Goal: Transaction & Acquisition: Purchase product/service

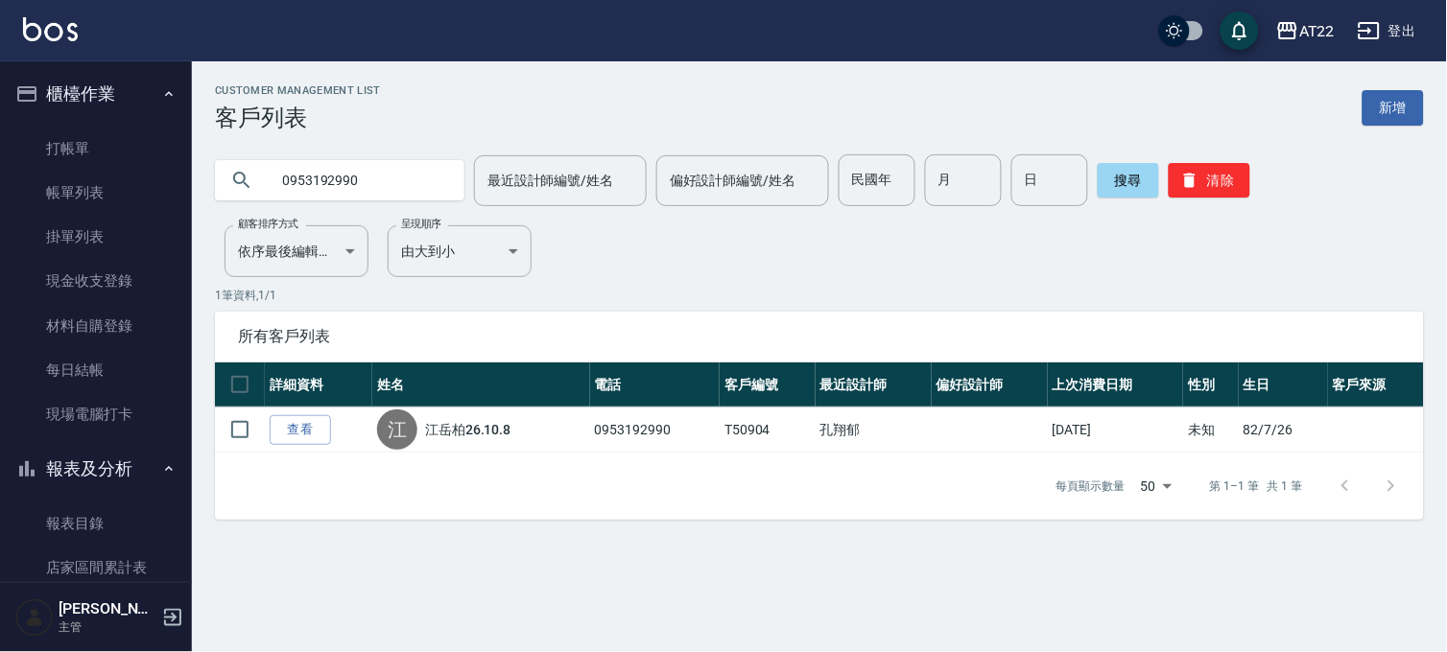
scroll to position [1279, 0]
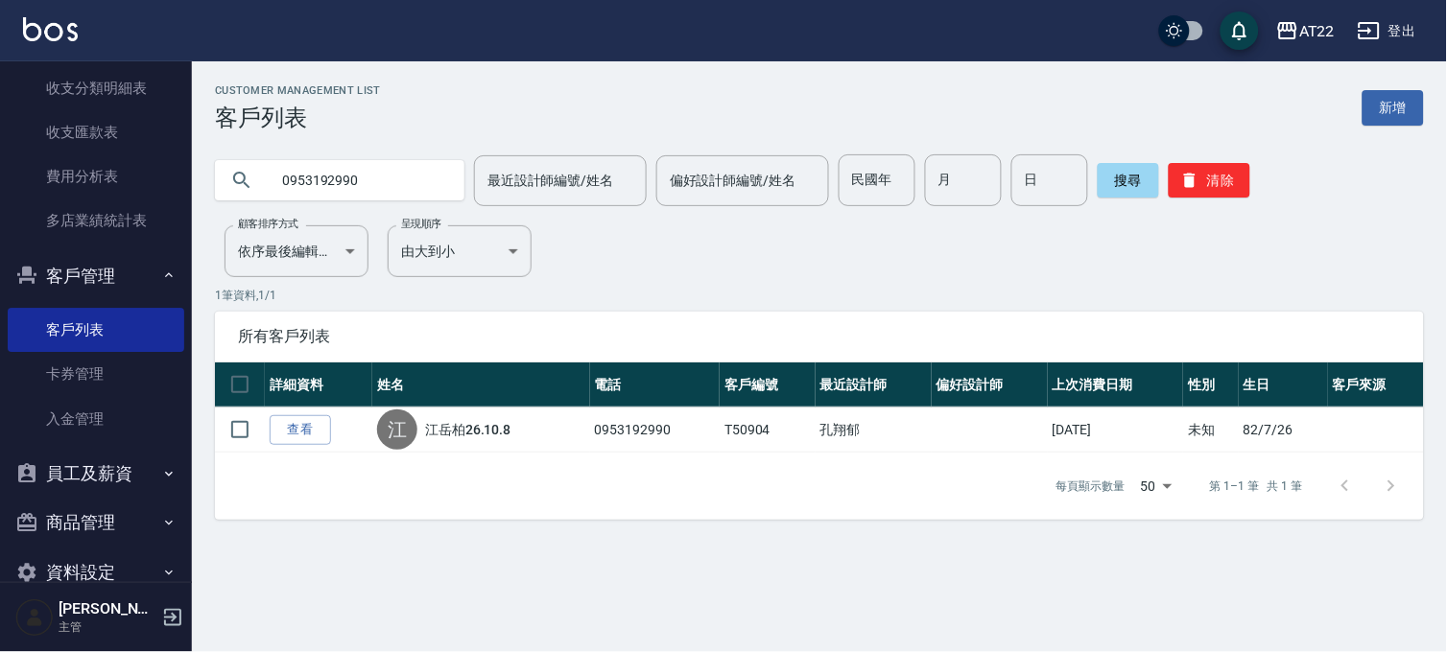
click at [376, 185] on input "0953192990" at bounding box center [359, 180] width 180 height 52
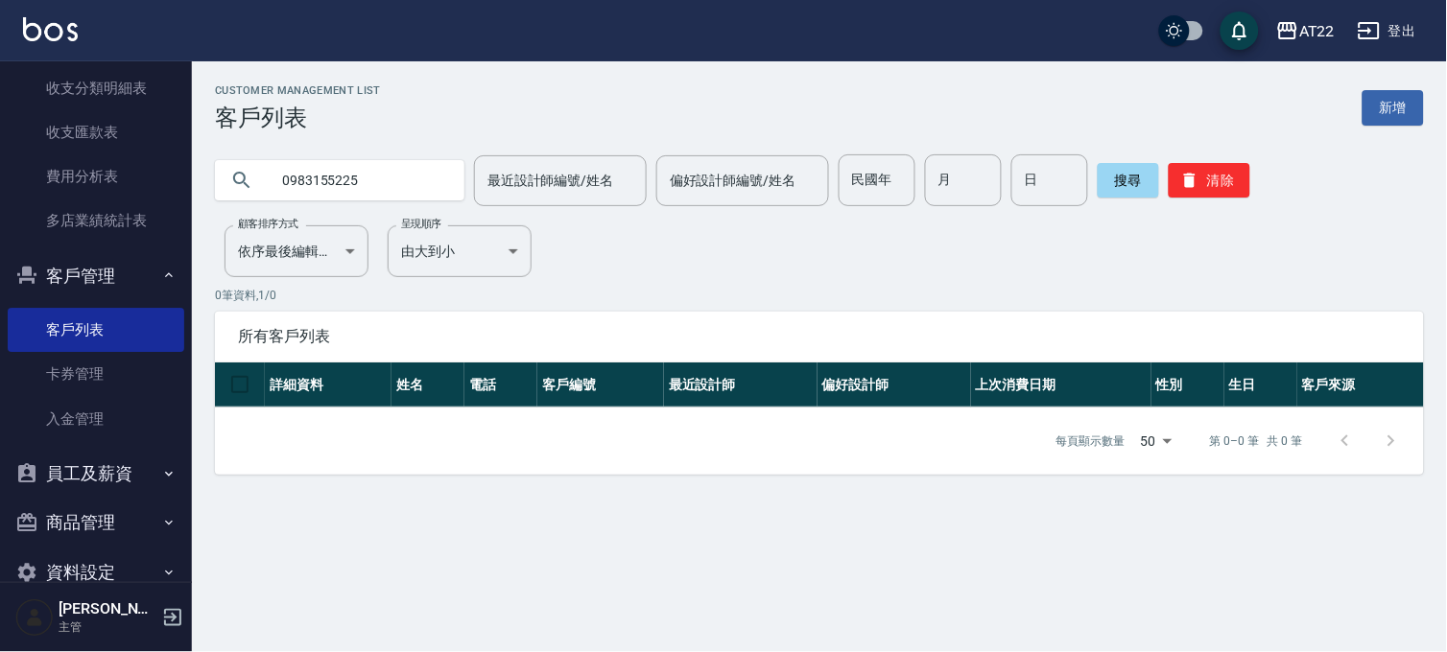
click at [376, 185] on input "0983155225" at bounding box center [359, 180] width 180 height 52
click at [378, 185] on input "0983155225" at bounding box center [359, 180] width 180 height 52
type input "0971760526"
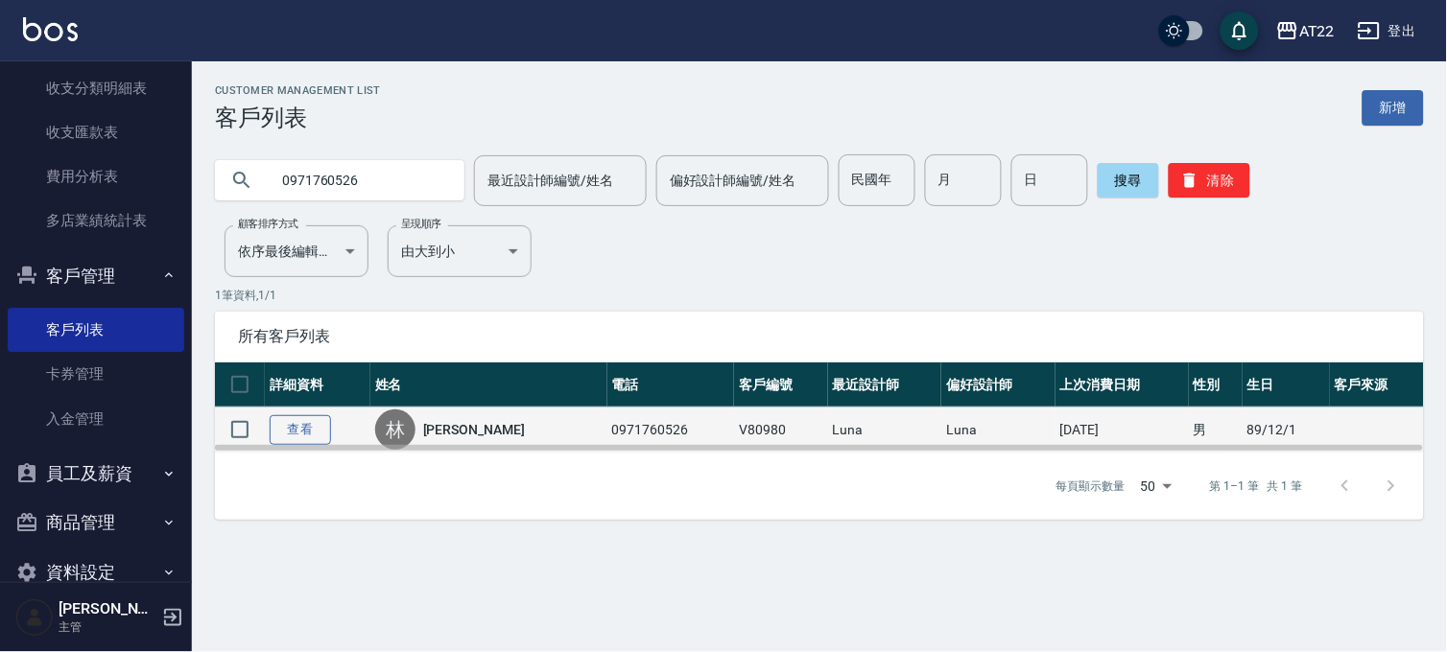
click at [304, 428] on link "查看" at bounding box center [300, 430] width 61 height 30
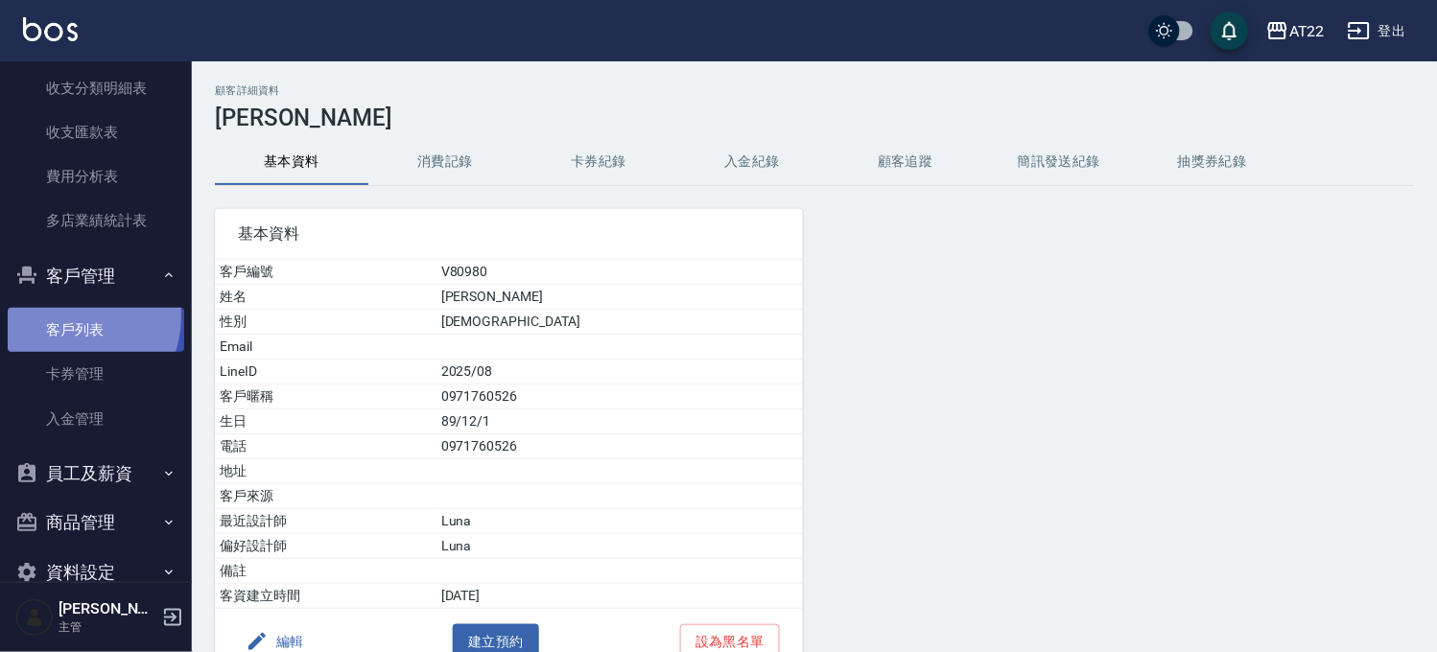
click at [65, 317] on link "客戶列表" at bounding box center [96, 330] width 177 height 44
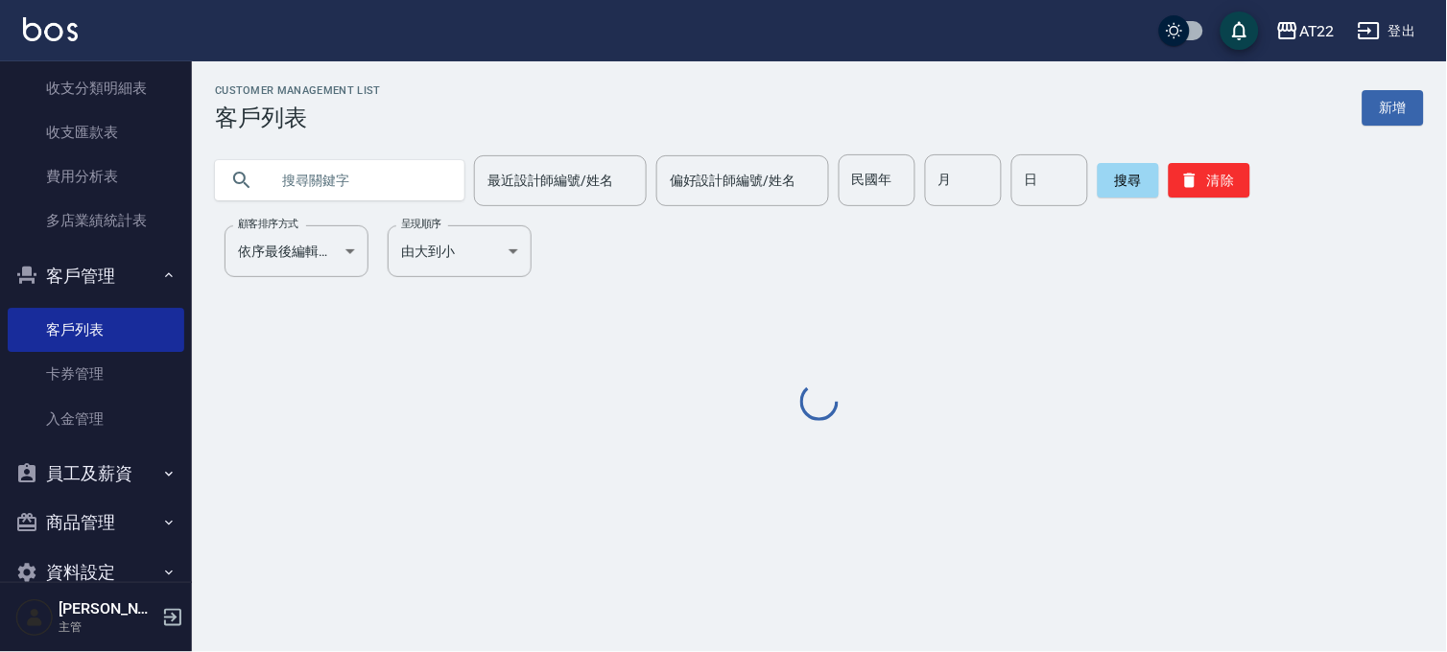
click at [299, 187] on input "text" at bounding box center [359, 180] width 180 height 52
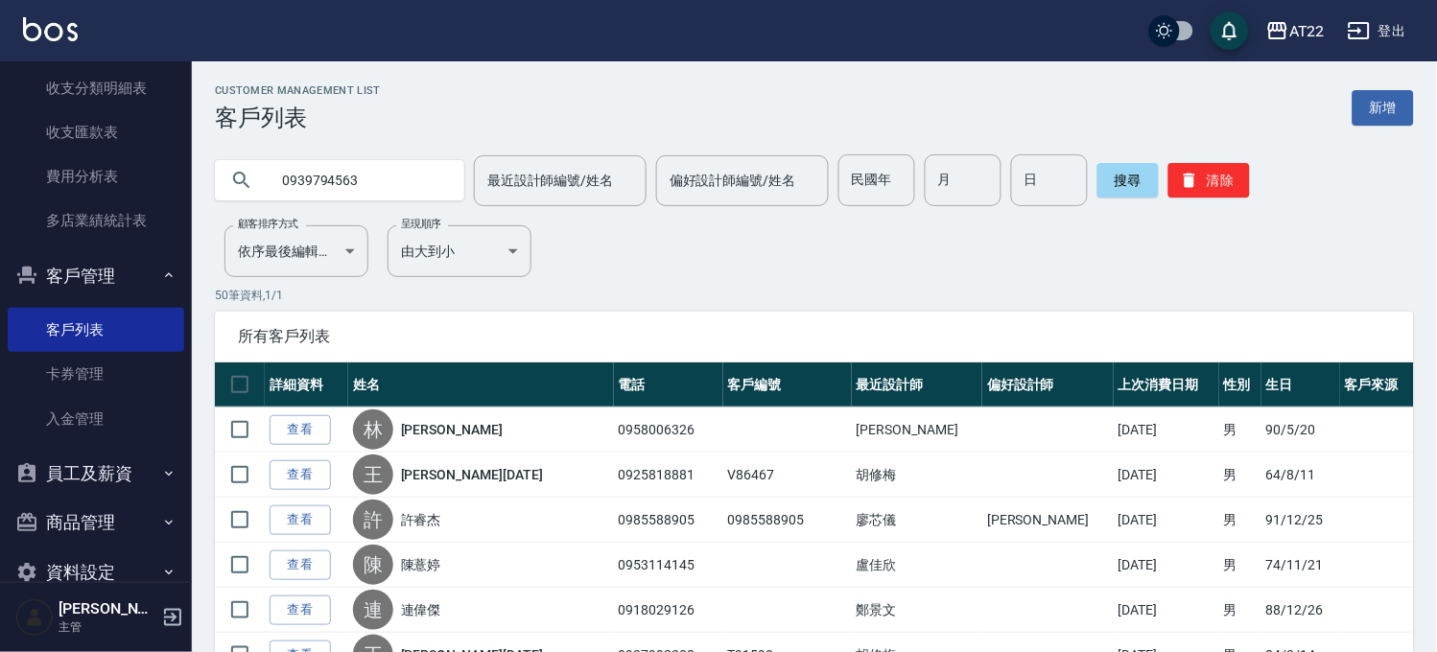
type input "0939794563"
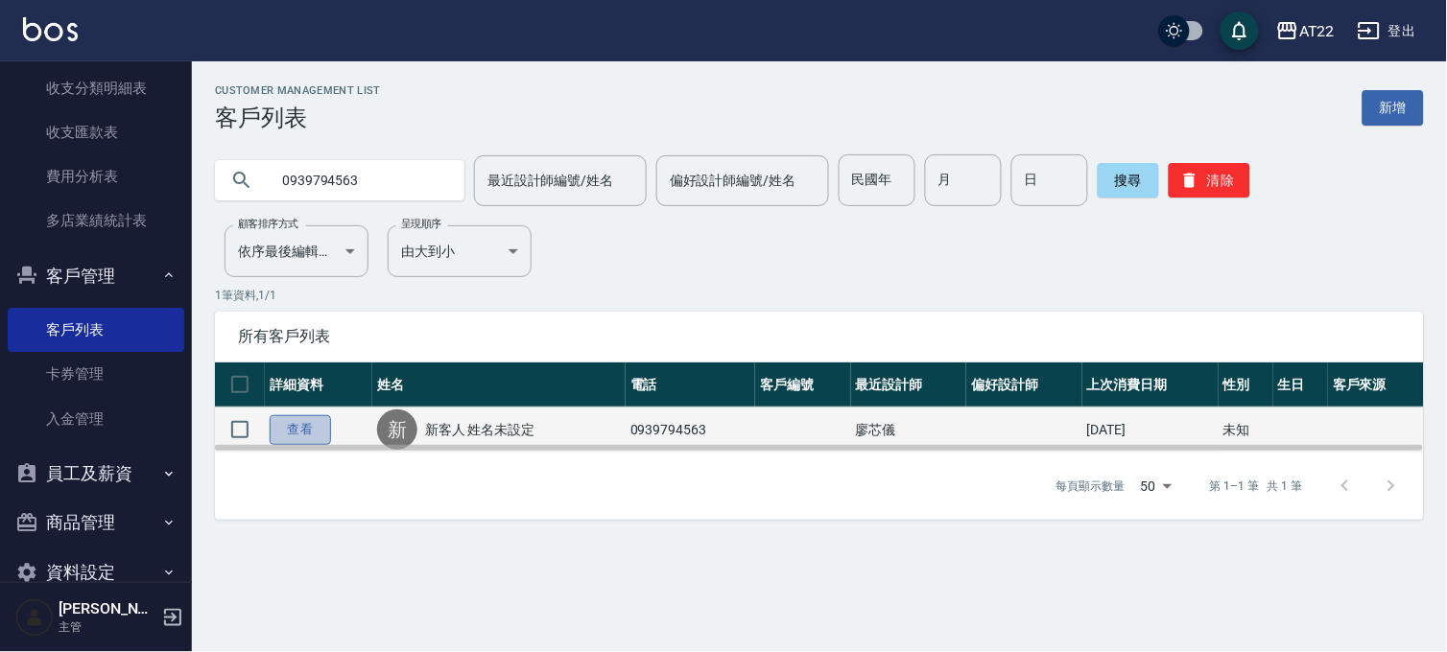
click at [275, 420] on link "查看" at bounding box center [300, 430] width 61 height 30
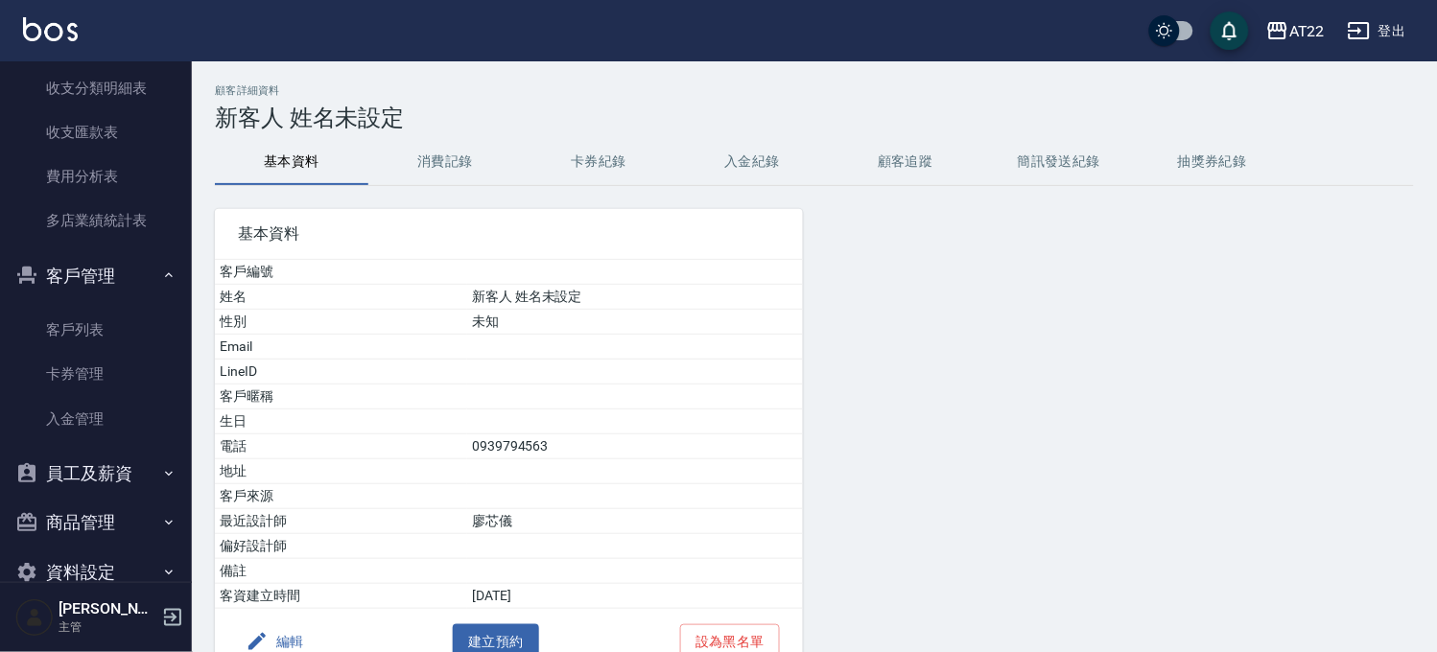
click at [418, 164] on button "消費記錄" at bounding box center [444, 162] width 153 height 46
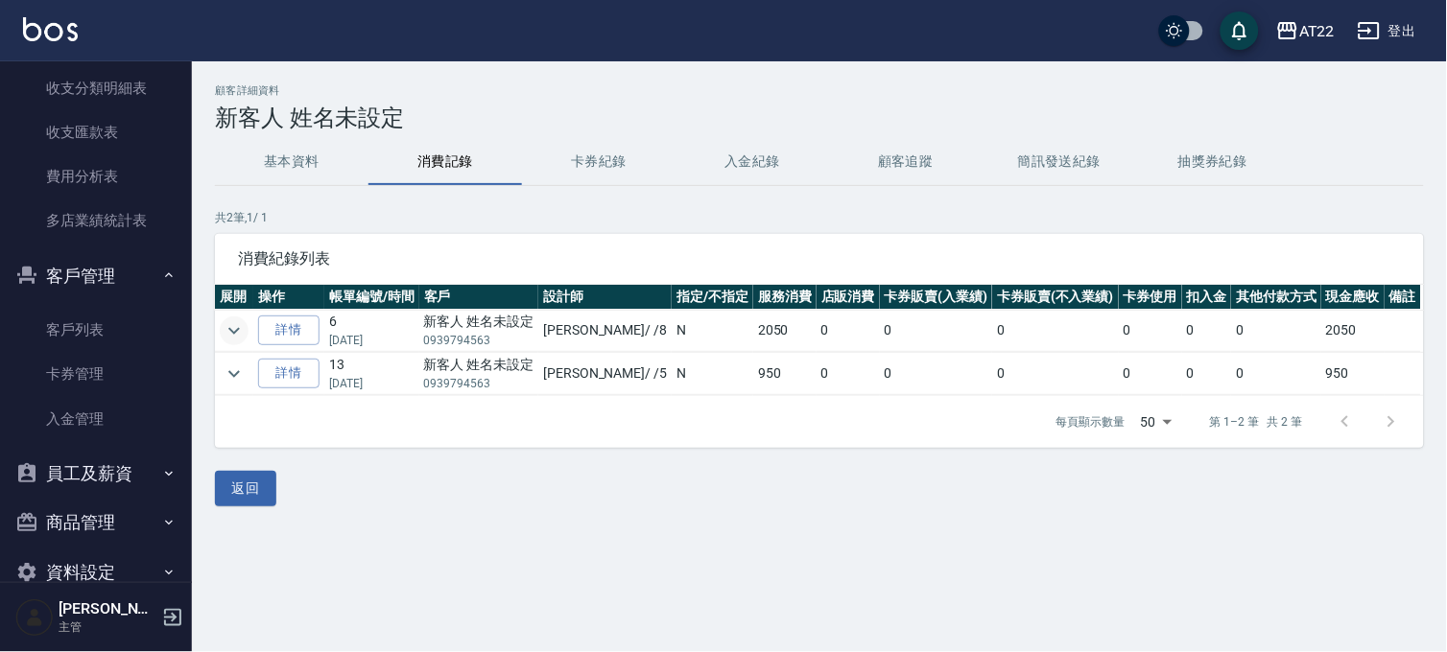
click at [237, 330] on icon "expand row" at bounding box center [234, 330] width 12 height 7
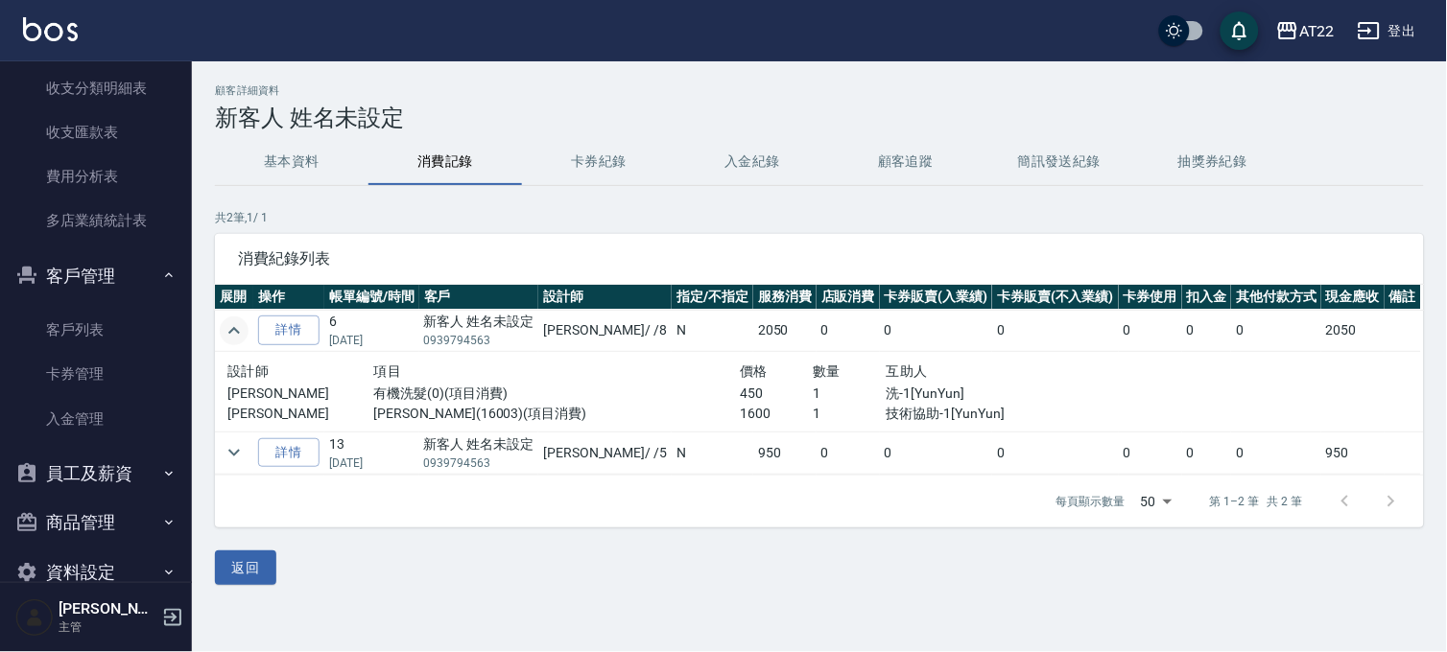
click at [237, 330] on icon "expand row" at bounding box center [234, 330] width 23 height 23
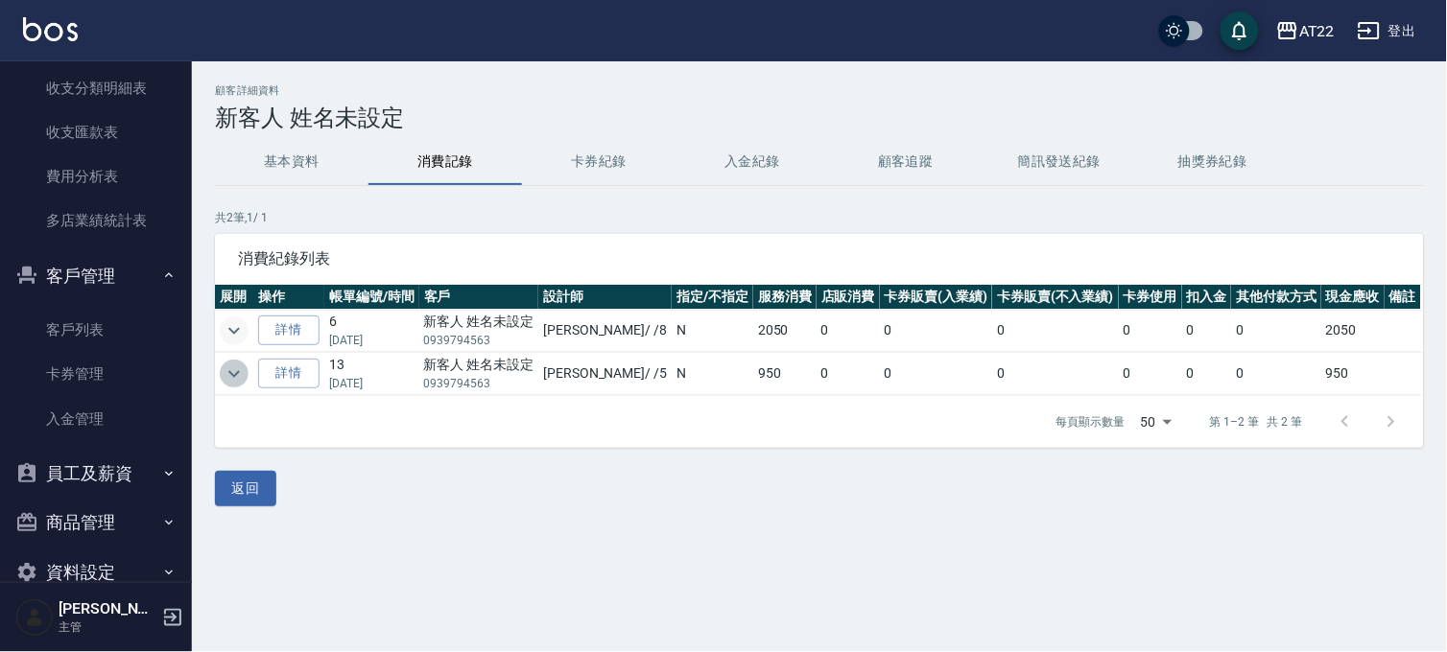
click at [238, 365] on icon "expand row" at bounding box center [234, 374] width 23 height 23
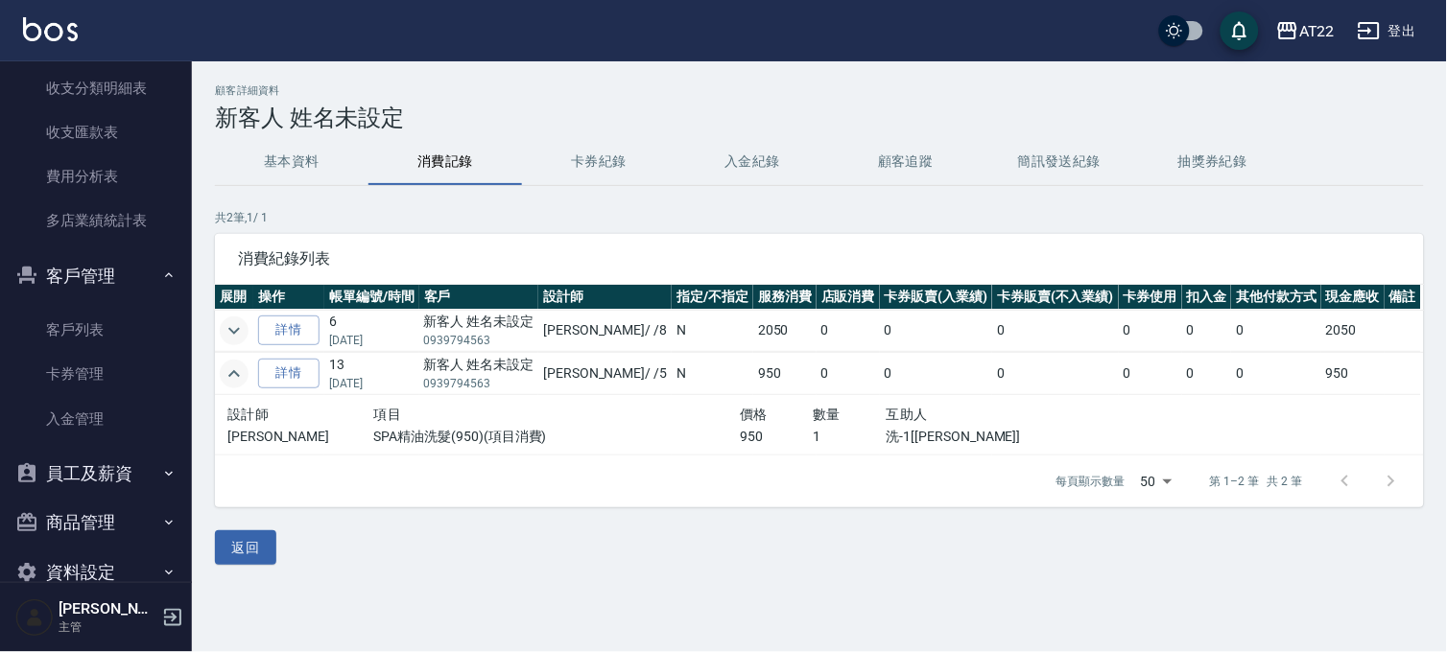
click at [238, 365] on icon "expand row" at bounding box center [234, 374] width 23 height 23
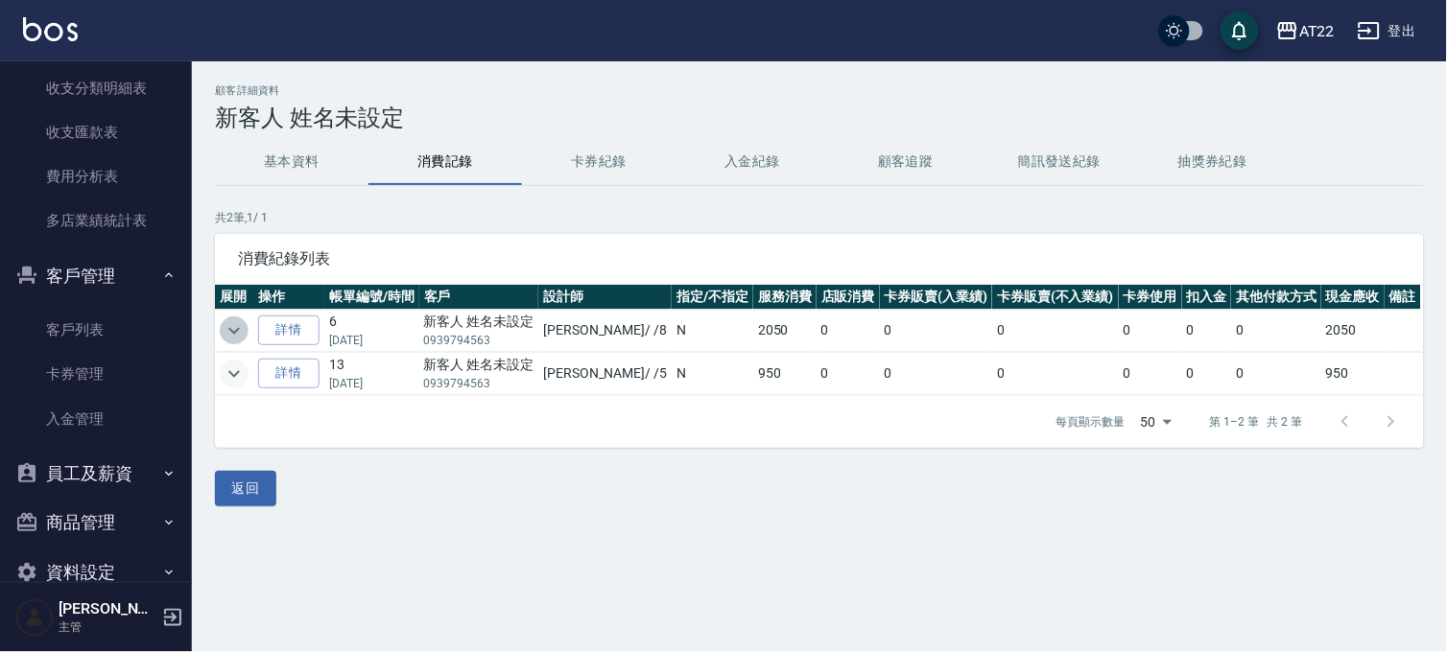
click at [244, 330] on icon "expand row" at bounding box center [234, 330] width 23 height 23
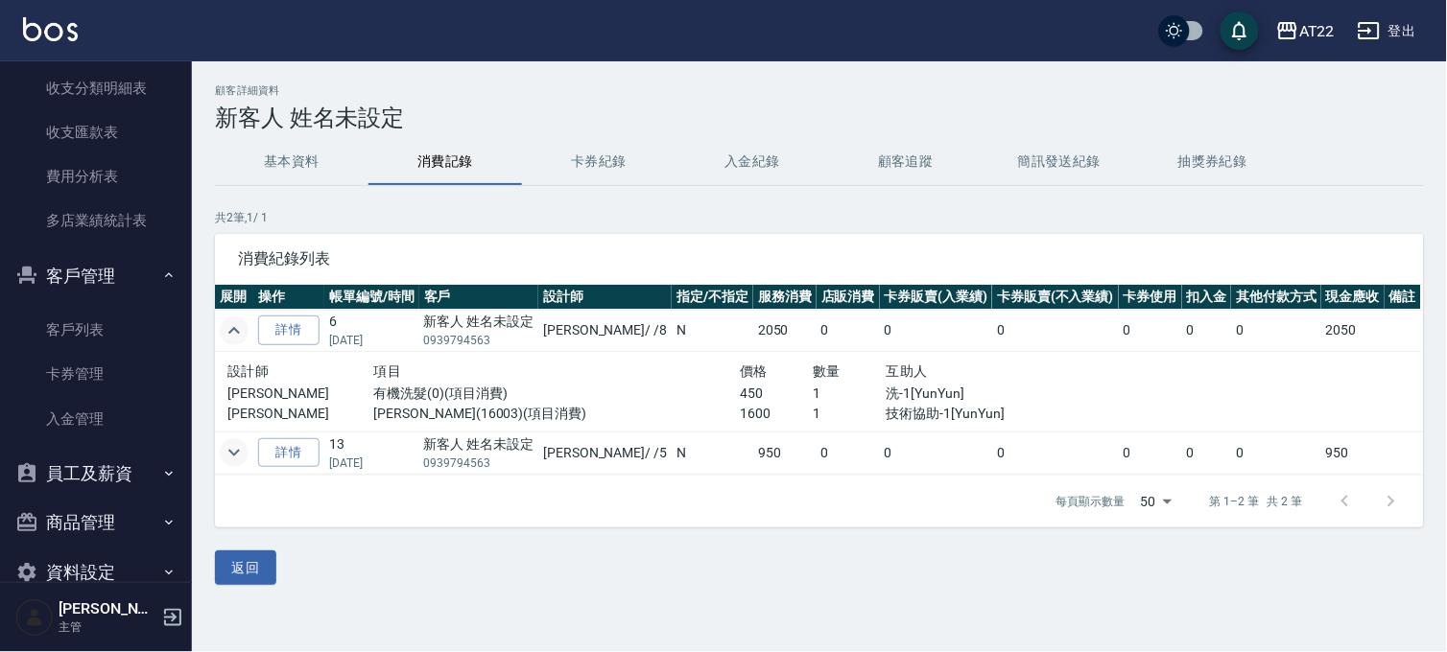
click at [242, 451] on icon "expand row" at bounding box center [234, 452] width 23 height 23
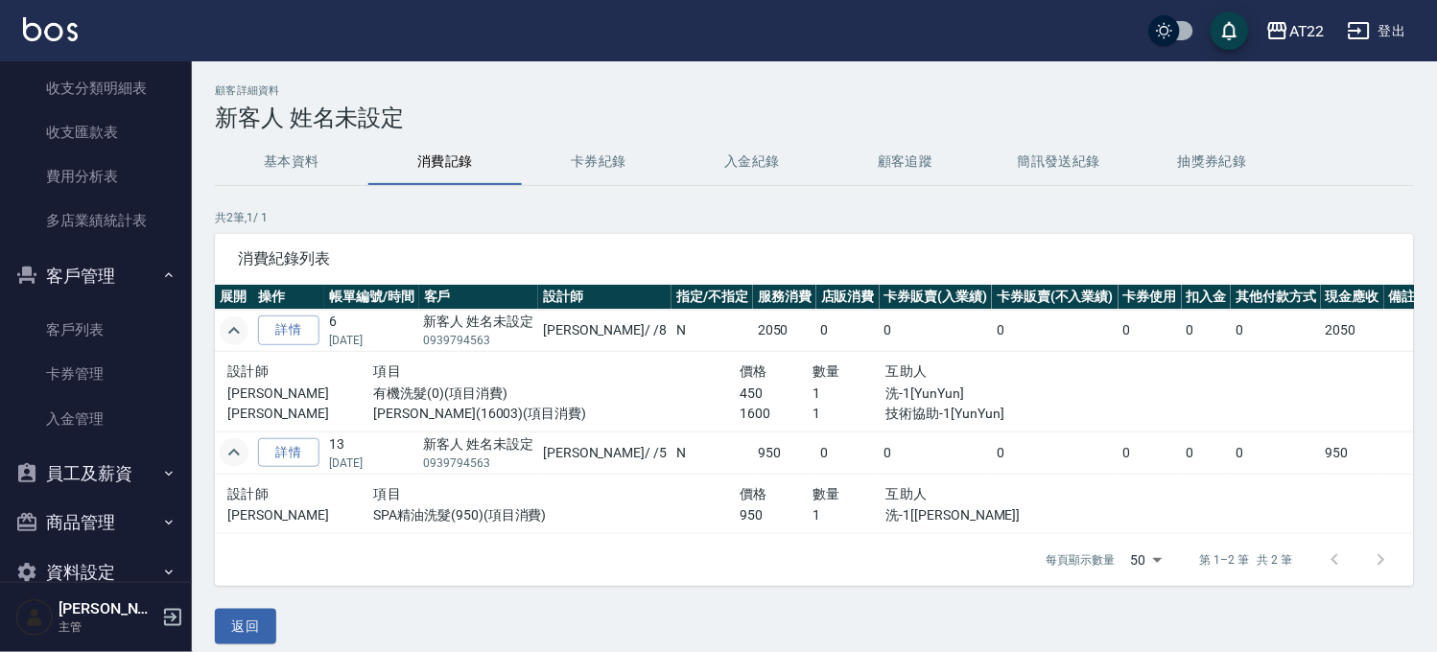
click at [246, 327] on button "expand row" at bounding box center [234, 331] width 29 height 29
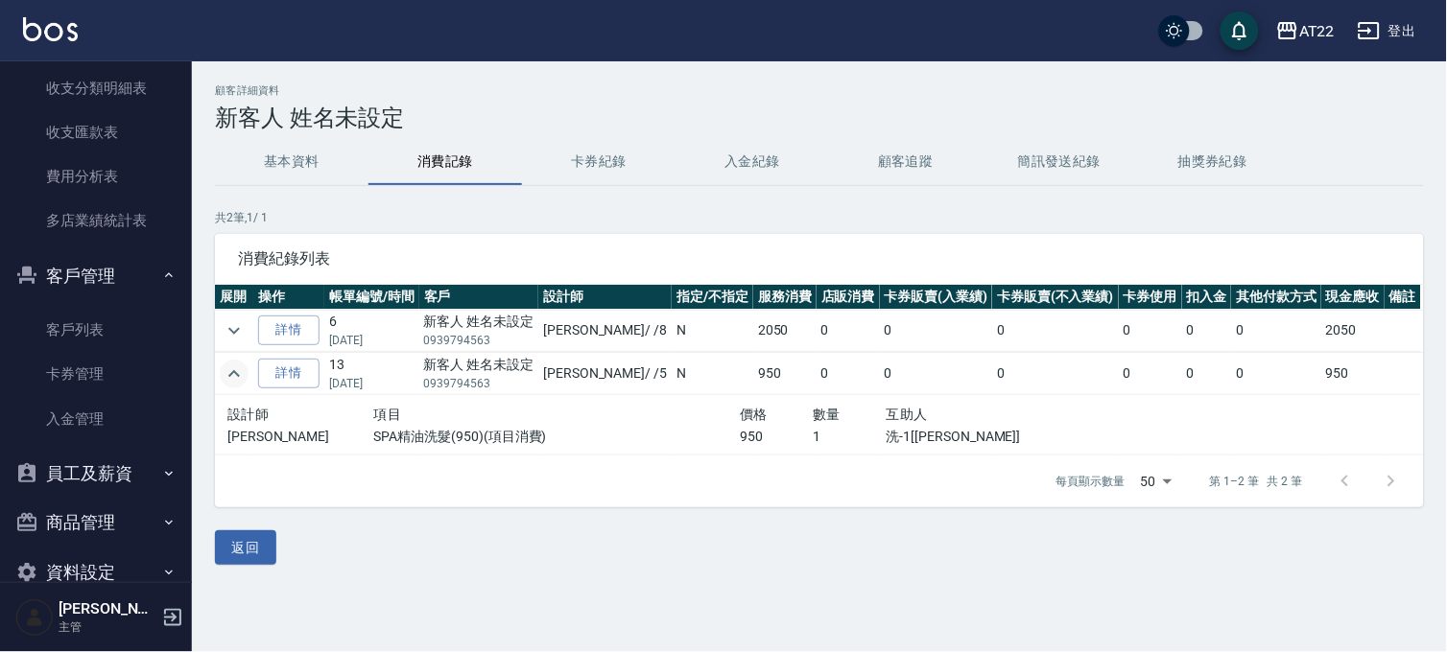
click at [236, 366] on icon "expand row" at bounding box center [234, 374] width 23 height 23
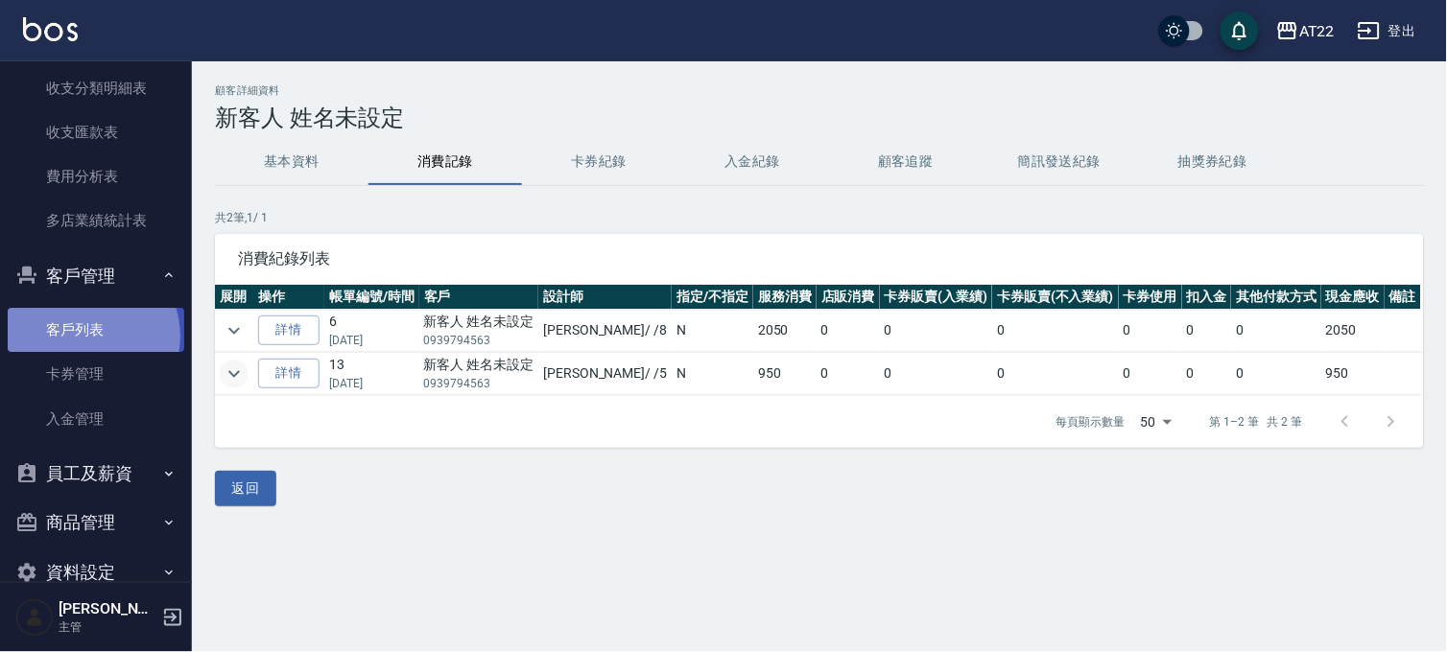
click at [90, 336] on link "客戶列表" at bounding box center [96, 330] width 177 height 44
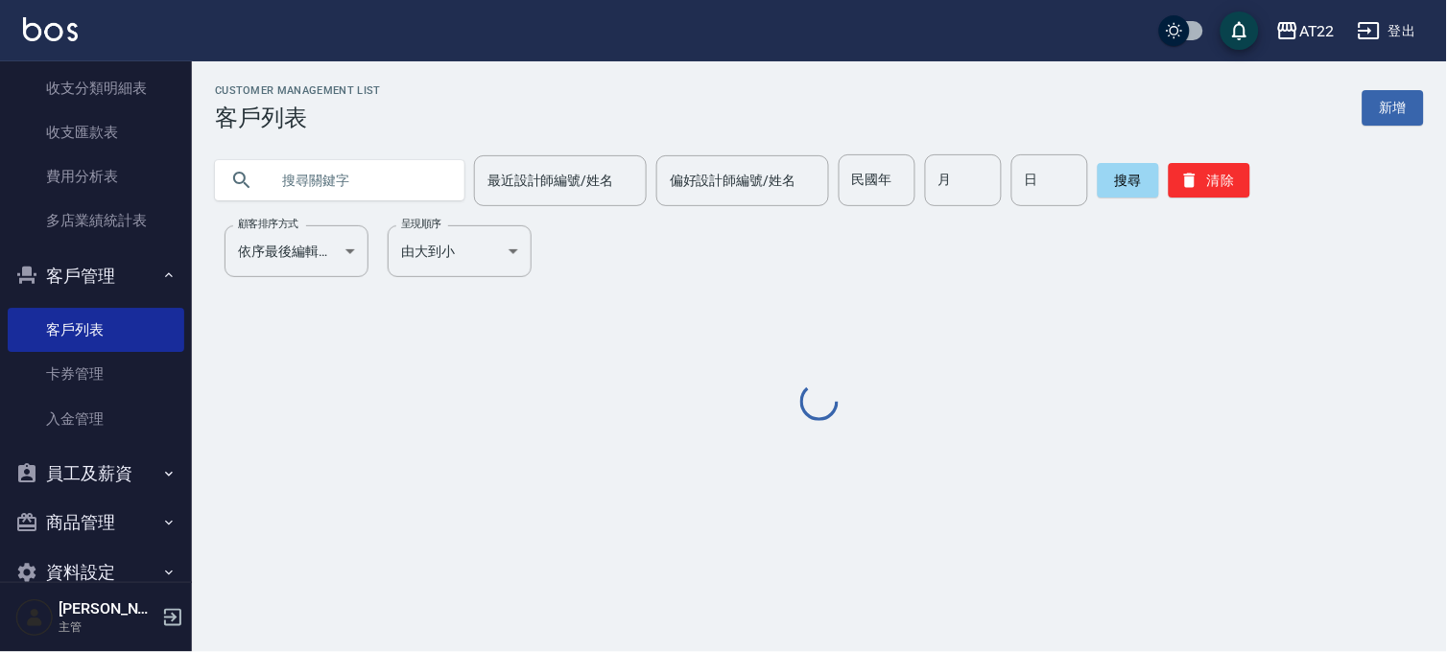
click at [318, 180] on input "text" at bounding box center [359, 180] width 180 height 52
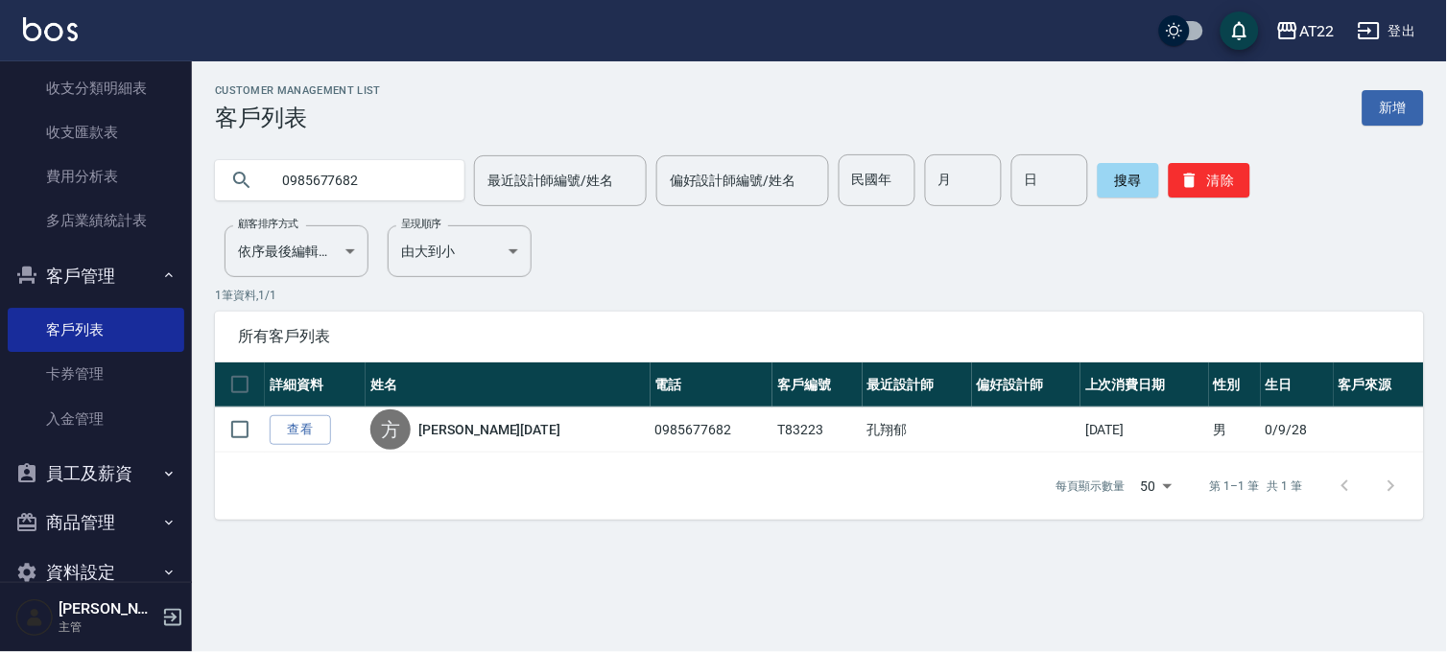
drag, startPoint x: 409, startPoint y: 187, endPoint x: 183, endPoint y: 186, distance: 225.4
click at [355, 186] on input "0985677682" at bounding box center [359, 180] width 180 height 52
drag, startPoint x: 376, startPoint y: 167, endPoint x: 214, endPoint y: 174, distance: 162.3
click at [215, 174] on div "0985677682" at bounding box center [339, 180] width 249 height 40
click at [1128, 171] on button "搜尋" at bounding box center [1127, 180] width 61 height 35
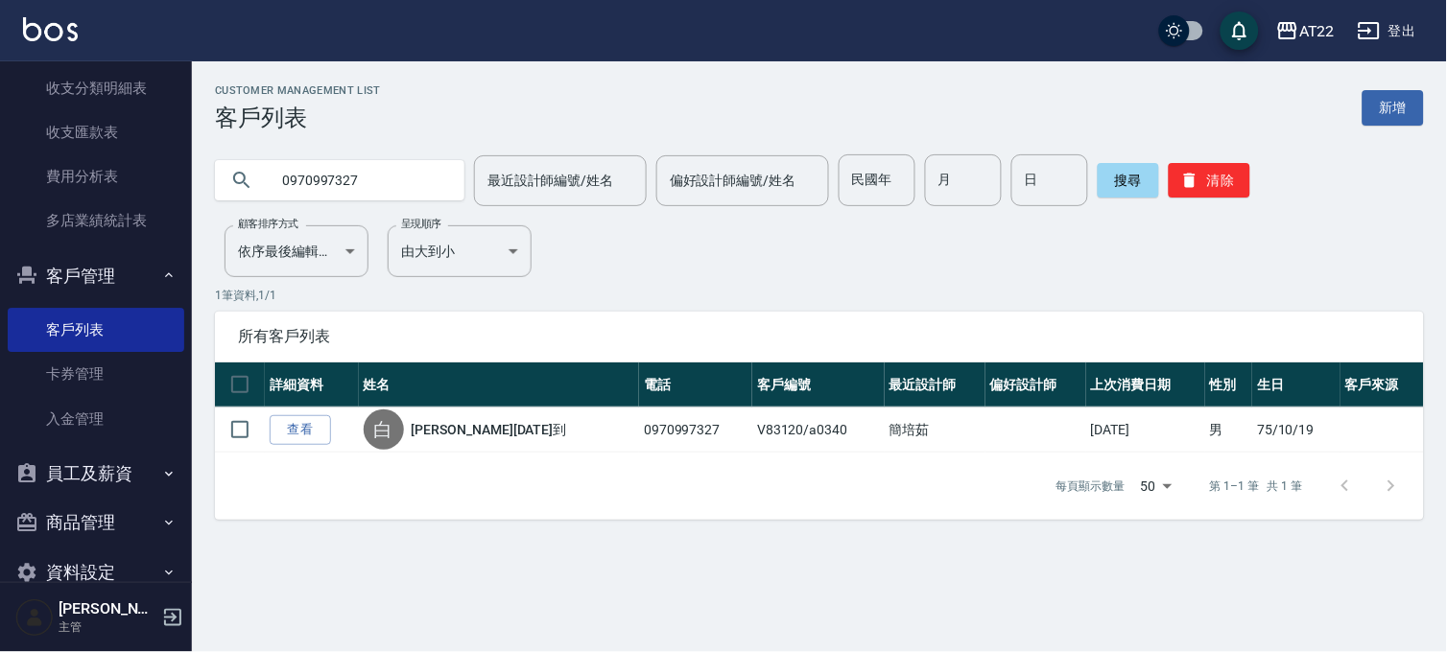
click at [346, 200] on input "0970997327" at bounding box center [359, 180] width 180 height 52
type input "0970997327"
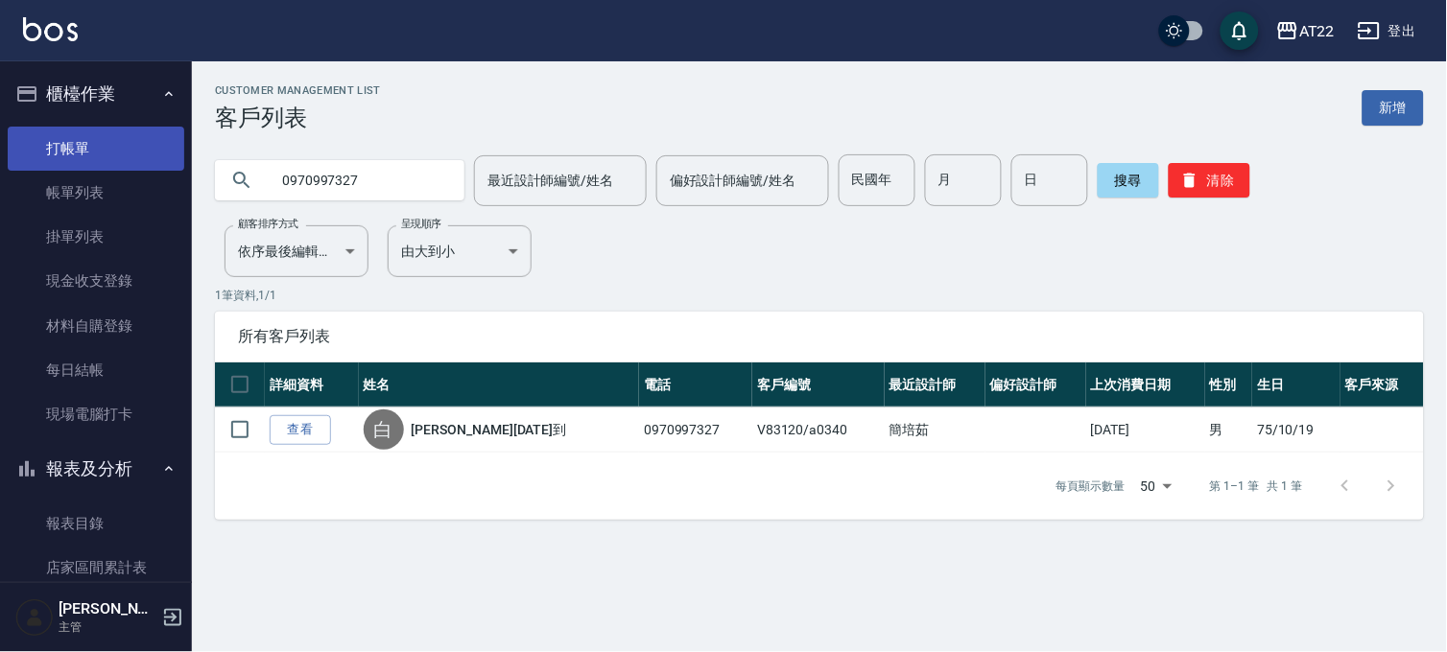
click at [92, 137] on link "打帳單" at bounding box center [96, 149] width 177 height 44
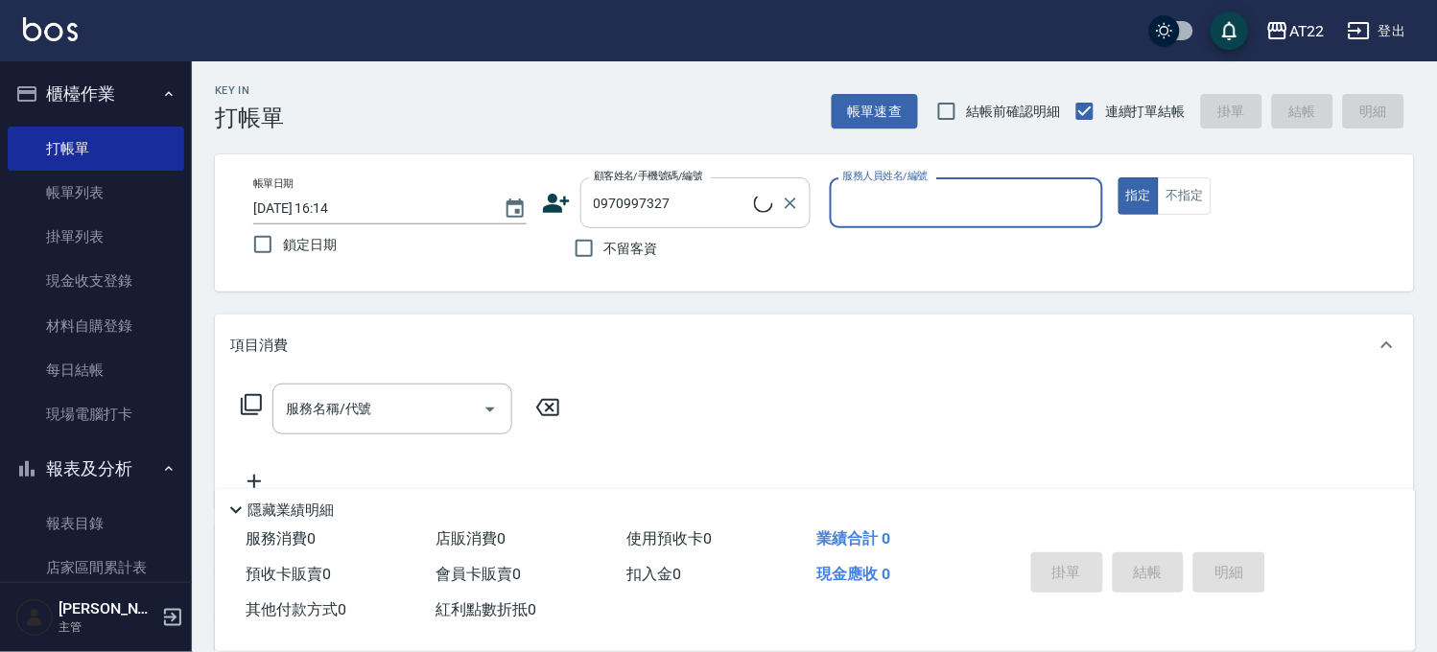
type input "白卡陳博恩25.9.12到/0970997327/V83120/a0340"
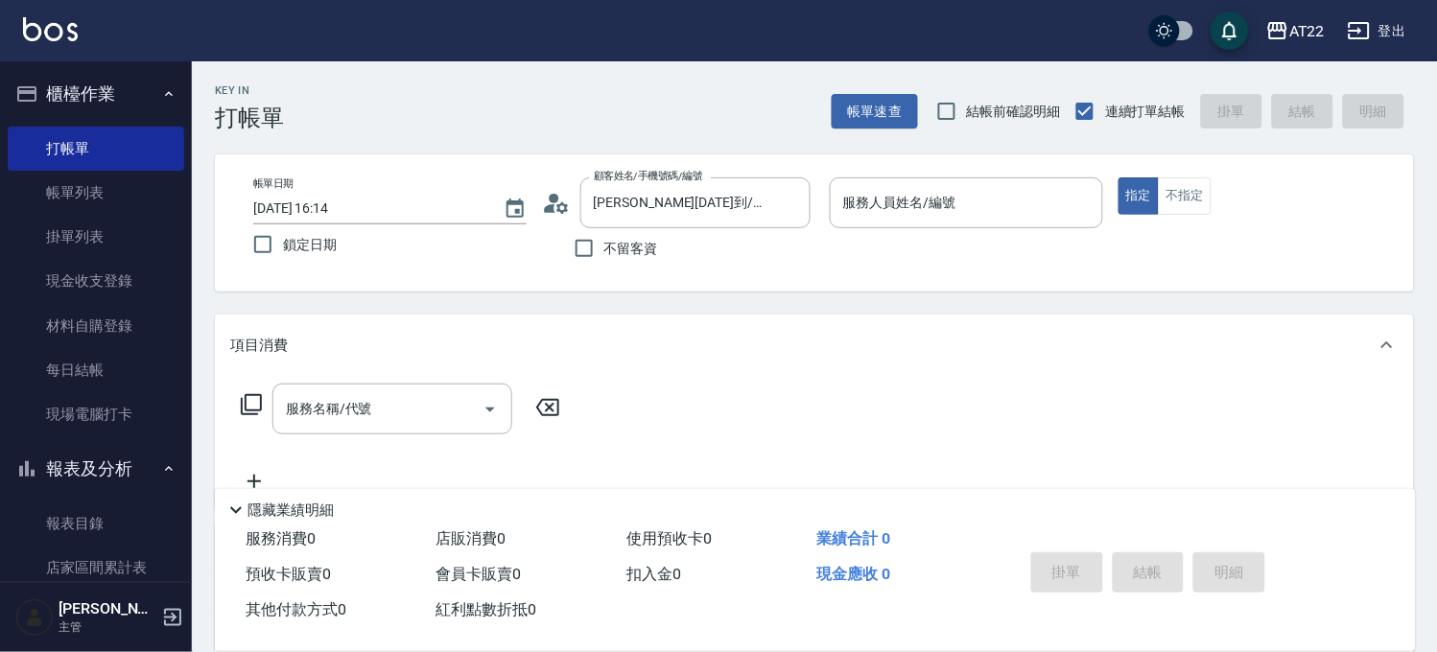
click at [573, 196] on div "顧客姓名/手機號碼/編號 白卡陳博恩25.9.12到/0970997327/V83120/a0340 顧客姓名/手機號碼/編號" at bounding box center [678, 202] width 273 height 51
click at [567, 200] on icon at bounding box center [556, 203] width 29 height 29
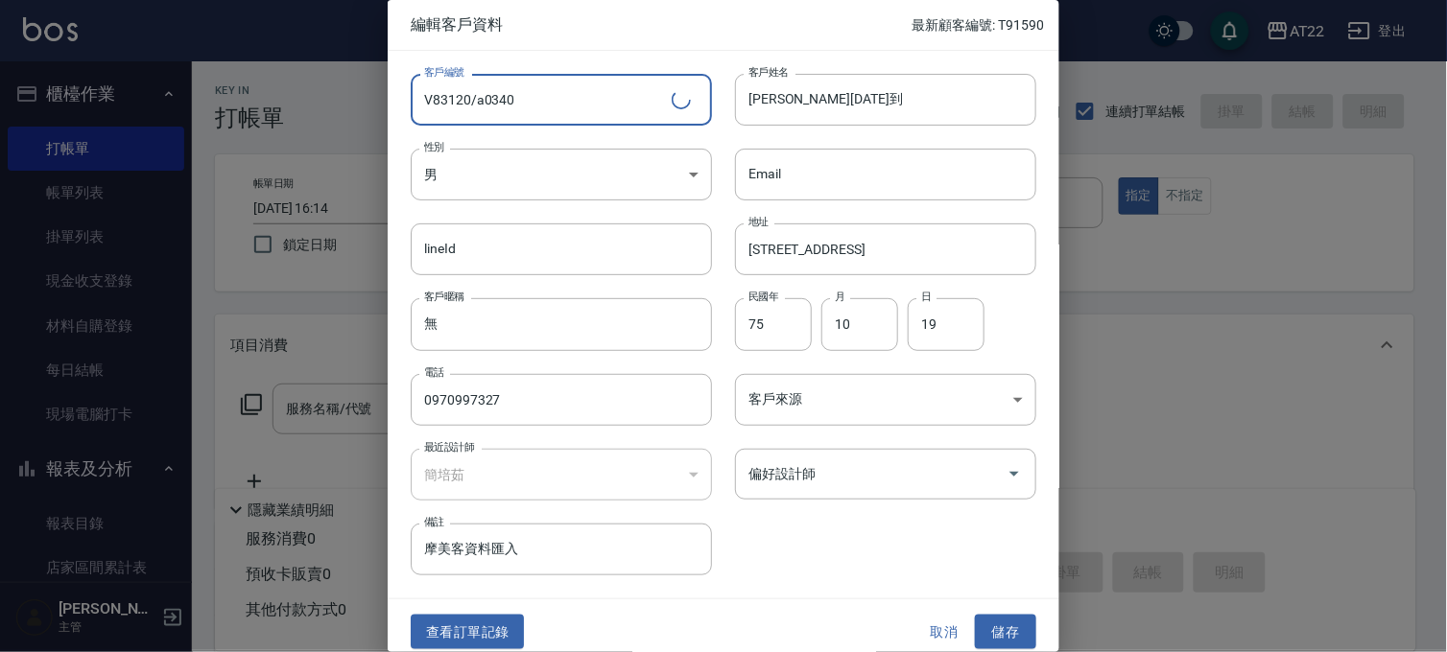
drag, startPoint x: 541, startPoint y: 94, endPoint x: 371, endPoint y: 61, distance: 172.9
click at [352, 83] on div "編輯客戶資料 最新顧客編號: T91590 客戶編號 V83120/a0340 ​ 客戶編號 客戶姓名 白卡陳博恩25.9.12到 客戶姓名 性別 男 MAL…" at bounding box center [723, 326] width 1447 height 652
type input "T91592"
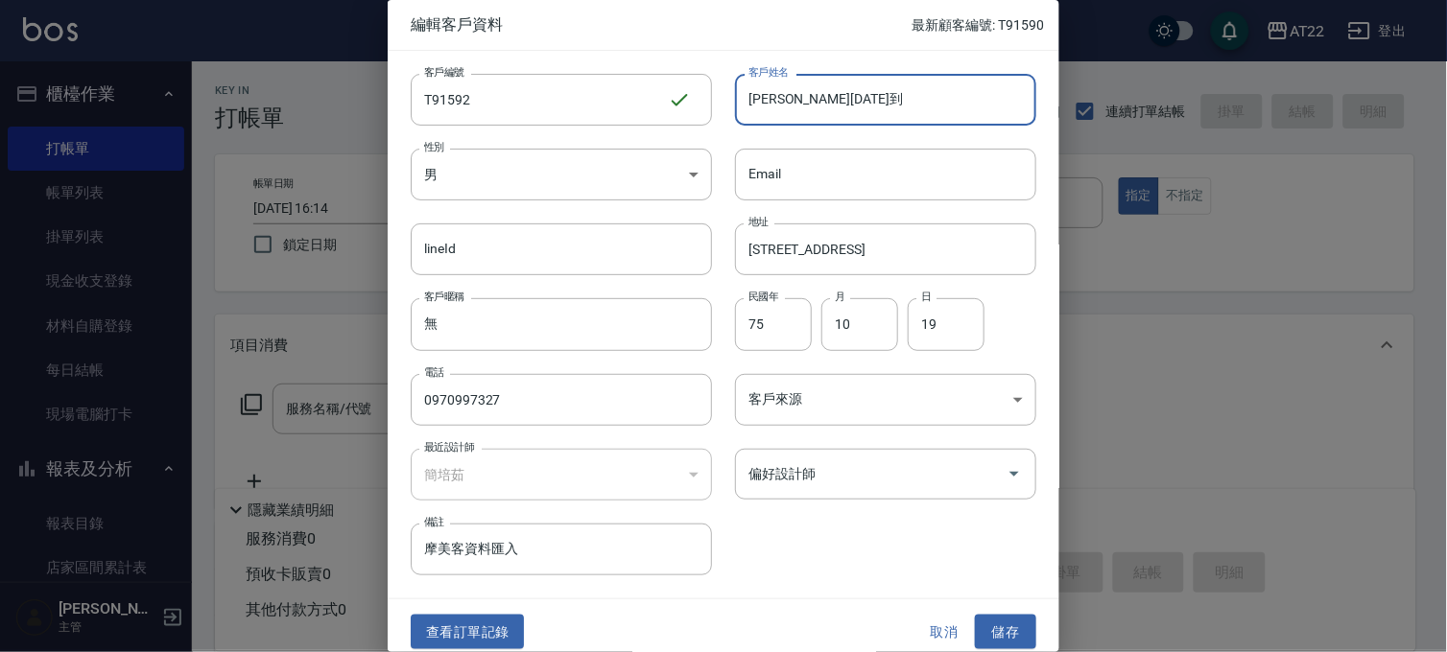
drag, startPoint x: 944, startPoint y: 88, endPoint x: 807, endPoint y: 126, distance: 142.2
click at [807, 126] on input "白卡陳博恩25.9.12到" at bounding box center [885, 100] width 301 height 52
drag, startPoint x: 767, startPoint y: 100, endPoint x: 711, endPoint y: 100, distance: 56.6
click at [712, 100] on div "客戶姓名 白卡陳博恩 客戶姓名" at bounding box center [874, 88] width 324 height 75
click at [868, 92] on input "陳博恩" at bounding box center [885, 100] width 301 height 52
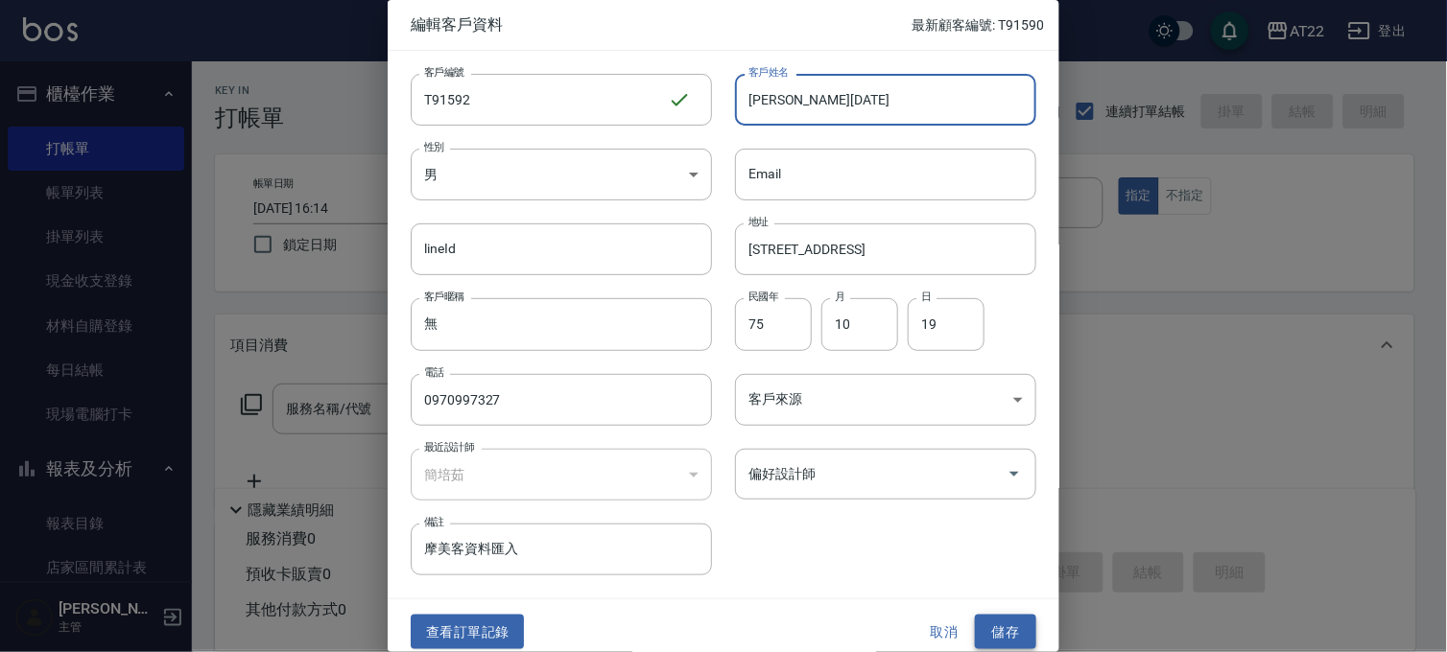
type input "[PERSON_NAME][DATE]"
click at [991, 621] on button "儲存" at bounding box center [1005, 632] width 61 height 35
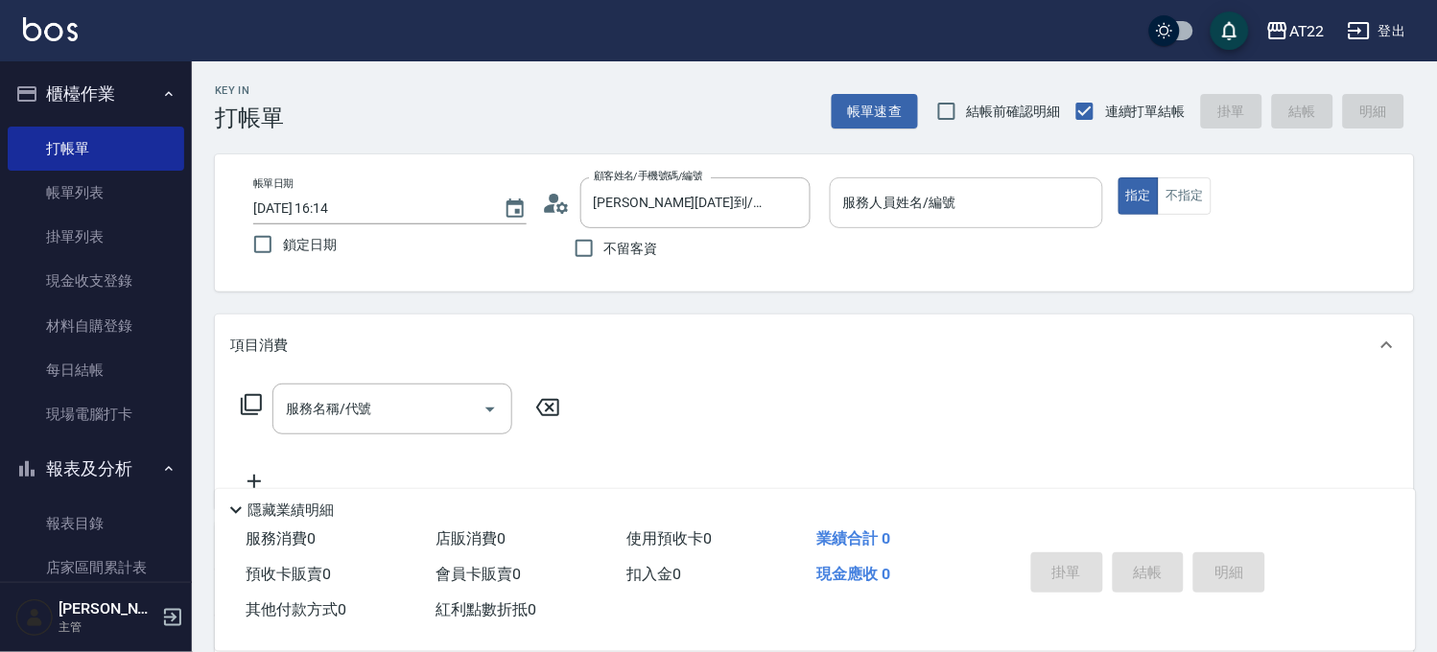
click at [951, 217] on input "服務人員姓名/編號" at bounding box center [966, 203] width 256 height 34
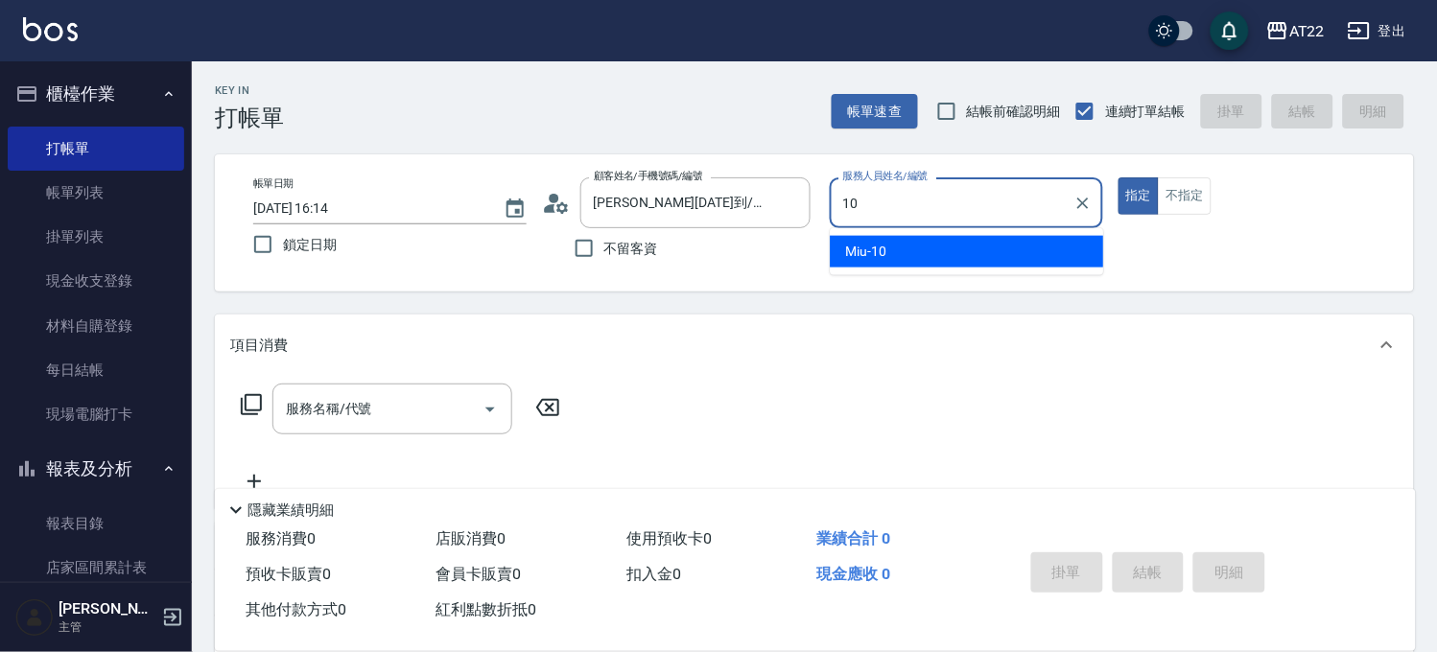
type input "Miu-10"
type button "true"
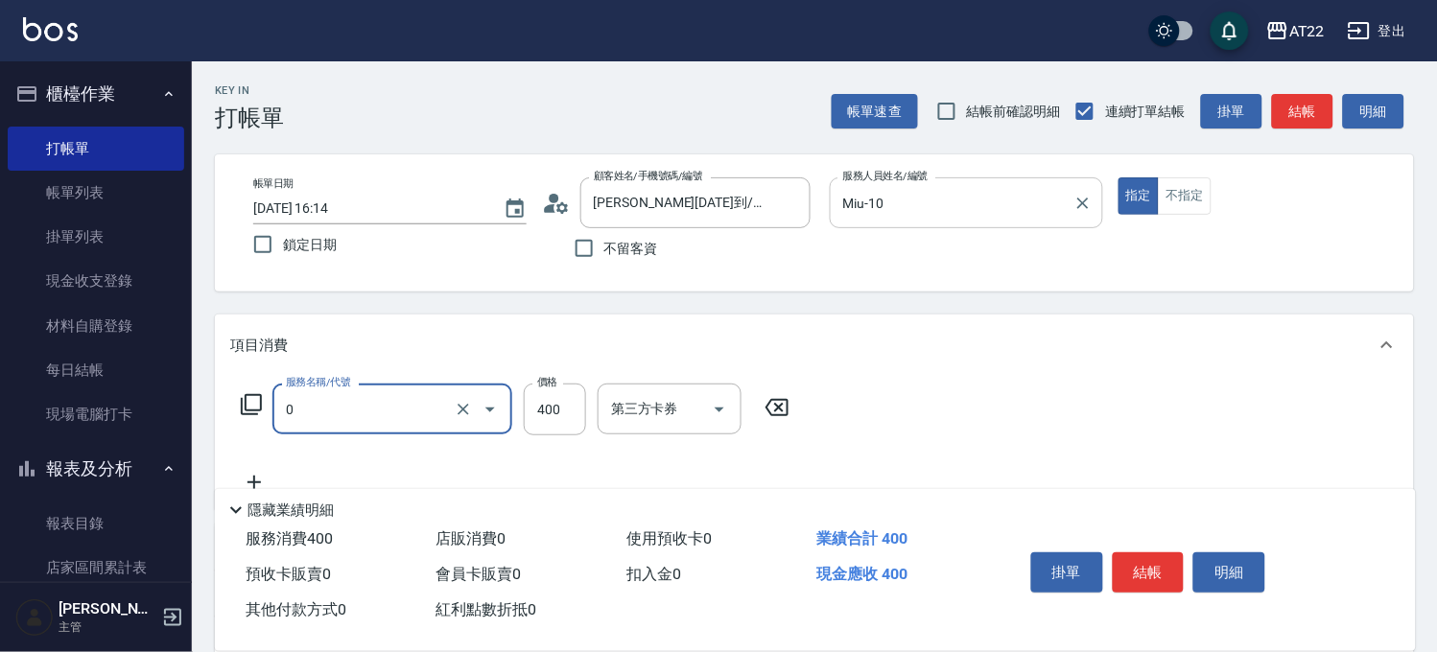
type input "有機洗髮(0)"
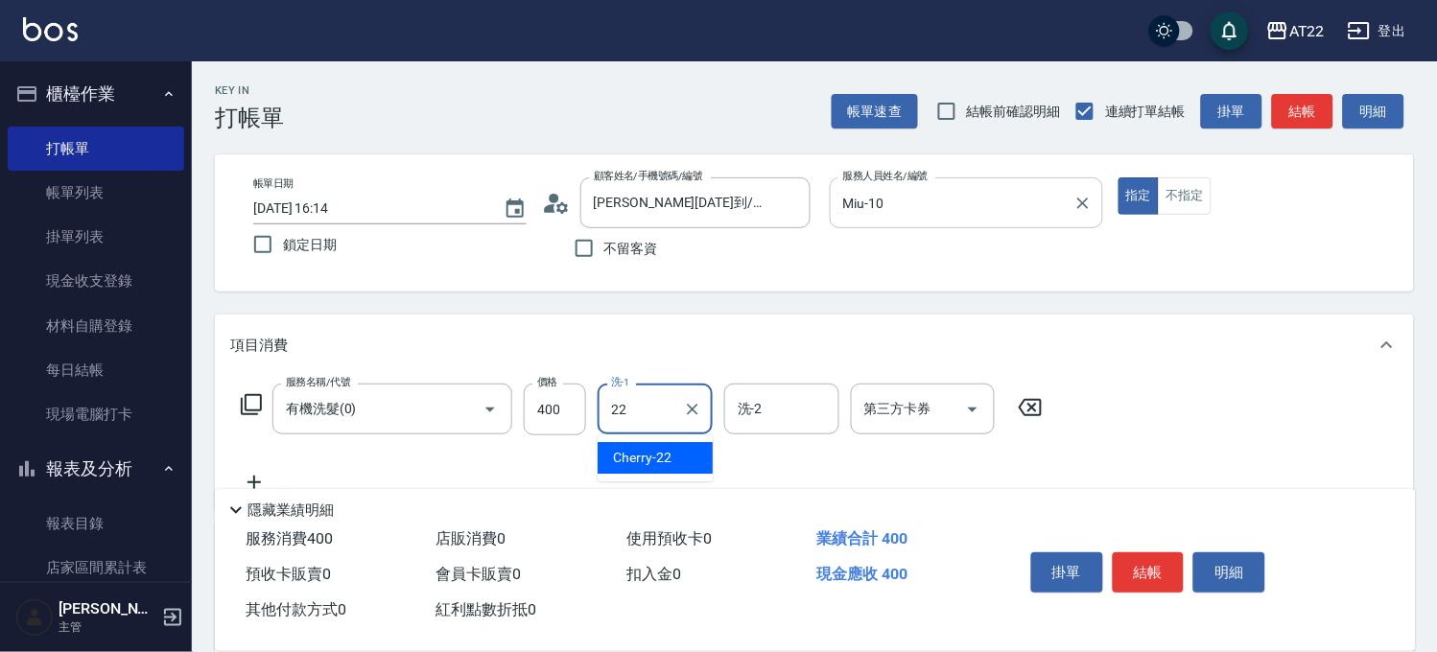
type input "Cherry-22"
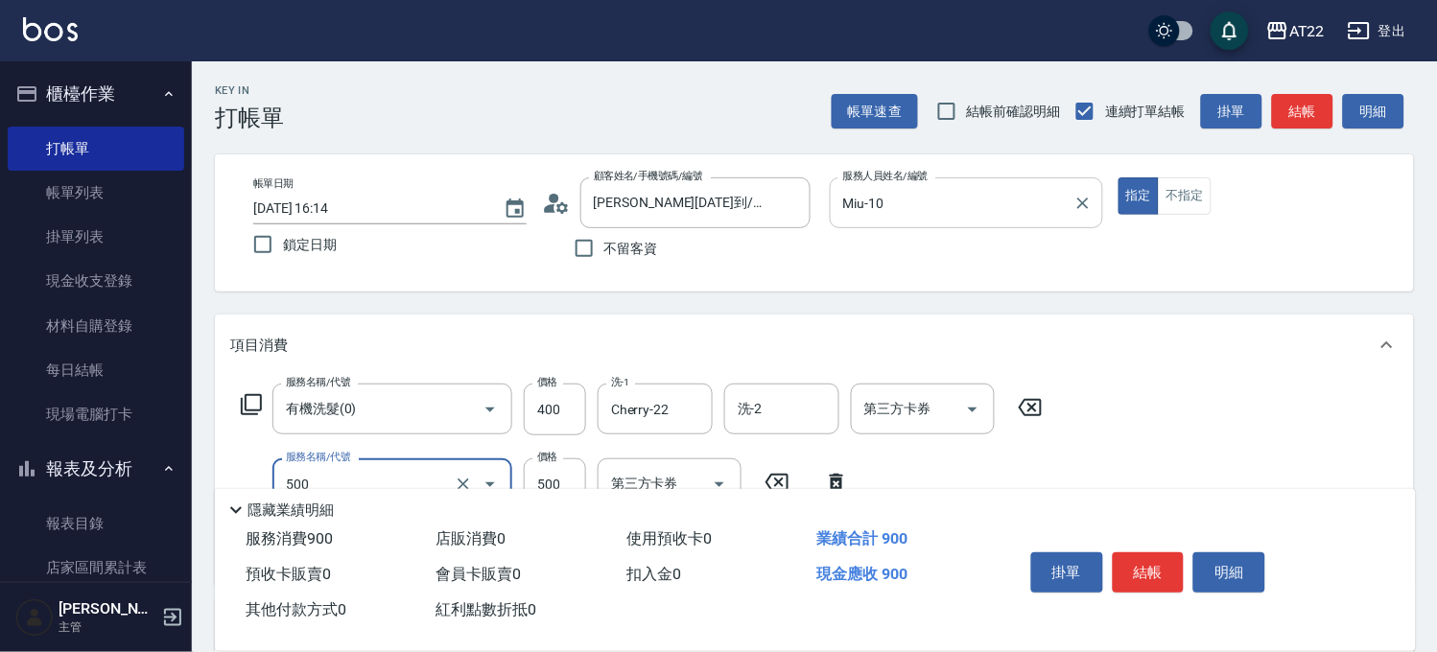
type input "剪髮(500)"
type input "430"
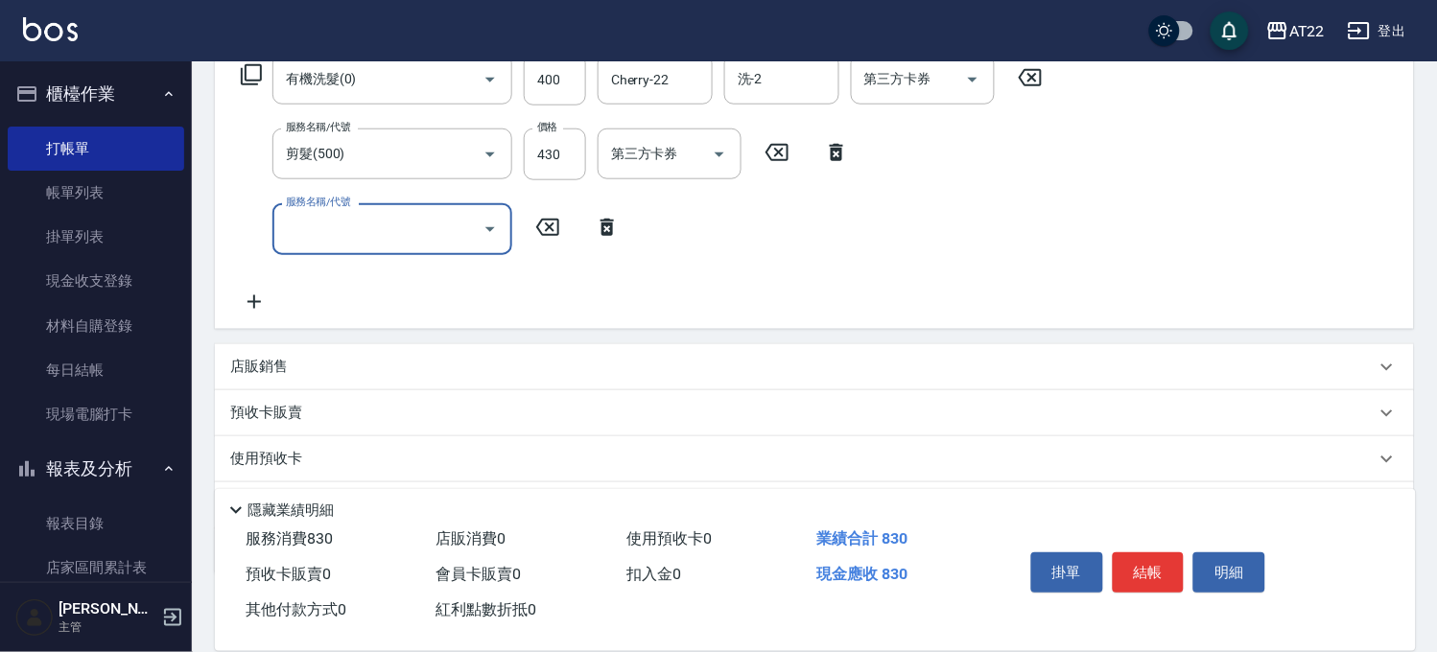
scroll to position [434, 0]
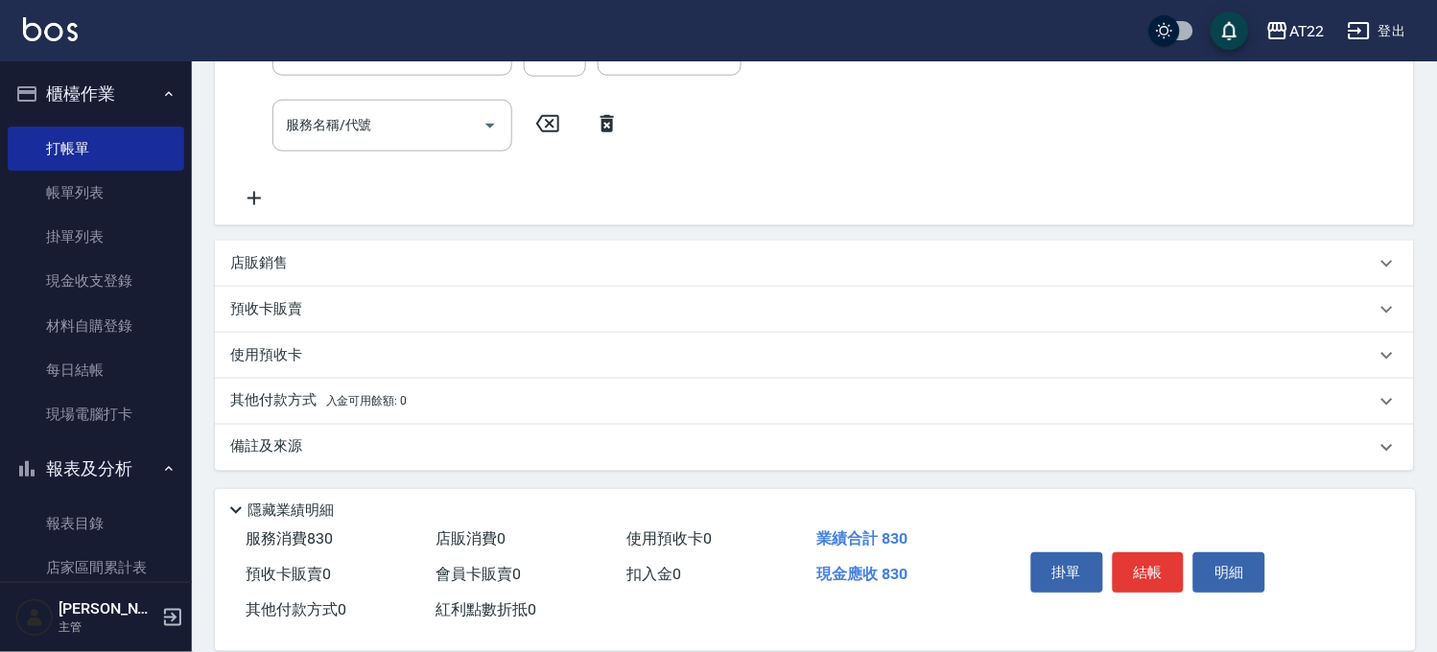
click at [368, 260] on div "店販銷售" at bounding box center [802, 263] width 1145 height 20
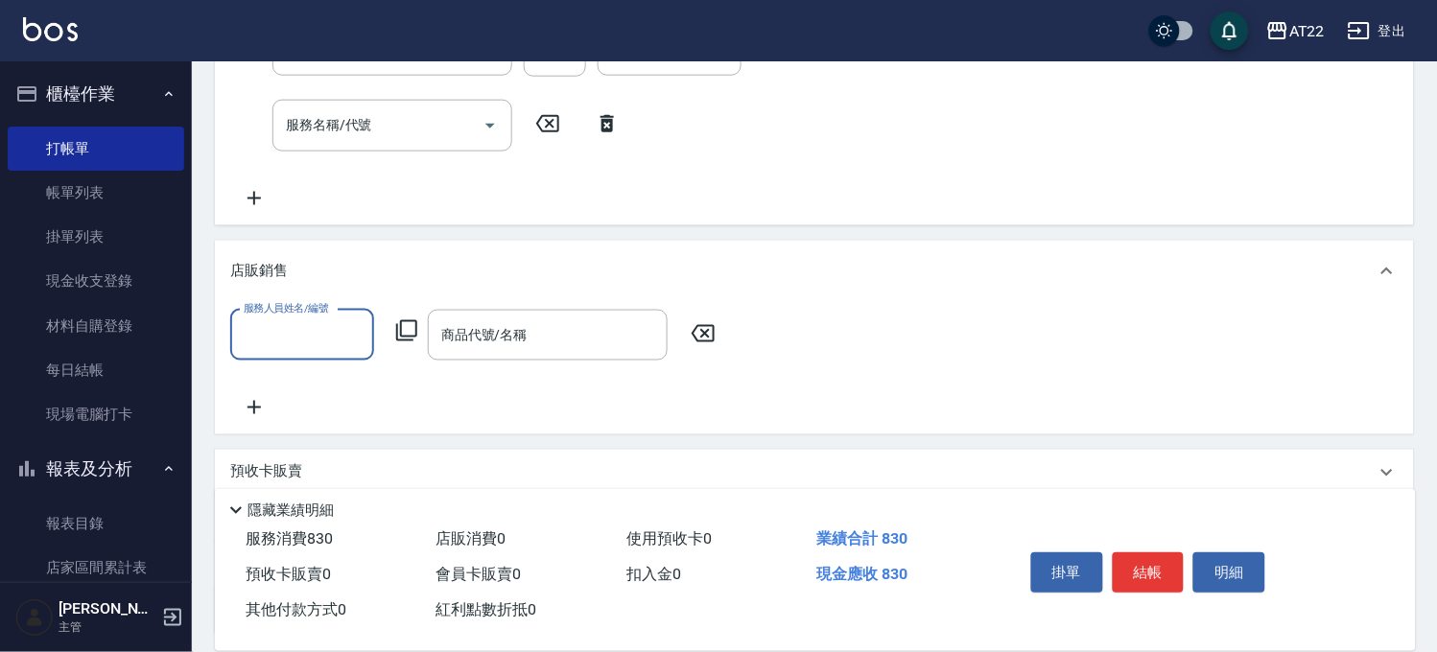
scroll to position [0, 0]
type input "Miu-10"
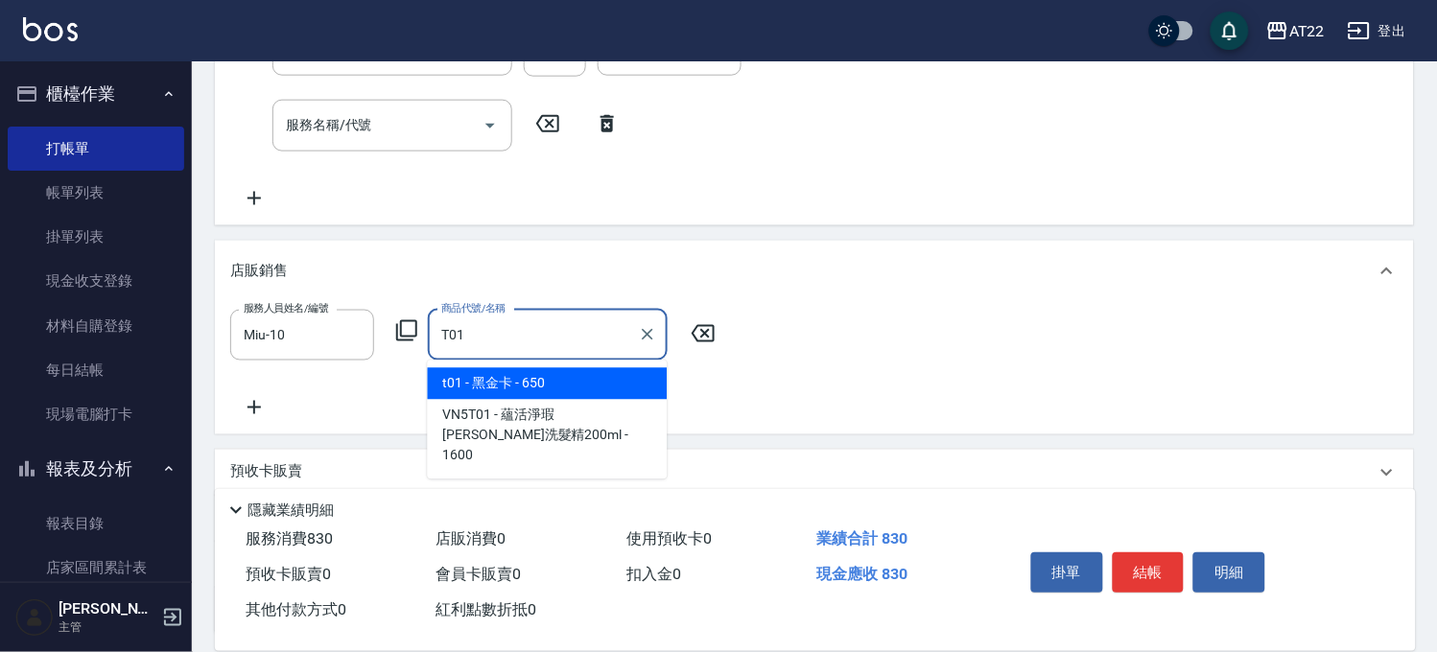
type input "黑金卡"
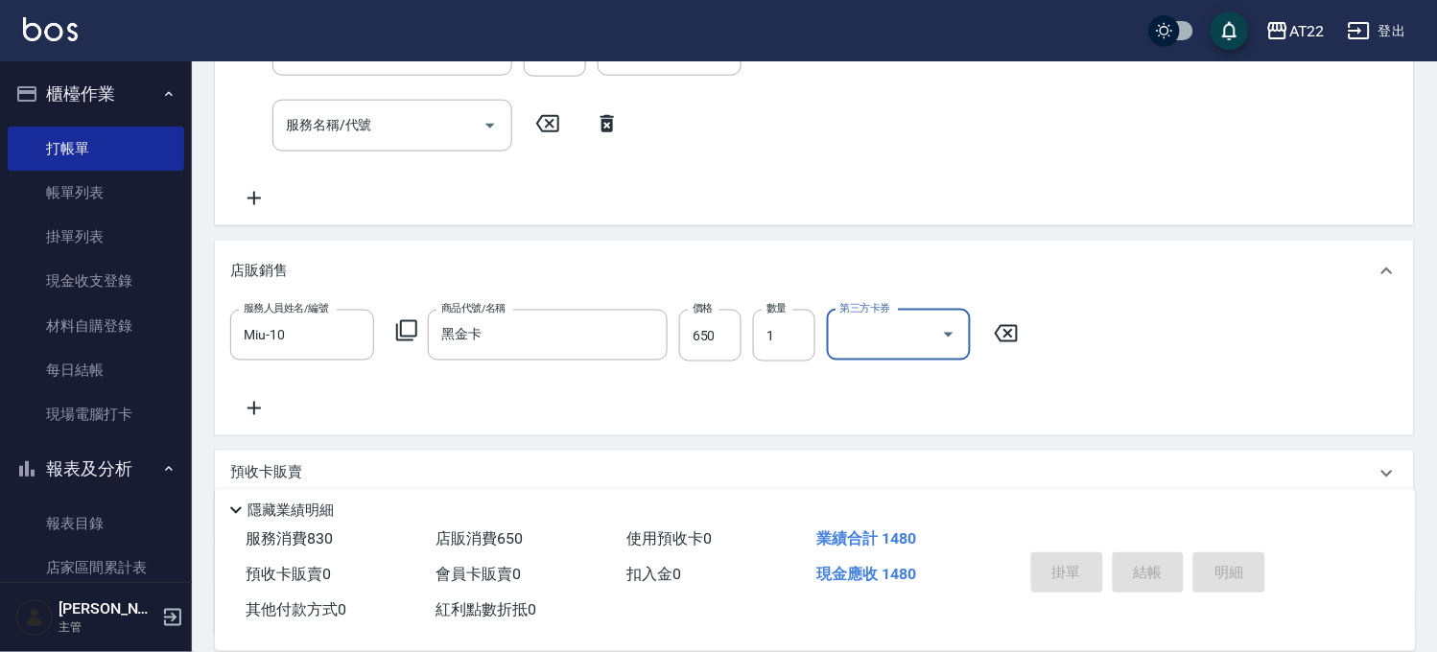
type input "2025/09/24 16:15"
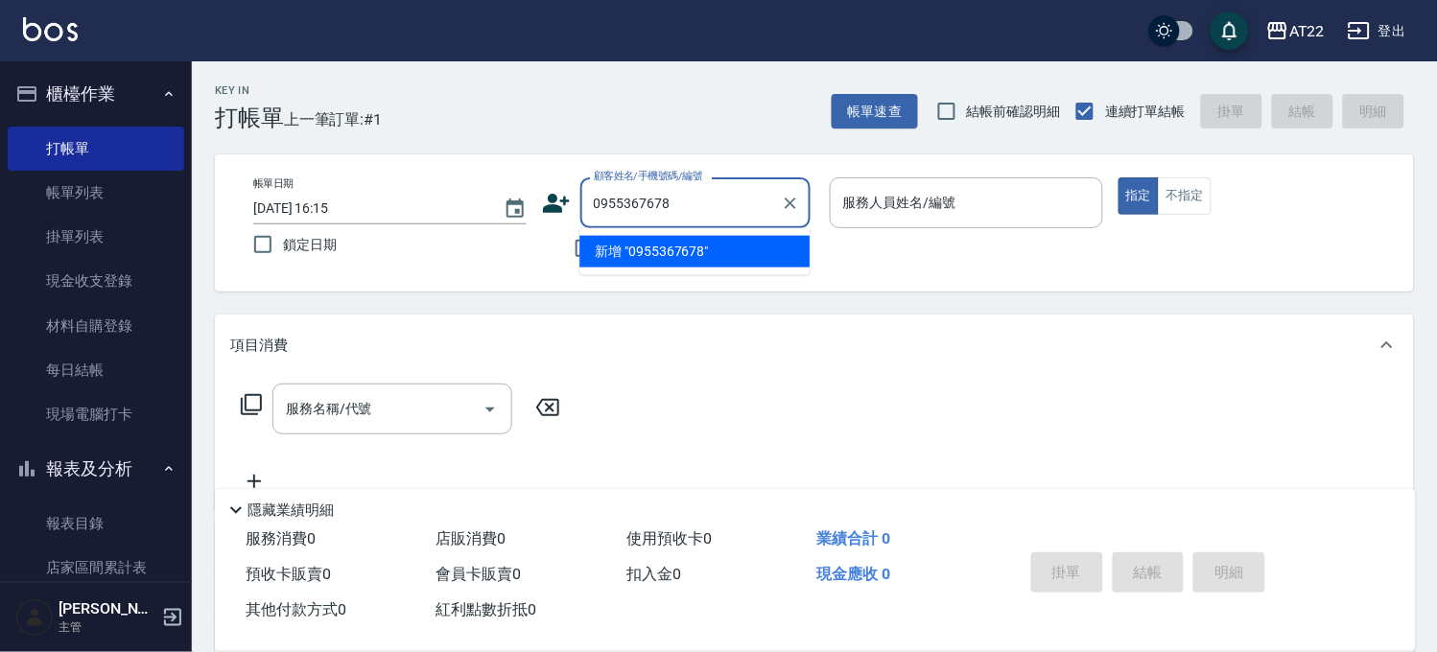
type input "0955367678"
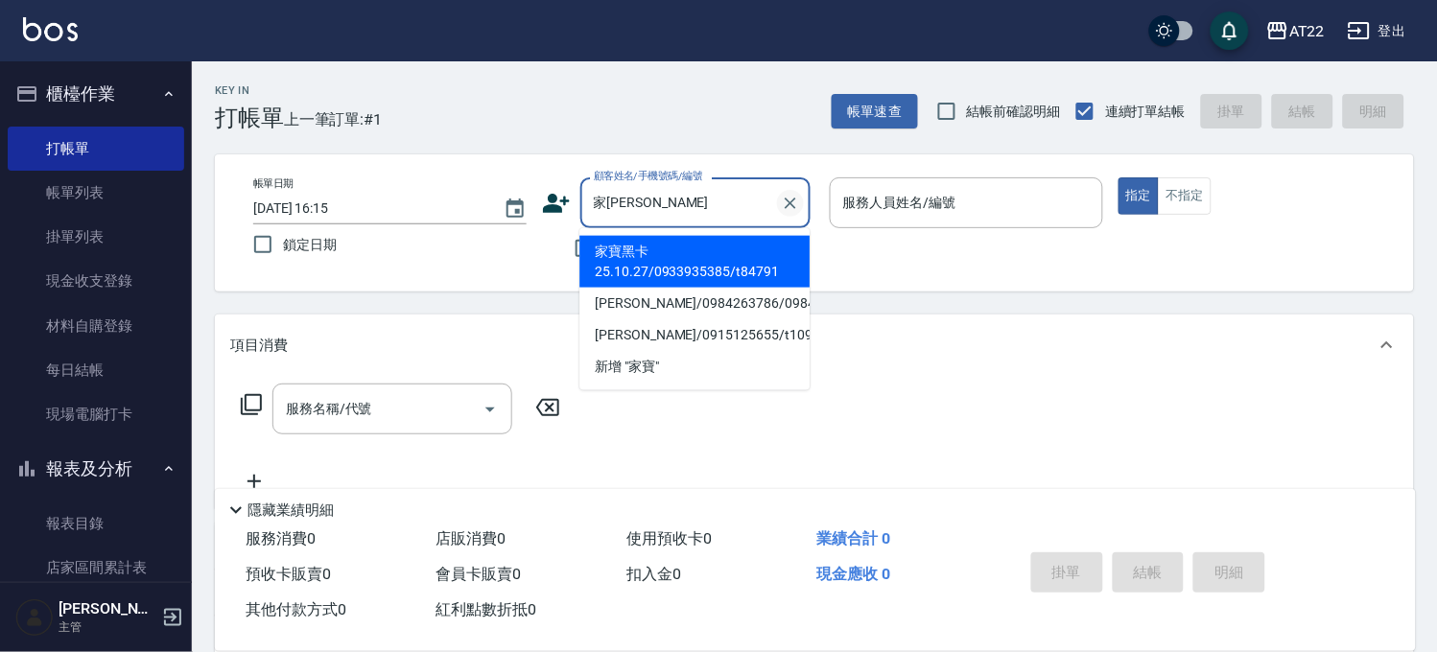
type input "家寶寶"
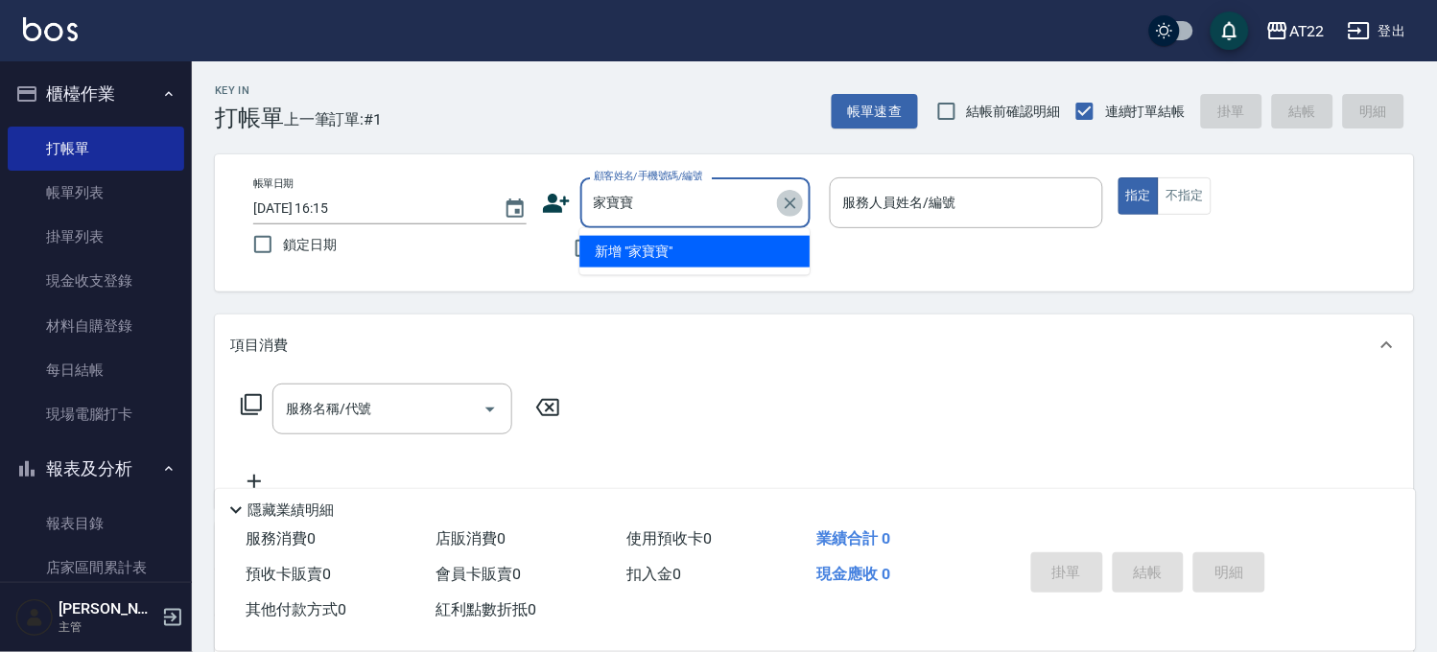
click at [792, 213] on button "Clear" at bounding box center [790, 203] width 27 height 27
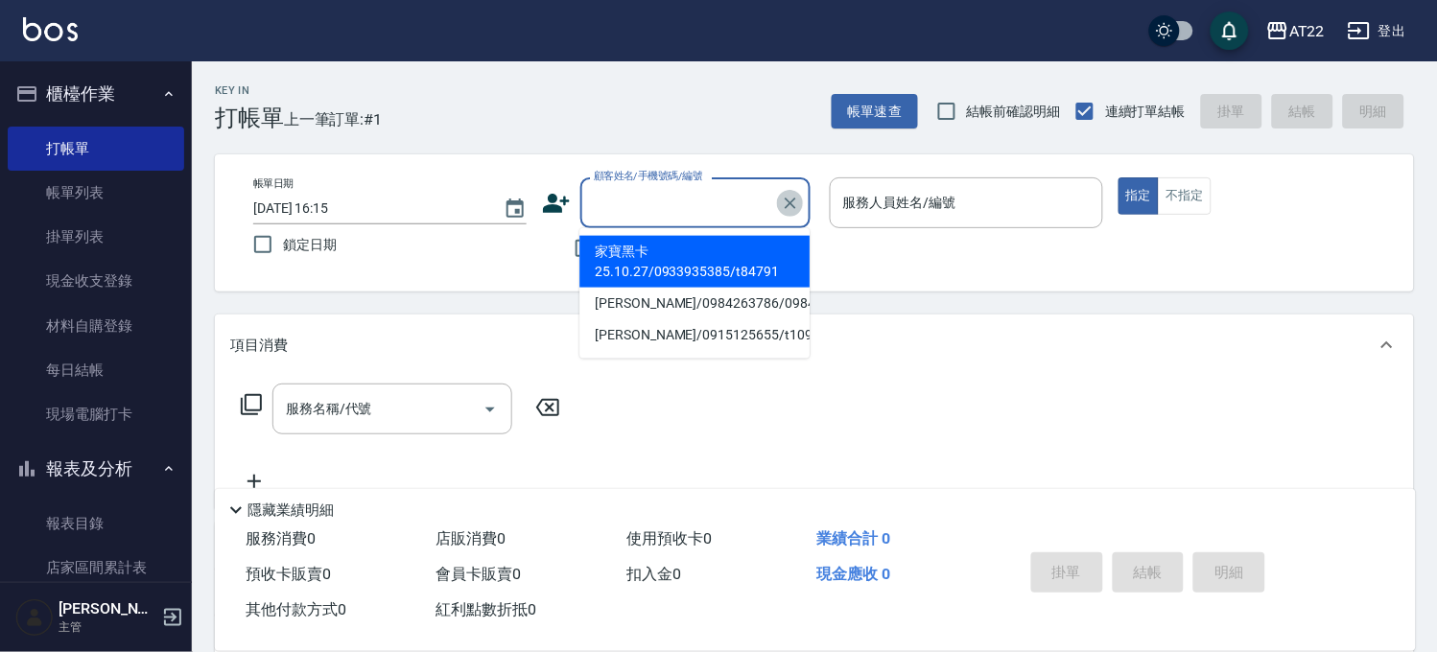
click at [792, 213] on button "Clear" at bounding box center [790, 203] width 27 height 27
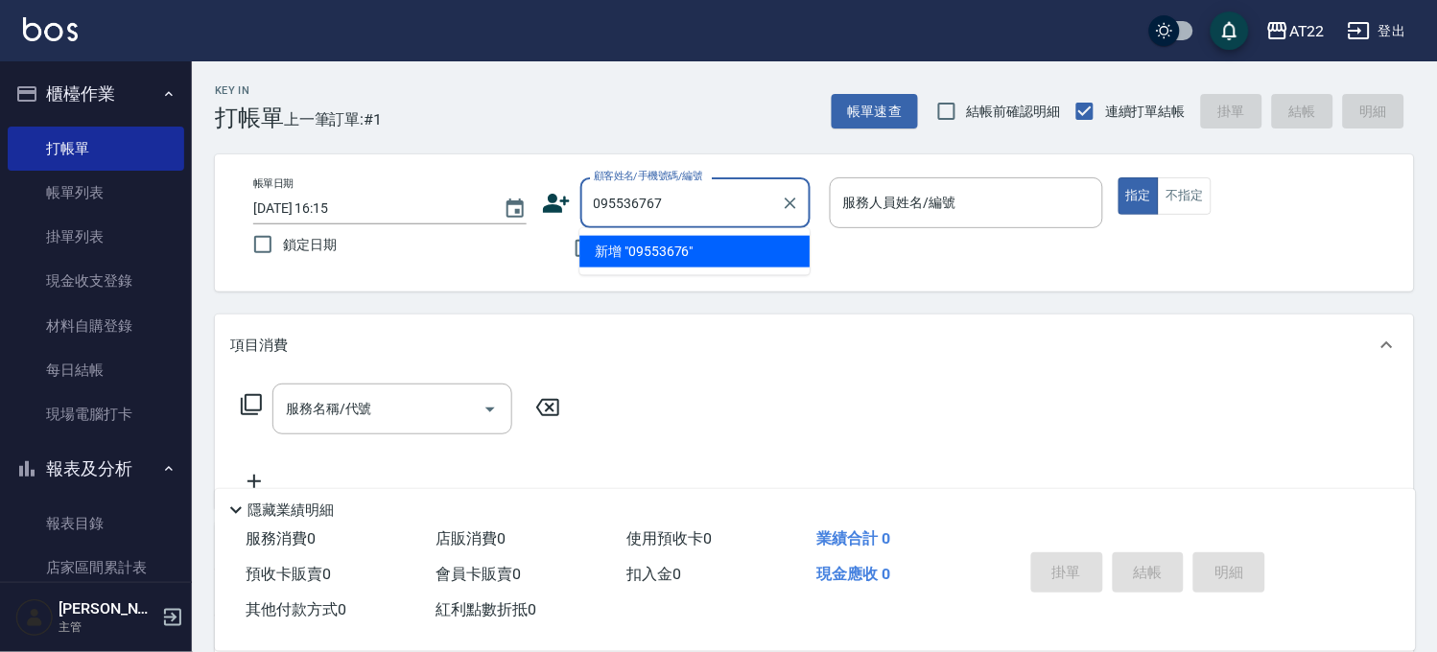
type input "0955367678"
click at [781, 203] on icon "Clear" at bounding box center [790, 203] width 19 height 19
type input "0955367678"
click at [787, 211] on icon "Clear" at bounding box center [790, 203] width 19 height 19
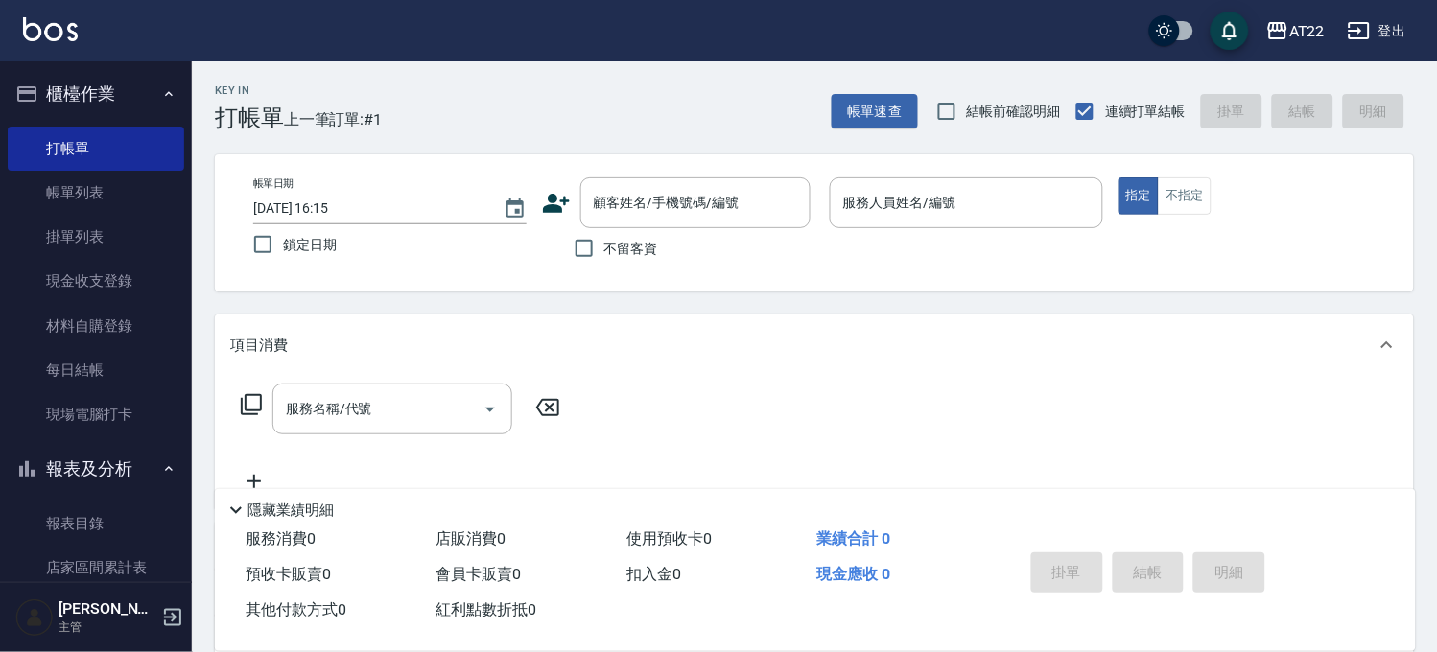
click at [616, 246] on span "不留客資" at bounding box center [631, 249] width 54 height 20
click at [604, 246] on input "不留客資" at bounding box center [584, 248] width 40 height 40
checkbox input "true"
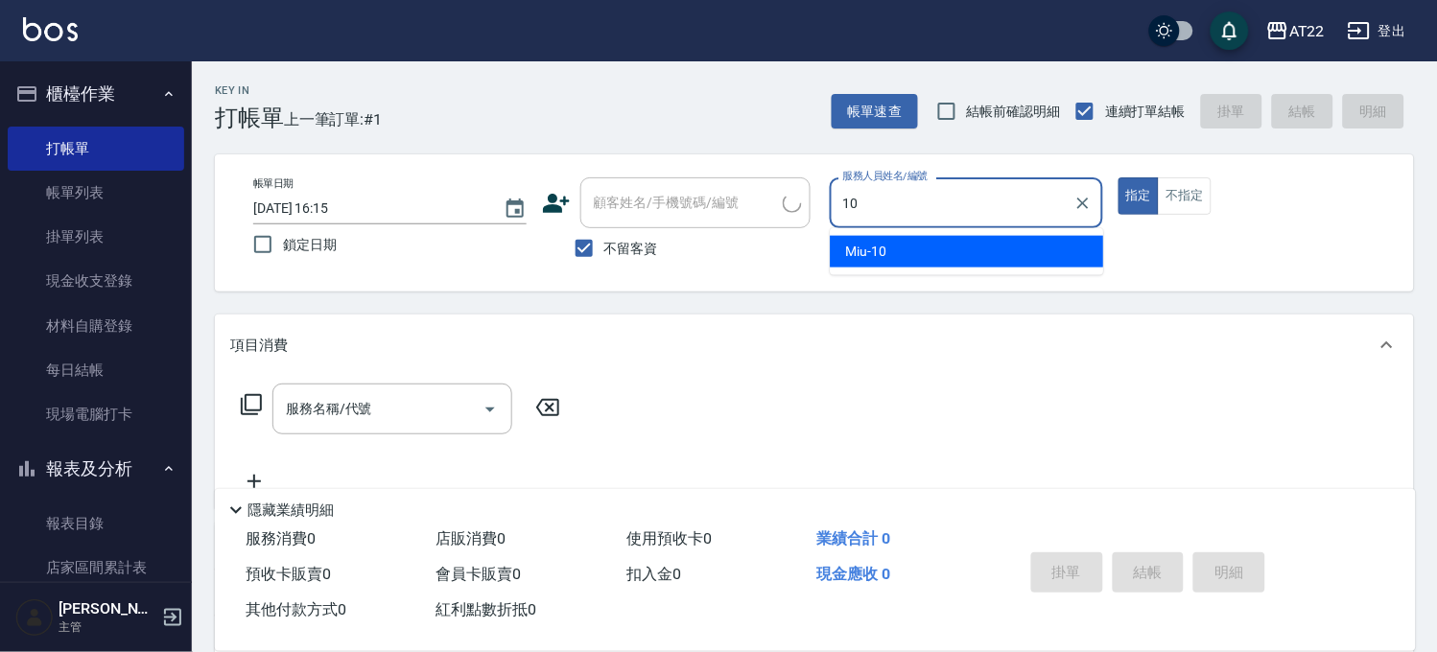
type input "Miu-10"
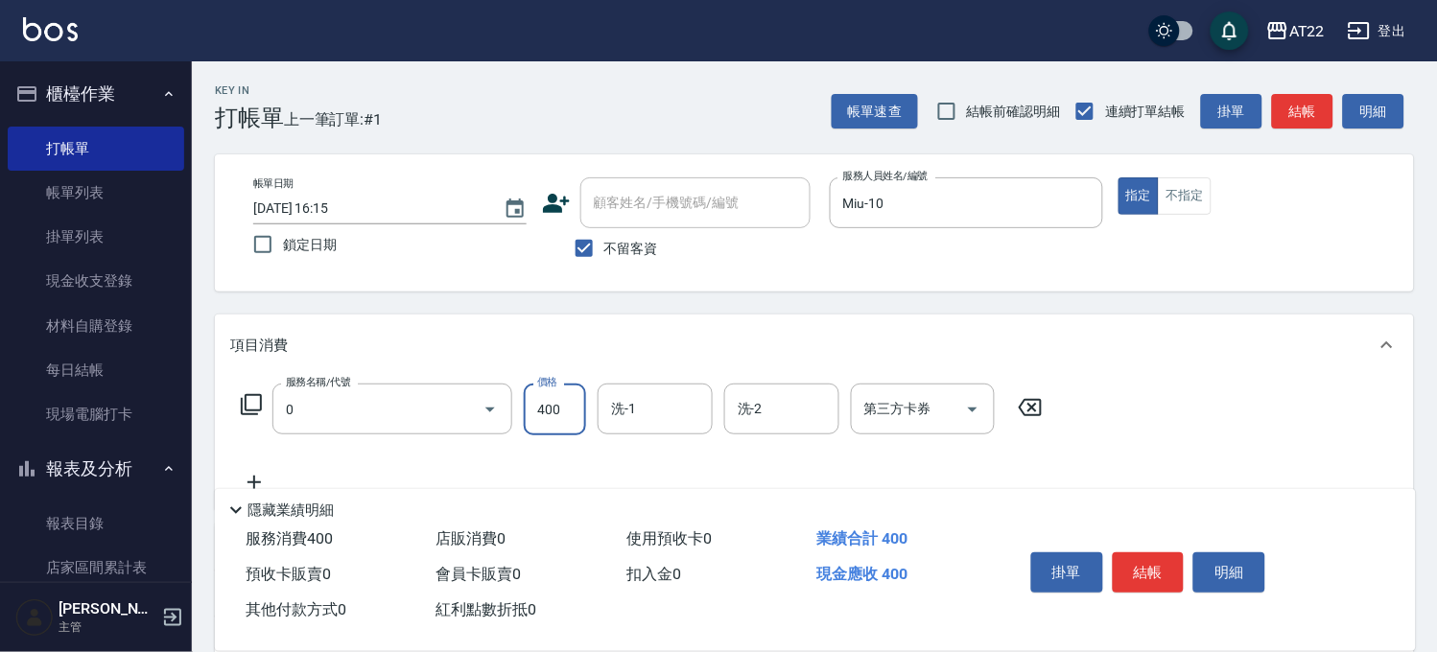
type input "有機洗髮(0)"
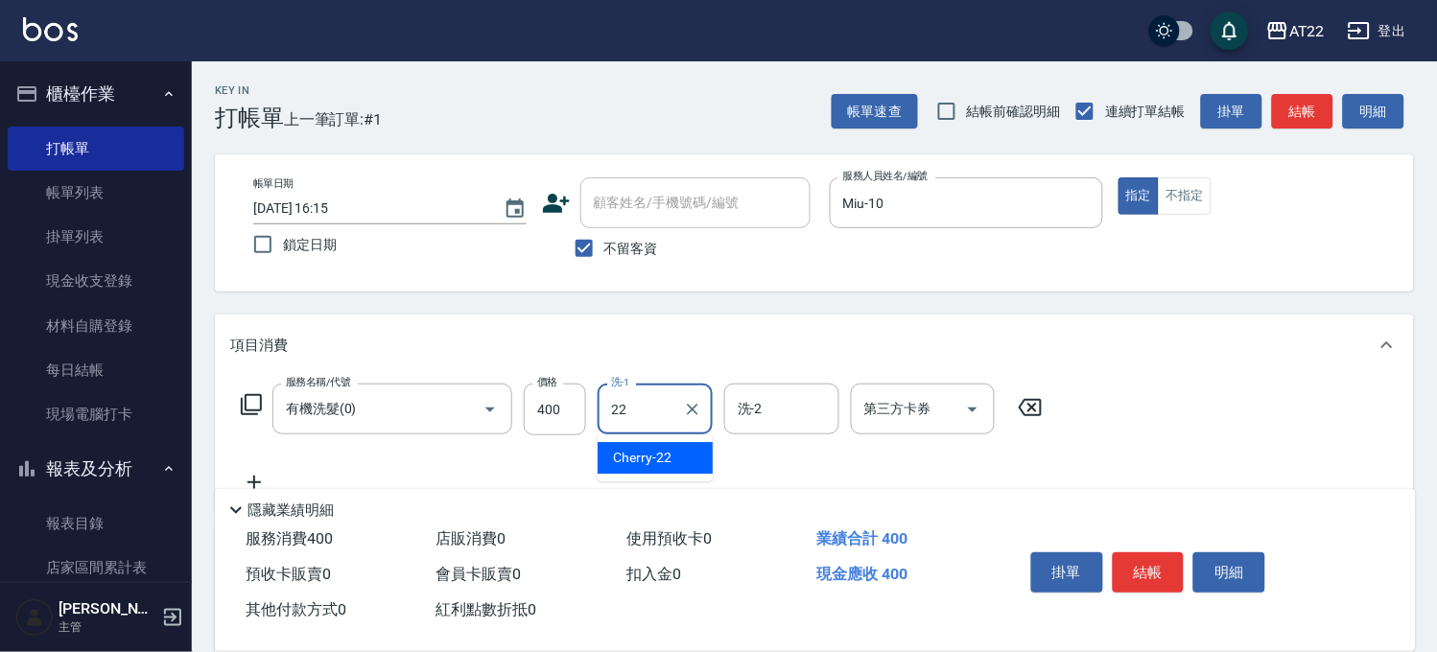
type input "Cherry-22"
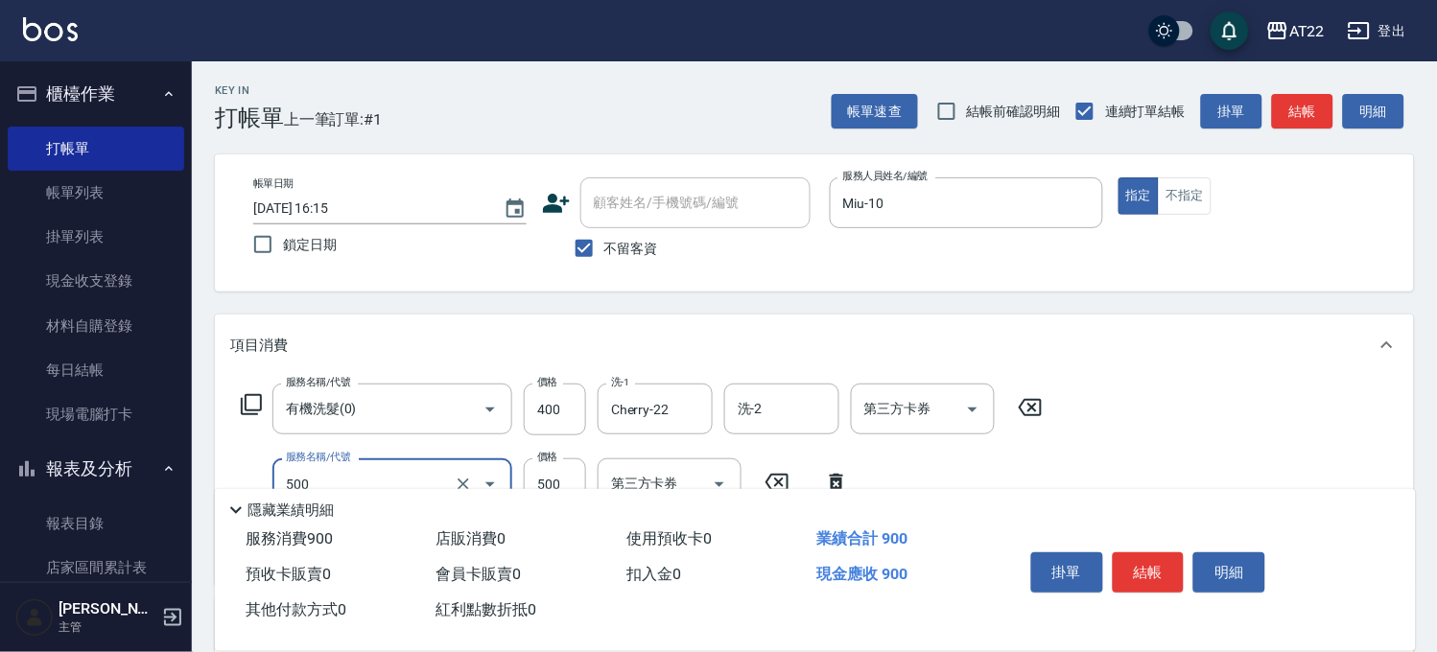
type input "剪髮(500)"
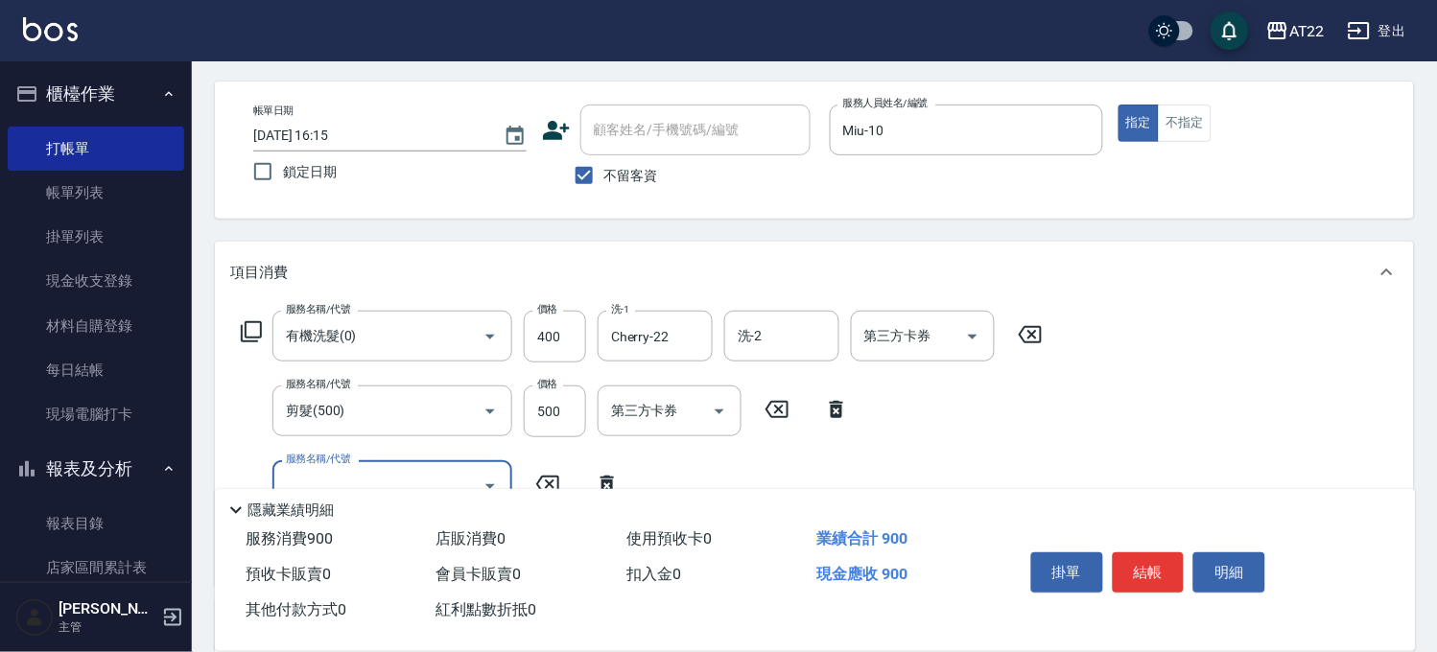
scroll to position [106, 0]
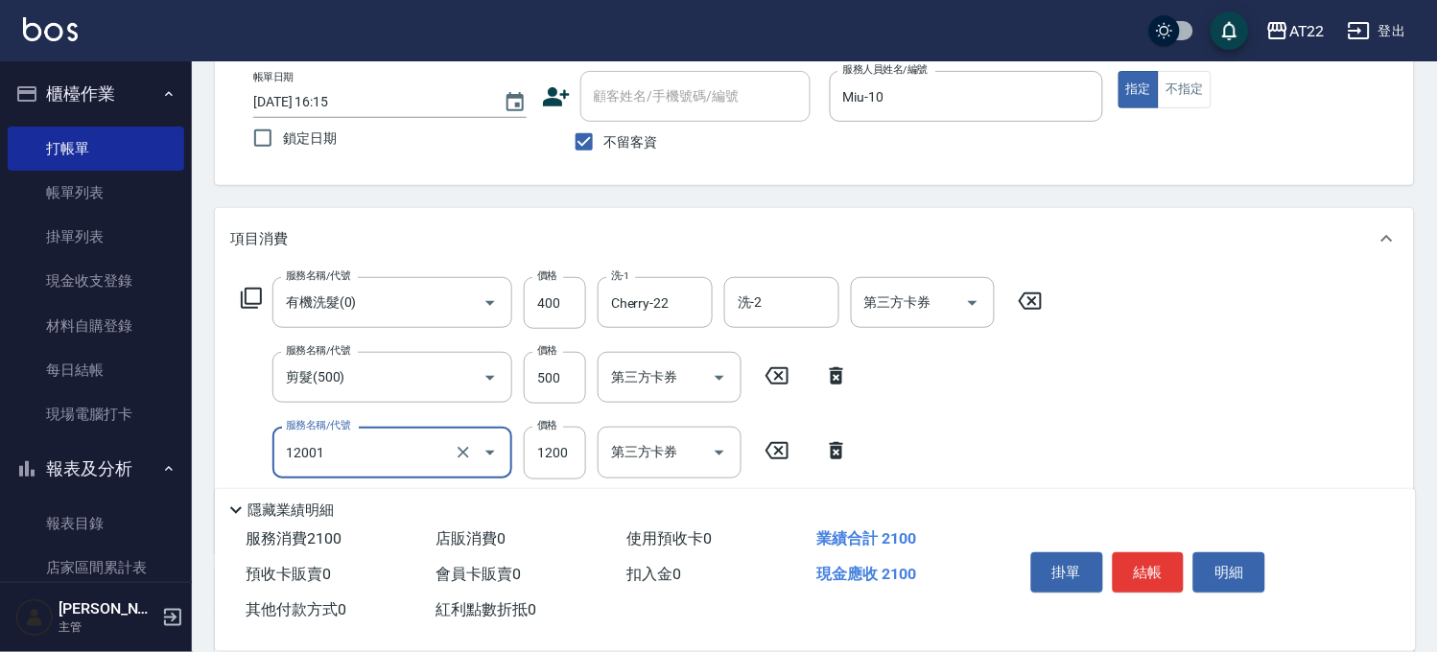
type input "燙髮S(12001)"
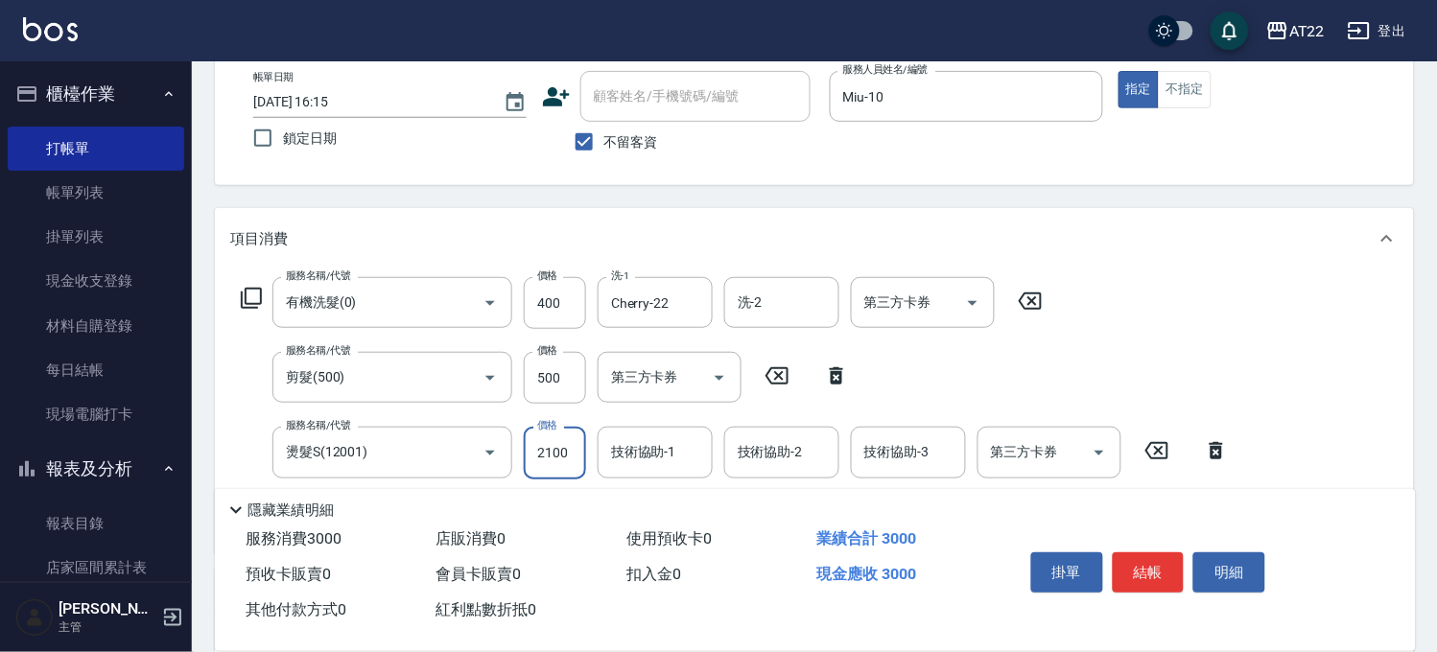
type input "2100"
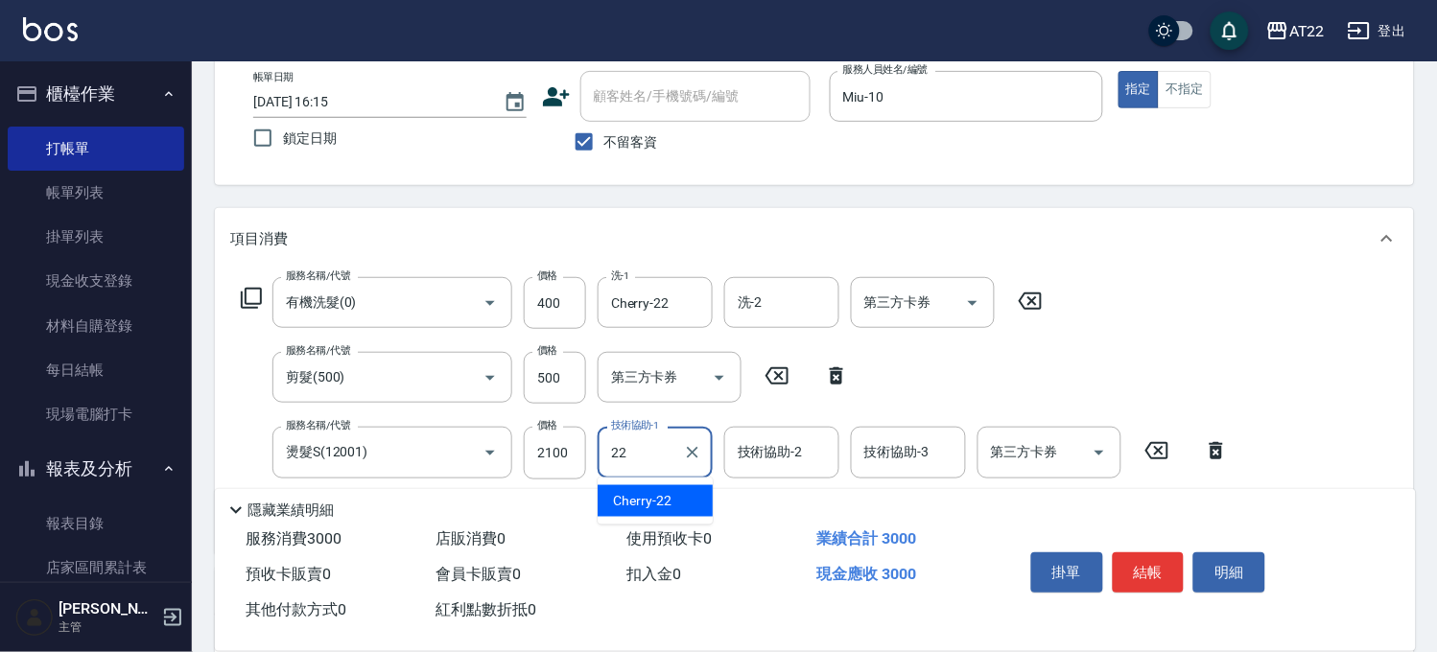
type input "Cherry-22"
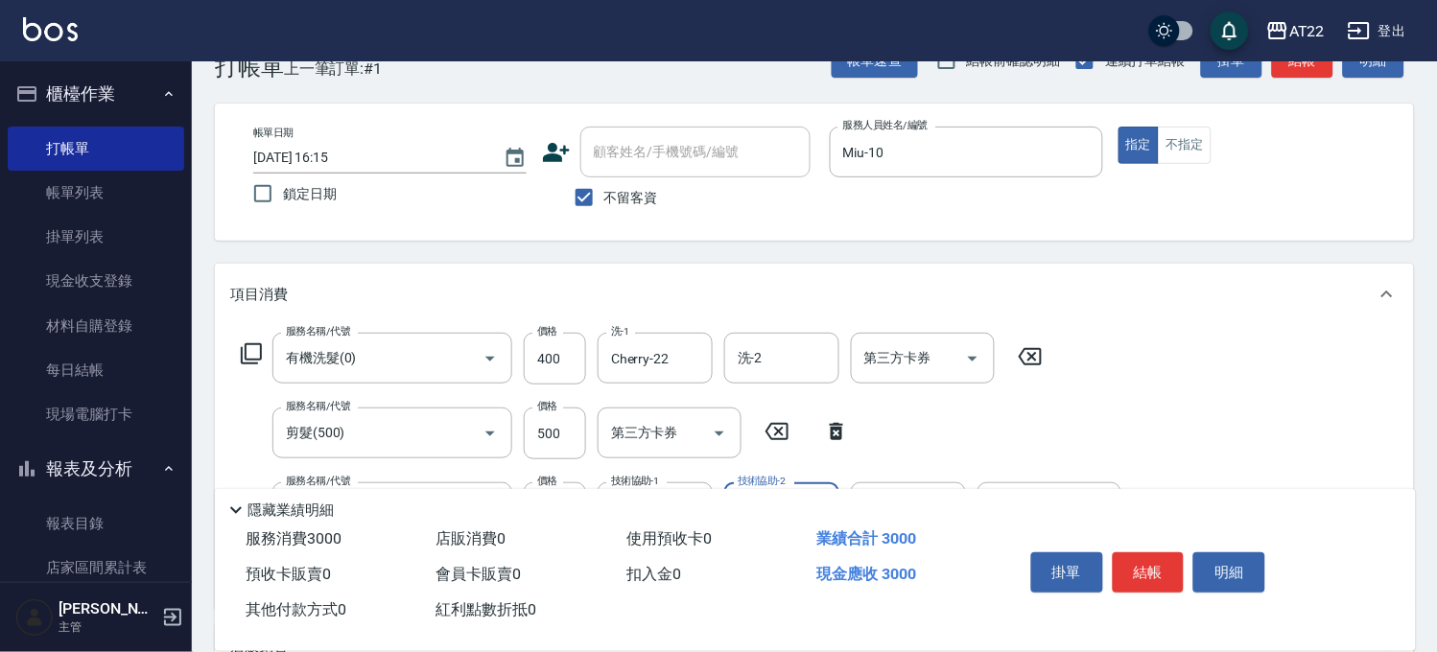
scroll to position [0, 0]
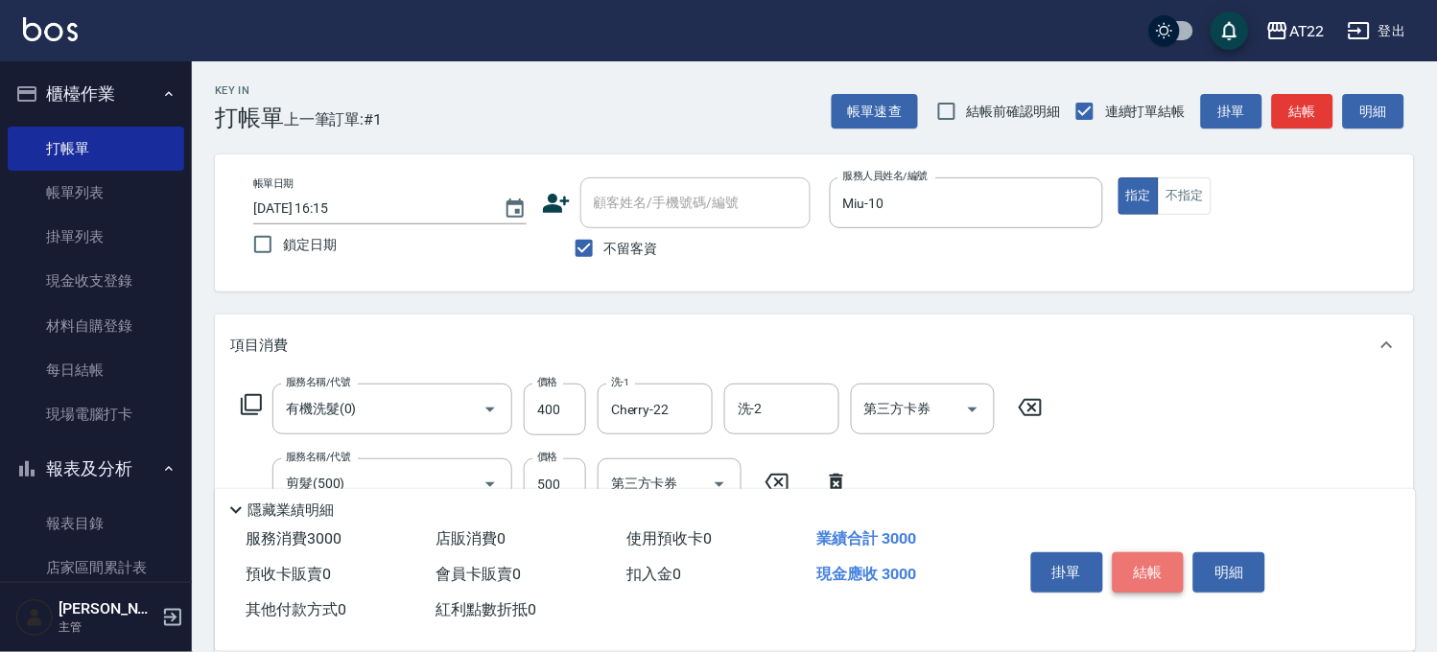
click at [1145, 553] on button "結帳" at bounding box center [1149, 573] width 72 height 40
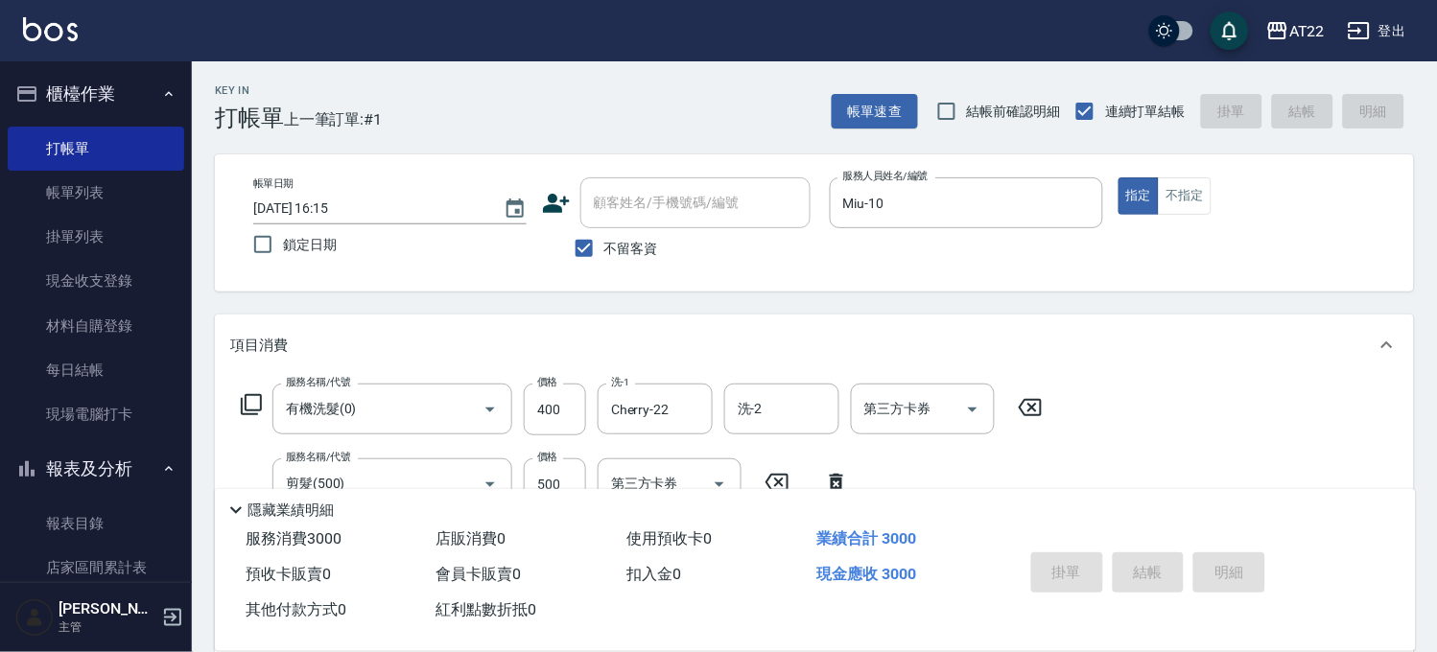
type input "2025/09/24 16:16"
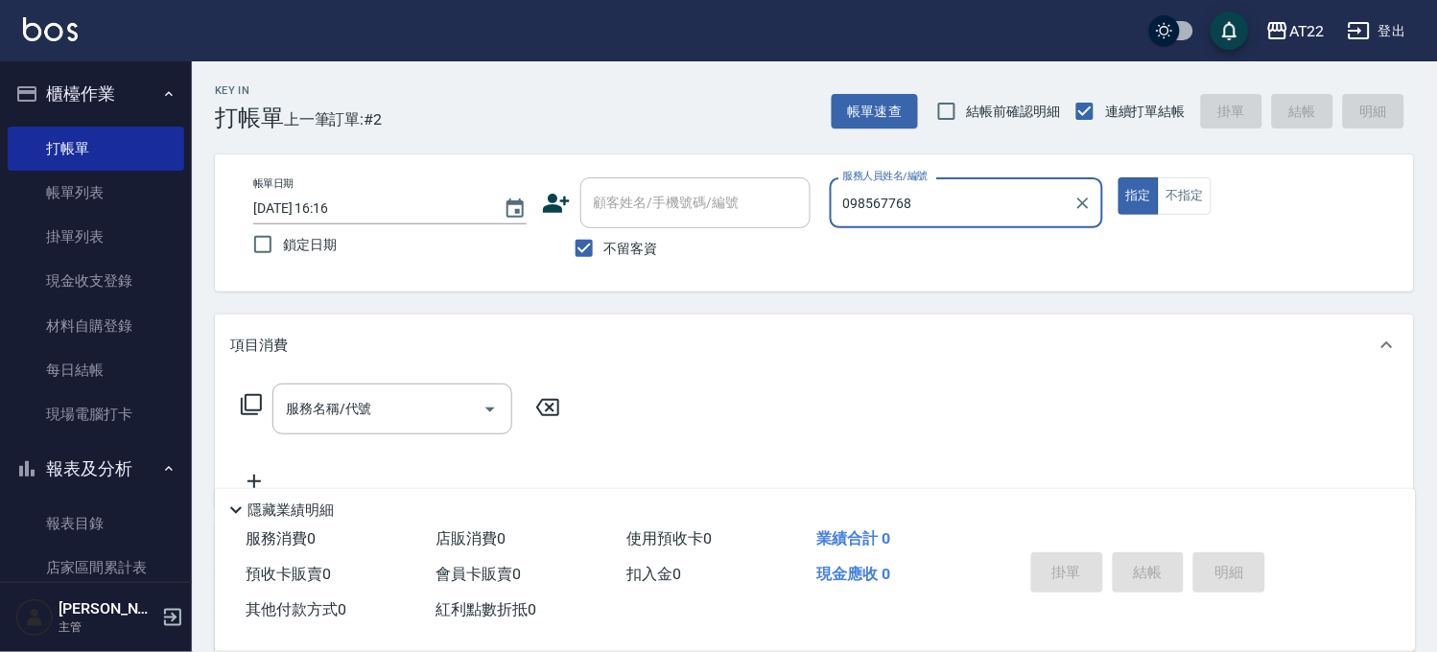
type input "0985677682"
drag, startPoint x: 1085, startPoint y: 206, endPoint x: 1042, endPoint y: 197, distance: 44.2
click at [1086, 206] on icon "Clear" at bounding box center [1082, 203] width 19 height 19
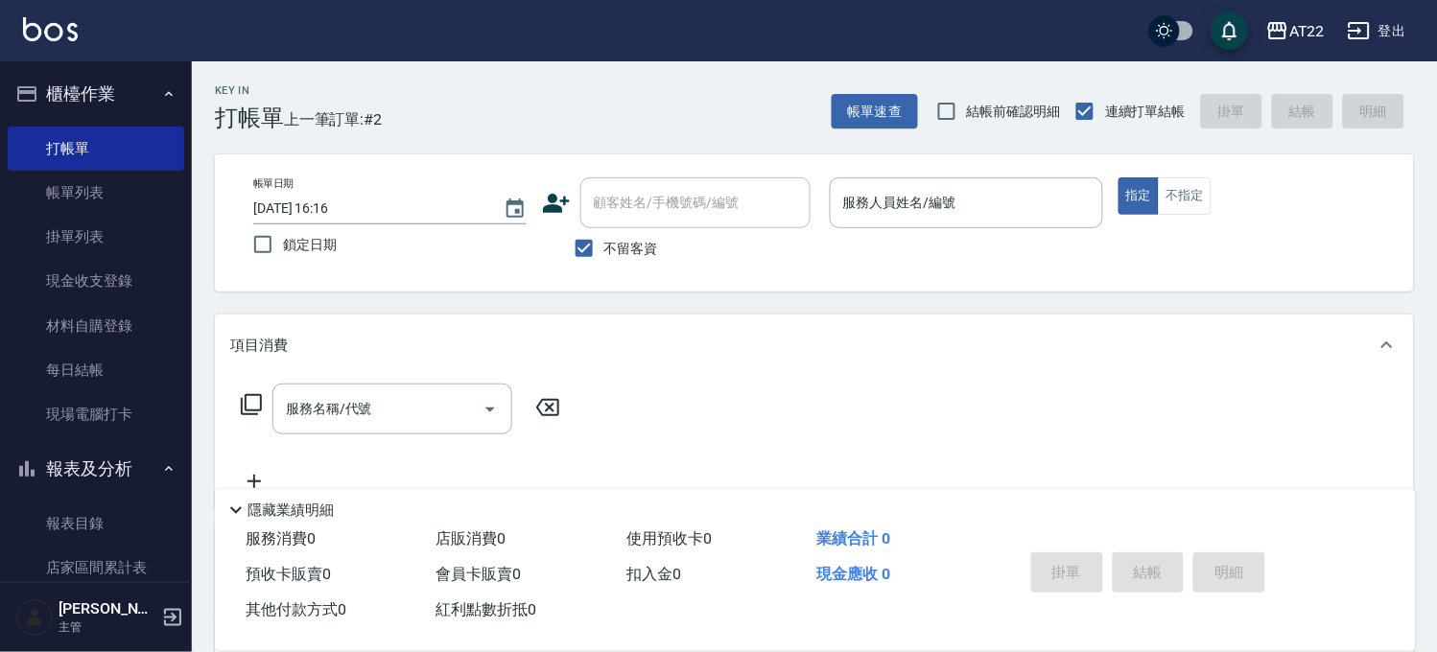
click at [610, 232] on label "不留客資" at bounding box center [611, 248] width 94 height 40
click at [604, 232] on input "不留客資" at bounding box center [584, 248] width 40 height 40
checkbox input "false"
click at [627, 193] on input "顧客姓名/手機號碼/編號" at bounding box center [681, 203] width 184 height 34
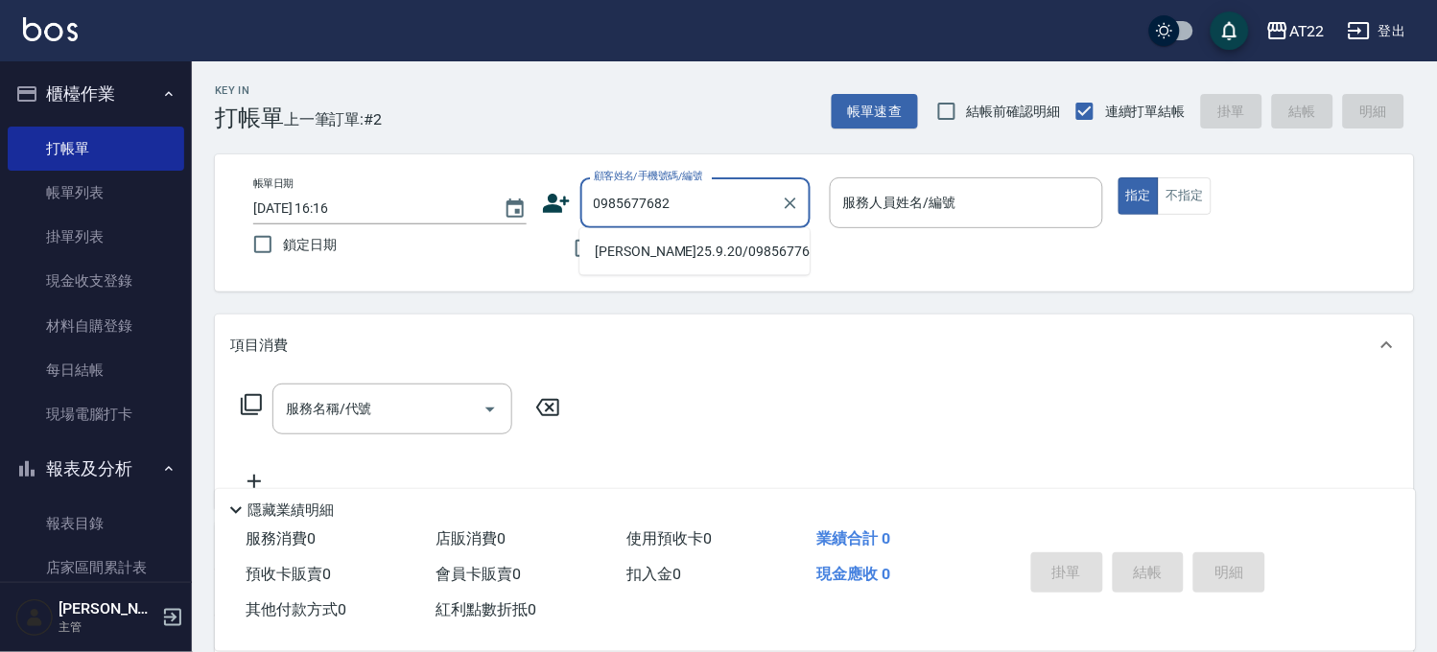
click at [633, 250] on li "方昭棟25.9.20/0985677682/T83223" at bounding box center [694, 252] width 230 height 32
type input "方昭棟25.9.20/0985677682/T83223"
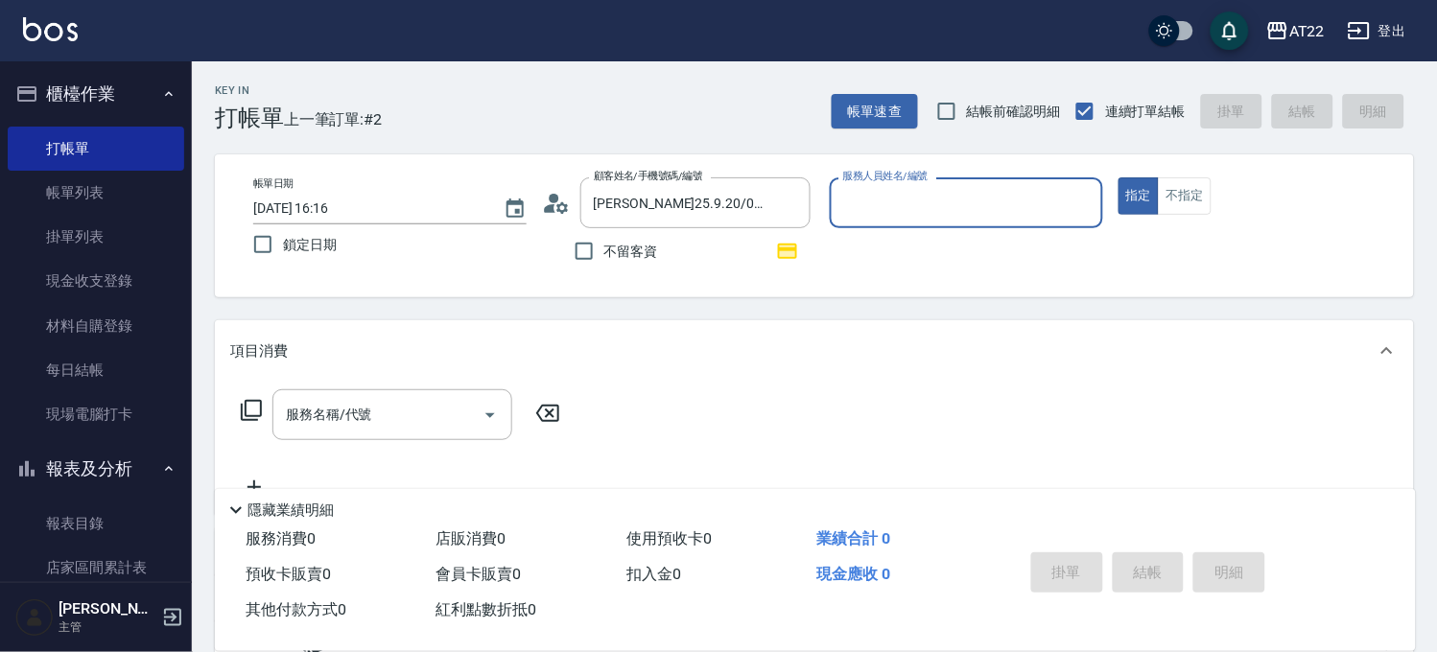
click at [551, 207] on icon at bounding box center [550, 208] width 12 height 9
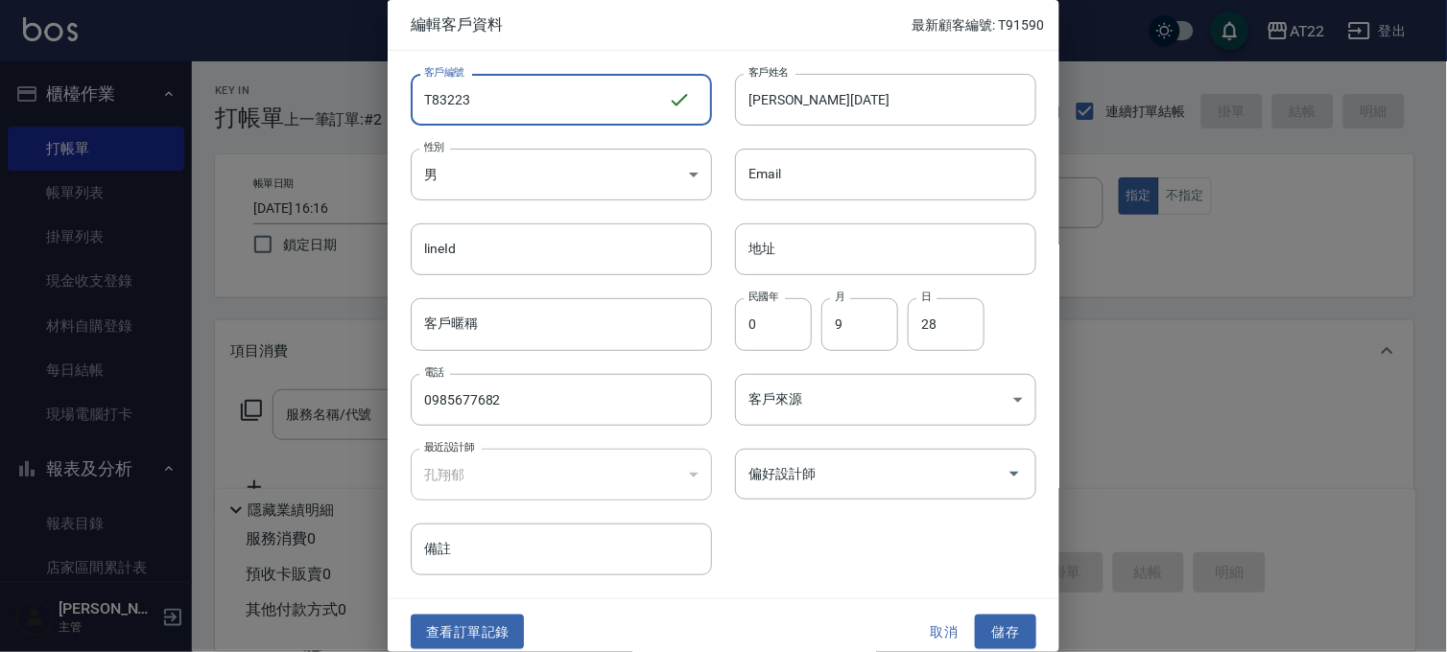
drag, startPoint x: 617, startPoint y: 98, endPoint x: 428, endPoint y: 101, distance: 189.0
click at [428, 101] on input "T83223" at bounding box center [539, 100] width 257 height 52
type input "T91591"
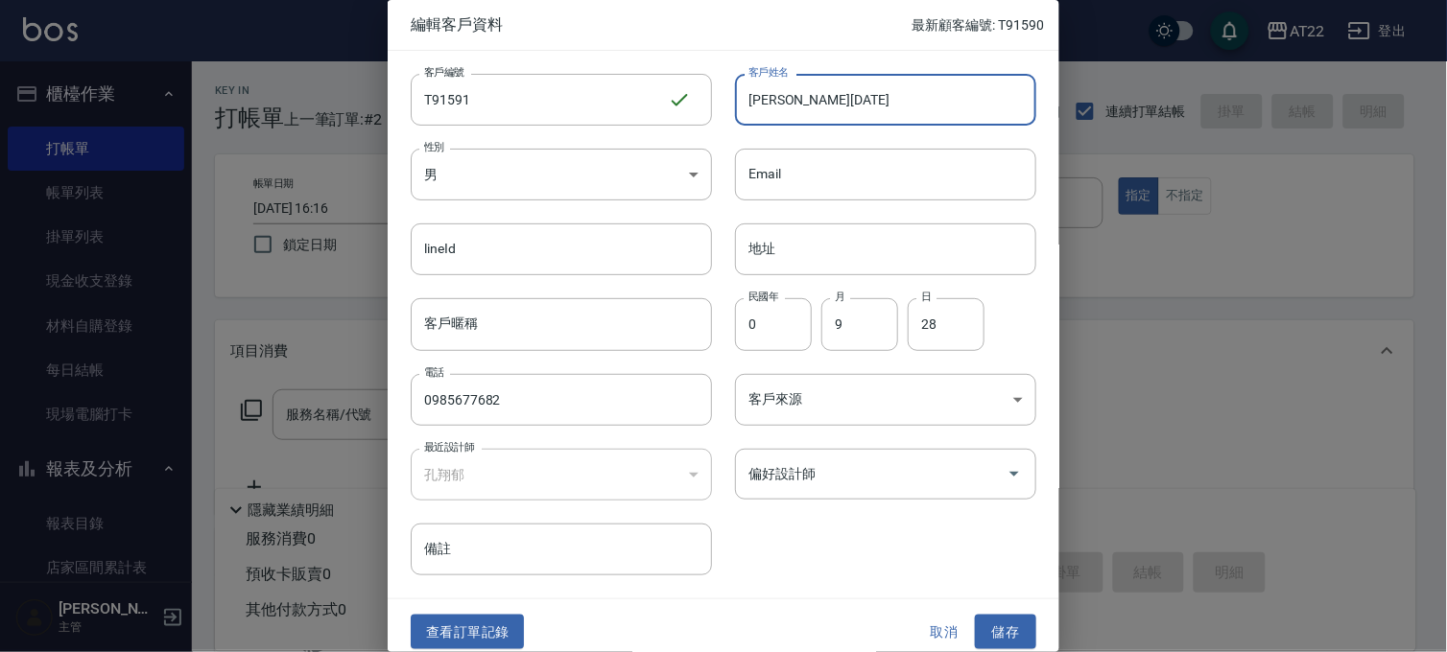
drag, startPoint x: 880, startPoint y: 103, endPoint x: 790, endPoint y: 115, distance: 91.0
click at [790, 115] on input "方昭棟25.9.20" at bounding box center [885, 100] width 301 height 52
type input "[PERSON_NAME][DATE]"
click at [980, 639] on button "儲存" at bounding box center [1005, 632] width 61 height 35
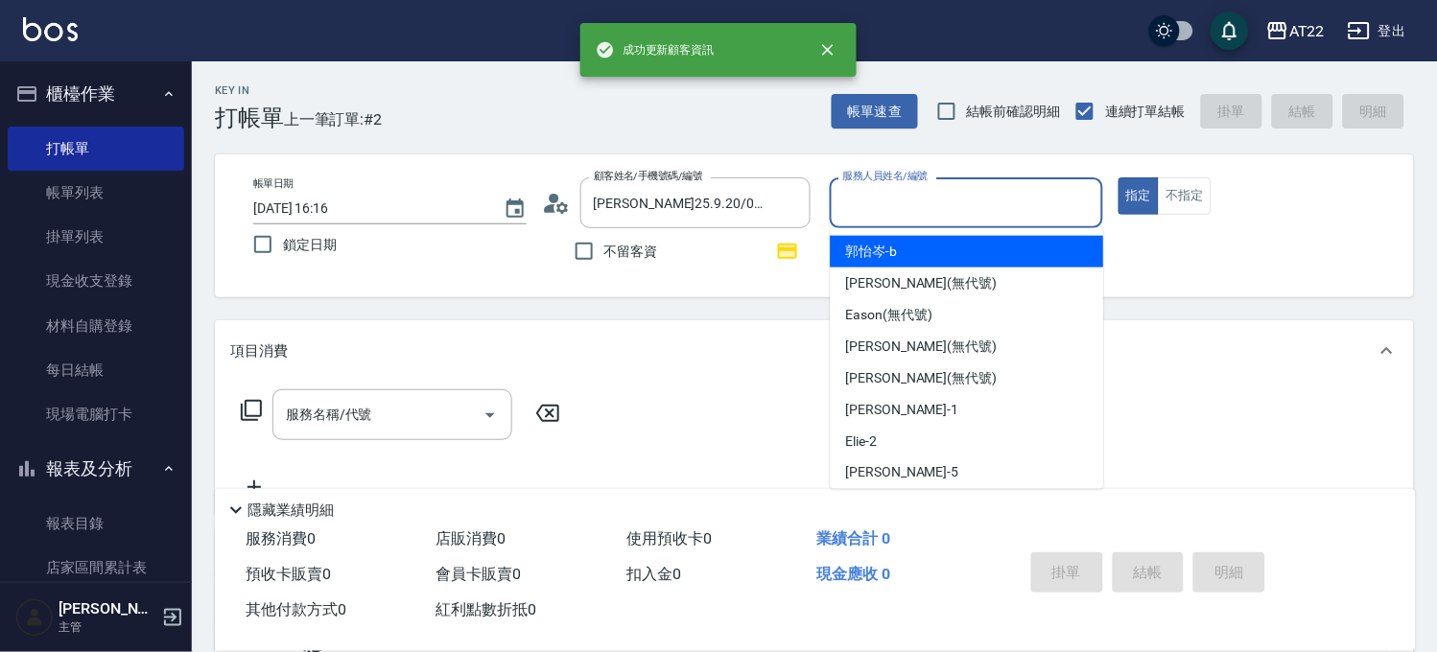
click at [994, 200] on input "服務人員姓名/編號" at bounding box center [966, 203] width 256 height 34
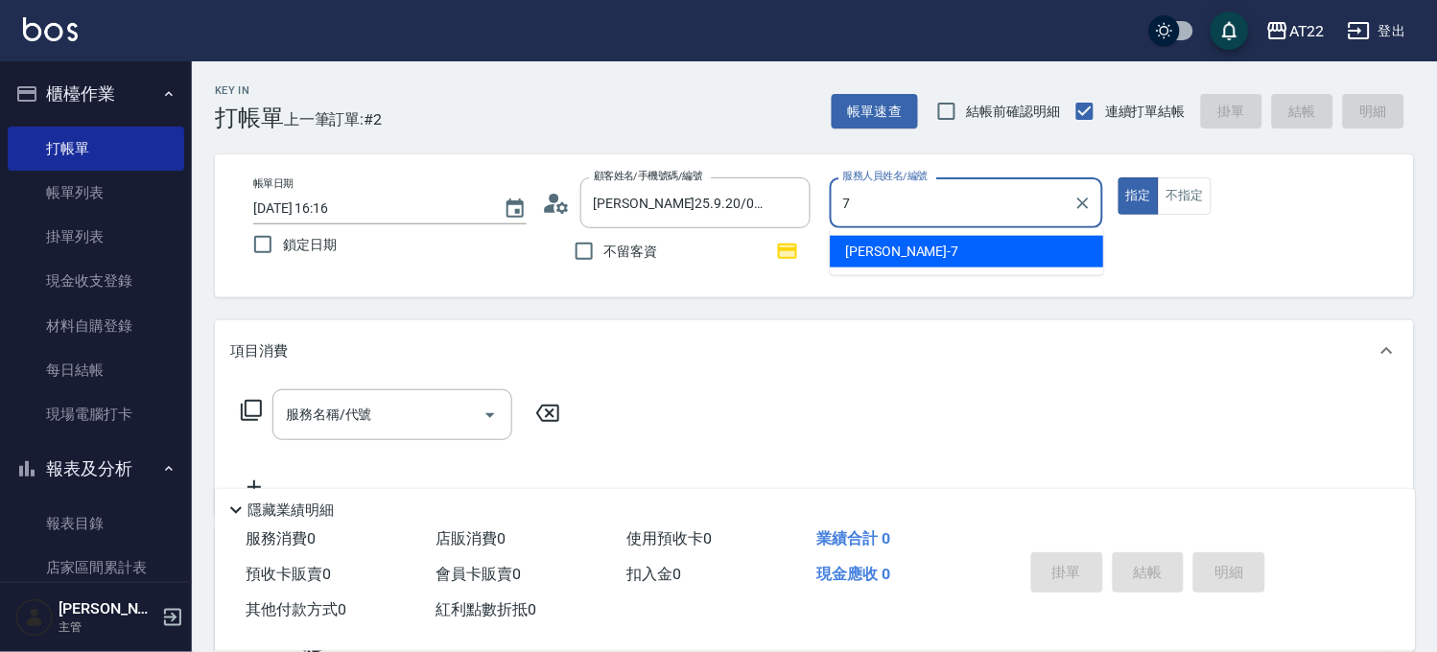
type input "Allen-7"
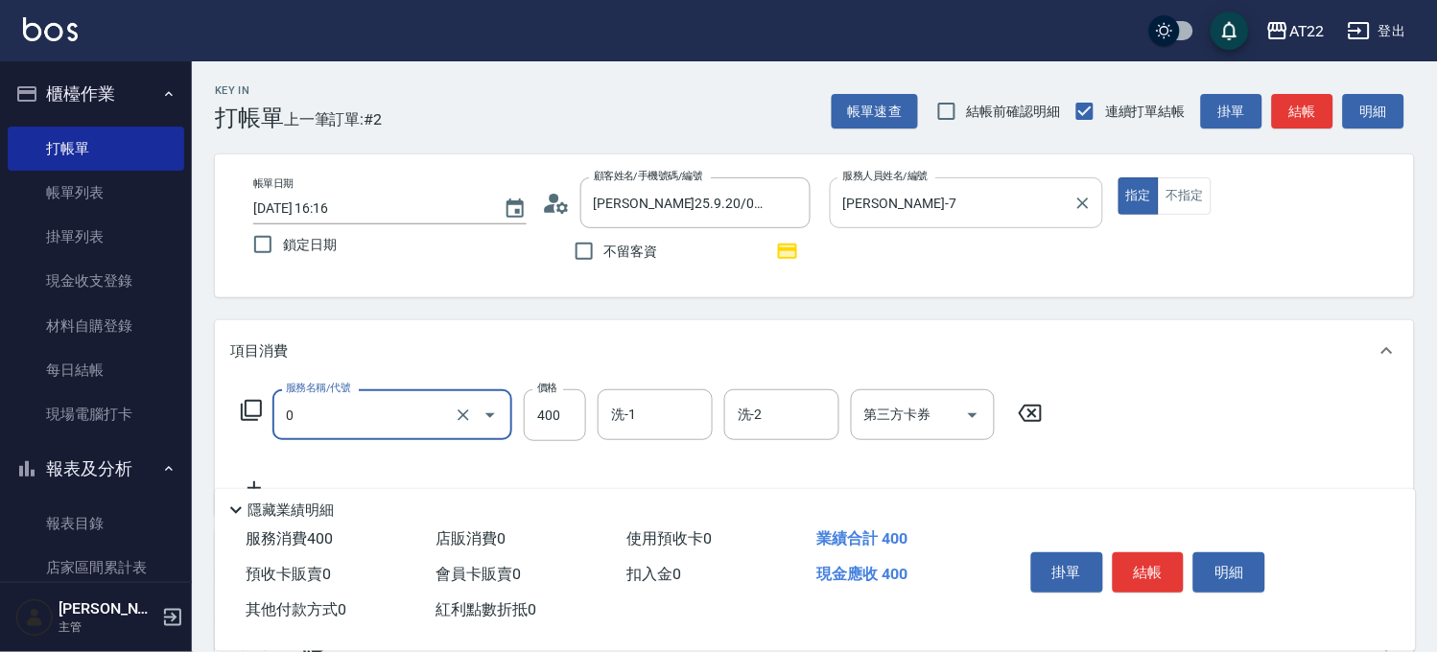
type input "有機洗髮(0)"
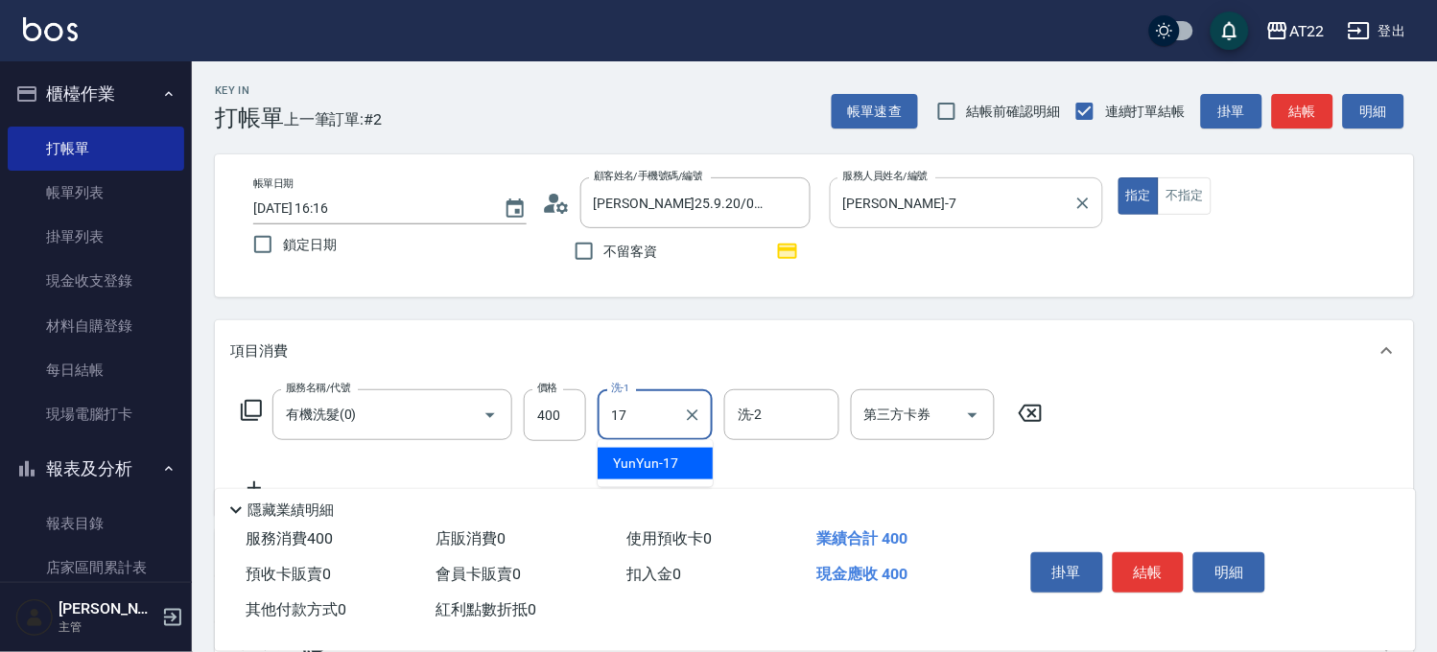
type input "YunYun-17"
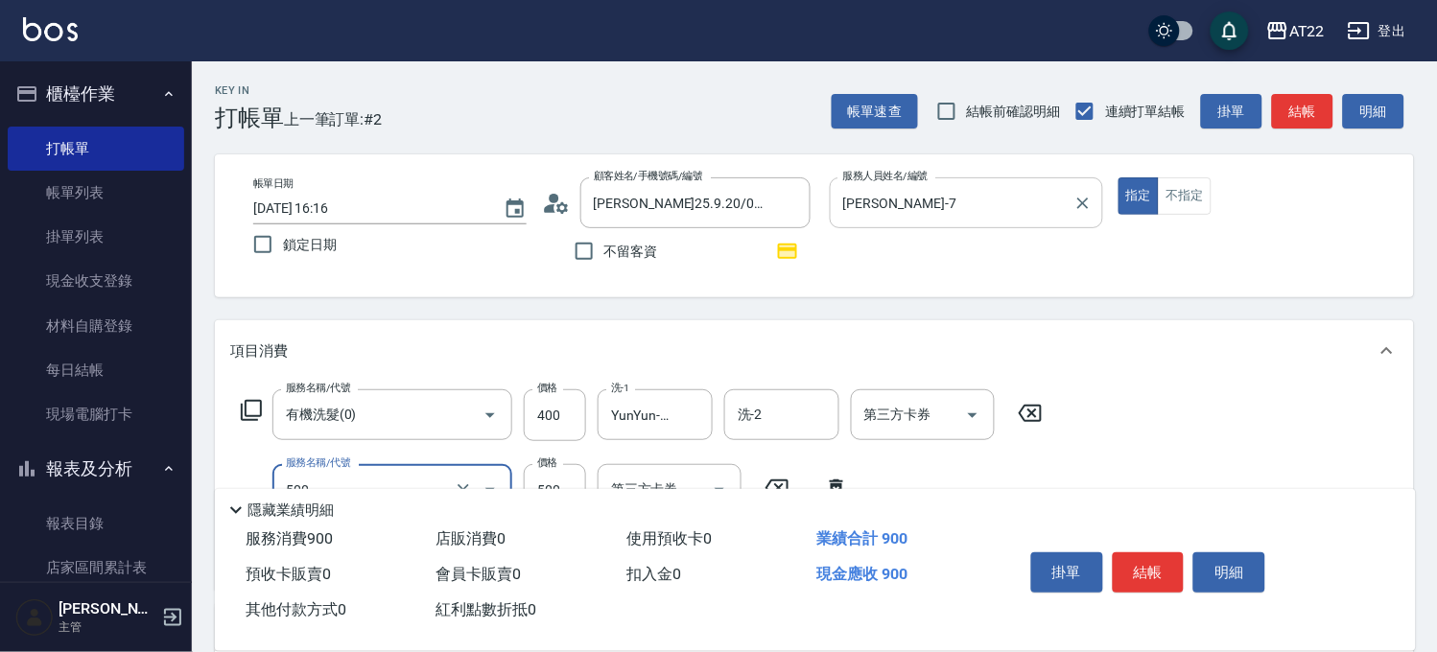
type input "剪髮(500)"
type input "630"
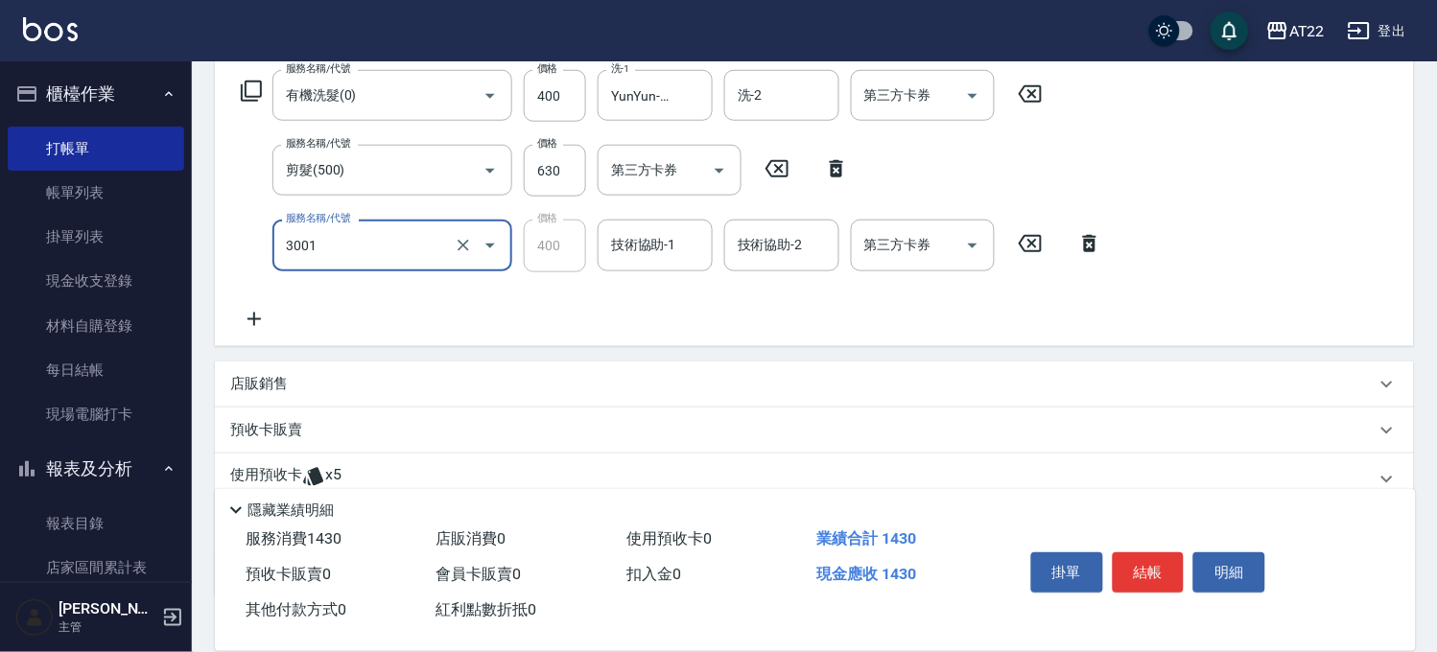
type input "側邊燙貼(3001)"
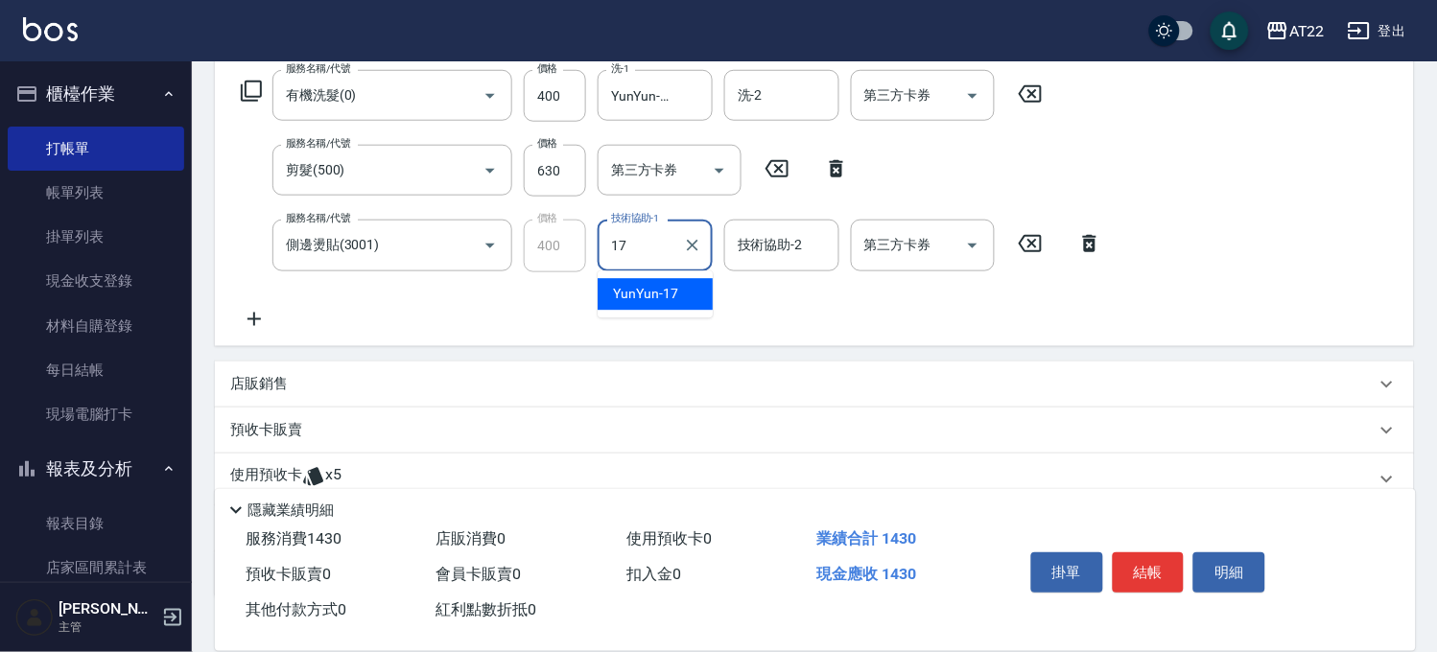
type input "YunYun-17"
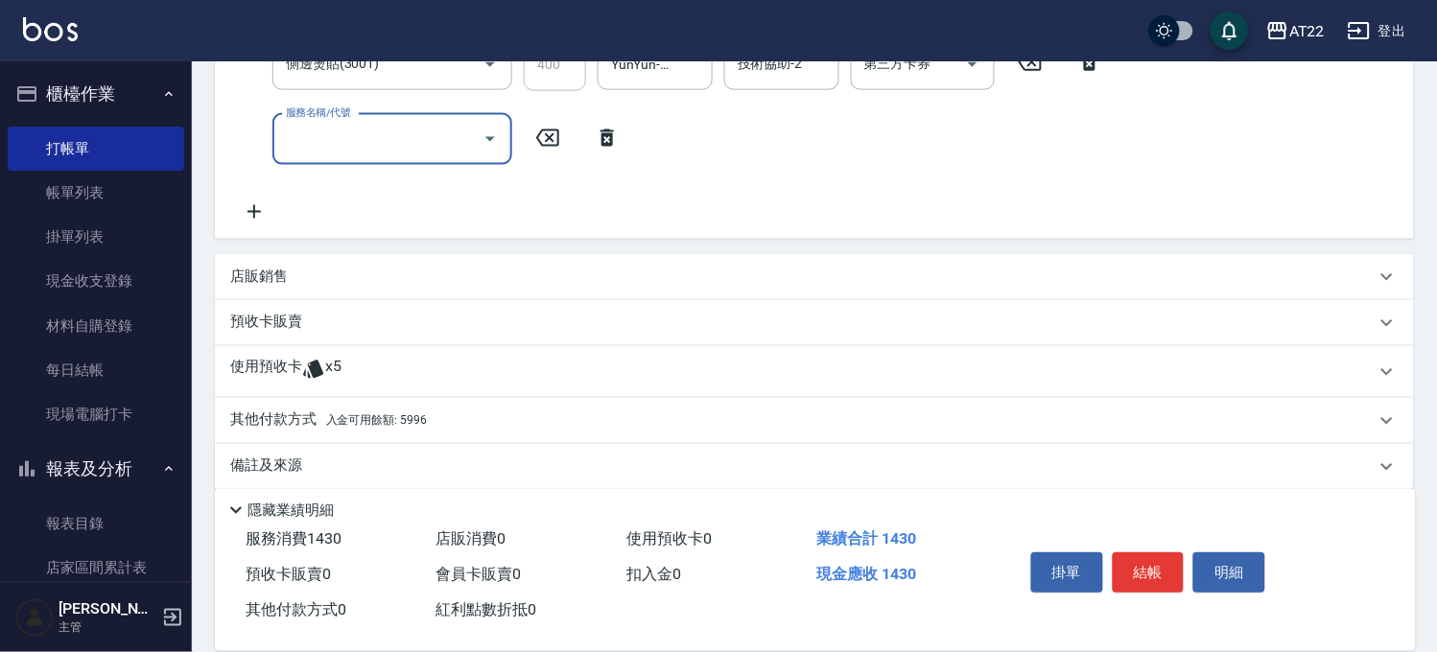
scroll to position [520, 0]
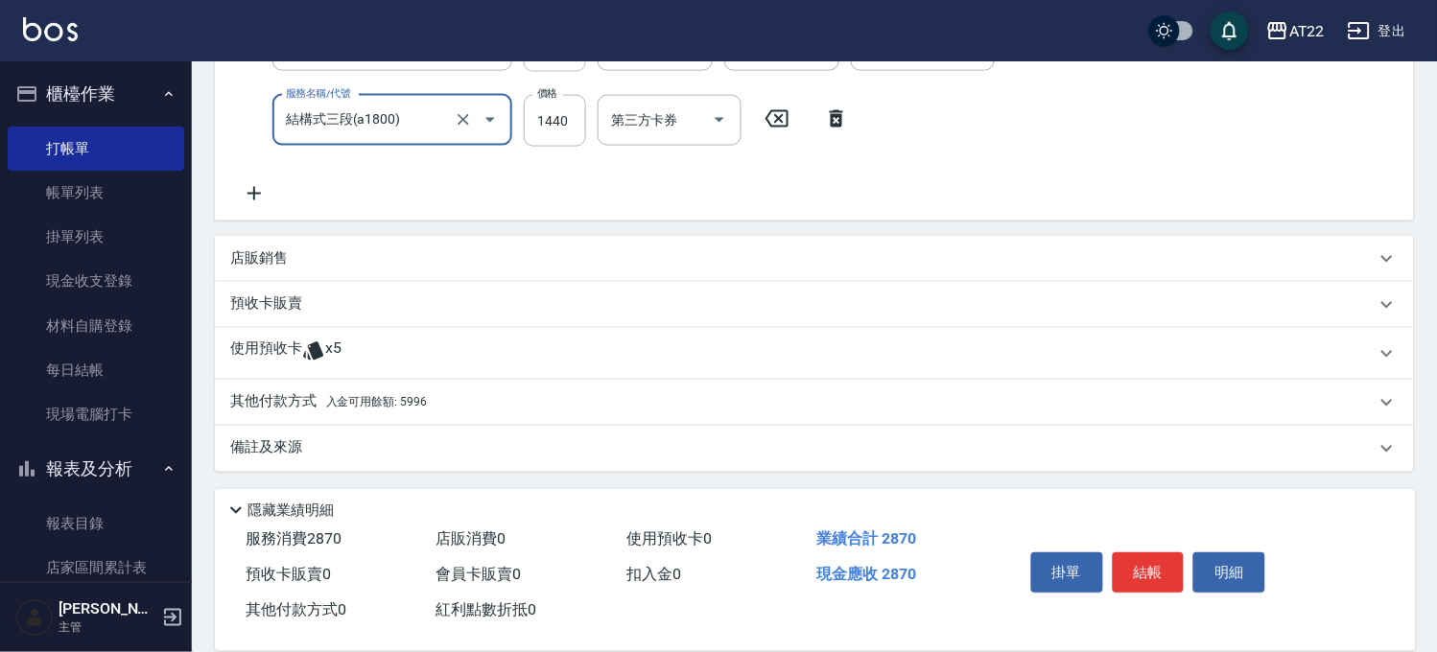
type input "結構式三段(a1800)"
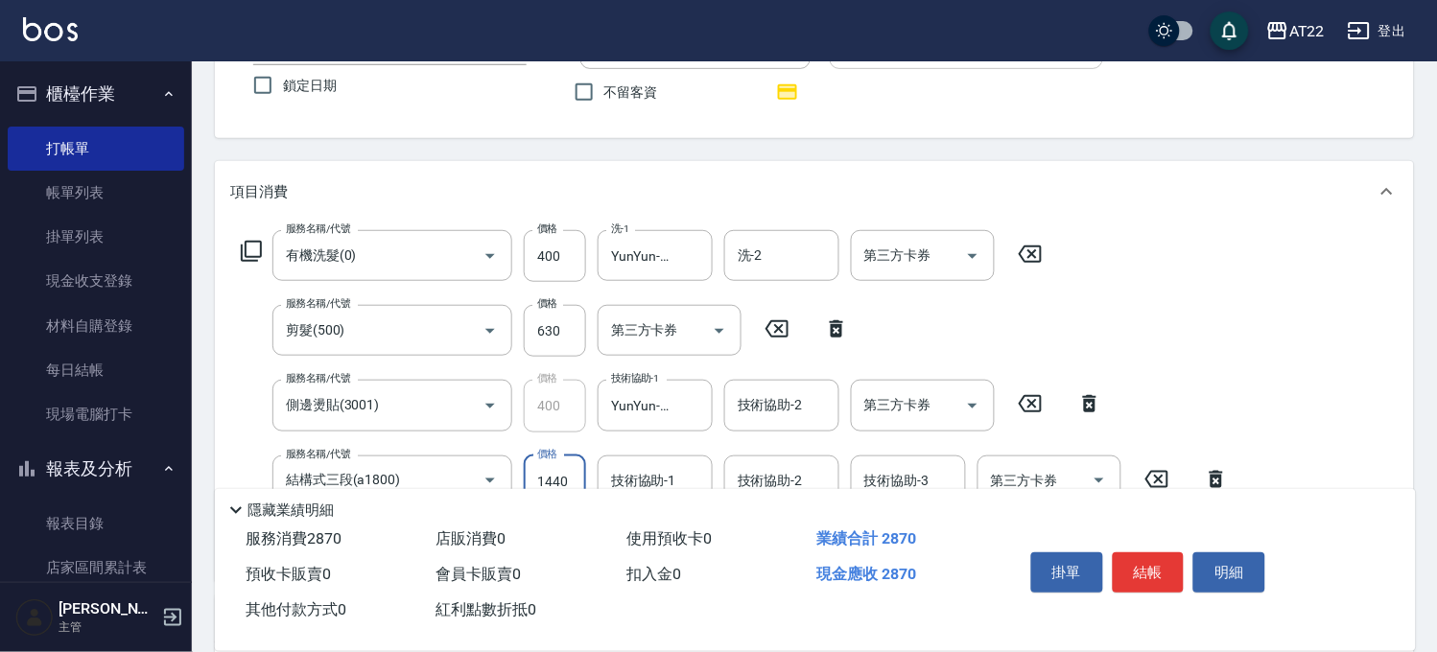
scroll to position [196, 0]
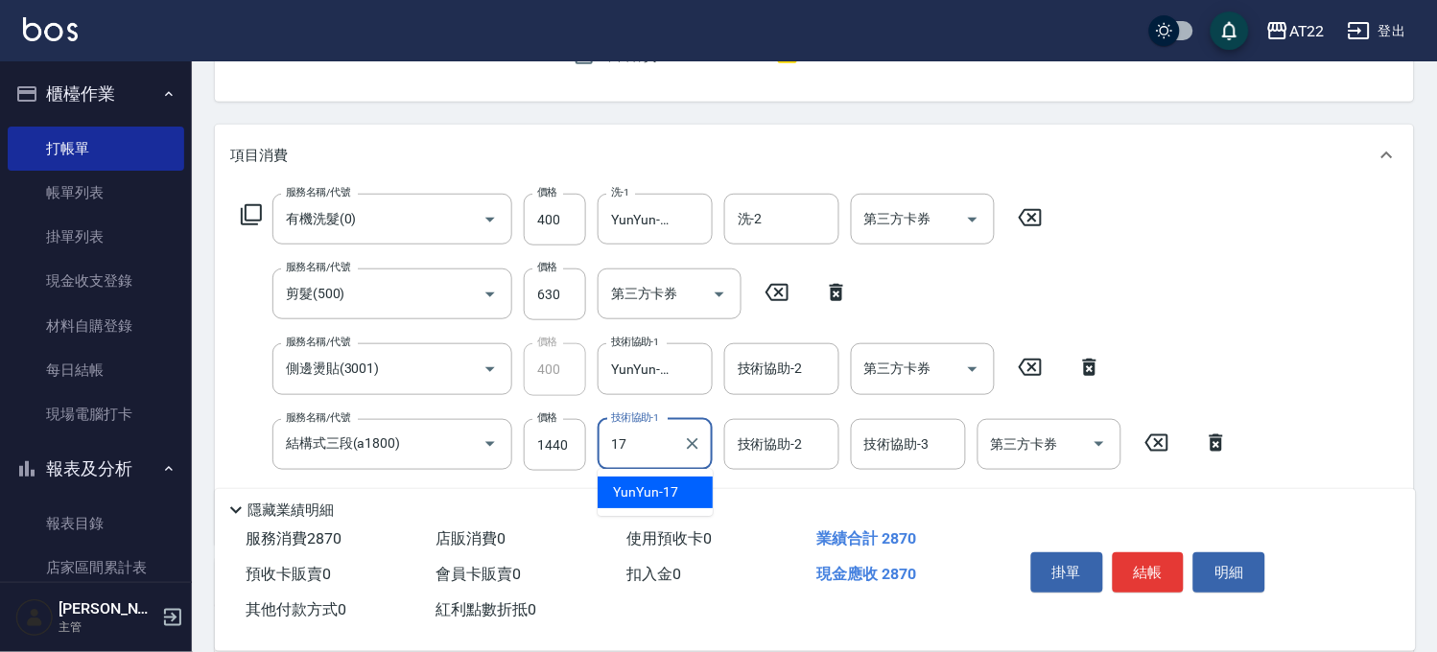
type input "YunYun-17"
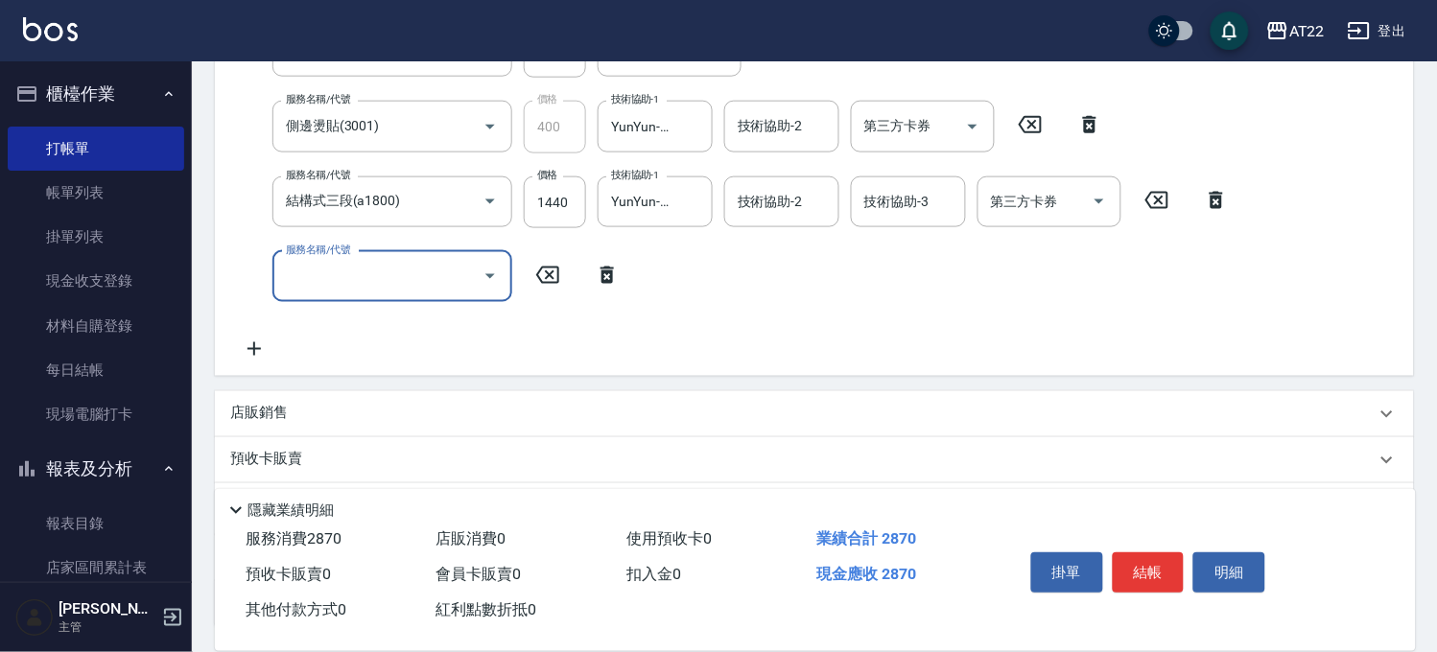
scroll to position [595, 0]
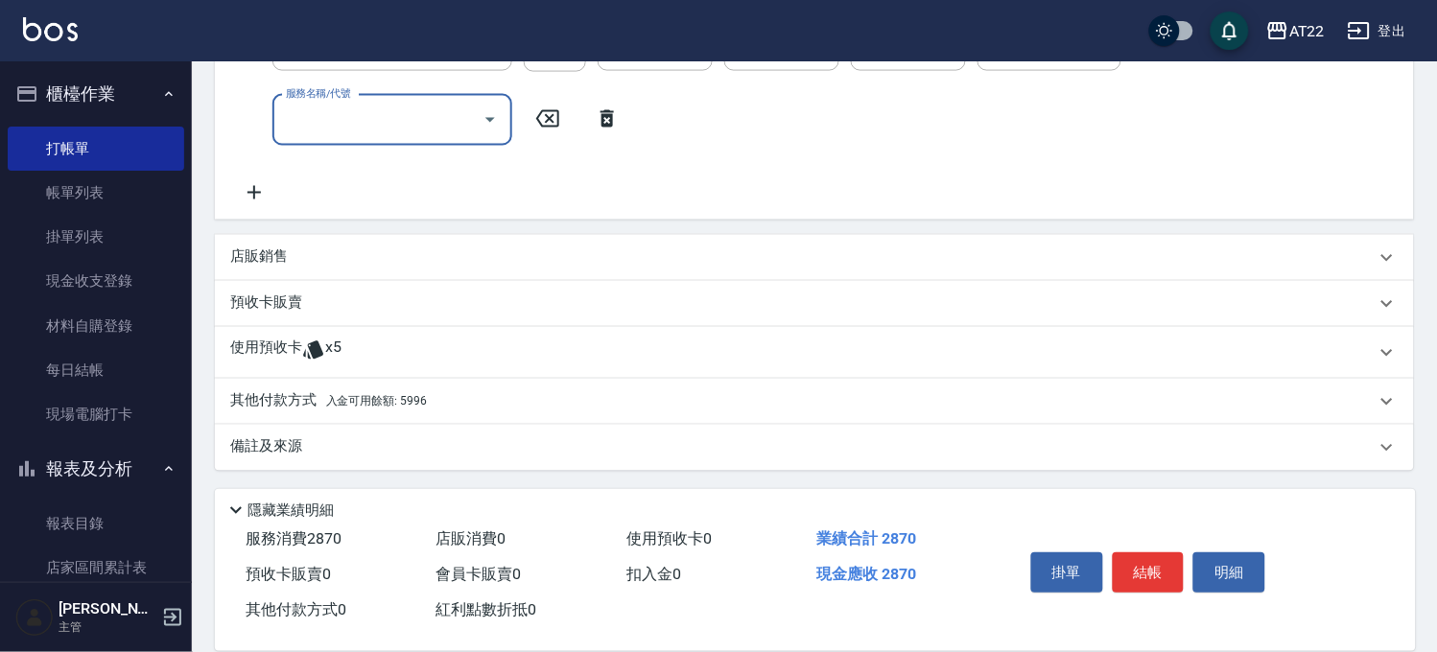
click at [351, 252] on div "店販銷售" at bounding box center [802, 258] width 1145 height 20
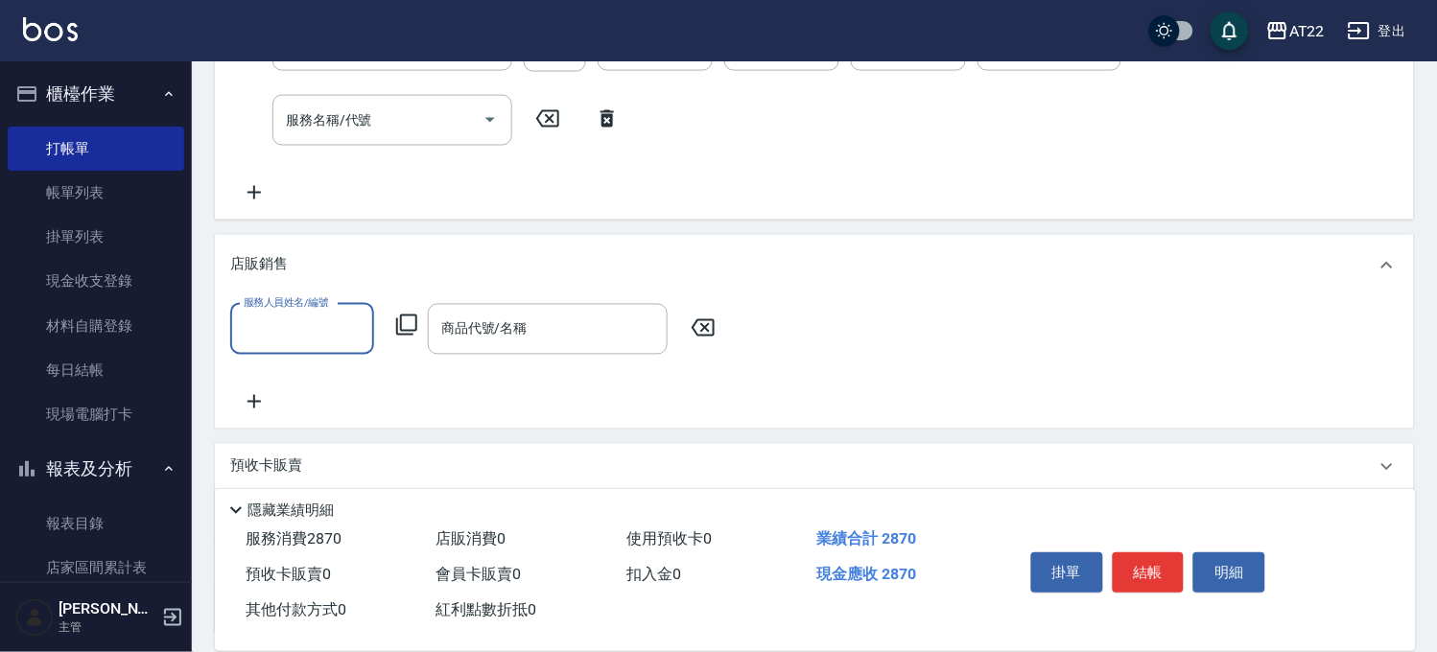
scroll to position [0, 0]
type input "Allen-7"
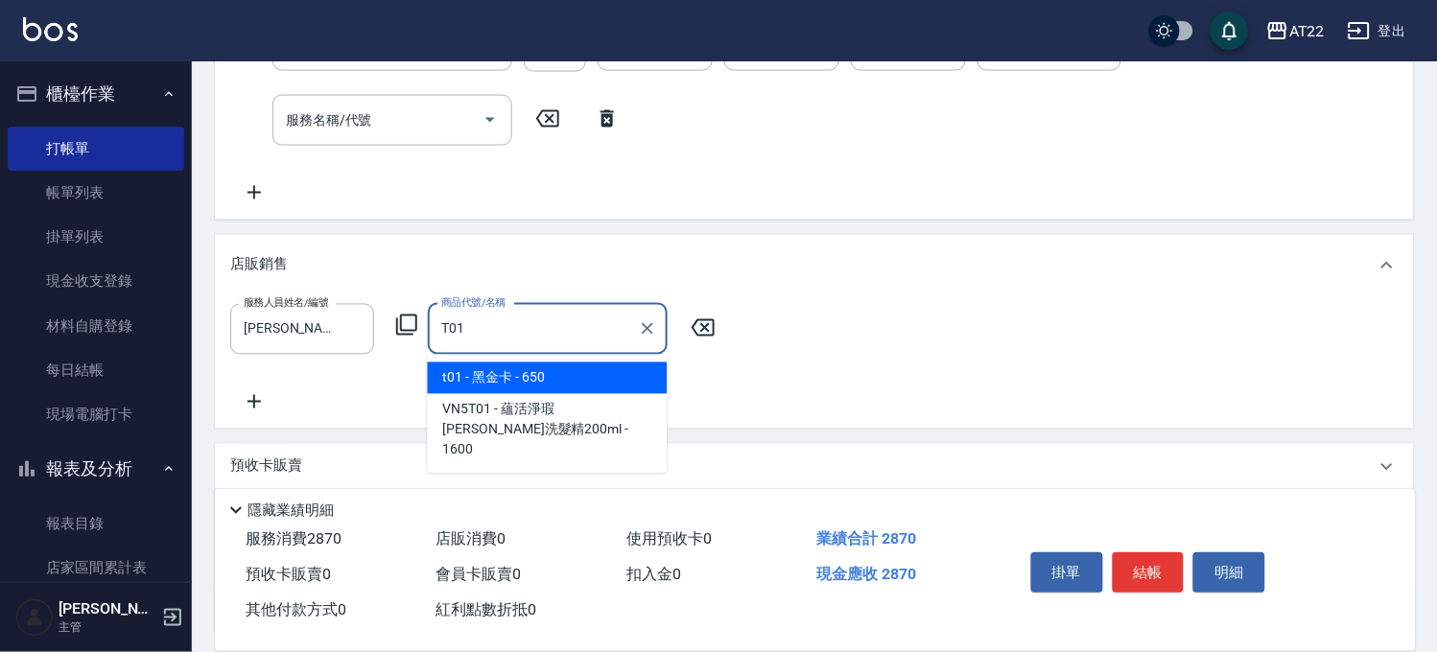
click at [501, 381] on span "t01 - 黑金卡 - 650" at bounding box center [548, 379] width 240 height 32
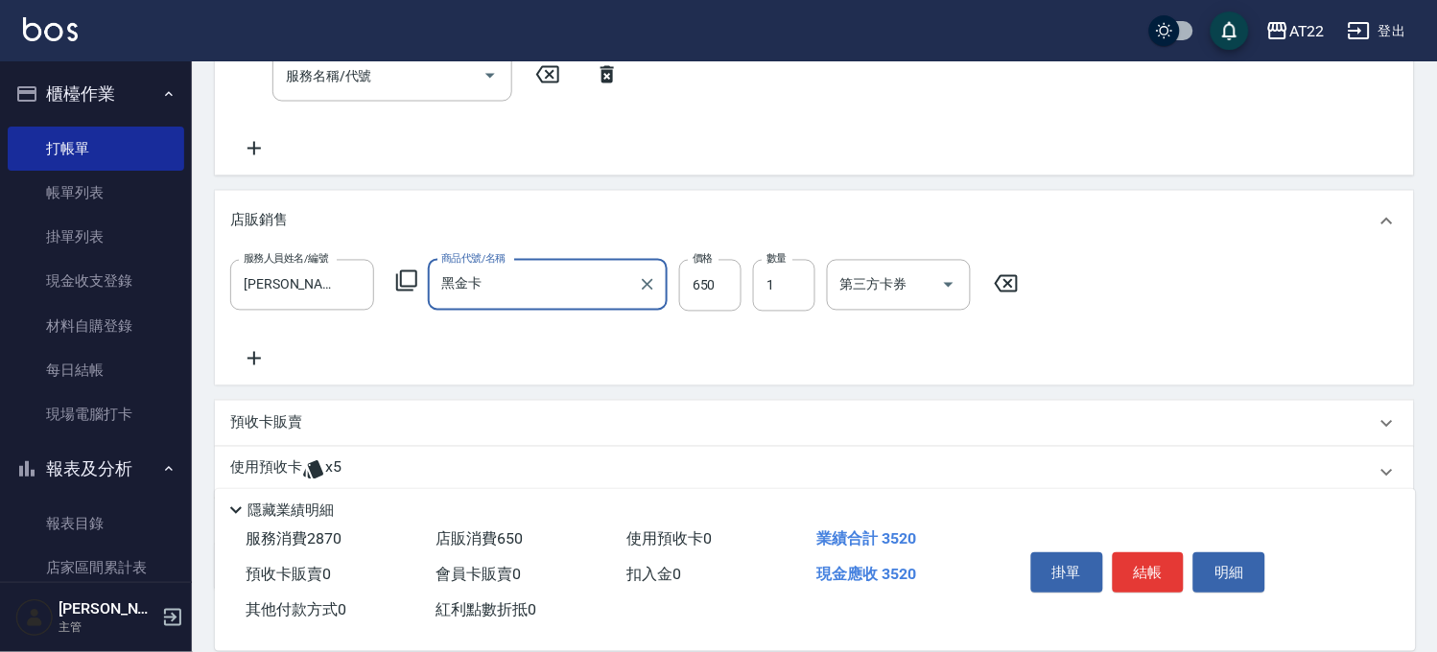
scroll to position [759, 0]
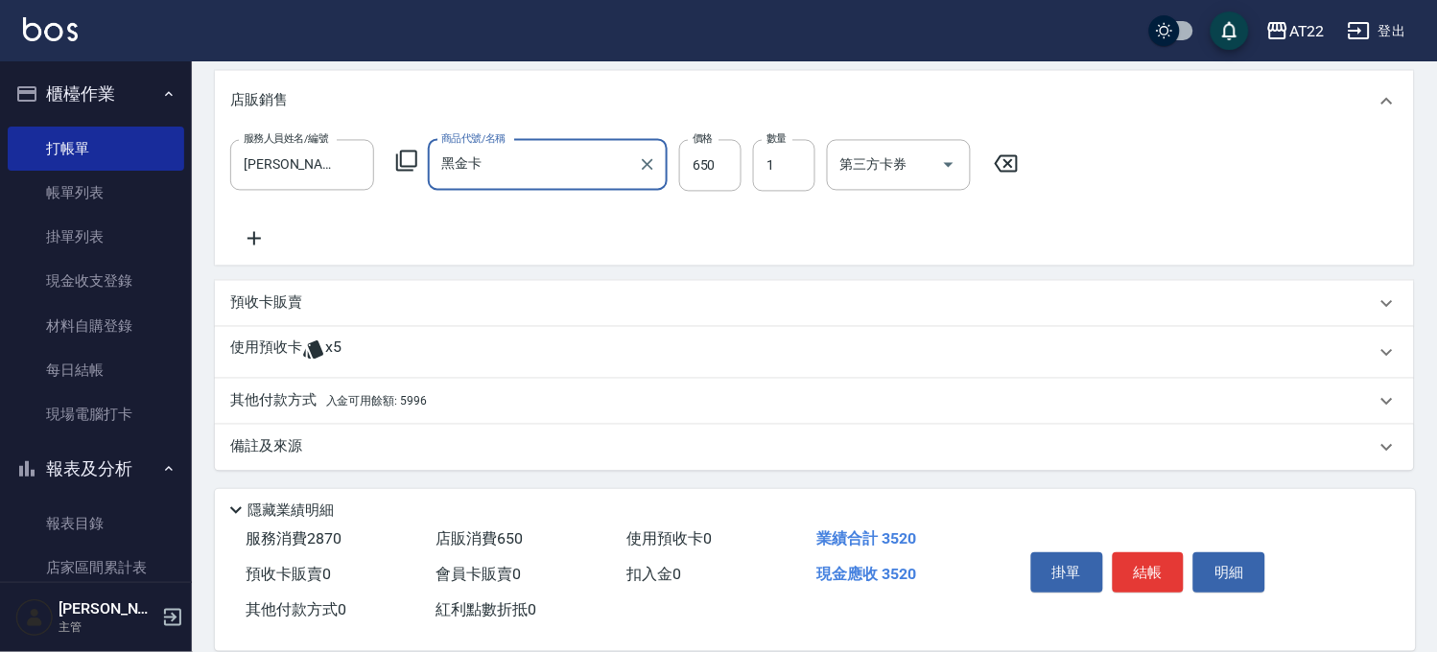
type input "黑金卡"
click at [395, 395] on span "入金可用餘額: 5996" at bounding box center [376, 401] width 101 height 13
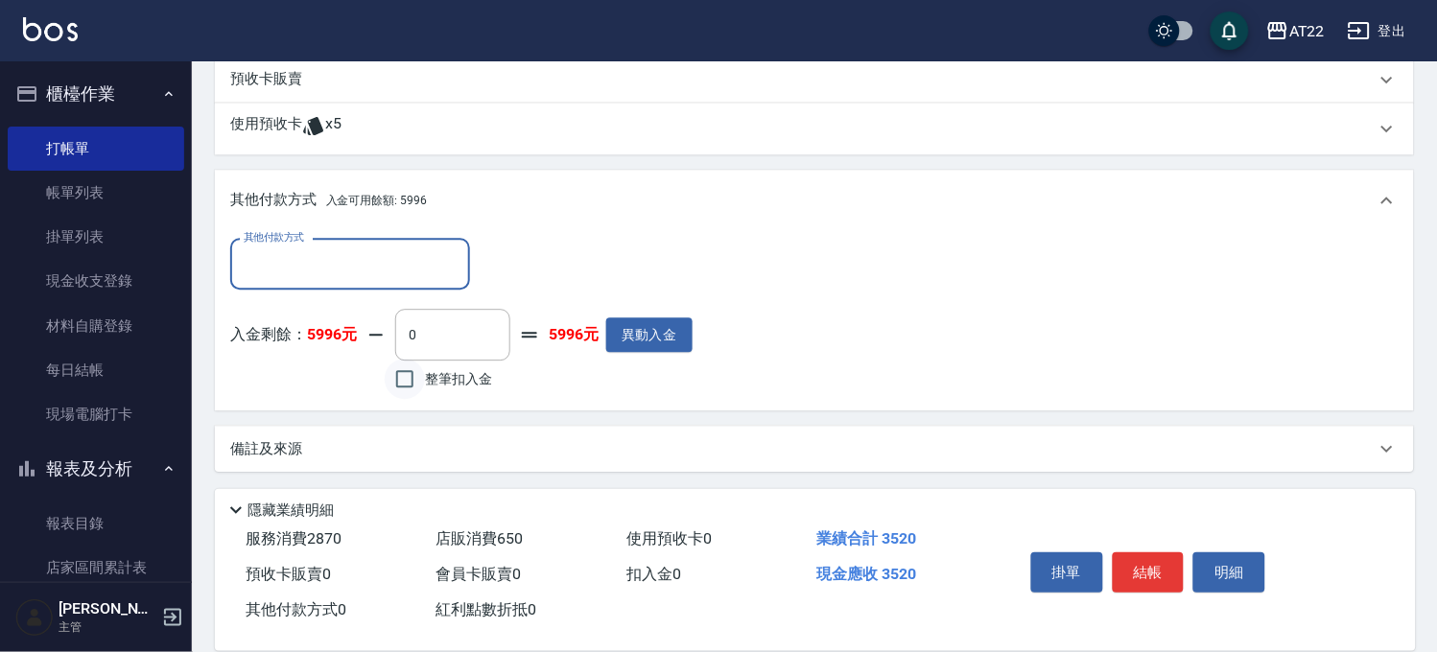
scroll to position [984, 0]
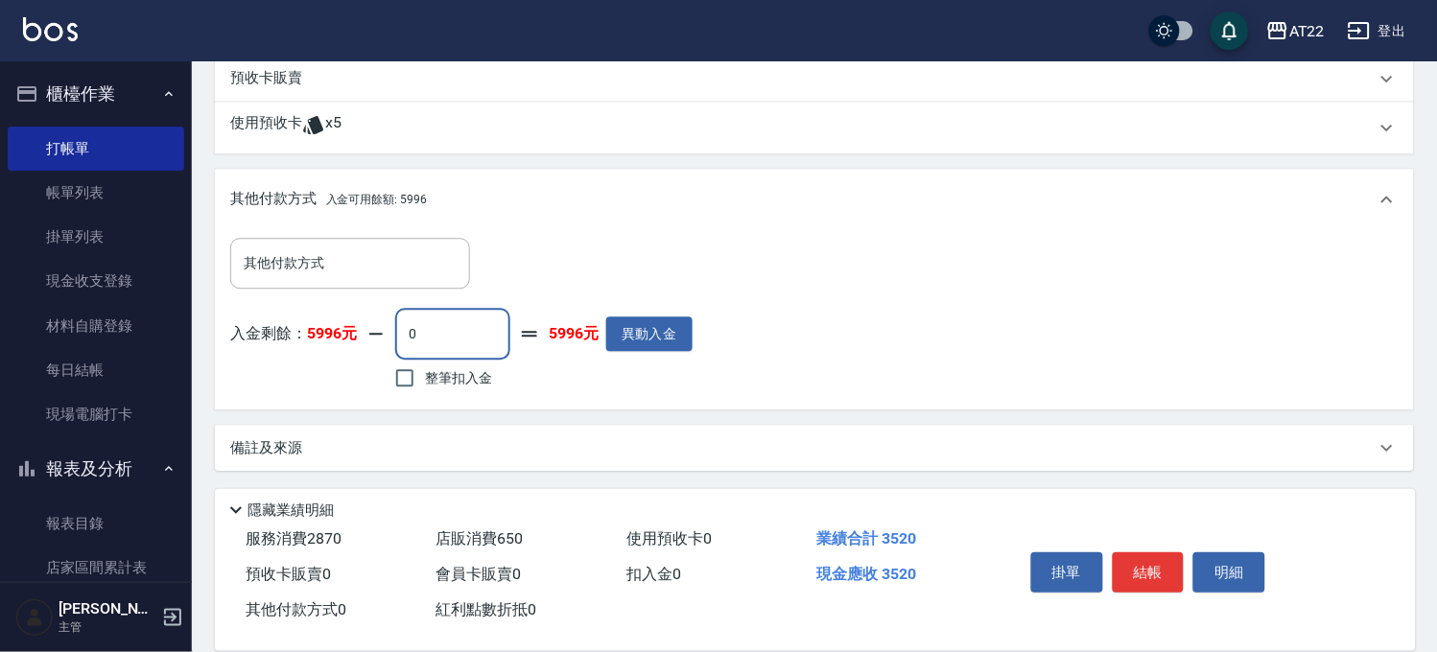
drag, startPoint x: 433, startPoint y: 322, endPoint x: 365, endPoint y: 328, distance: 68.4
click at [365, 328] on div "入金剩餘： 5996元 0 ​ 整筆扣入金 5996元 異動入金" at bounding box center [461, 351] width 462 height 86
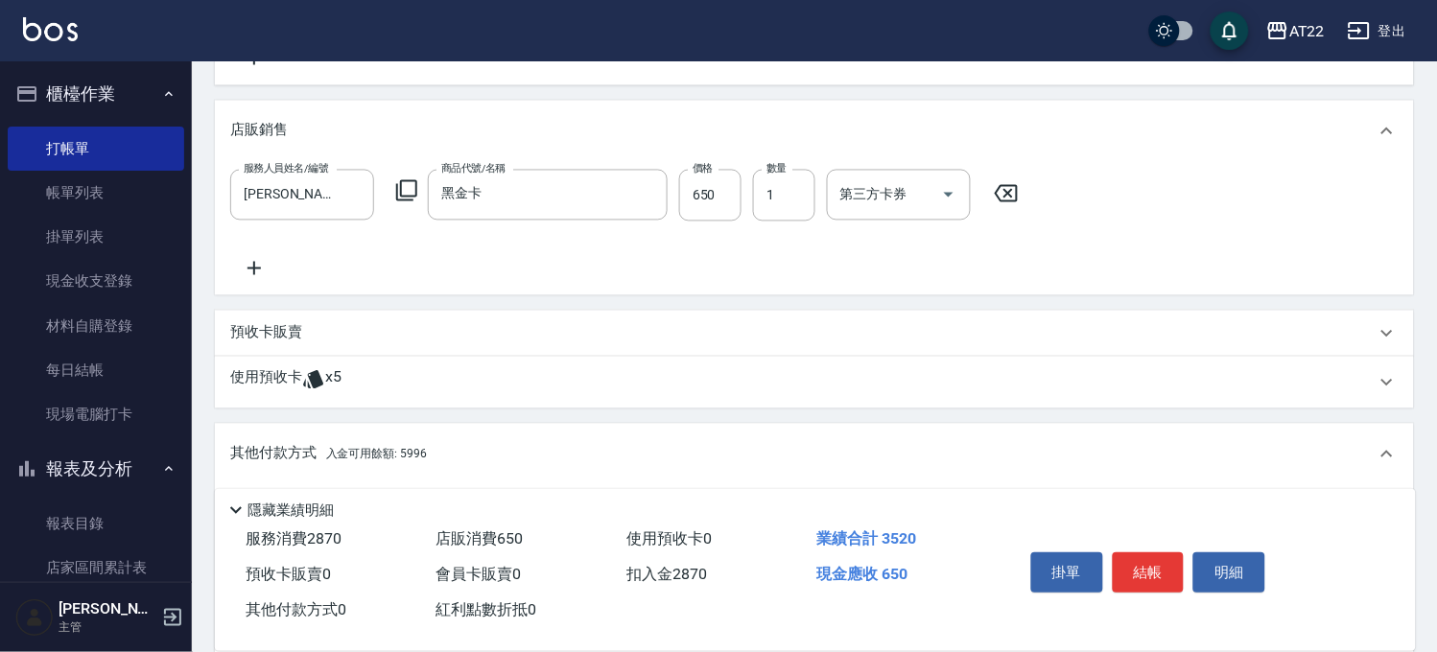
scroll to position [558, 0]
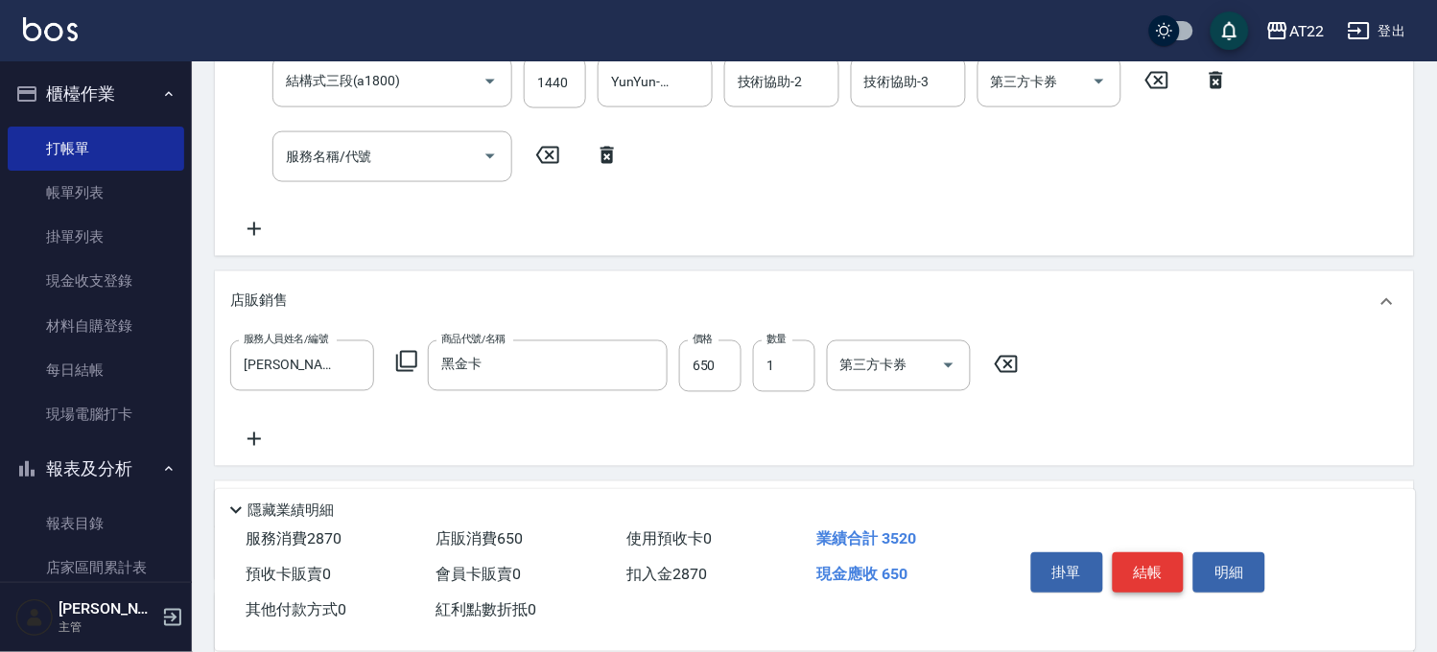
type input "2870"
click at [1159, 571] on button "結帳" at bounding box center [1149, 573] width 72 height 40
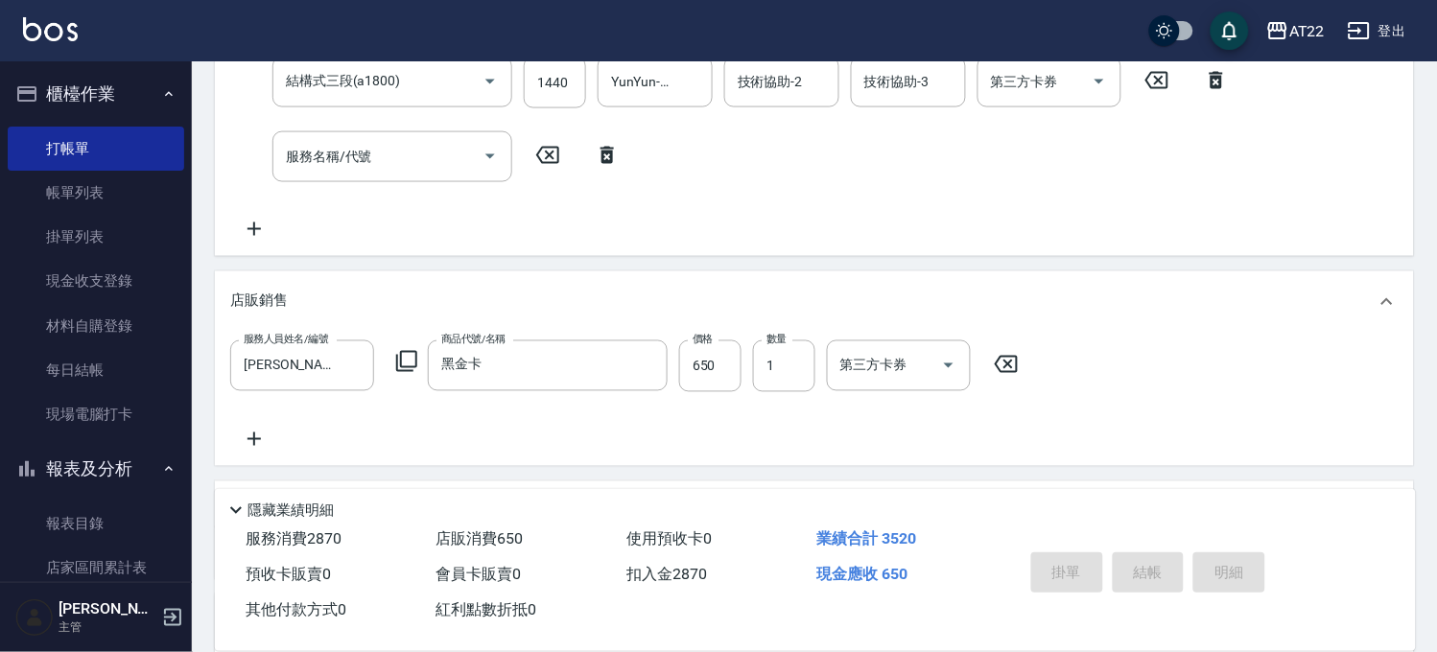
type input "2025/09/24 16:17"
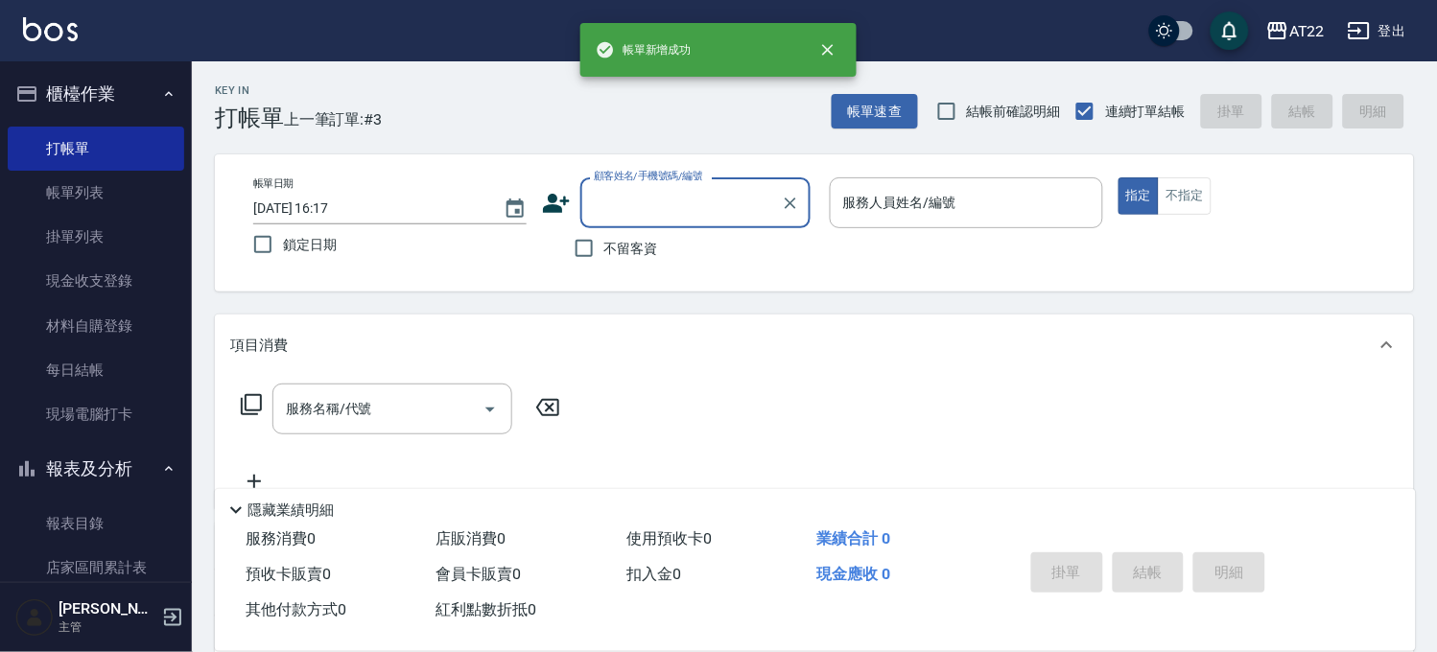
scroll to position [0, 0]
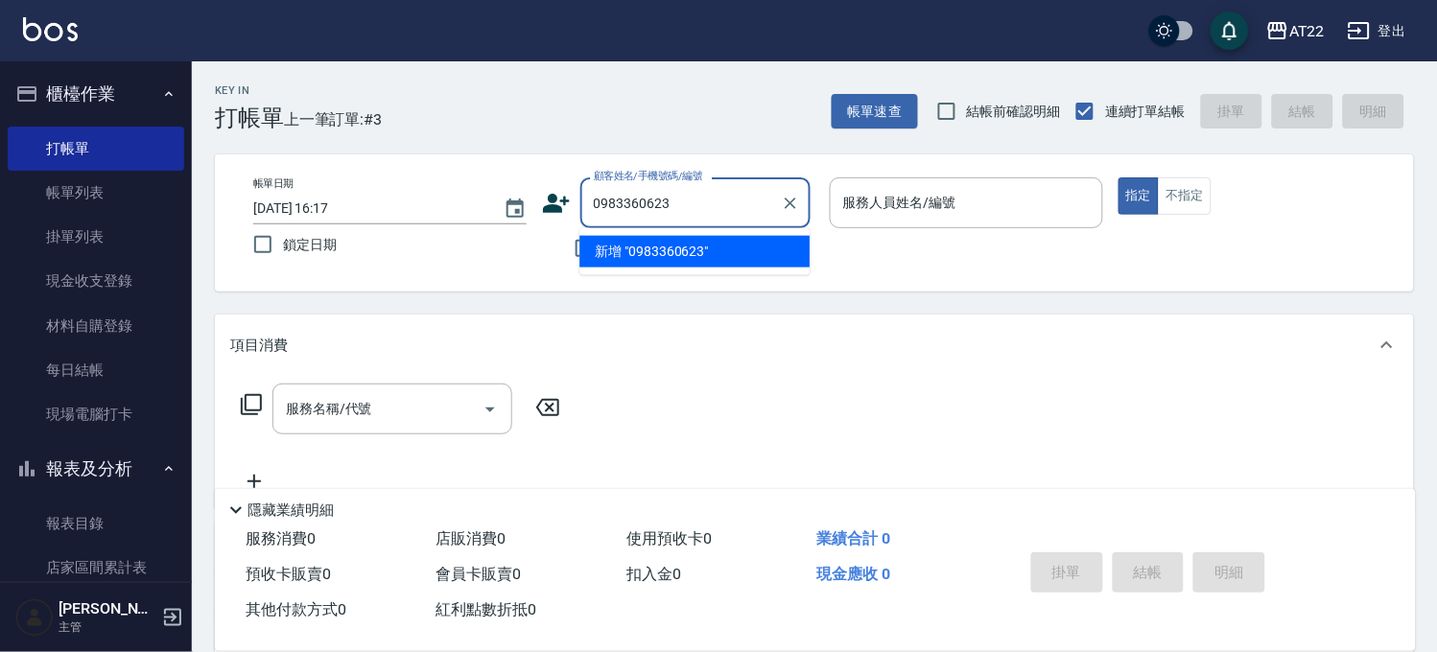
click at [687, 260] on li "新增 "0983360623"" at bounding box center [694, 252] width 230 height 32
type input "0983360623"
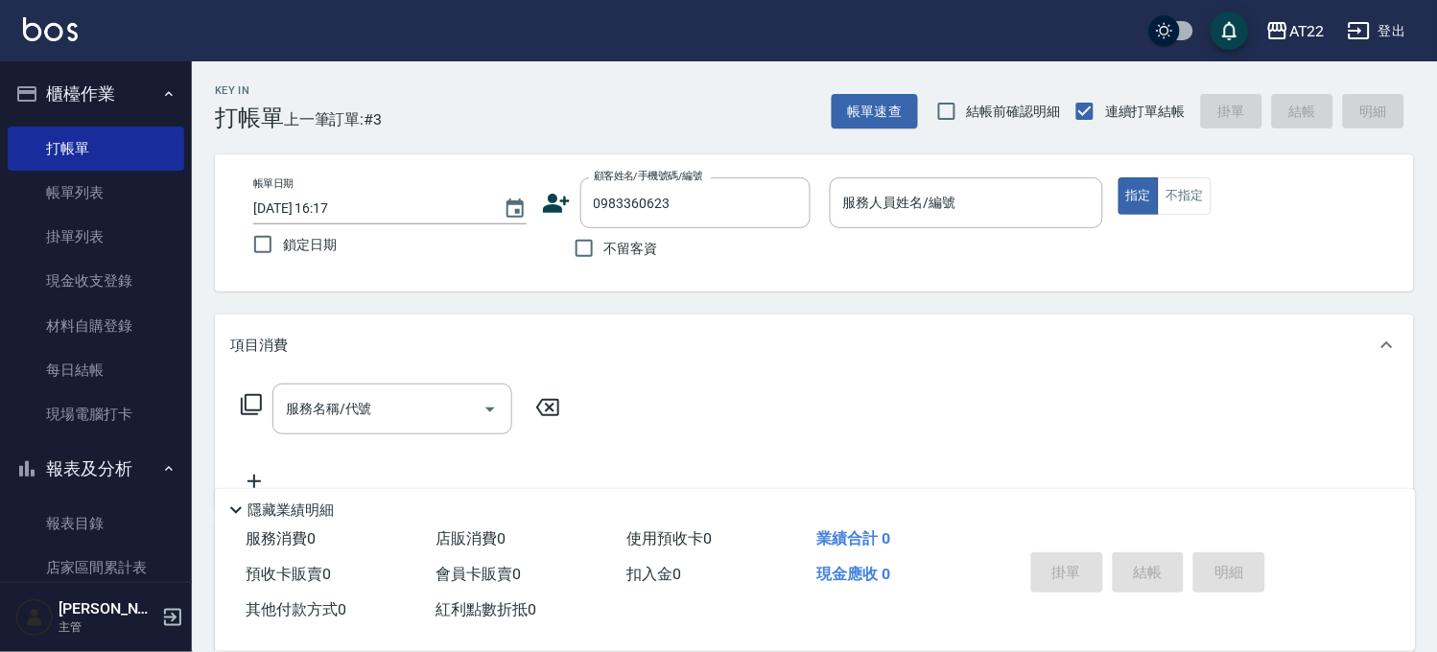
click at [569, 201] on icon at bounding box center [556, 203] width 29 height 29
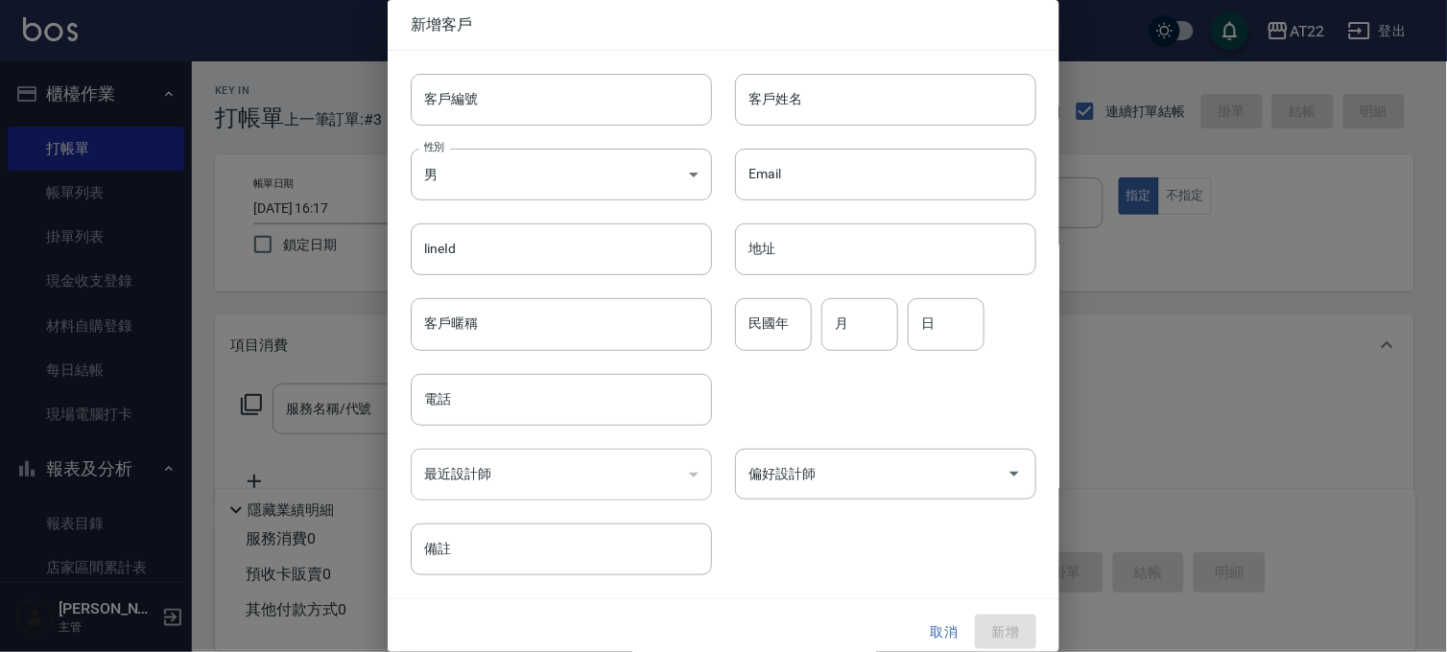
type input "0983360623"
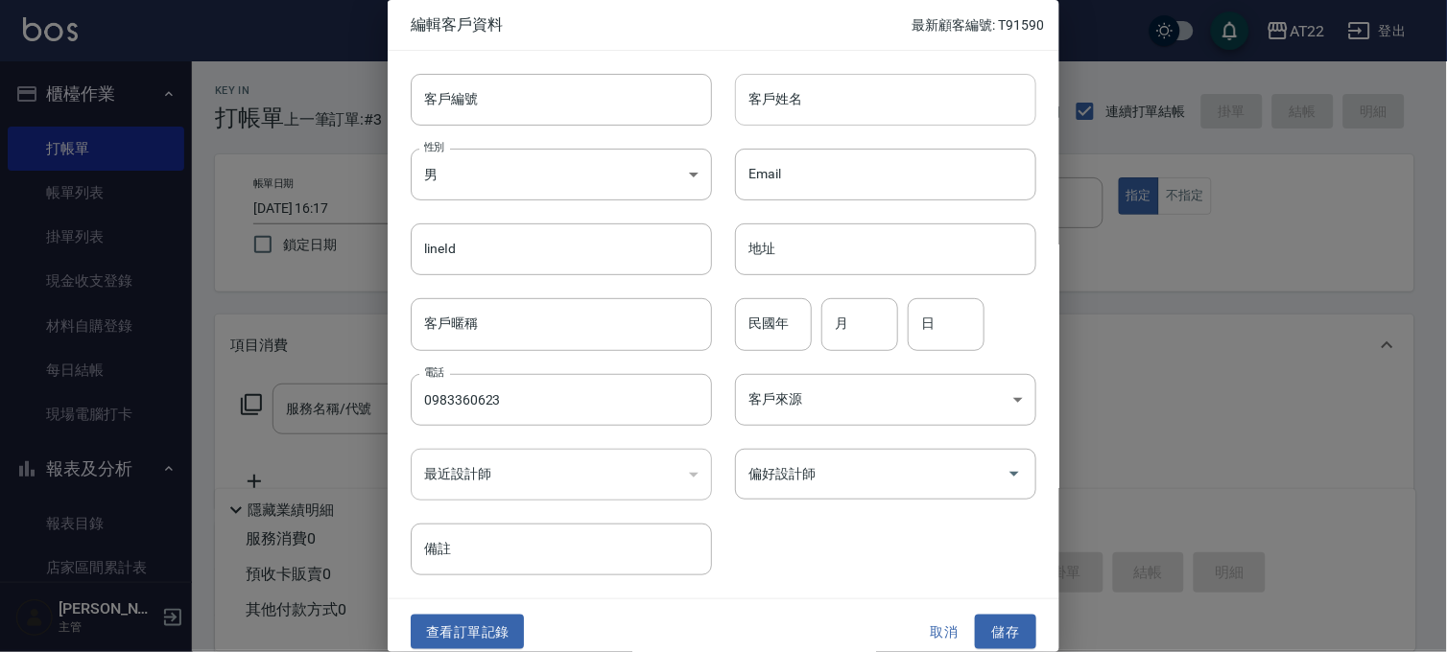
click at [887, 100] on input "客戶姓名" at bounding box center [885, 100] width 301 height 52
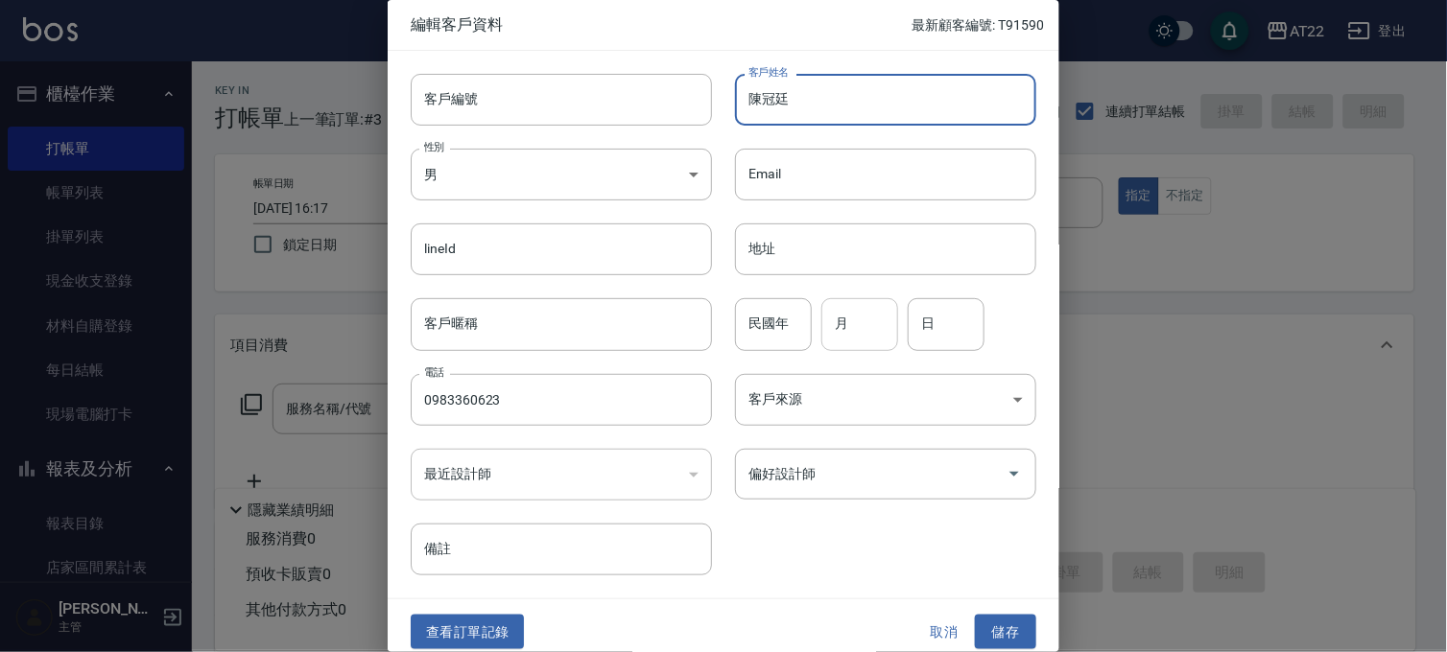
type input "陳冠廷"
click at [879, 312] on input "月" at bounding box center [859, 324] width 77 height 52
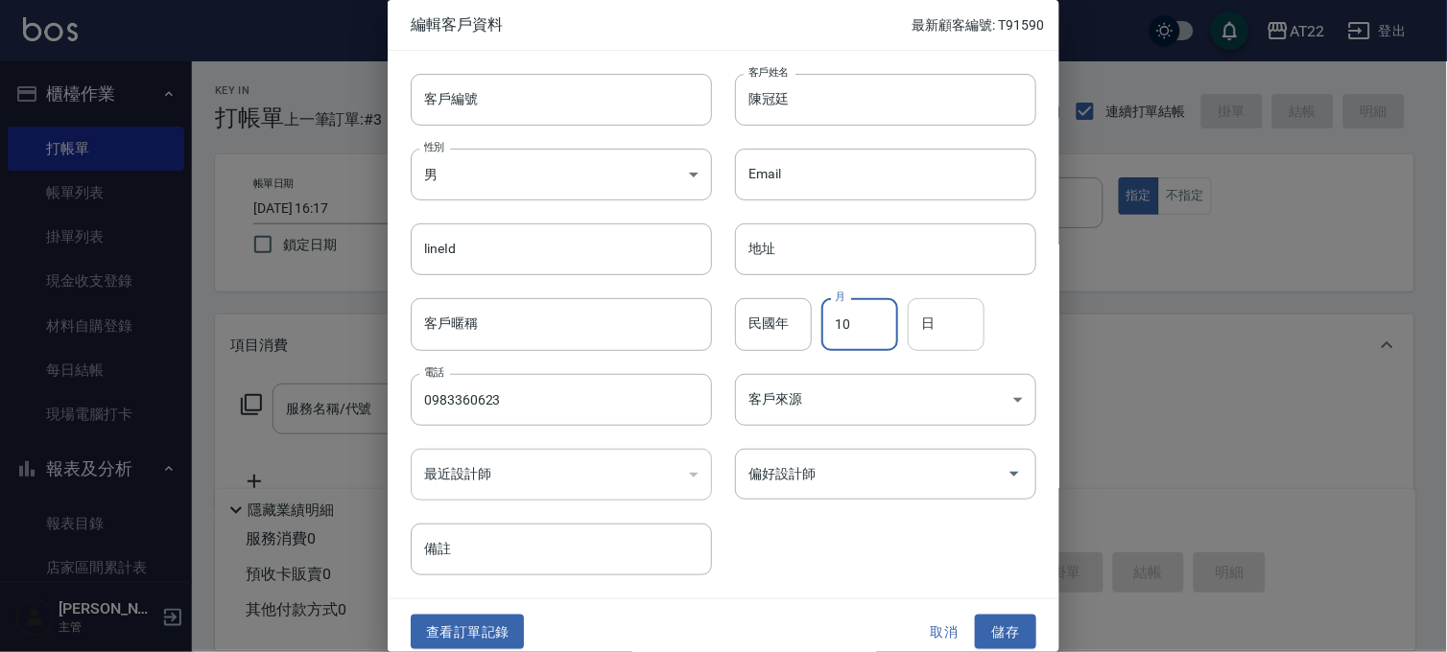
type input "10"
click at [957, 336] on input "日" at bounding box center [946, 324] width 77 height 52
type input "19"
click at [1023, 646] on button "儲存" at bounding box center [1005, 632] width 61 height 35
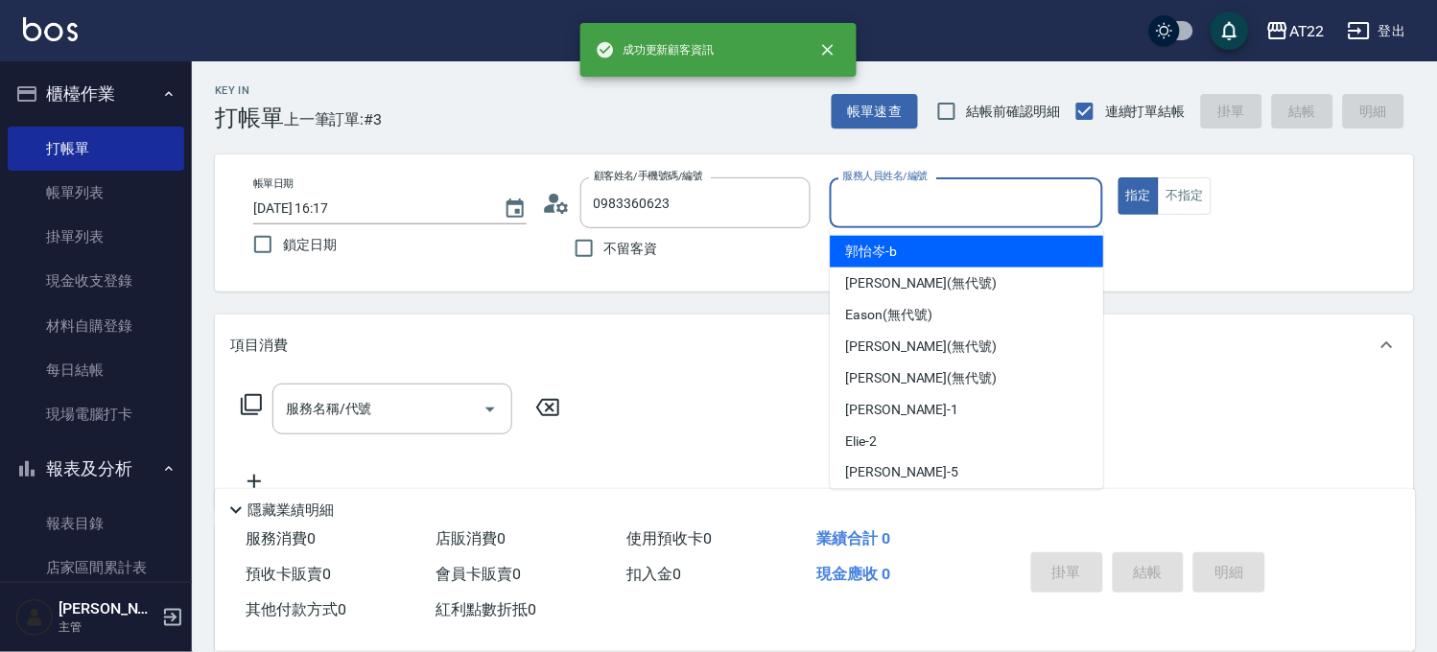
click at [984, 204] on input "服務人員姓名/編號" at bounding box center [966, 203] width 256 height 34
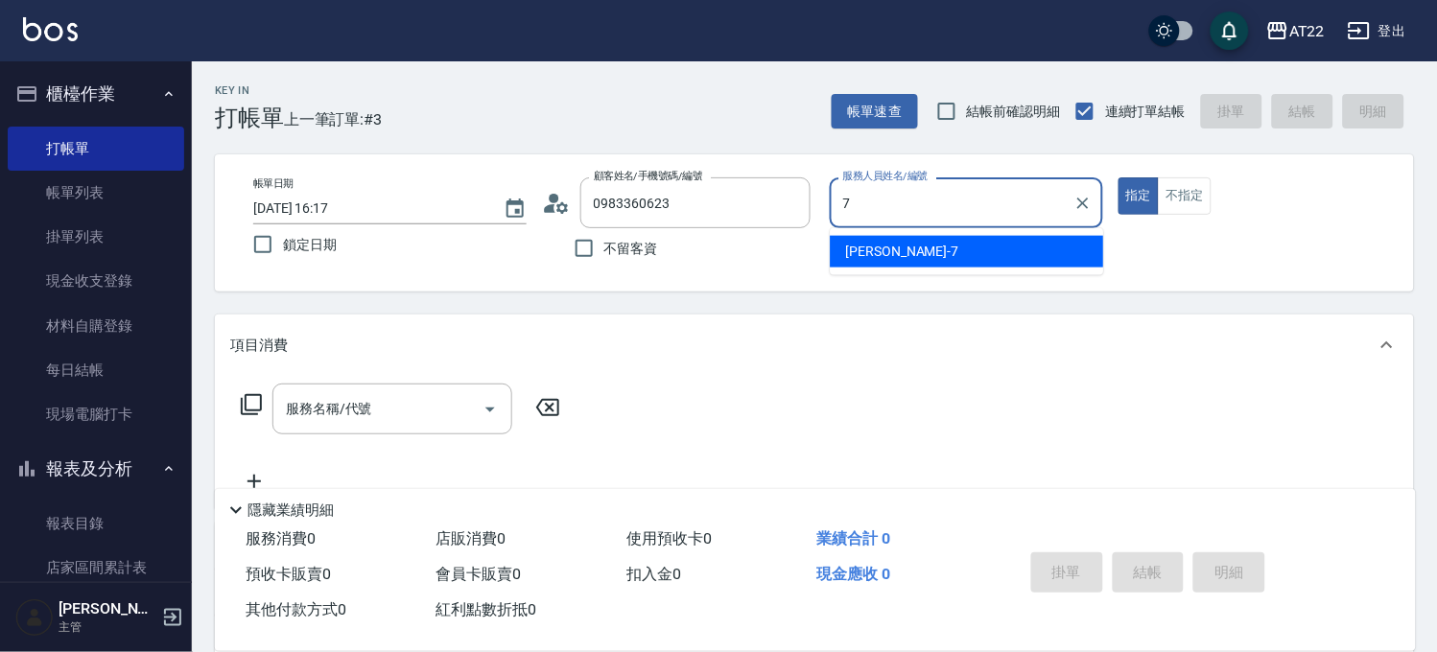
type input "Allen-7"
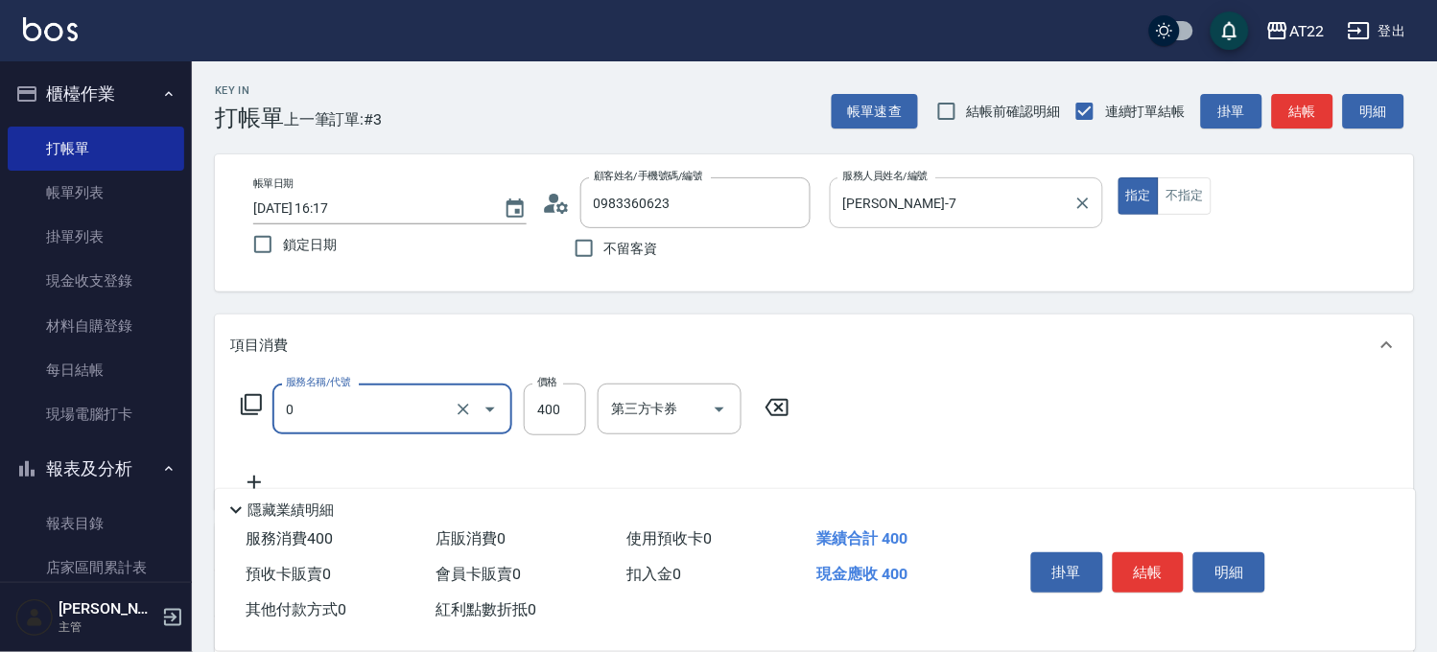
type input "有機洗髮(0)"
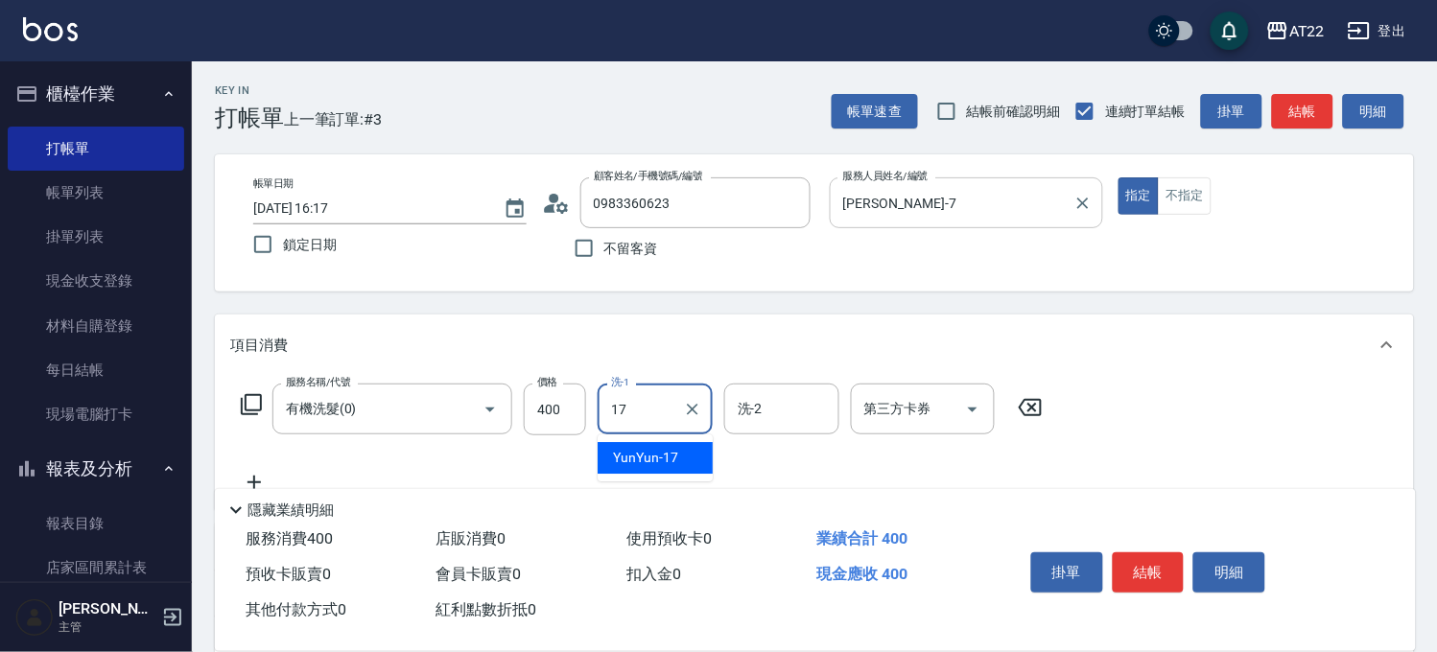
type input "YunYun-17"
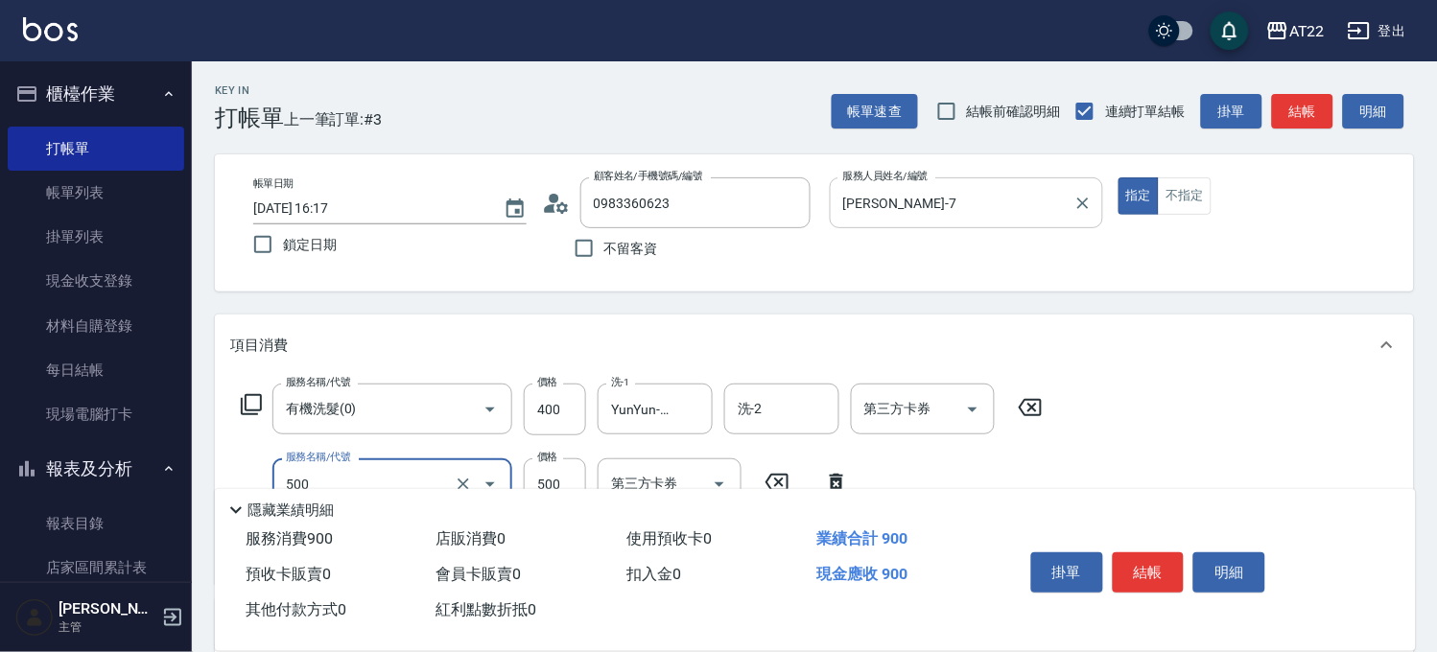
type input "剪髮(500)"
type input "700"
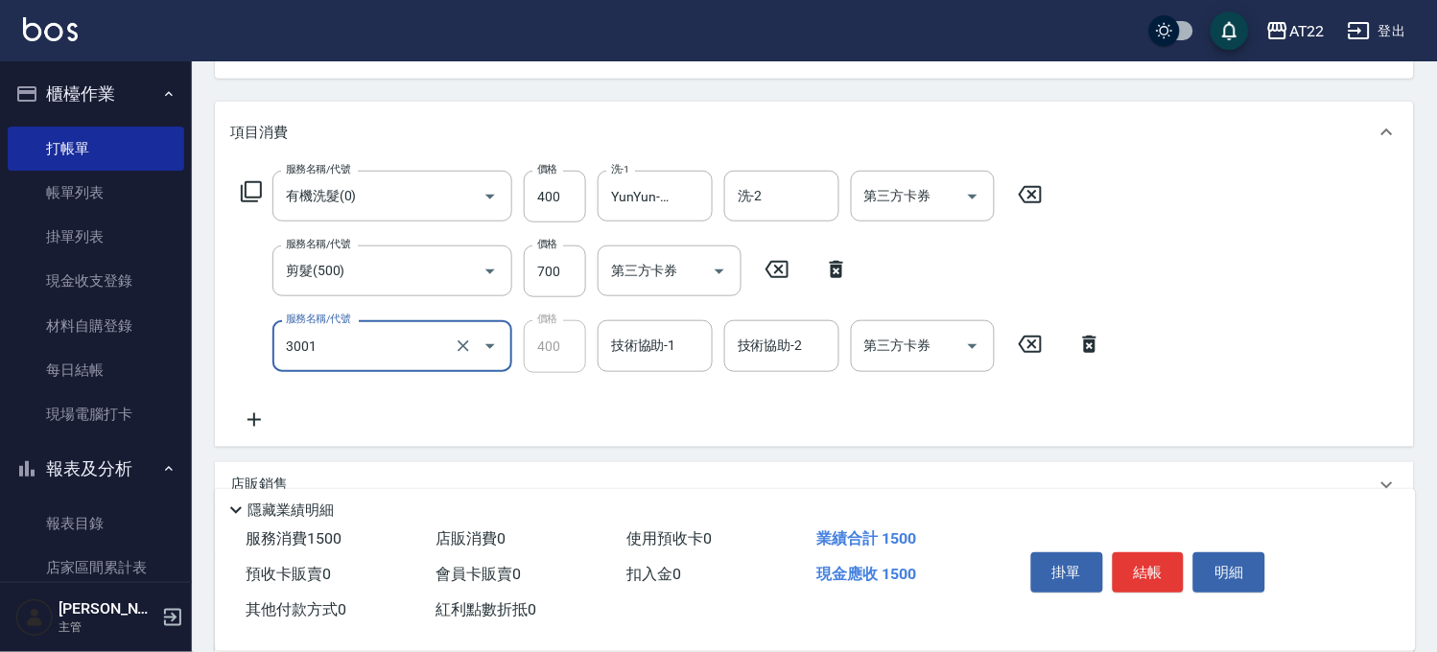
type input "側邊燙貼(3001)"
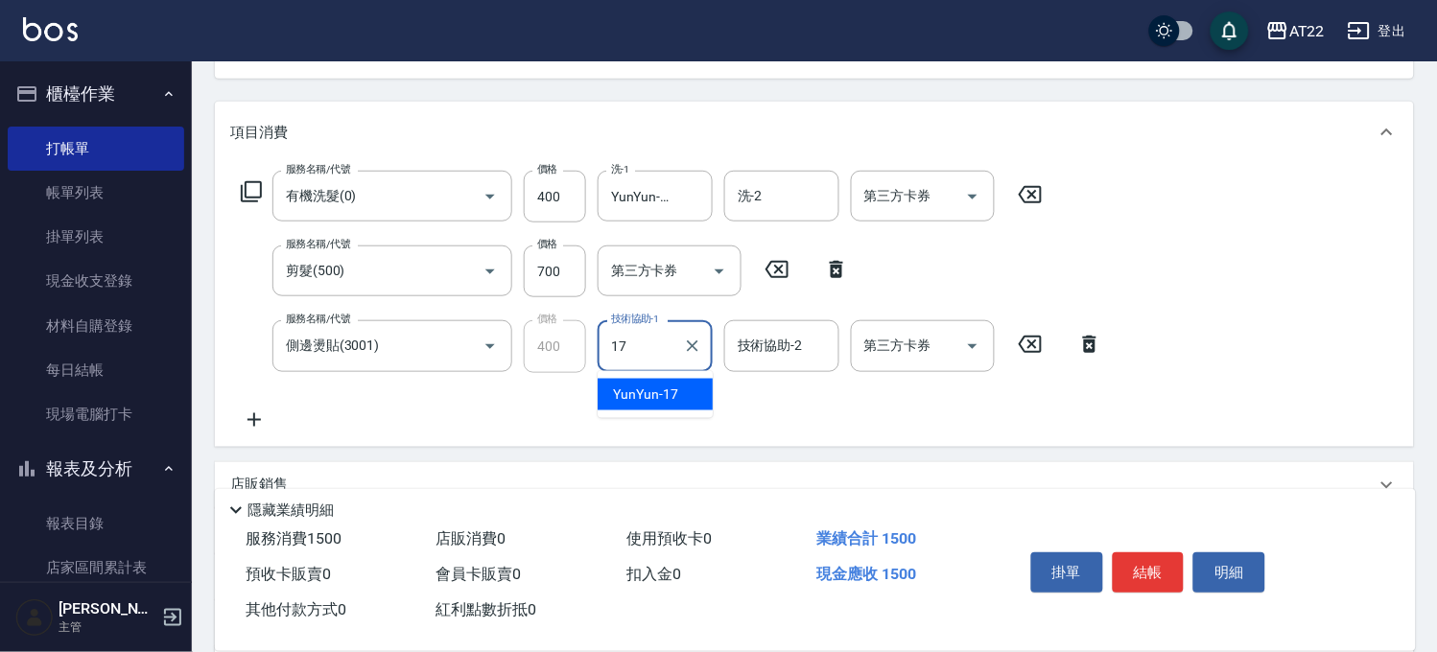
type input "YunYun-17"
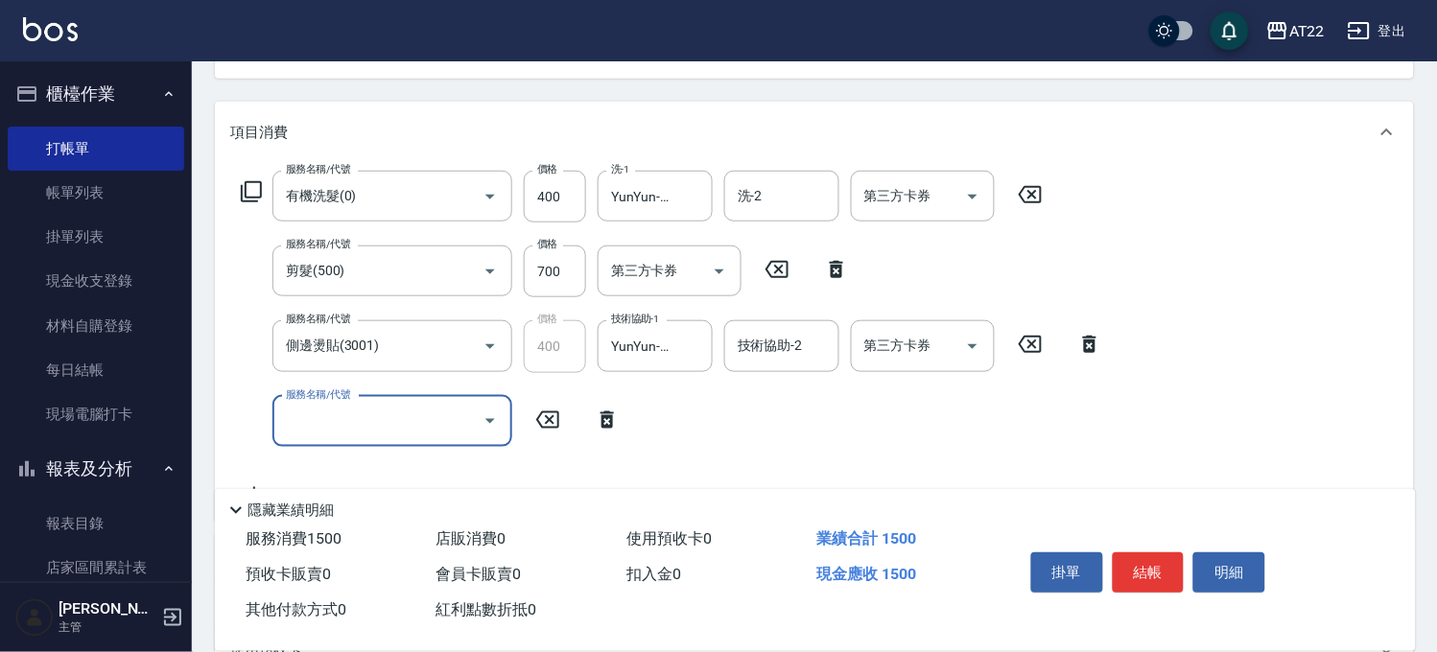
scroll to position [0, 0]
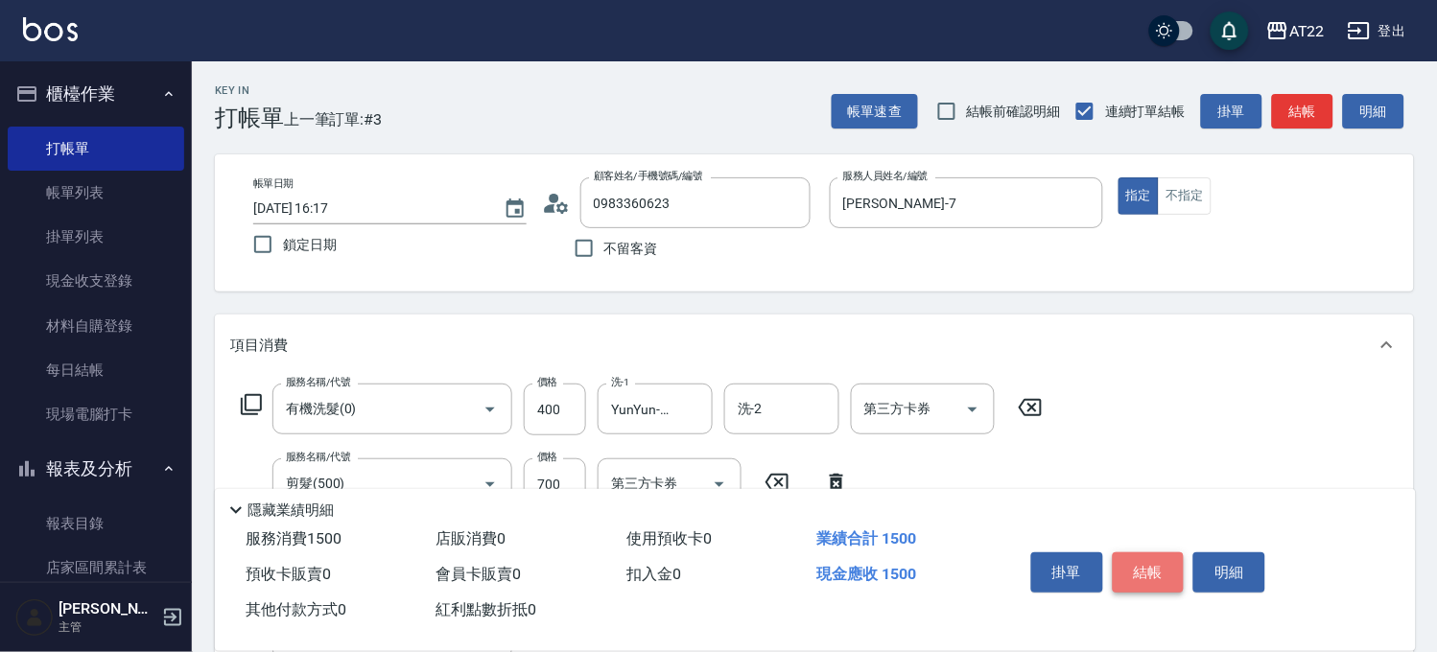
click at [1166, 567] on button "結帳" at bounding box center [1149, 573] width 72 height 40
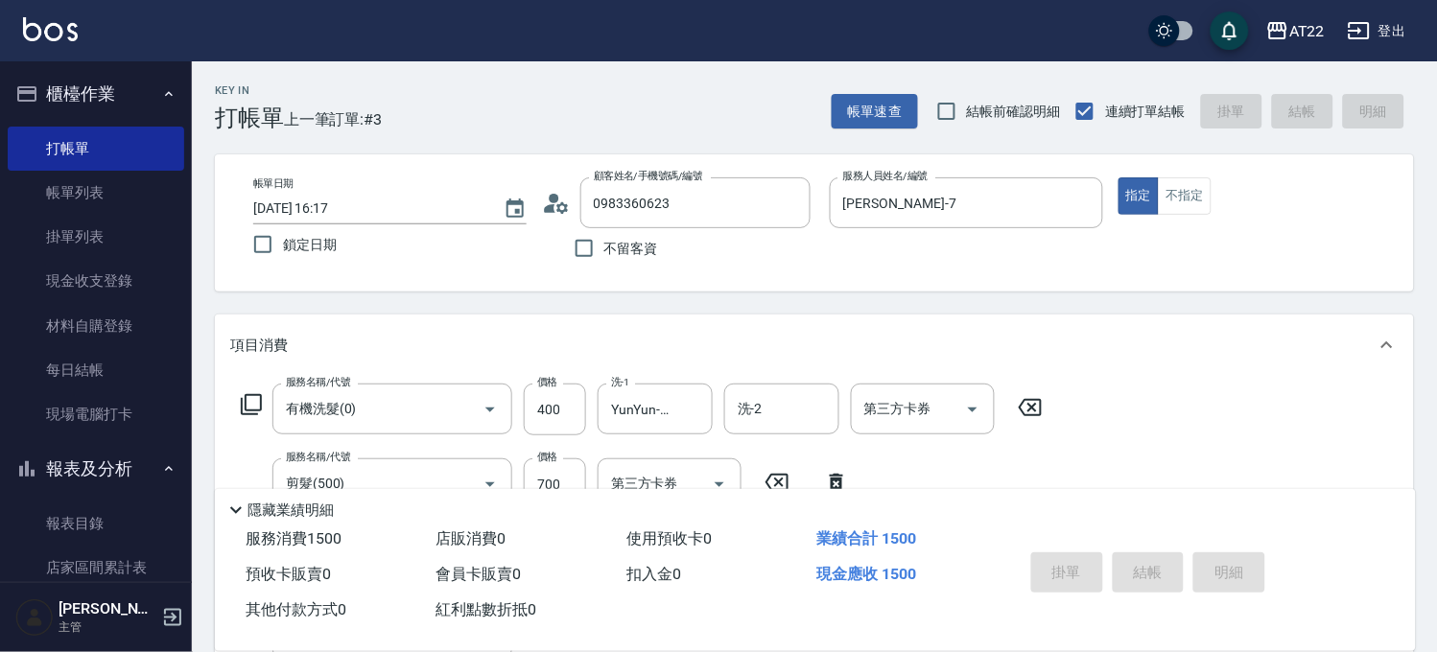
type input "2025/09/24 16:18"
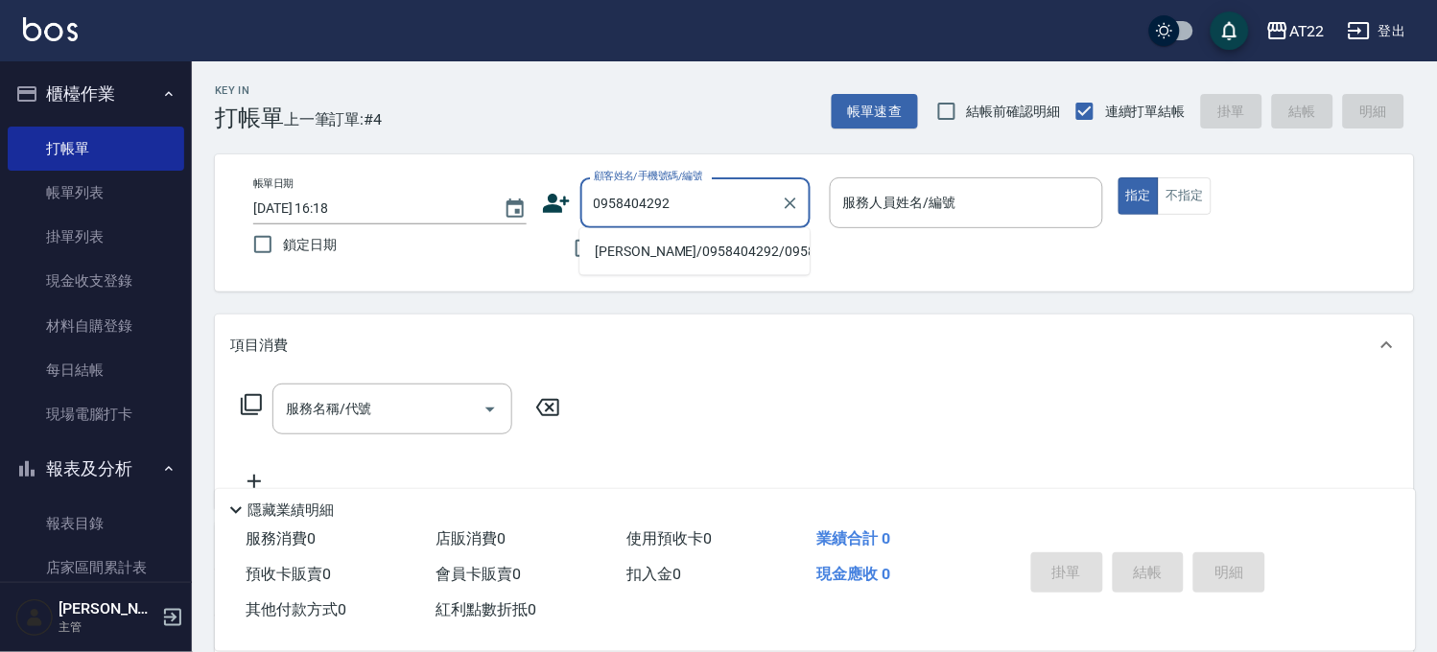
click at [664, 268] on li "甘純懿/0958404292/0958404292" at bounding box center [694, 252] width 230 height 32
type input "甘純懿/0958404292/0958404292"
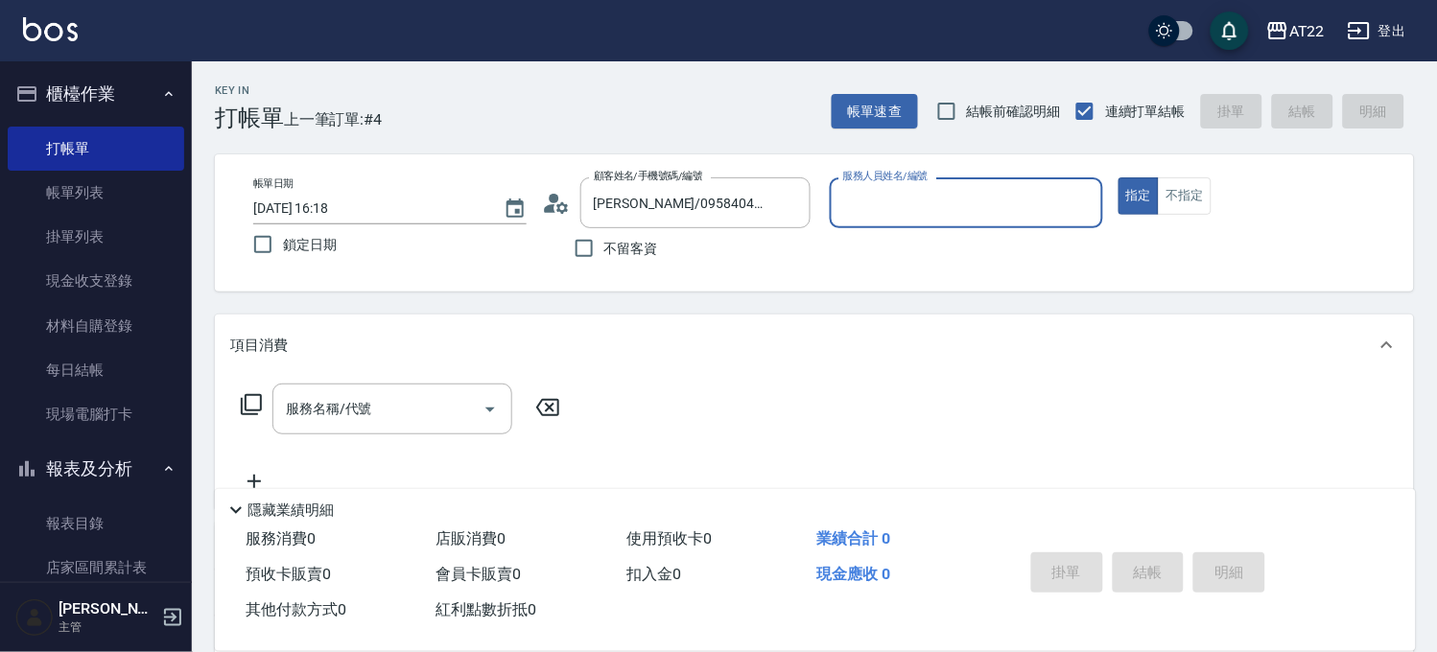
type input "Miu-10"
click at [375, 410] on input "服務名稱/代號" at bounding box center [378, 409] width 194 height 34
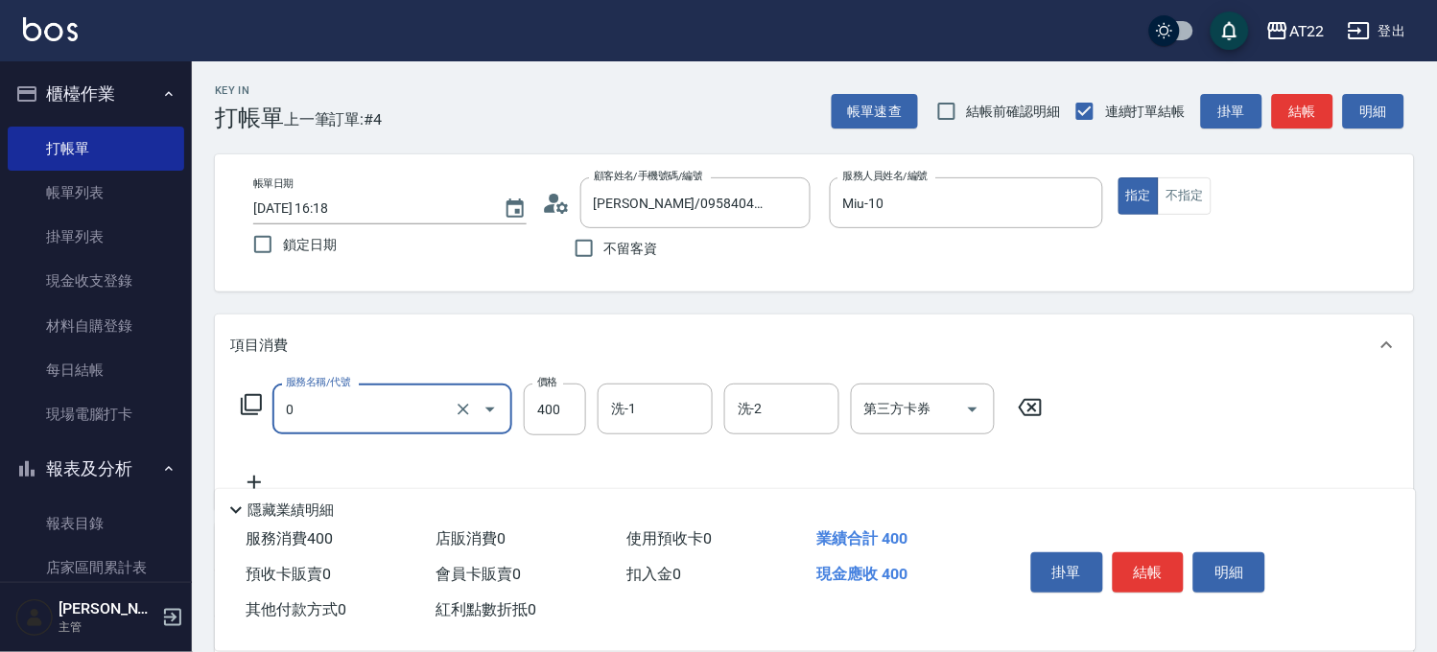
type input "有機洗髮(0)"
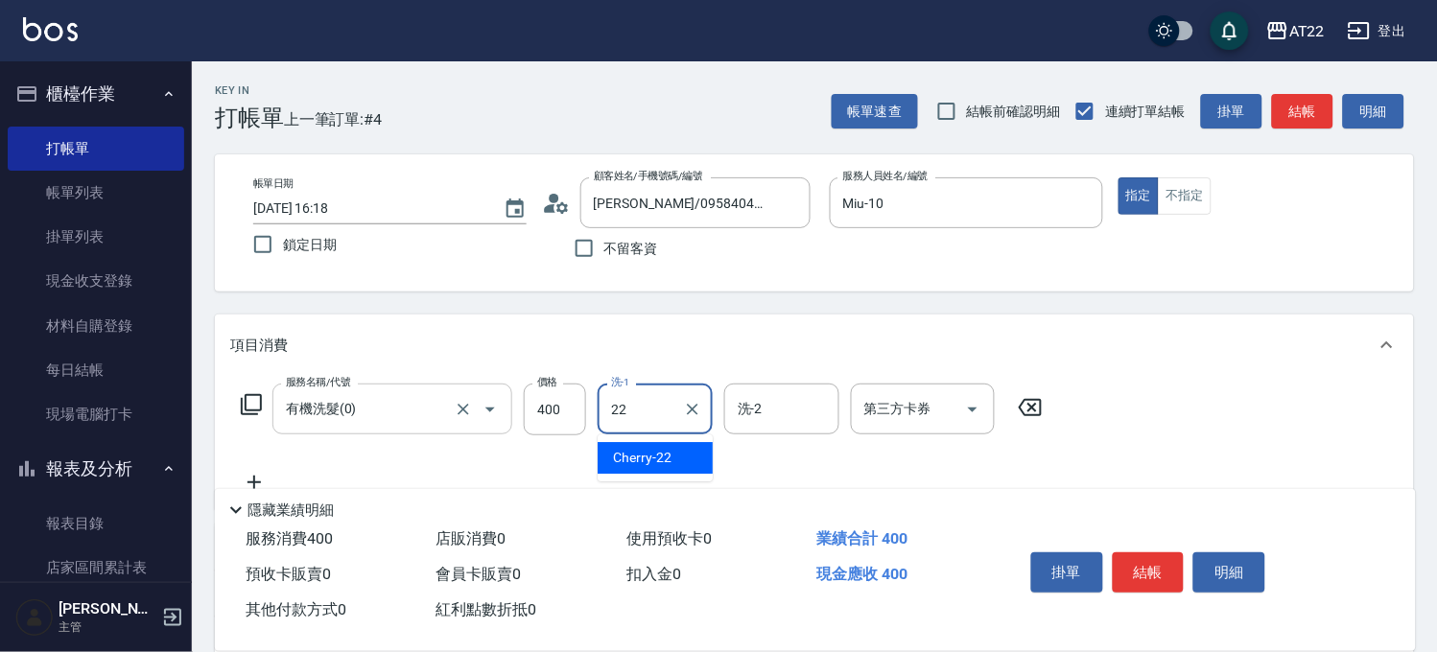
type input "Cherry-22"
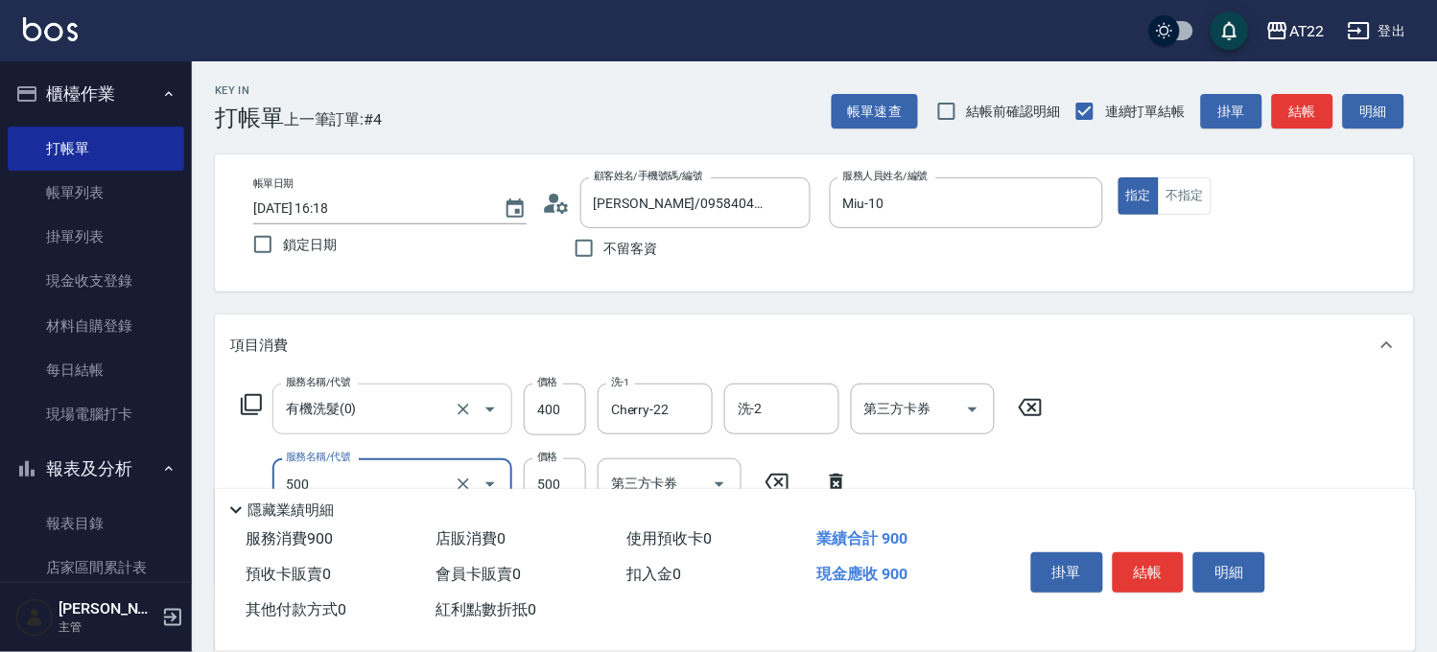
type input "剪髮(500)"
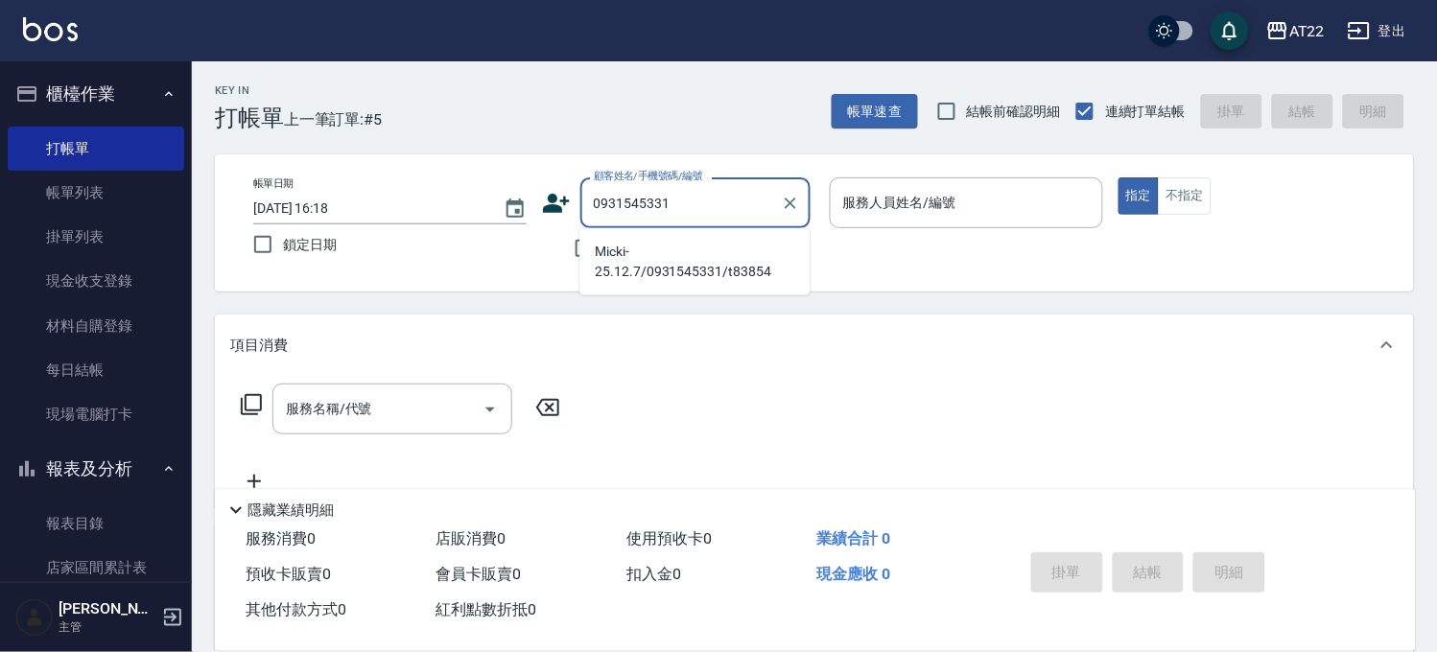
click at [644, 241] on li "Micki-25.12.7/0931545331/t83854" at bounding box center [694, 262] width 230 height 52
type input "Micki-25.12.7/0931545331/t83854"
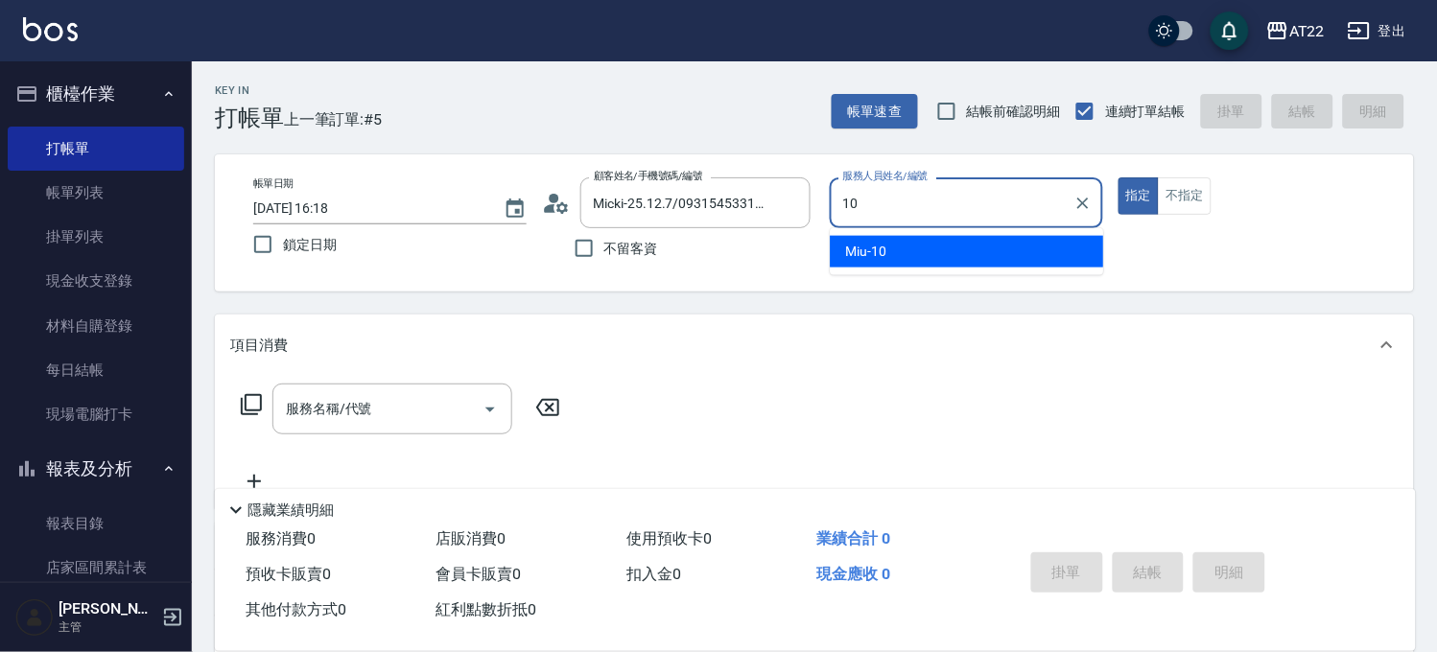
type input "Miu-10"
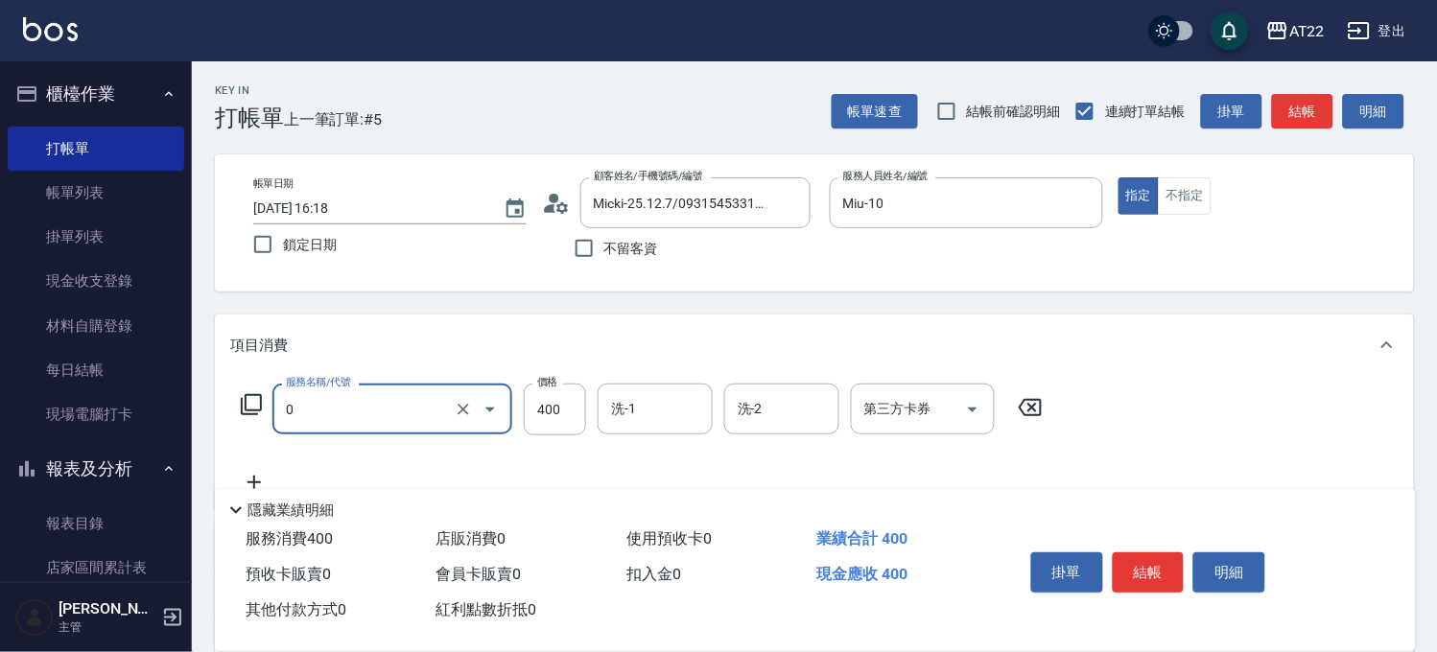
type input "有機洗髮(0)"
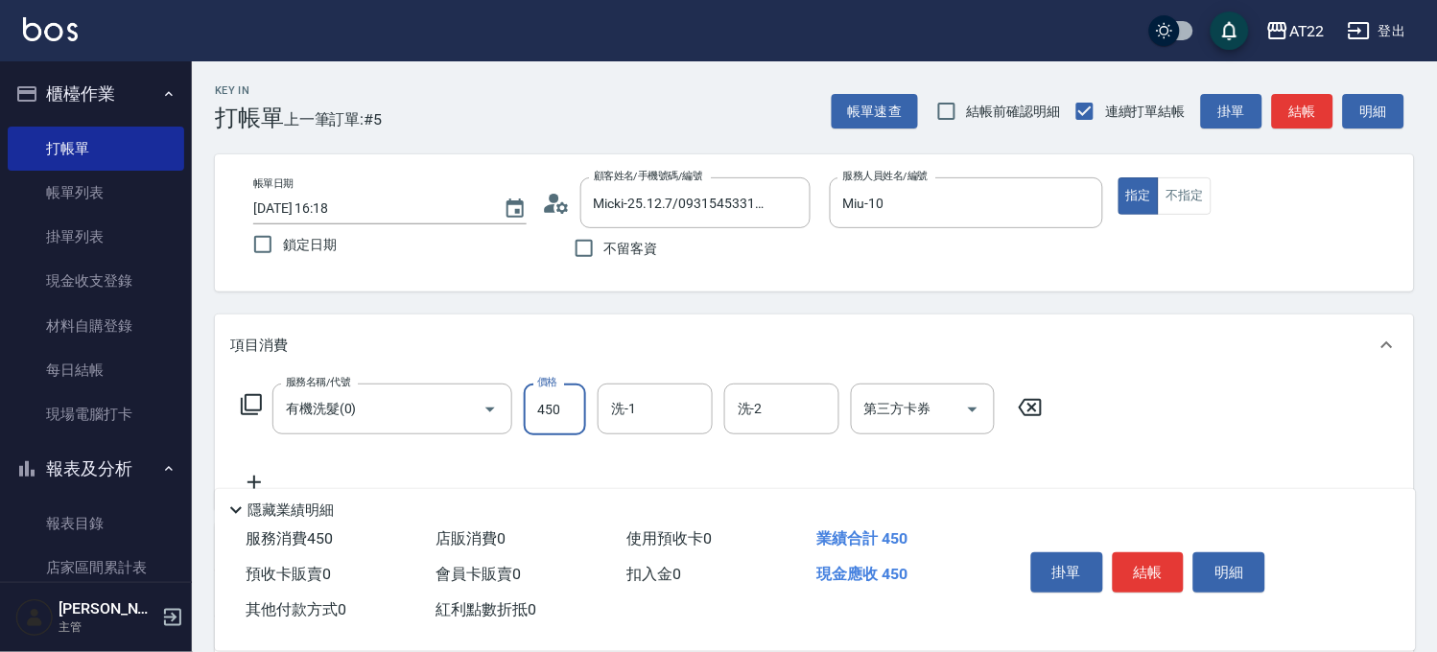
type input "450"
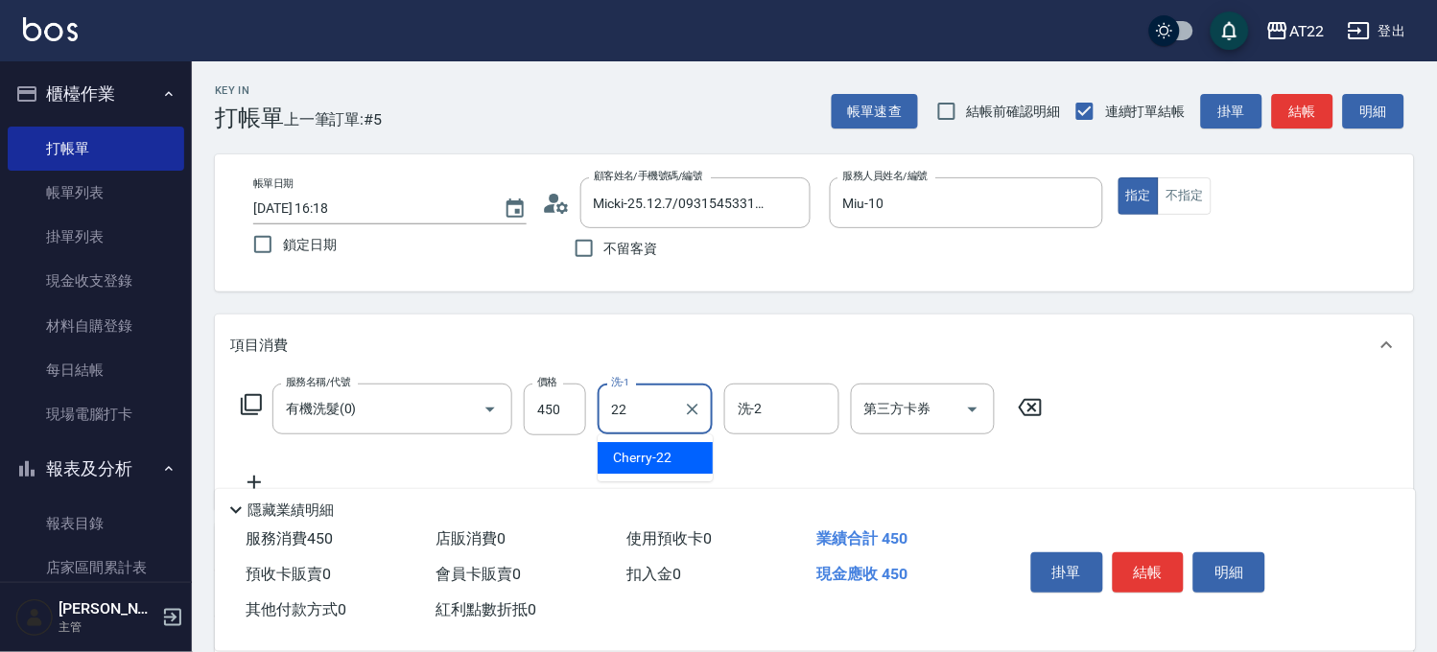
type input "Cherry-22"
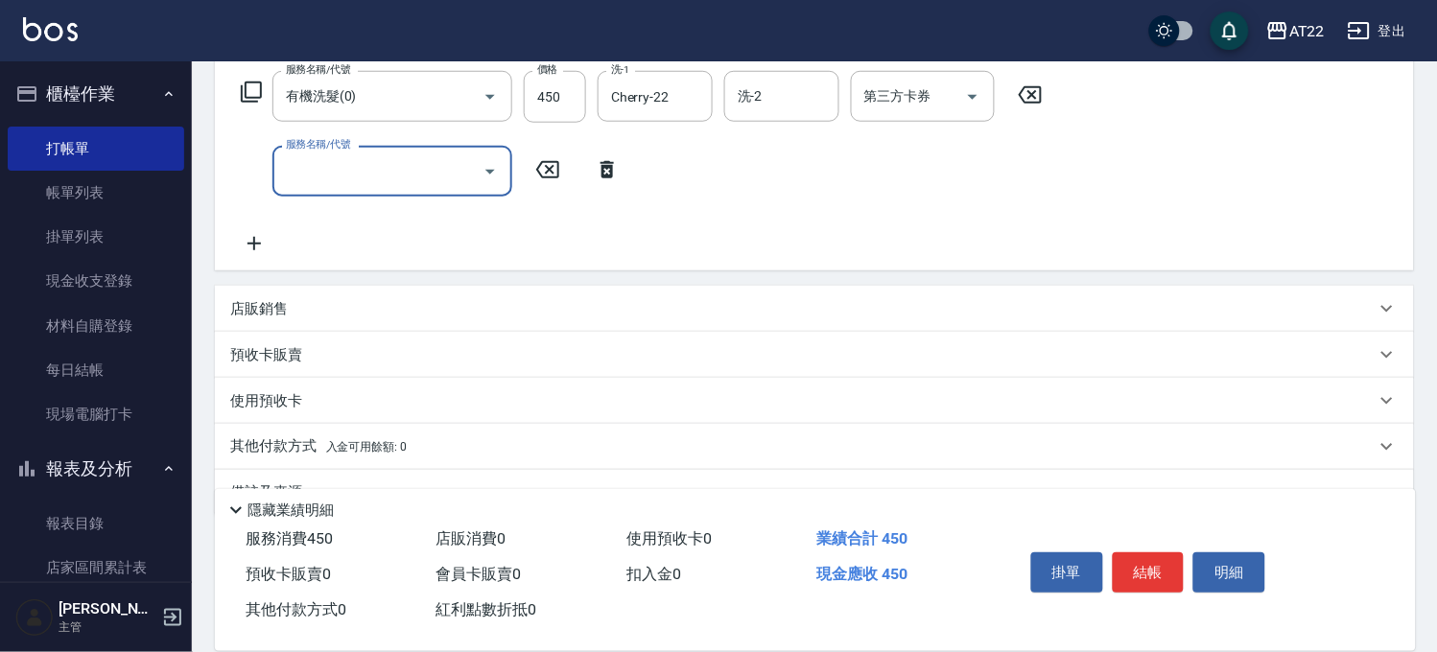
scroll to position [319, 0]
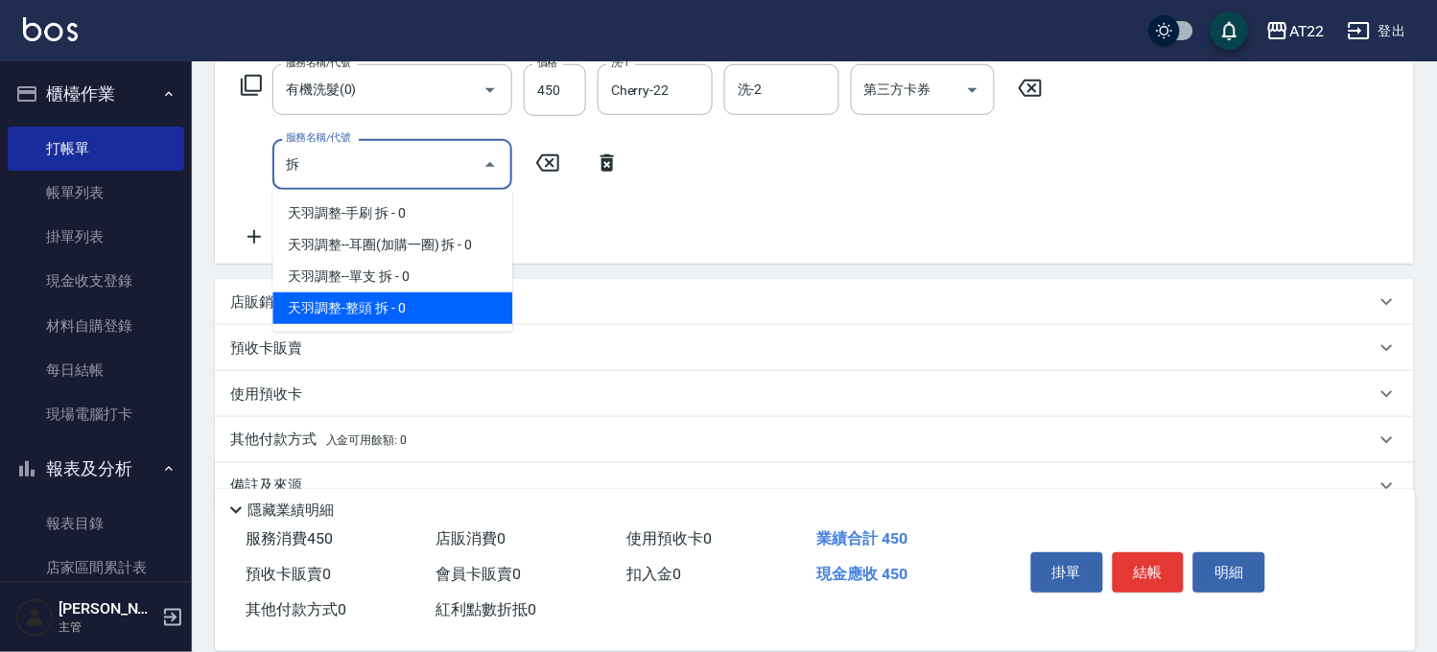
click at [341, 299] on span "天羽調整-整頭 拆 - 0" at bounding box center [392, 309] width 240 height 32
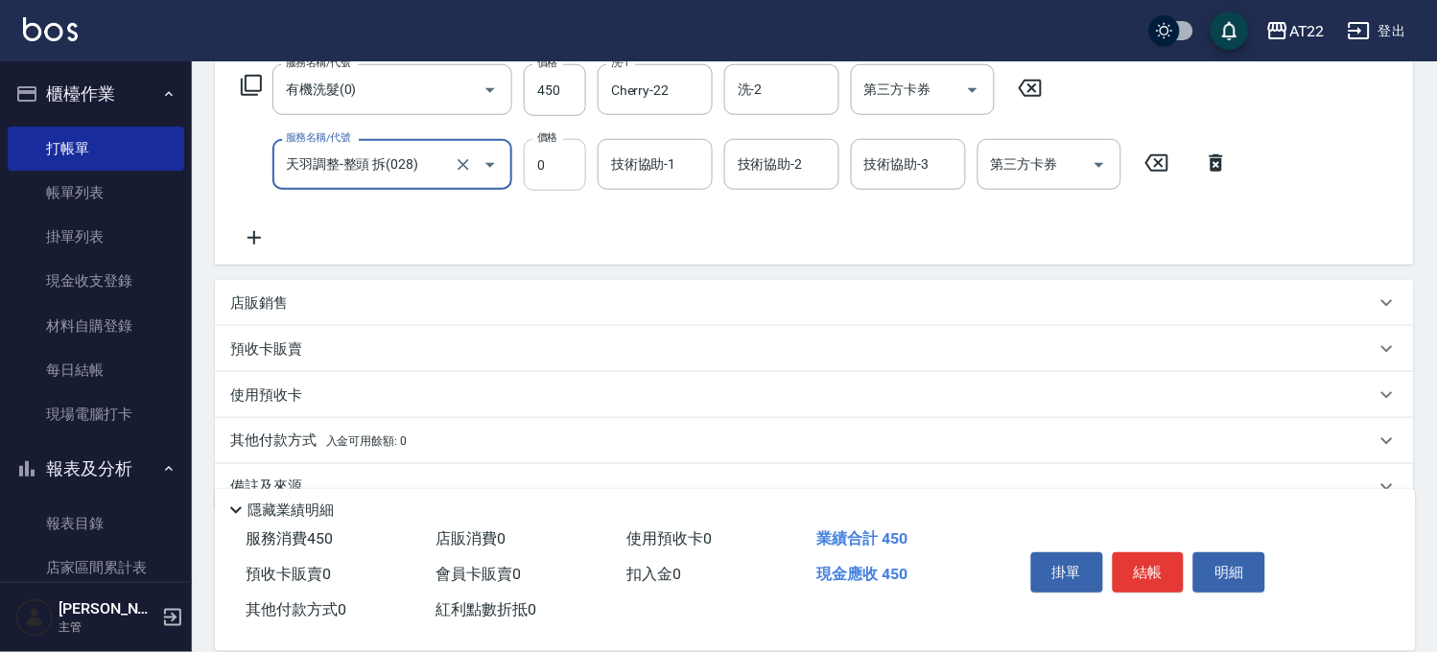
type input "天羽調整-整頭 拆(028)"
click at [532, 163] on input "0" at bounding box center [555, 165] width 62 height 52
type input "1500"
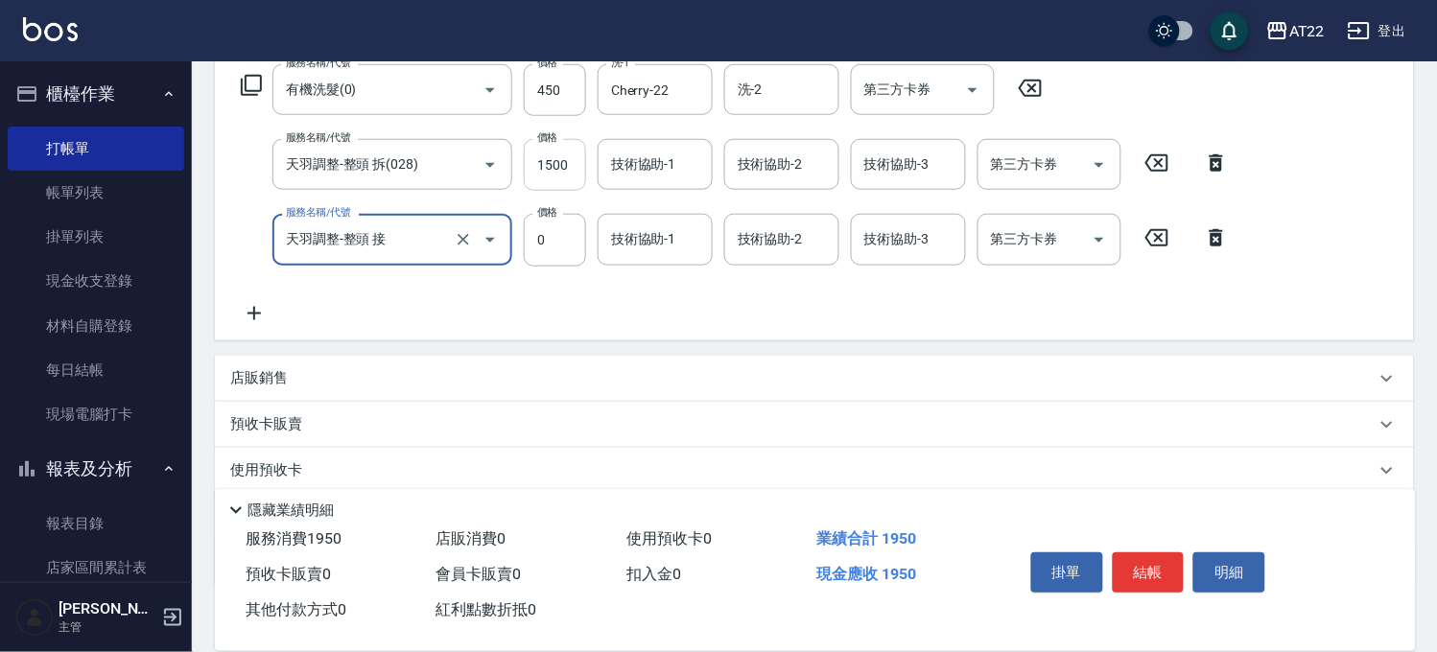
type input "天羽調整-整頭 接"
type input "9999"
click at [599, 347] on div "項目消費 服務名稱/代號 有機洗髮(0) 服務名稱/代號 價格 450 價格 洗-1 Cherry-22 洗-1 洗-2 洗-2 第三方卡券 第三方卡券 服務…" at bounding box center [814, 290] width 1199 height 590
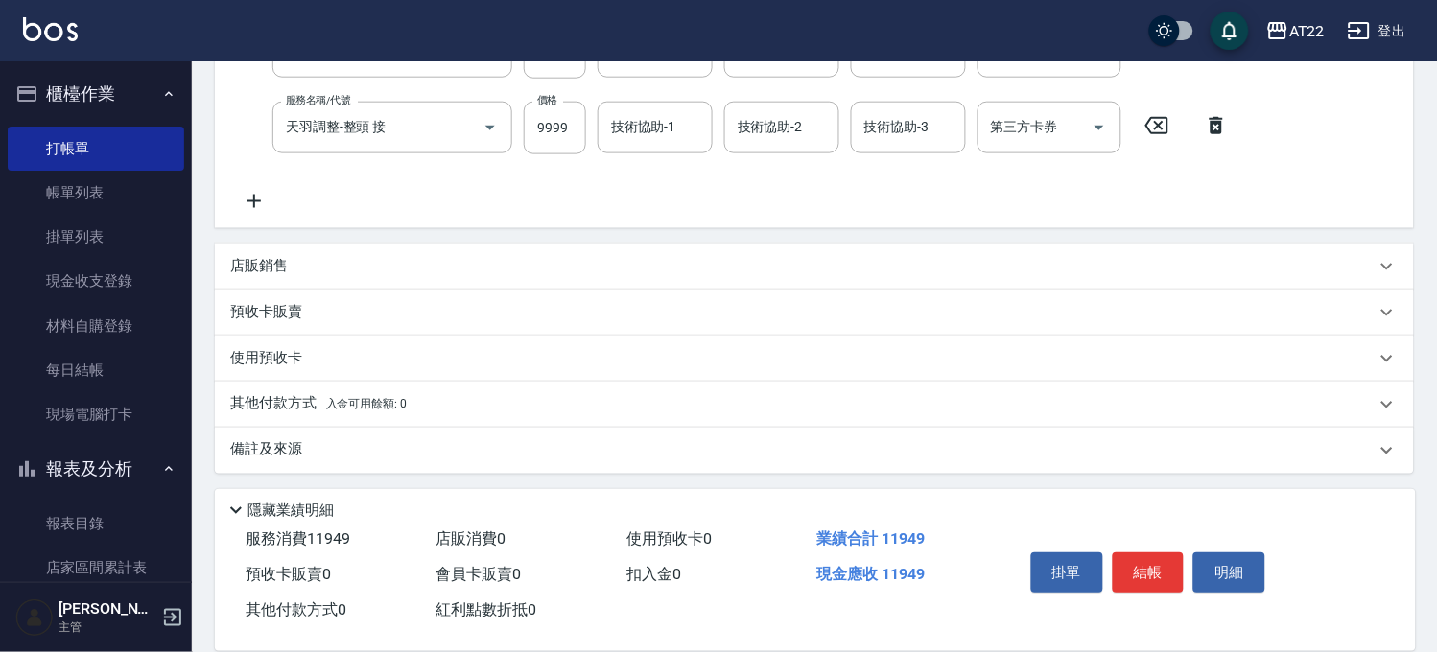
scroll to position [435, 0]
click at [324, 401] on p "其他付款方式 入金可用餘額: 0" at bounding box center [318, 401] width 177 height 21
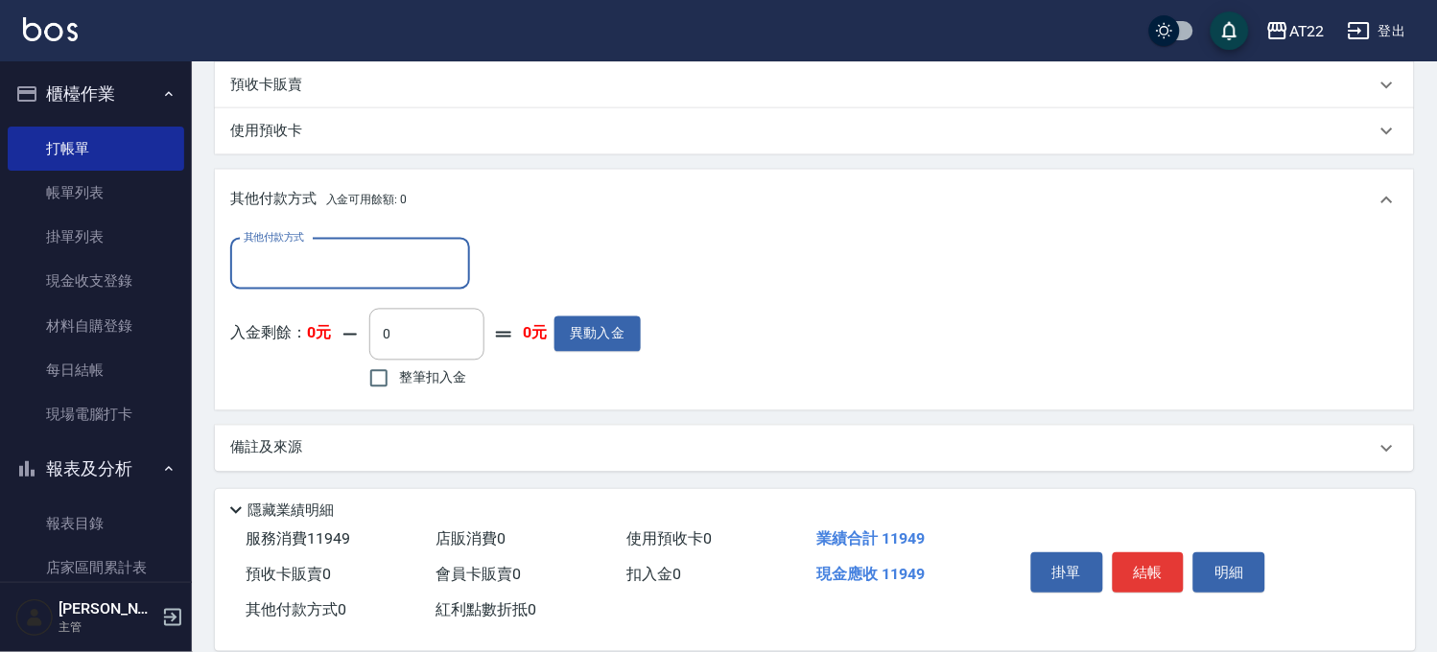
scroll to position [660, 0]
click at [350, 272] on input "其他付款方式" at bounding box center [350, 264] width 223 height 34
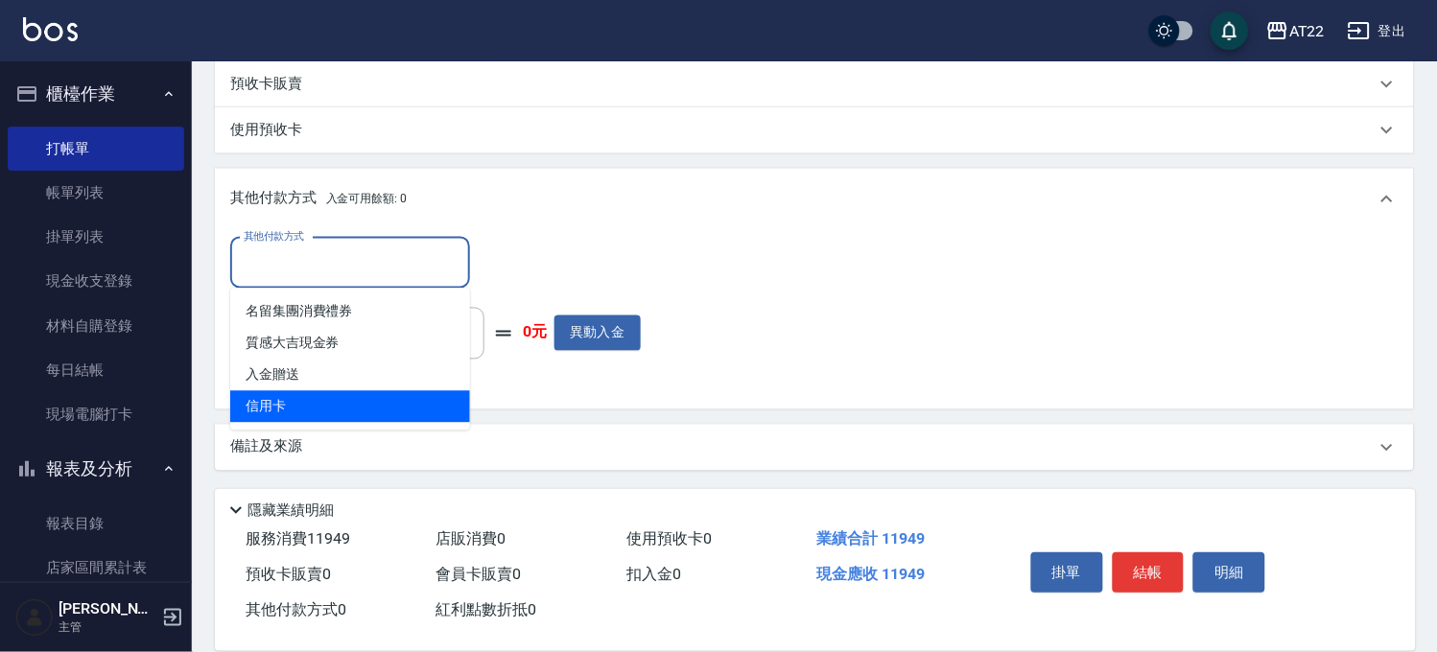
click at [309, 399] on span "信用卡" at bounding box center [350, 407] width 240 height 32
type input "信用卡"
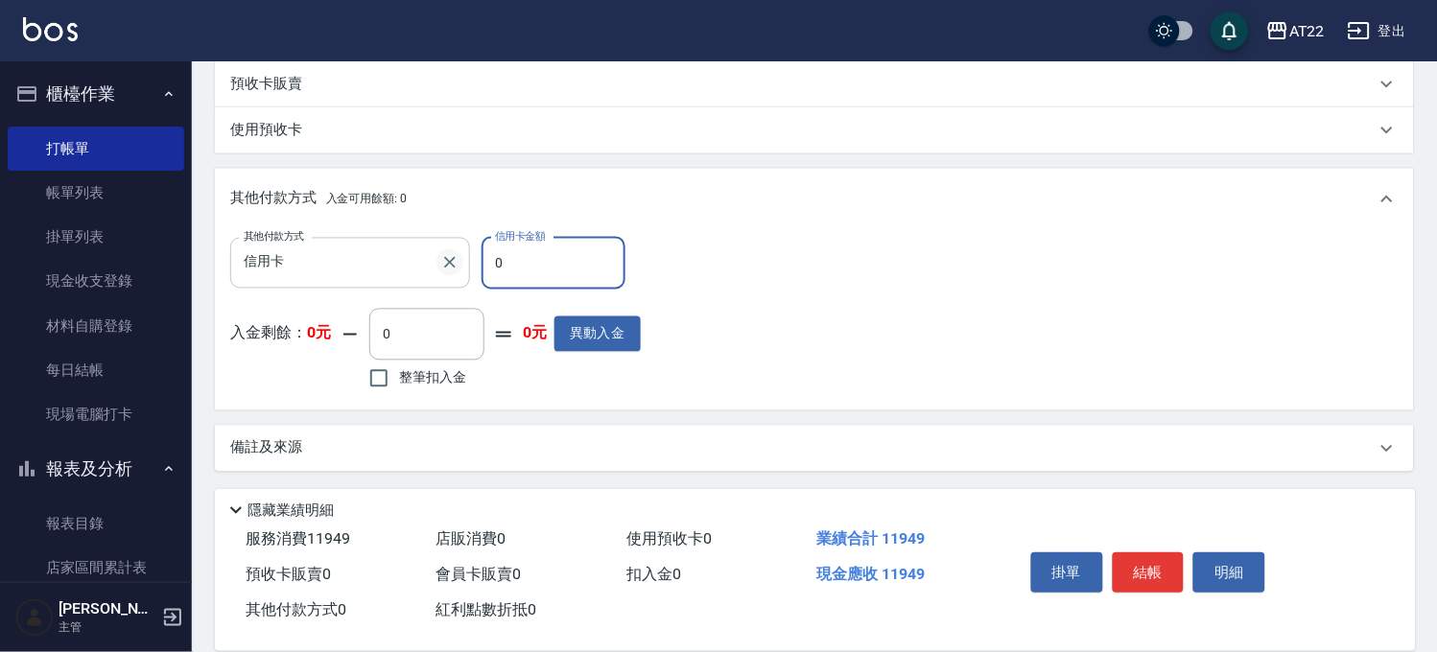
drag, startPoint x: 531, startPoint y: 265, endPoint x: 459, endPoint y: 256, distance: 73.4
click at [459, 256] on div "其他付款方式 信用卡 其他付款方式 信用卡金額 0 信用卡金額" at bounding box center [435, 264] width 411 height 52
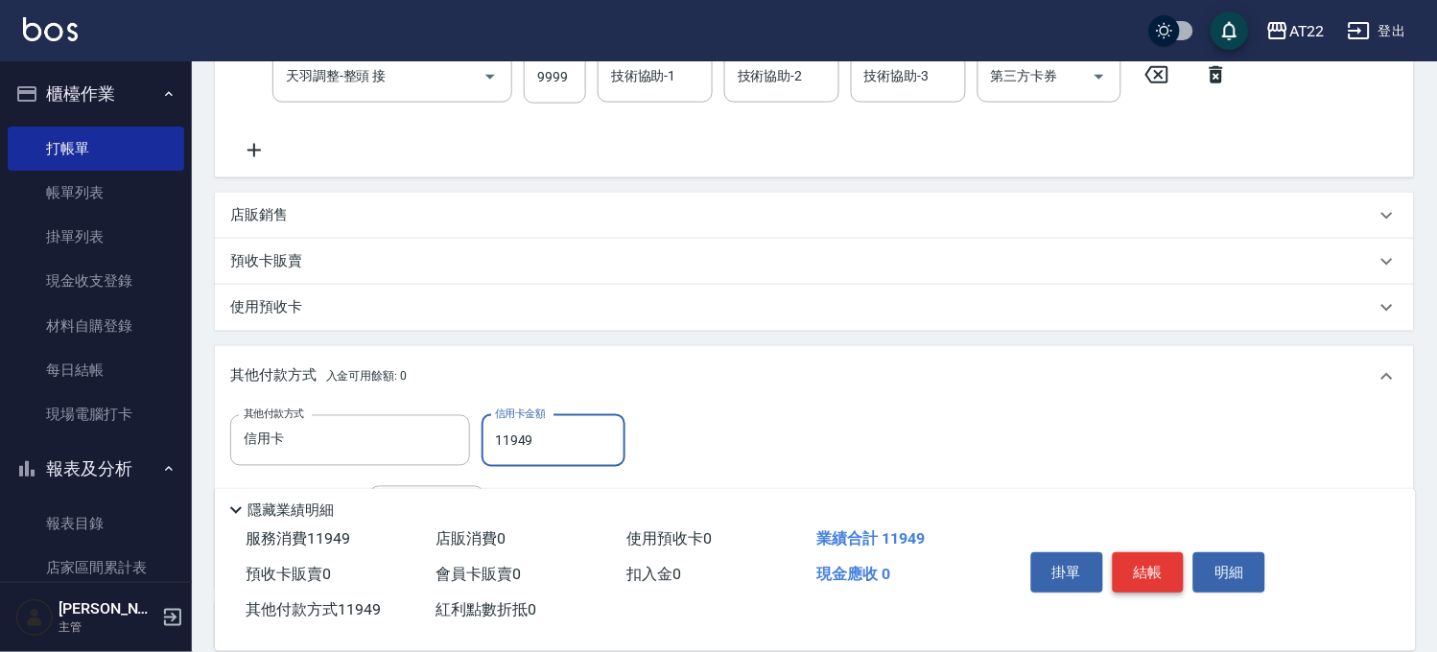
scroll to position [341, 0]
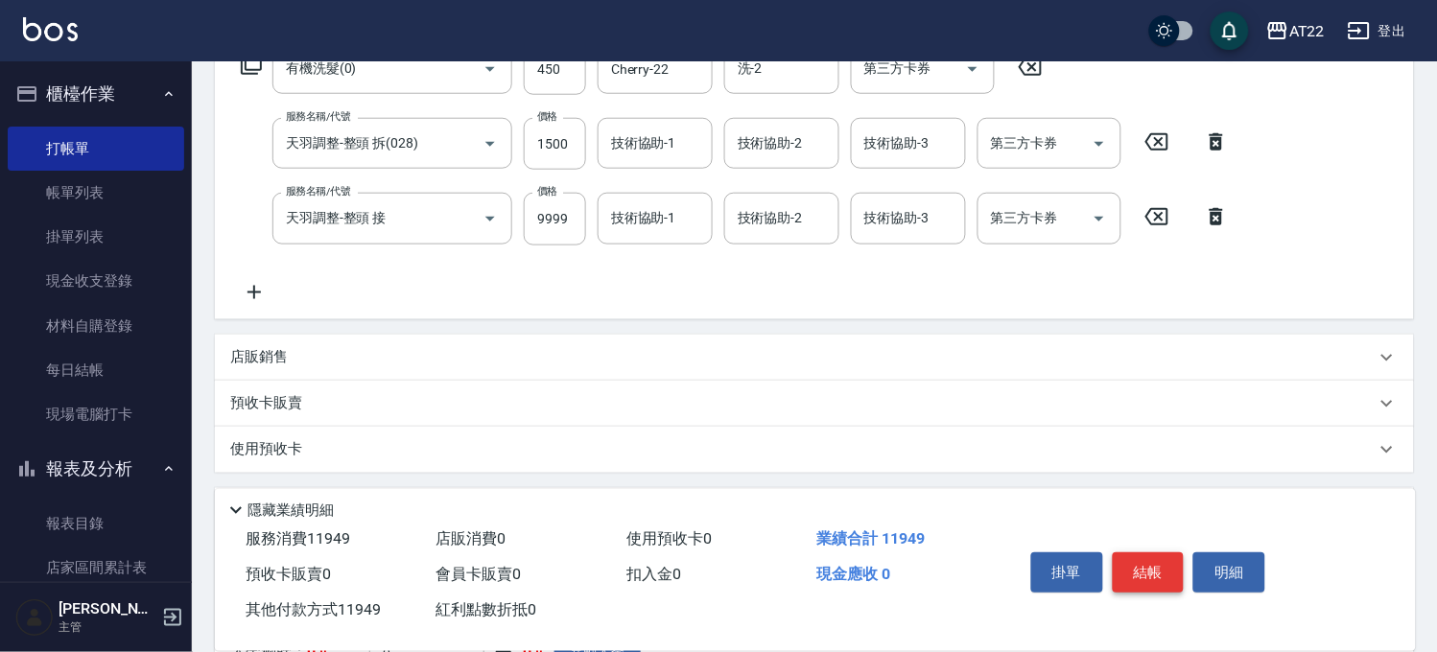
type input "11949"
click at [1135, 554] on button "結帳" at bounding box center [1149, 573] width 72 height 40
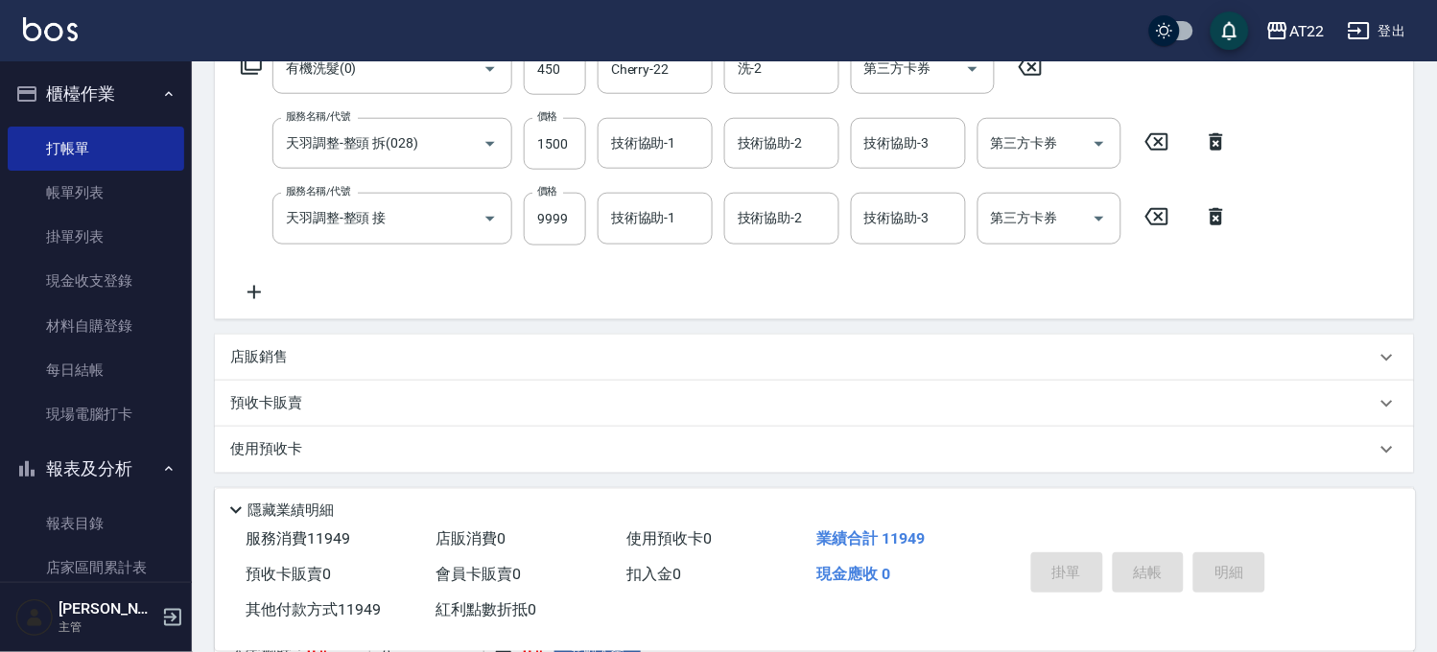
type input "2025/09/24 16:19"
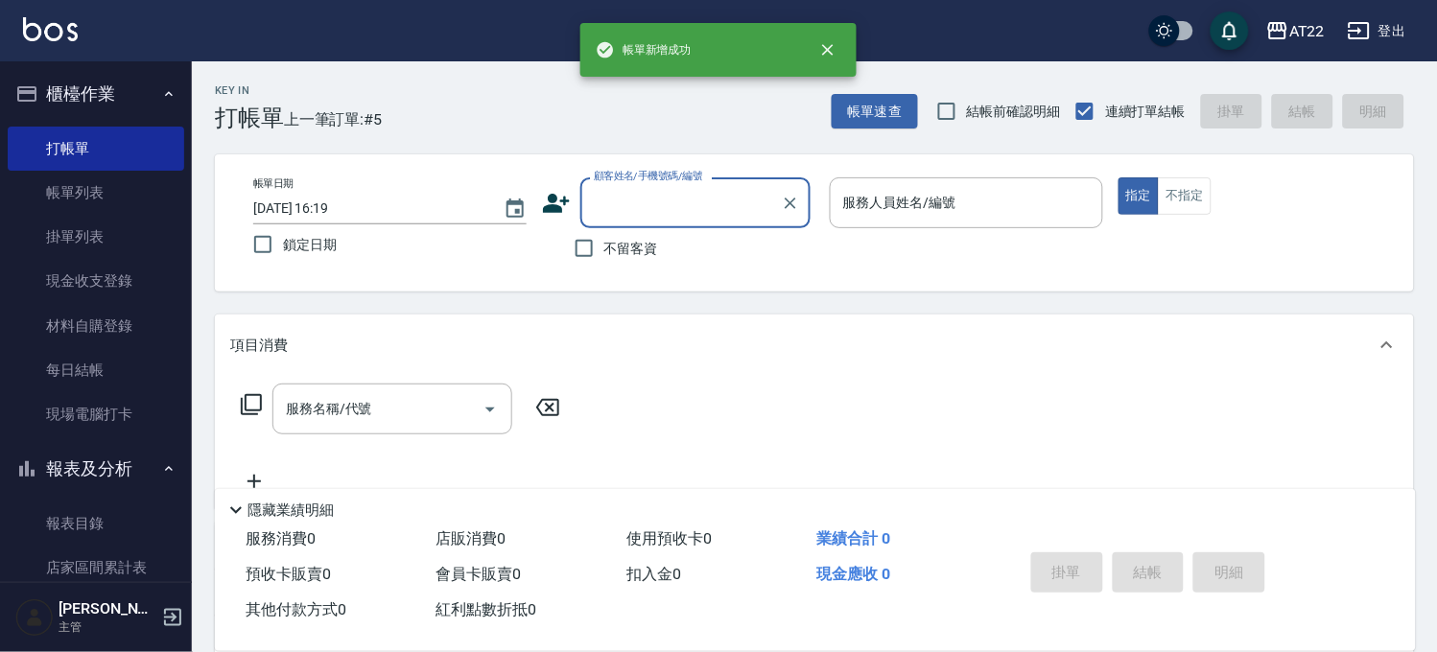
scroll to position [0, 0]
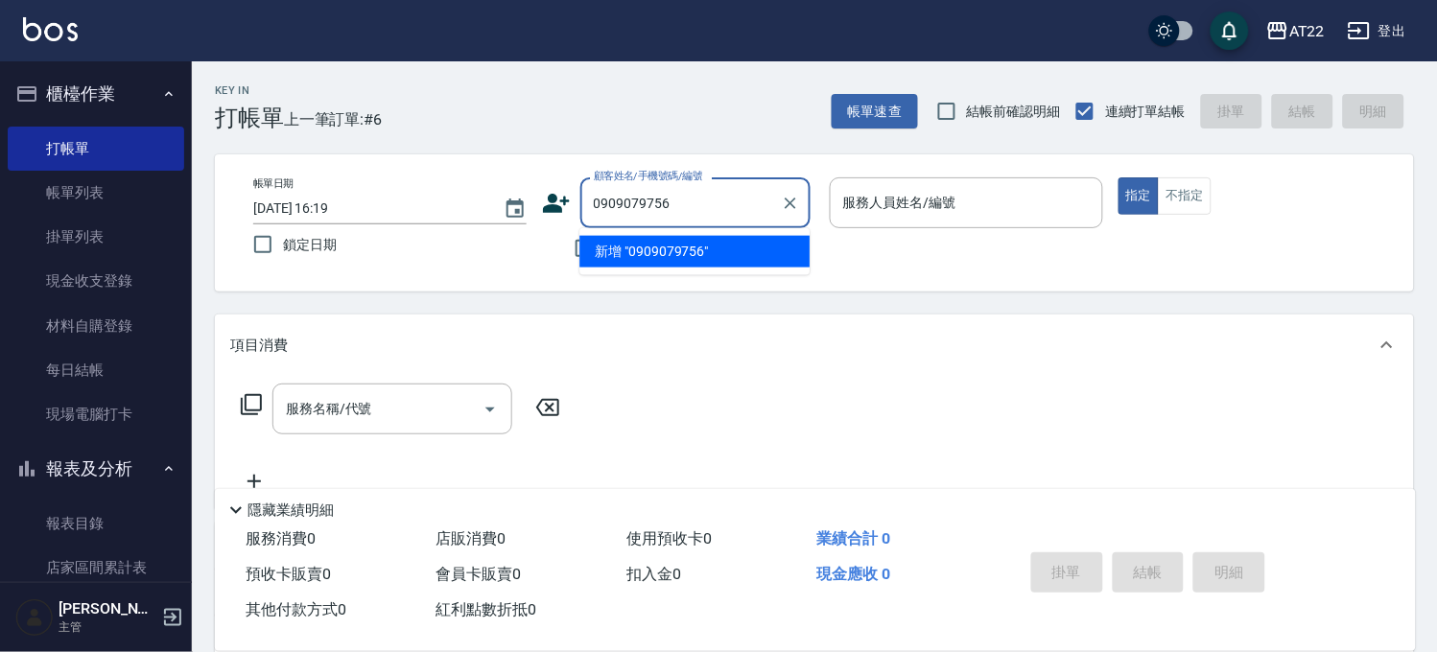
click at [672, 247] on li "新增 "0909079756"" at bounding box center [694, 252] width 230 height 32
type input "0909079756"
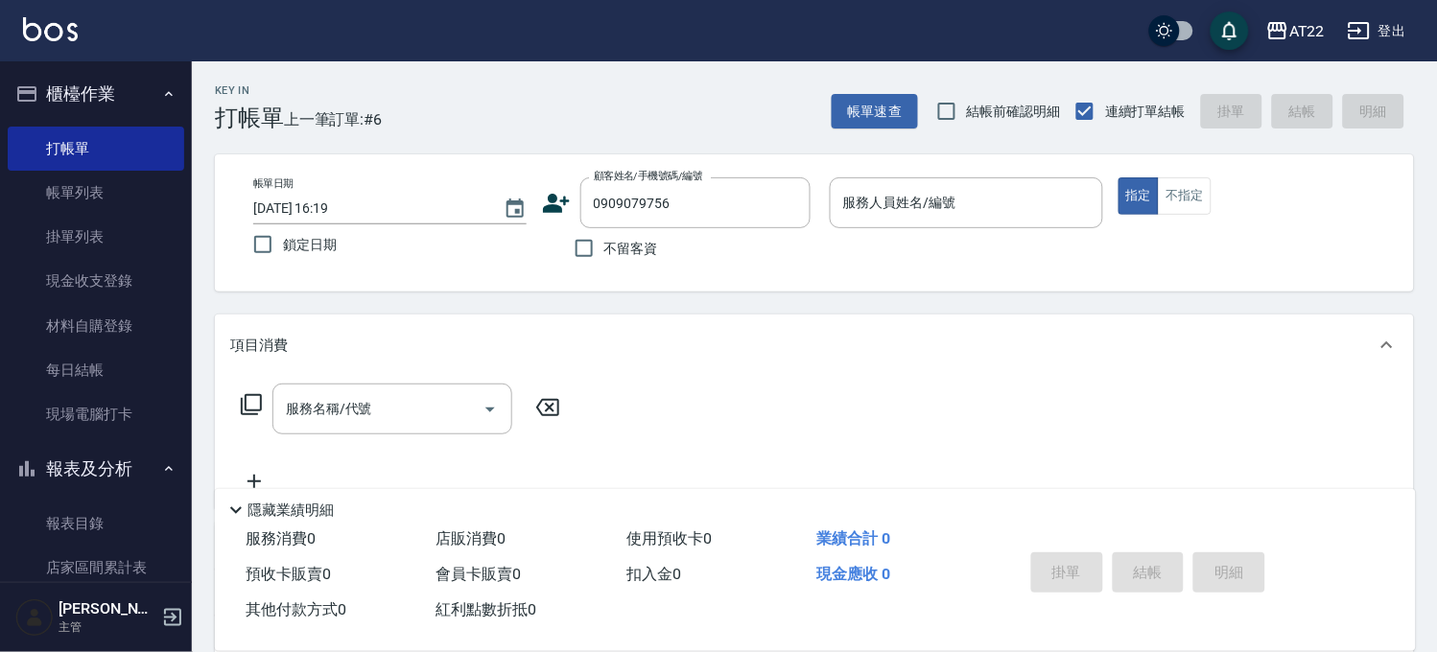
click at [547, 204] on icon at bounding box center [556, 203] width 29 height 29
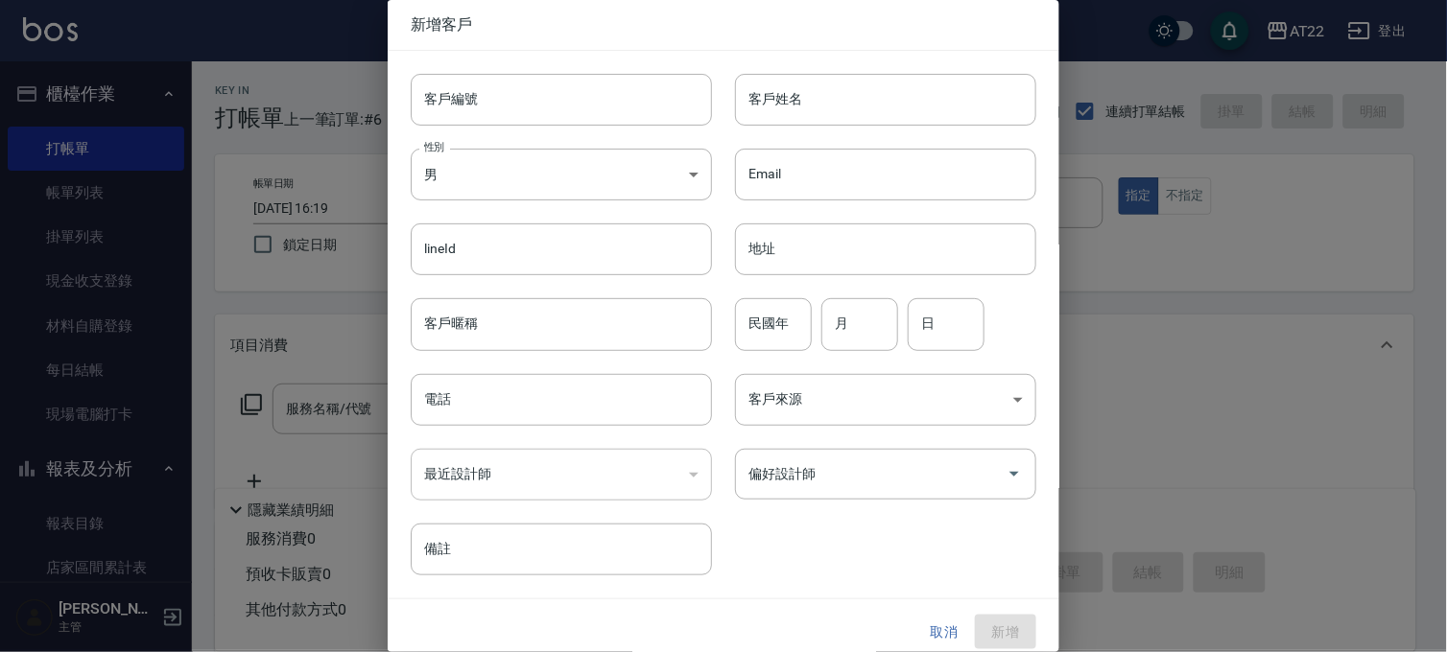
type input "0909079756"
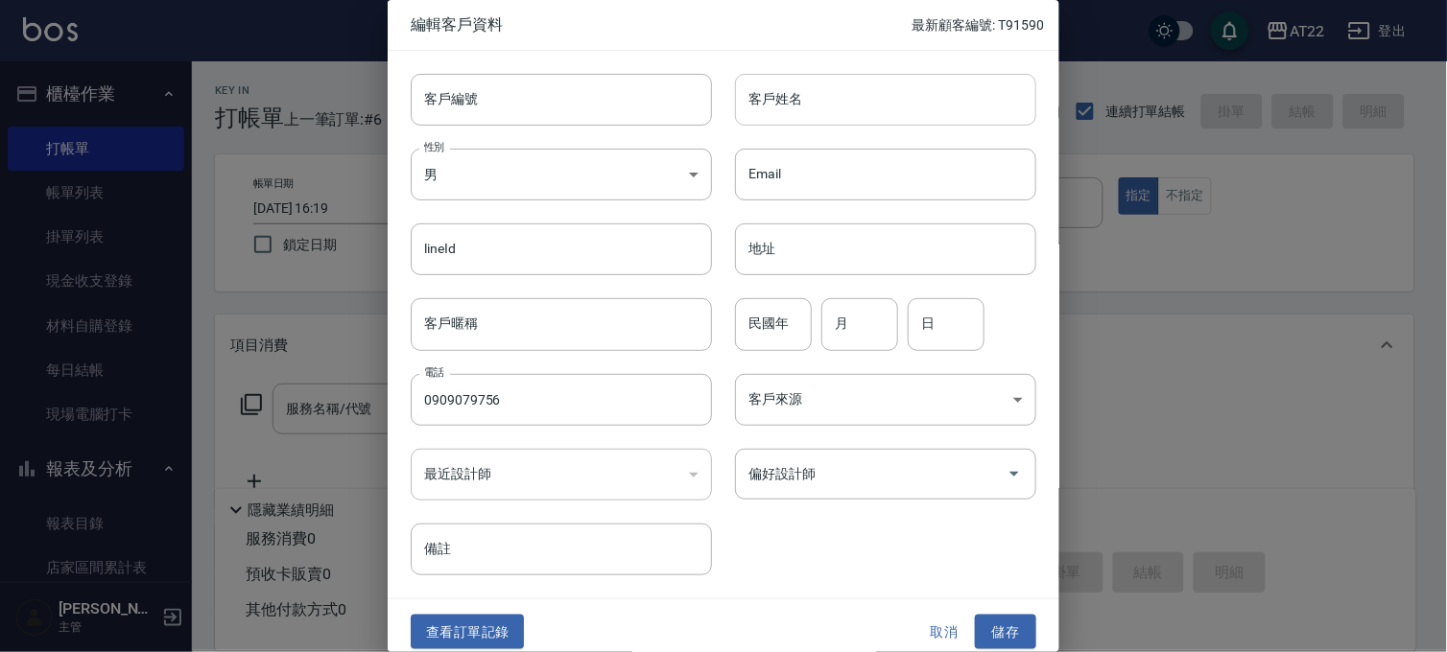
click at [811, 94] on input "客戶姓名" at bounding box center [885, 100] width 301 height 52
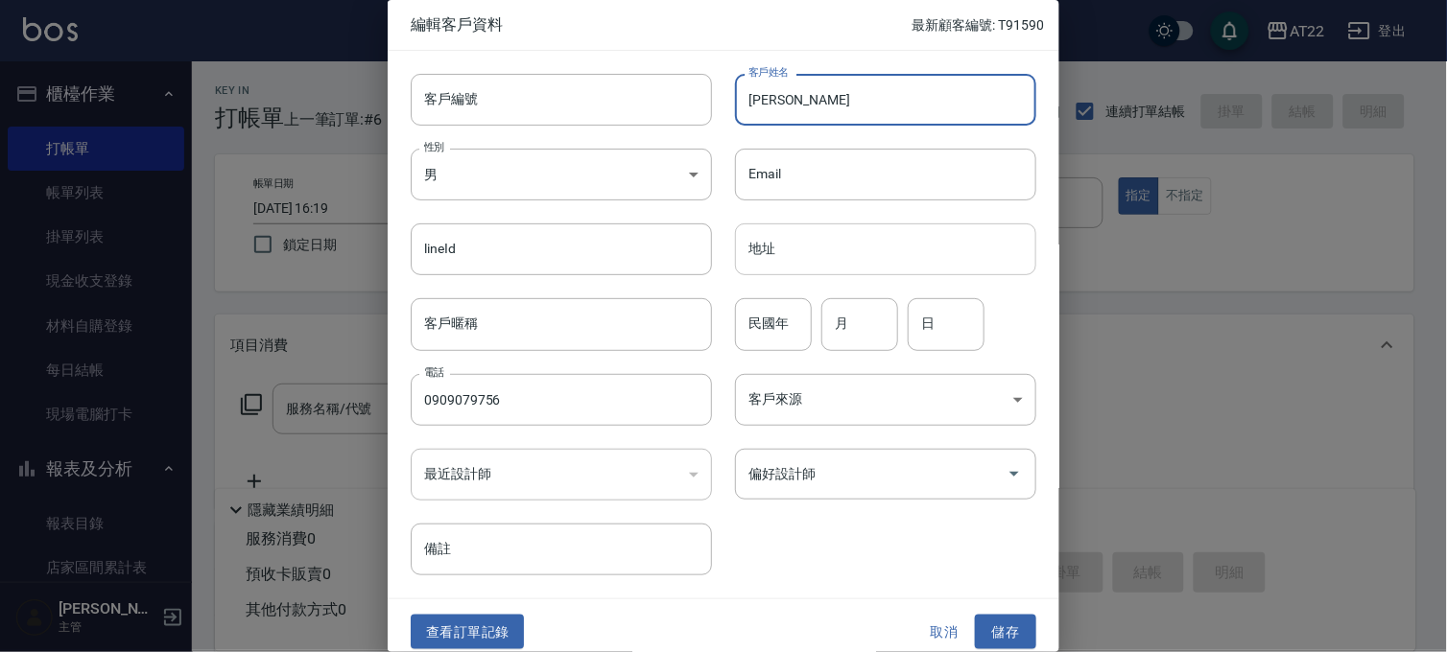
type input "[PERSON_NAME]"
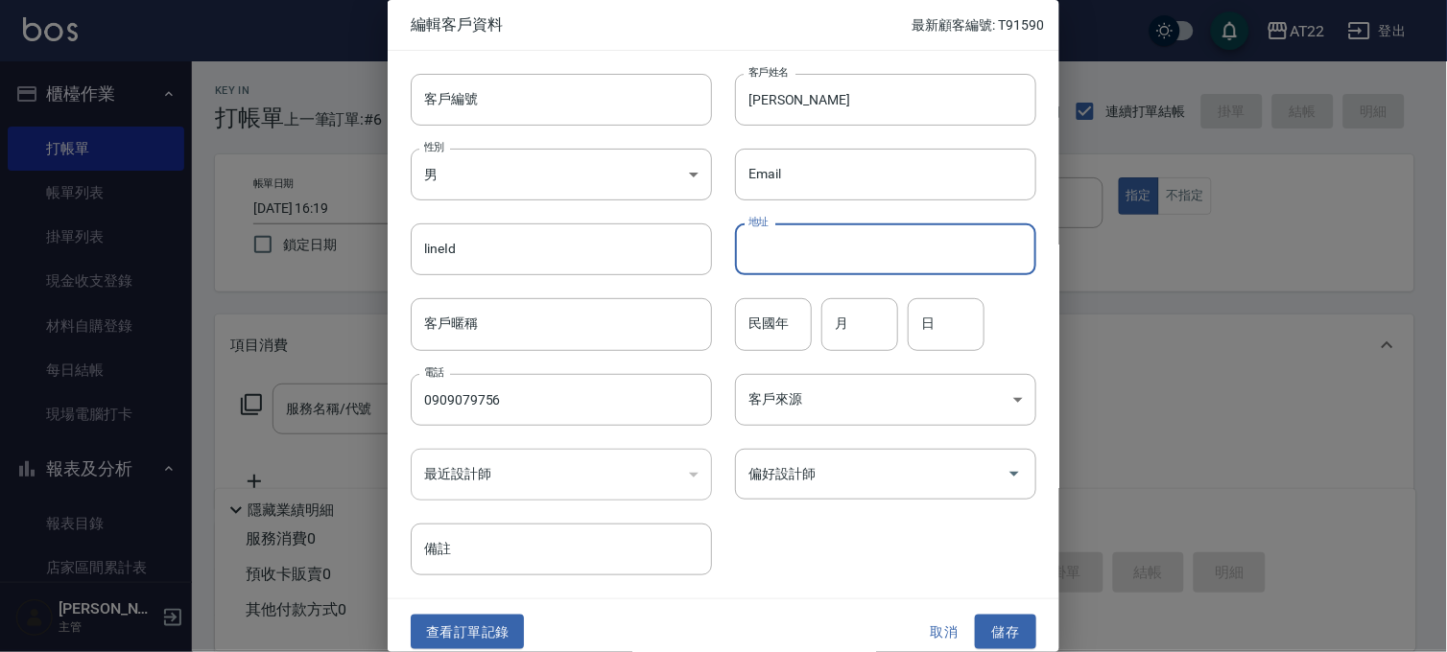
drag, startPoint x: 767, startPoint y: 236, endPoint x: 755, endPoint y: 294, distance: 58.9
click at [767, 236] on input "地址" at bounding box center [885, 250] width 301 height 52
click at [750, 334] on input "民國年" at bounding box center [773, 324] width 77 height 52
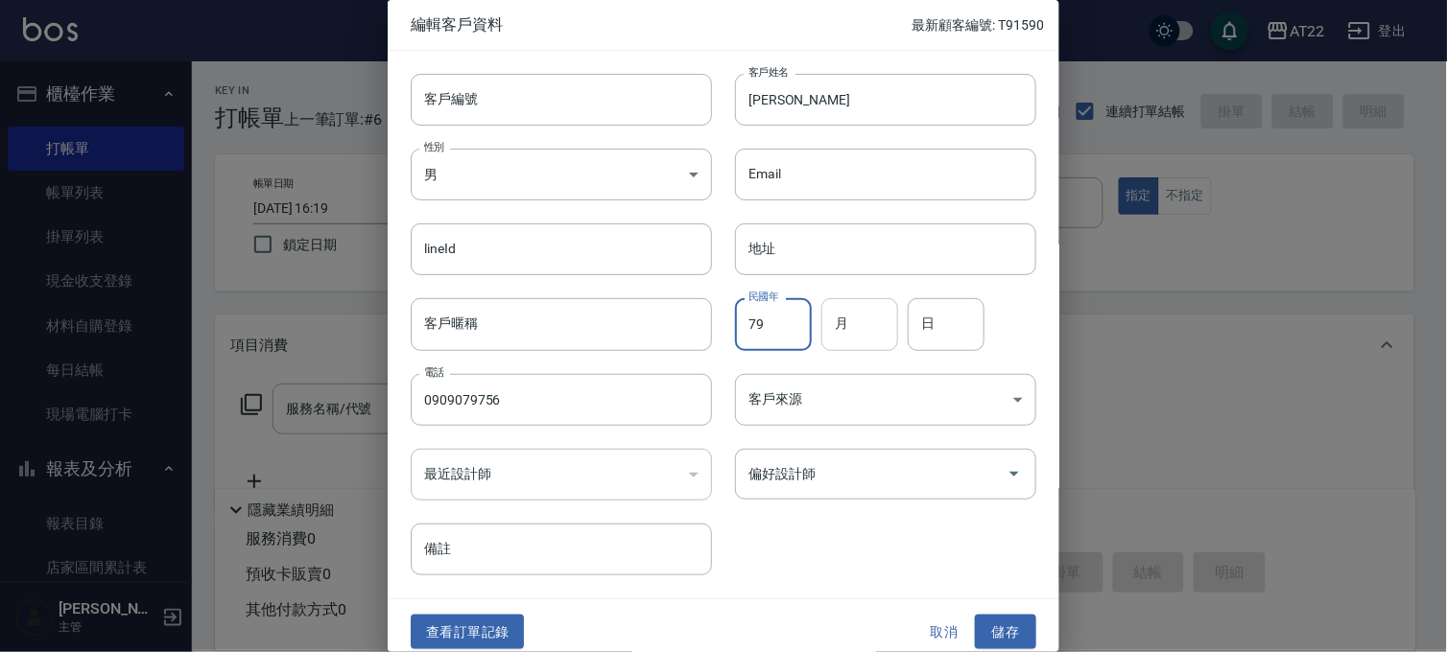
type input "79"
click at [835, 322] on input "月" at bounding box center [859, 324] width 77 height 52
type input "3"
click at [938, 319] on input "日" at bounding box center [946, 324] width 77 height 52
type input "25"
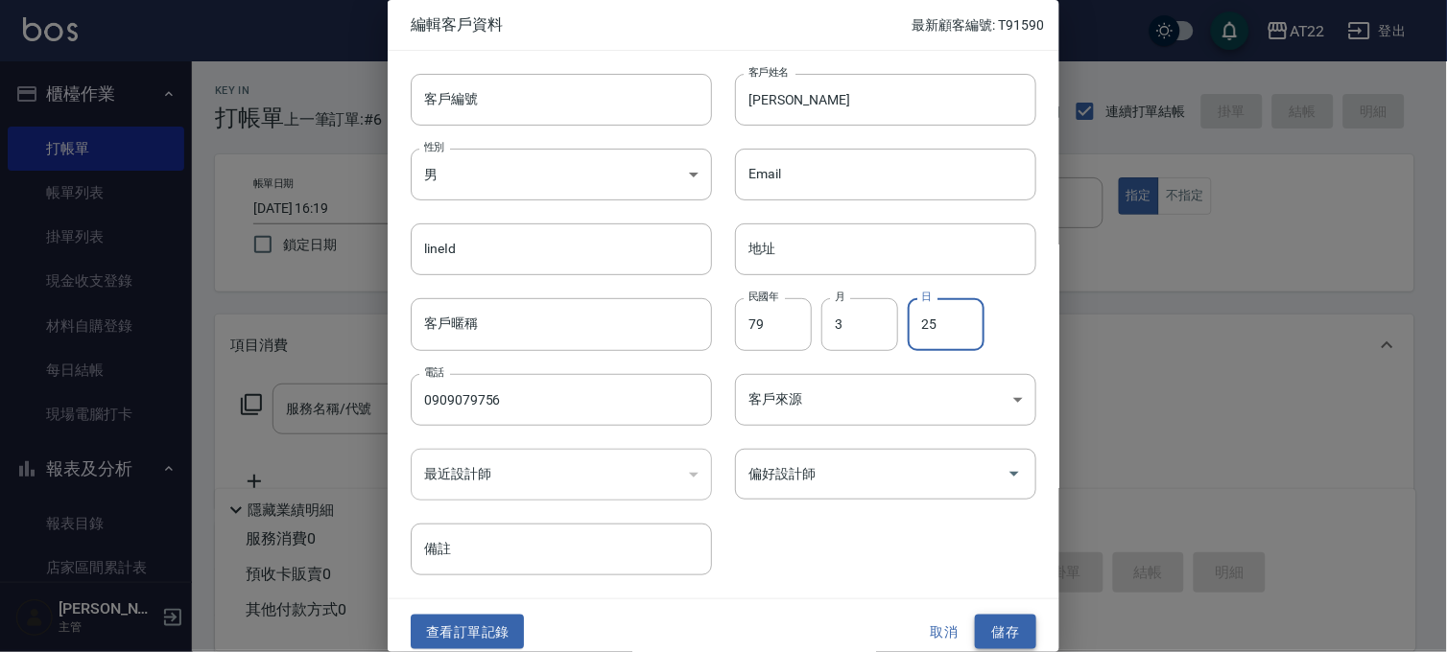
click at [996, 630] on button "儲存" at bounding box center [1005, 632] width 61 height 35
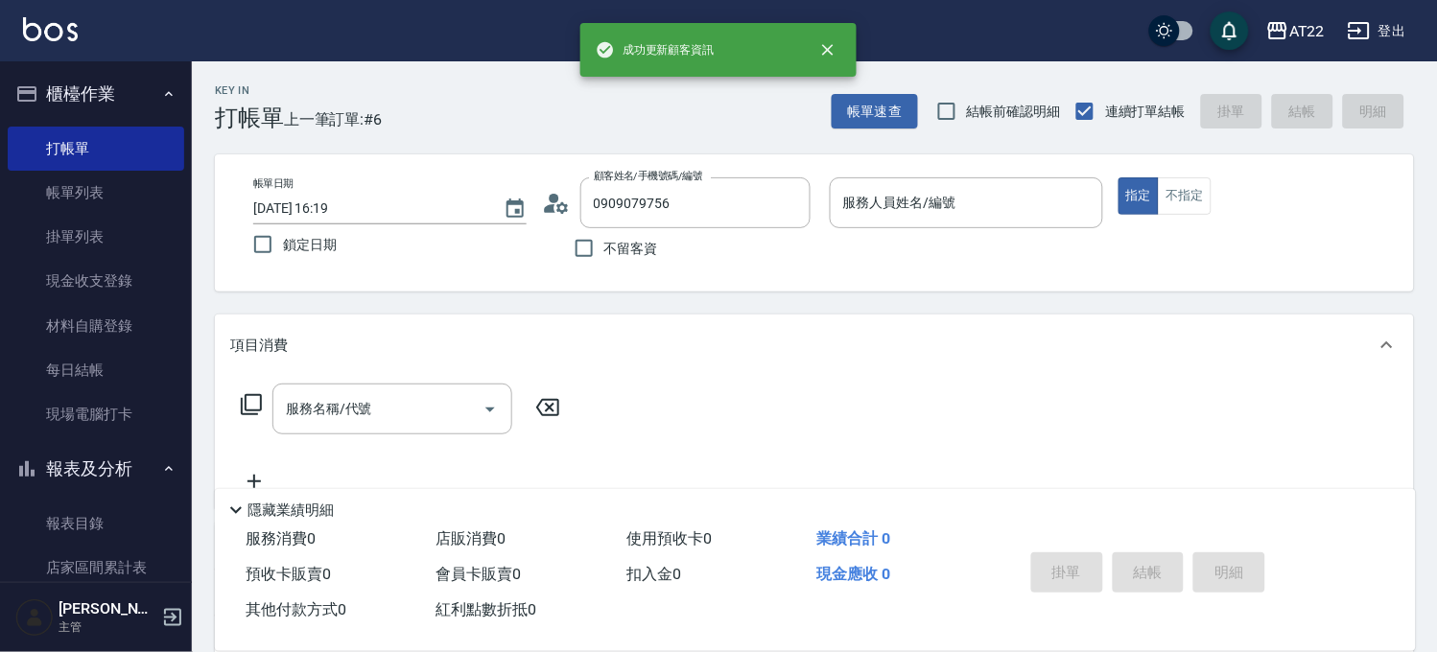
click at [929, 228] on p at bounding box center [966, 238] width 273 height 20
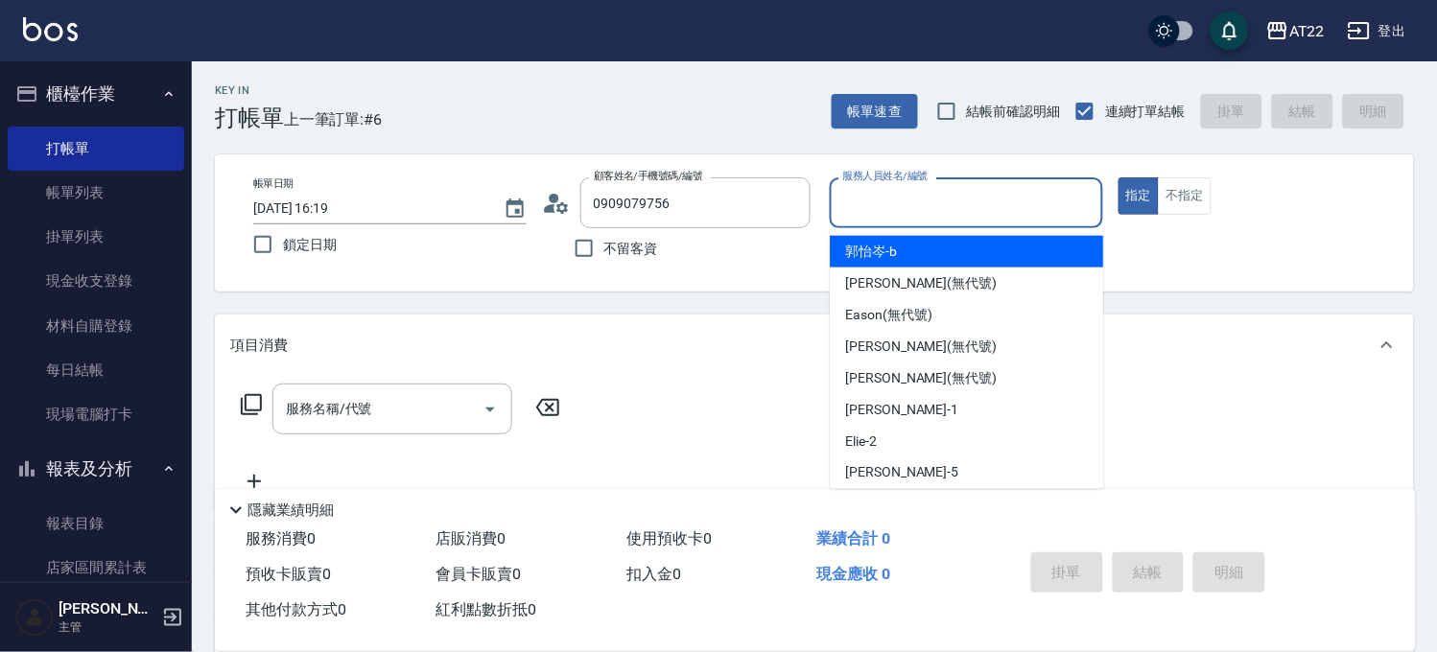
click at [923, 199] on input "服務人員姓名/編號" at bounding box center [966, 203] width 256 height 34
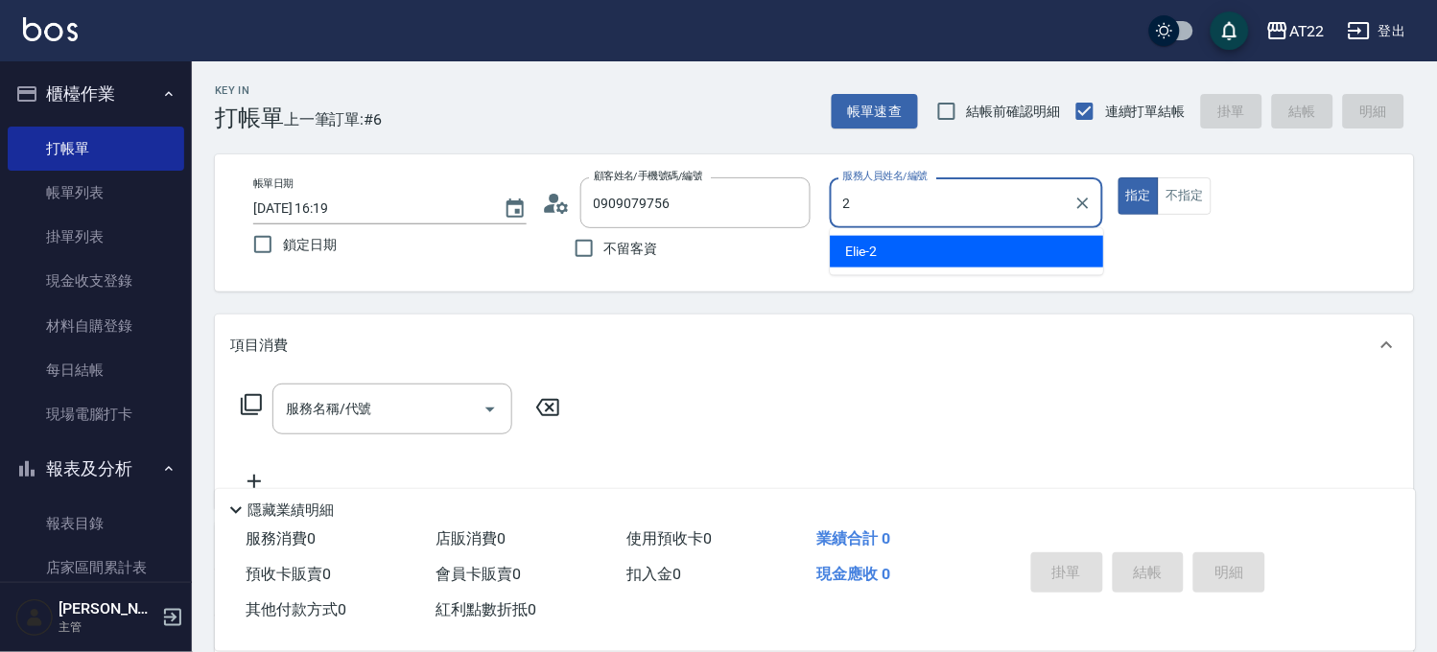
type input "Elie-2"
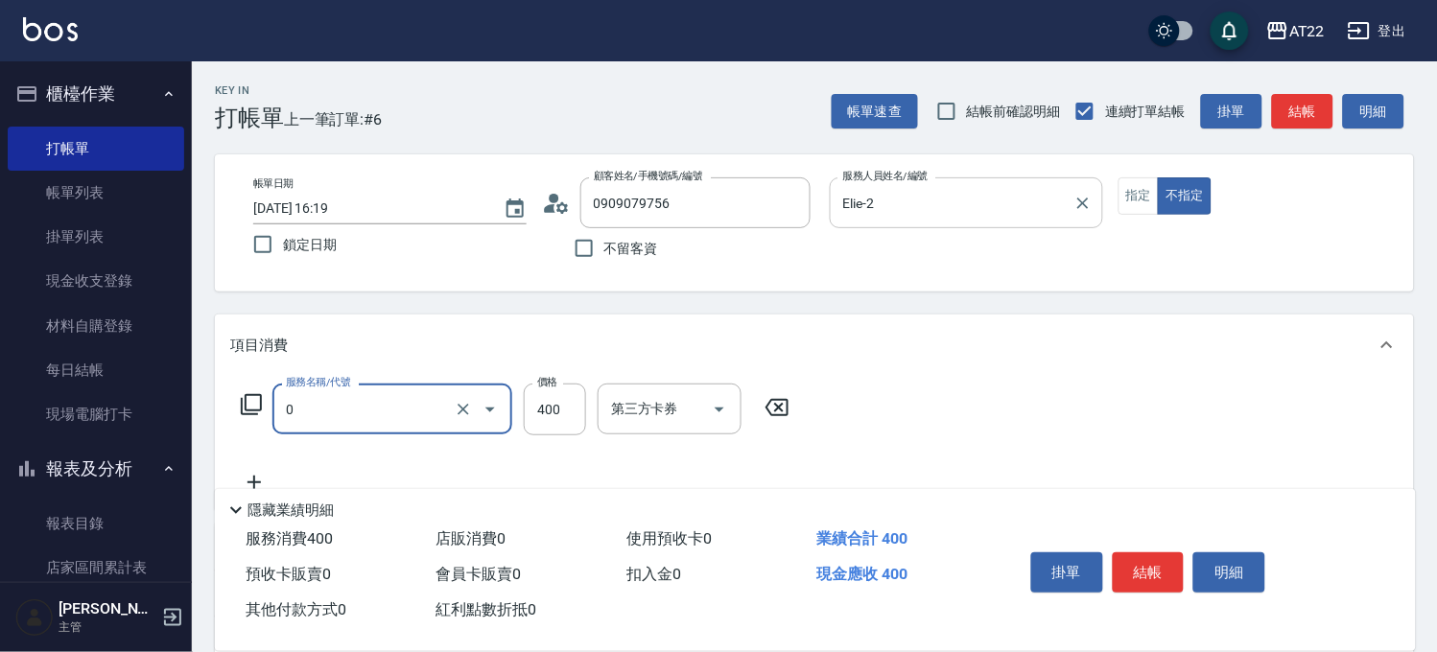
type input "有機洗髮(0)"
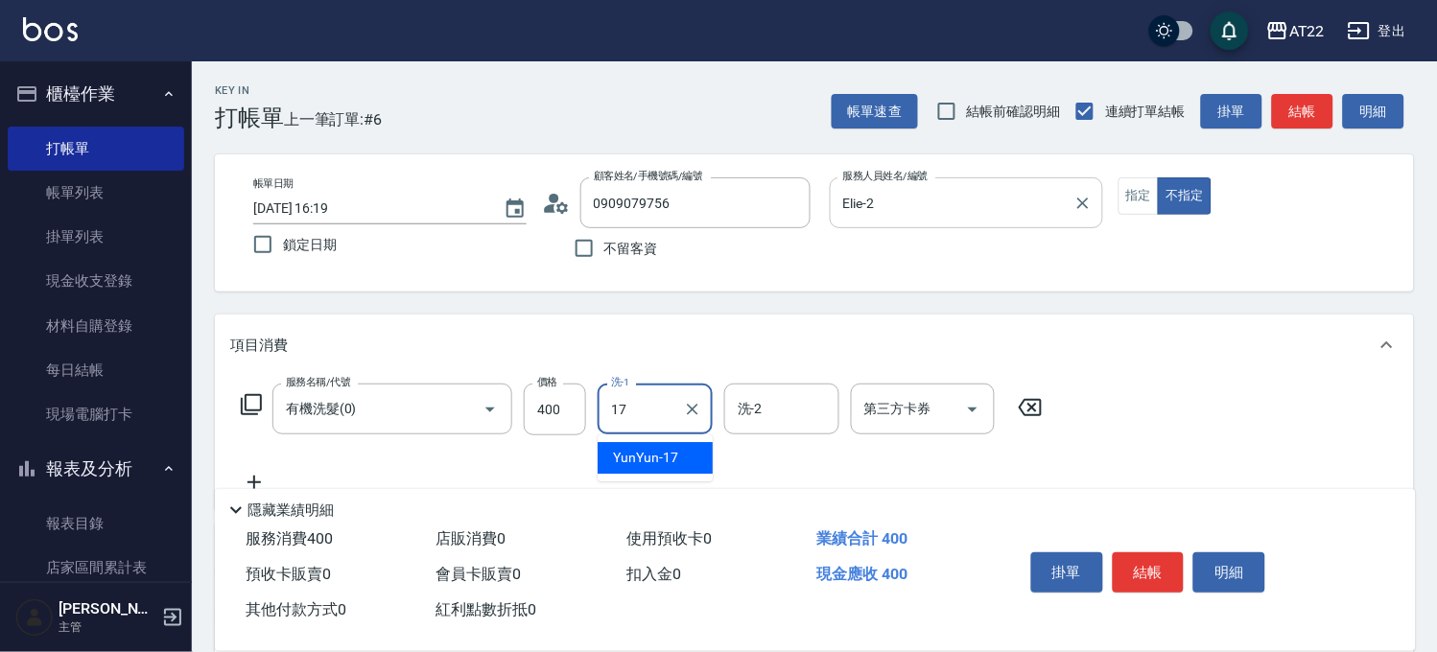
type input "YunYun-17"
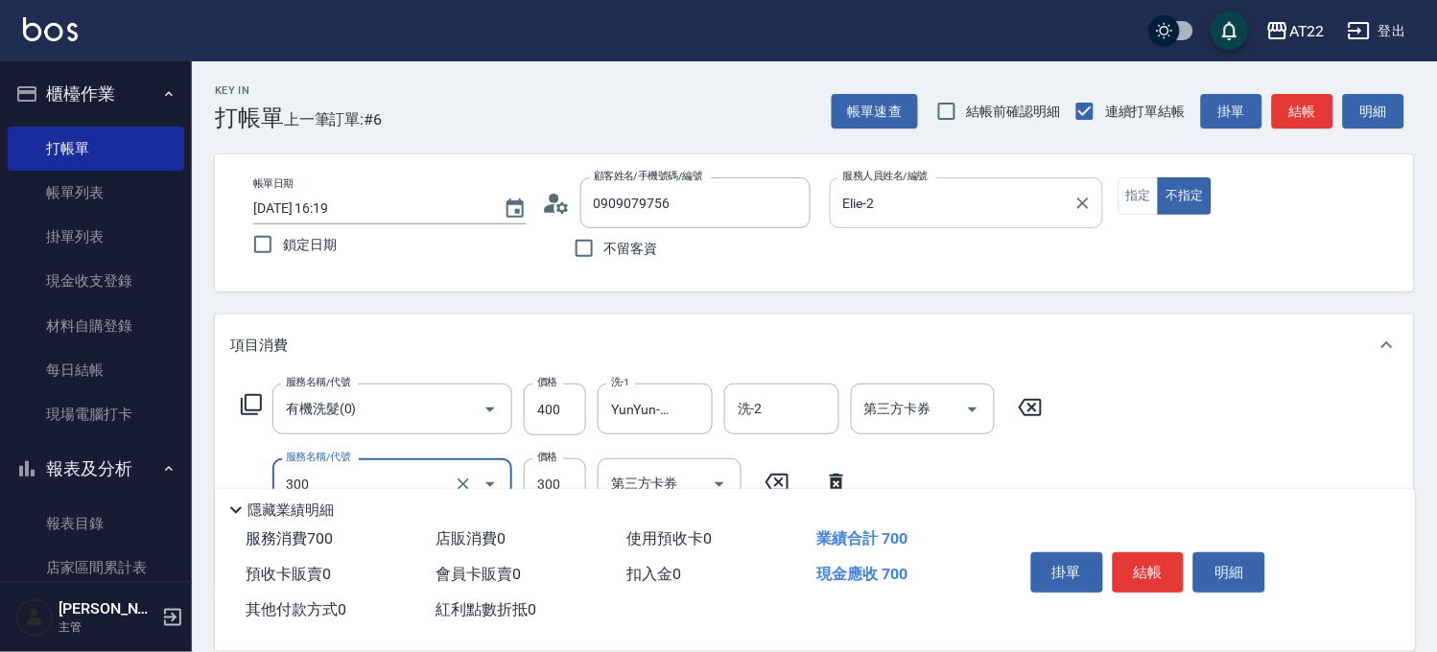
type input "剪髮(300)"
type input "250"
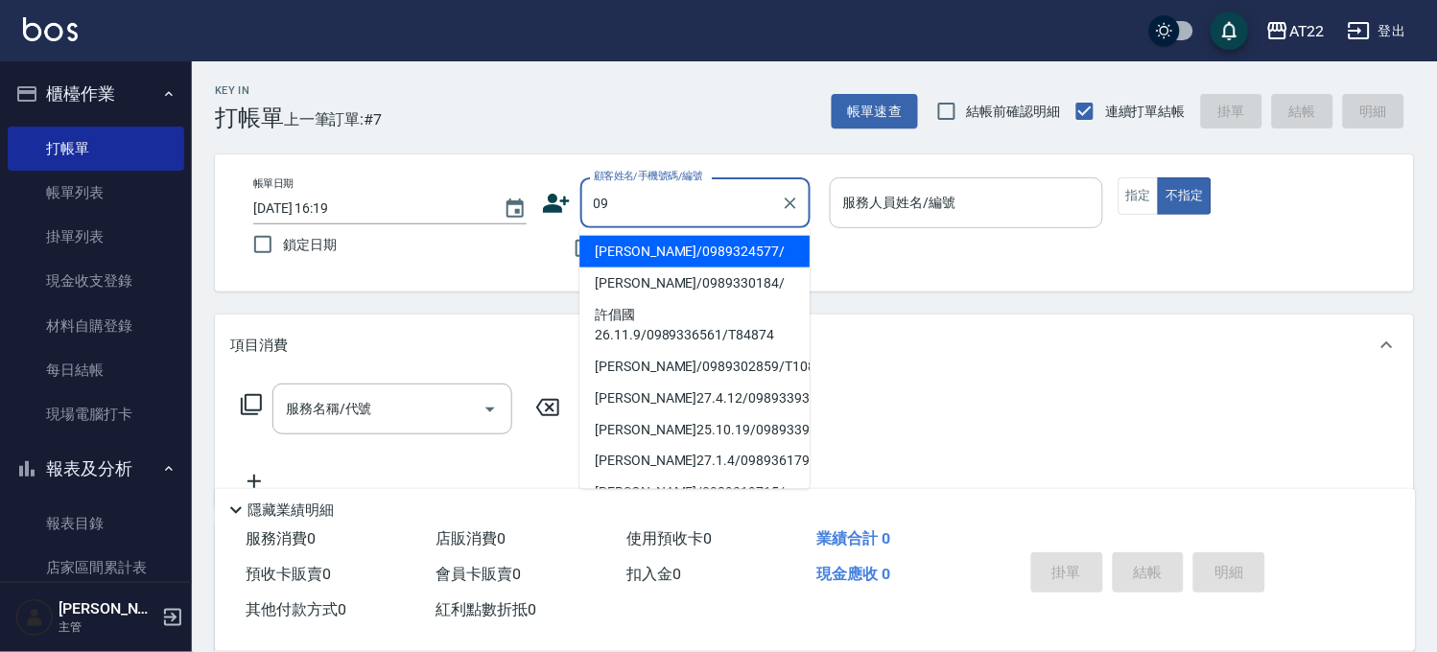
type input "0"
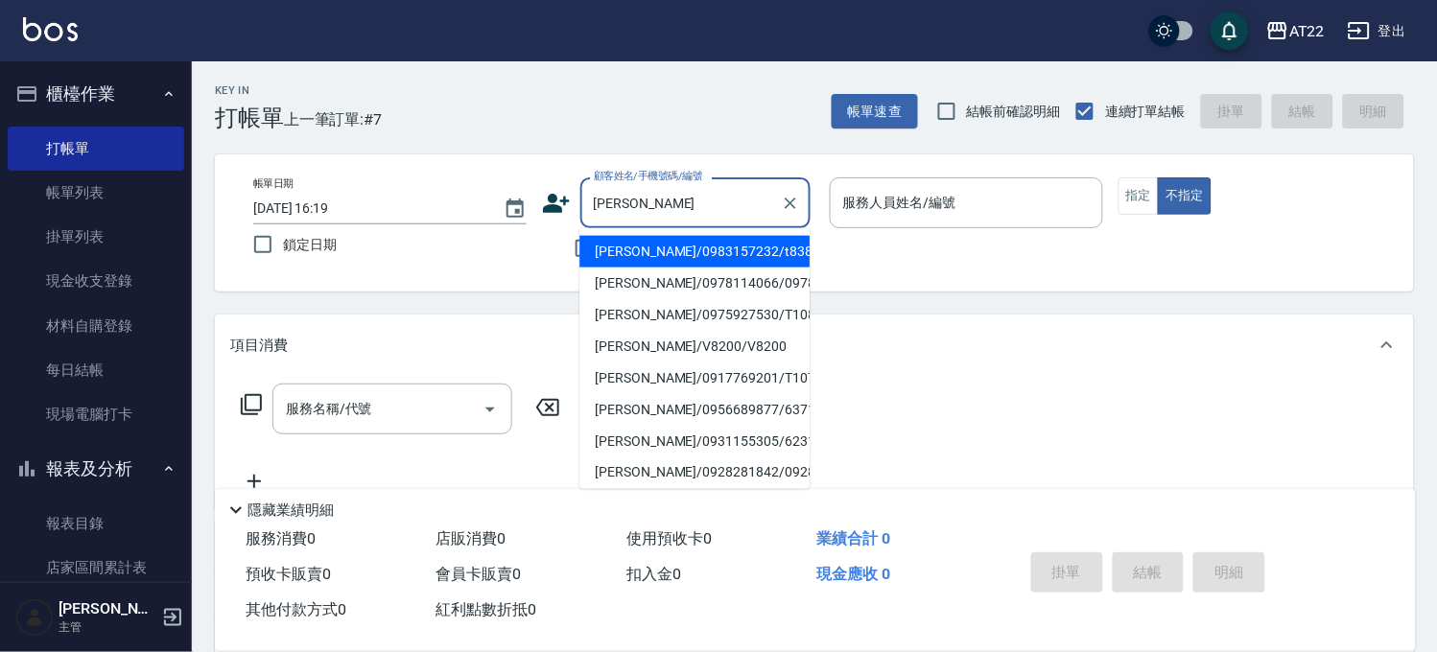
type input "陳"
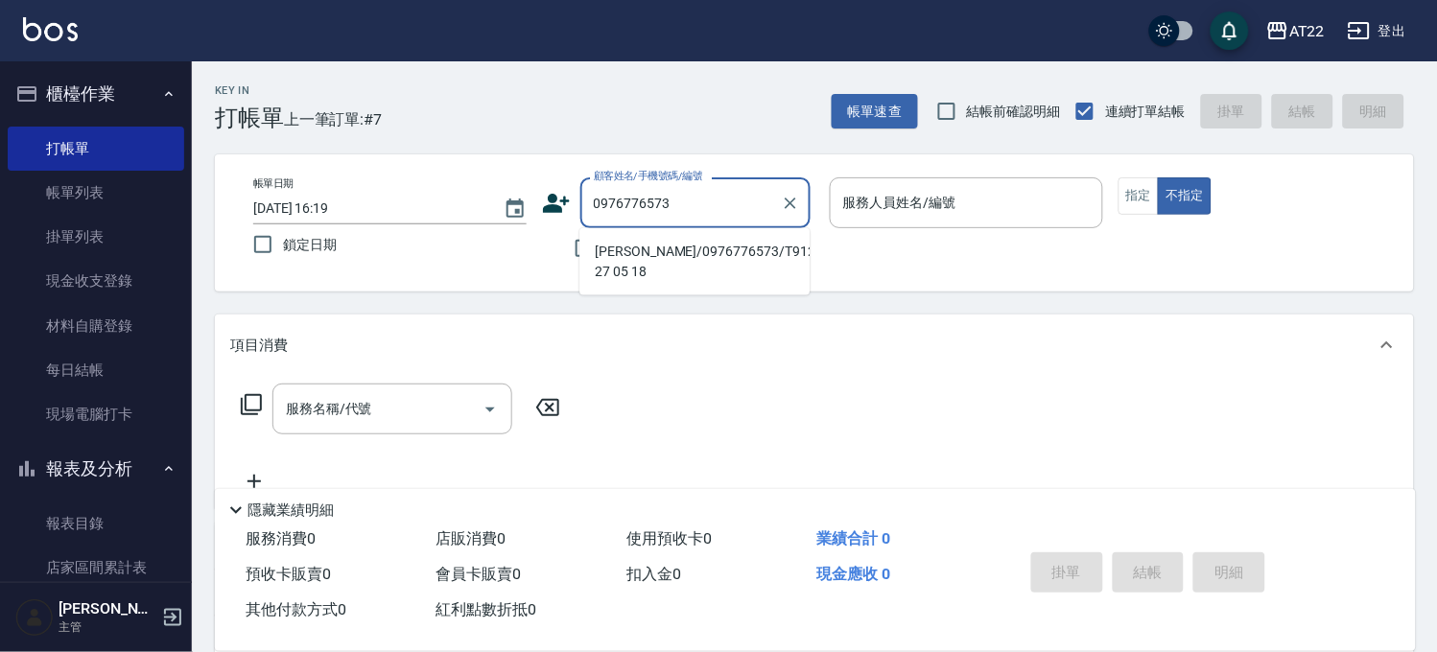
click at [649, 228] on ul "林家豪/0976776573/T91265 27 05 18" at bounding box center [694, 261] width 230 height 67
click at [653, 250] on li "林家豪/0976776573/T91265 27 05 18" at bounding box center [694, 262] width 230 height 52
type input "林家豪/0976776573/T91265 27 05 18"
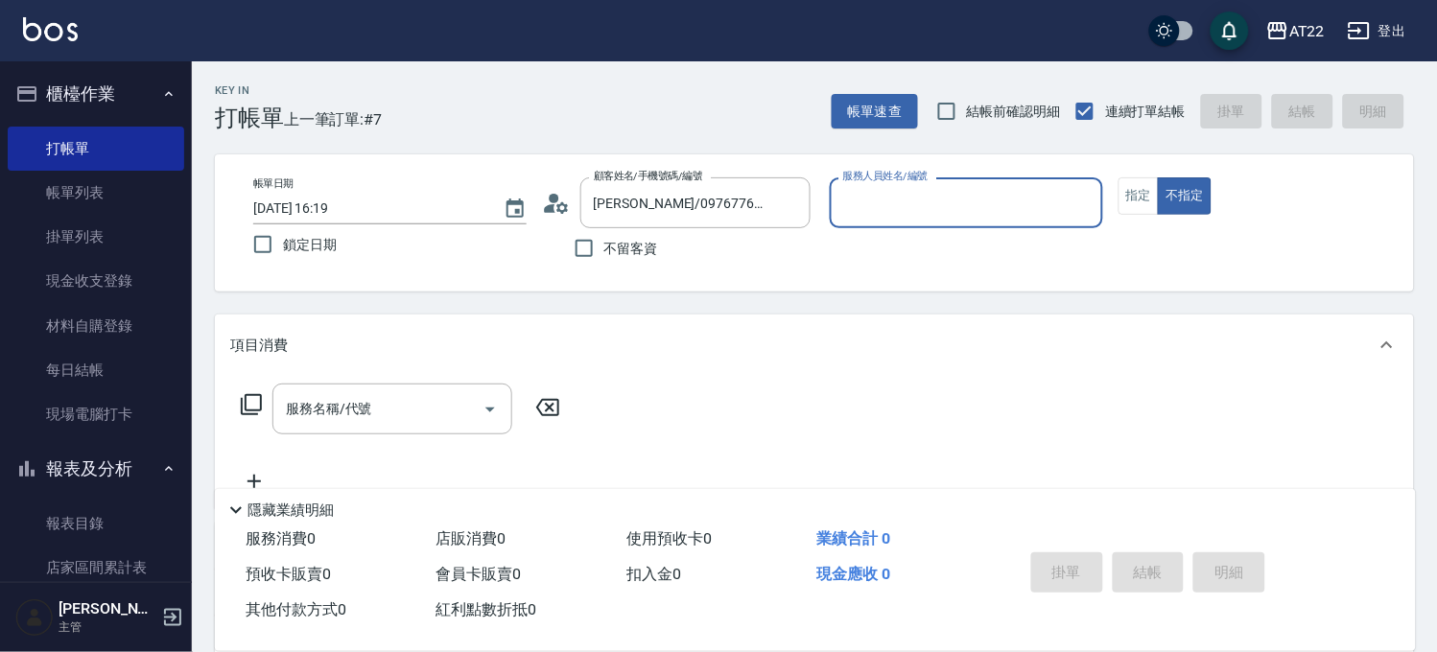
type input "SINDY-6"
click at [1072, 202] on button "Clear" at bounding box center [1083, 203] width 27 height 27
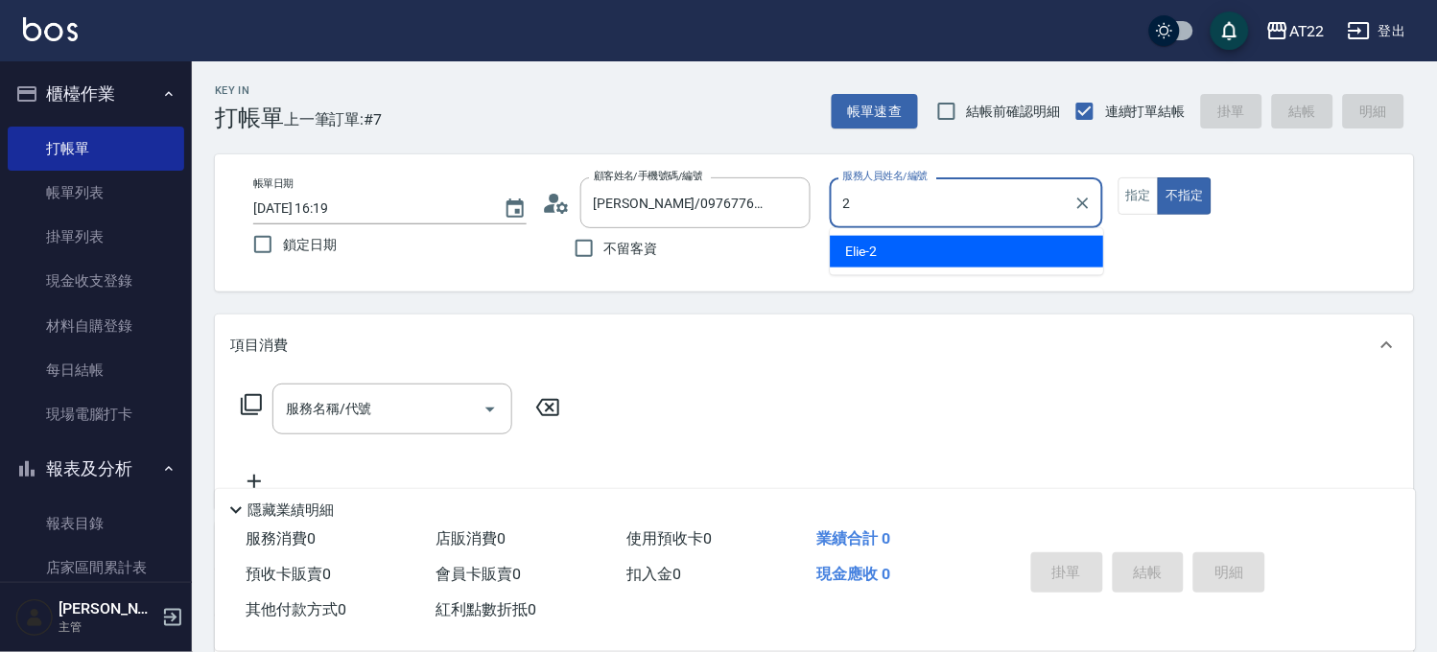
type input "Elie-2"
type button "false"
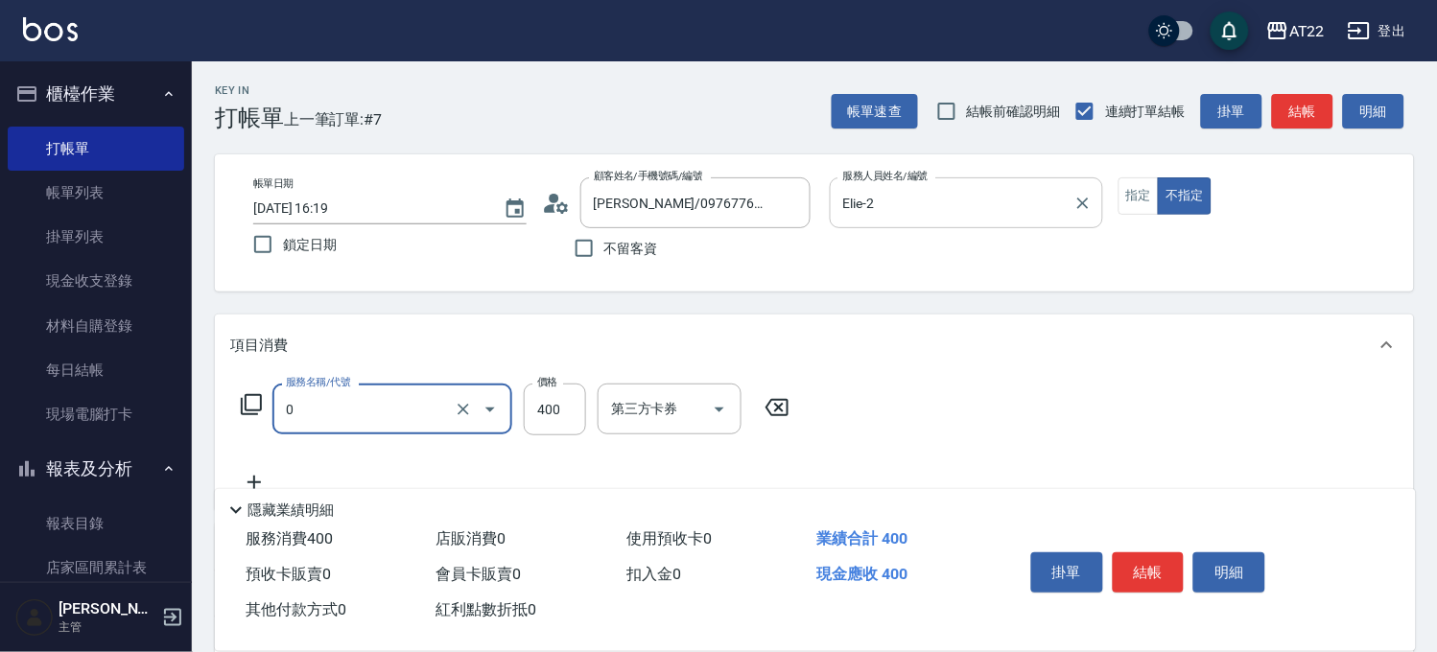
type input "有機洗髮(0)"
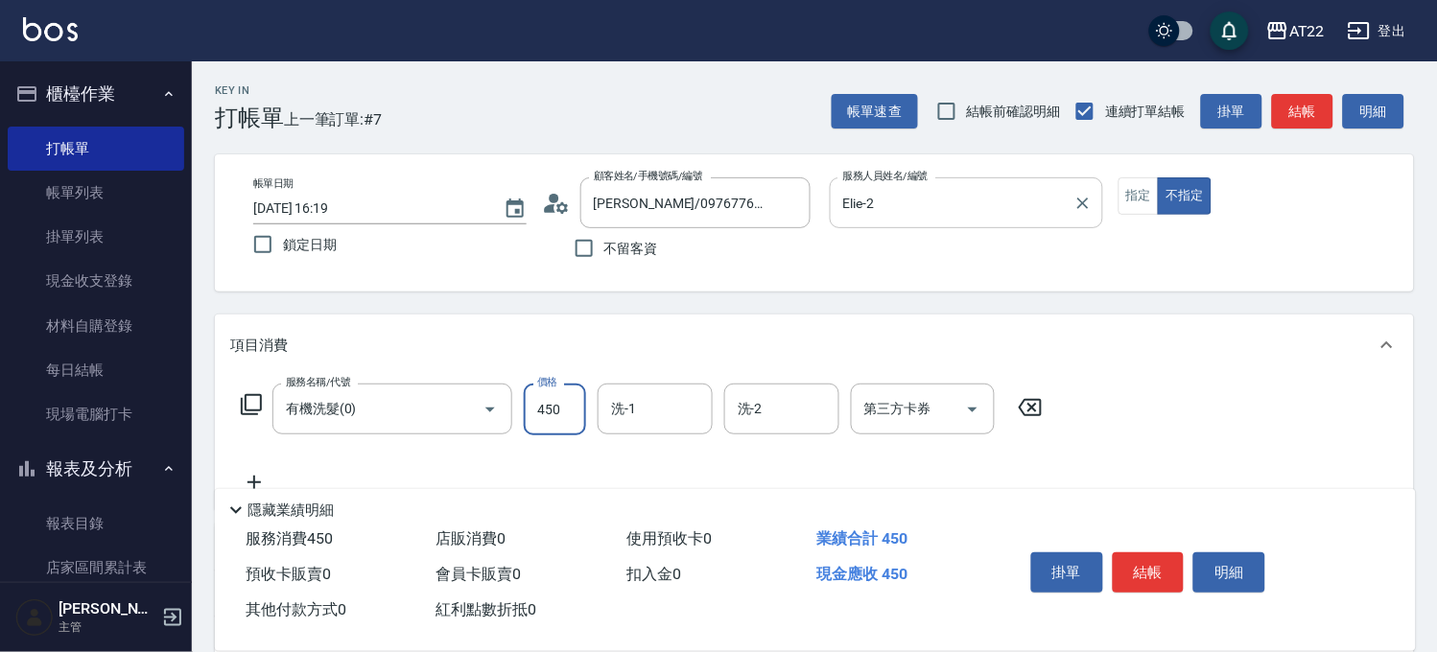
type input "450"
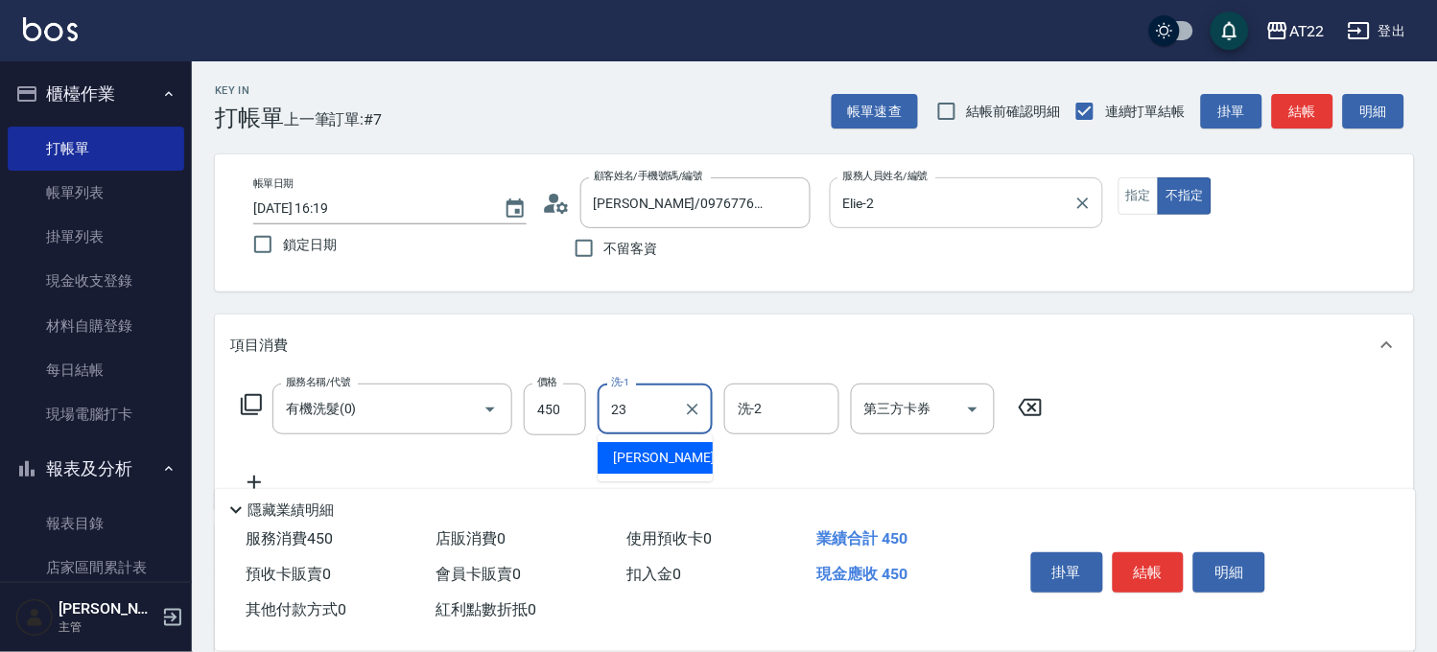
type input "Yuri-23"
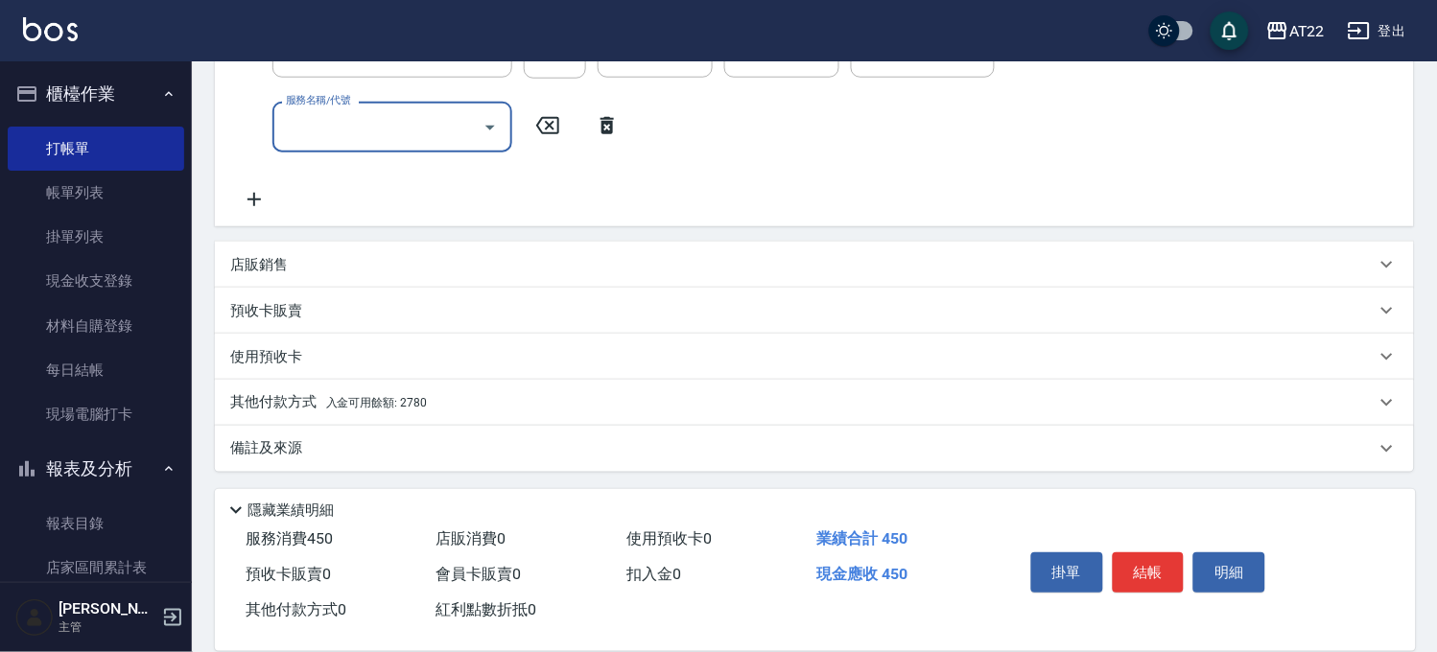
scroll to position [359, 0]
click at [363, 394] on span "入金可用餘額: 2780" at bounding box center [376, 400] width 101 height 13
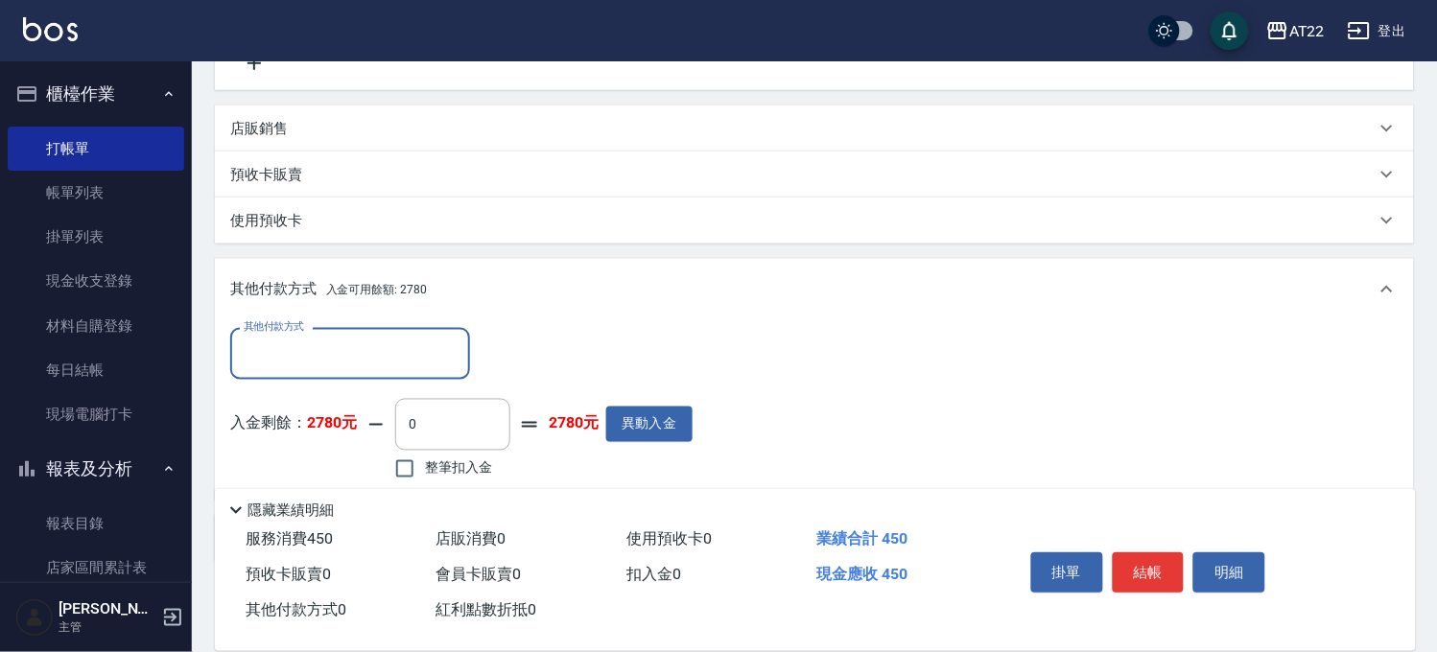
scroll to position [583, 0]
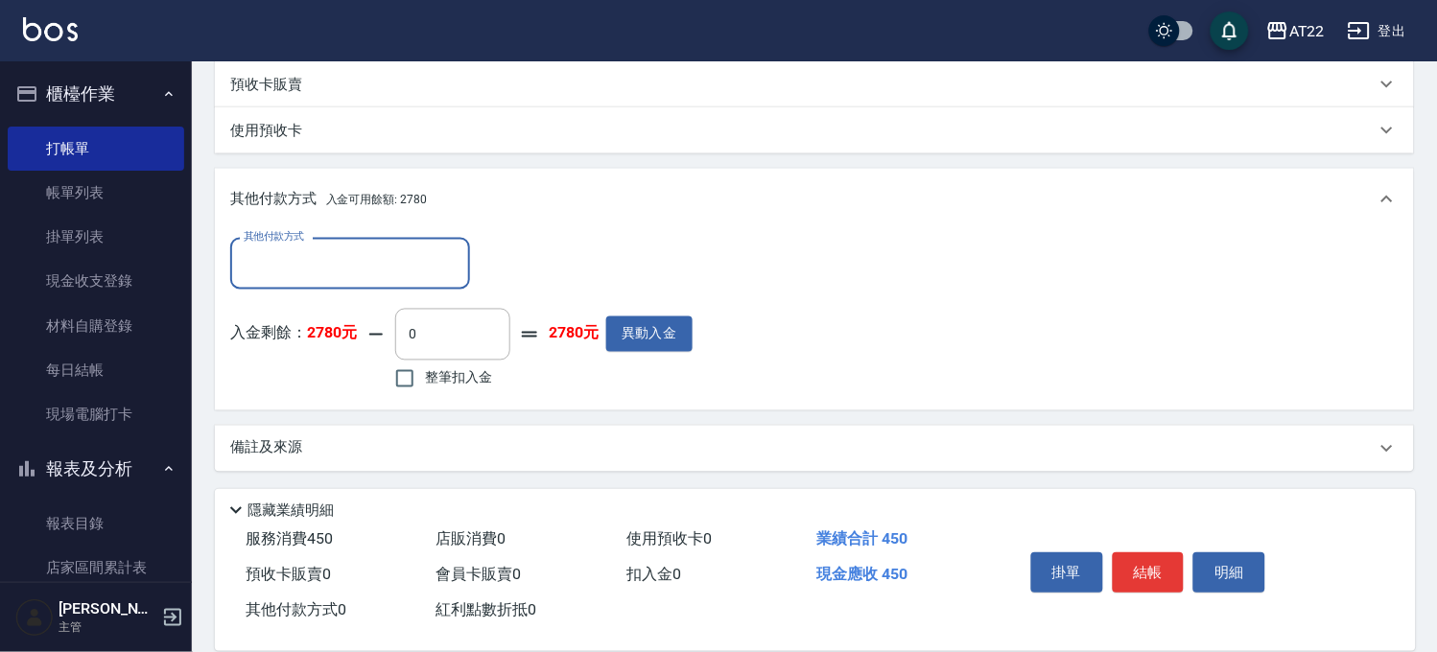
click at [451, 374] on span "整筆扣入金" at bounding box center [458, 378] width 67 height 20
click at [425, 374] on input "整筆扣入金" at bounding box center [405, 379] width 40 height 40
checkbox input "true"
type input "450"
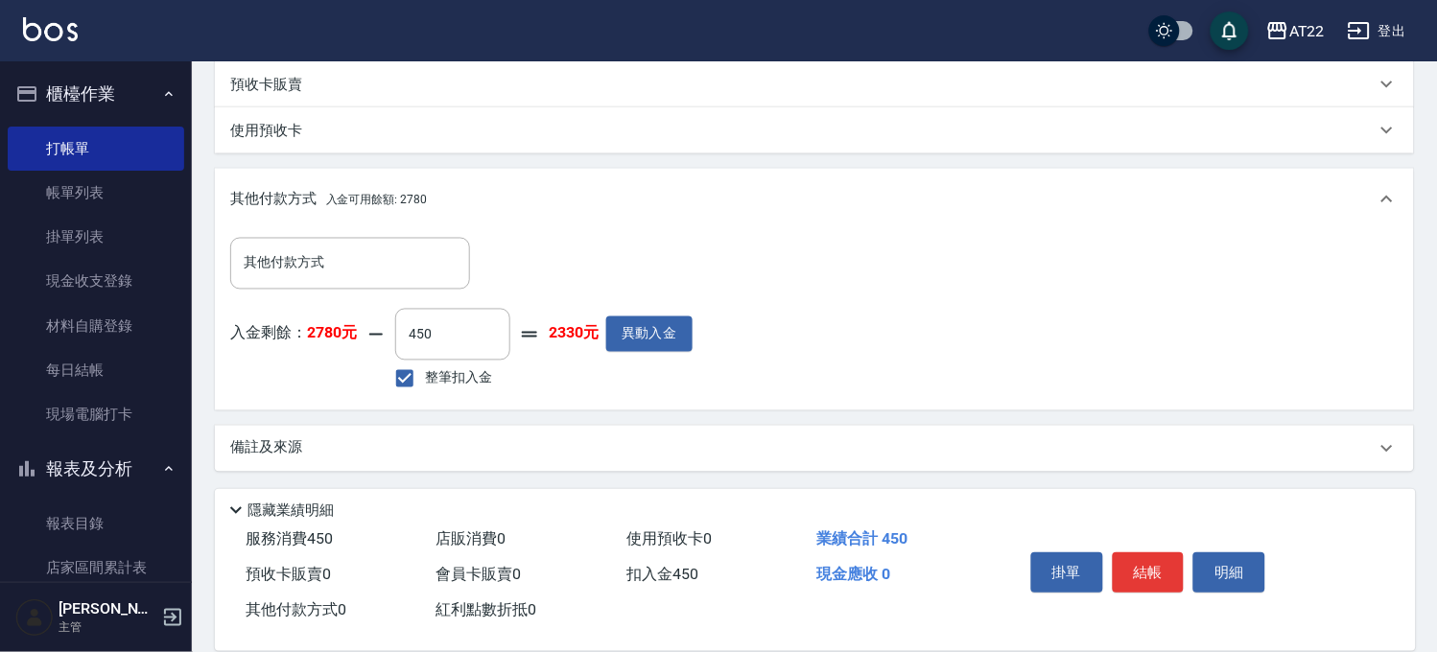
click at [1186, 562] on div "掛單 結帳 明細" at bounding box center [1149, 575] width 250 height 60
click at [1170, 568] on button "結帳" at bounding box center [1149, 573] width 72 height 40
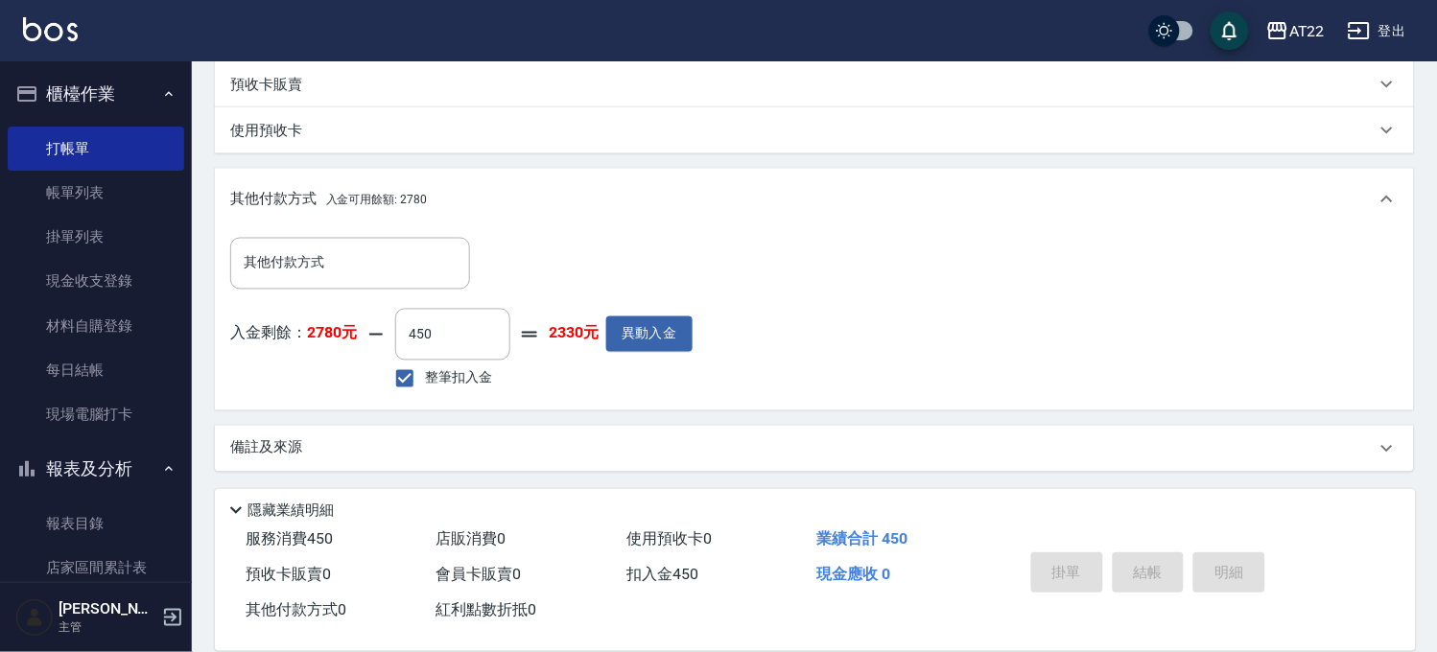
type input "2025/09/24 16:20"
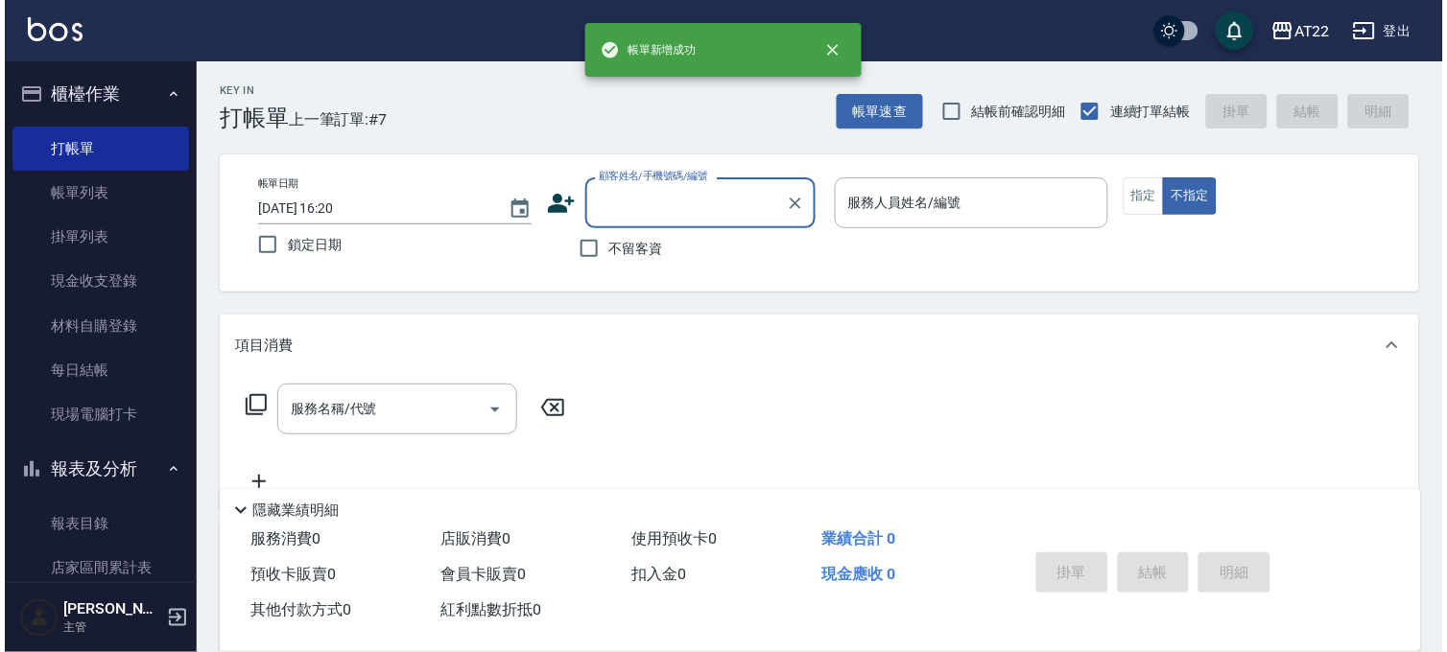
scroll to position [0, 0]
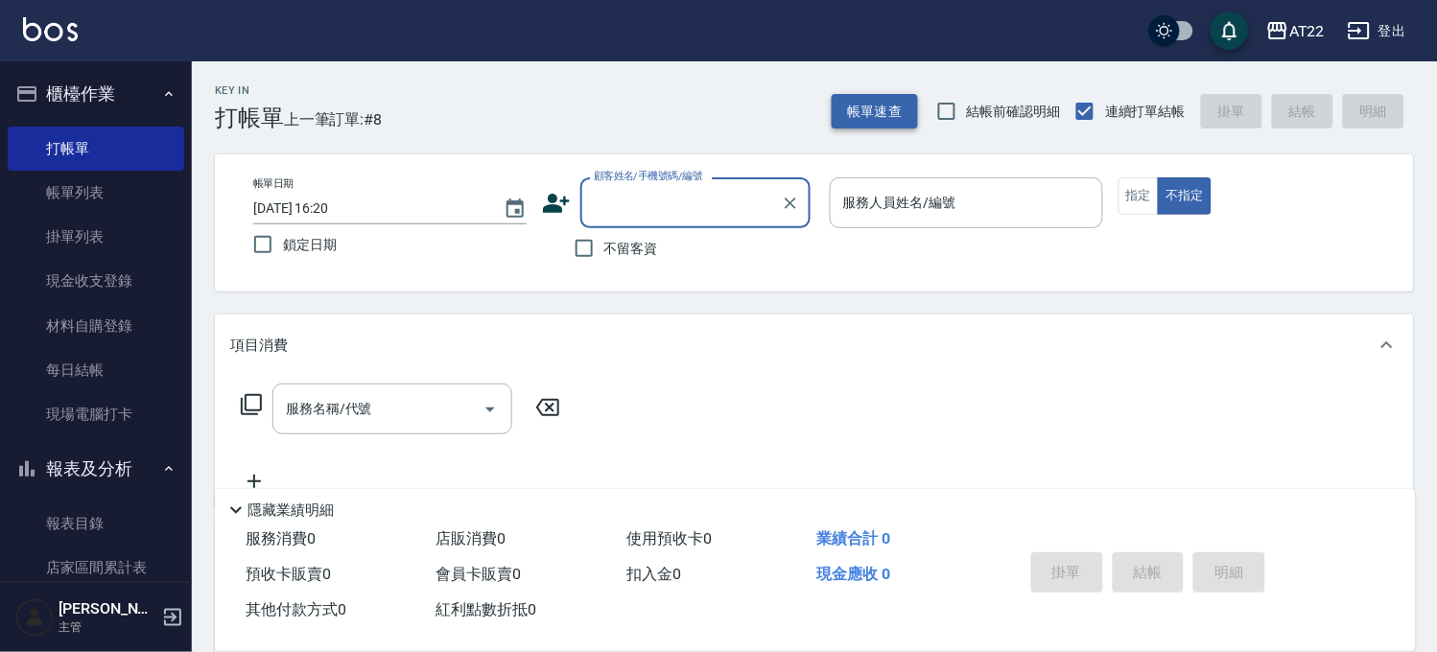
click at [894, 106] on button "帳單速查" at bounding box center [875, 111] width 86 height 35
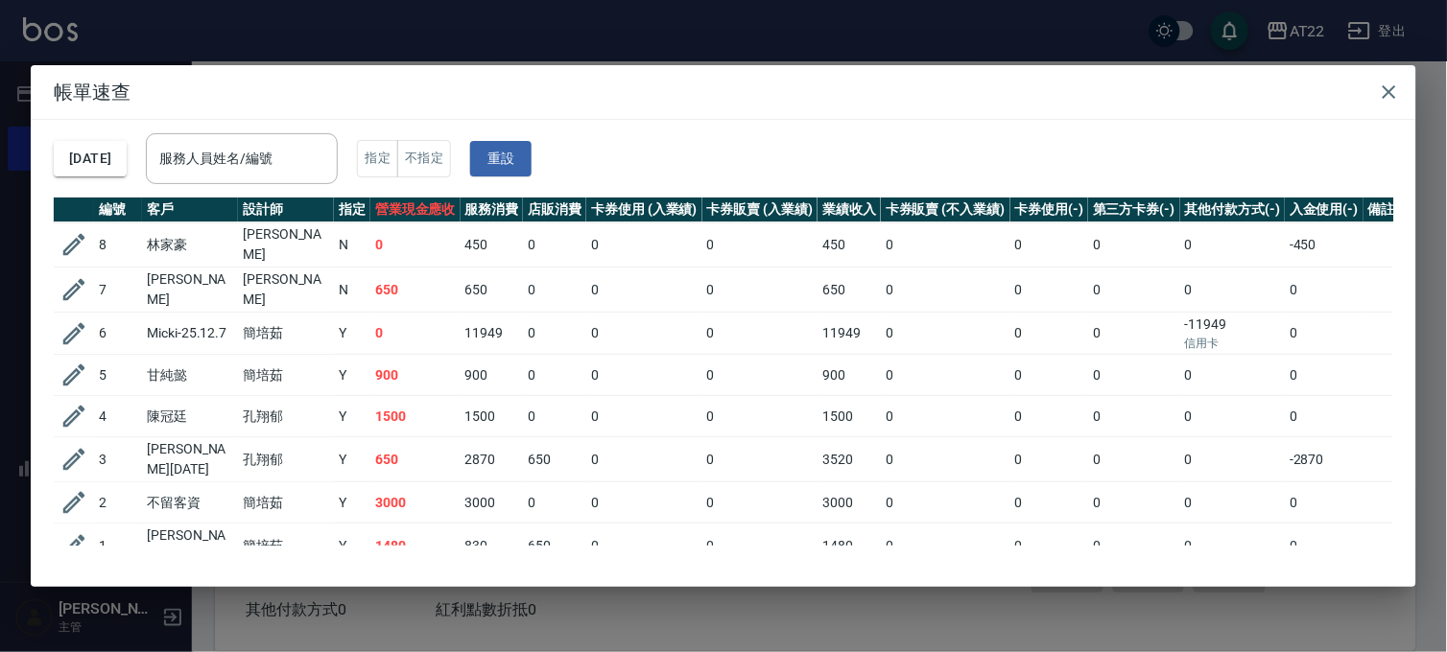
click at [526, 625] on div "帳單速查 2025/09/24 服務人員姓名/編號 服務人員姓名/編號 指定 不指定 重設 編號 客戶 設計師 指定 營業現金應收 服務消費 店販消費 卡券使…" at bounding box center [723, 326] width 1447 height 652
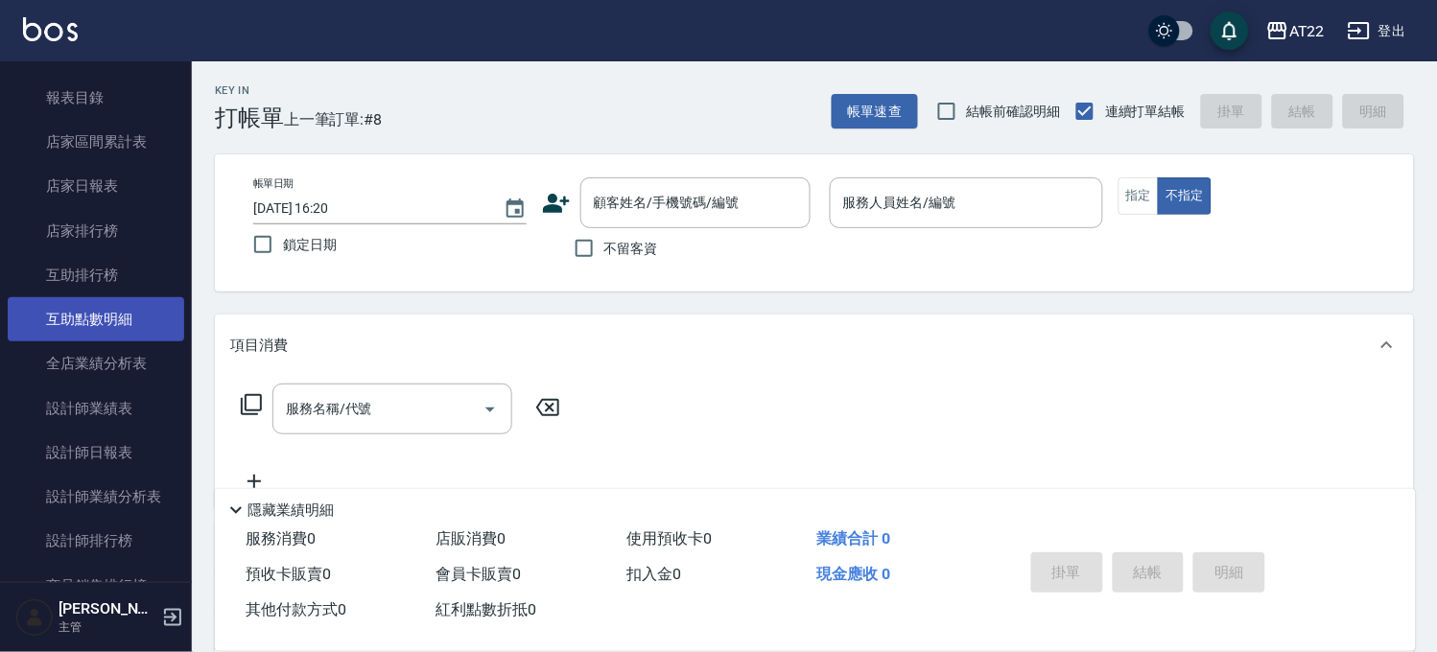
scroll to position [639, 0]
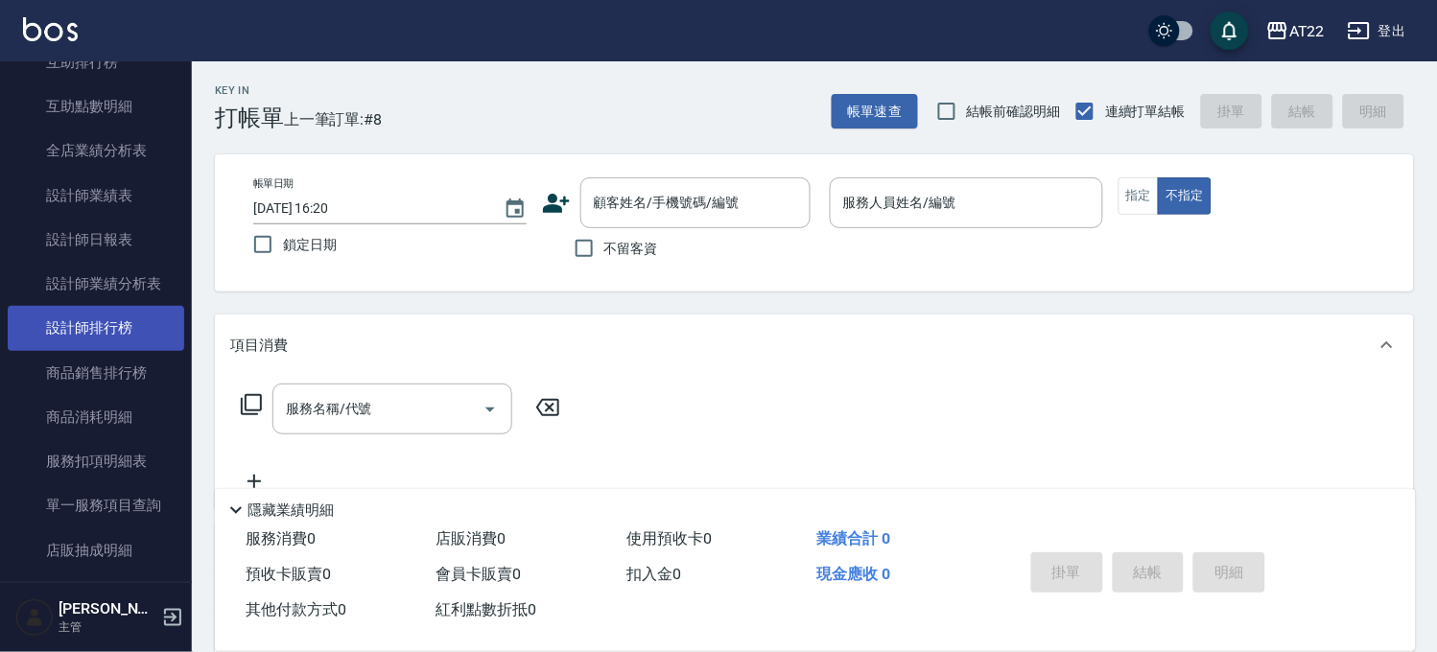
click at [104, 321] on link "設計師排行榜" at bounding box center [96, 328] width 177 height 44
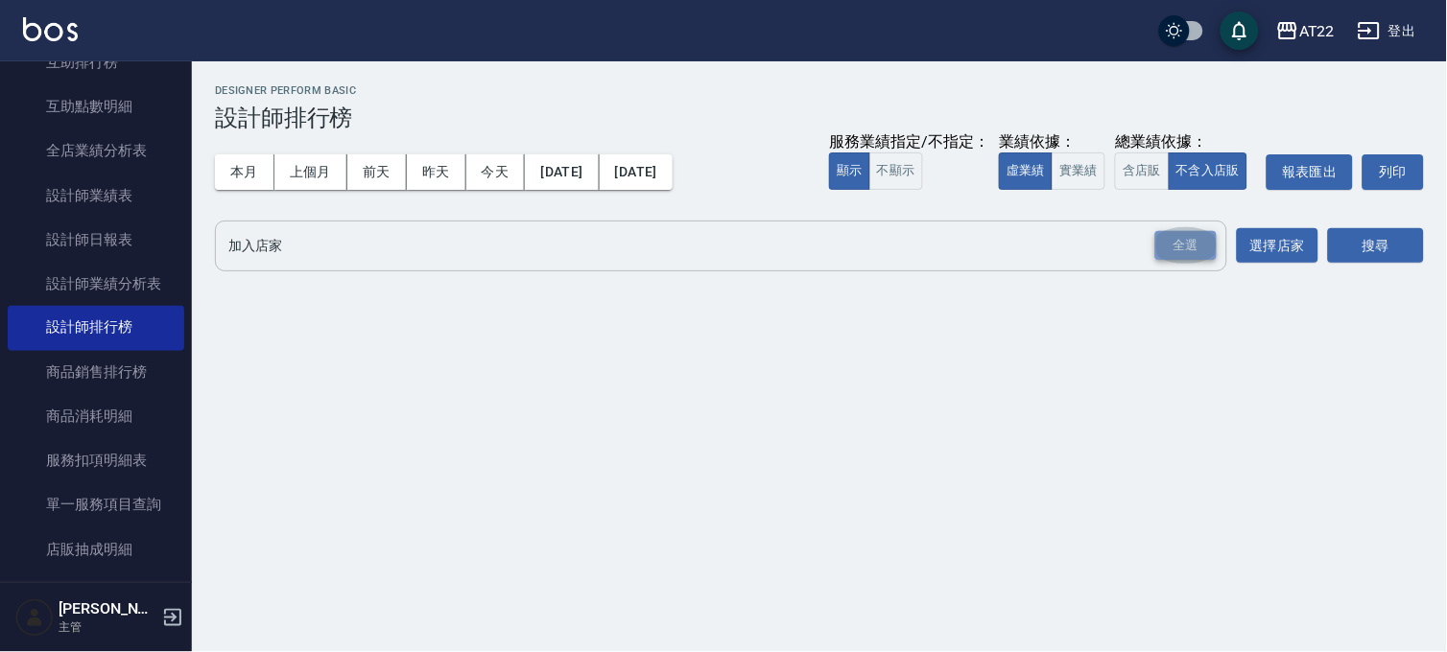
click at [1206, 241] on div "全選" at bounding box center [1185, 246] width 61 height 30
click at [1370, 237] on button "搜尋" at bounding box center [1376, 246] width 96 height 35
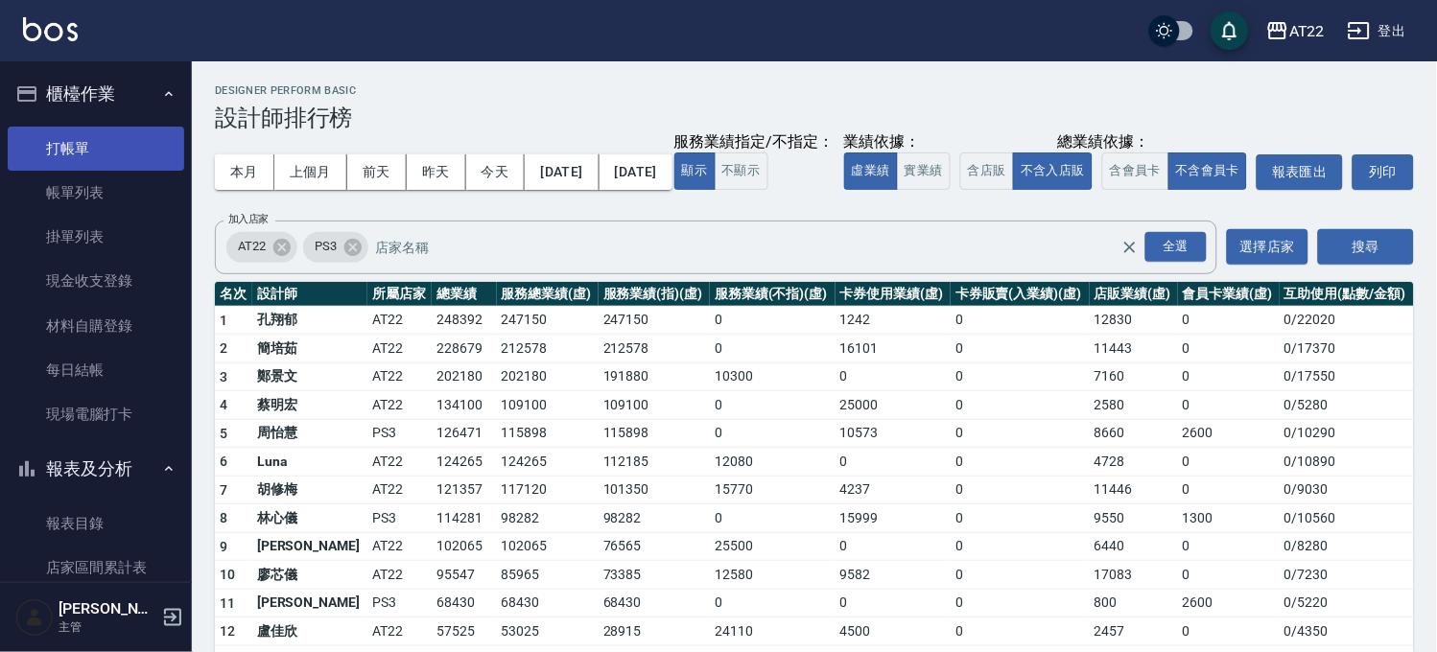
click at [56, 152] on link "打帳單" at bounding box center [96, 149] width 177 height 44
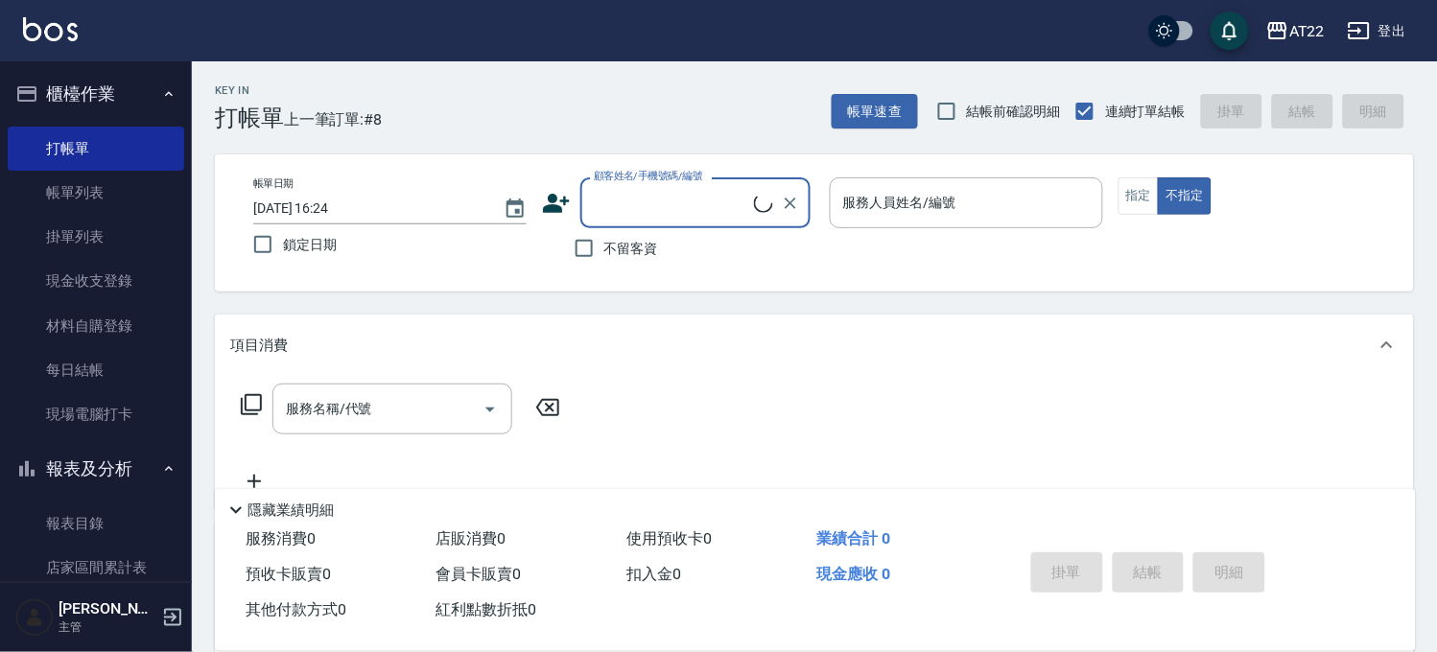
click at [568, 214] on icon at bounding box center [556, 203] width 29 height 29
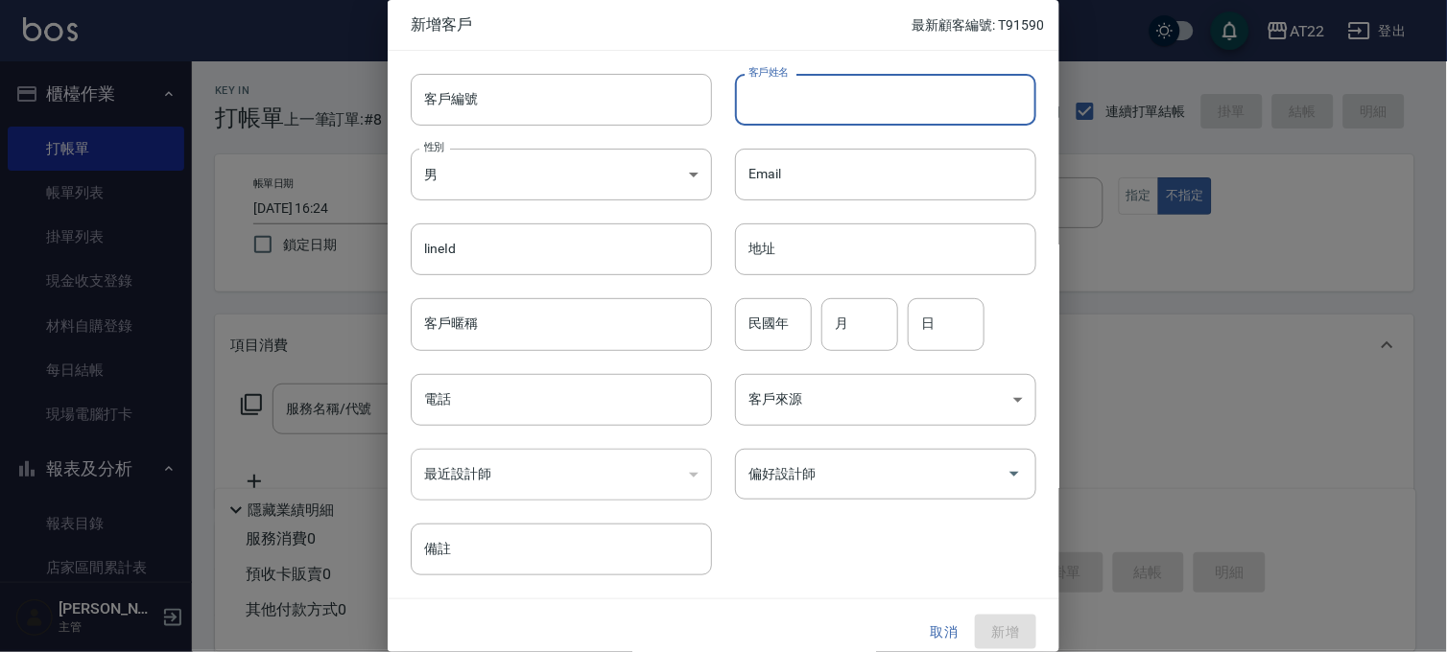
click at [801, 81] on input "客戶姓名" at bounding box center [885, 100] width 301 height 52
drag, startPoint x: 790, startPoint y: 104, endPoint x: 648, endPoint y: 223, distance: 185.2
click at [648, 224] on input "lineId" at bounding box center [561, 250] width 301 height 52
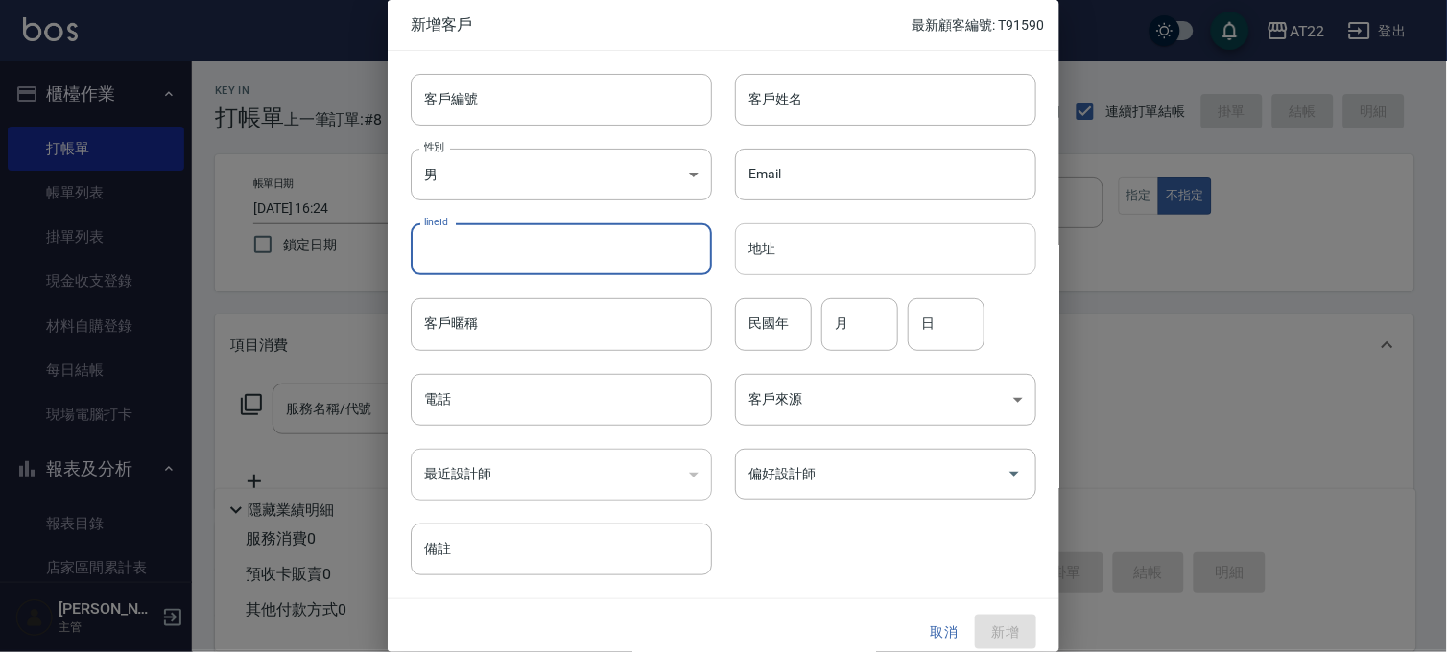
click at [767, 234] on input "地址" at bounding box center [885, 250] width 301 height 52
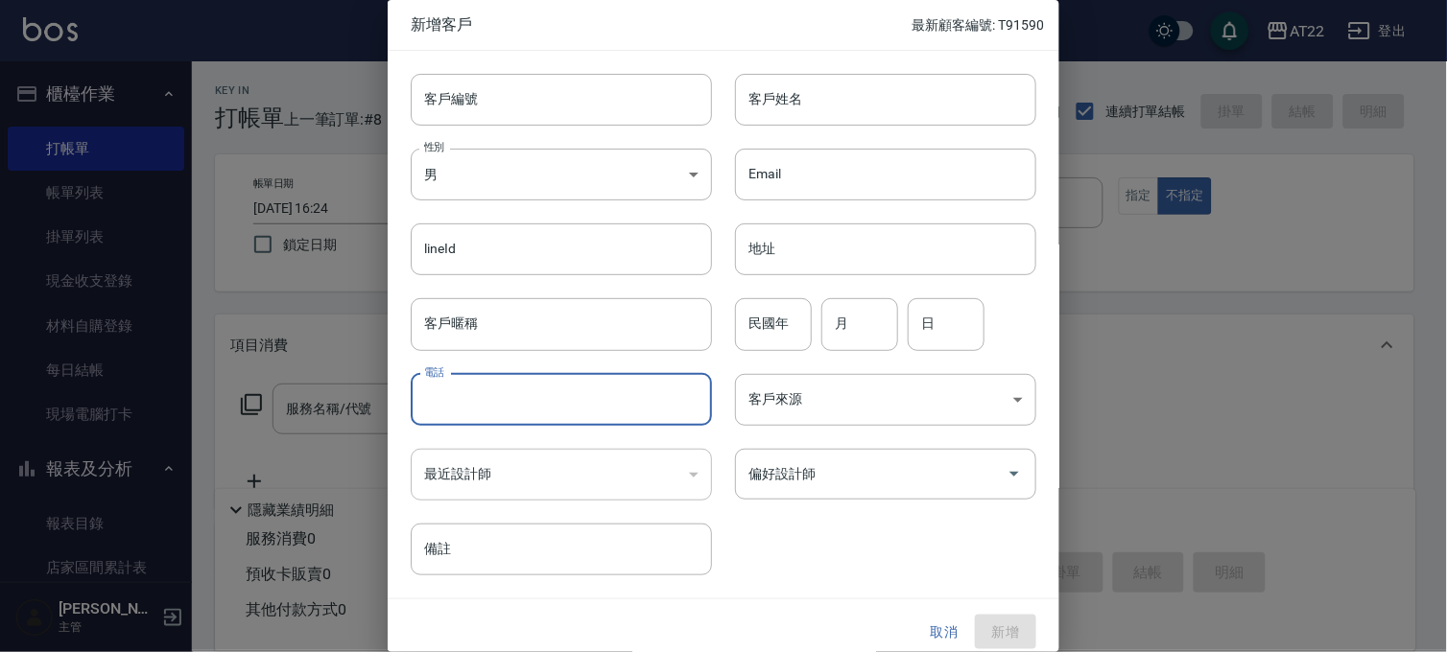
click at [497, 390] on input "電話" at bounding box center [561, 400] width 301 height 52
paste input "0983155225"
type input "0983155225"
click at [849, 125] on input "客戶姓名" at bounding box center [885, 100] width 301 height 52
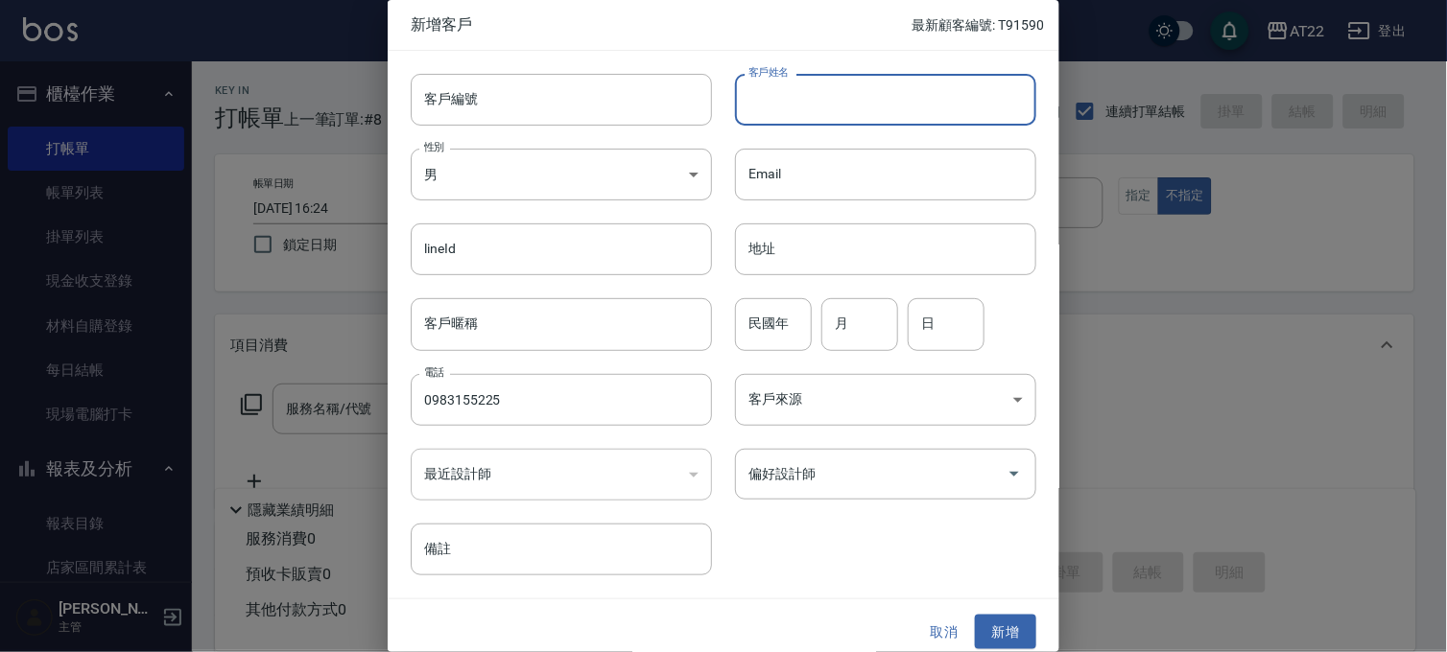
paste input "紀虹汝"
type input "紀虹汝"
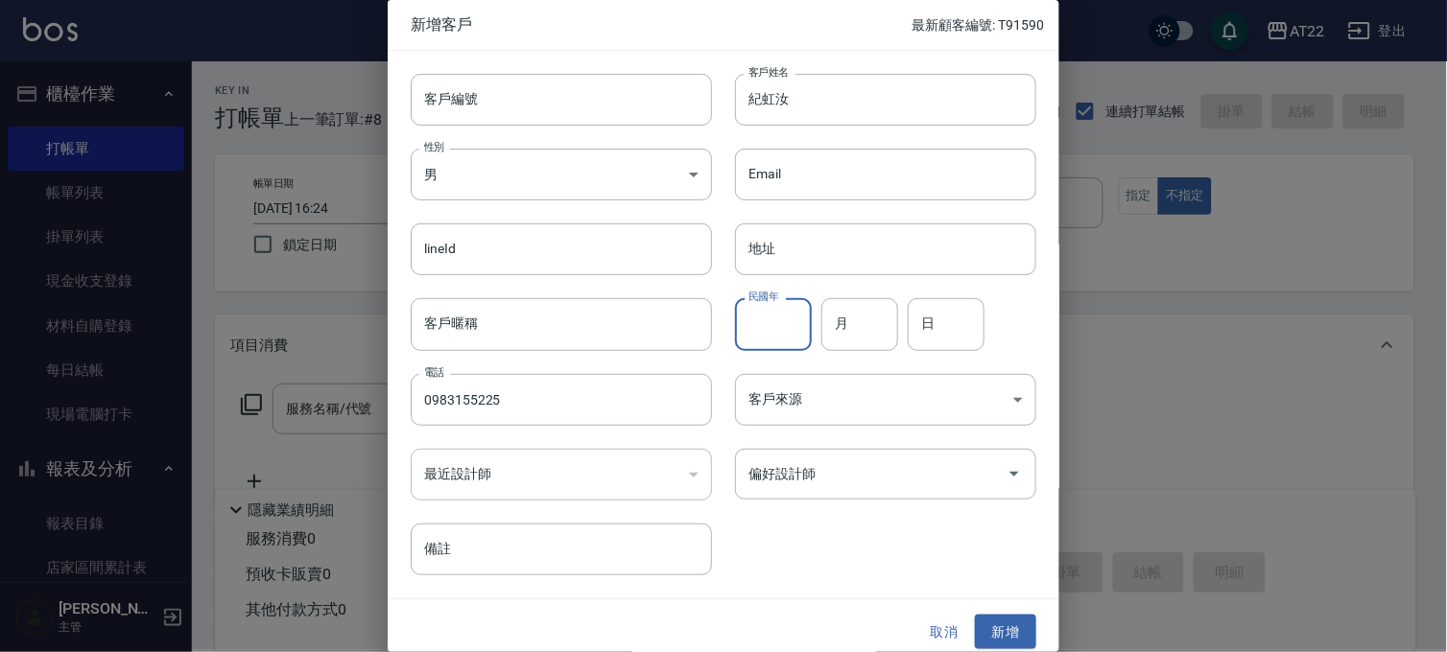
click at [777, 332] on input "民國年" at bounding box center [773, 324] width 77 height 52
type input "85"
click at [849, 328] on input "月" at bounding box center [859, 324] width 77 height 52
type input "7"
click at [946, 334] on input "日" at bounding box center [946, 324] width 77 height 52
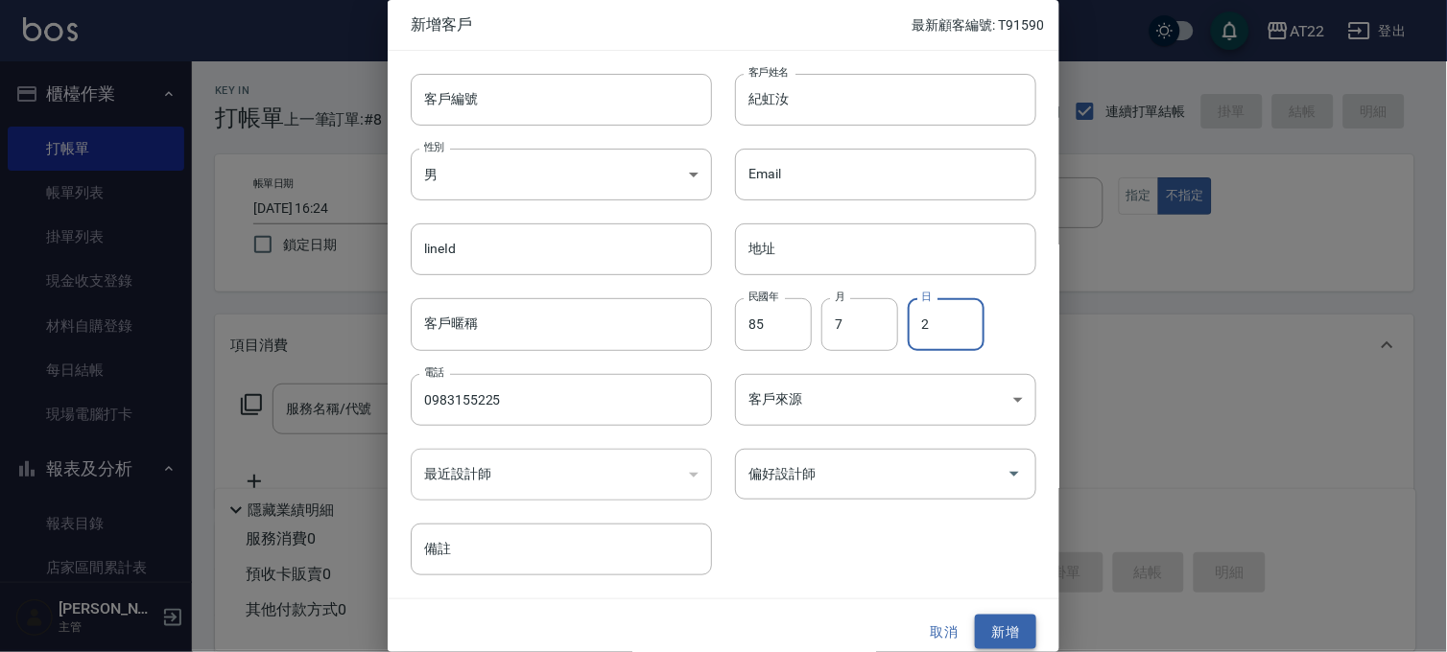
type input "2"
click at [986, 641] on button "新增" at bounding box center [1005, 632] width 61 height 35
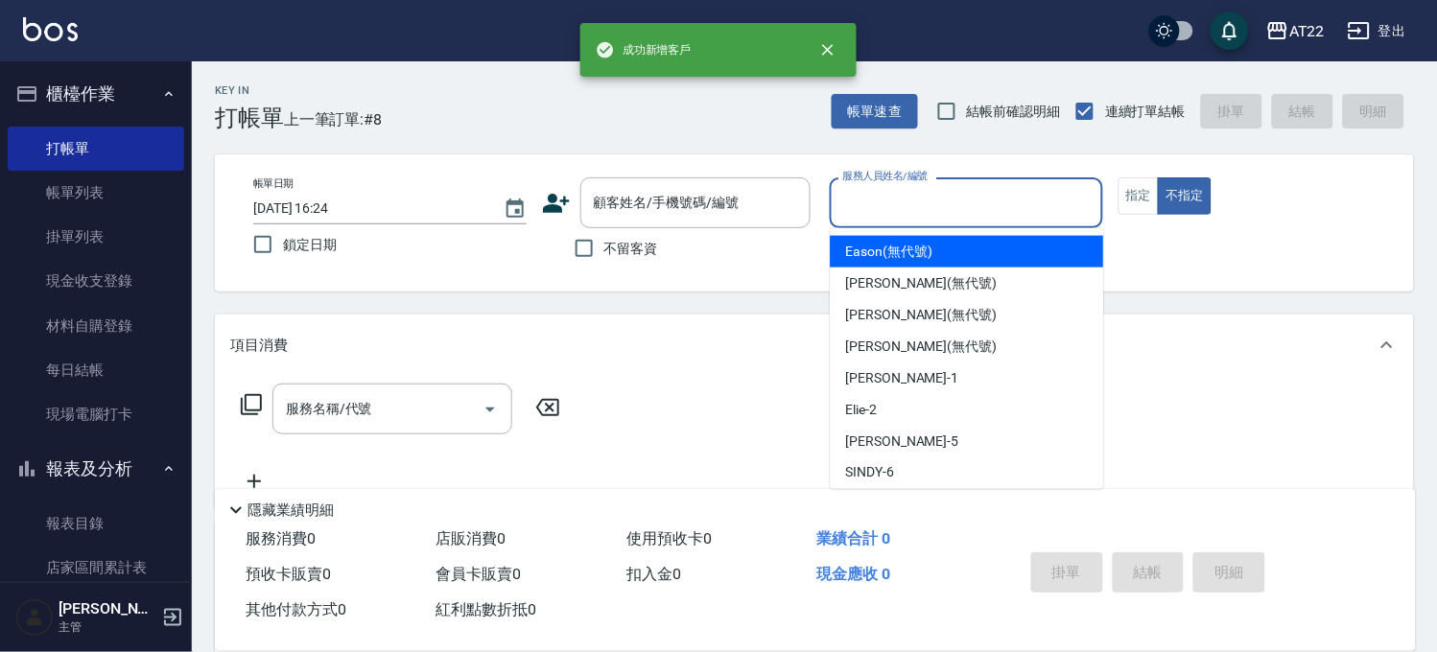
click at [1052, 201] on input "服務人員姓名/編號" at bounding box center [966, 203] width 256 height 34
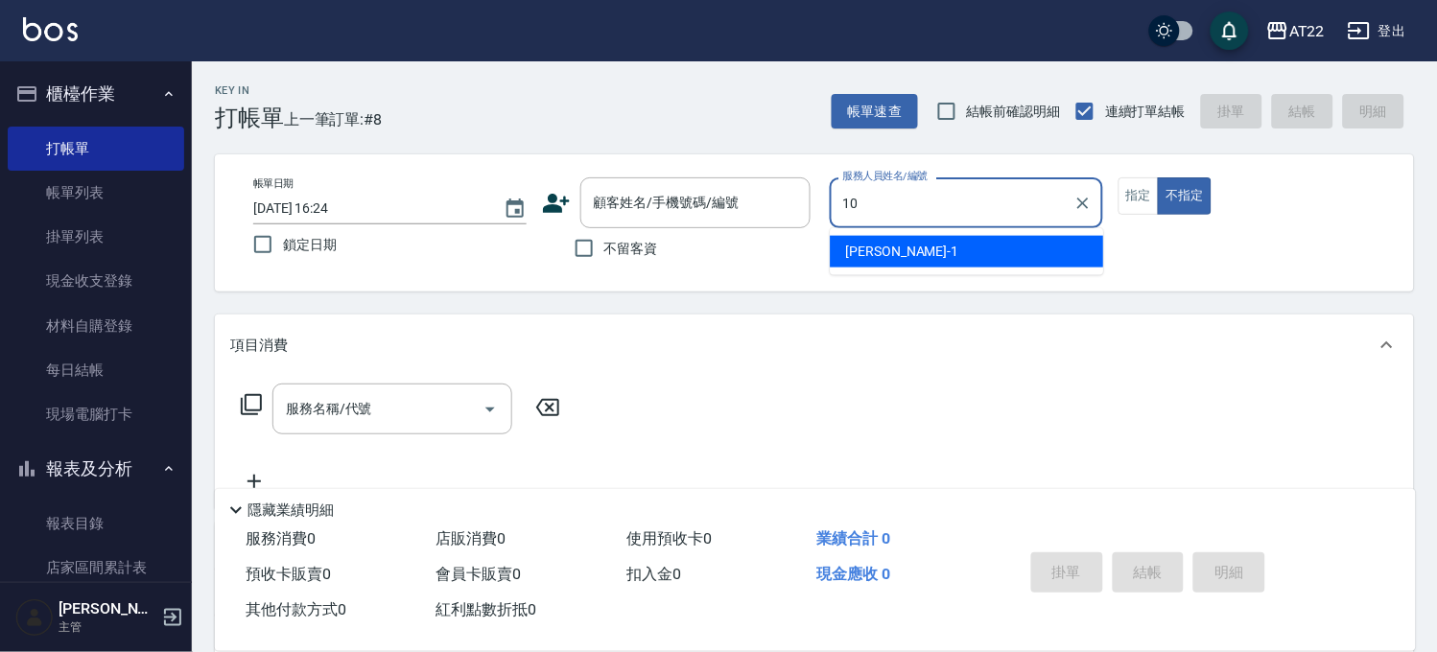
type input "Miu-10"
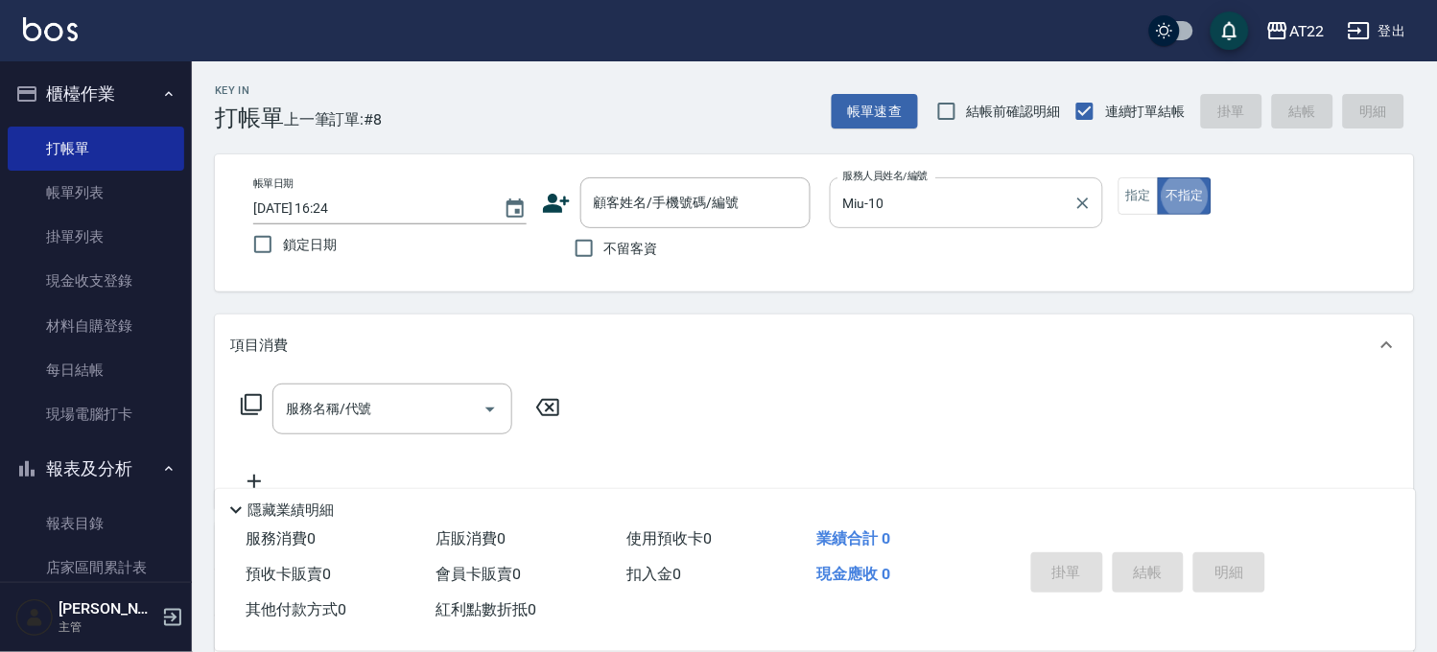
type button "false"
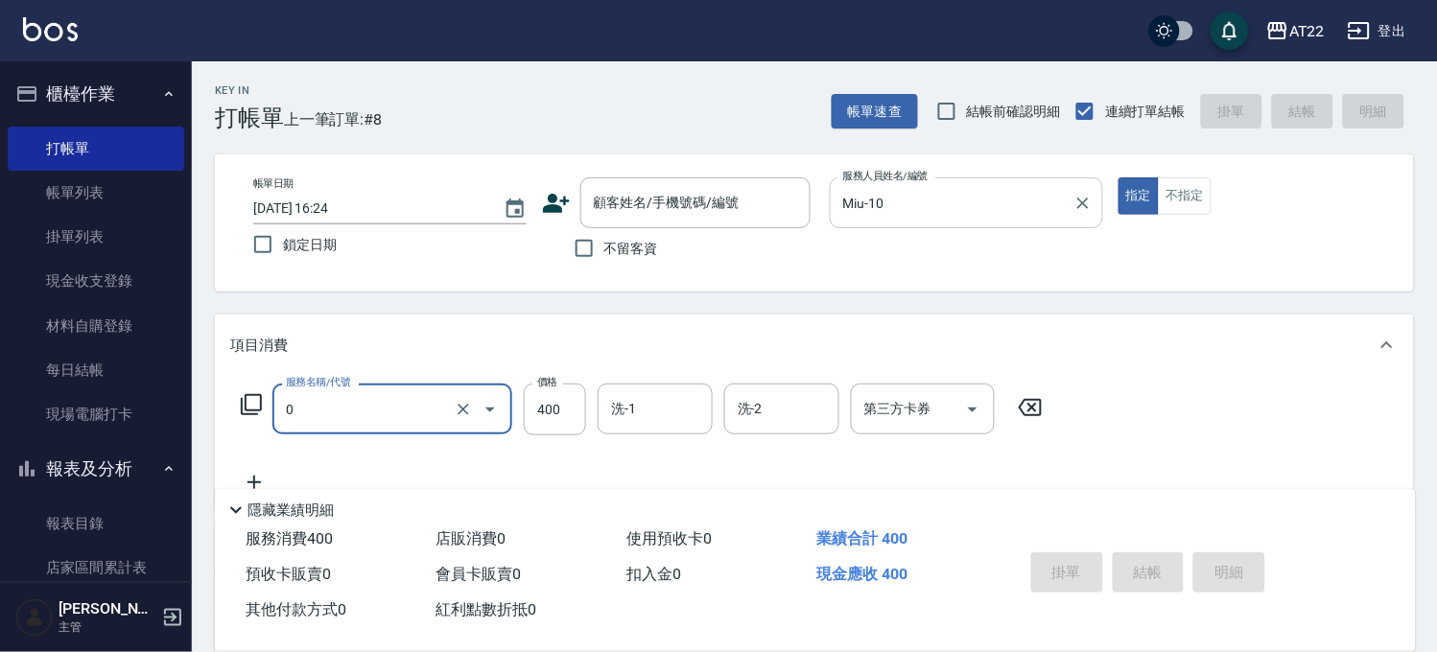
type input "有機洗髮(0)"
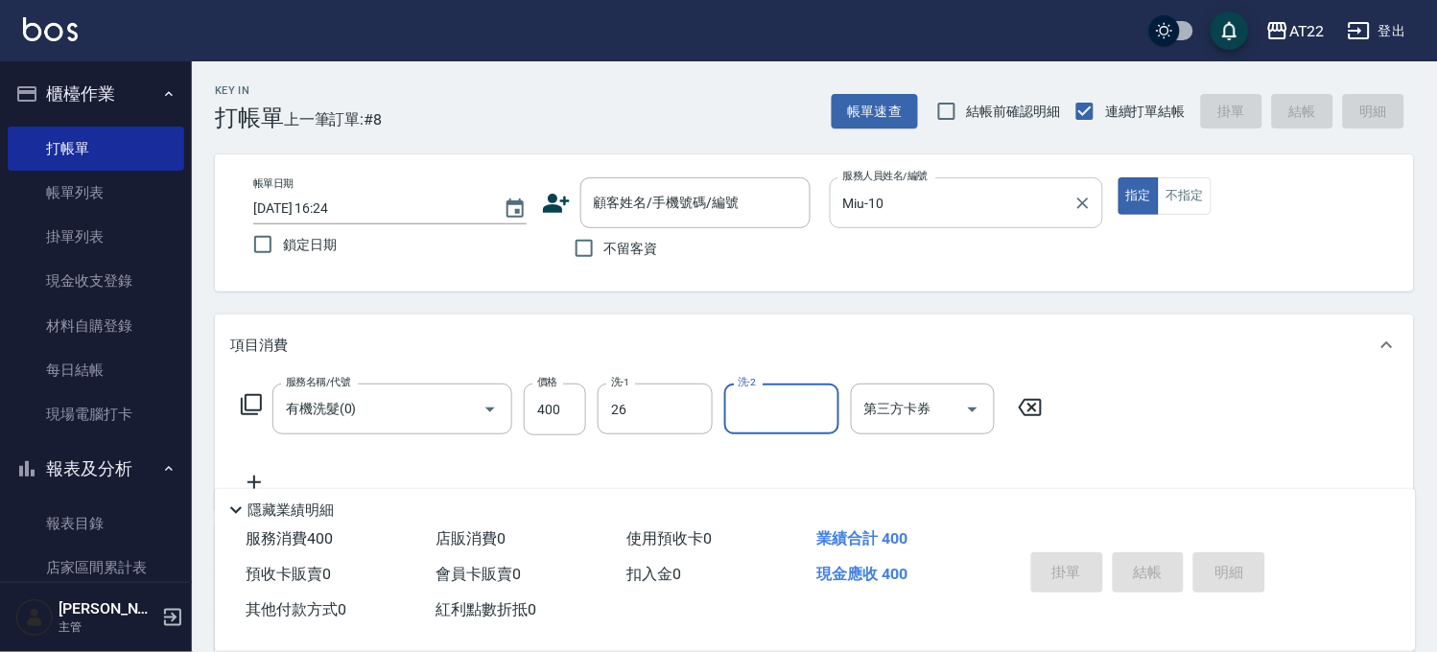
type input "Cinna-26"
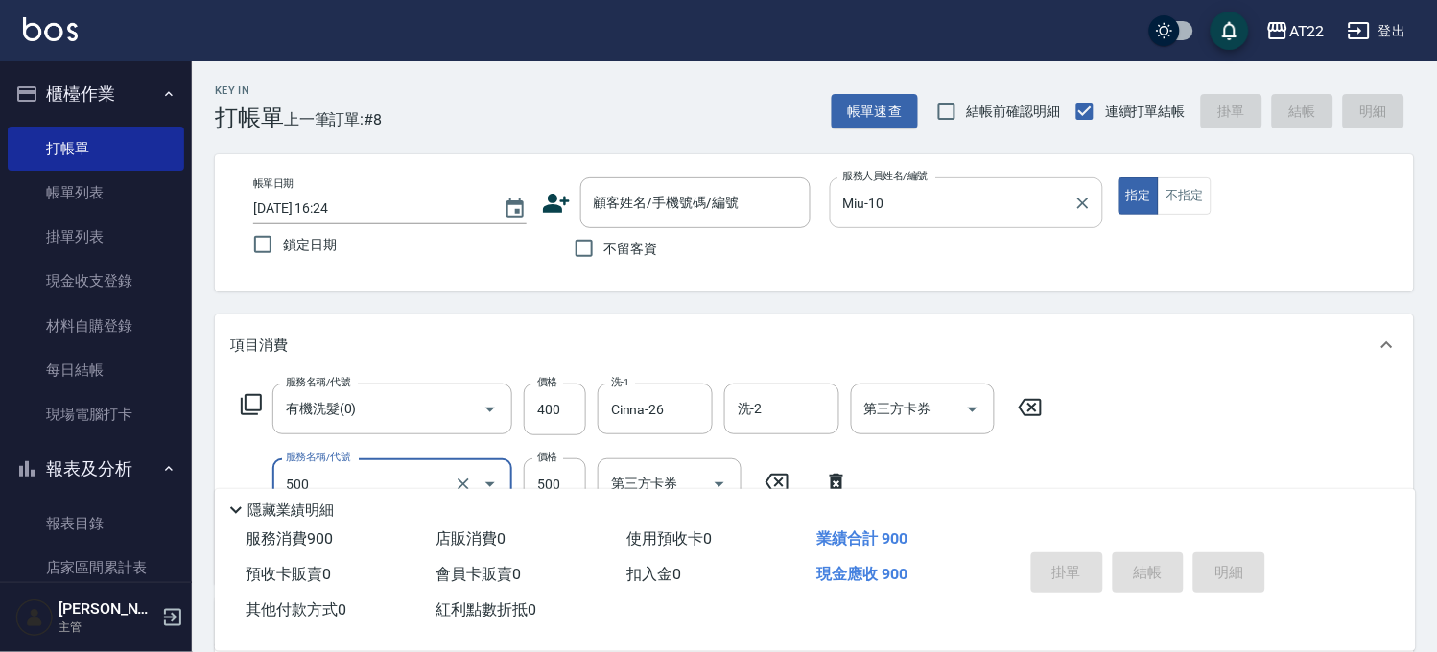
type input "剪髮(500)"
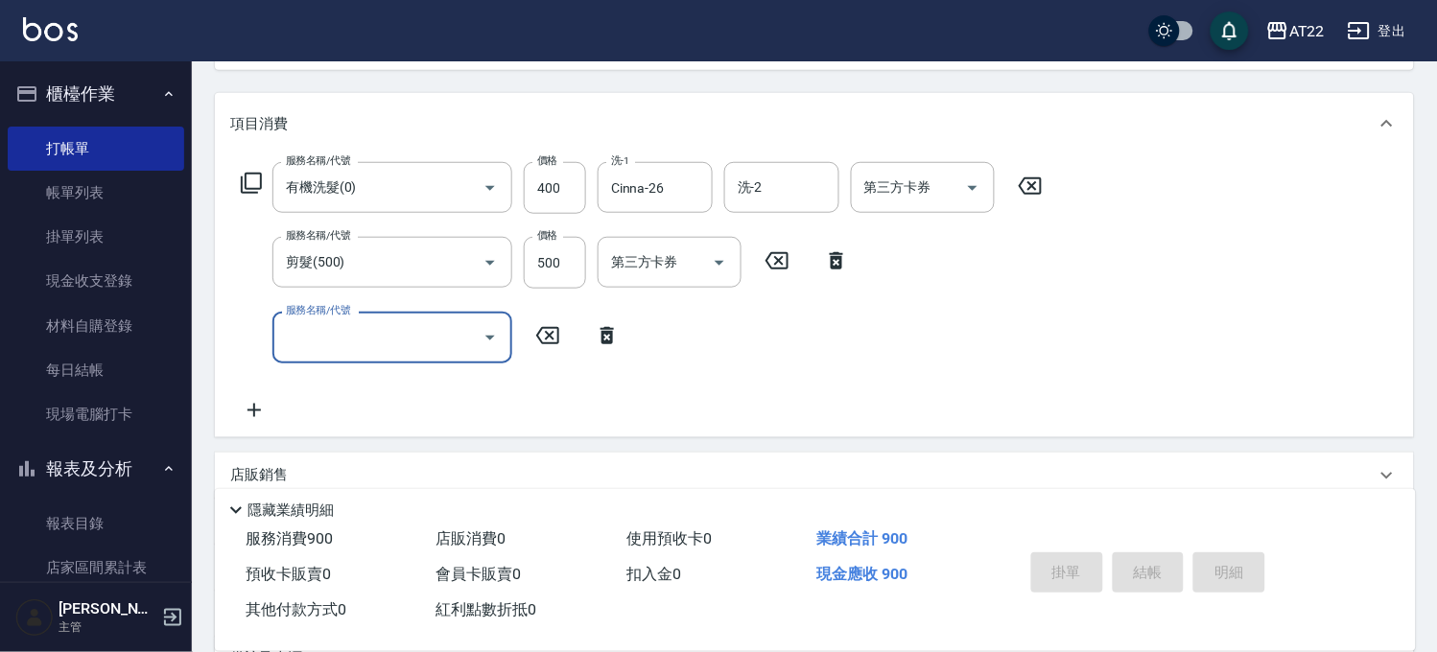
scroll to position [319, 0]
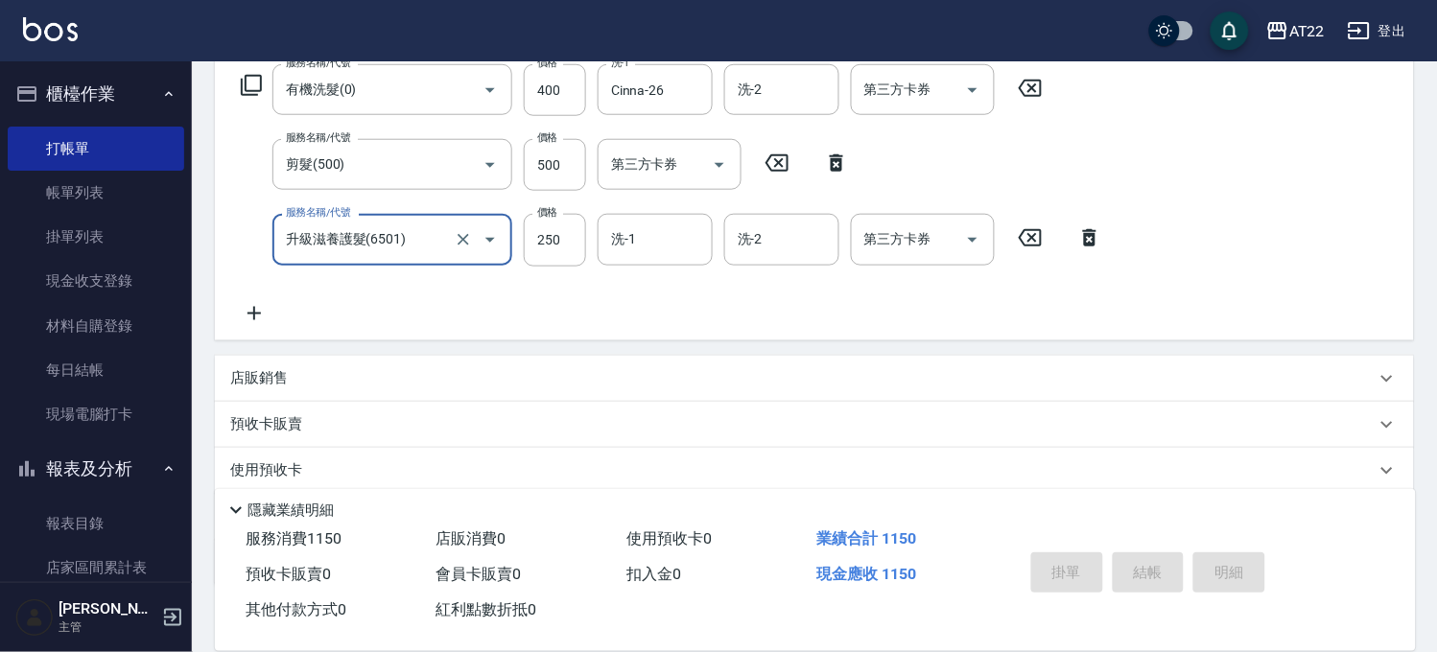
type input "升級滋養護髮(6501)"
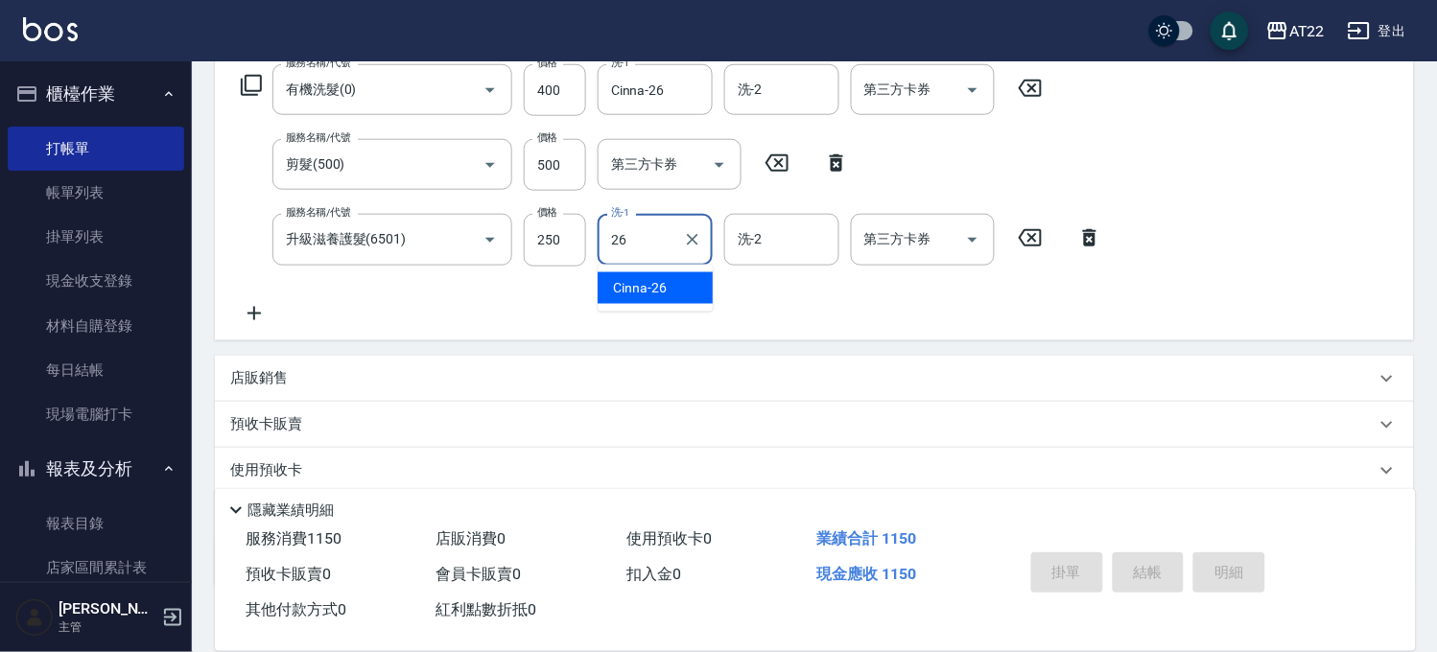
type input "Cinna-26"
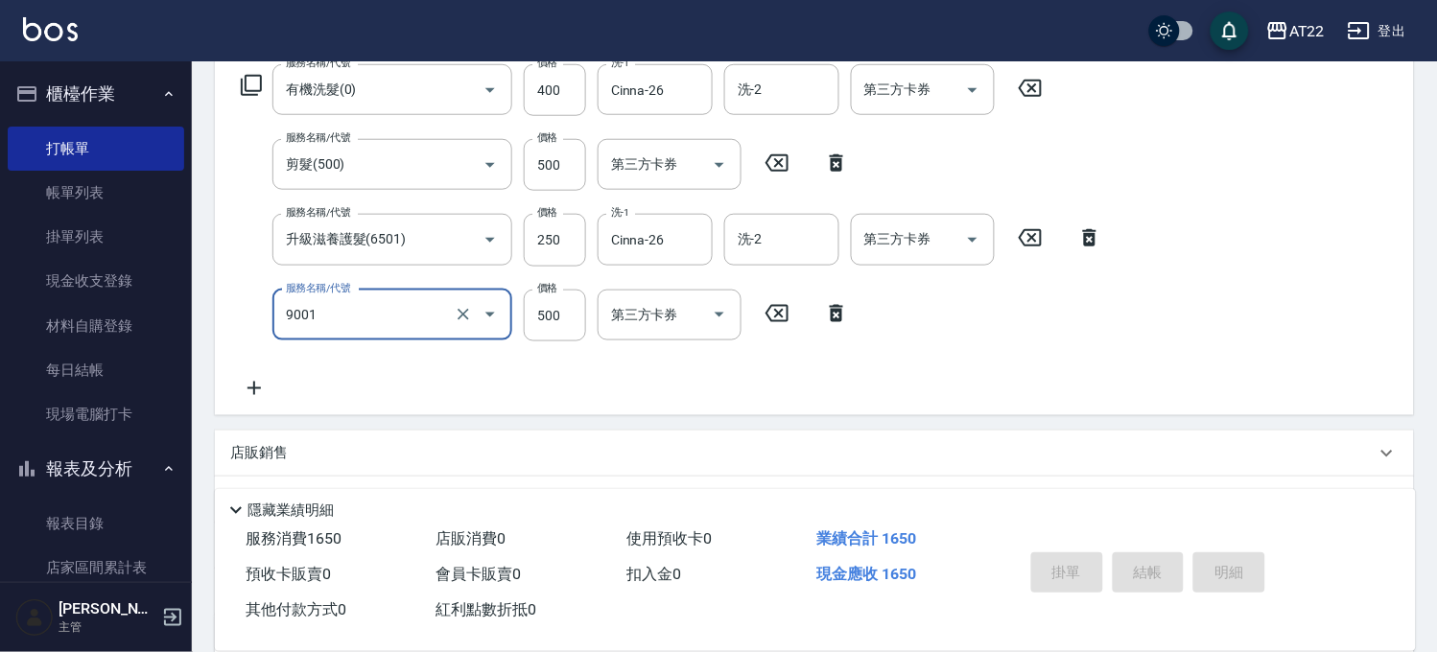
type input "升級保水面膜(9001)"
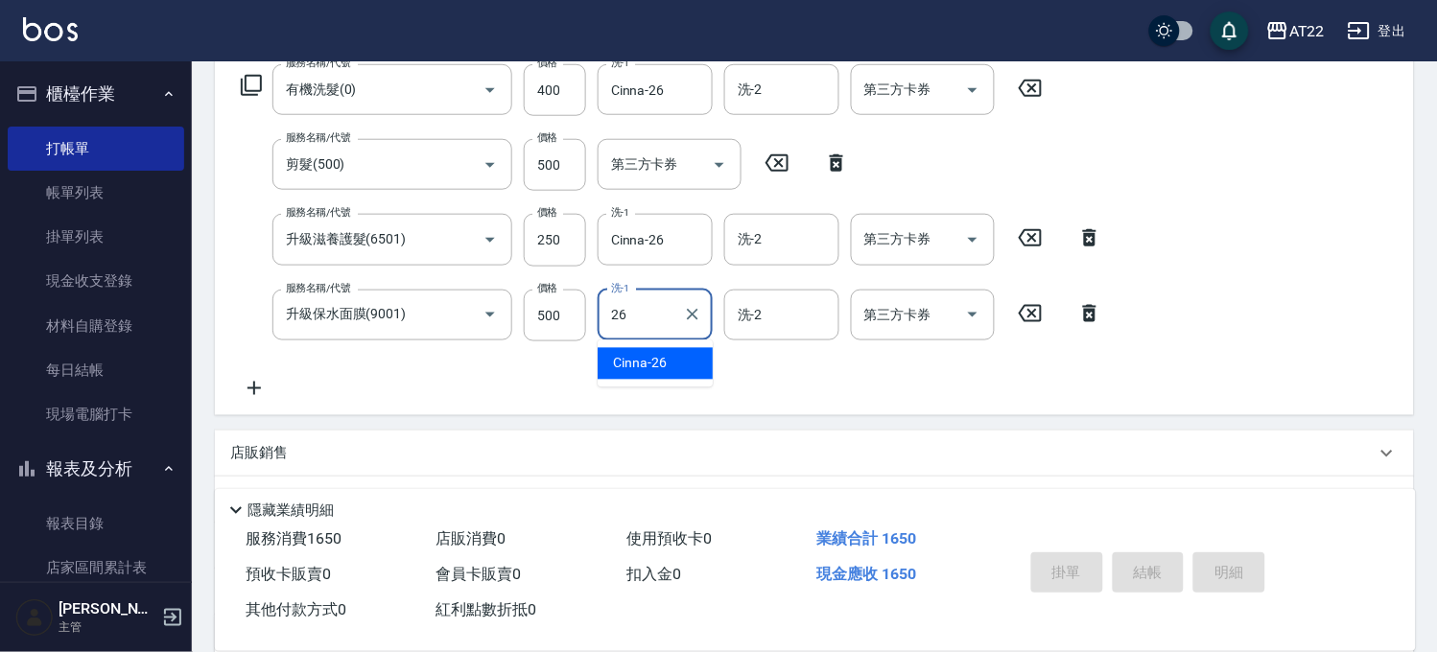
type input "Cinna-26"
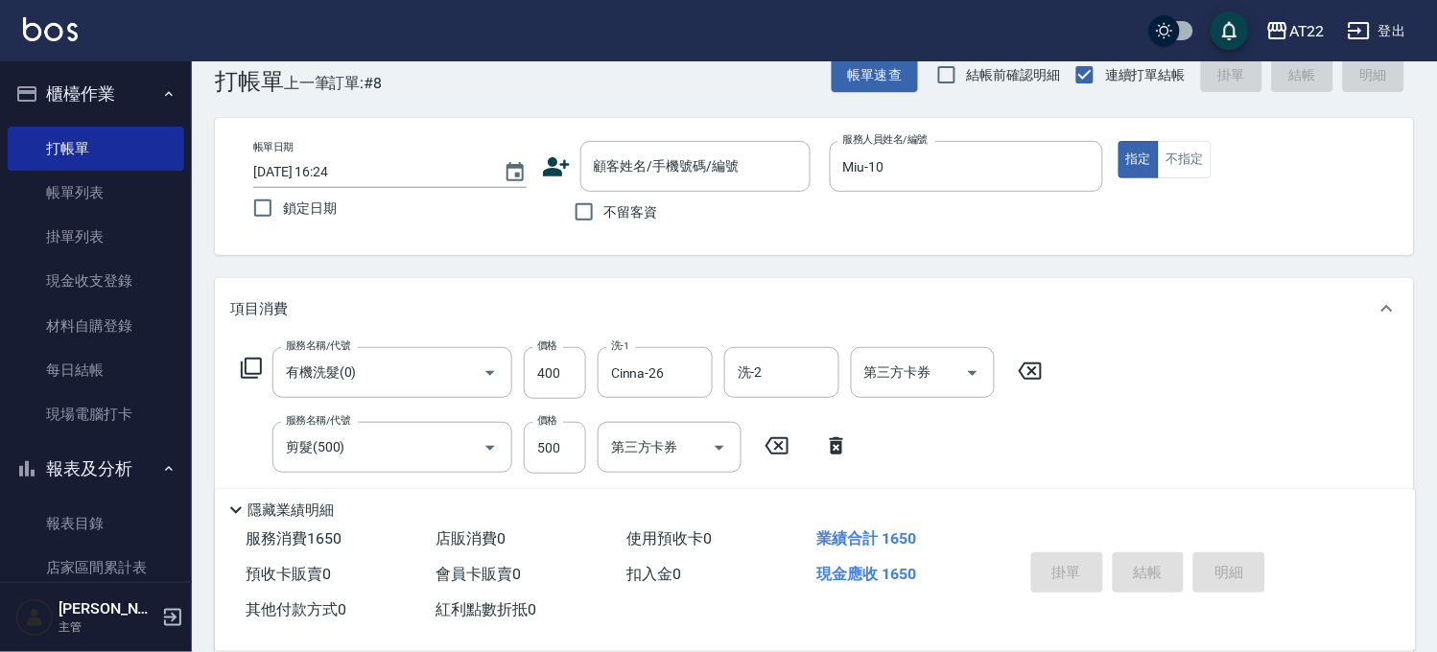
scroll to position [0, 0]
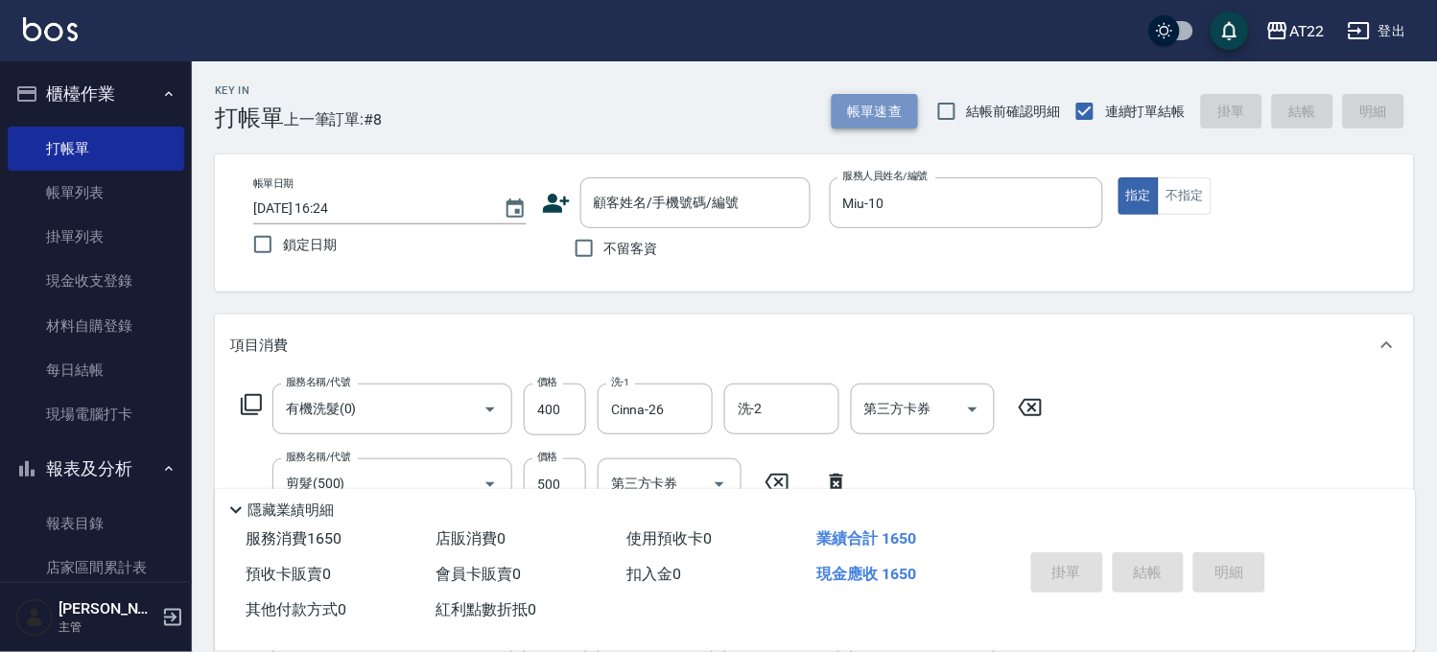
click at [892, 110] on button "帳單速查" at bounding box center [875, 111] width 86 height 35
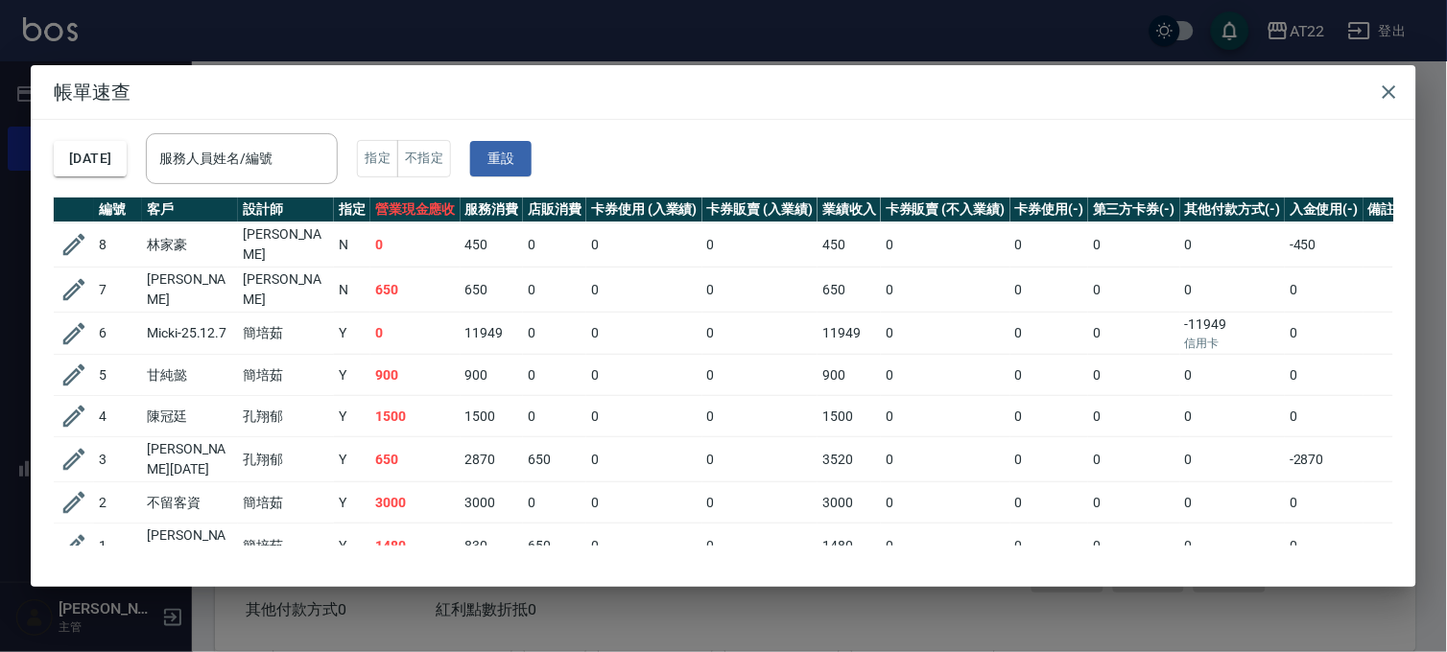
click at [758, 48] on div "帳單速查 2025/09/24 服務人員姓名/編號 服務人員姓名/編號 指定 不指定 重設 編號 客戶 設計師 指定 營業現金應收 服務消費 店販消費 卡券使…" at bounding box center [723, 326] width 1447 height 652
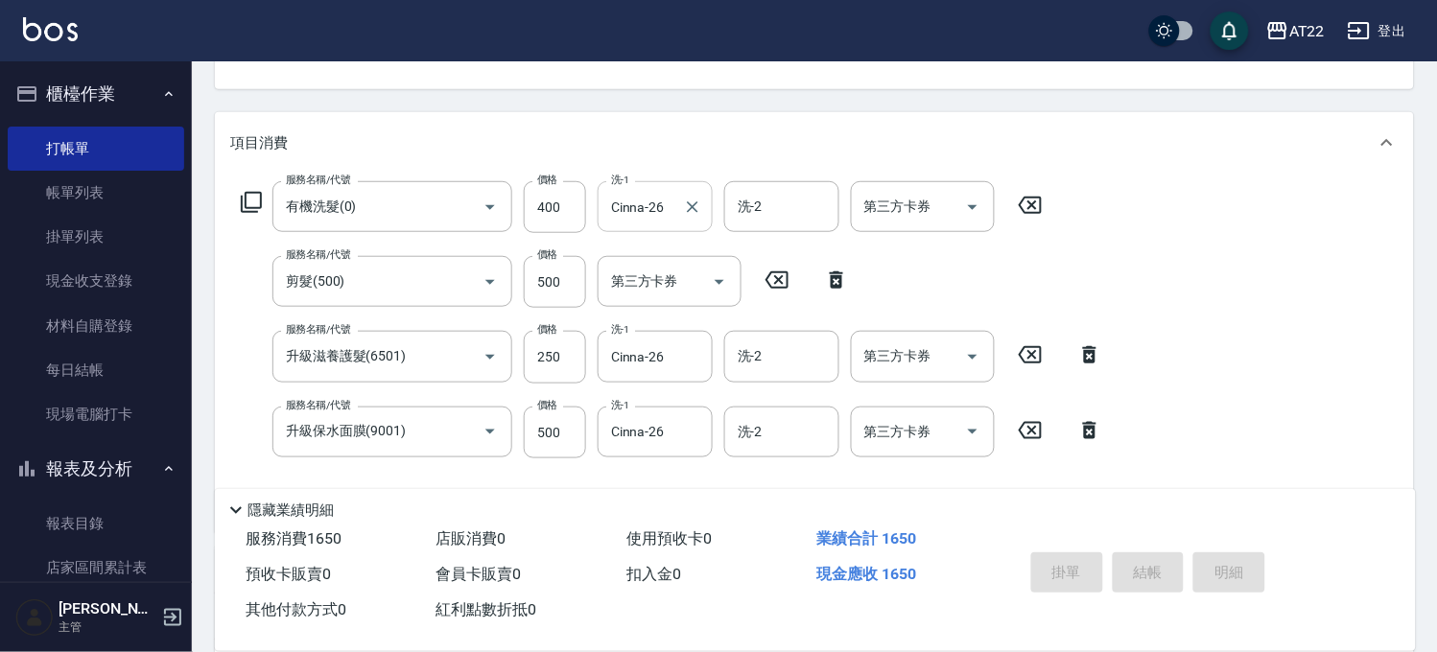
scroll to position [426, 0]
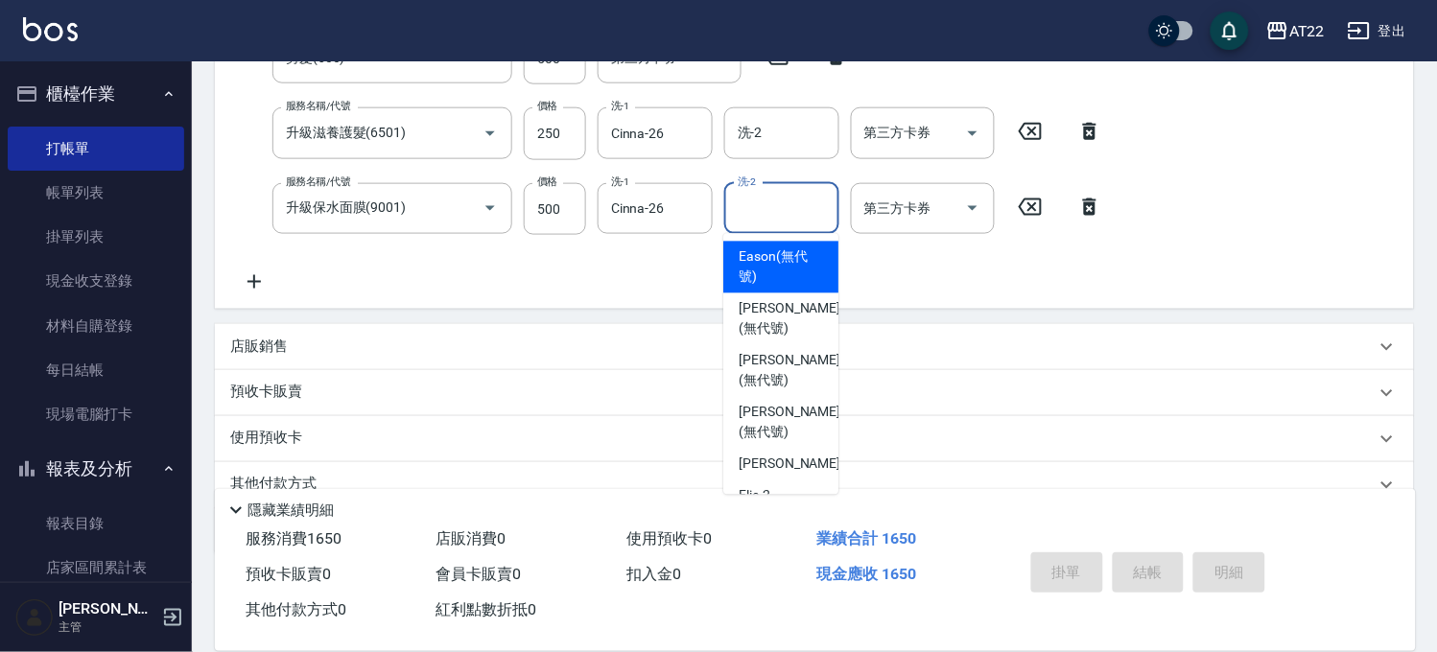
click at [744, 212] on input "洗-2" at bounding box center [782, 209] width 98 height 34
type input "Eason(無代號)"
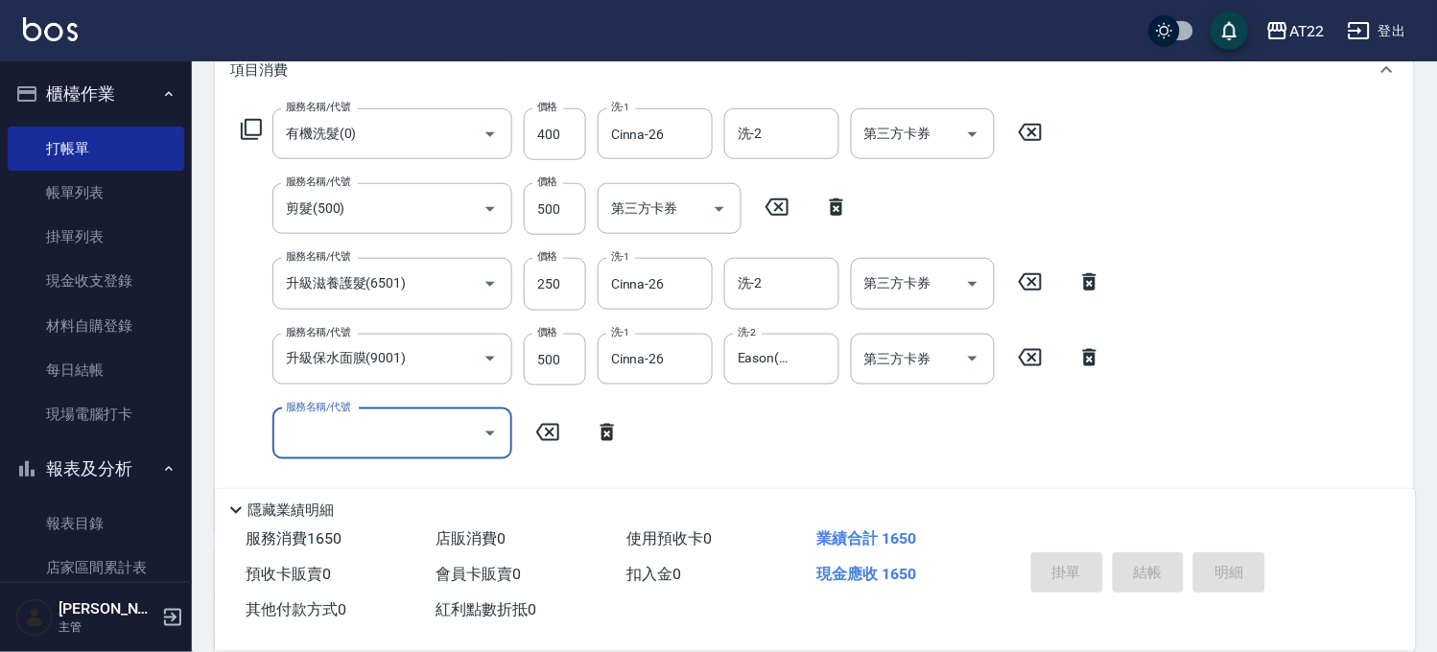
scroll to position [509, 0]
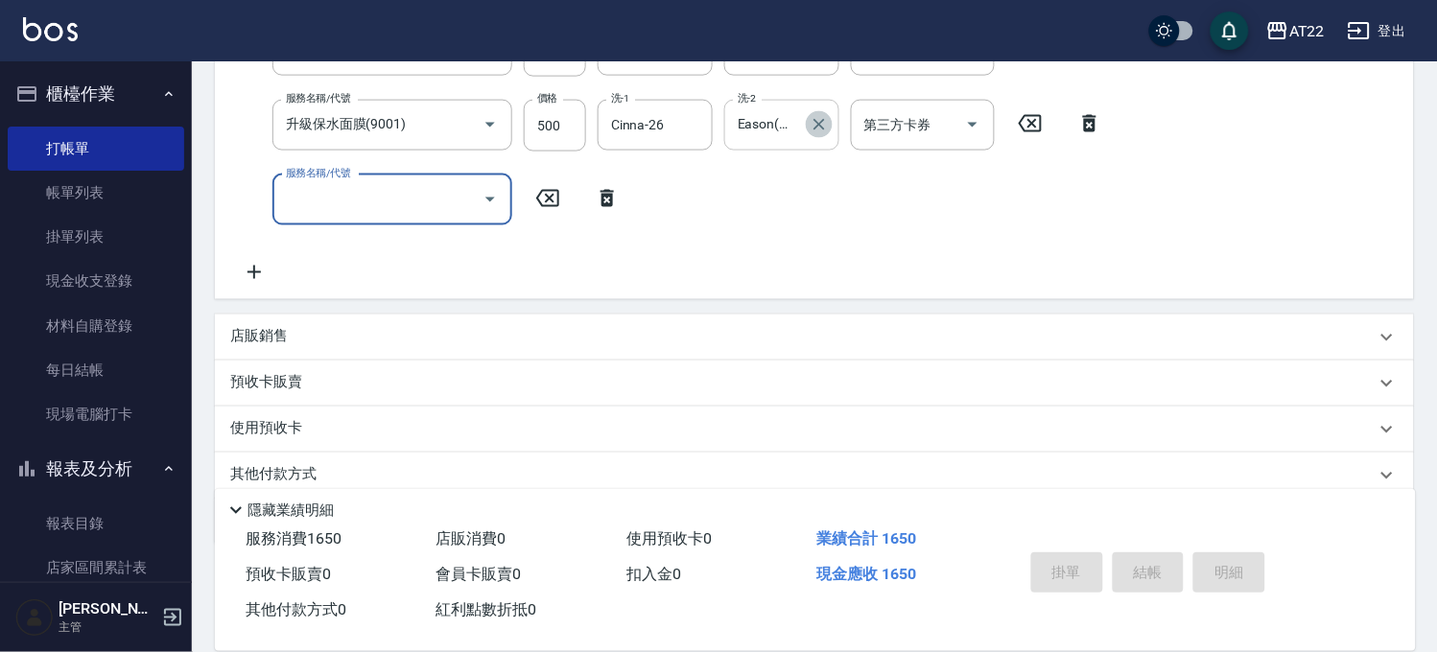
click at [816, 125] on icon "Clear" at bounding box center [819, 124] width 19 height 19
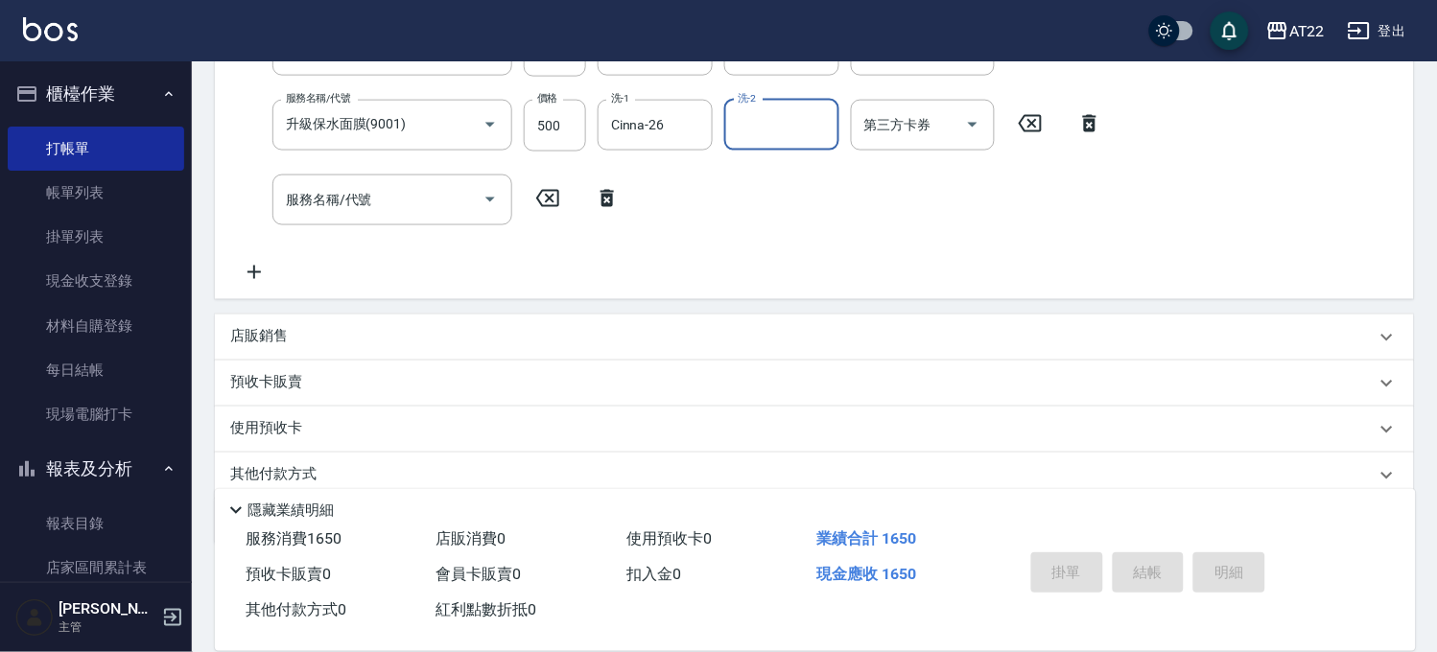
scroll to position [0, 0]
drag, startPoint x: 743, startPoint y: 261, endPoint x: 737, endPoint y: 294, distance: 33.3
click at [741, 279] on div "服務名稱/代號 有機洗髮(0) 服務名稱/代號 價格 400 價格 洗-1 Cinna-26 洗-1 洗-2 洗-2 第三方卡券 第三方卡券 服務名稱/代號 …" at bounding box center [672, 79] width 884 height 410
click at [731, 310] on div "項目消費 服務名稱/代號 有機洗髮(0) 服務名稱/代號 價格 400 價格 洗-1 Cinna-26 洗-1 洗-2 洗-2 第三方卡券 第三方卡券 服務名…" at bounding box center [814, 175] width 1199 height 740
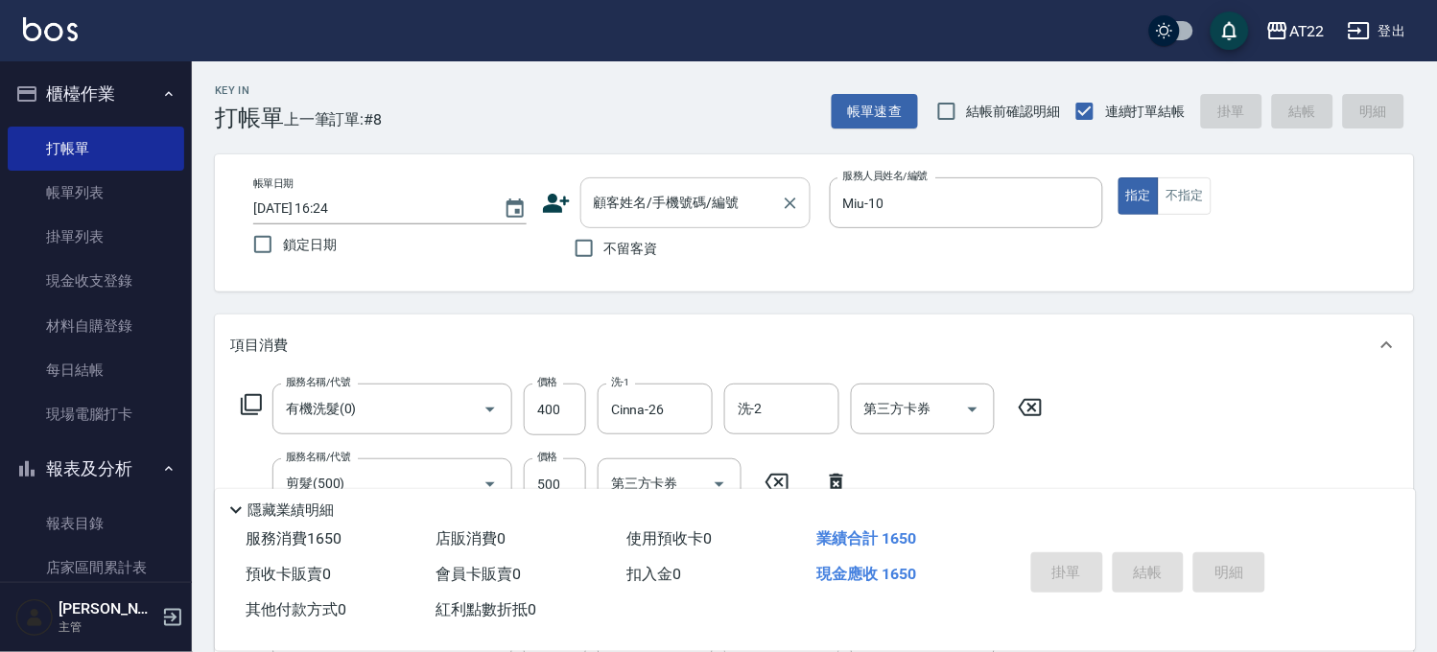
click at [676, 211] on input "顧客姓名/手機號碼/編號" at bounding box center [681, 203] width 184 height 34
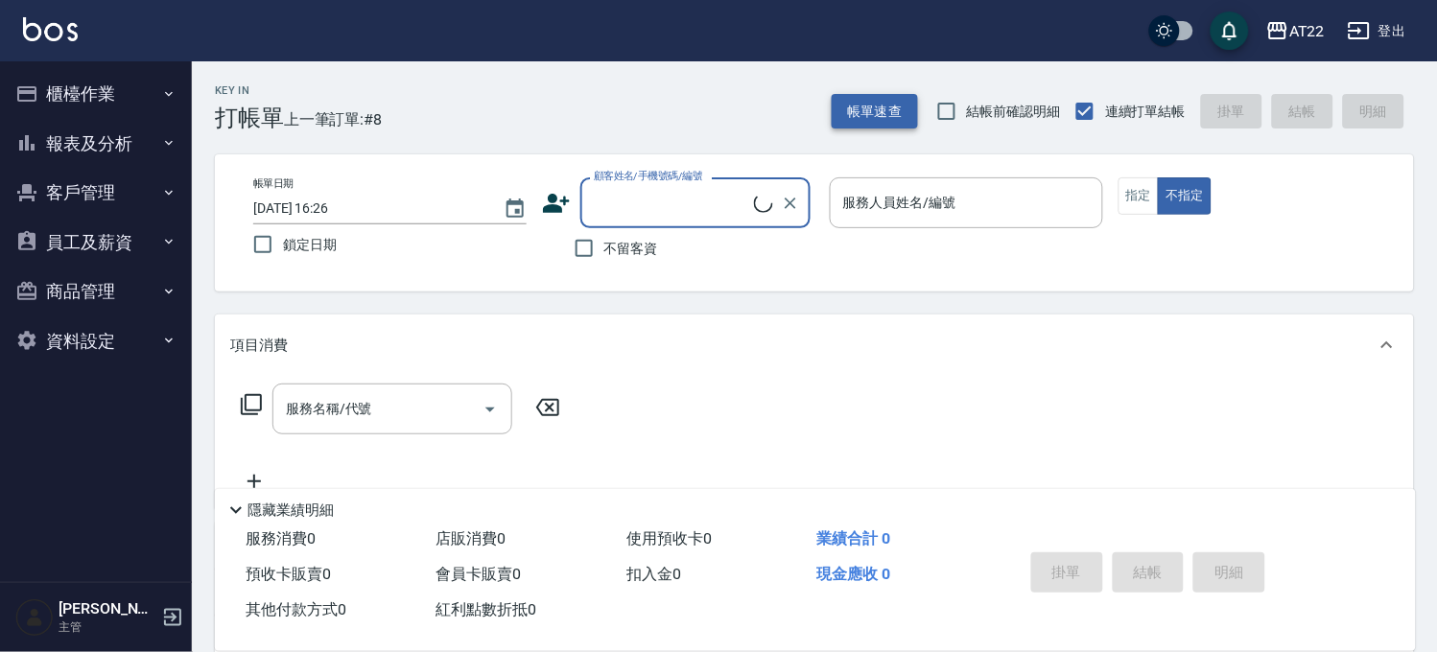
click at [861, 121] on button "帳單速查" at bounding box center [875, 111] width 86 height 35
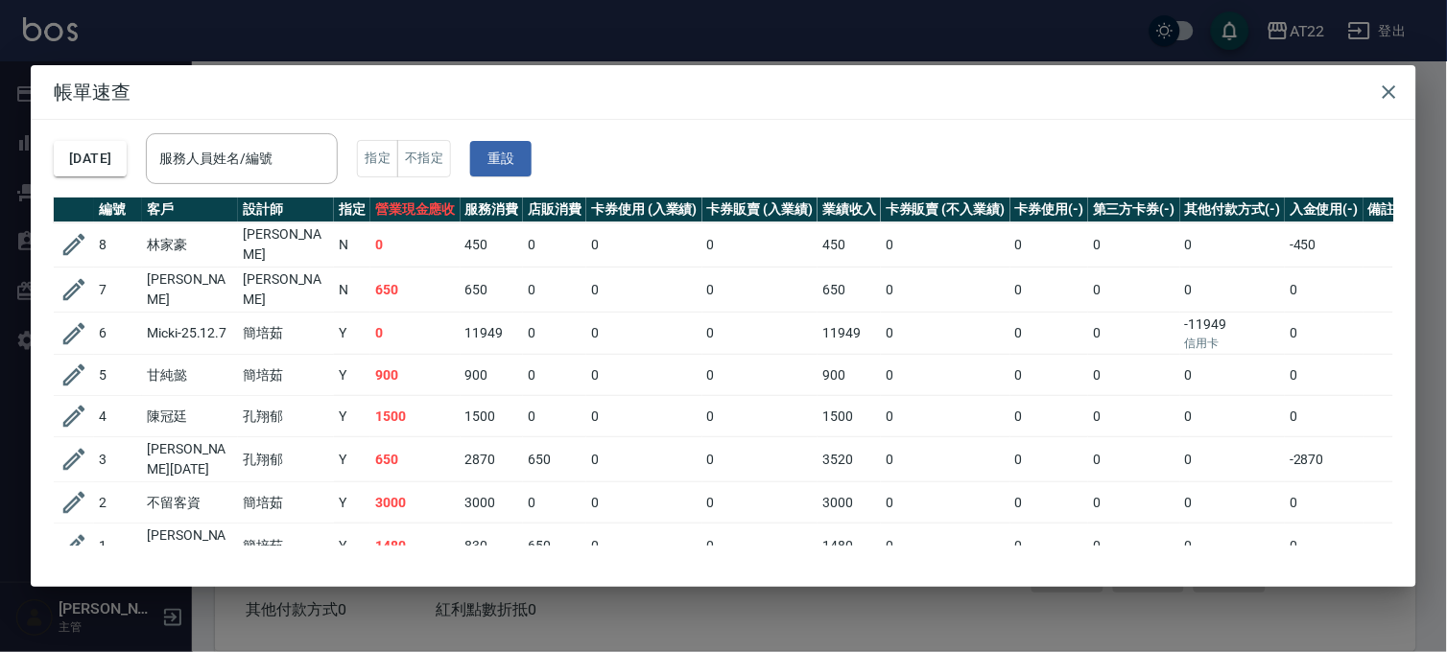
click at [731, 33] on div "帳單速查 [DATE] 服務人員姓名/編號 服務人員姓名/編號 指定 不指定 重設 編號 客戶 設計師 指定 營業現金應收 服務消費 店販消費 卡券使用 (入…" at bounding box center [723, 326] width 1447 height 652
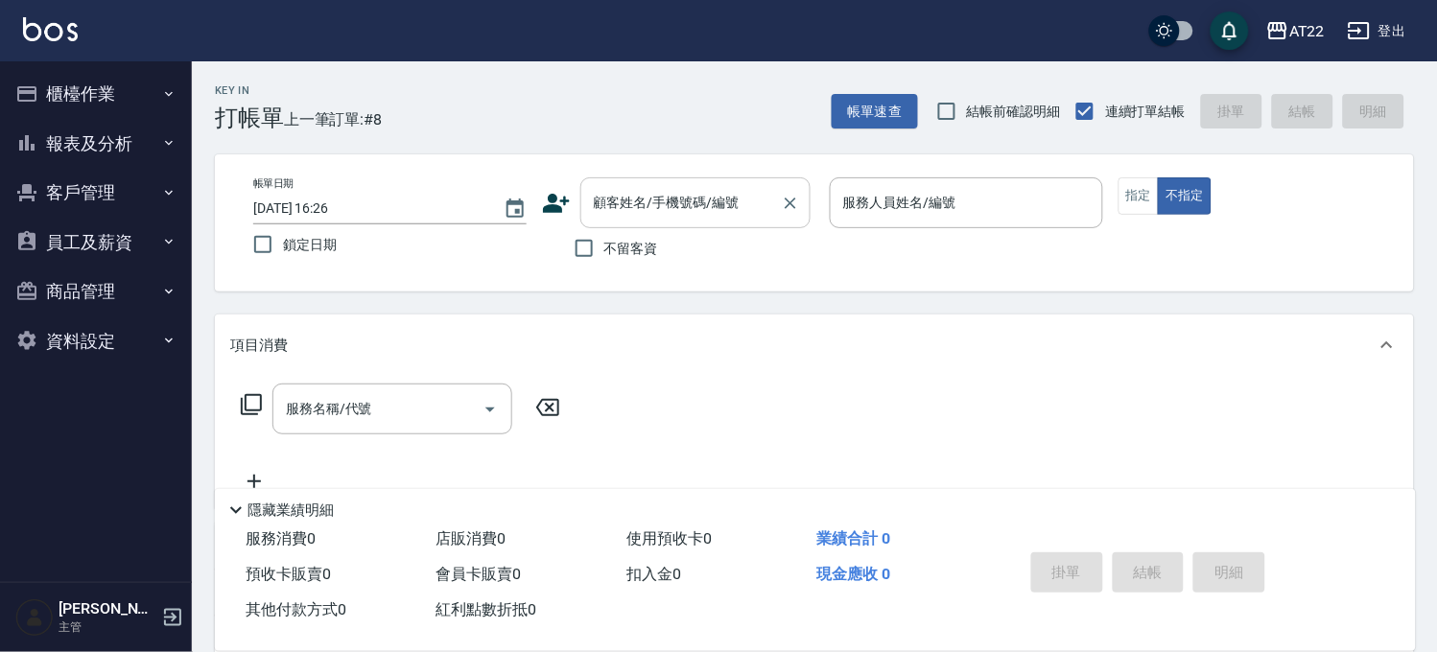
click at [703, 204] on input "顧客姓名/手機號碼/編號" at bounding box center [681, 203] width 184 height 34
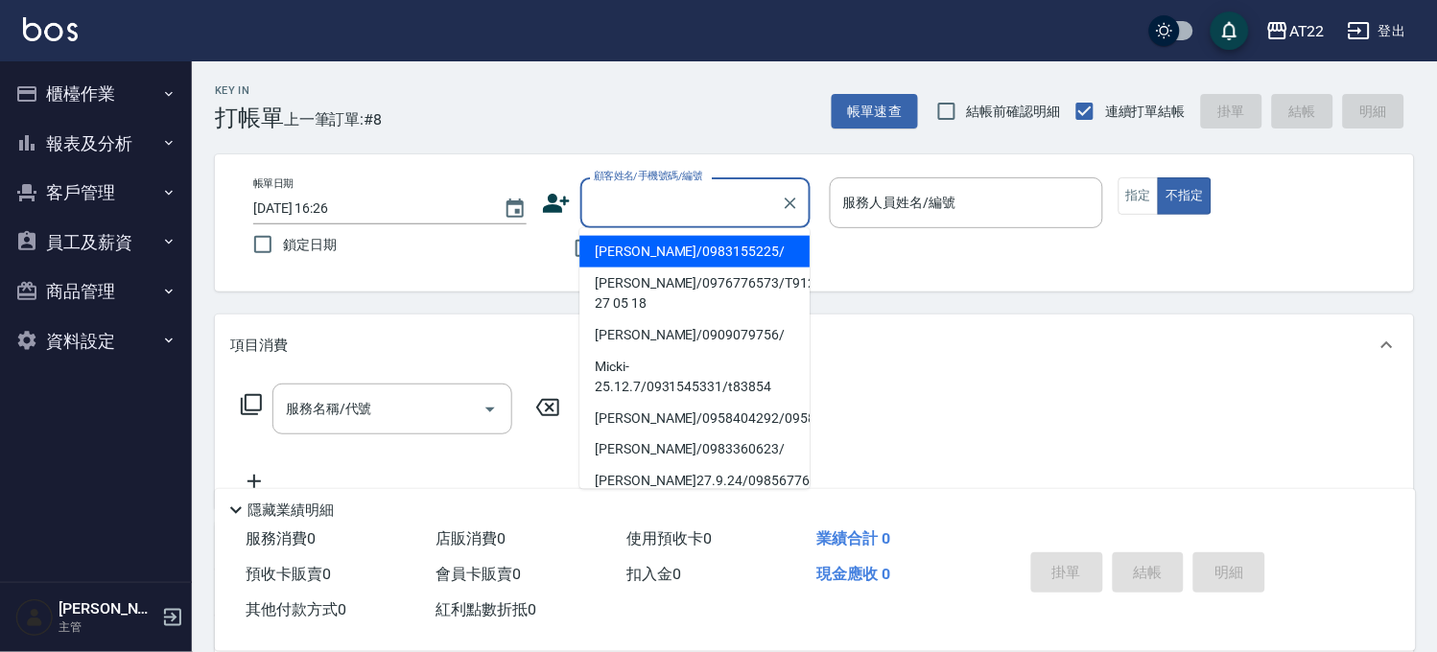
click at [689, 248] on li "紀虹汝/0983155225/" at bounding box center [694, 252] width 230 height 32
type input "紀虹汝/0983155225/"
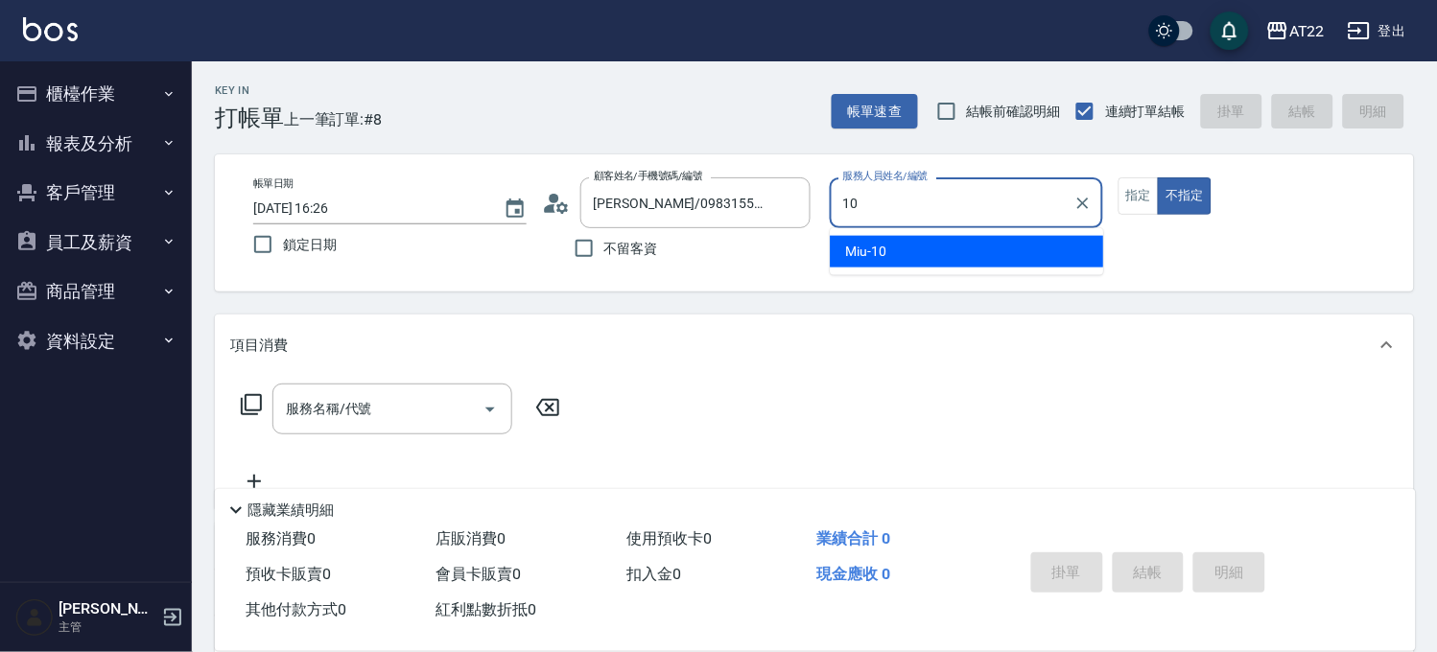
type input "Miu-10"
type button "false"
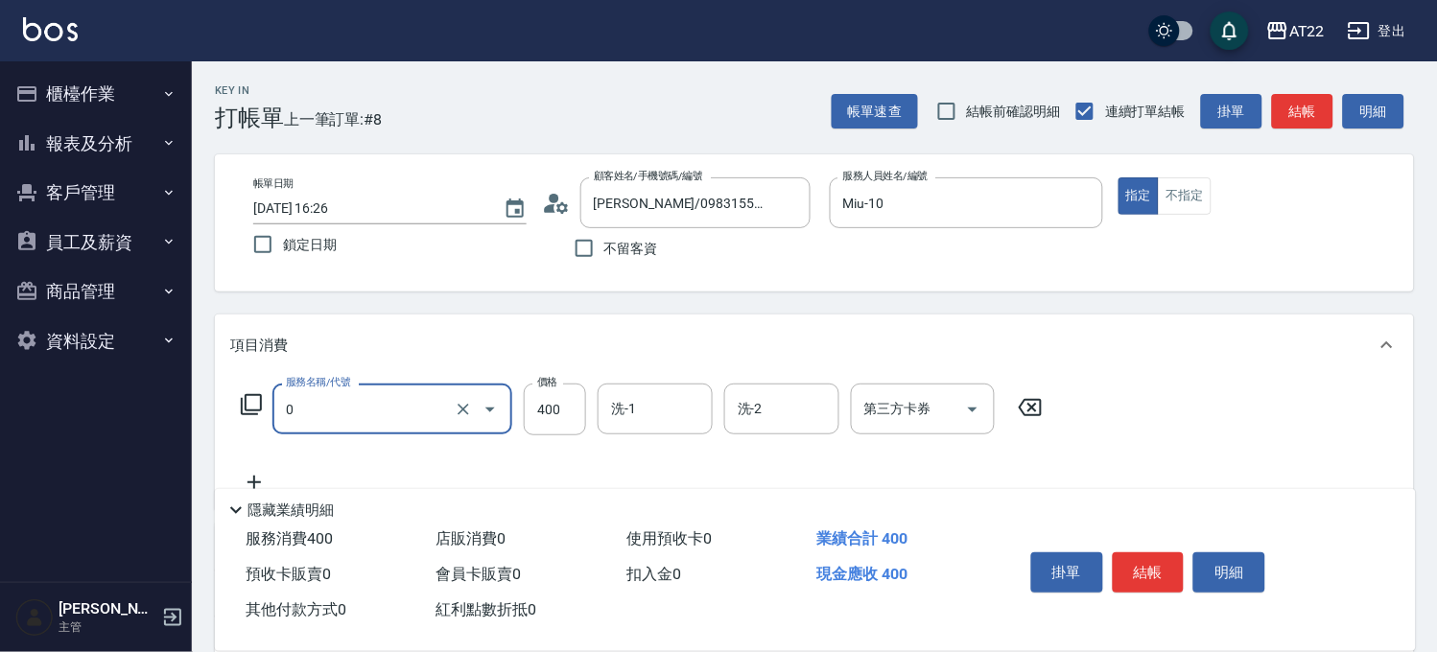
type input "有機洗髮(0)"
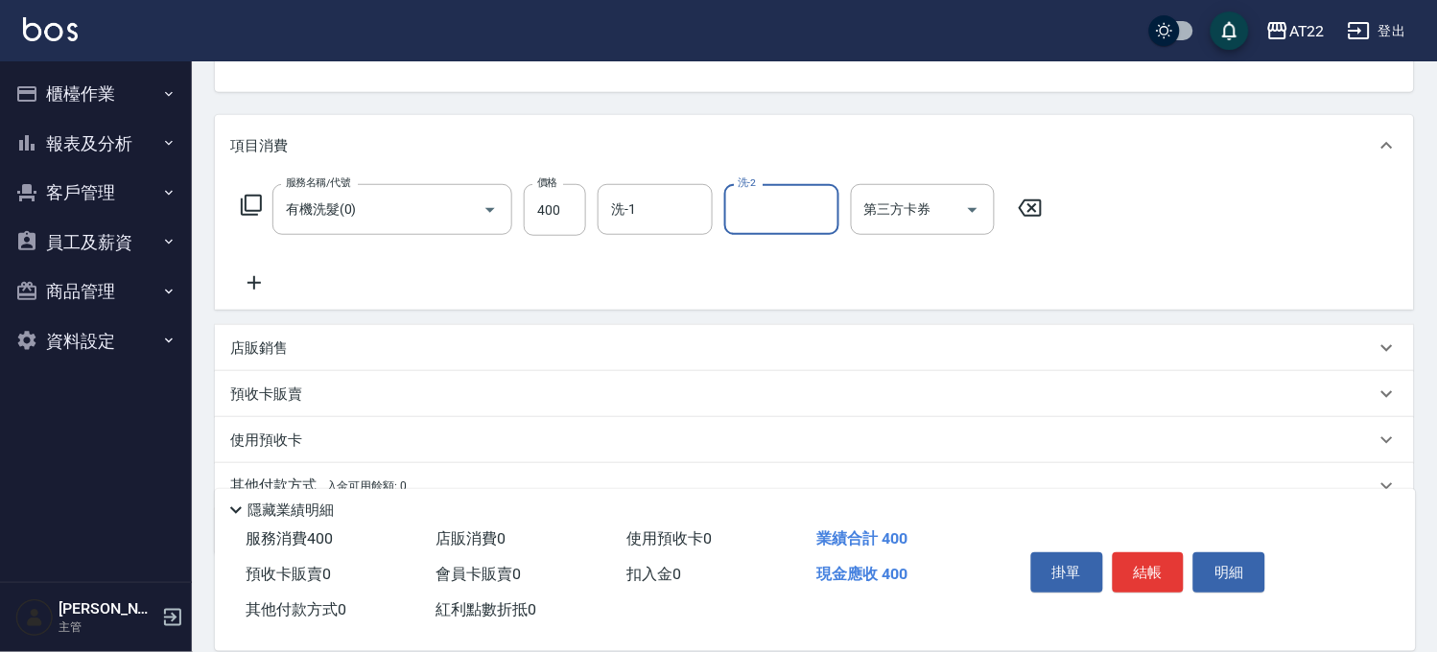
scroll to position [213, 0]
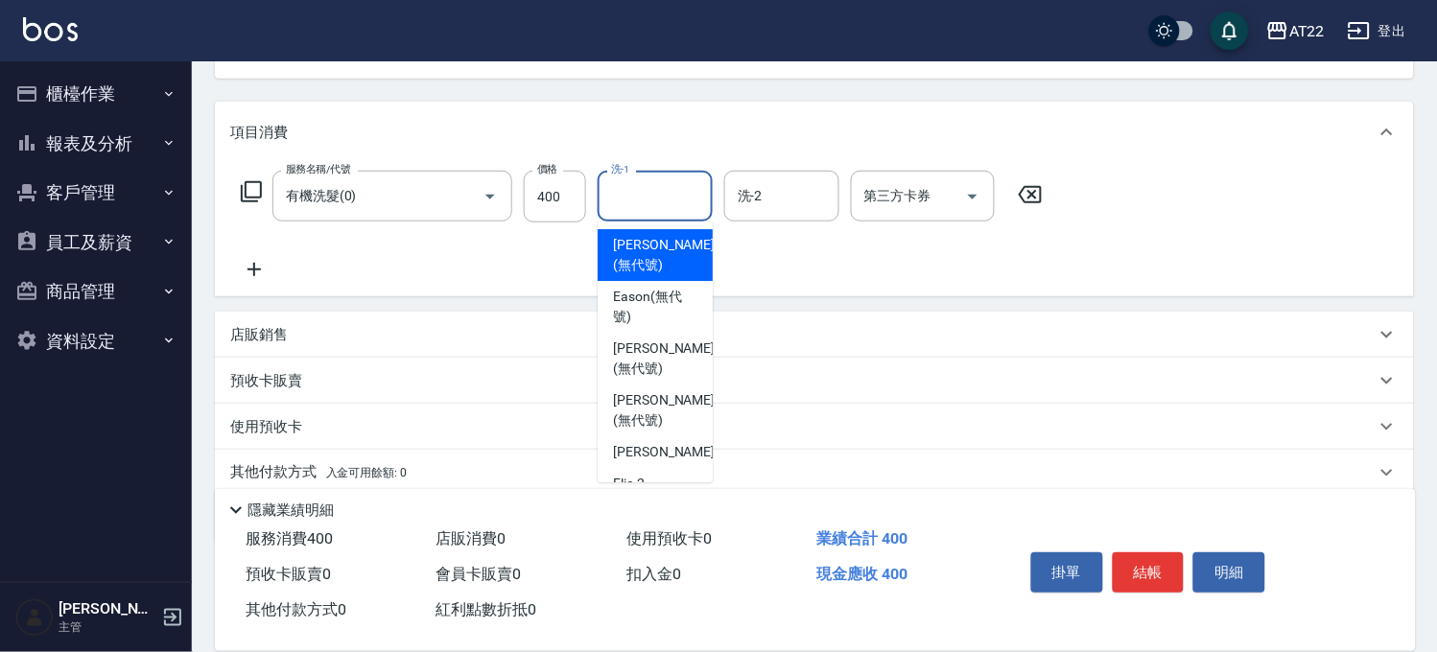
click at [620, 201] on input "洗-1" at bounding box center [655, 196] width 98 height 34
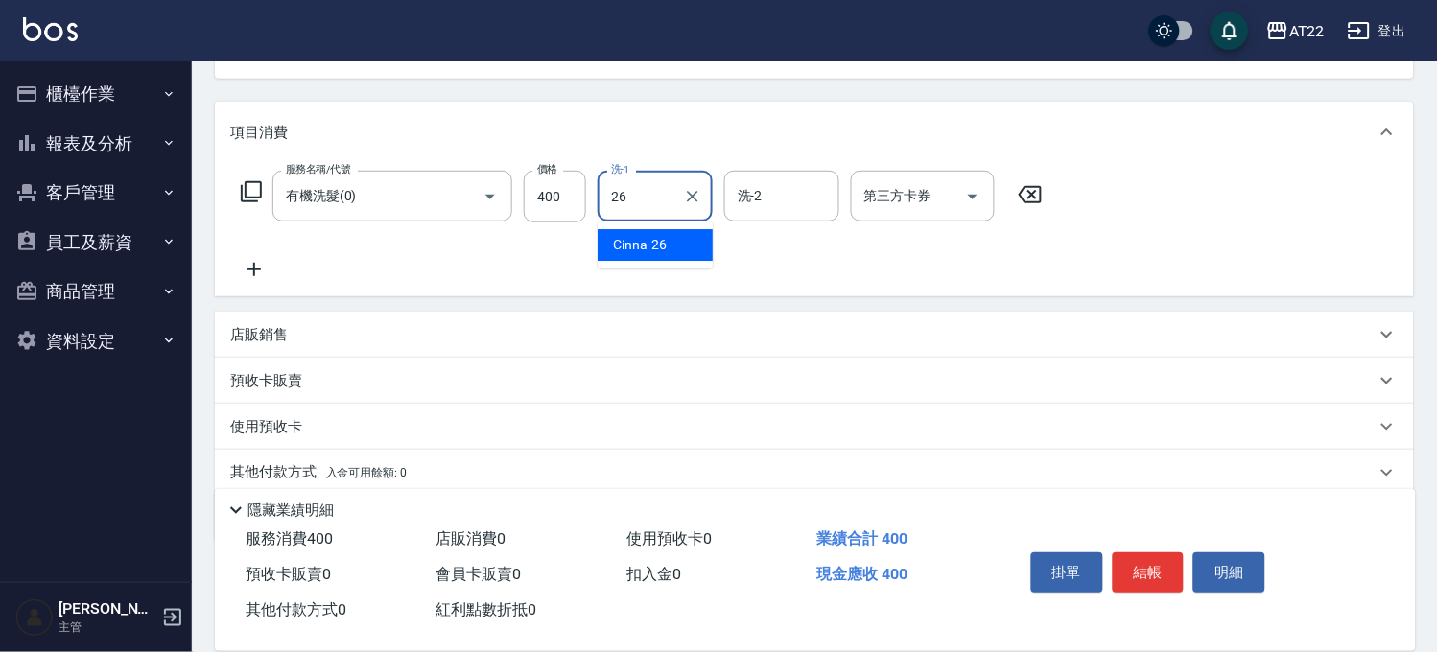
type input "Cinna-26"
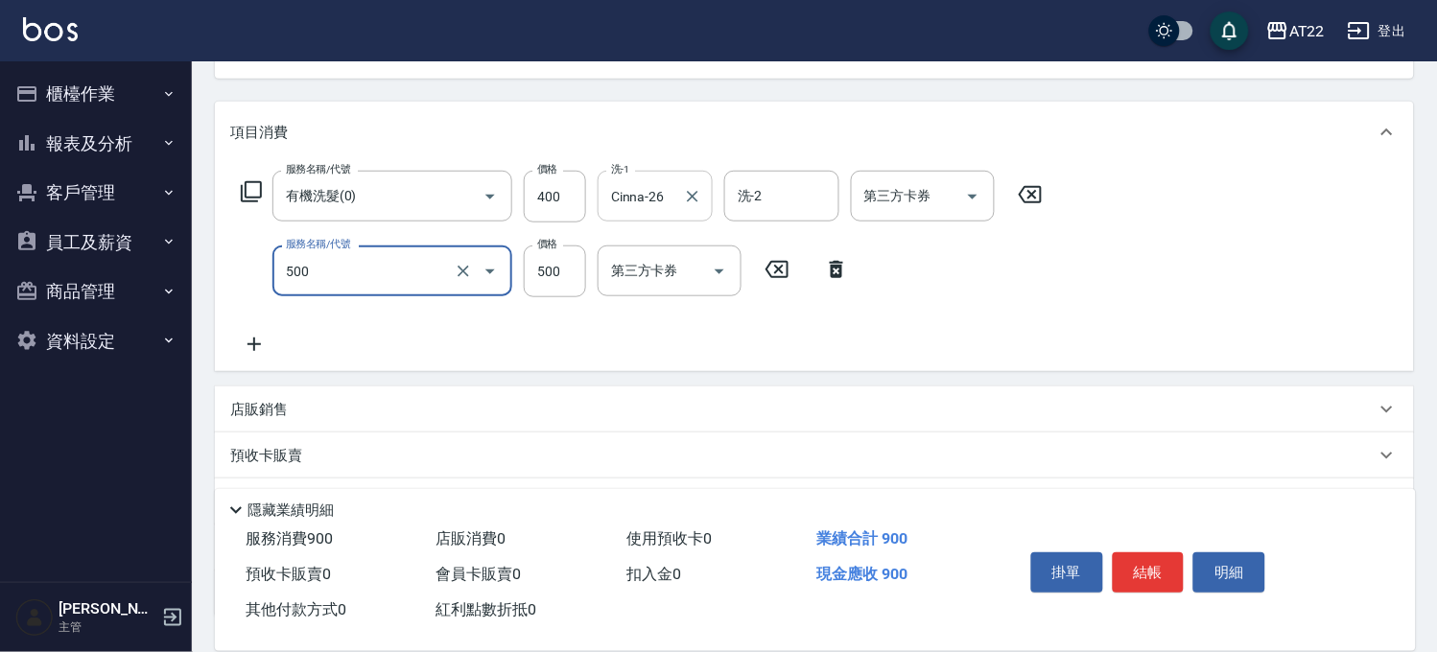
type input "剪髮(500)"
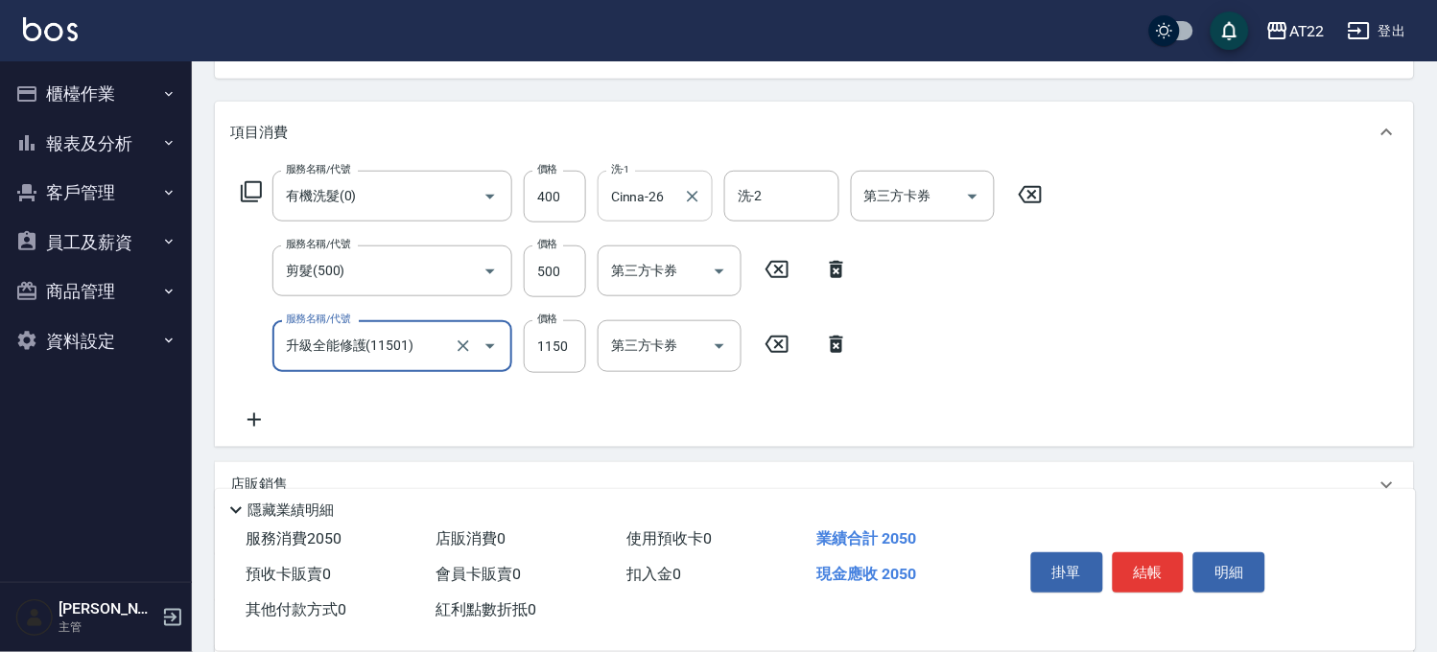
type input "升級全能修護(11501)"
type input "750"
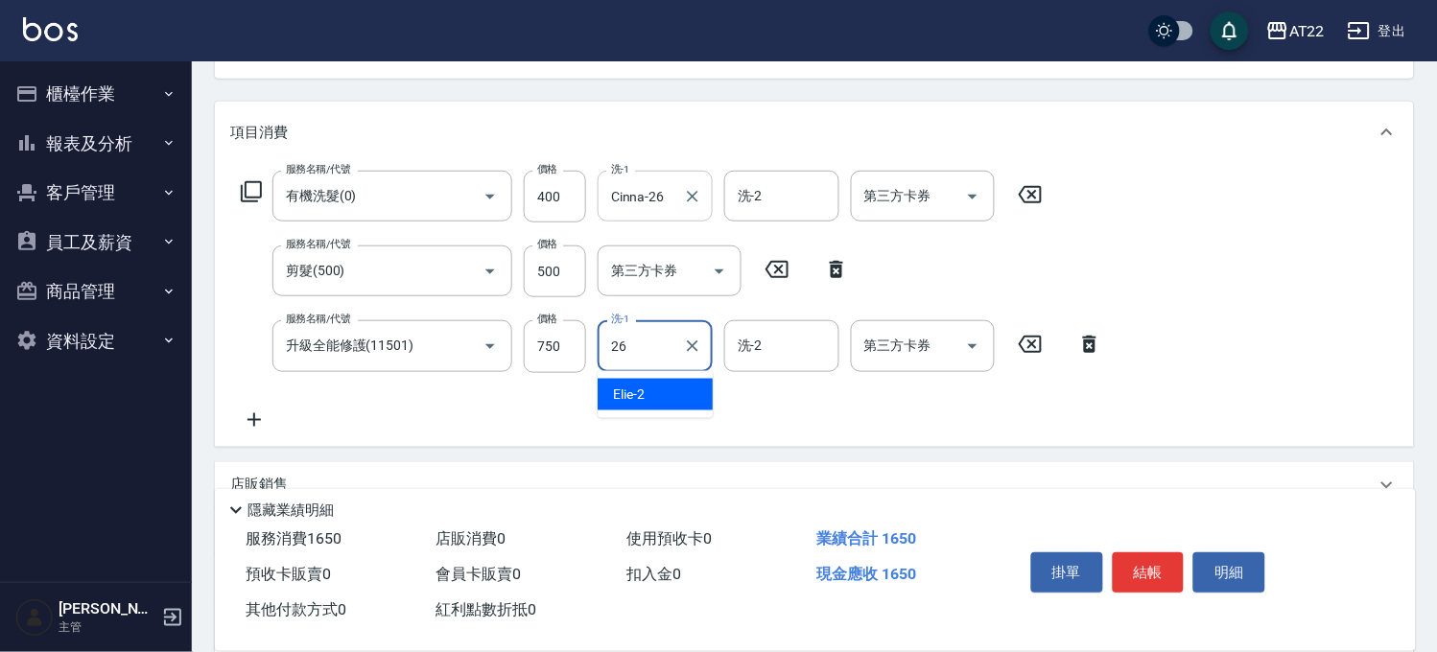
type input "Cinna-26"
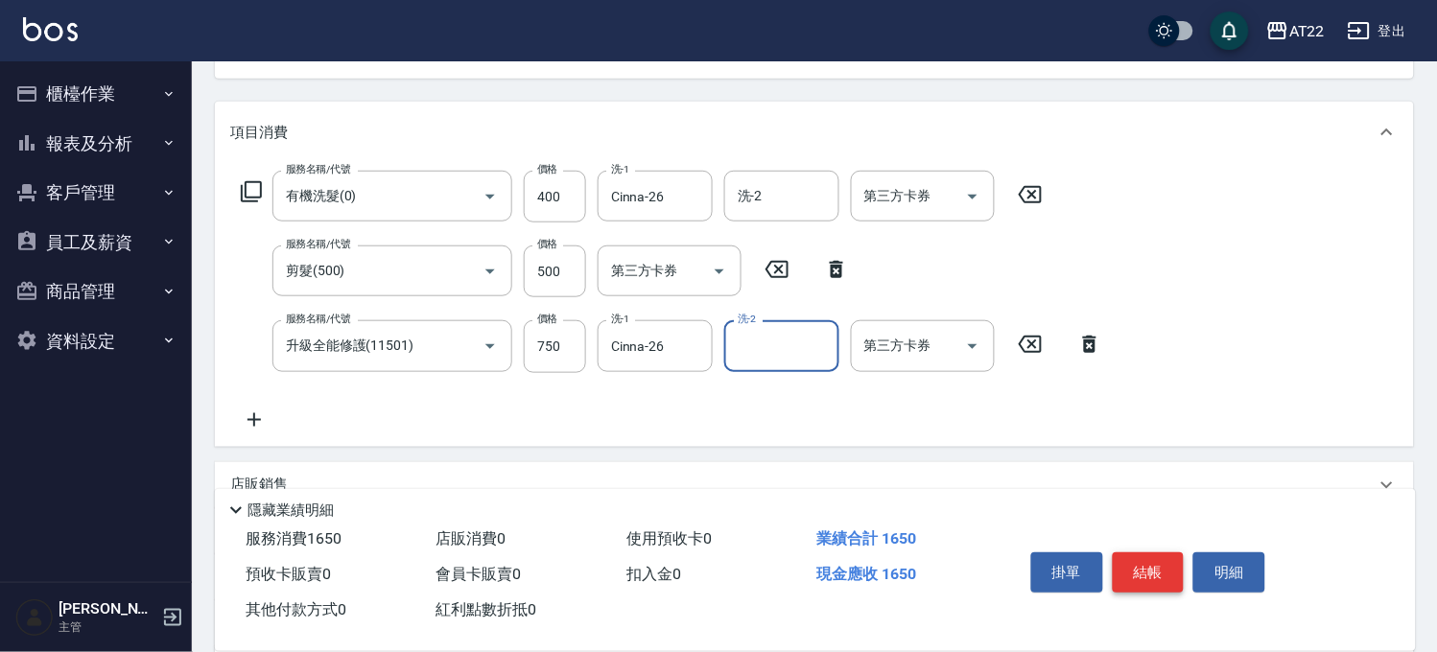
click at [1114, 558] on button "結帳" at bounding box center [1149, 573] width 72 height 40
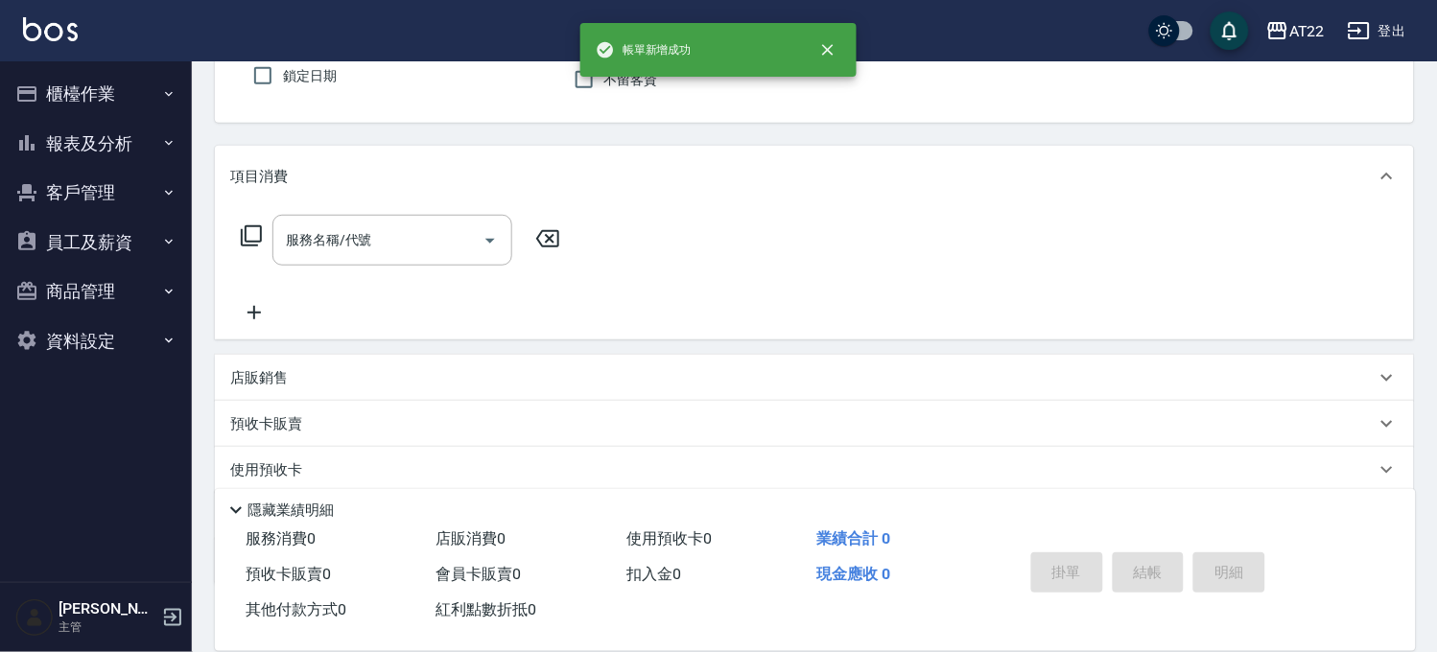
scroll to position [0, 0]
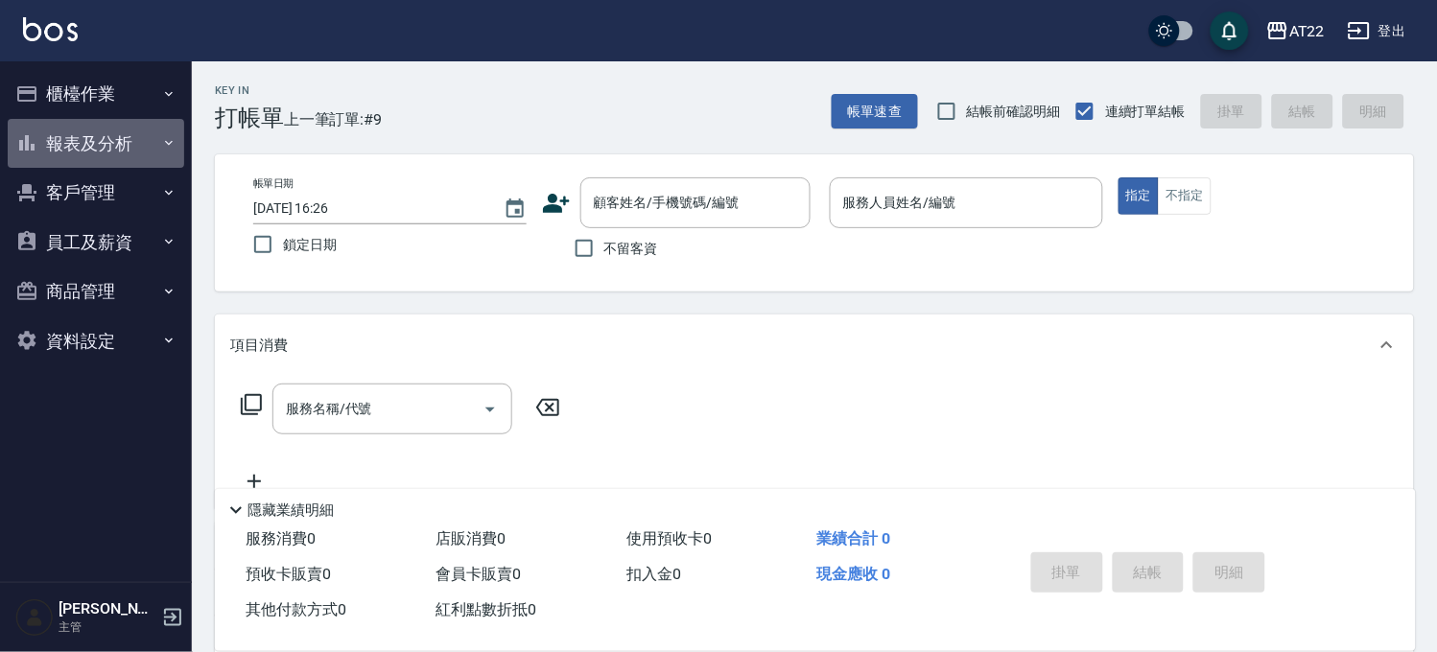
click at [118, 137] on button "報表及分析" at bounding box center [96, 144] width 177 height 50
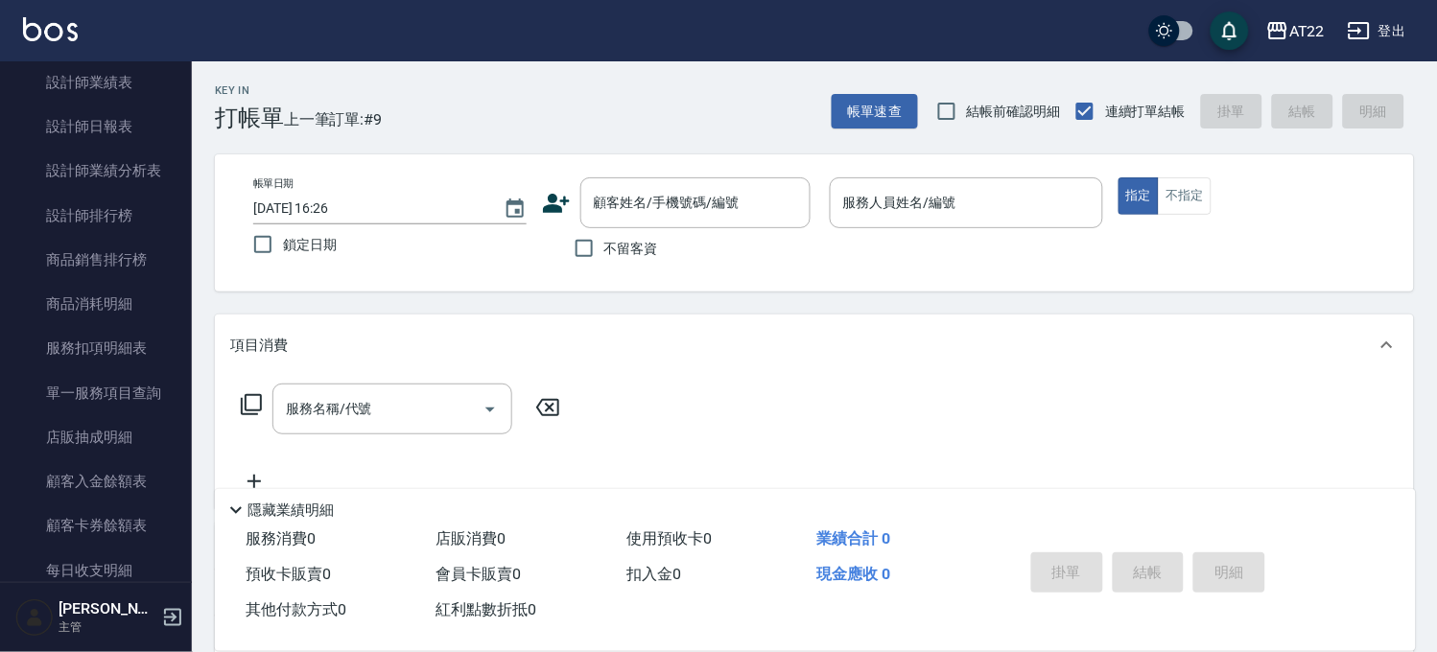
scroll to position [106, 0]
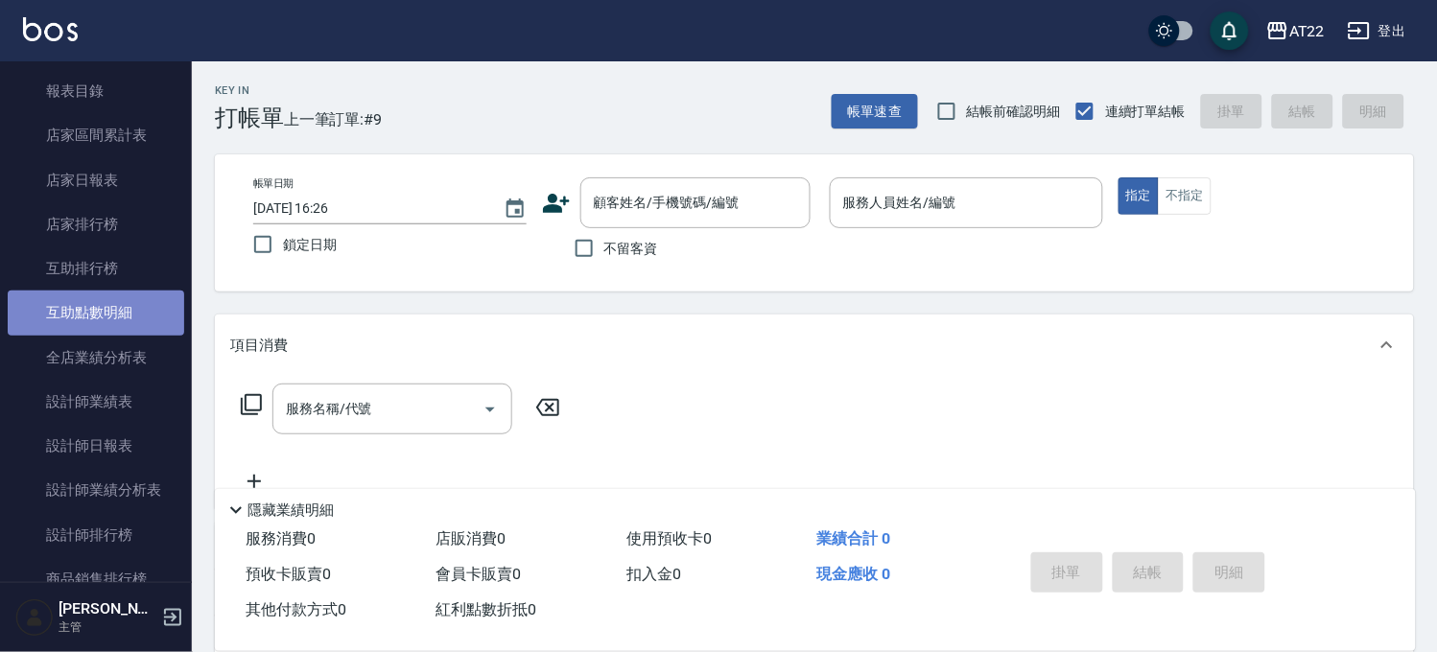
click at [118, 295] on link "互助點數明細" at bounding box center [96, 313] width 177 height 44
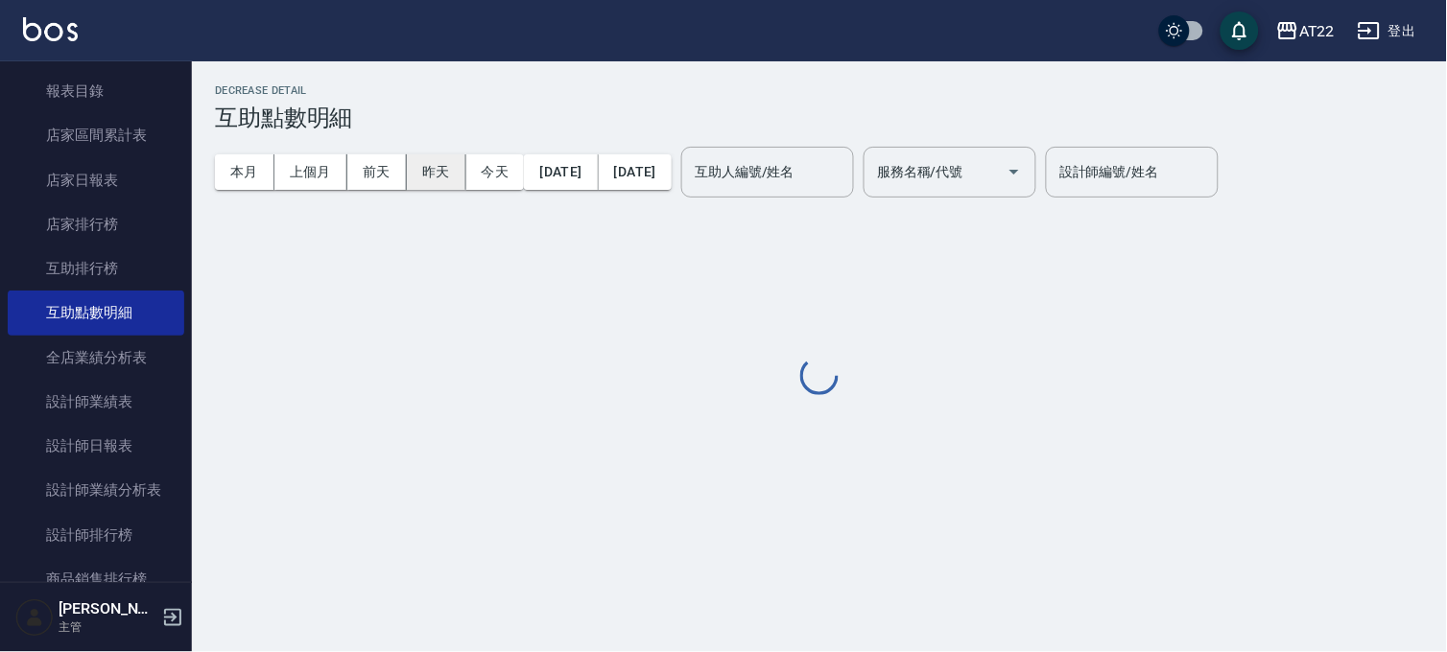
click at [443, 170] on button "昨天" at bounding box center [436, 171] width 59 height 35
click at [490, 170] on button "今天" at bounding box center [495, 171] width 59 height 35
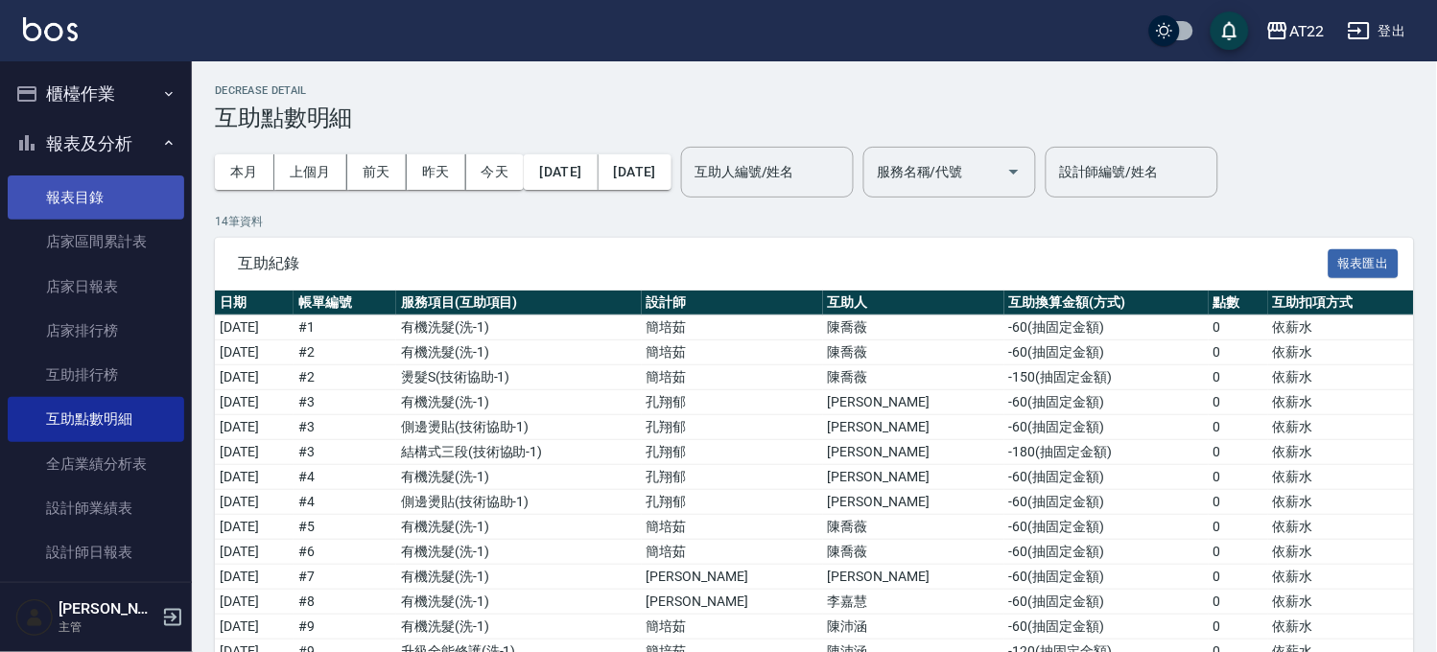
click at [98, 202] on link "報表目錄" at bounding box center [96, 198] width 177 height 44
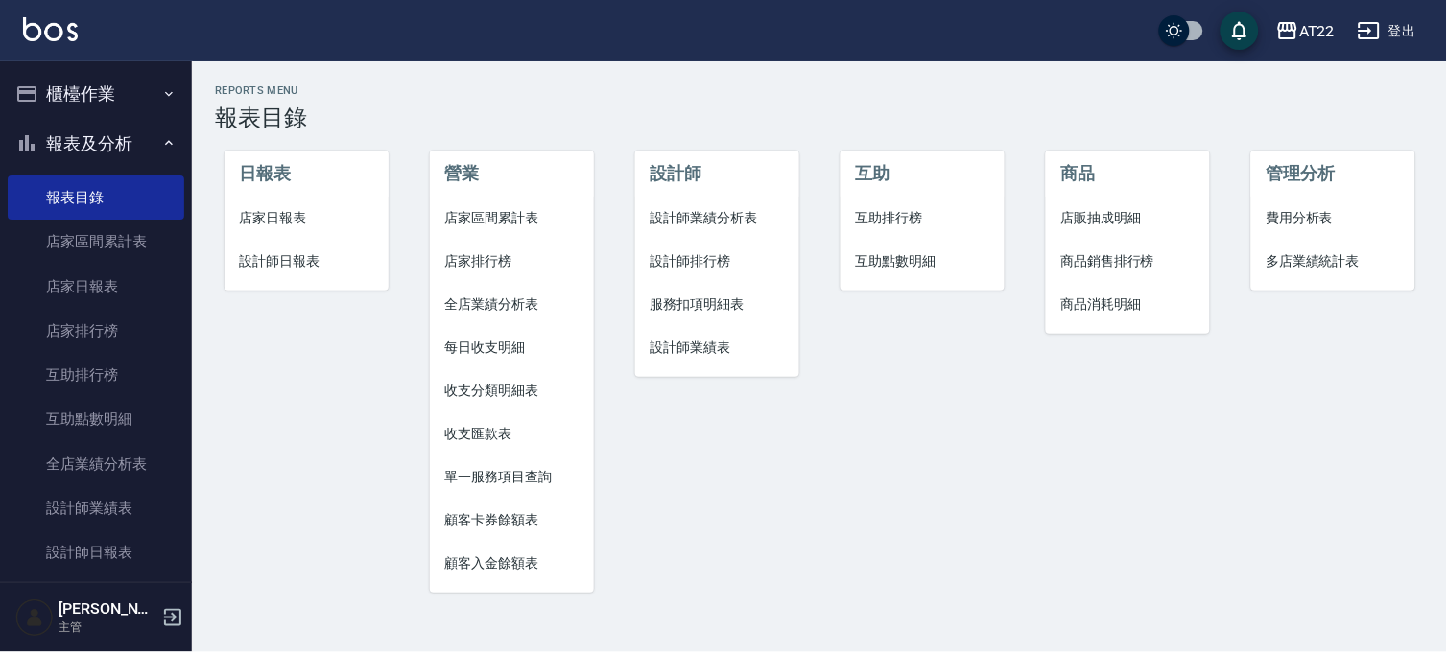
click at [138, 130] on button "報表及分析" at bounding box center [96, 144] width 177 height 50
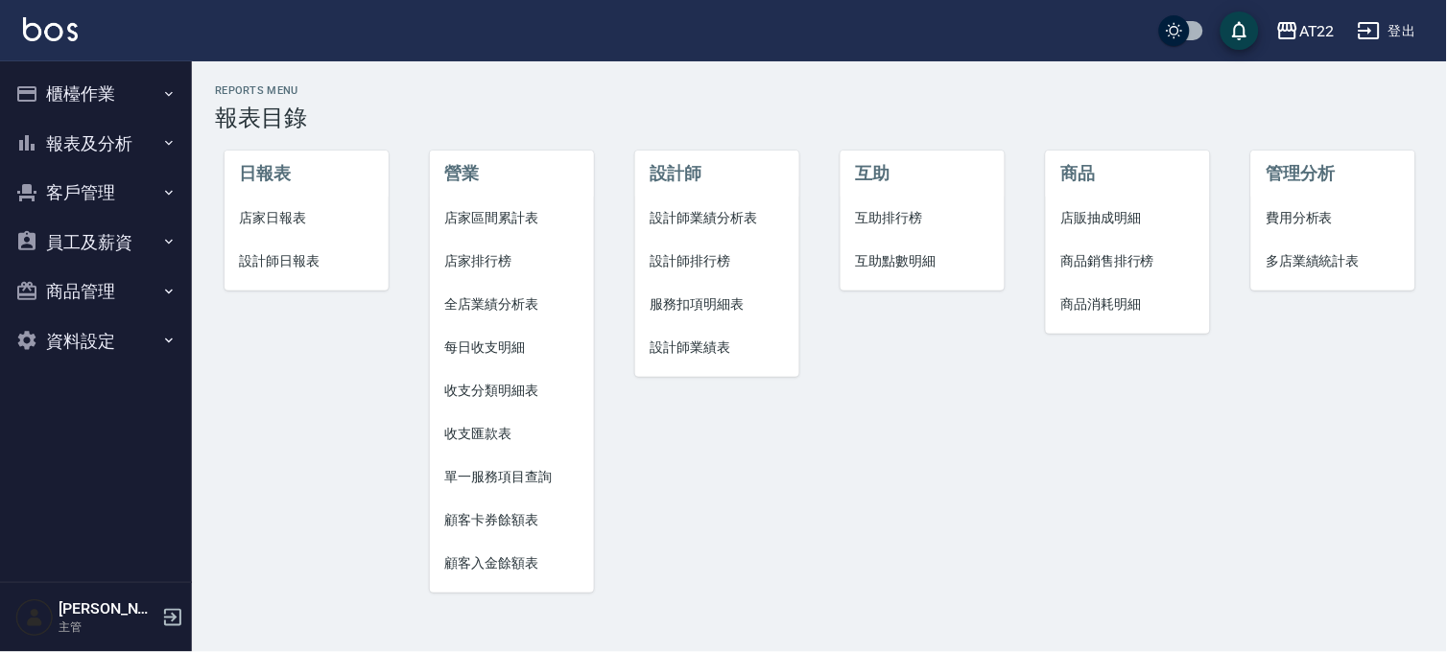
click at [75, 200] on button "客戶管理" at bounding box center [96, 193] width 177 height 50
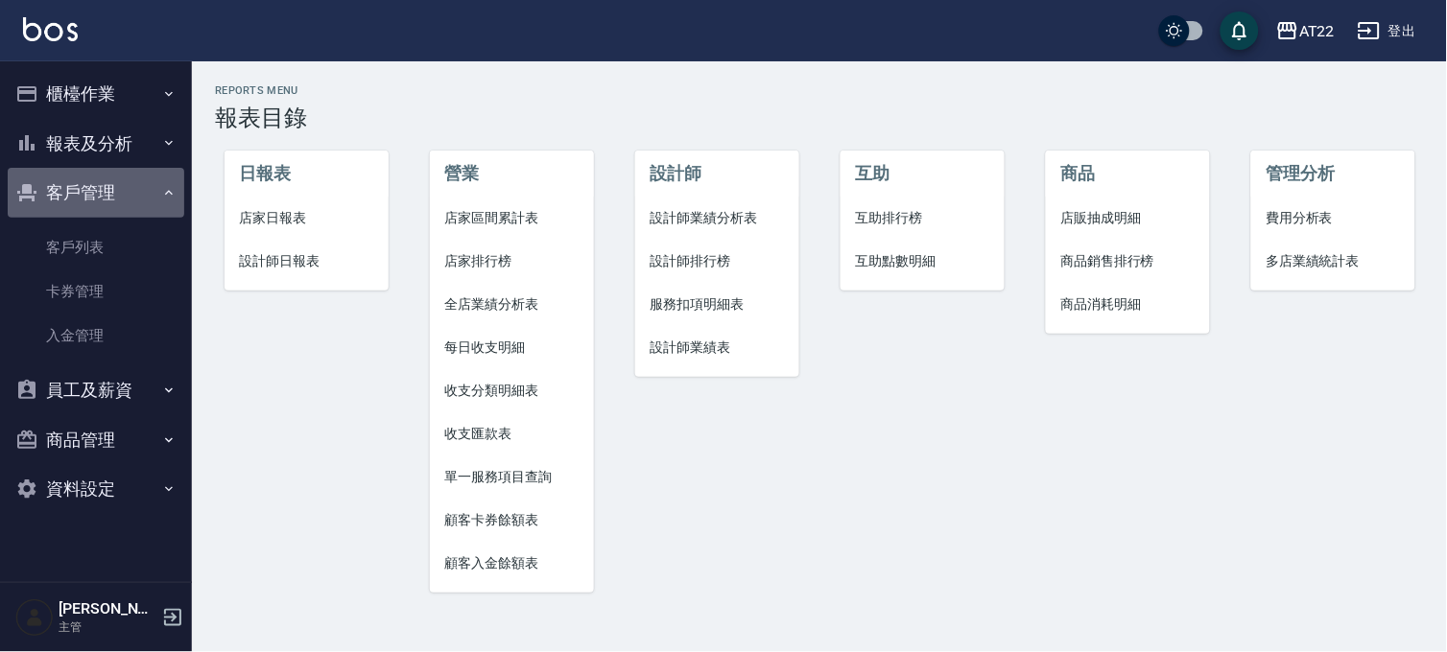
click at [112, 192] on button "客戶管理" at bounding box center [96, 193] width 177 height 50
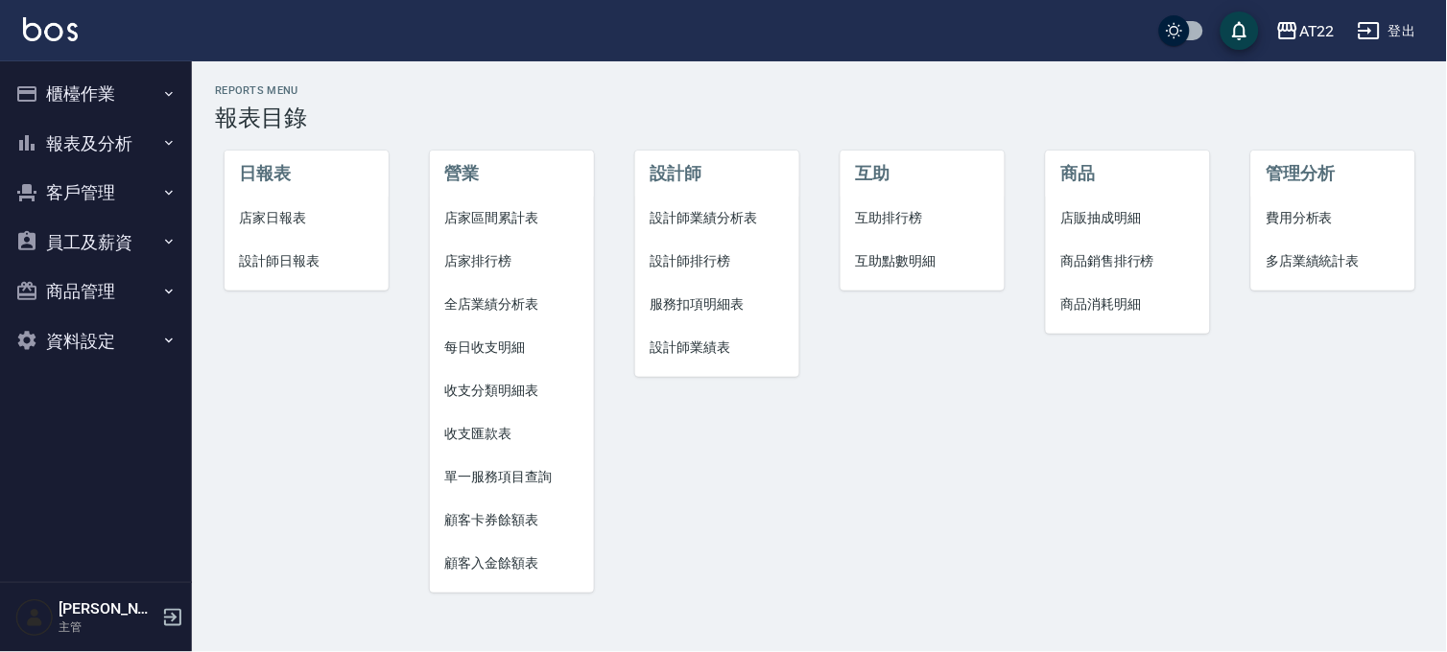
click at [118, 140] on button "報表及分析" at bounding box center [96, 144] width 177 height 50
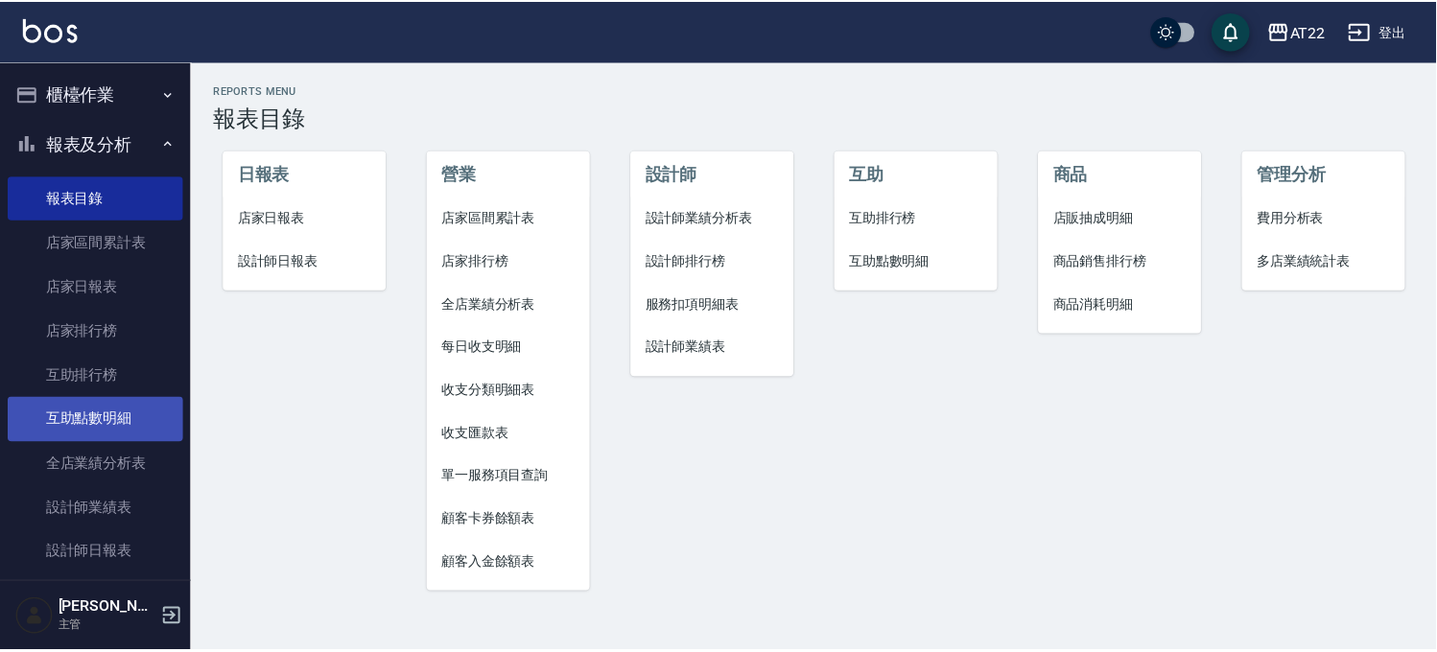
scroll to position [319, 0]
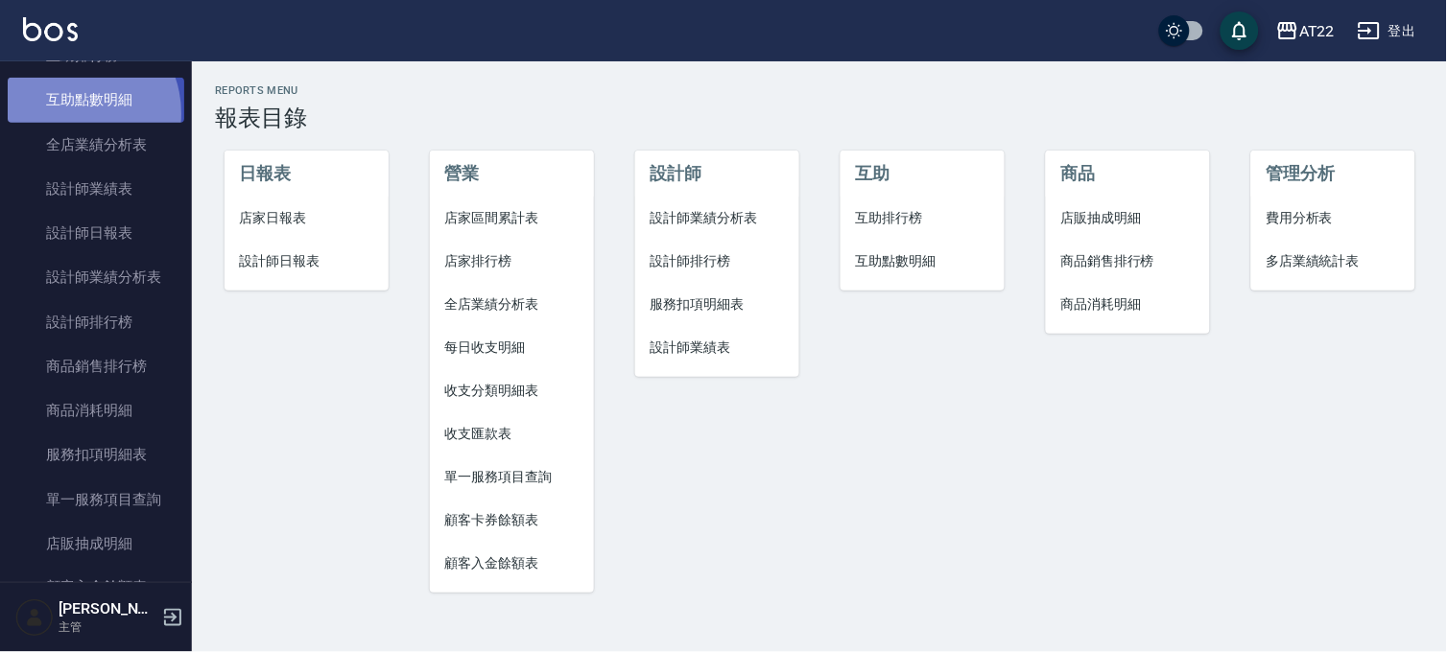
click at [72, 113] on link "互助點數明細" at bounding box center [96, 100] width 177 height 44
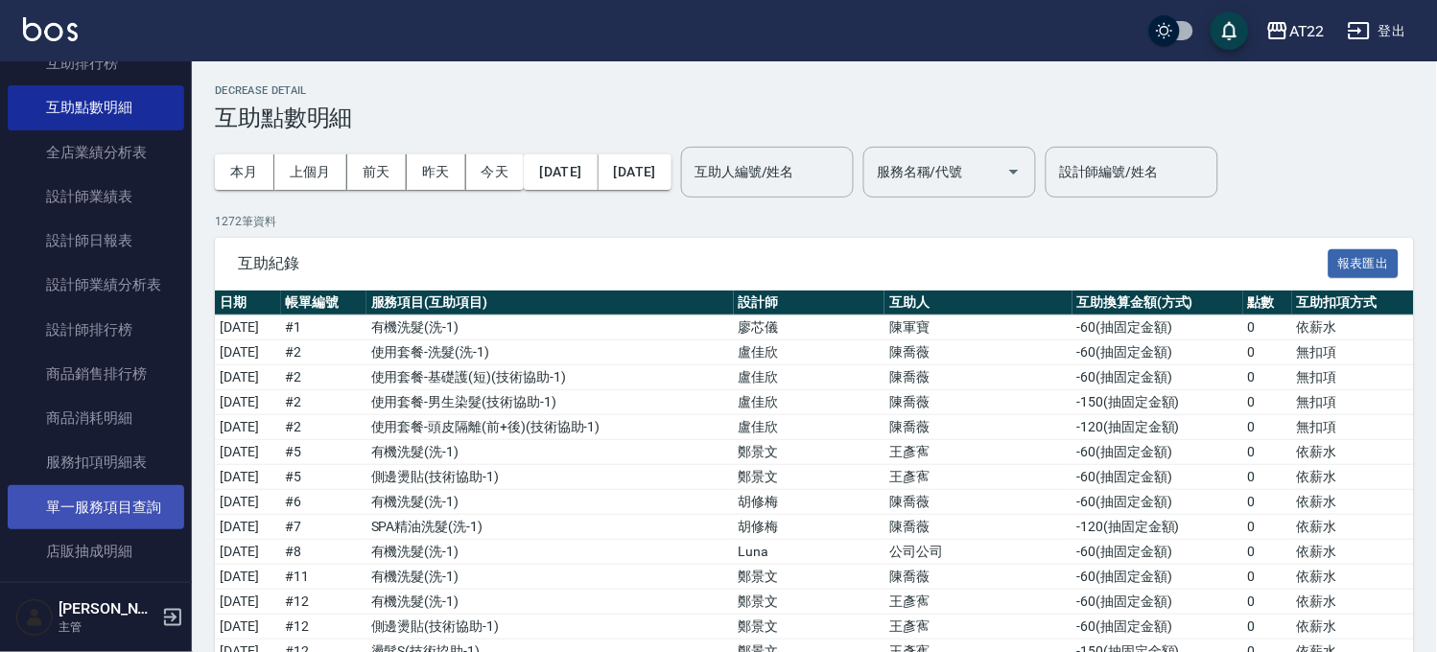
scroll to position [319, 0]
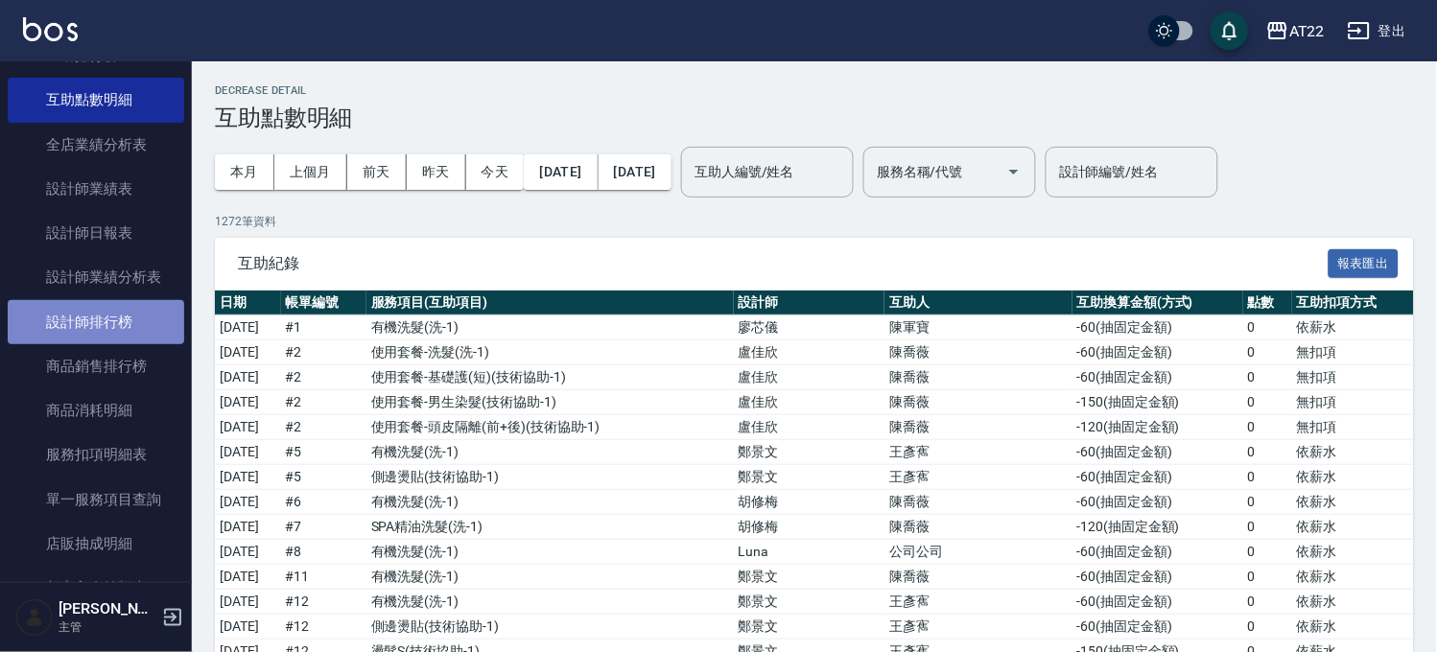
click at [113, 320] on link "設計師排行榜" at bounding box center [96, 322] width 177 height 44
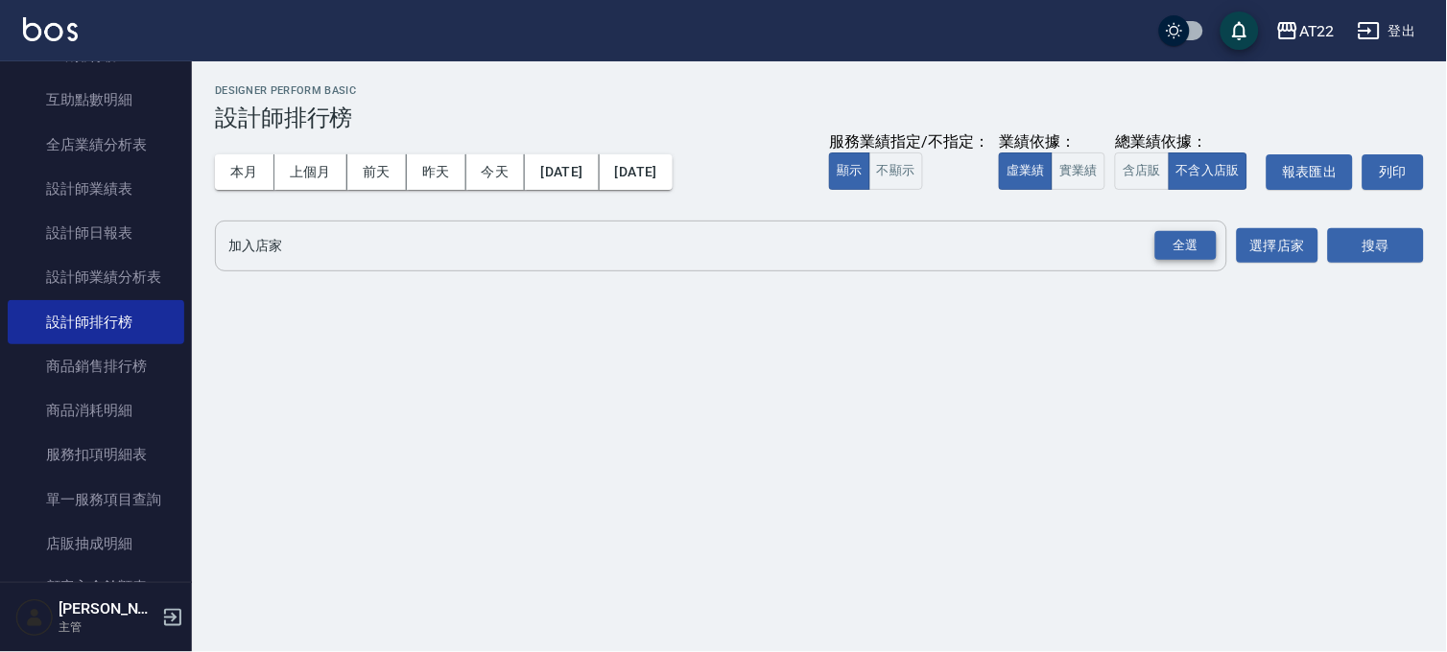
click at [1192, 252] on div "全選" at bounding box center [1185, 246] width 61 height 30
click at [1404, 247] on button "搜尋" at bounding box center [1376, 246] width 96 height 35
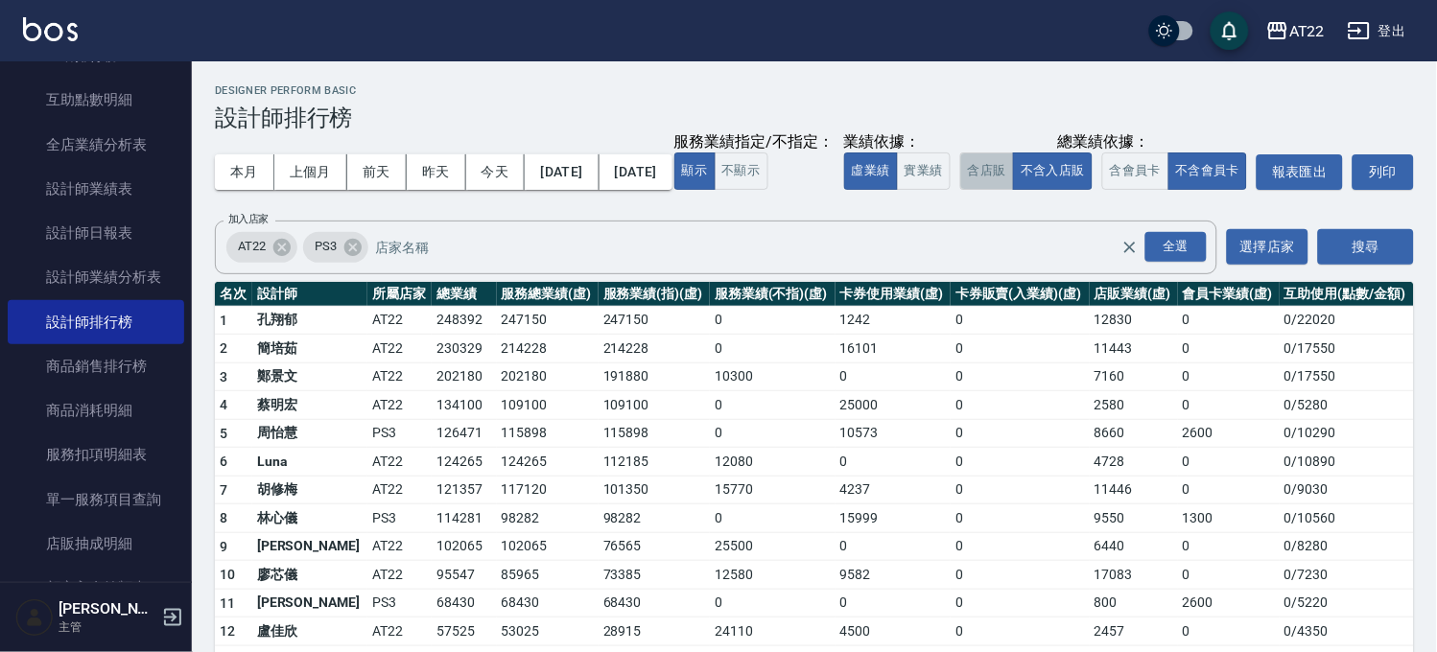
click at [960, 190] on button "含店販" at bounding box center [987, 171] width 54 height 37
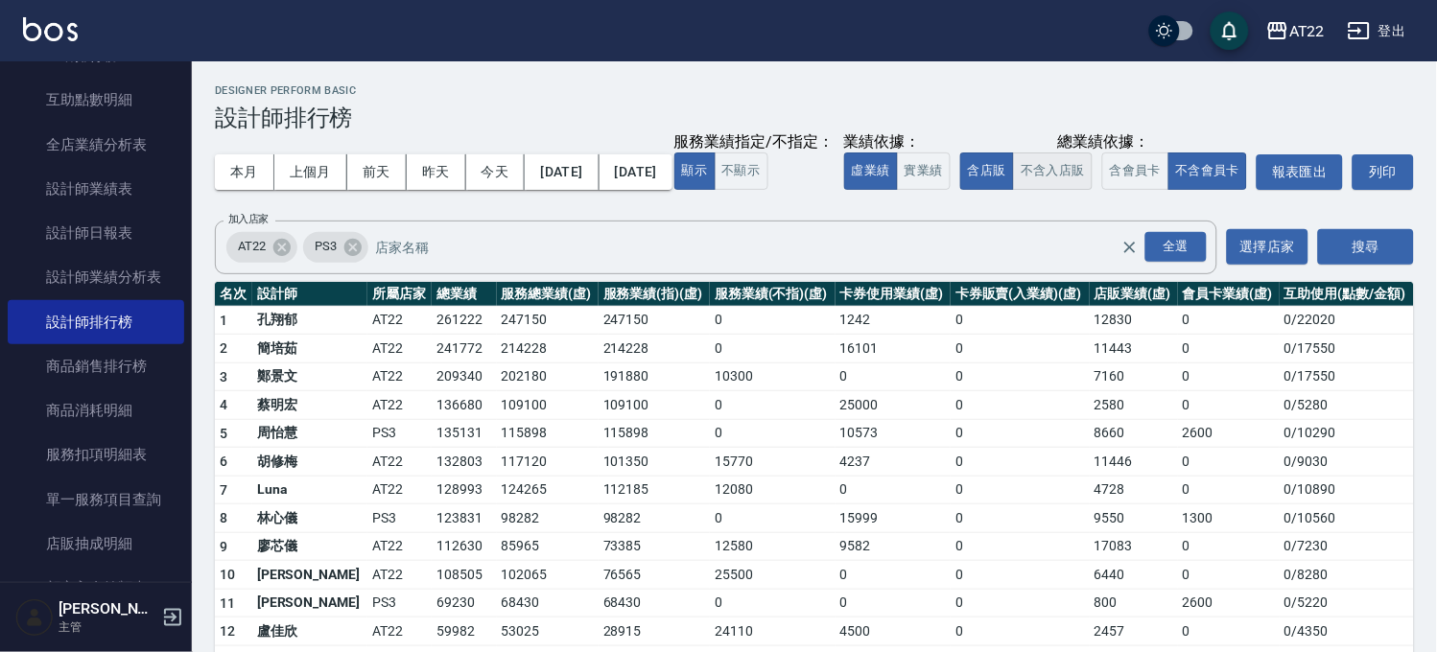
click at [1013, 190] on button "不含入店販" at bounding box center [1053, 171] width 80 height 37
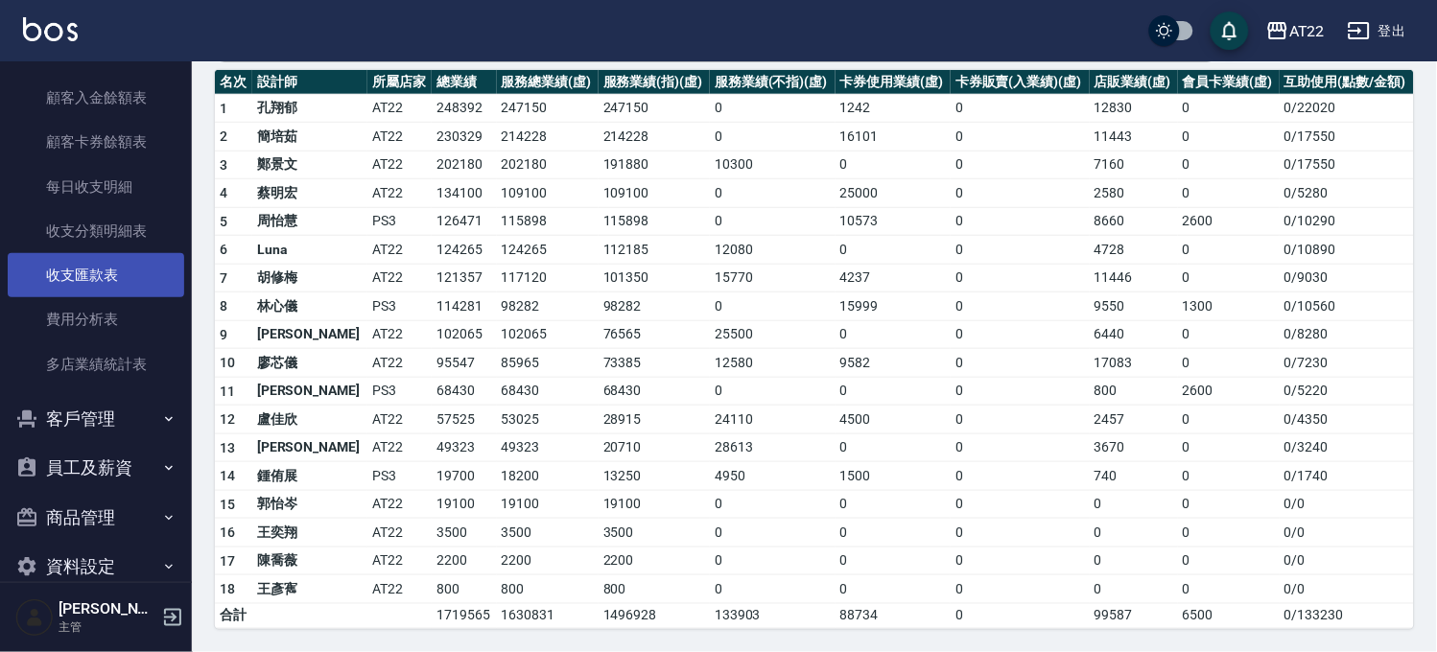
scroll to position [841, 0]
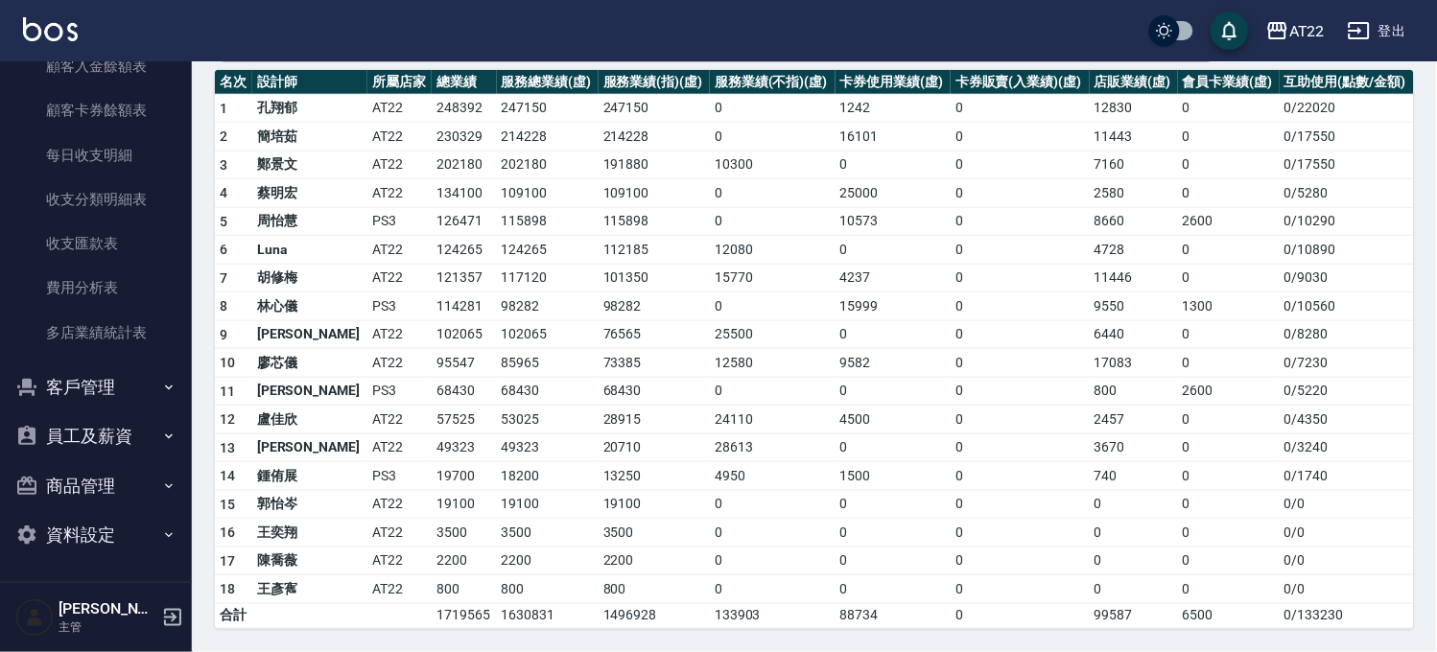
click at [128, 439] on button "員工及薪資" at bounding box center [96, 437] width 177 height 50
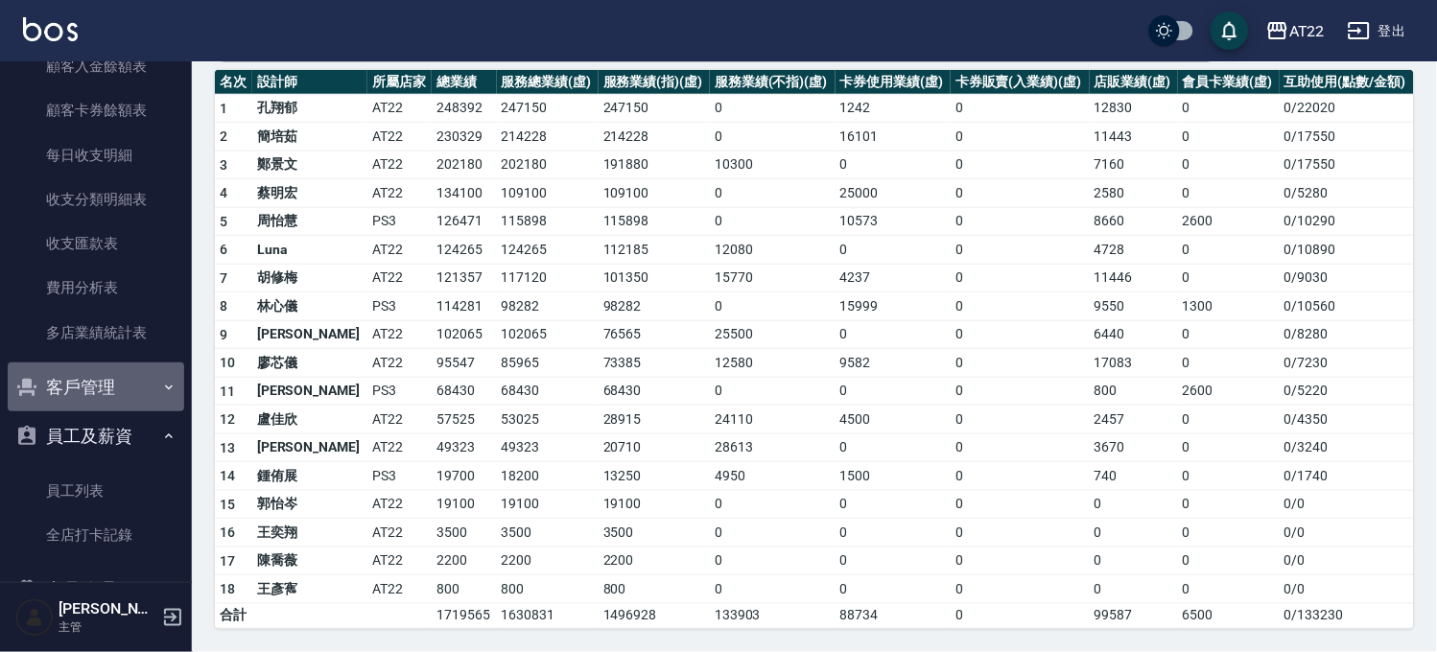
click at [130, 380] on button "客戶管理" at bounding box center [96, 388] width 177 height 50
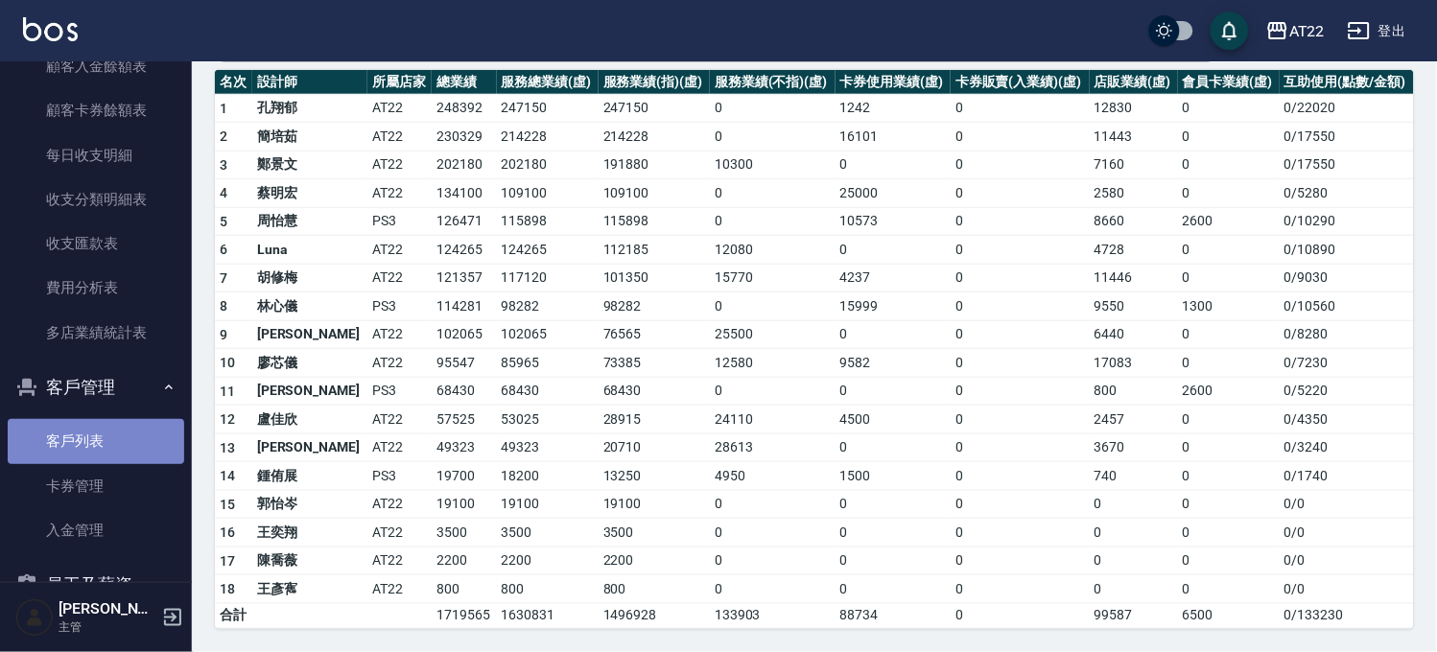
click at [126, 434] on link "客戶列表" at bounding box center [96, 441] width 177 height 44
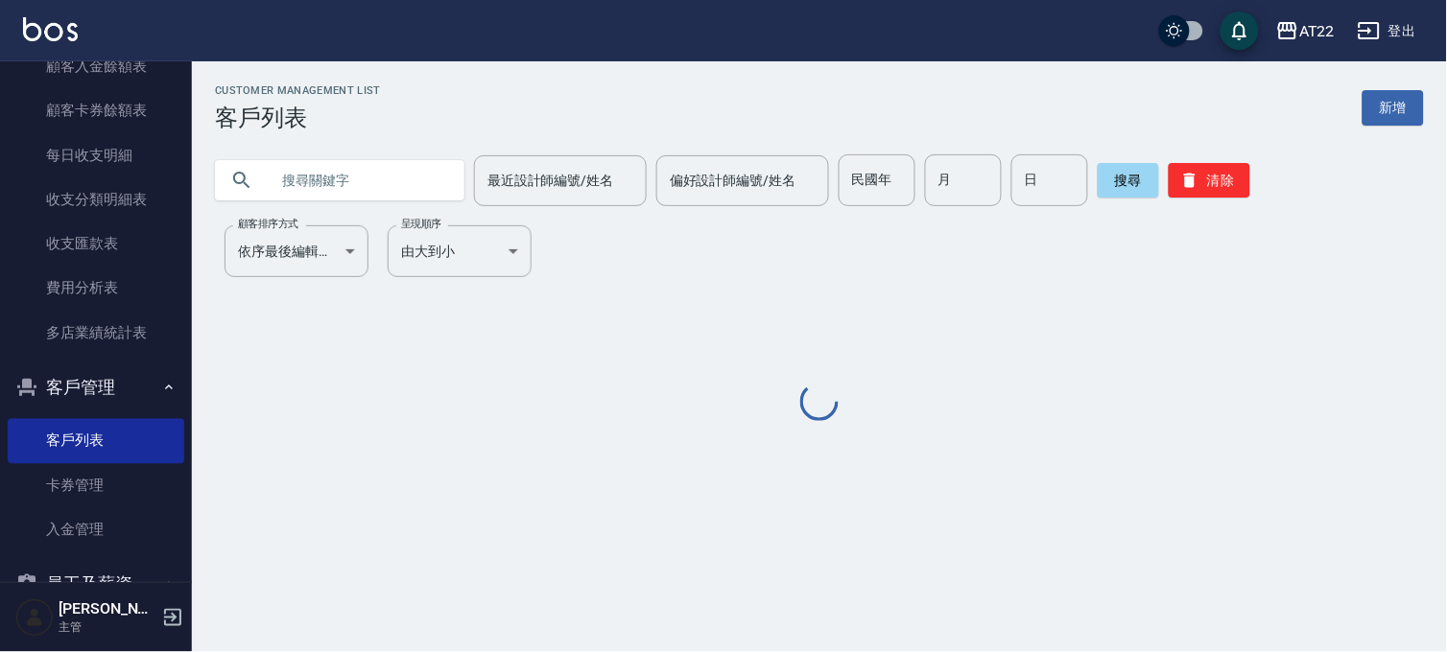
click at [353, 167] on input "text" at bounding box center [359, 180] width 180 height 52
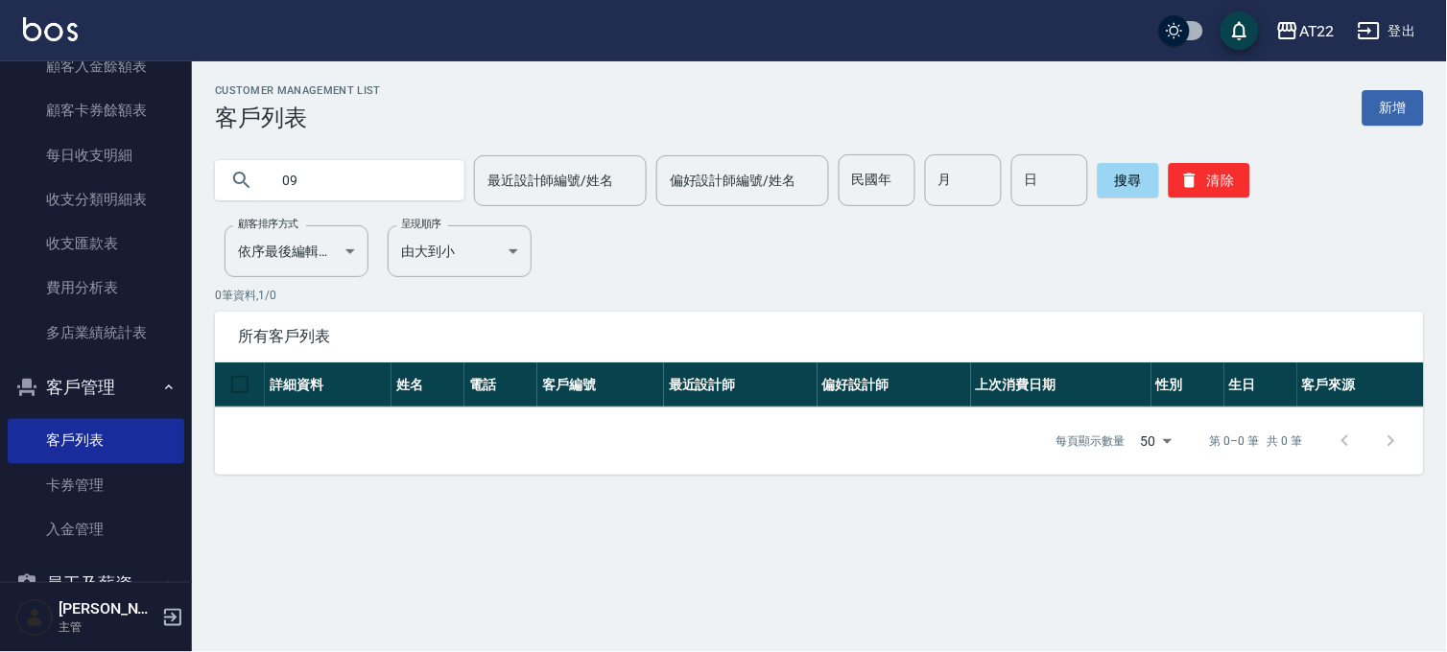
type input "0"
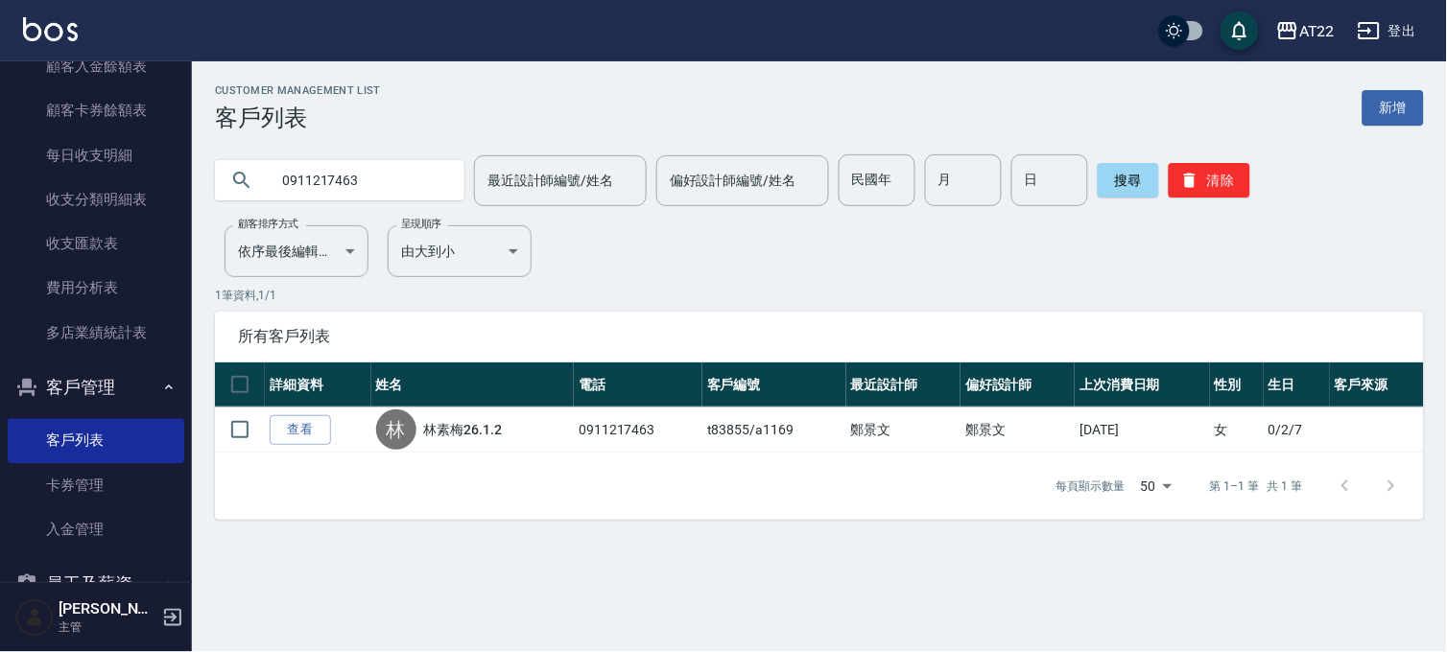
click at [409, 193] on input "0911217463" at bounding box center [359, 180] width 180 height 52
type input "0971760526"
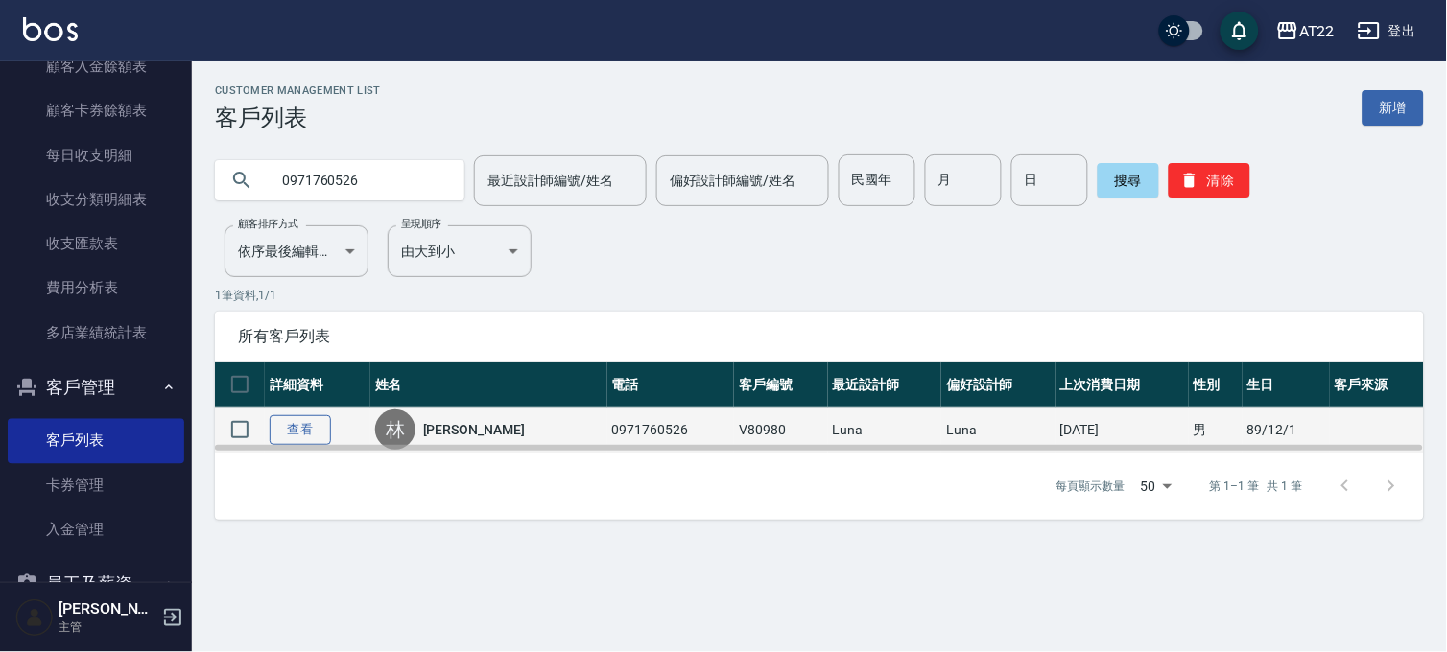
click at [318, 435] on link "查看" at bounding box center [300, 430] width 61 height 30
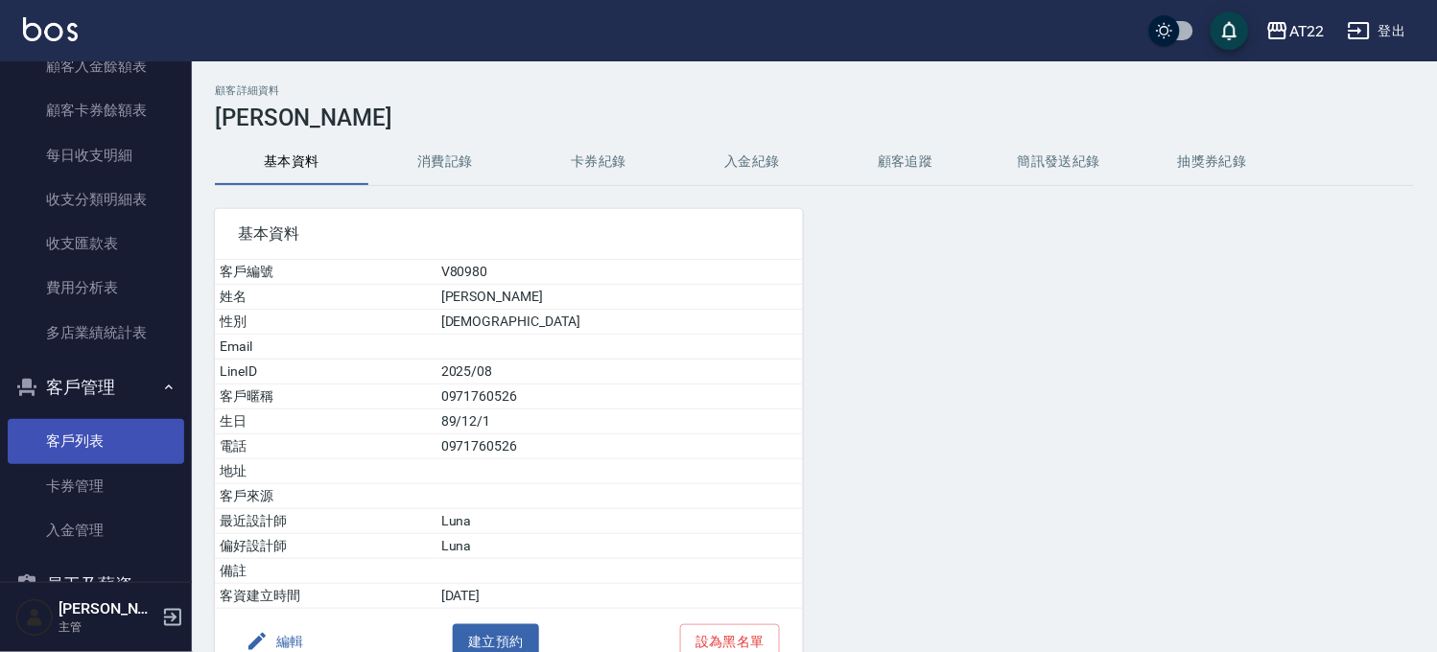
click at [97, 454] on link "客戶列表" at bounding box center [96, 441] width 177 height 44
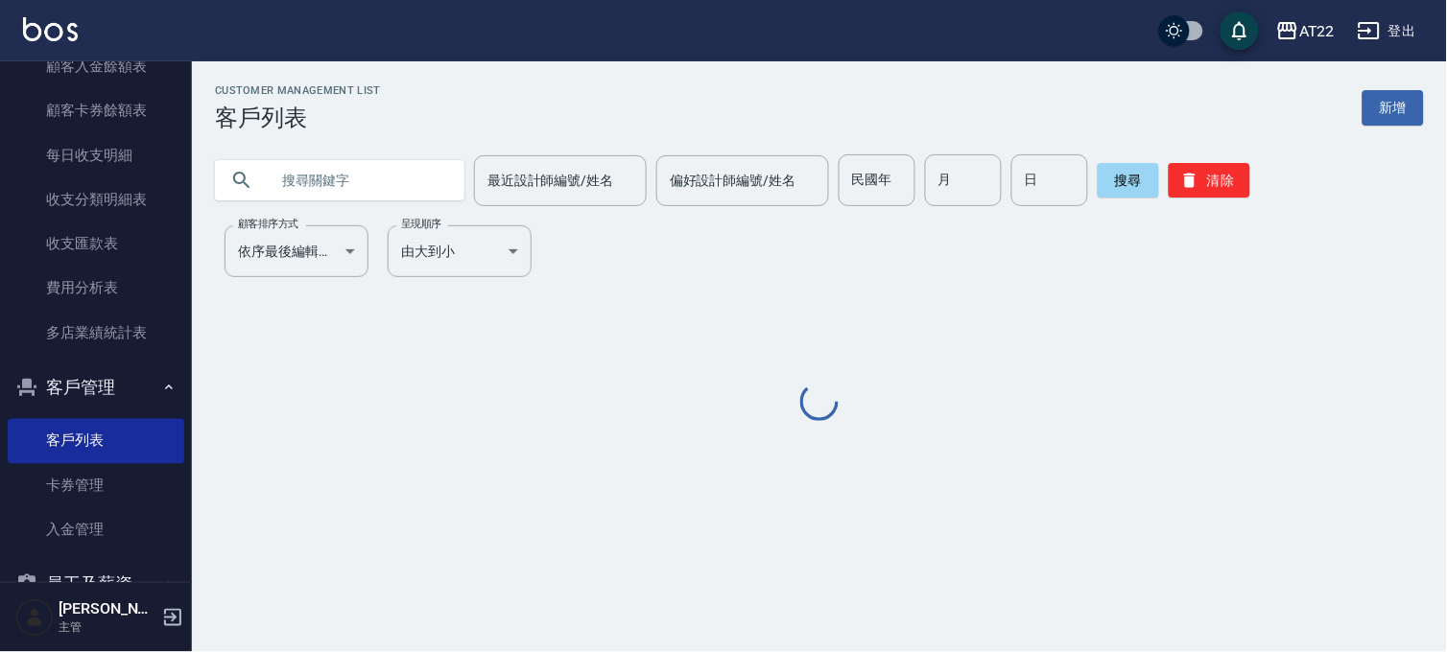
click at [366, 199] on input "text" at bounding box center [359, 180] width 180 height 52
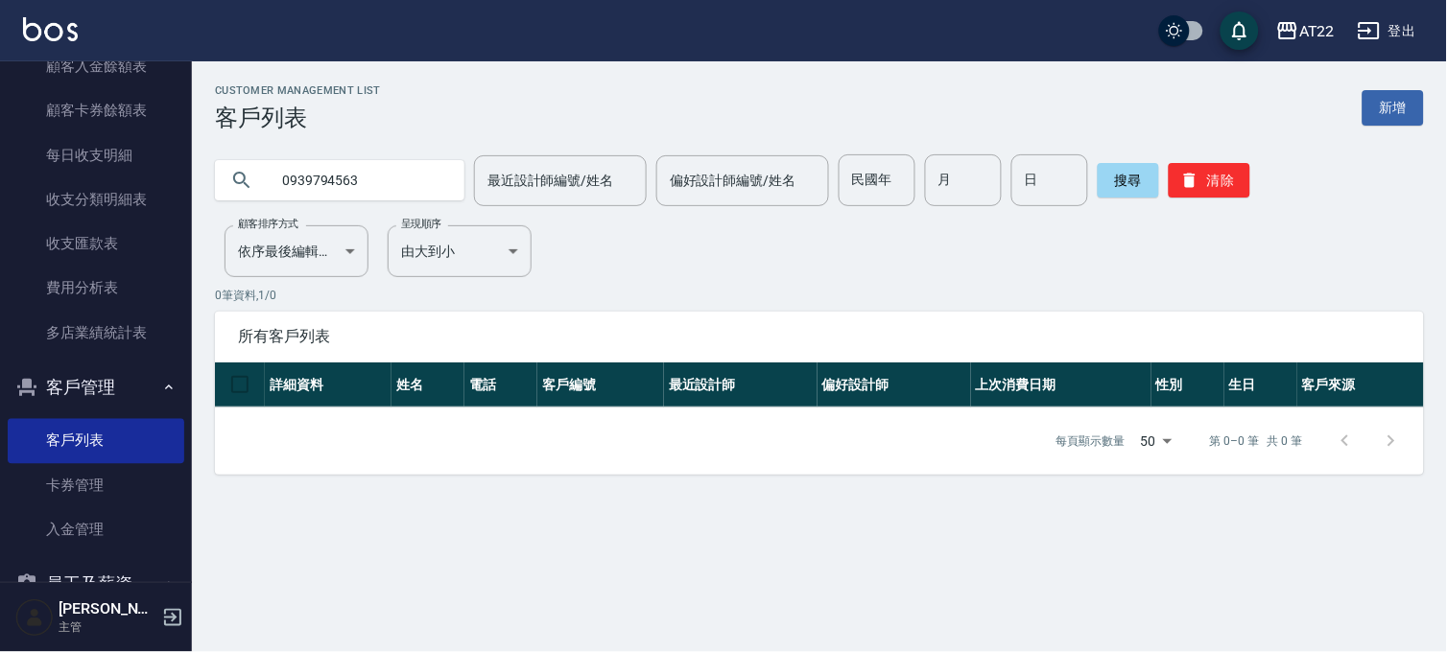
type input "0939794563"
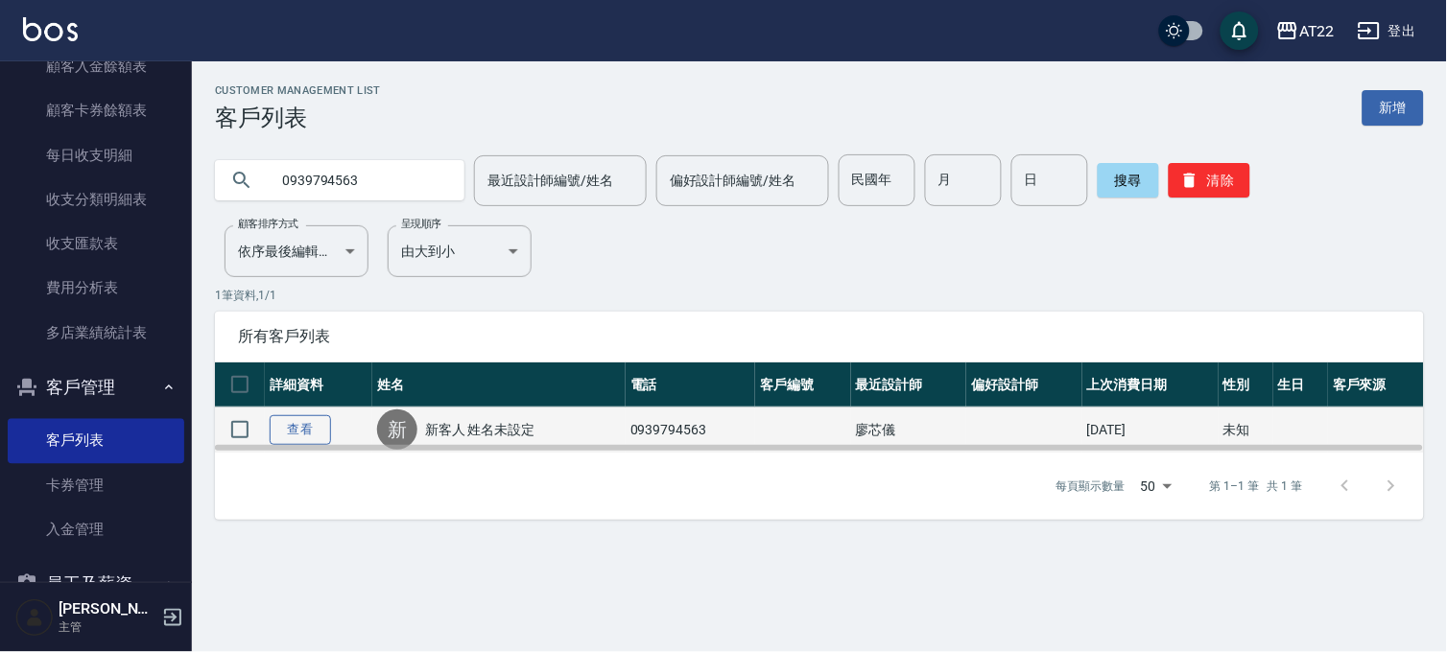
click at [302, 424] on link "查看" at bounding box center [300, 430] width 61 height 30
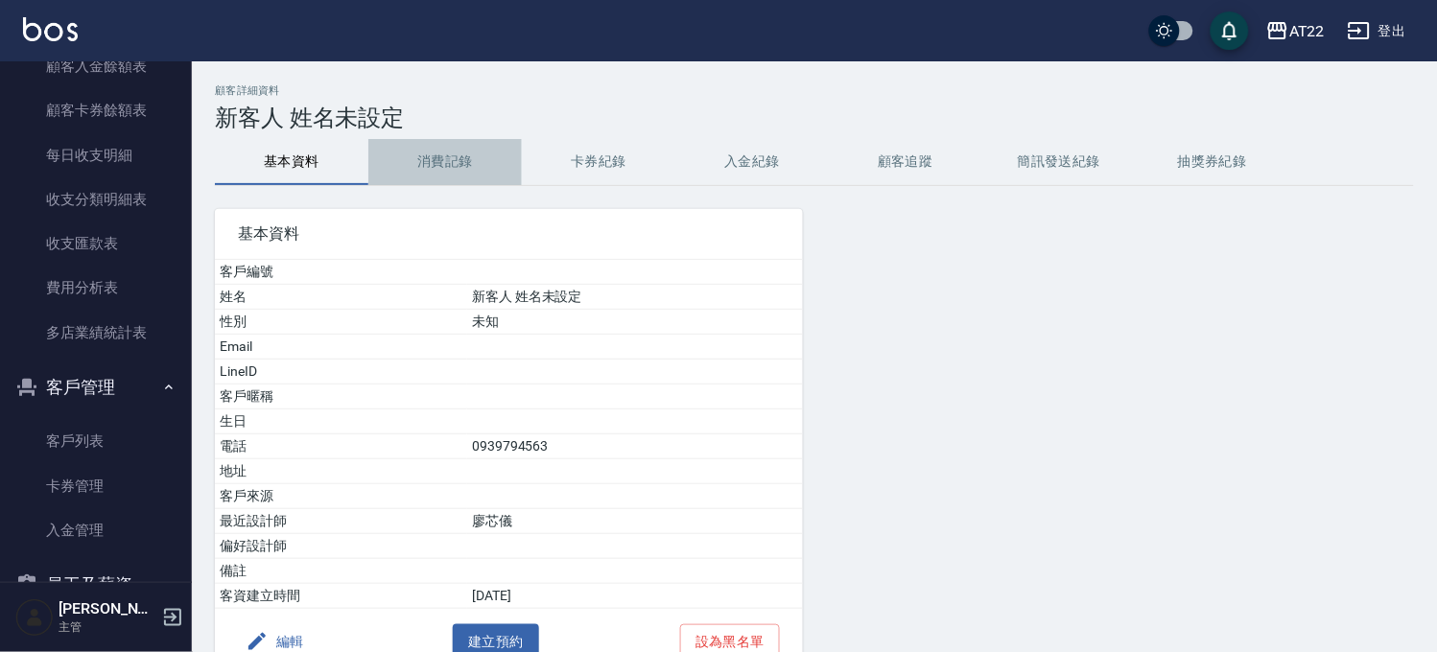
click at [448, 173] on button "消費記錄" at bounding box center [444, 162] width 153 height 46
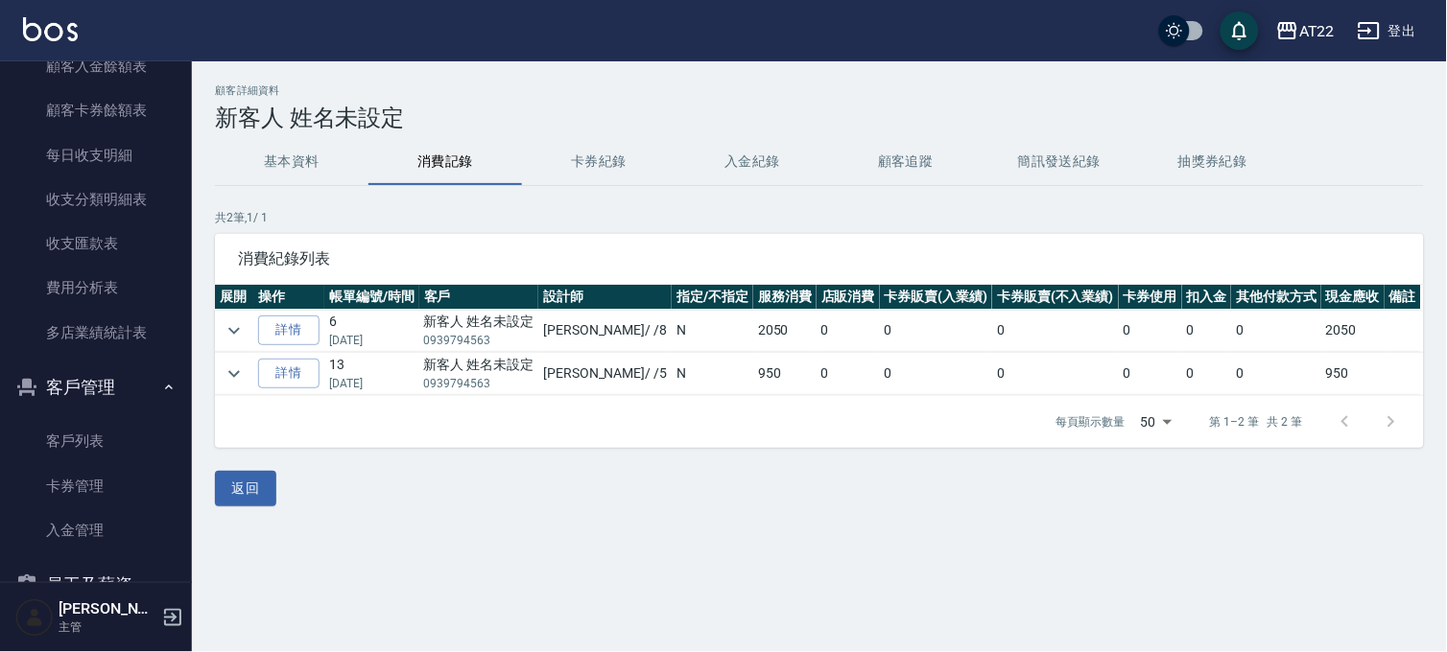
click at [341, 167] on button "基本資料" at bounding box center [291, 162] width 153 height 46
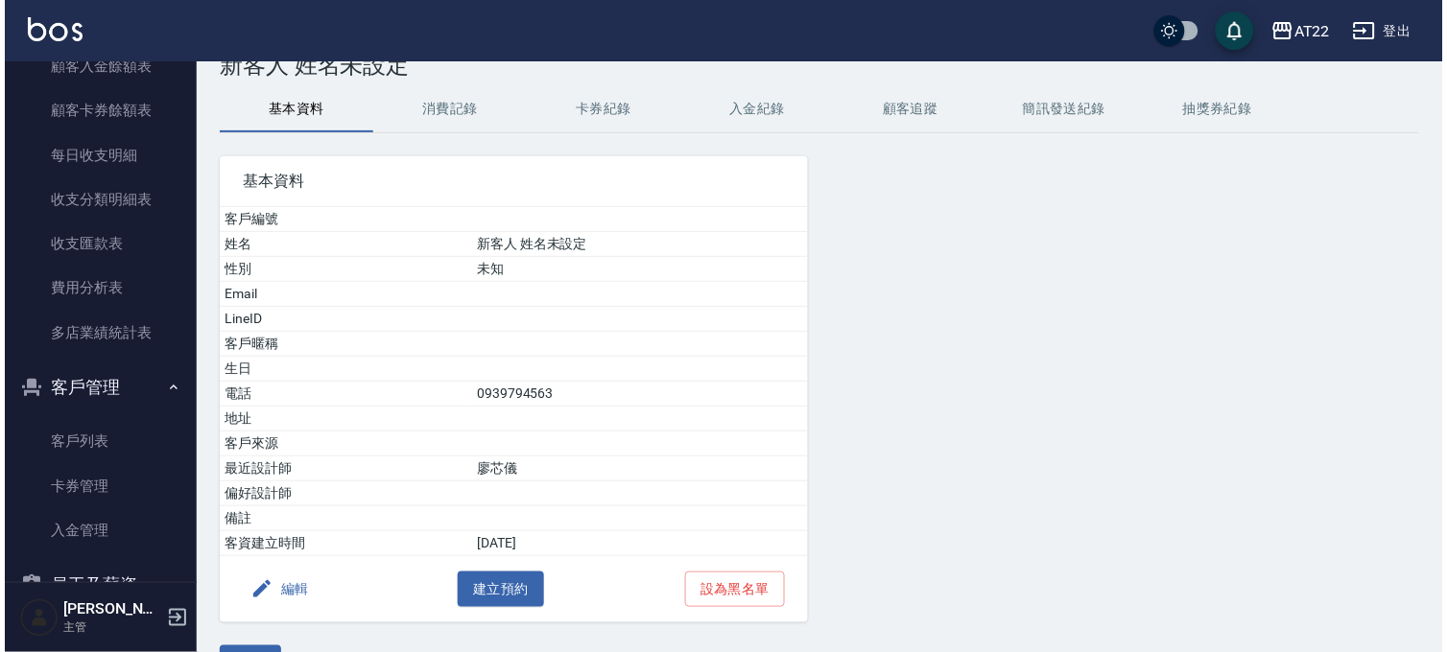
scroll to position [106, 0]
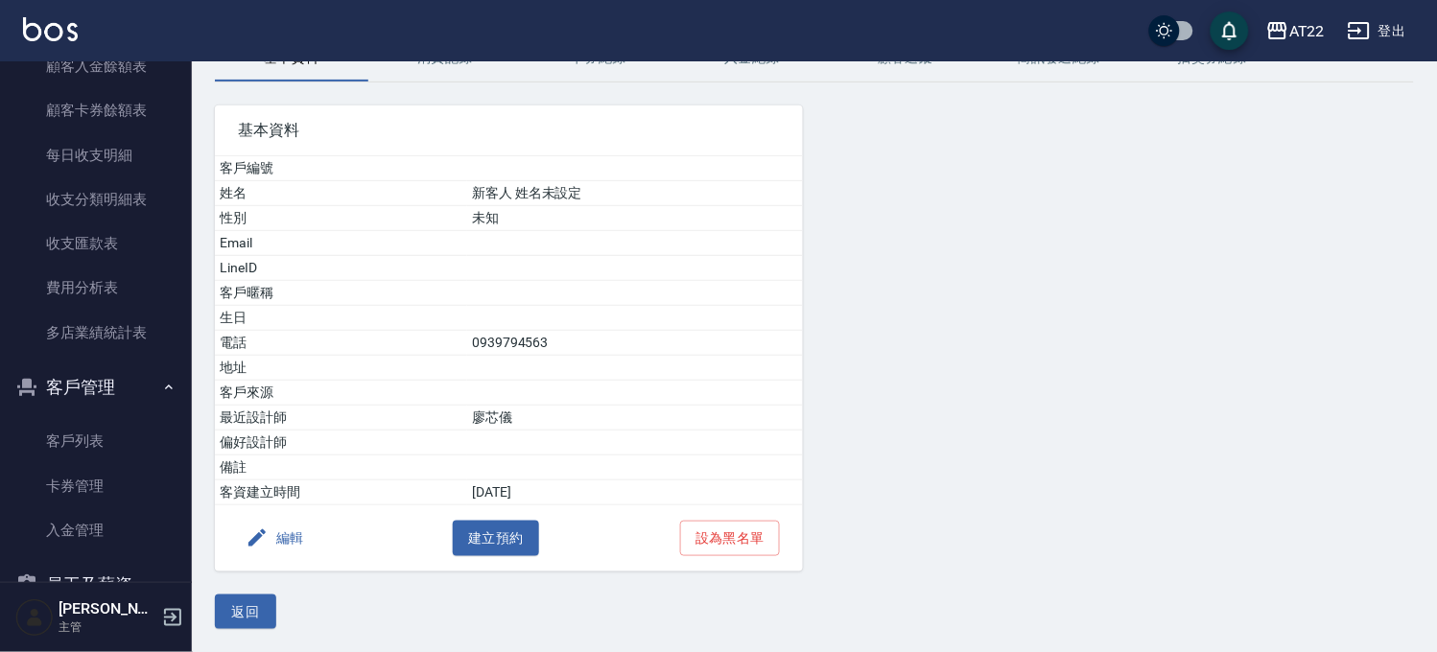
click at [299, 534] on button "編輯" at bounding box center [275, 538] width 74 height 35
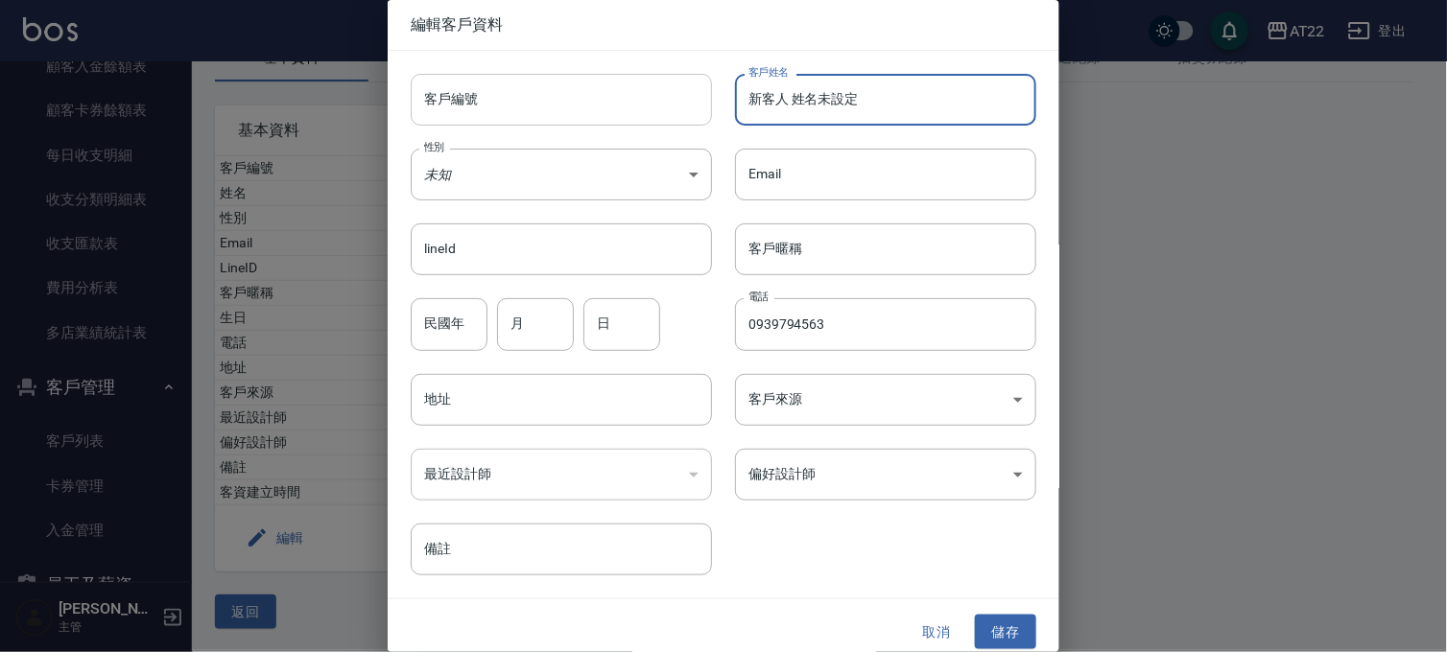
drag, startPoint x: 878, startPoint y: 99, endPoint x: 621, endPoint y: 89, distance: 257.3
click at [621, 89] on div "客戶編號 客戶編號 客戶姓名 新客人 姓名未設定 客戶姓名 性別 未知 UNKNOWN 性別 Email Email lineId lineId 客戶暱稱 客…" at bounding box center [712, 313] width 649 height 525
type input "[PERSON_NAME][DATE]"
click at [621, 89] on input "客戶編號" at bounding box center [561, 100] width 301 height 52
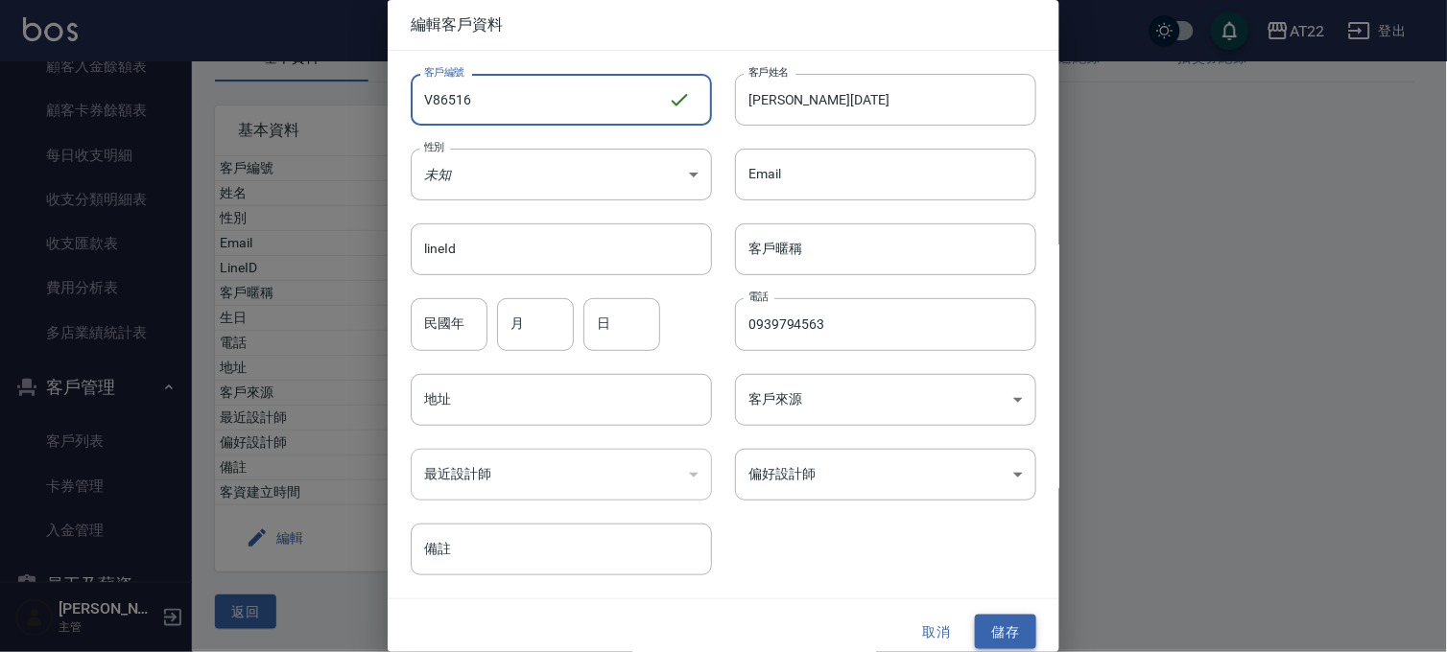
type input "V86516"
click at [979, 634] on button "儲存" at bounding box center [1005, 632] width 61 height 35
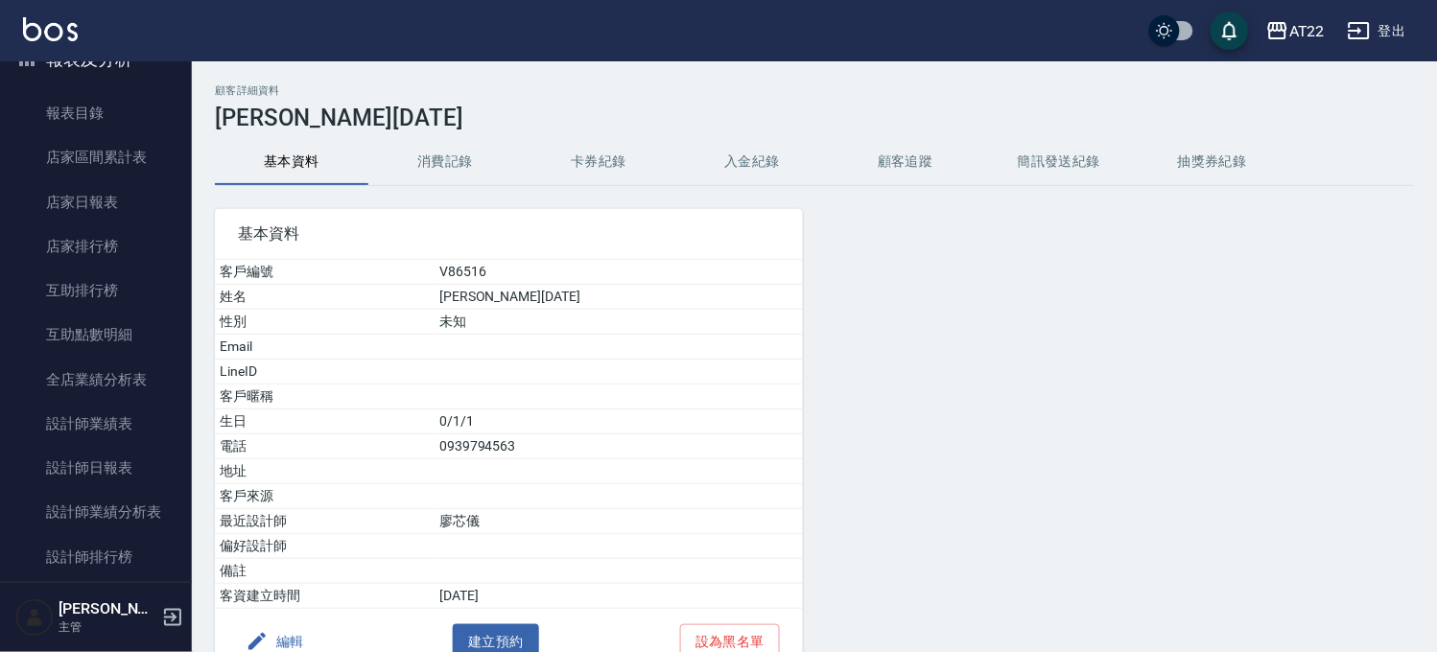
scroll to position [0, 0]
drag, startPoint x: 73, startPoint y: 55, endPoint x: 79, endPoint y: 74, distance: 20.0
click at [78, 55] on div "AT22 登出" at bounding box center [718, 30] width 1437 height 61
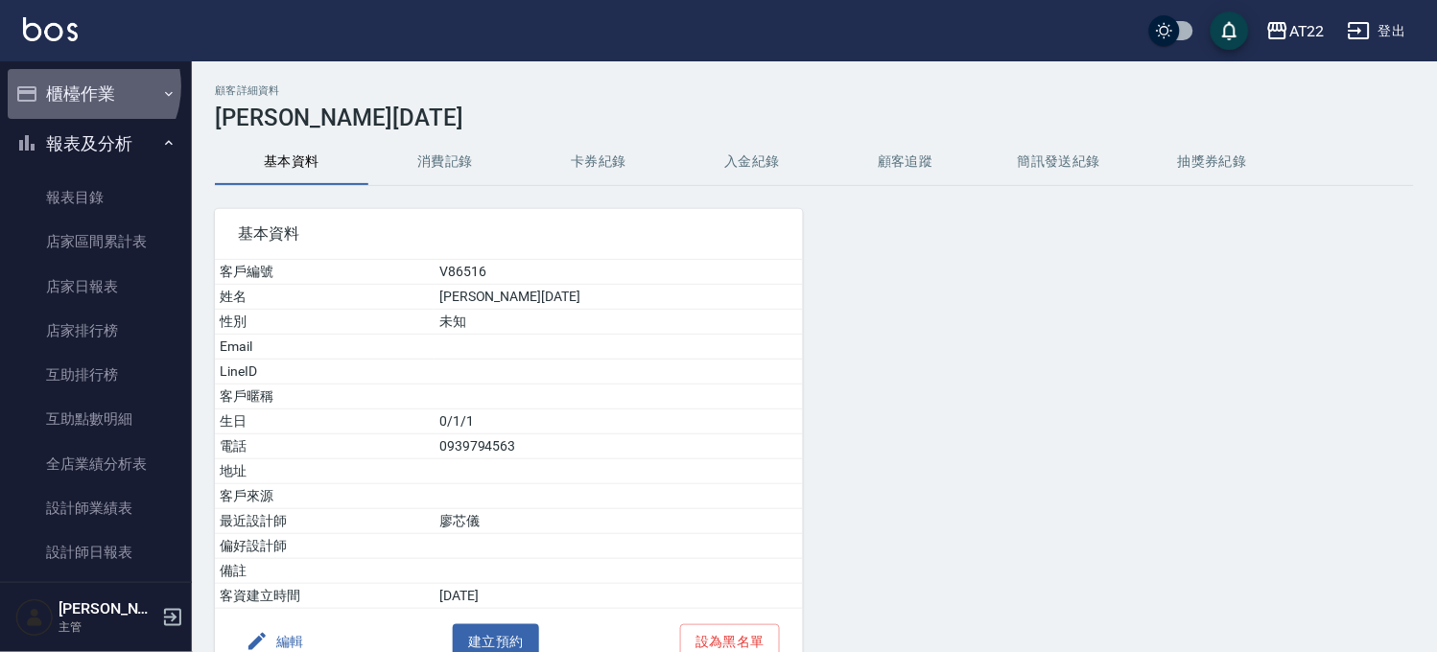
click at [82, 86] on button "櫃檯作業" at bounding box center [96, 94] width 177 height 50
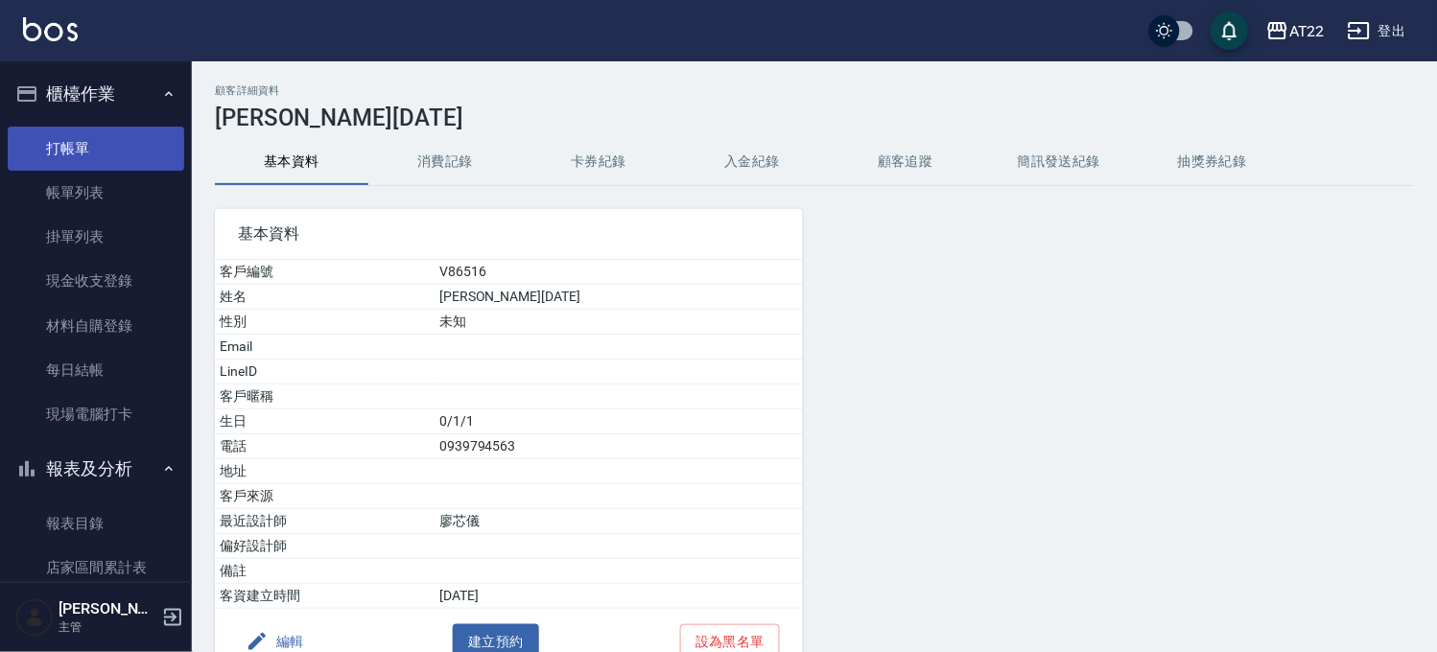
click at [77, 135] on link "打帳單" at bounding box center [96, 149] width 177 height 44
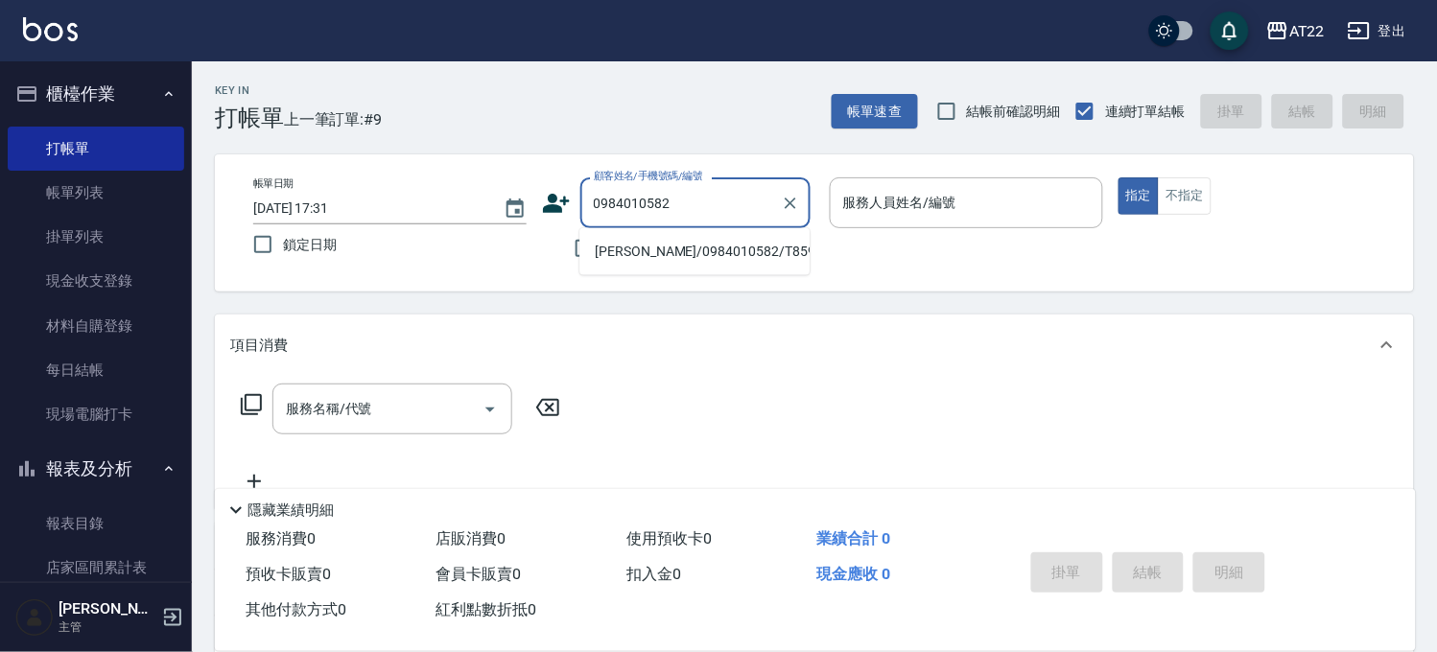
click at [723, 243] on li "陳芝霈/0984010582/T85916" at bounding box center [694, 252] width 230 height 32
type input "陳芝霈/0984010582/T85916"
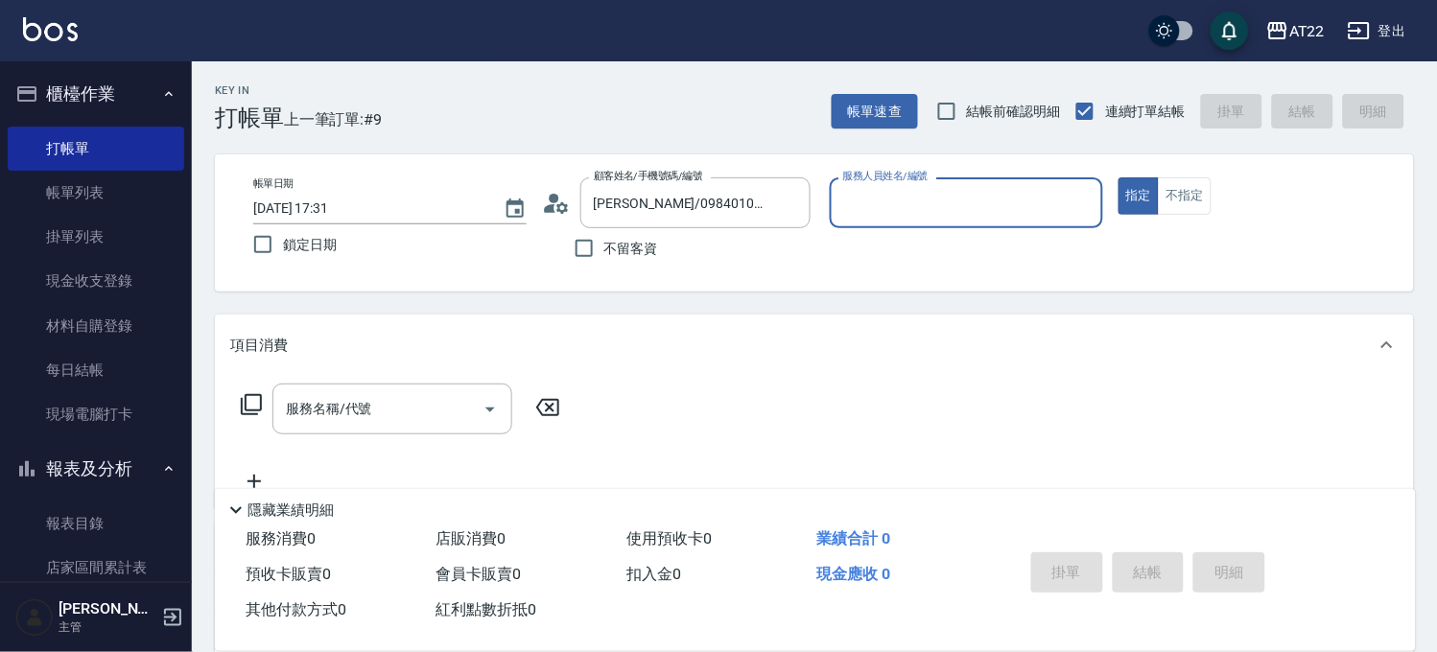
type input "Luna-15"
click at [1119, 177] on button "指定" at bounding box center [1139, 195] width 41 height 37
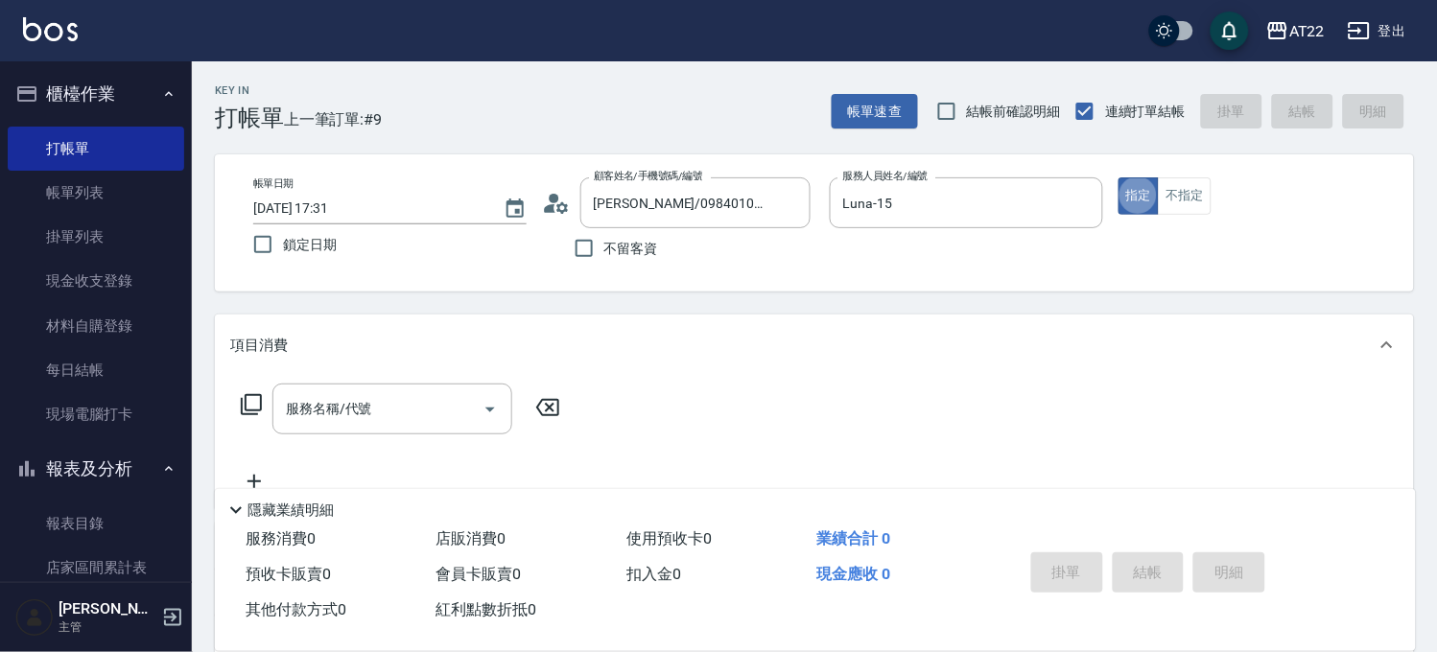
type button "true"
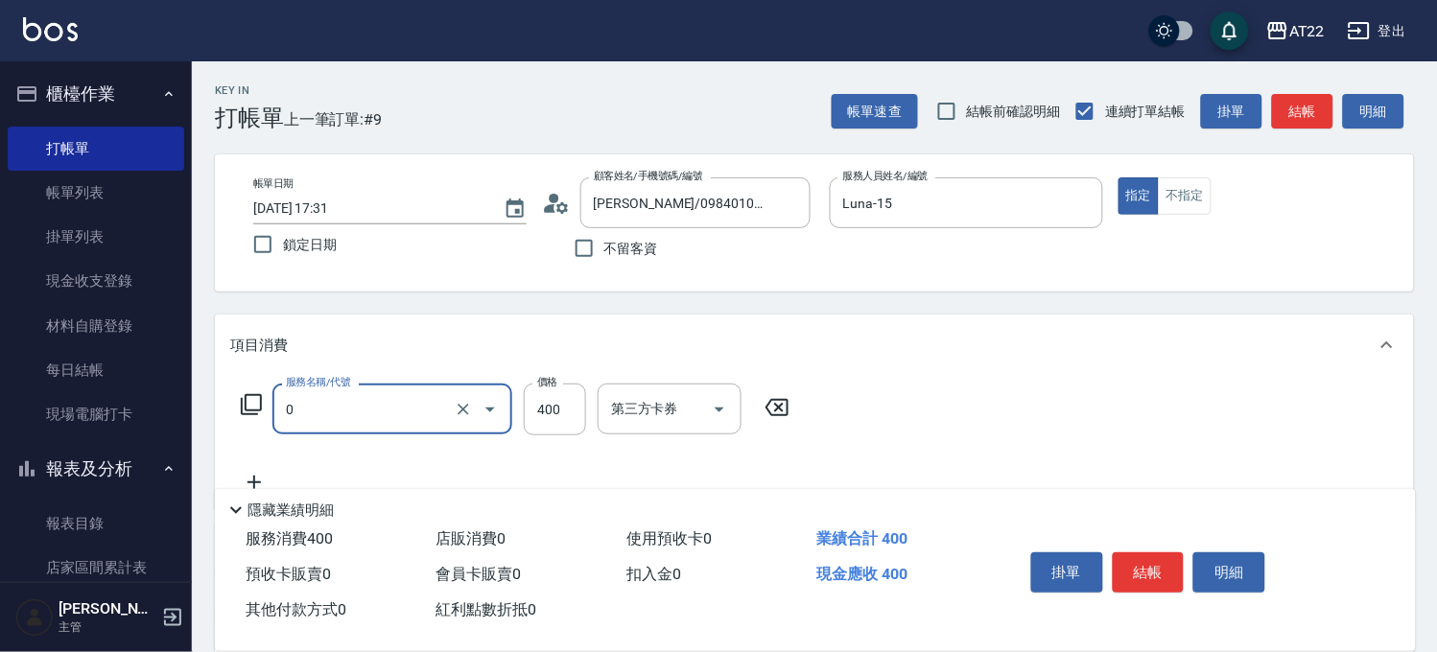
type input "有機洗髮(0)"
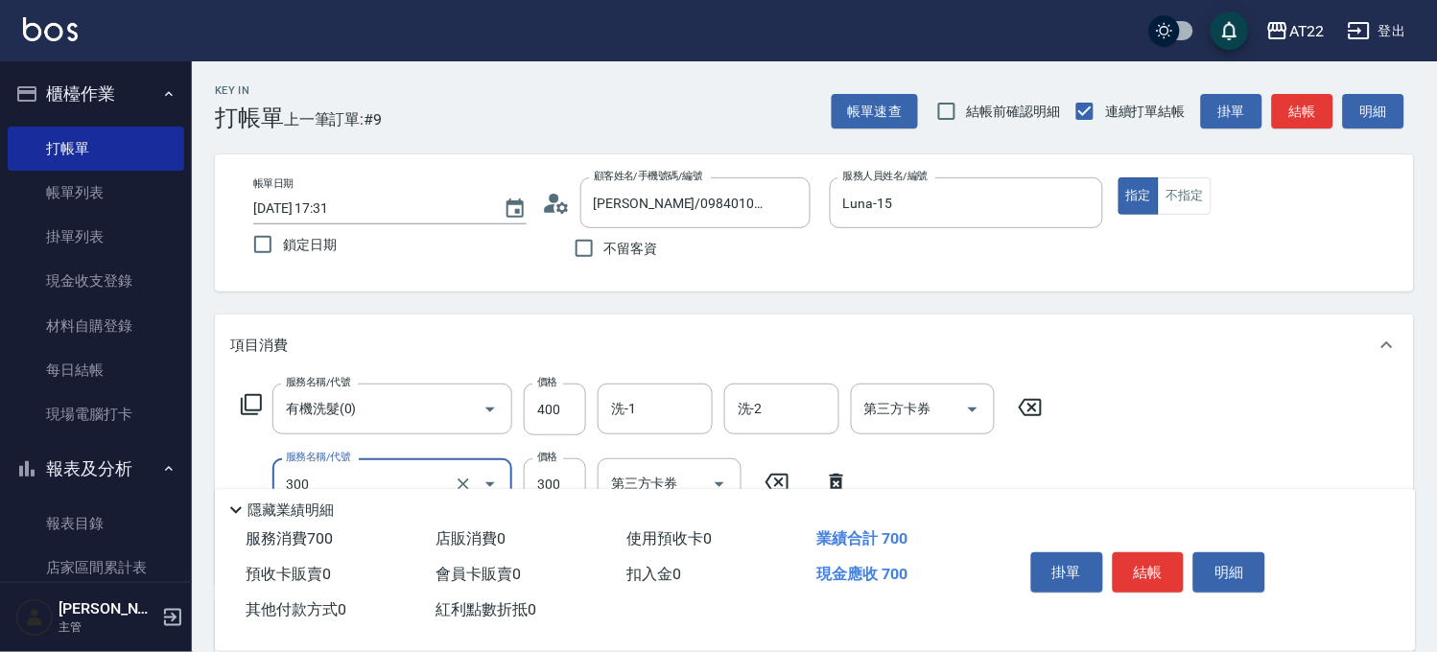
type input "剪髮(300)"
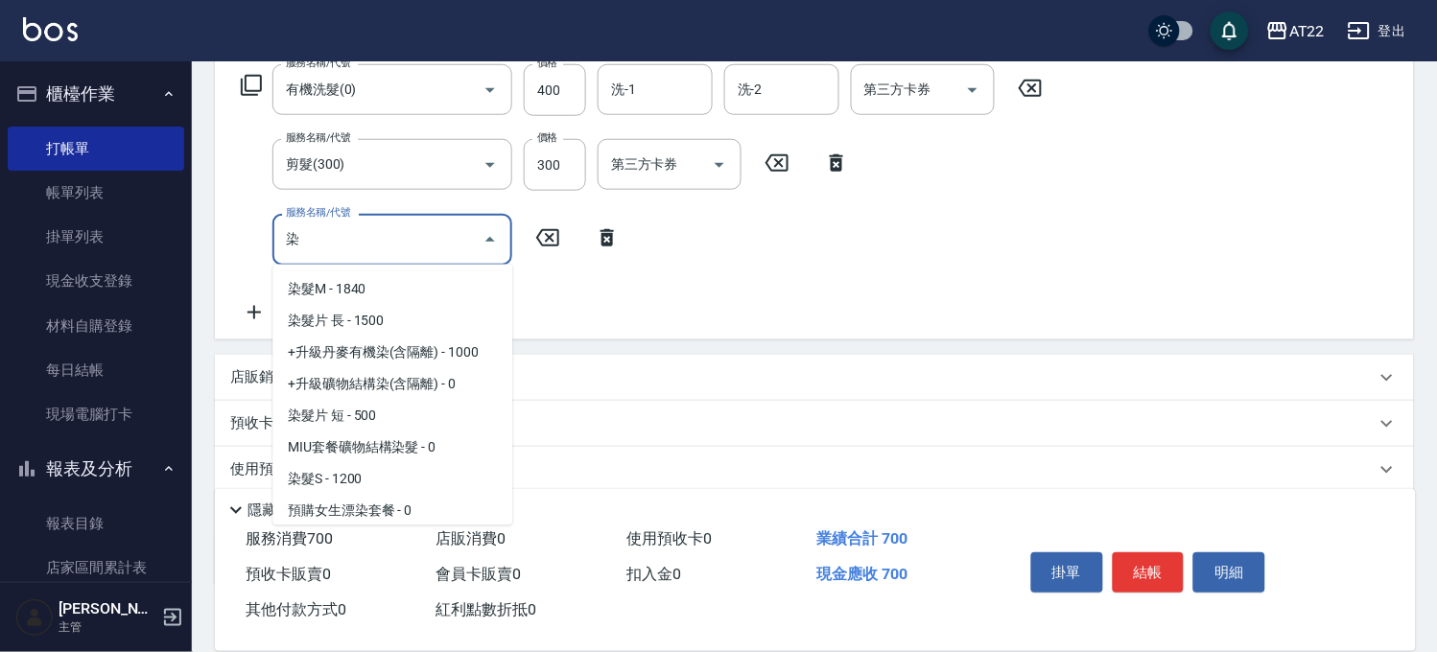
scroll to position [127, 0]
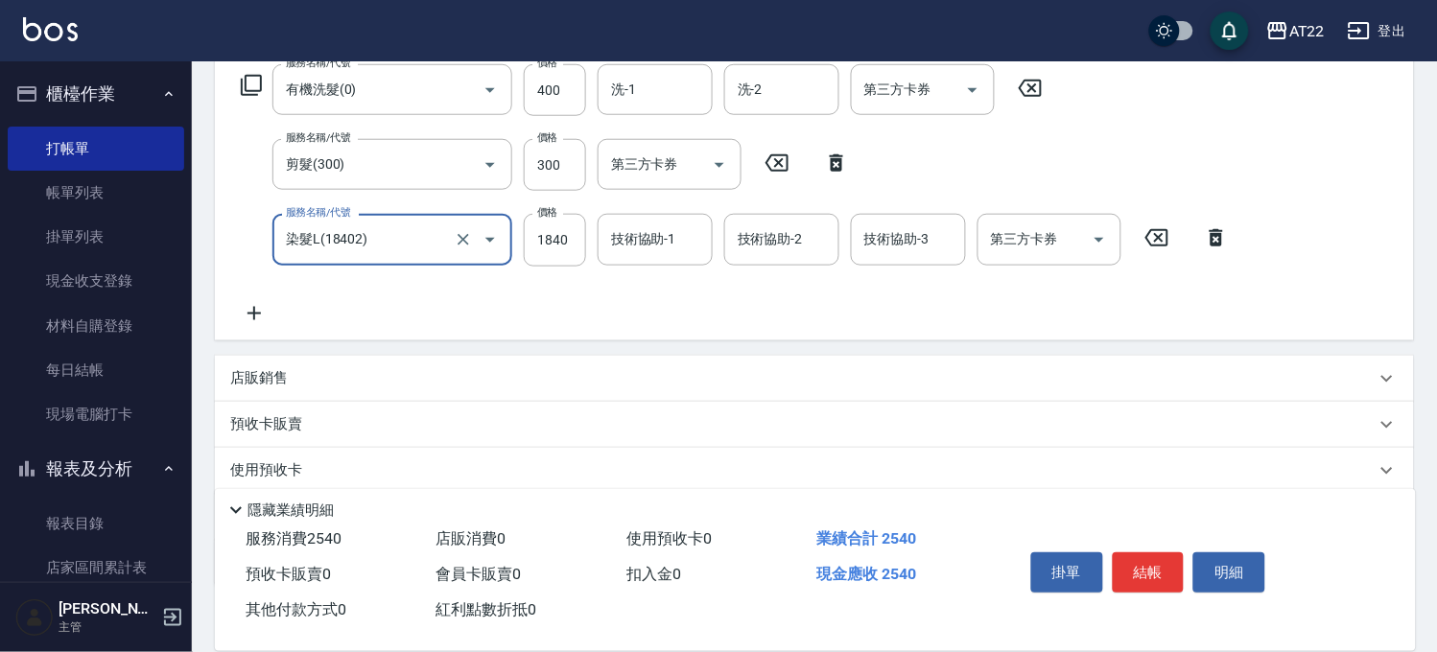
type input "染髮L(18402)"
type input "1910"
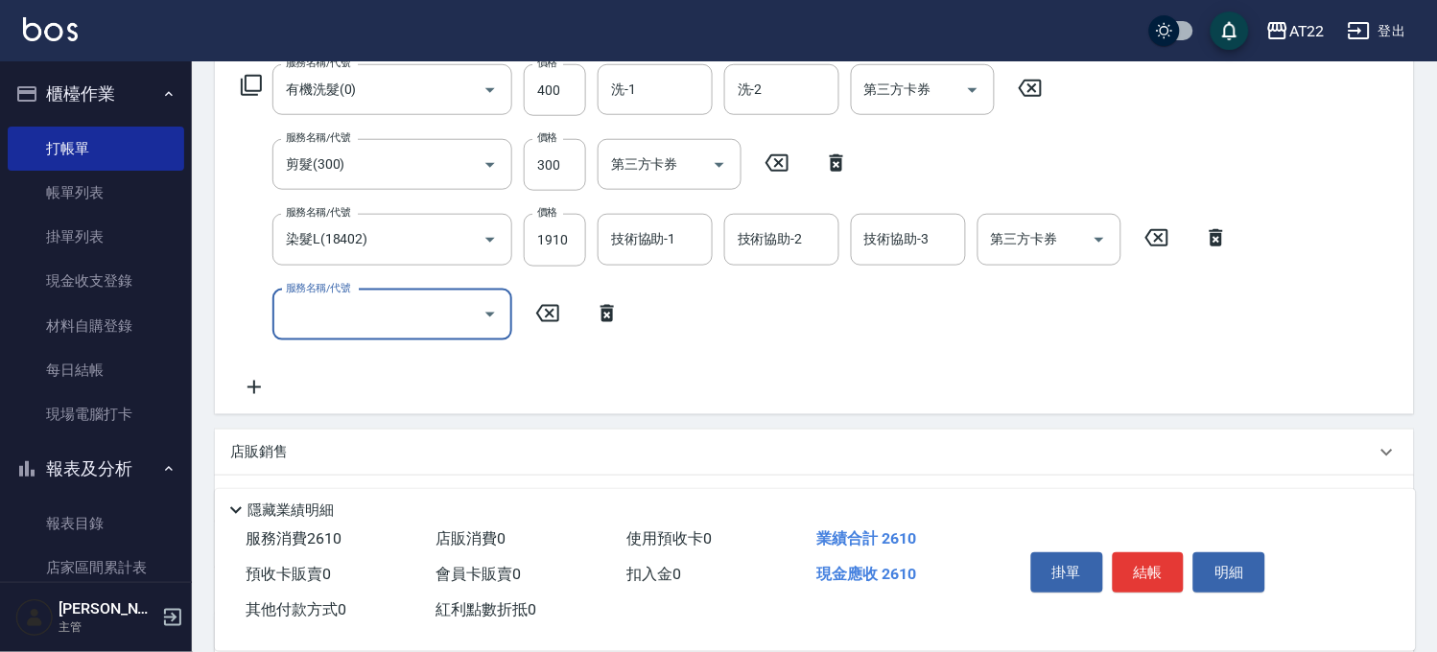
scroll to position [0, 0]
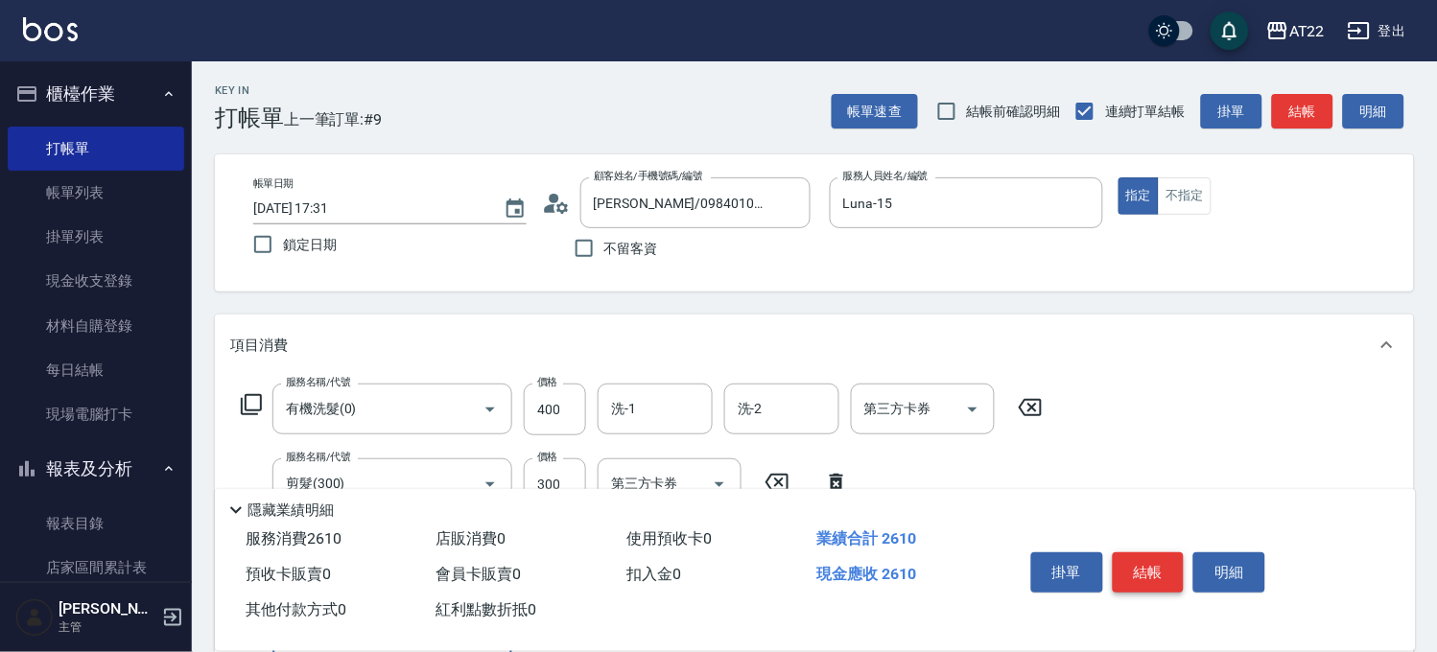
click at [1137, 559] on button "結帳" at bounding box center [1149, 573] width 72 height 40
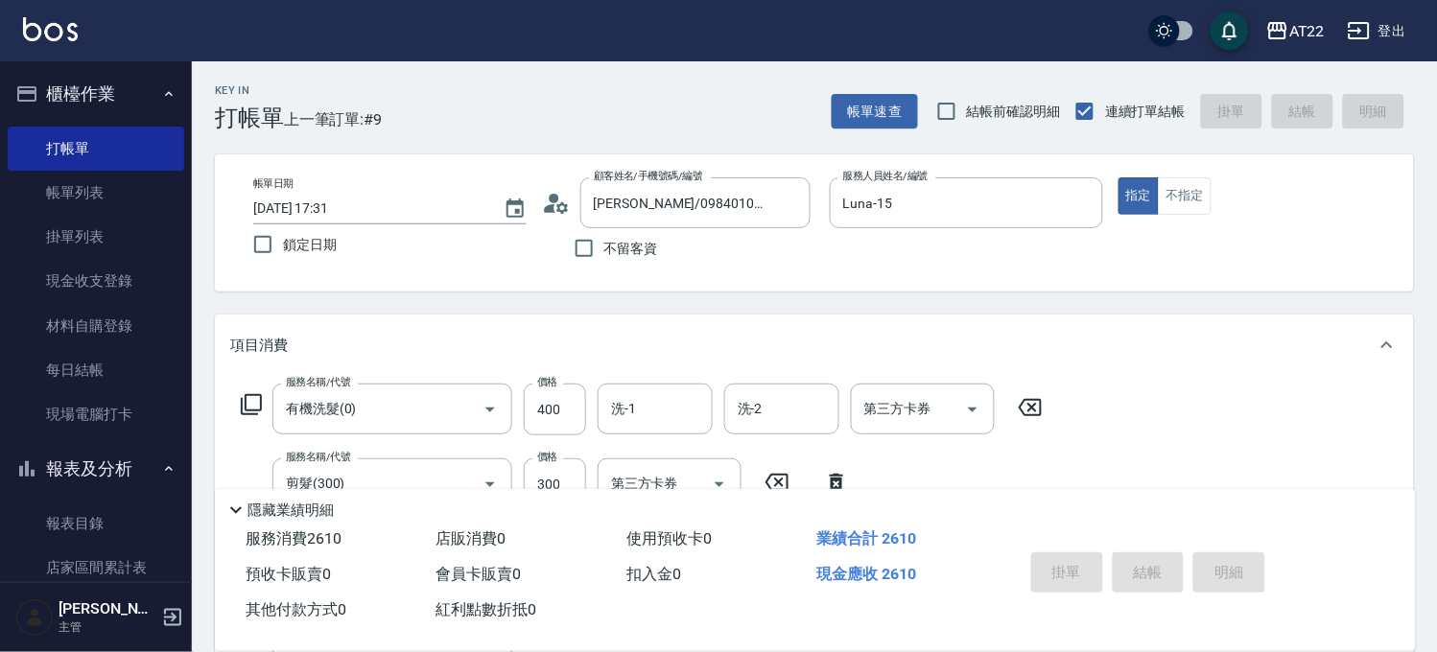
type input "2025/09/24 17:34"
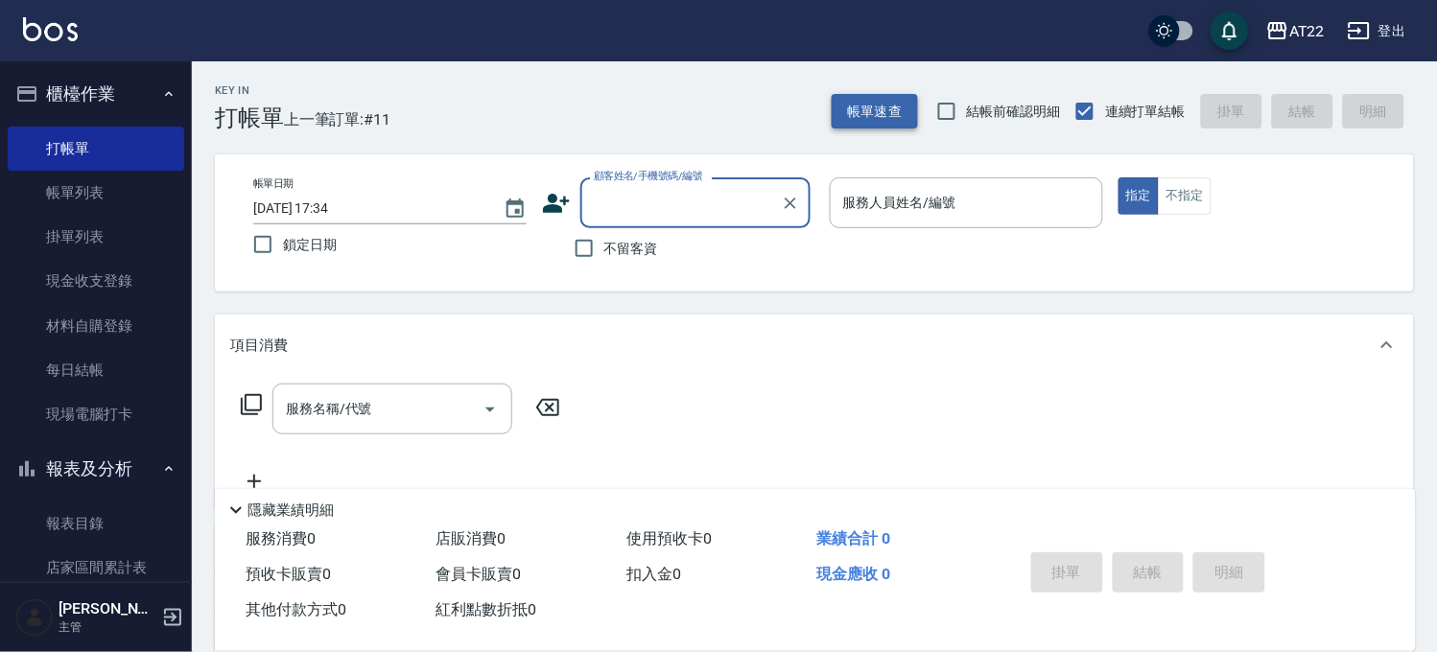
click at [847, 97] on button "帳單速查" at bounding box center [875, 111] width 86 height 35
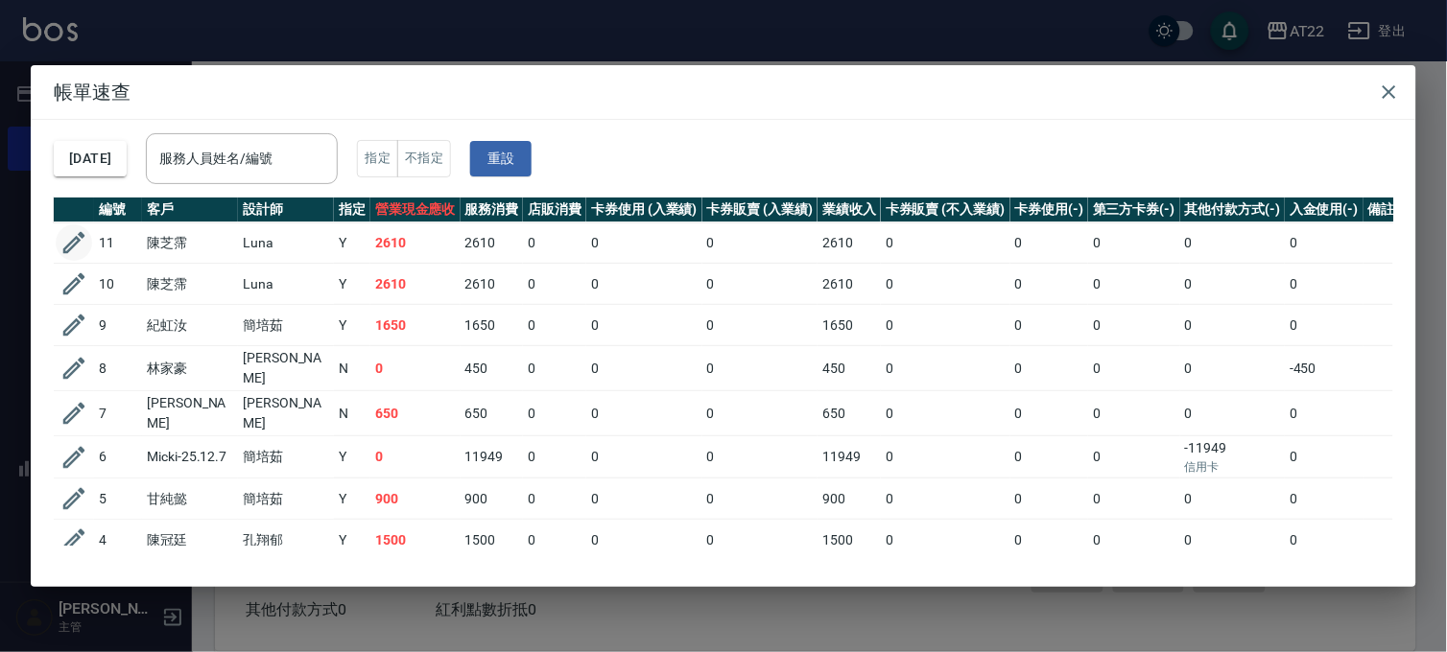
click at [78, 240] on icon "button" at bounding box center [74, 243] width 22 height 22
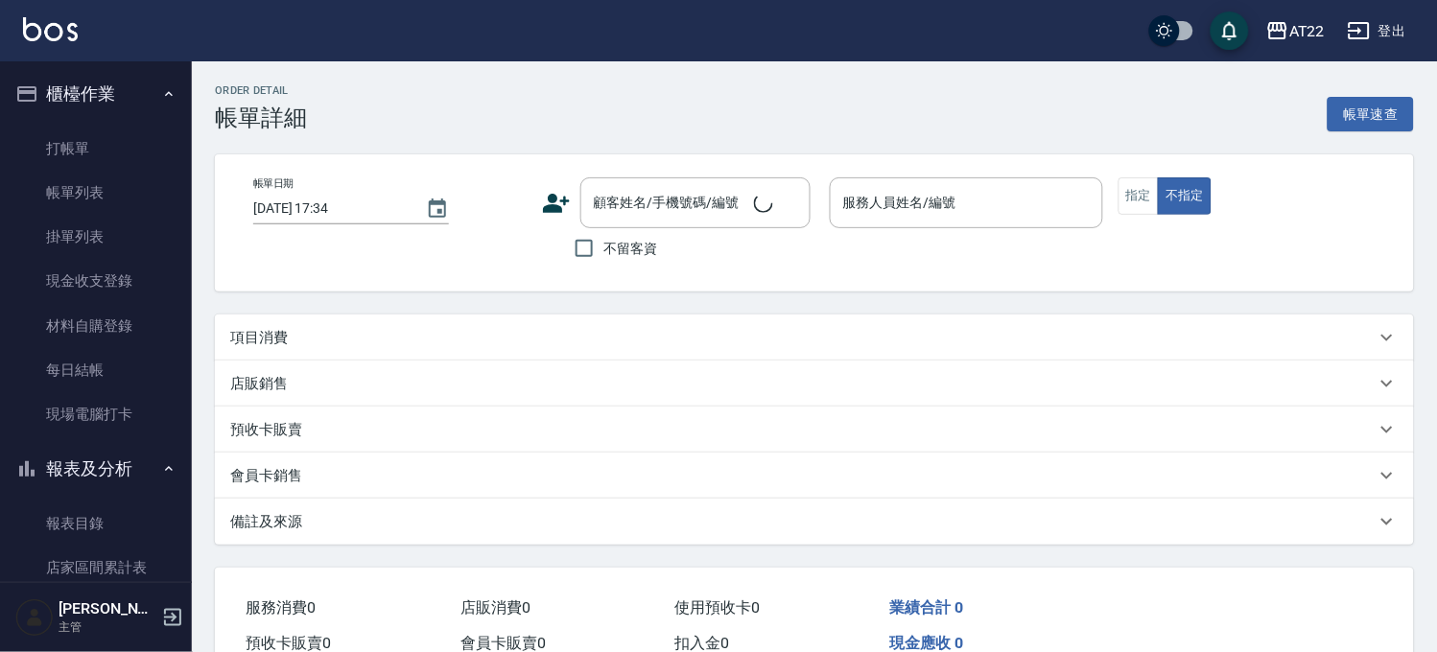
type input "2025/09/24 17:31"
type input "Luna-15"
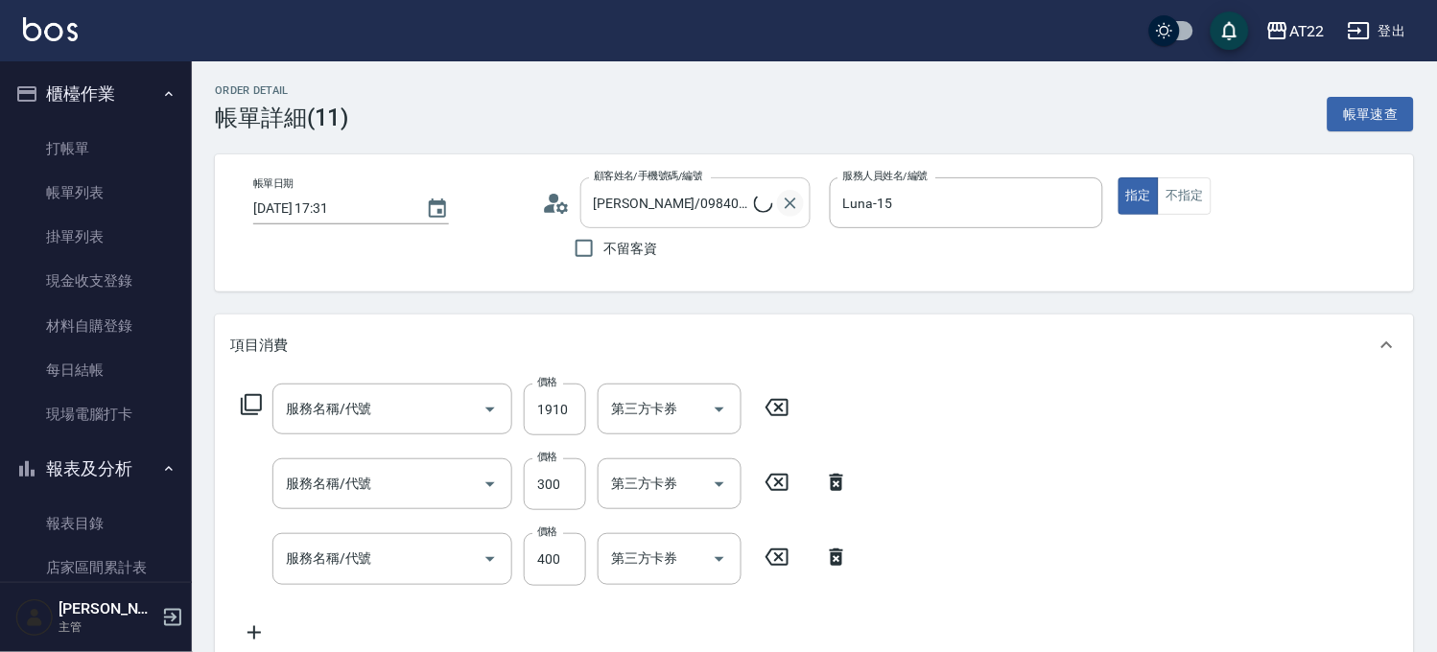
type input "陳芝霈/0984010582/T85916"
type input "染髮L(18402)"
type input "剪髮(300)"
type input "有機洗髮(0)"
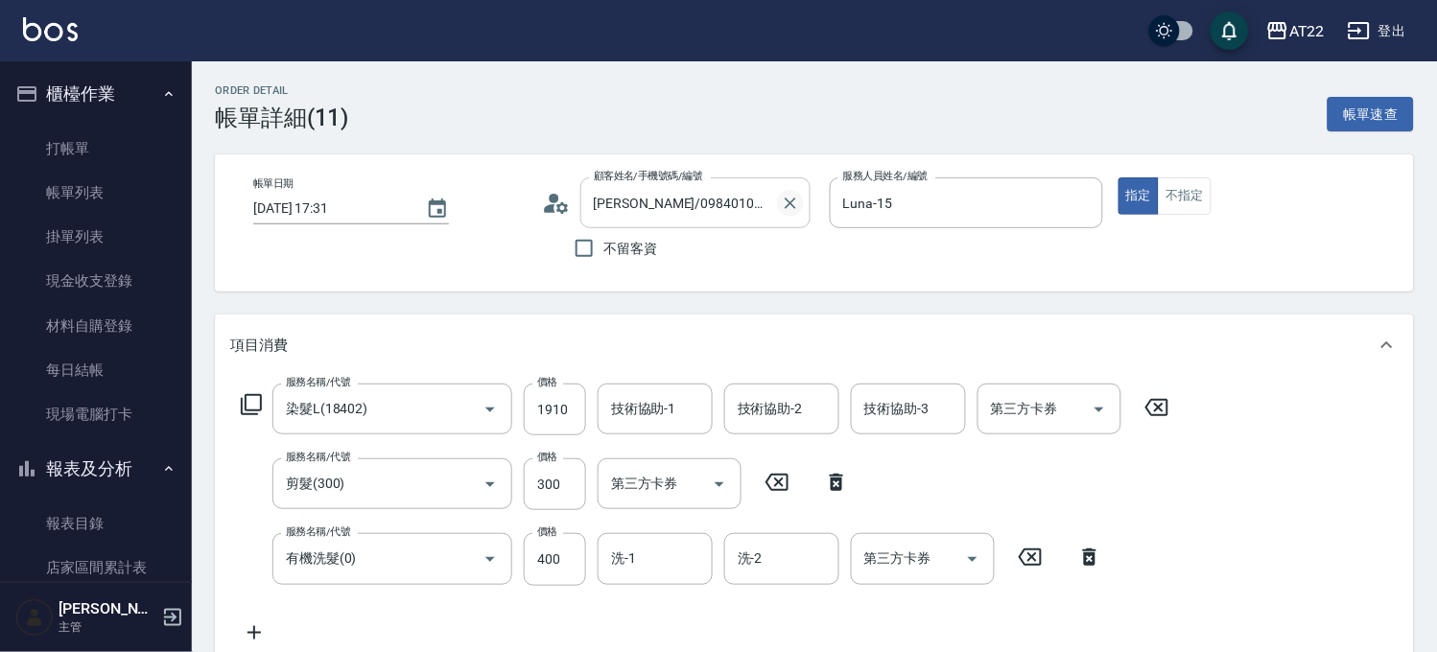
click at [785, 203] on icon "Clear" at bounding box center [790, 203] width 19 height 19
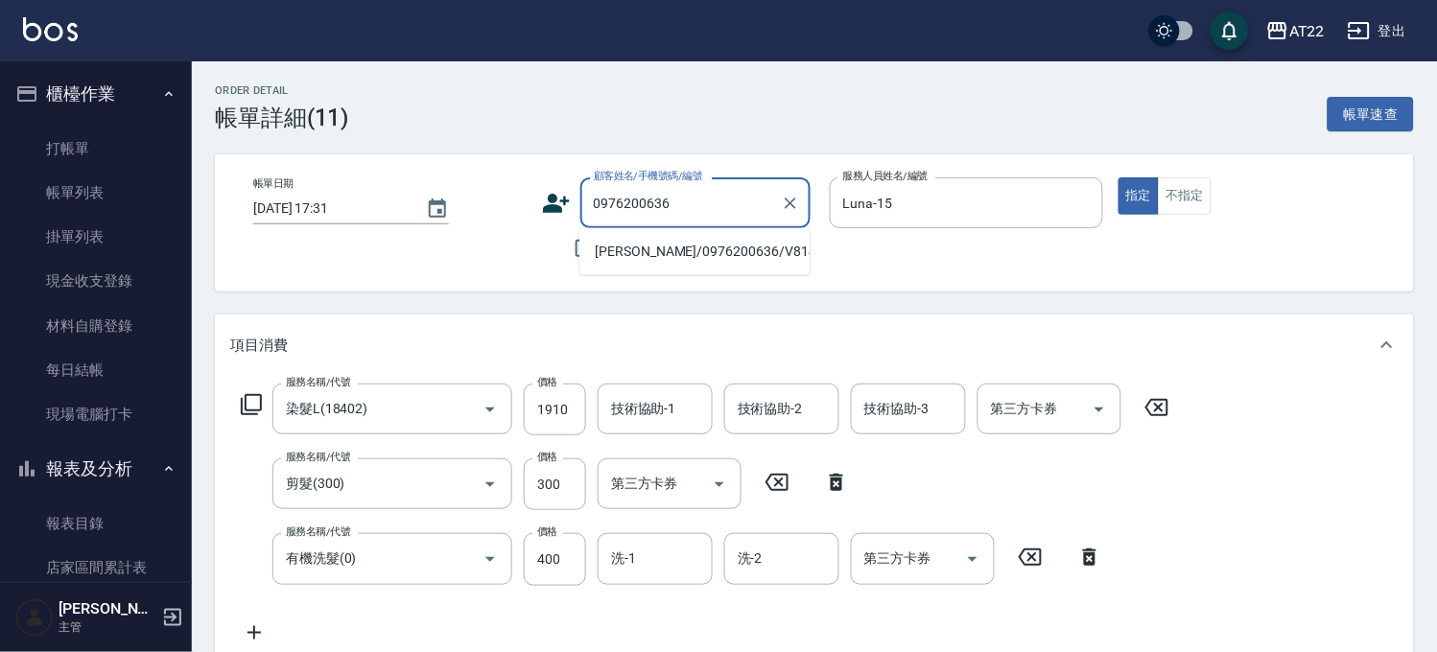
click at [669, 233] on ul "陳詠心/0976200636/V81417" at bounding box center [694, 251] width 230 height 47
click at [669, 240] on li "陳詠心/0976200636/V81417" at bounding box center [694, 252] width 230 height 32
type input "陳詠心/0976200636/V81417"
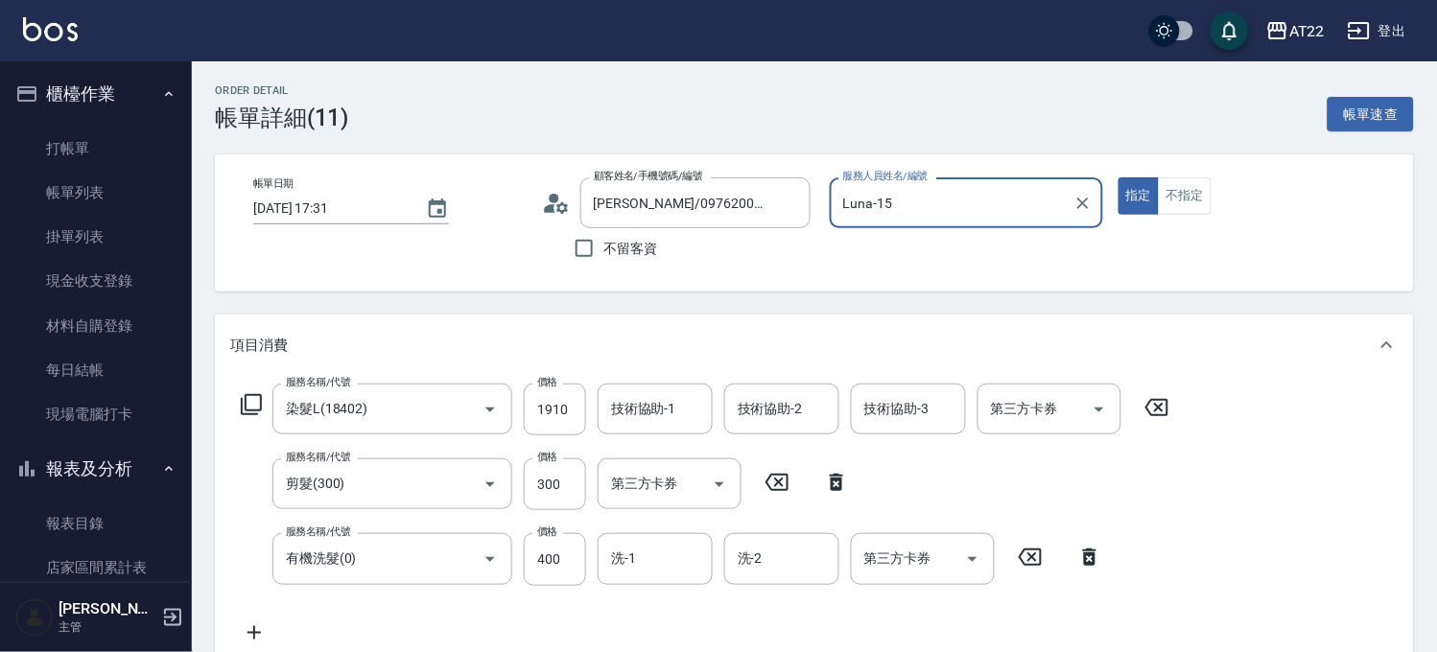
scroll to position [504, 0]
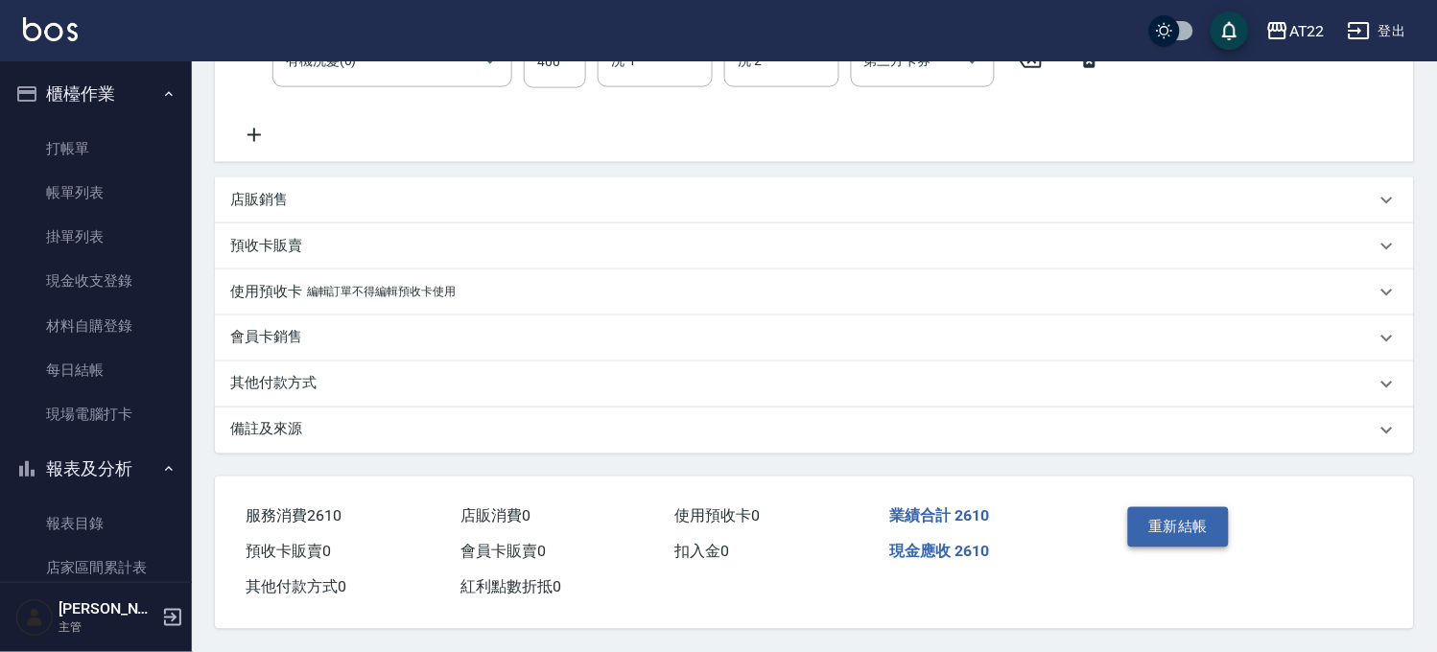
click at [1185, 521] on button "重新結帳" at bounding box center [1179, 527] width 102 height 40
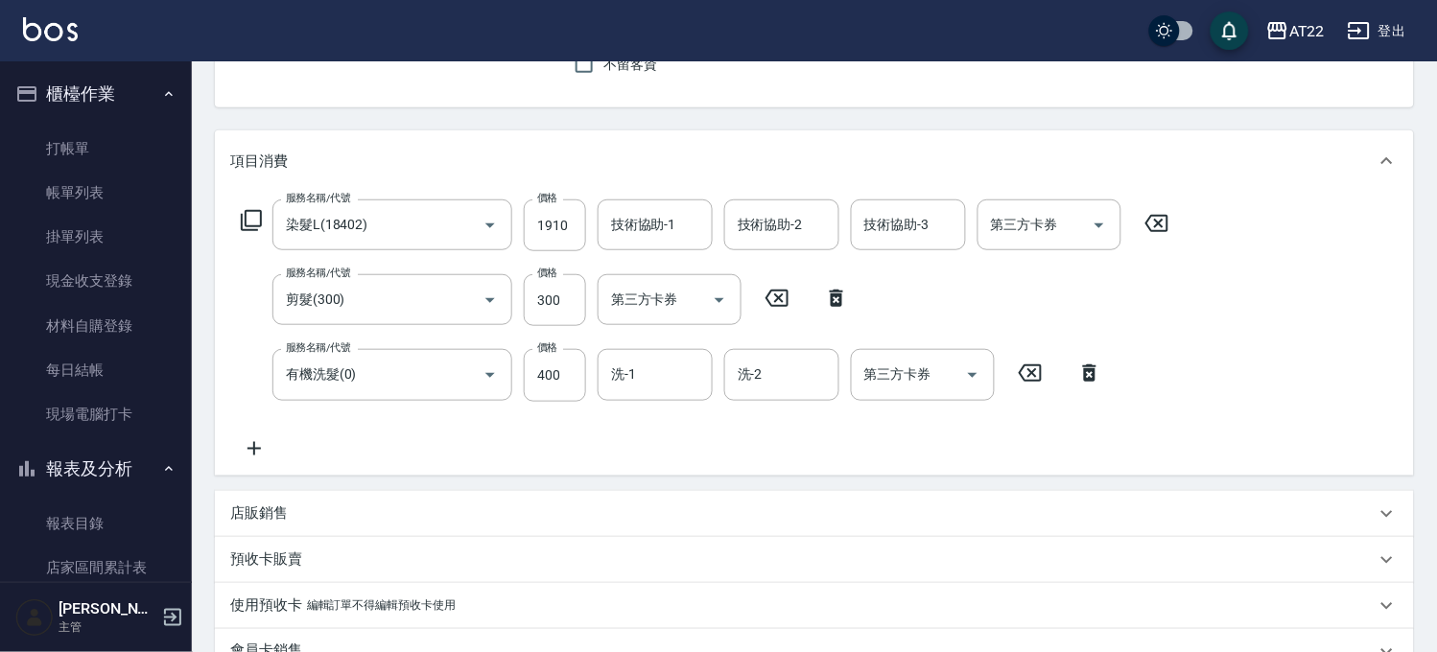
scroll to position [0, 0]
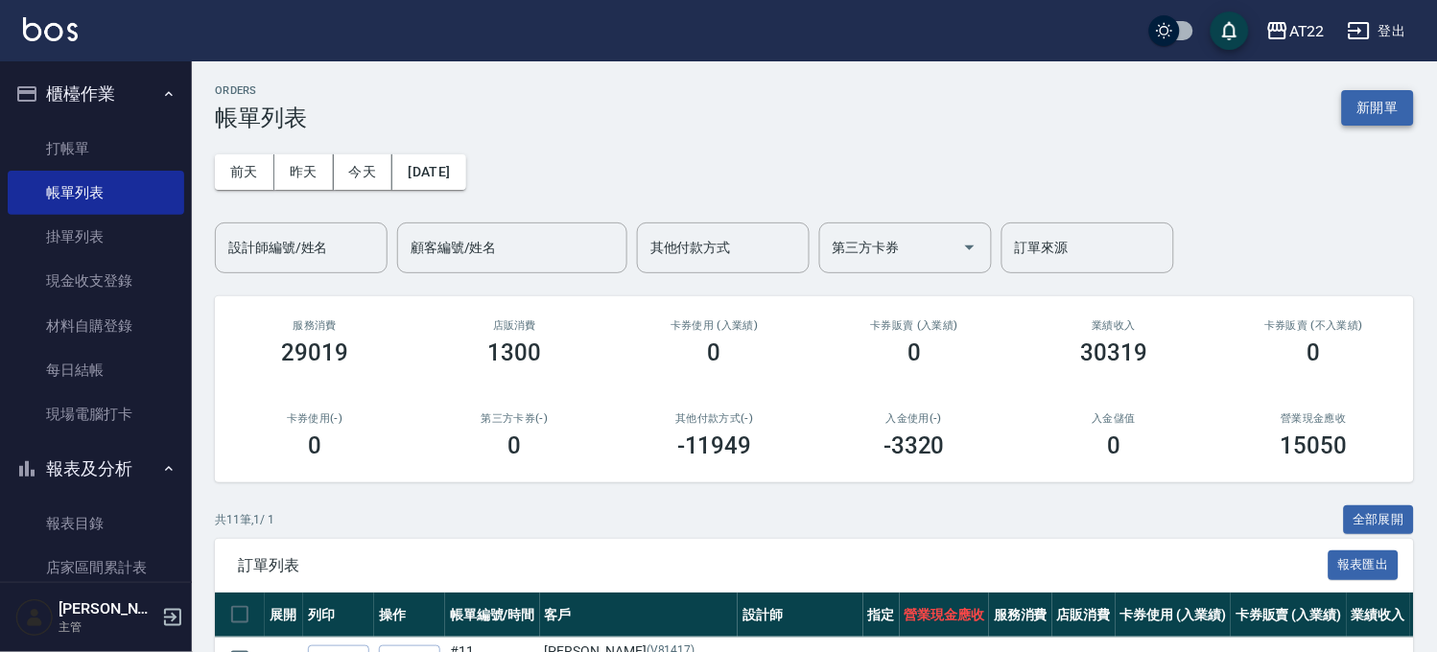
click at [1404, 108] on button "新開單" at bounding box center [1378, 107] width 72 height 35
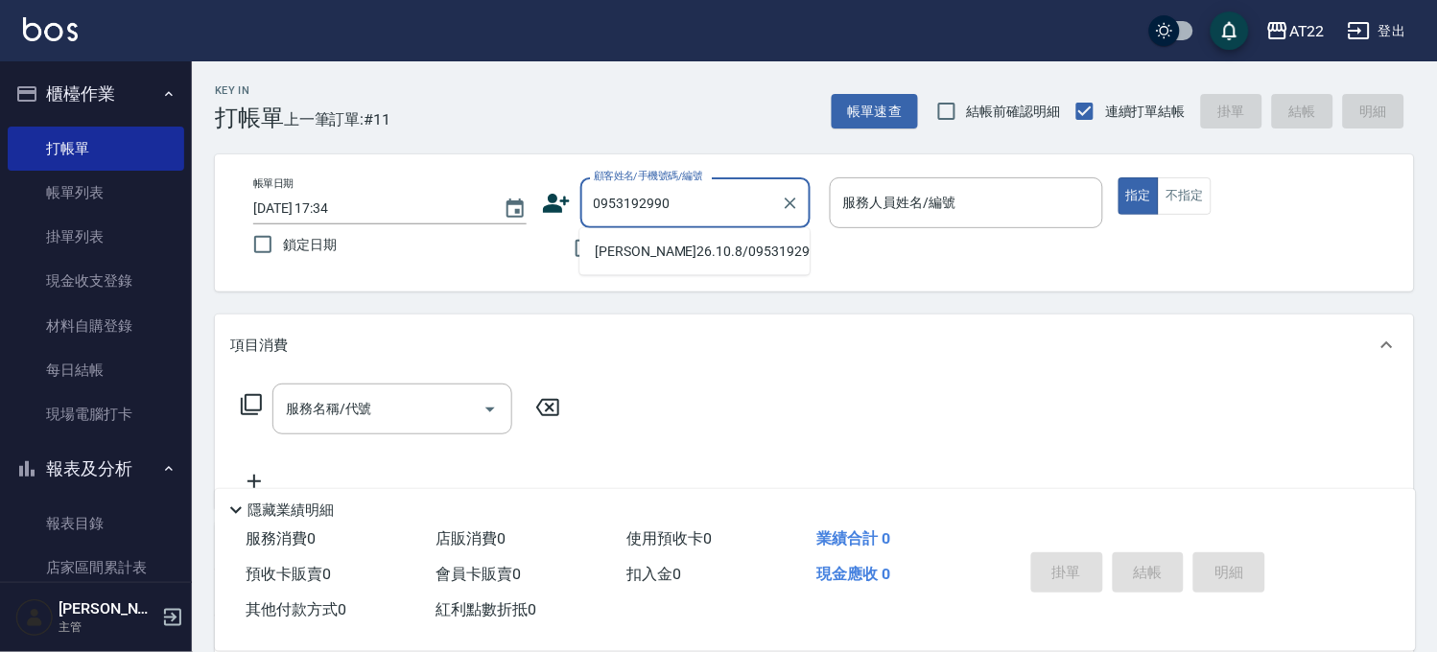
click at [765, 243] on li "江岳柏26.10.8/0953192990/T50904" at bounding box center [694, 252] width 230 height 32
type input "江岳柏26.10.8/0953192990/T50904"
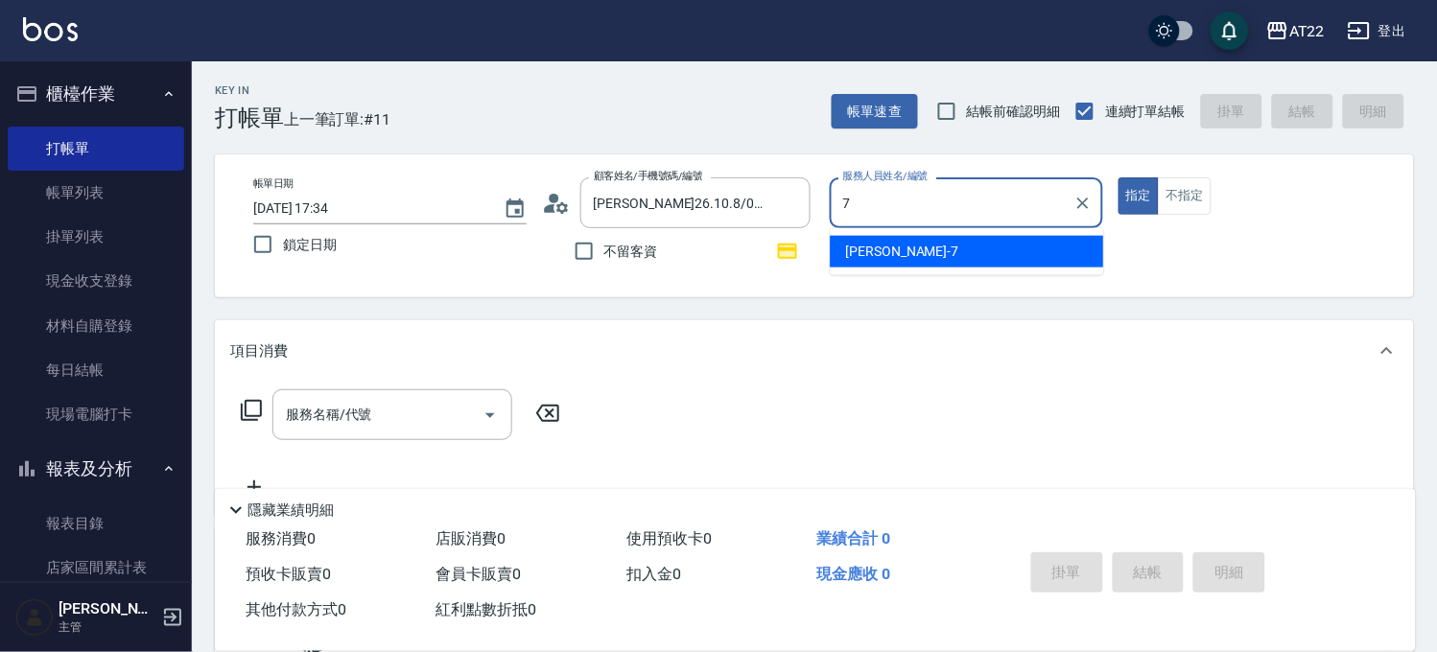
type input "Allen-7"
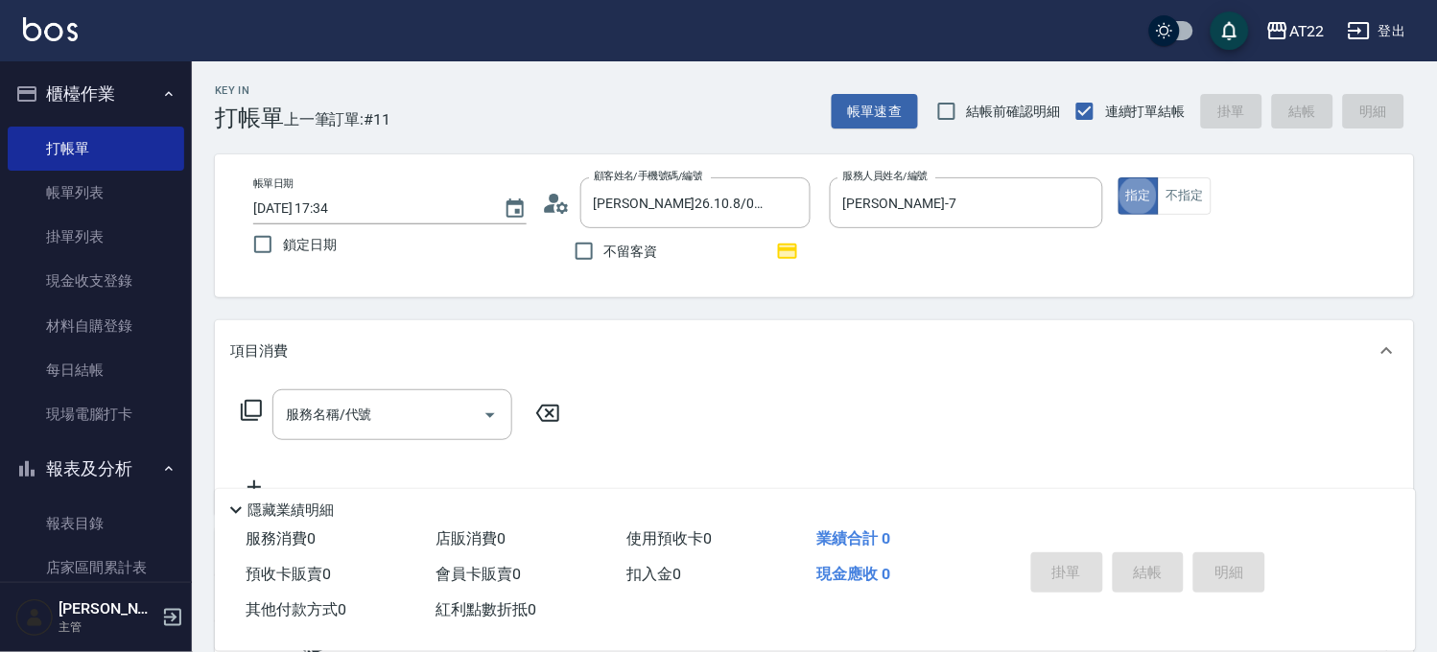
type button "true"
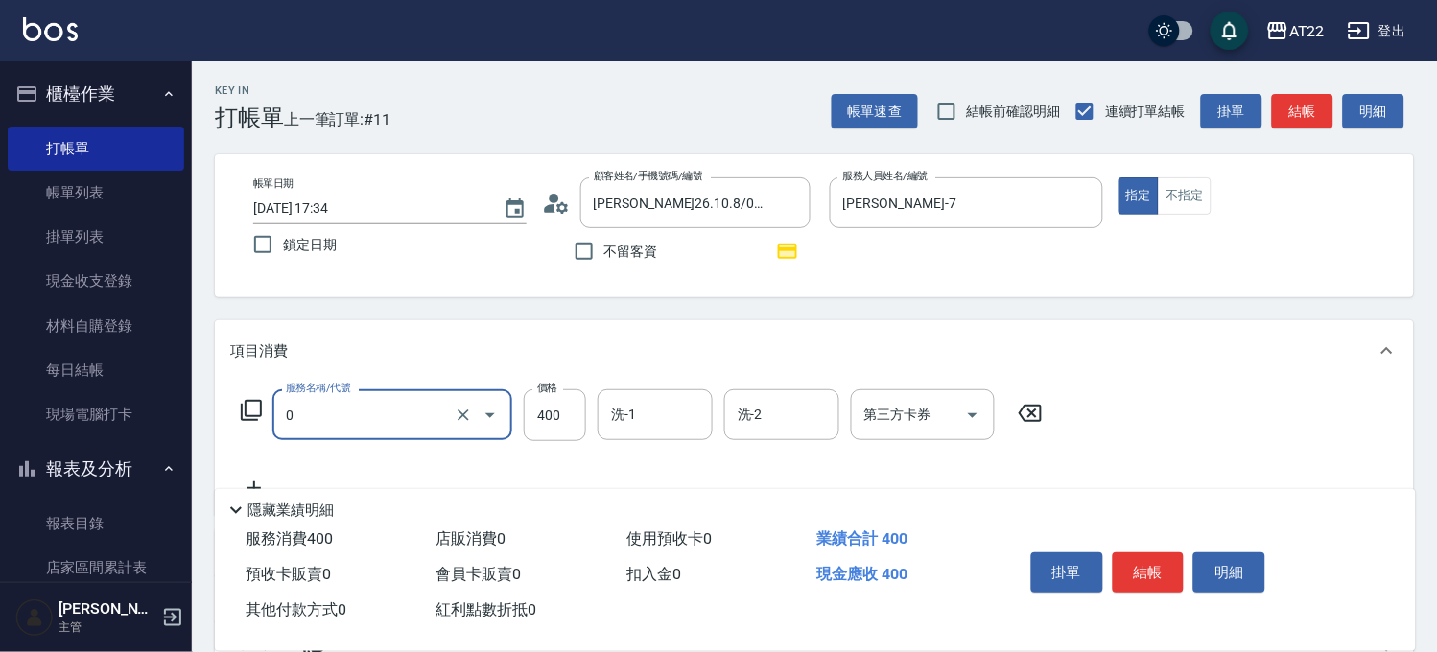
type input "有機洗髮(0)"
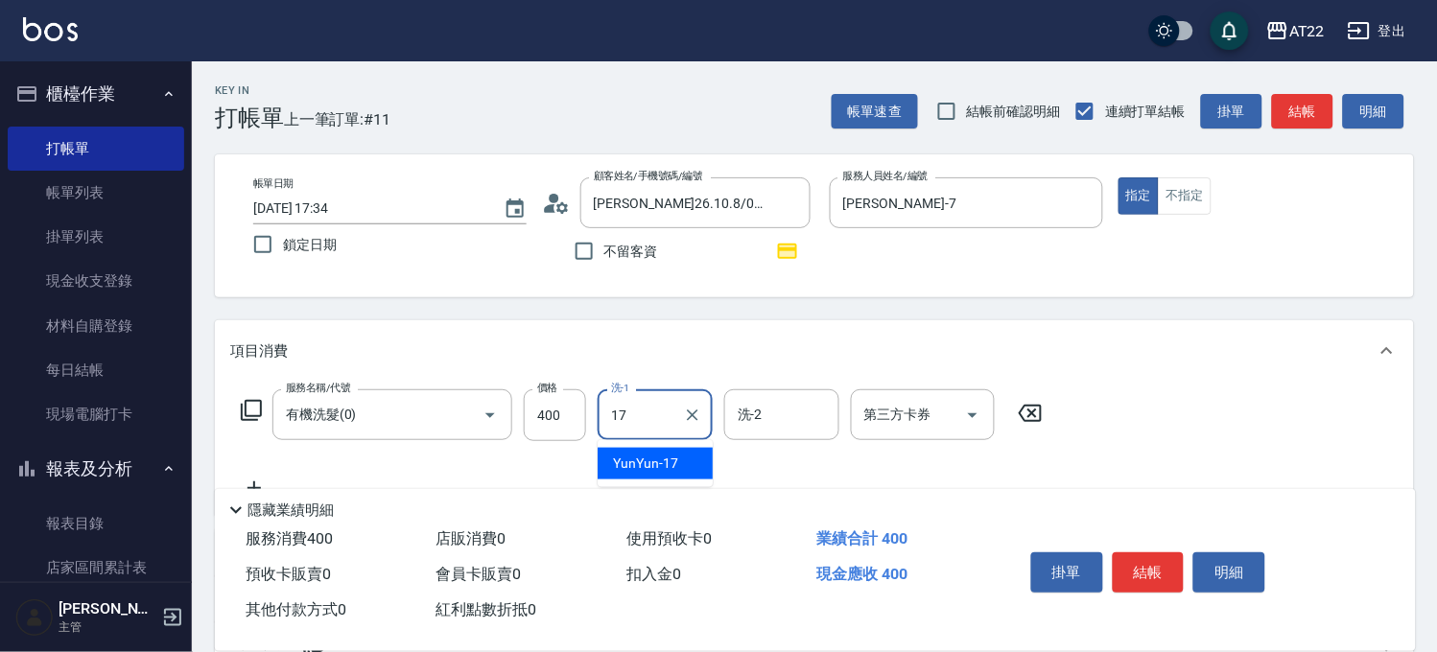
type input "YunYun-17"
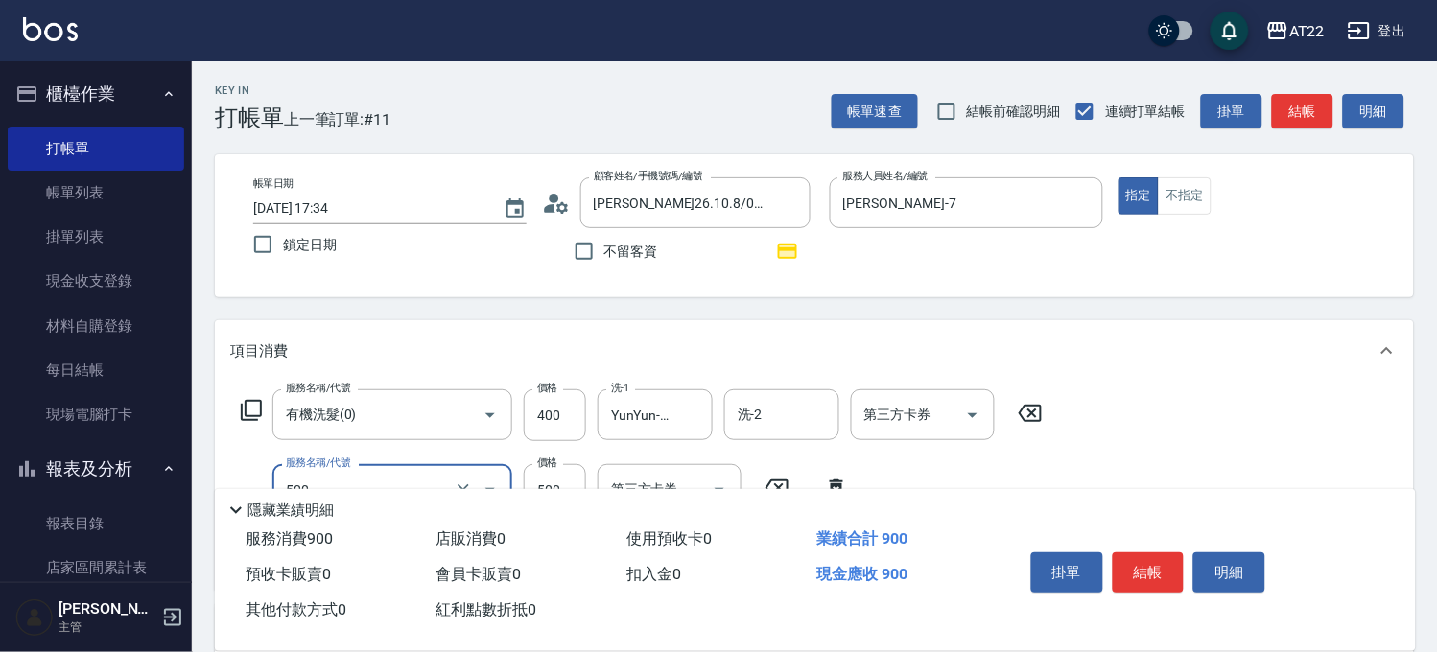
type input "剪髮(500)"
type input "630"
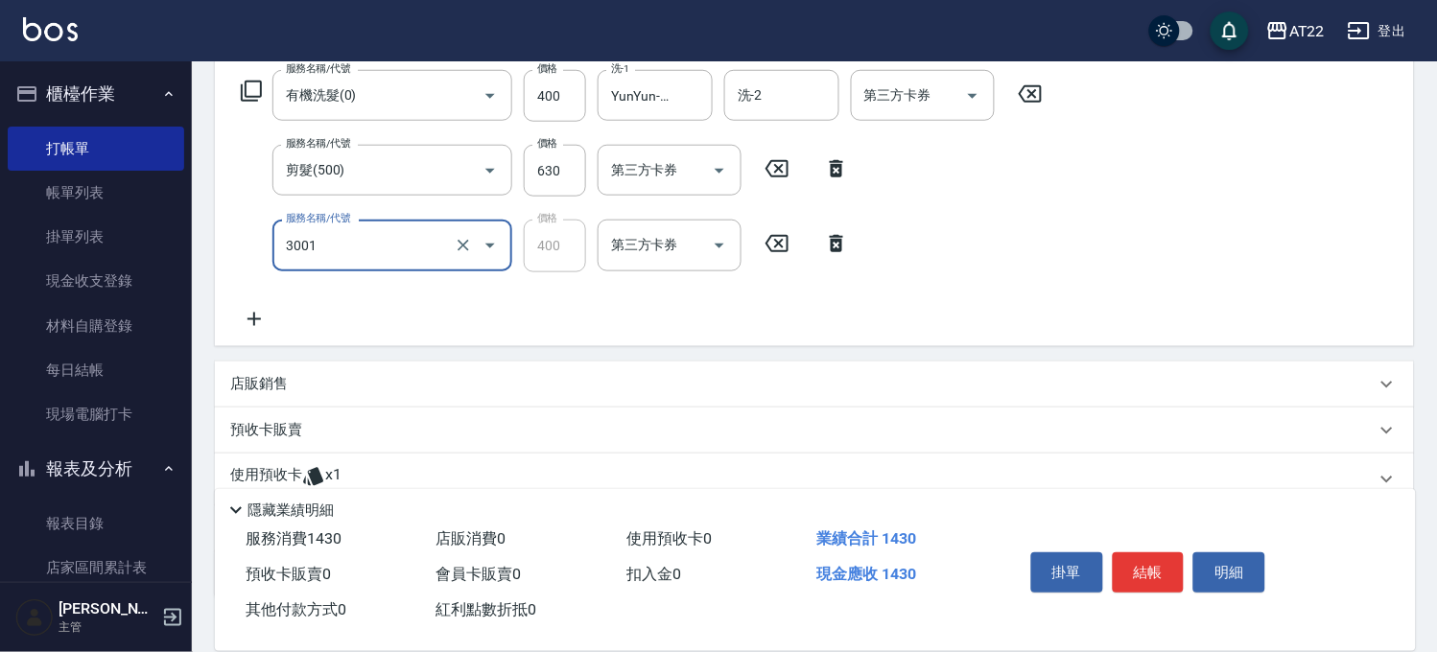
type input "側邊燙貼(3001)"
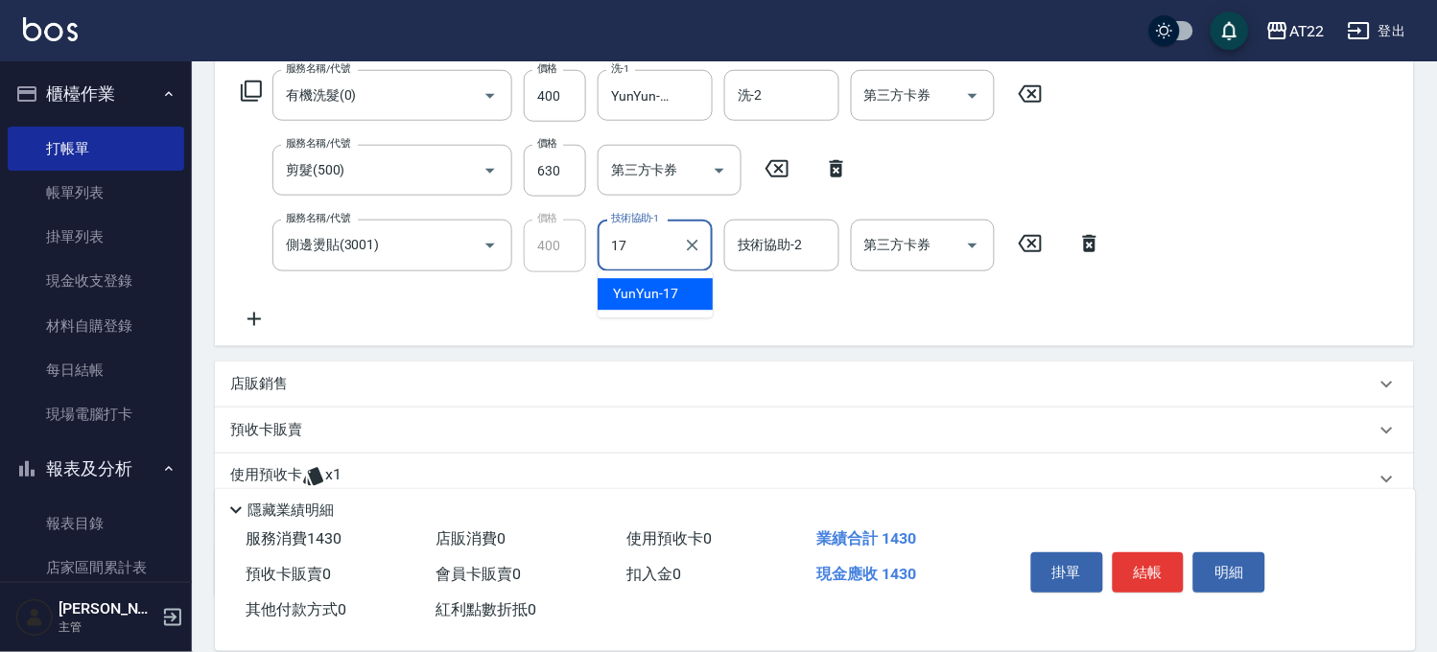
type input "YunYun-17"
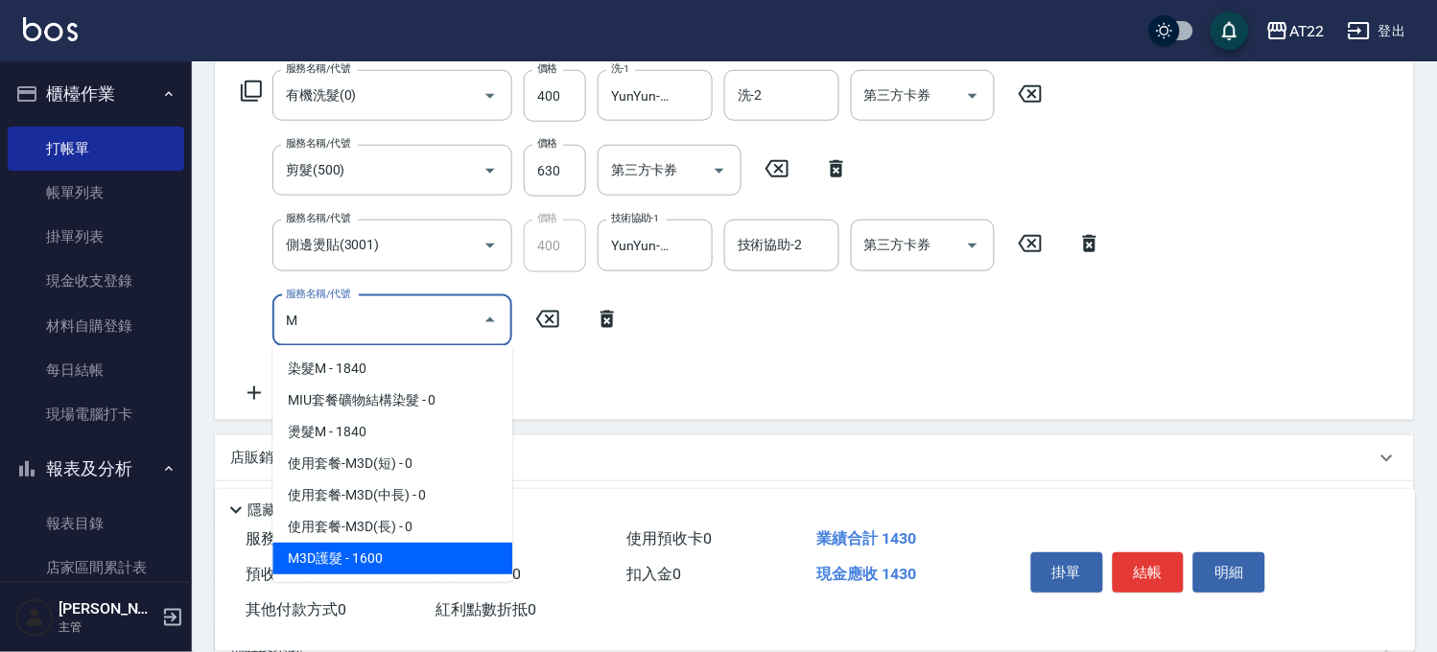
click at [366, 550] on span "M3D護髮 - 1600" at bounding box center [392, 559] width 240 height 32
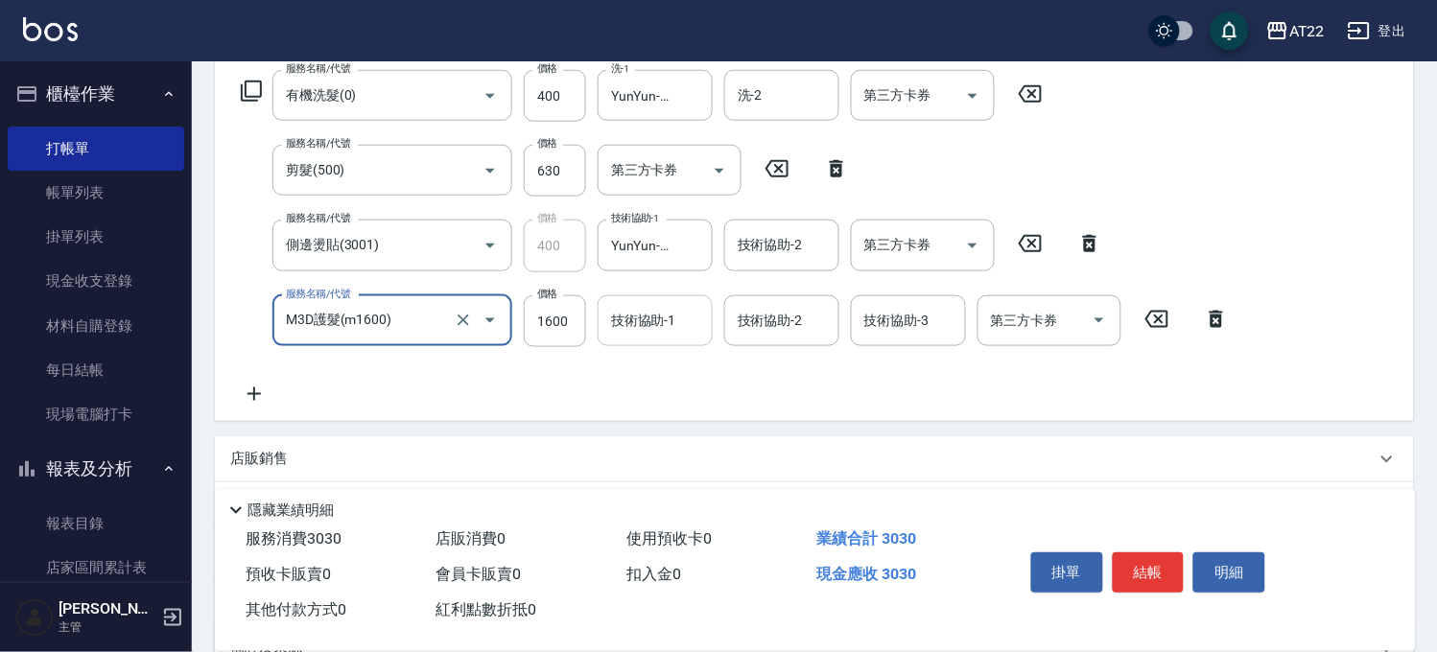
type input "M3D護髮(m1600)"
click at [658, 323] on input "技術協助-1" at bounding box center [655, 321] width 98 height 34
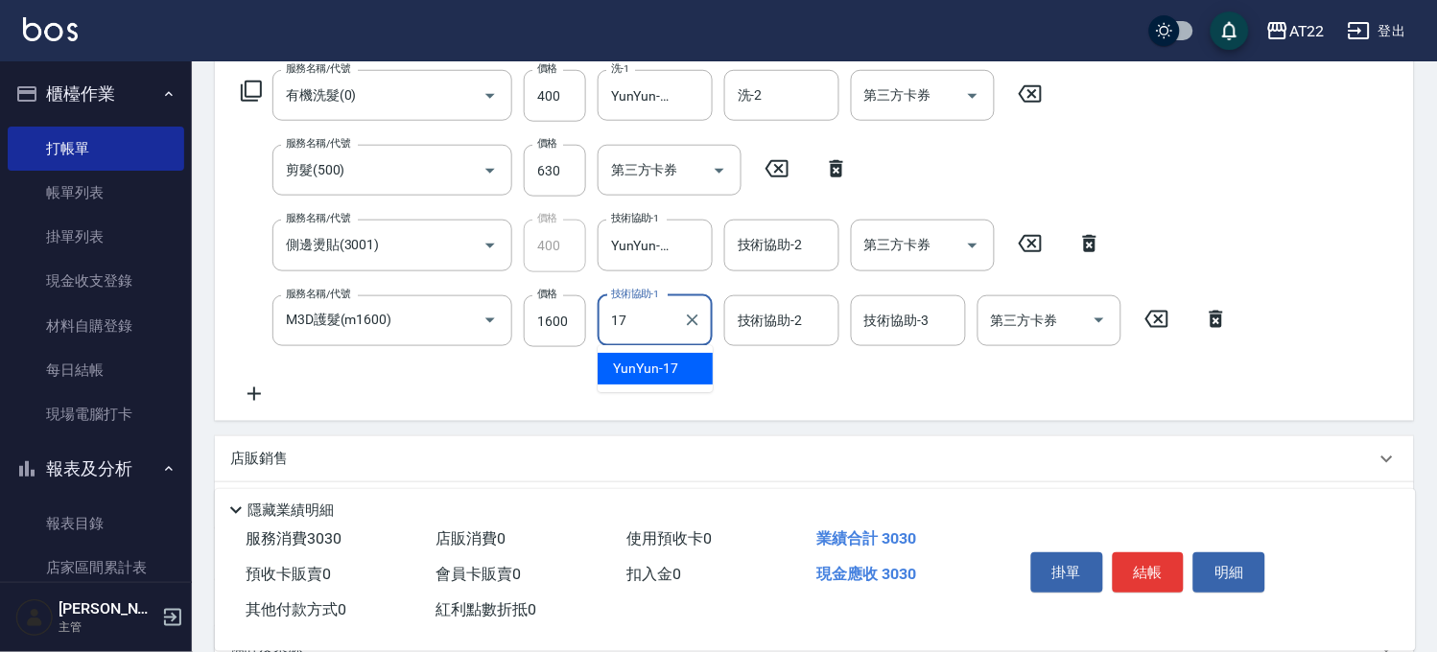
type input "YunYun-17"
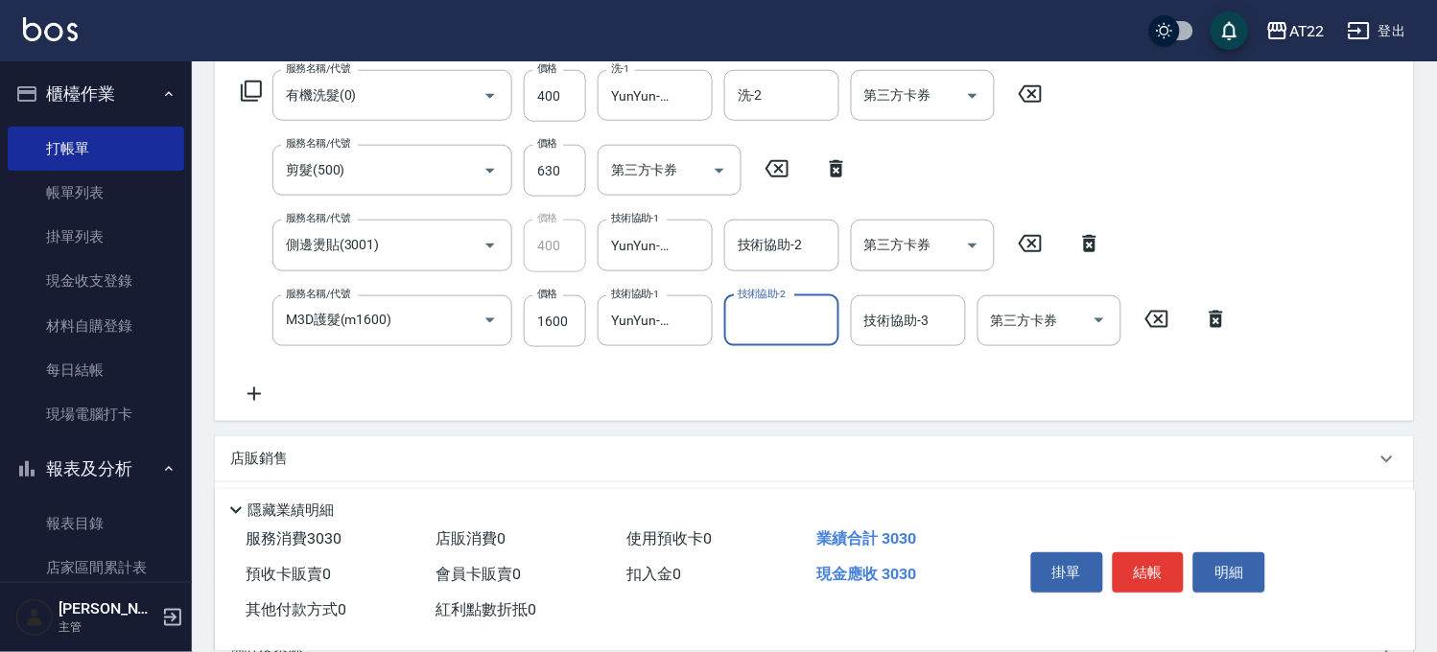
scroll to position [0, 0]
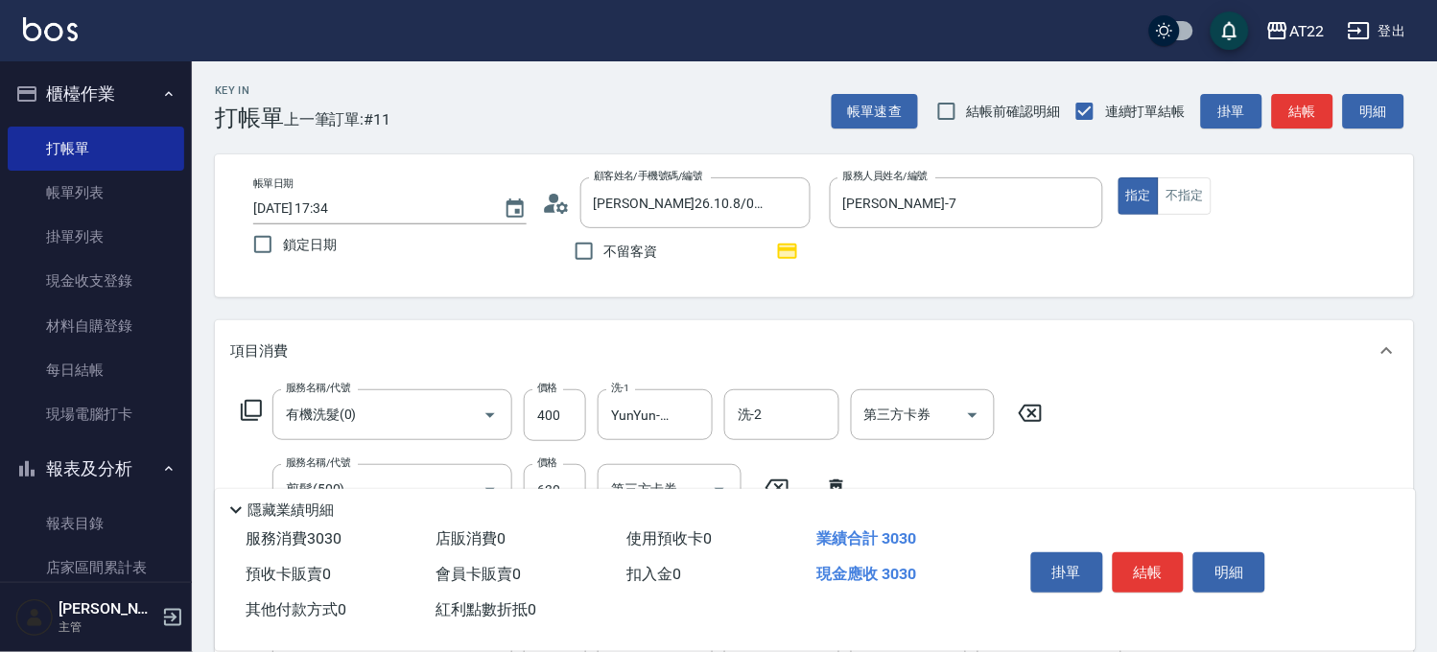
click at [1156, 587] on div "掛單 結帳 明細" at bounding box center [1149, 575] width 250 height 60
click at [1157, 572] on button "結帳" at bounding box center [1149, 573] width 72 height 40
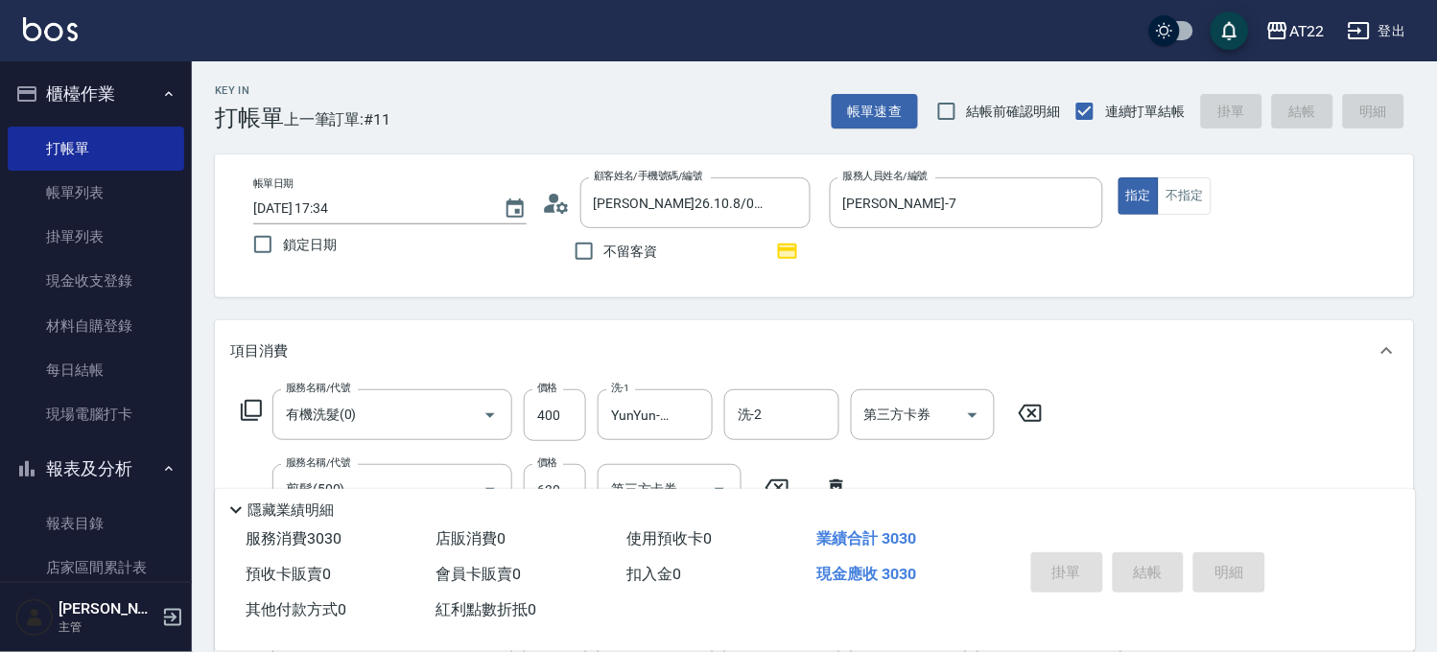
type input "2025/09/24 17:35"
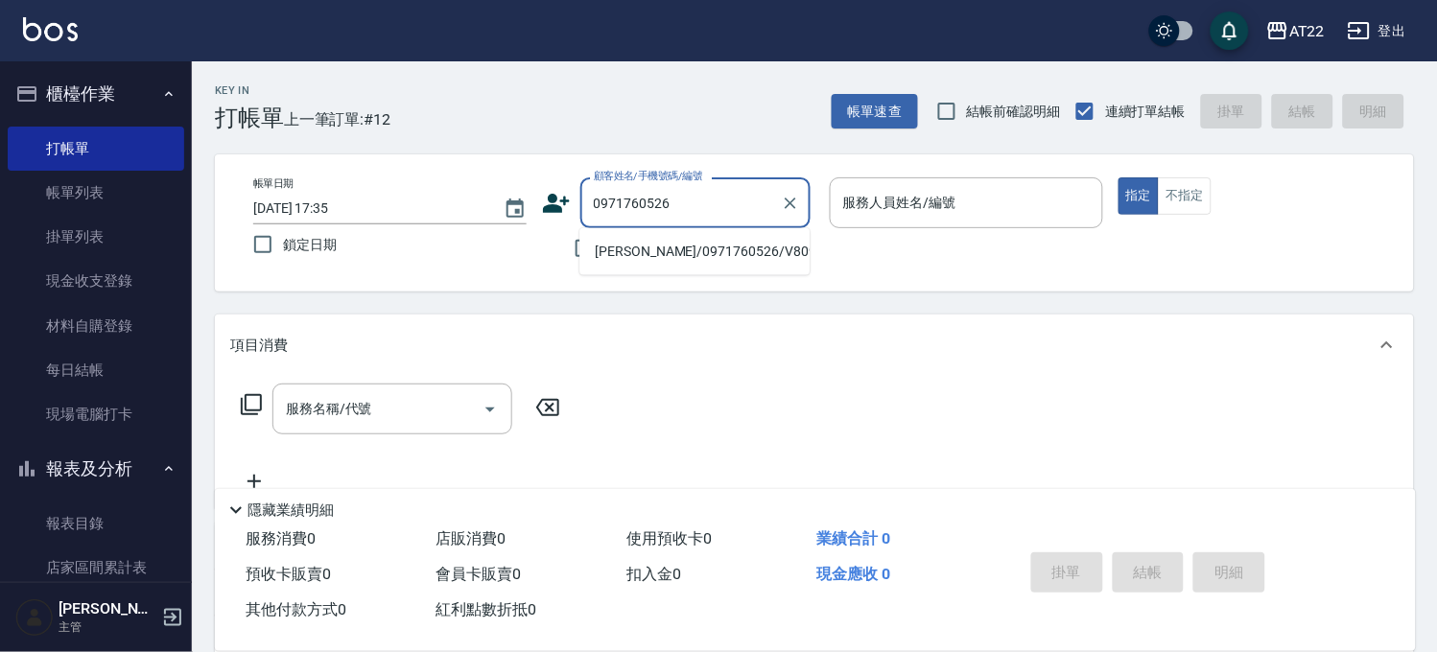
click at [733, 251] on li "林哲彥/0971760526/V80980" at bounding box center [694, 252] width 230 height 32
type input "林哲彥/0971760526/V80980"
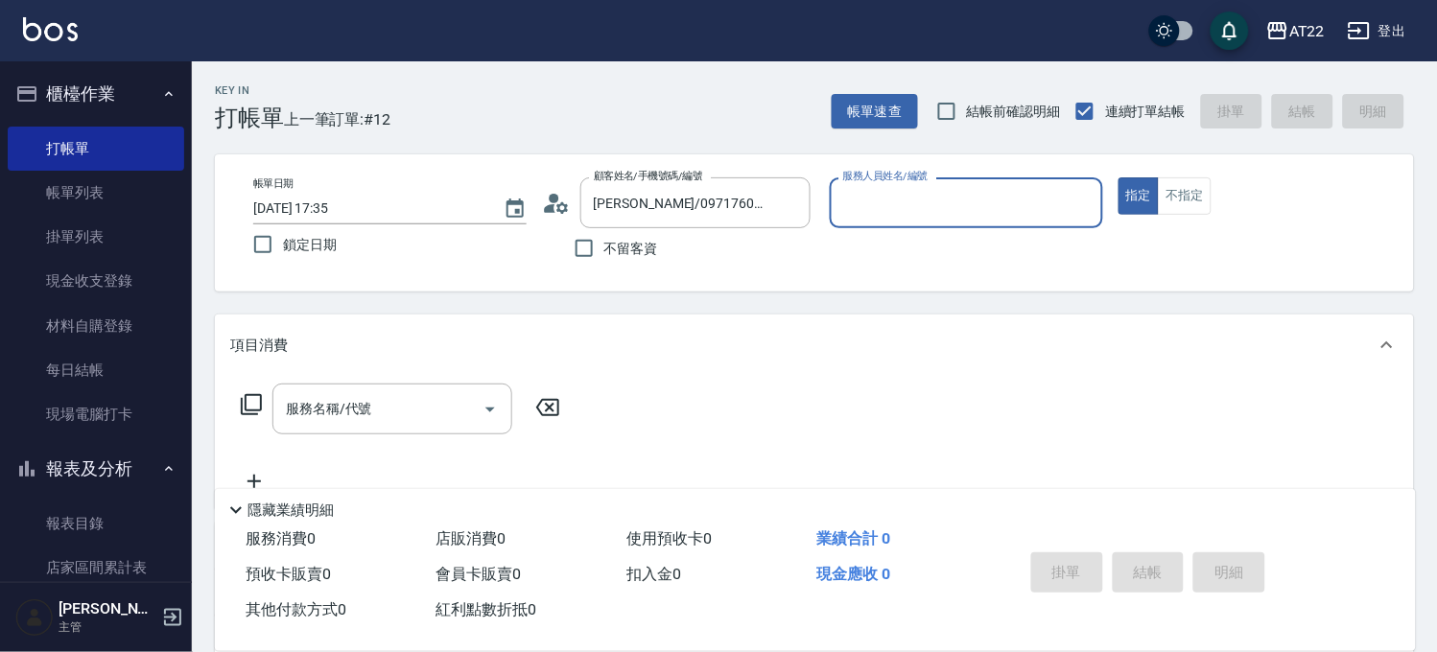
type input "Luna-15"
click at [346, 404] on input "服務名稱/代號" at bounding box center [378, 409] width 194 height 34
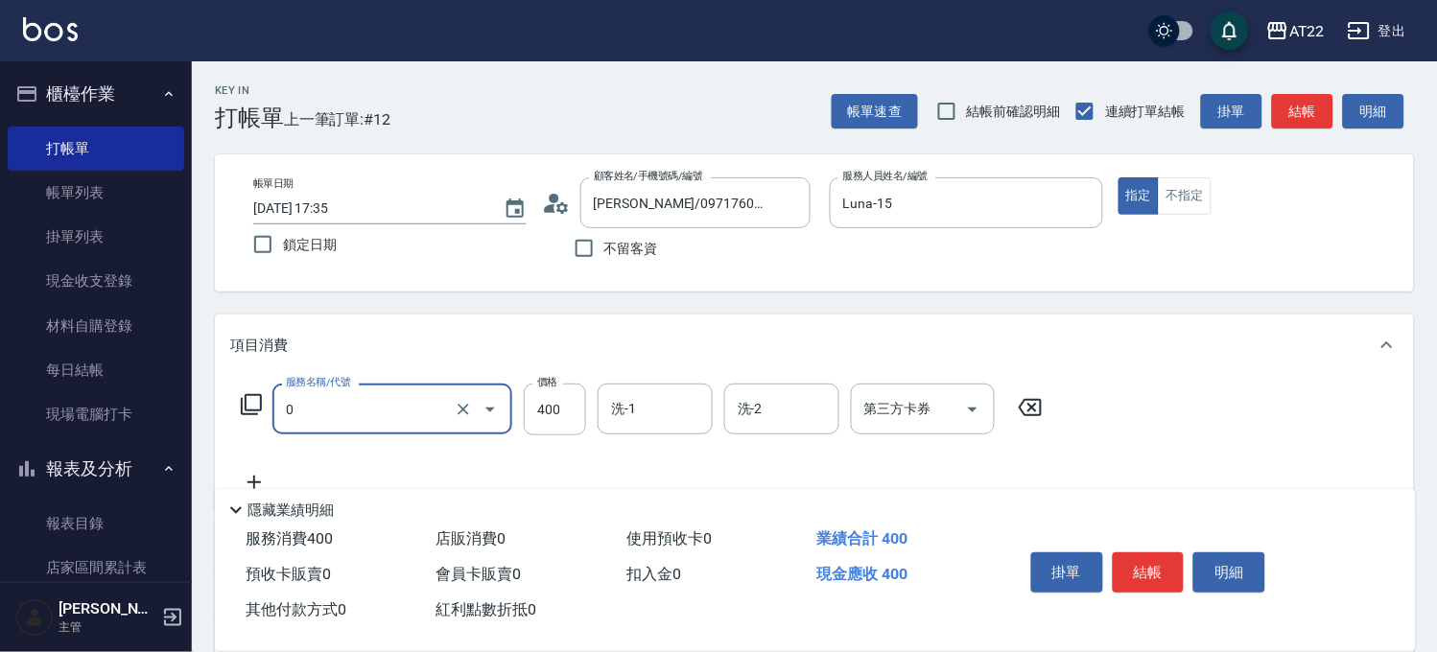
type input "有機洗髮(0)"
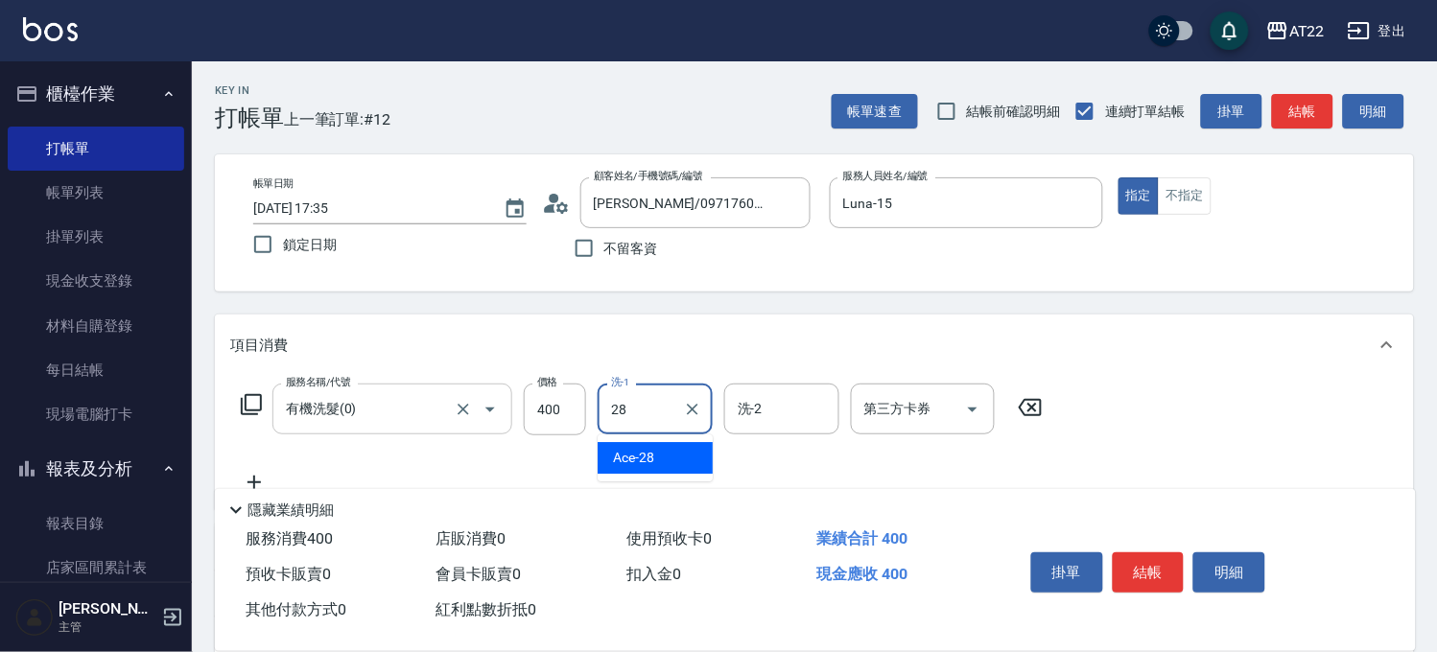
type input "Ace-28"
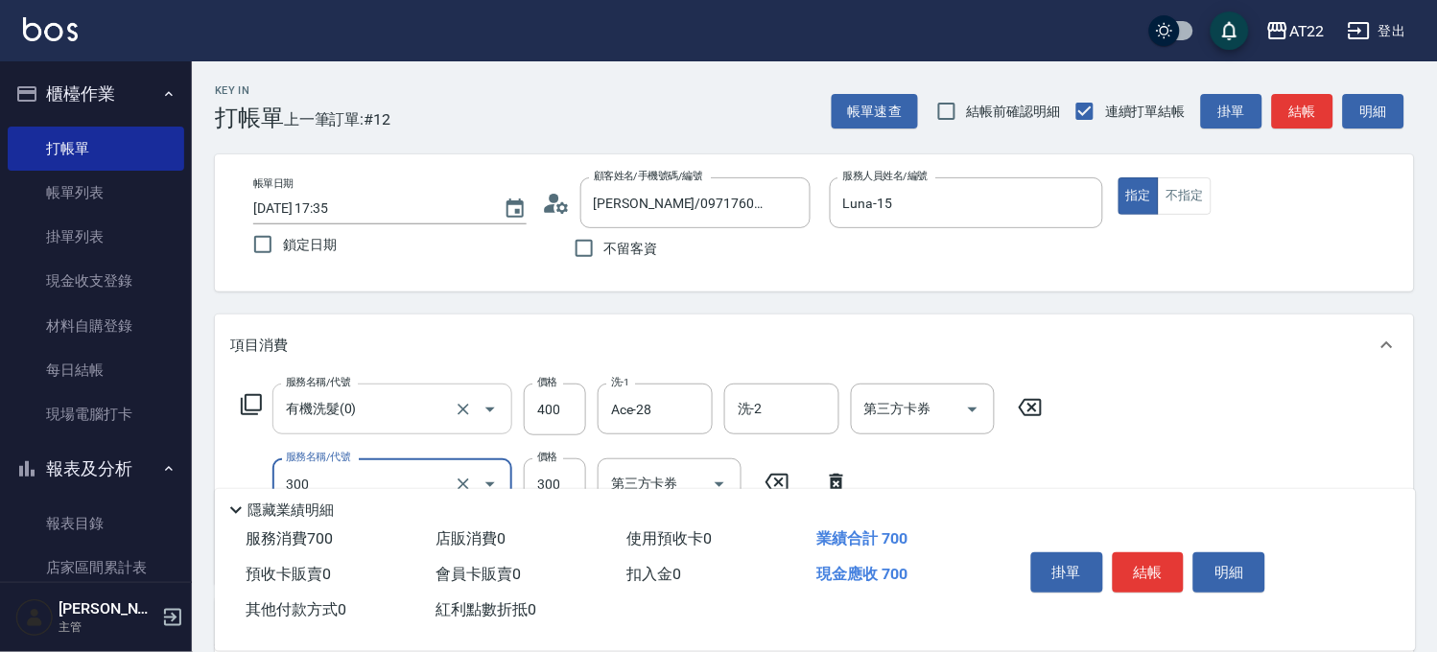
type input "剪髮(300)"
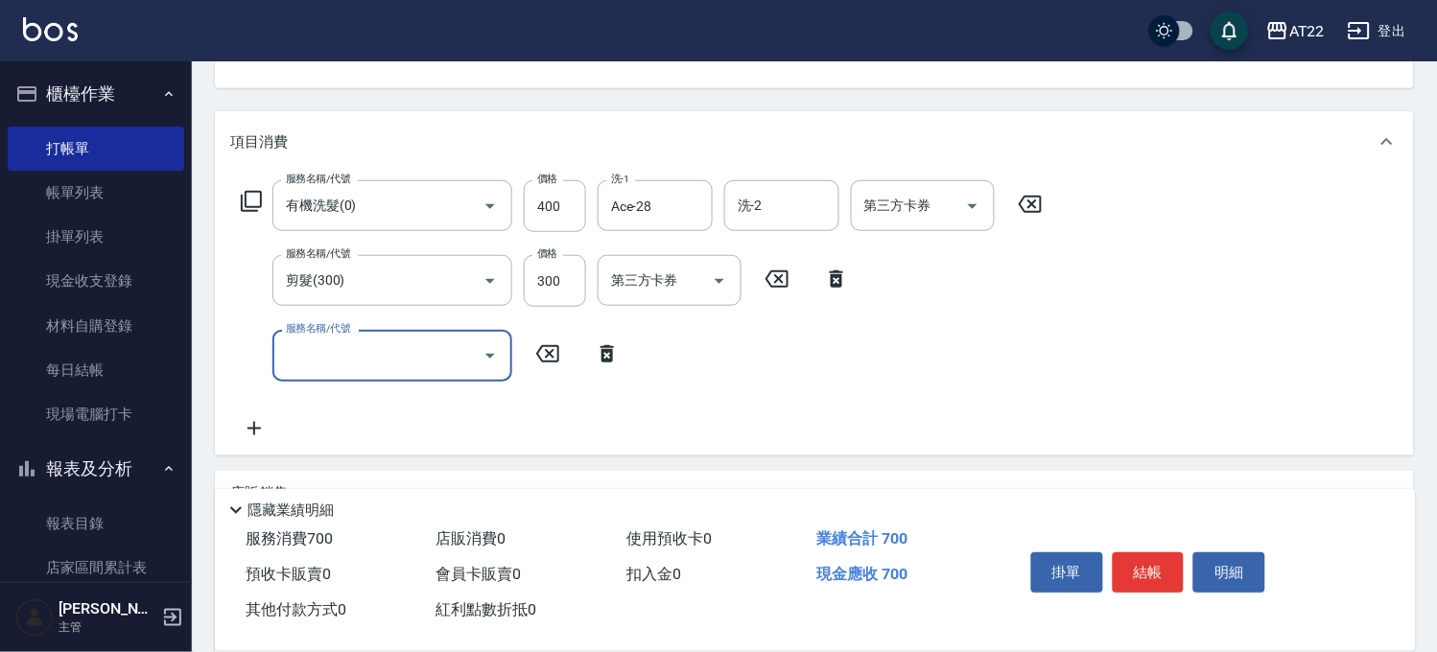
scroll to position [426, 0]
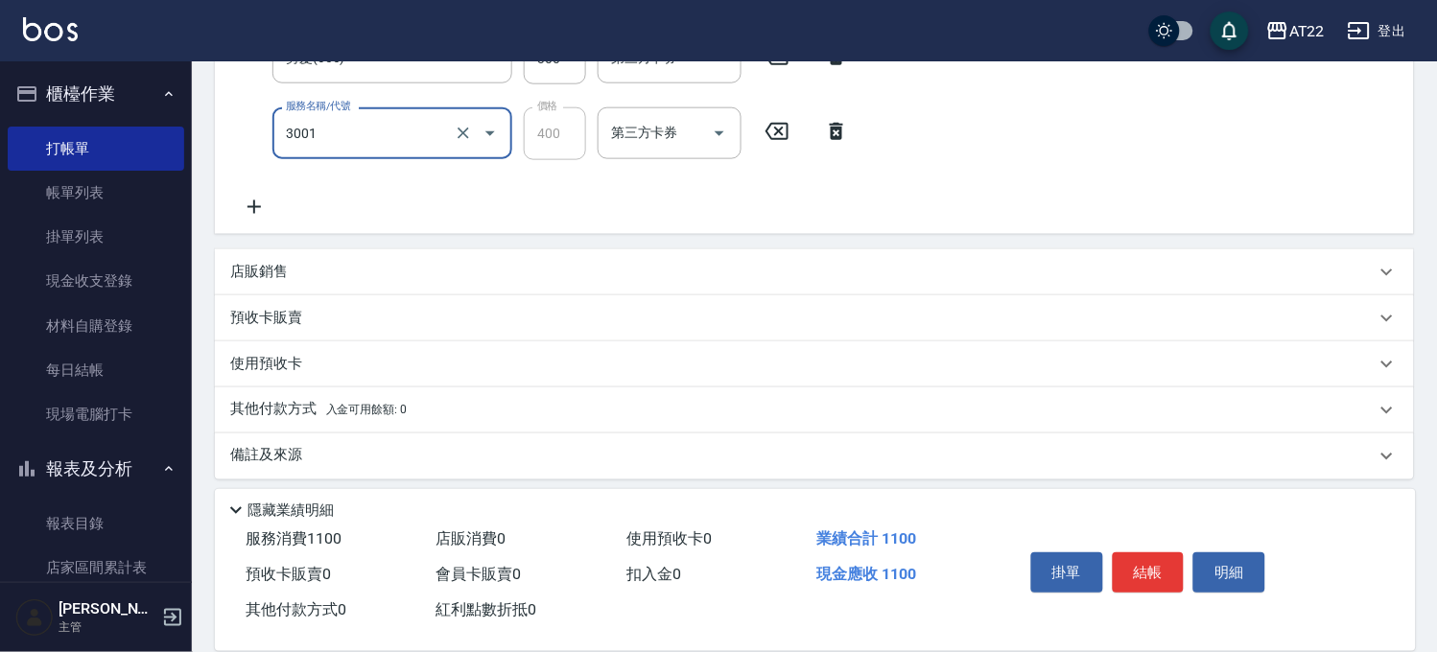
type input "側邊燙貼(3001)"
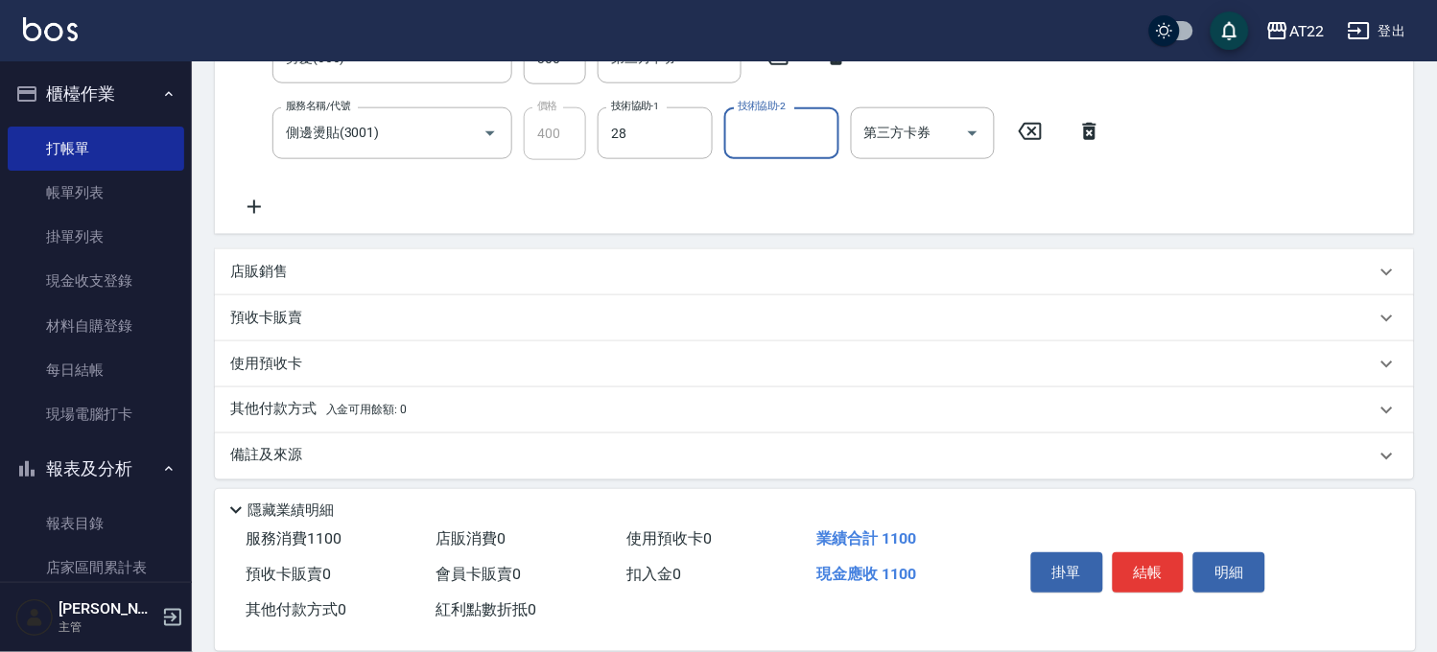
type input "Ace-28"
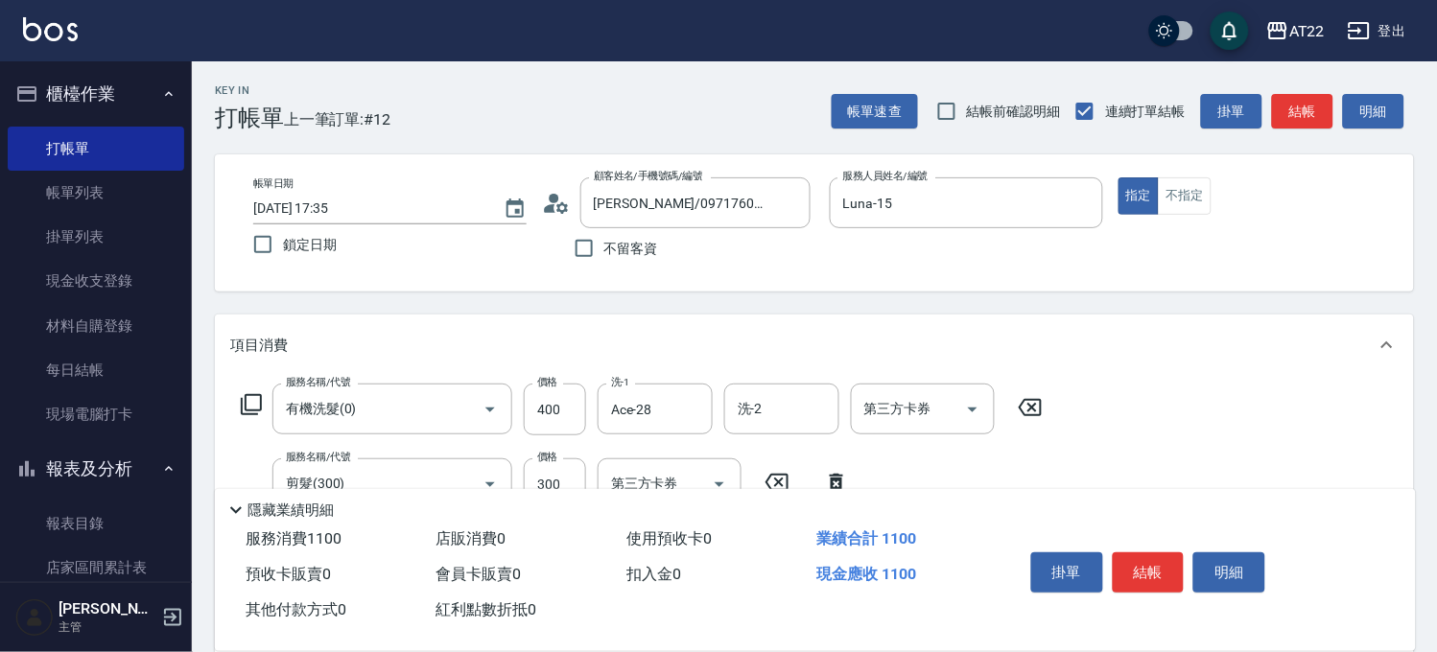
click at [571, 208] on div "顧客姓名/手機號碼/編號 林哲彥/0971760526/V80980 顧客姓名/手機號碼/編號" at bounding box center [678, 202] width 273 height 51
click at [566, 214] on icon at bounding box center [556, 203] width 29 height 29
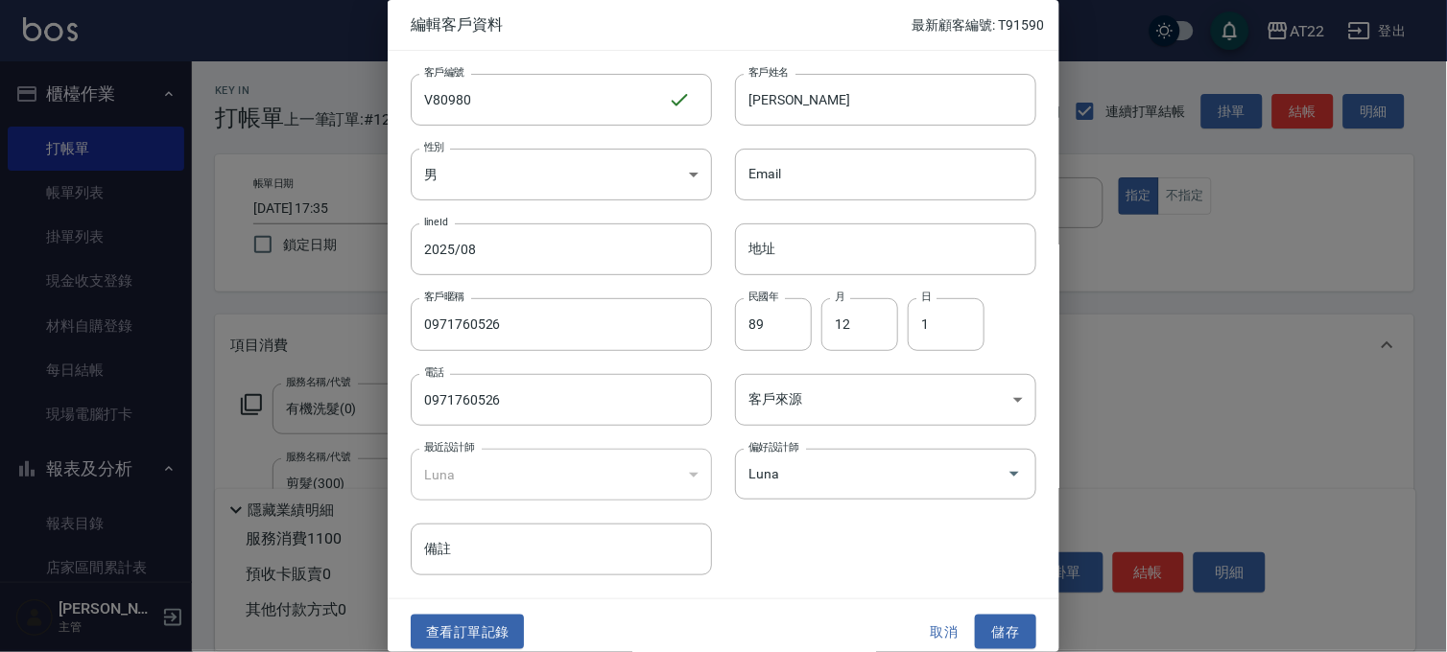
drag, startPoint x: 665, startPoint y: 106, endPoint x: 116, endPoint y: 41, distance: 552.5
click at [116, 41] on div "編輯客戶資料 最新顧客編號: T91590 客戶編號 V80980 ​ 客戶編號 客戶姓名 林哲彥 客戶姓名 性別 男 MALE 性別 Email Email…" at bounding box center [723, 326] width 1447 height 652
drag, startPoint x: 530, startPoint y: 106, endPoint x: 148, endPoint y: 21, distance: 391.2
click at [173, 50] on div "編輯客戶資料 最新顧客編號: T91590 客戶編號 V80980 ​ 客戶編號 客戶姓名 林哲彥 客戶姓名 性別 男 MALE 性別 Email Email…" at bounding box center [723, 326] width 1447 height 652
click at [994, 630] on button "儲存" at bounding box center [1005, 632] width 61 height 35
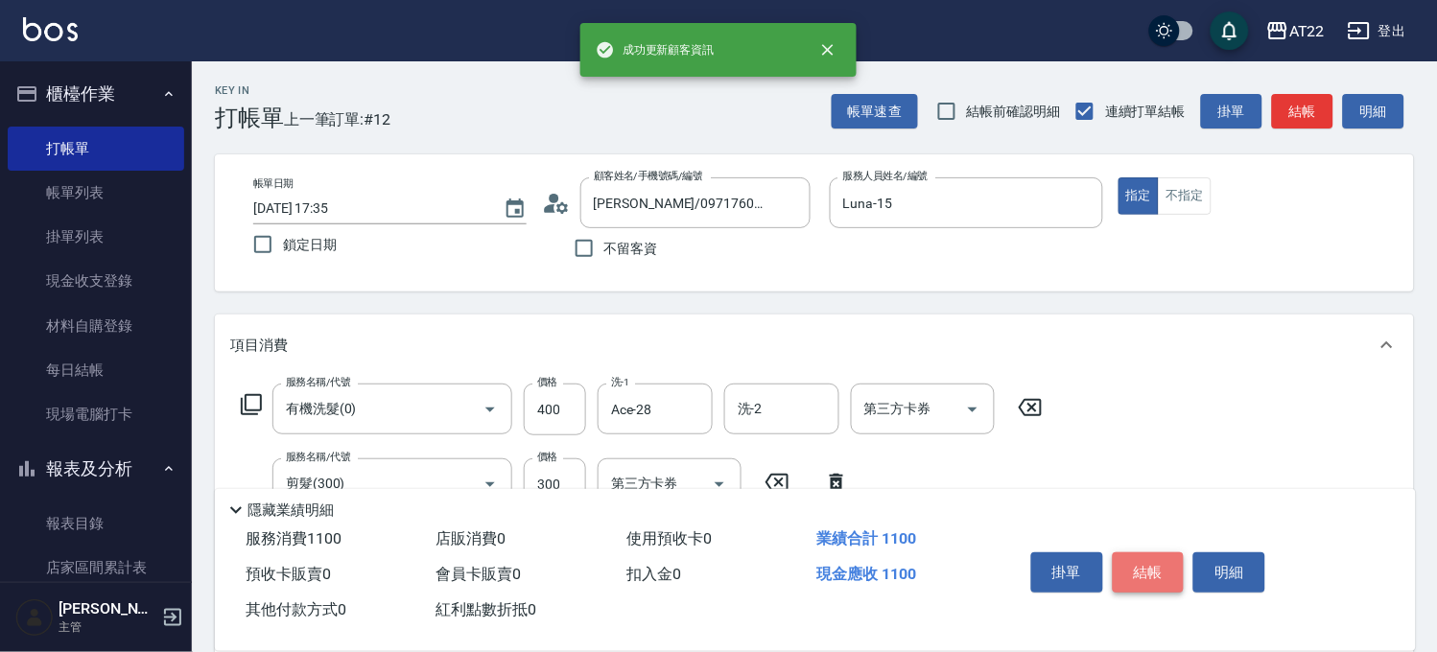
click at [1136, 564] on button "結帳" at bounding box center [1149, 573] width 72 height 40
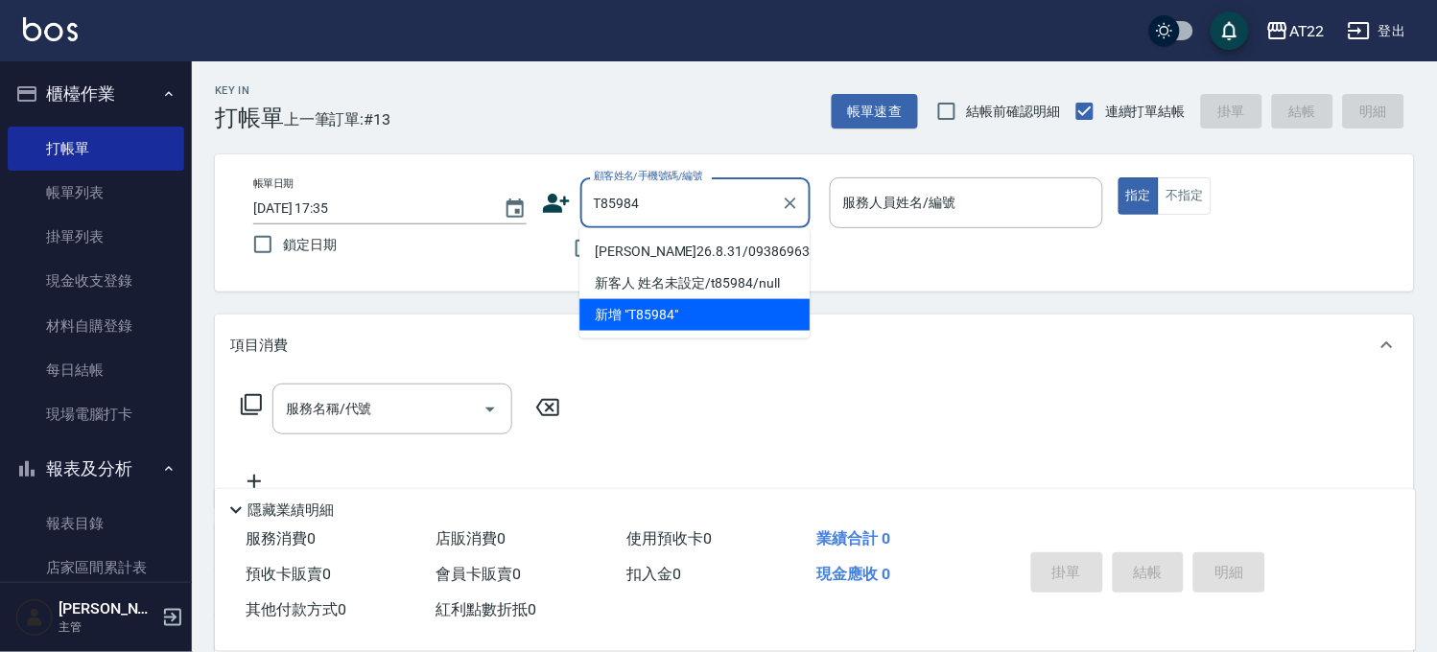
click at [696, 249] on li "王麒誠26.8.31/0938696336/T85984" at bounding box center [694, 252] width 230 height 32
type input "王麒誠26.8.31/0938696336/T85984"
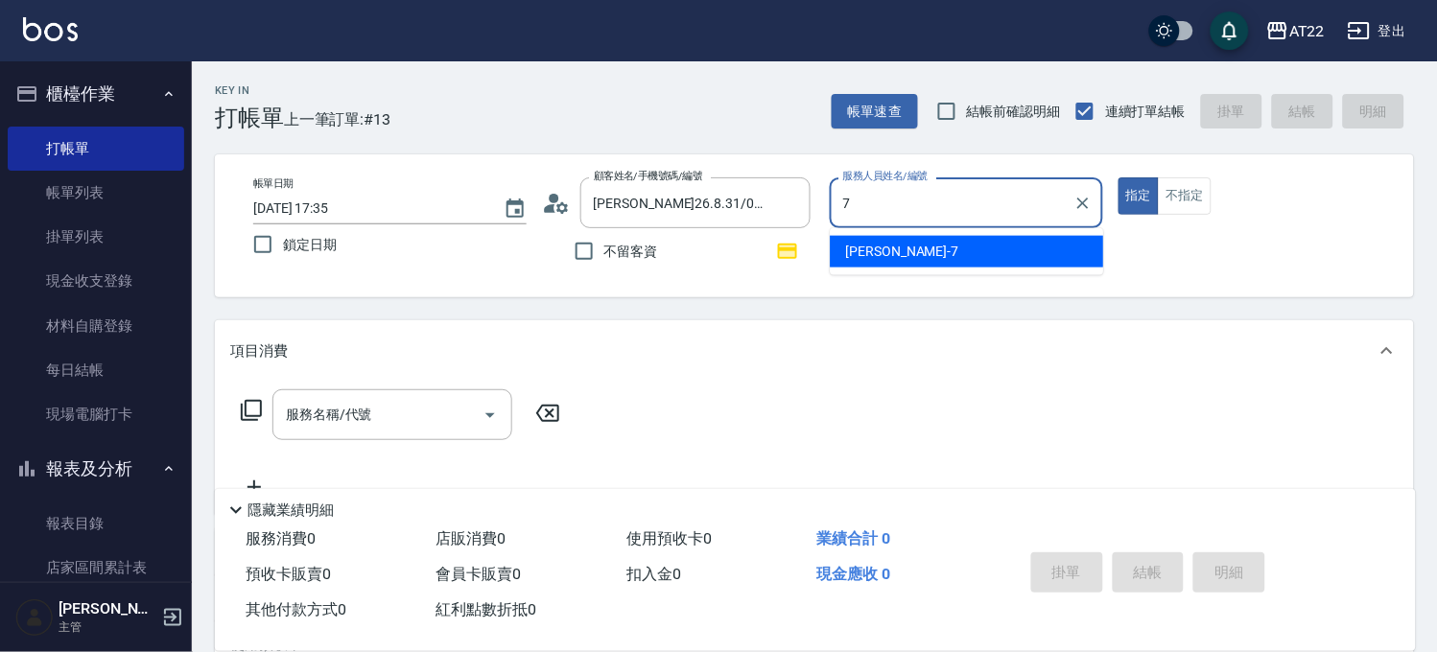
type input "Allen-7"
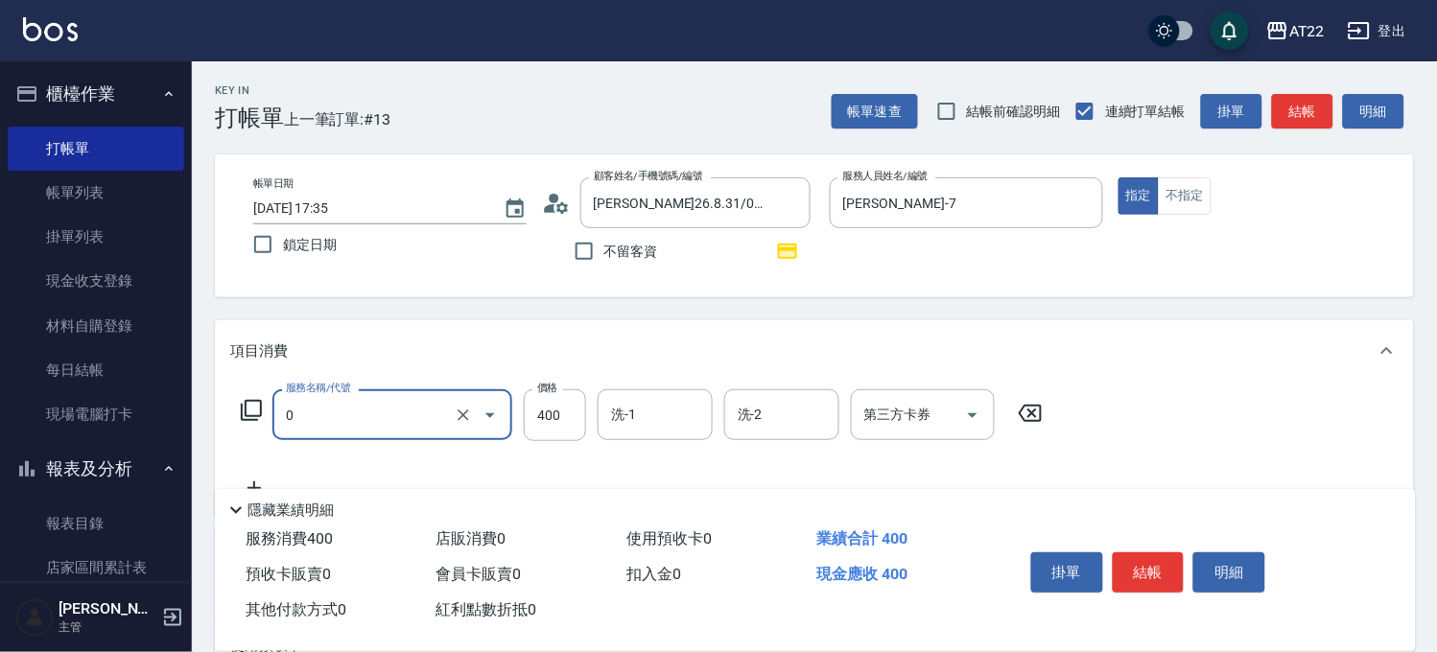
type input "有機洗髮(0)"
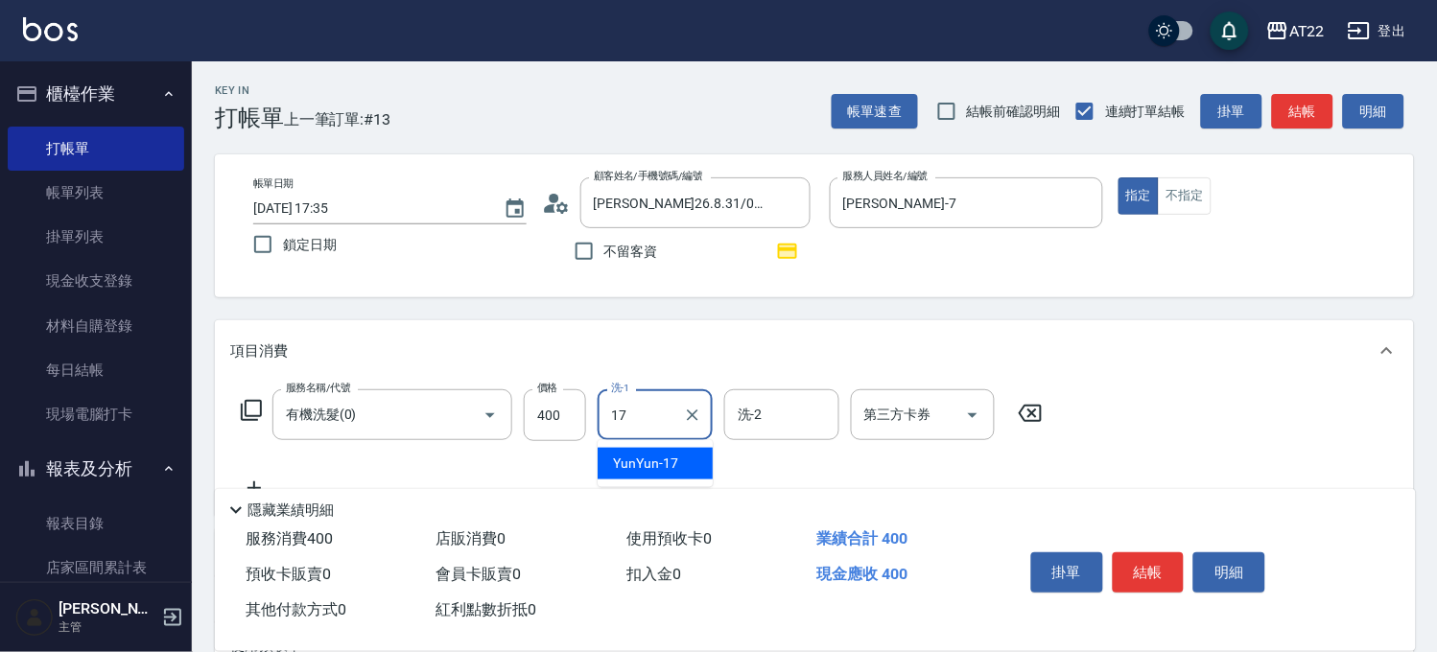
type input "YunYun-17"
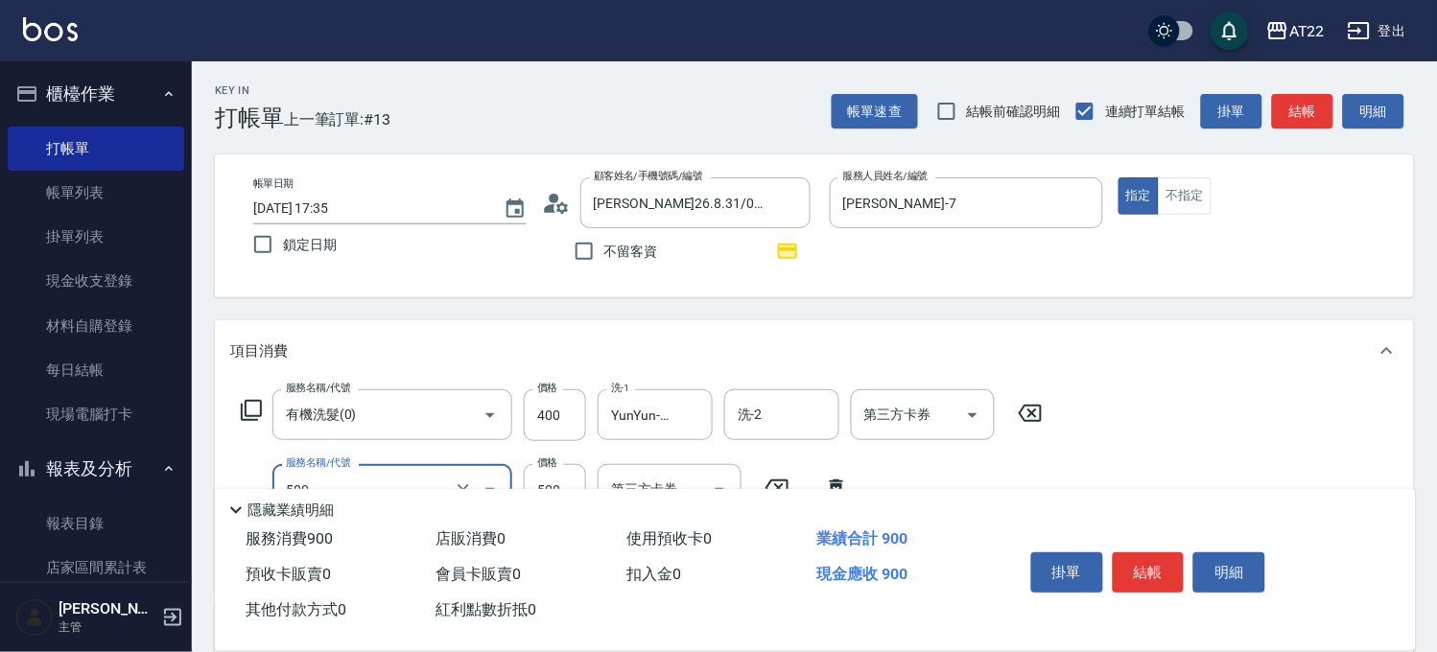
type input "剪髮(500)"
type input "630"
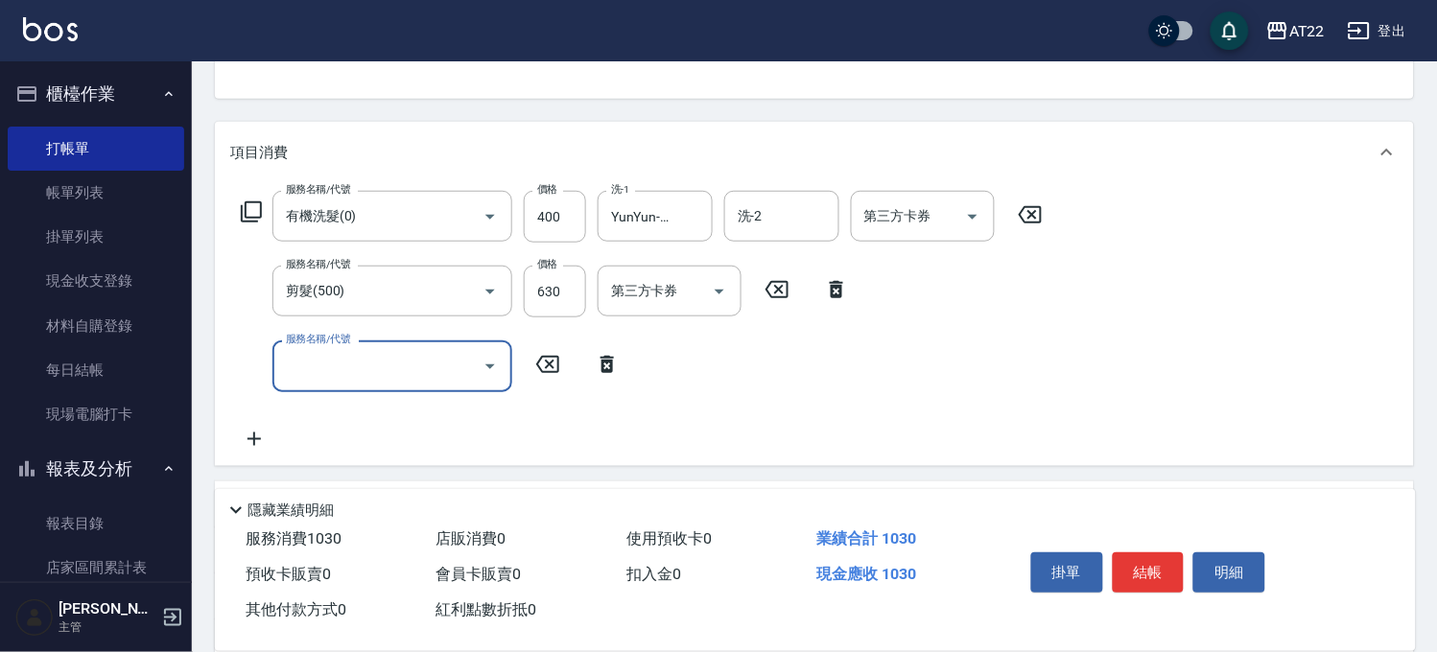
scroll to position [319, 0]
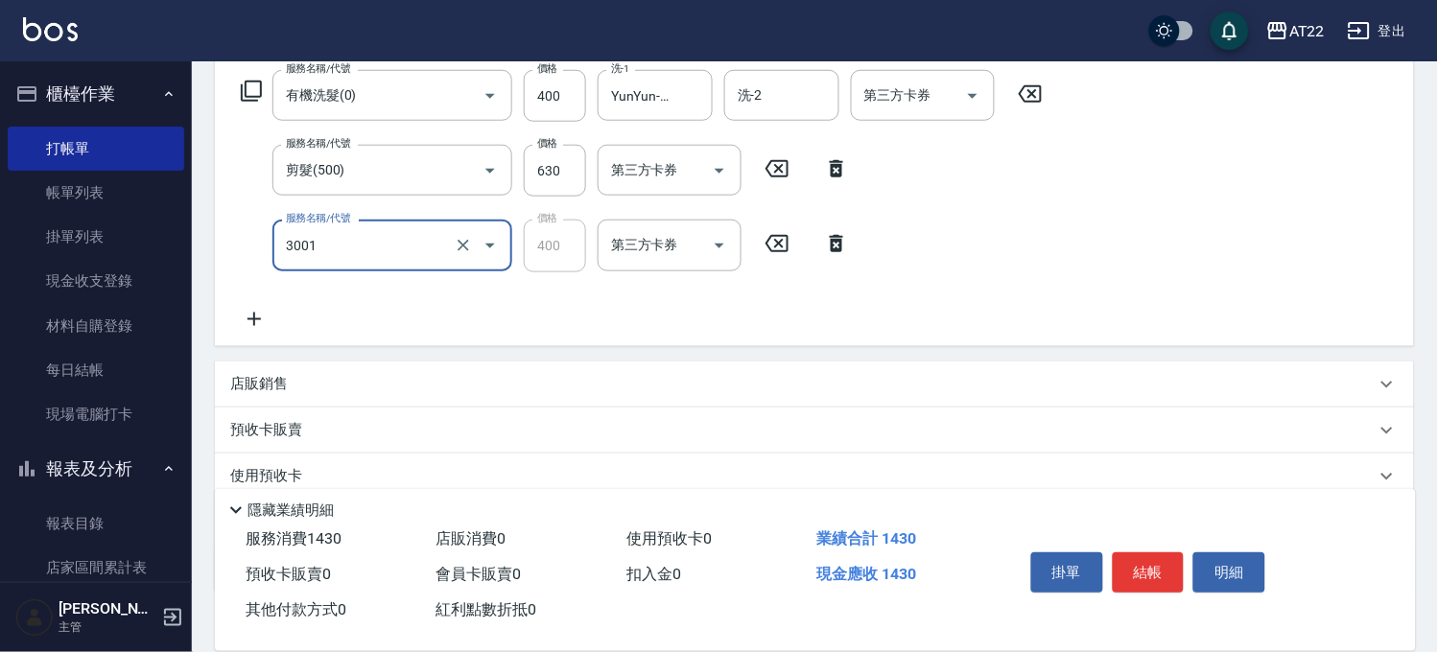
type input "側邊燙貼(3001)"
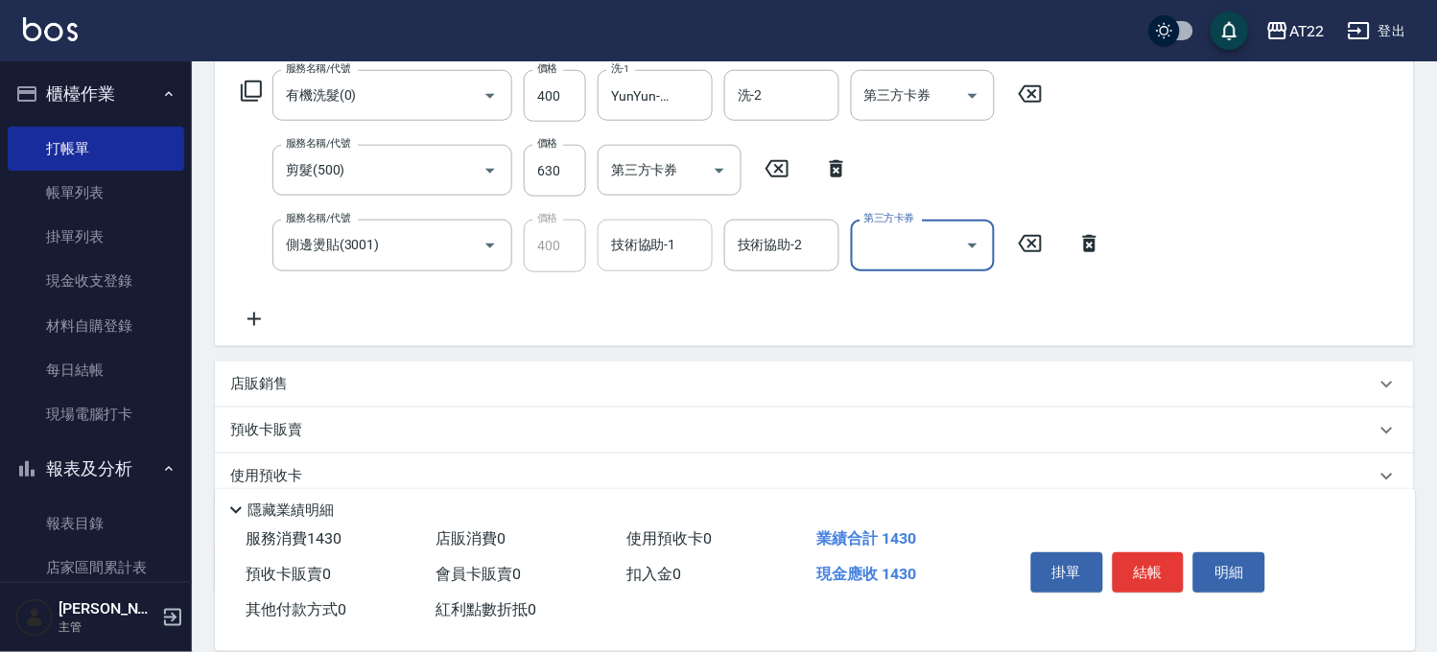
click at [653, 245] on input "技術協助-1" at bounding box center [655, 245] width 98 height 34
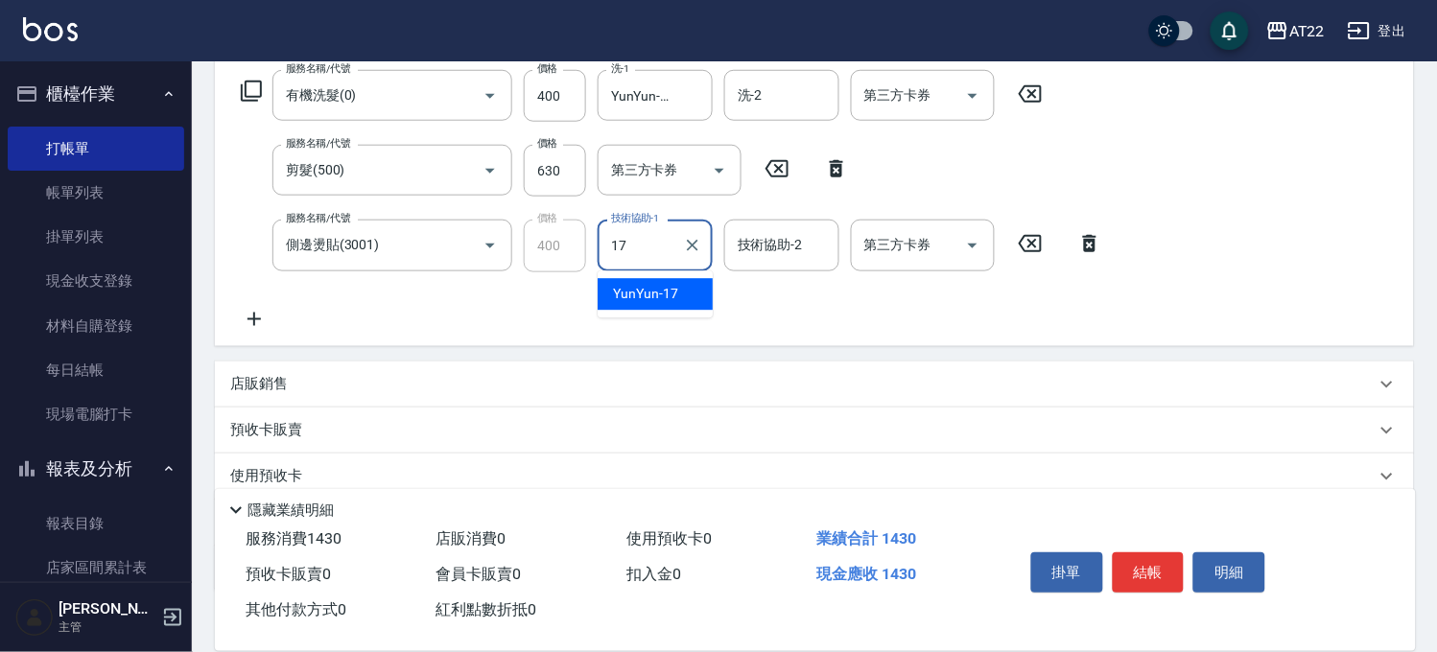
type input "YunYun-17"
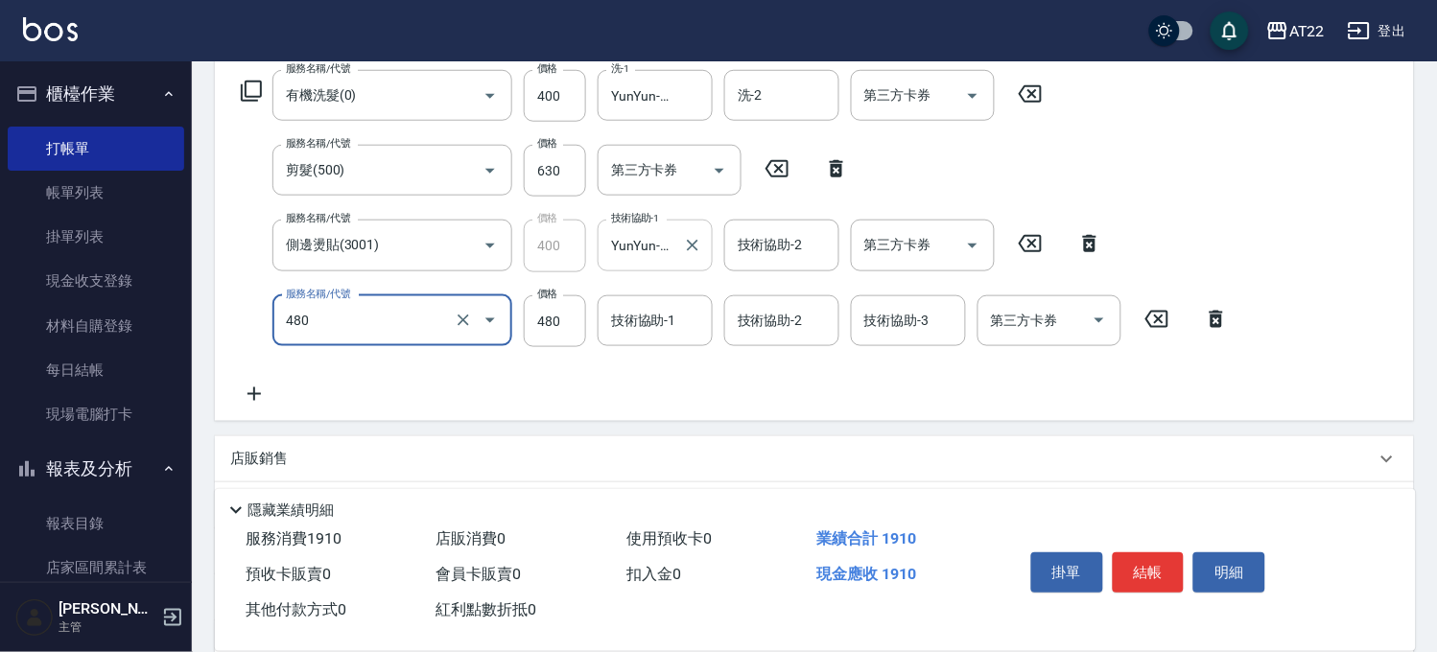
type input "潤澤修護(480)"
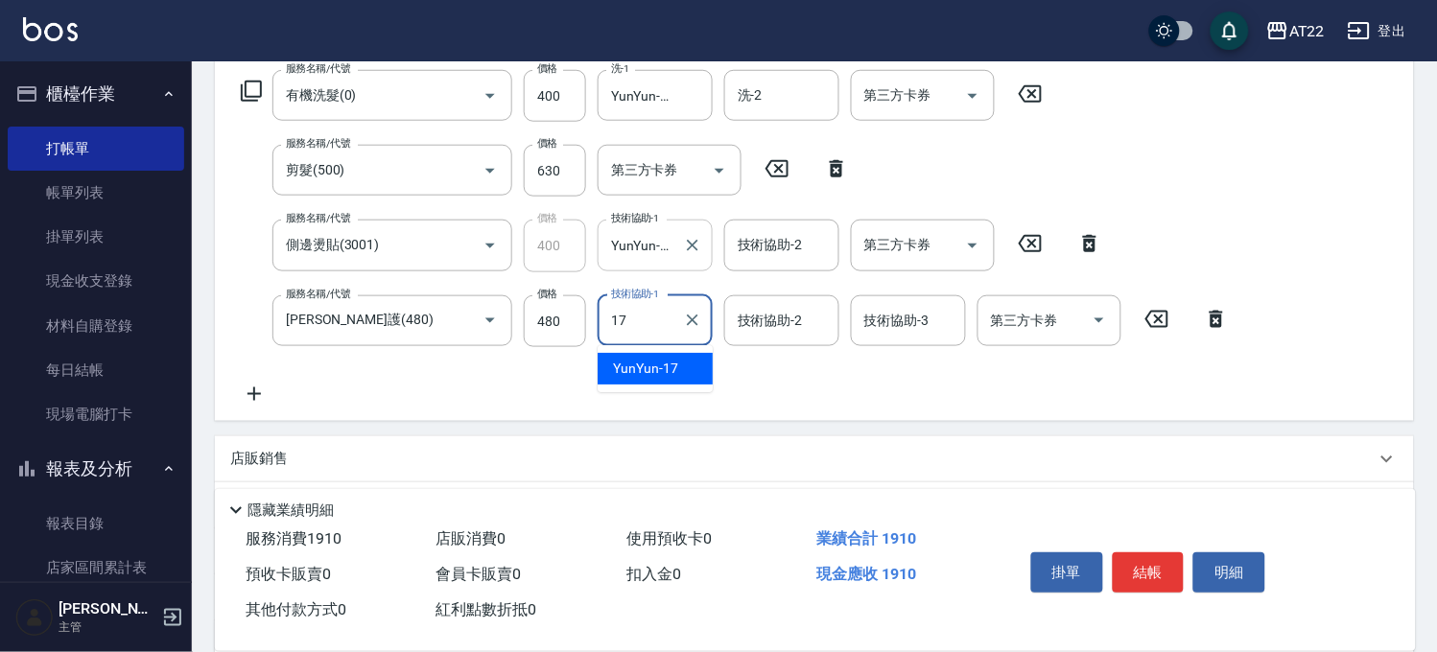
type input "YunYun-17"
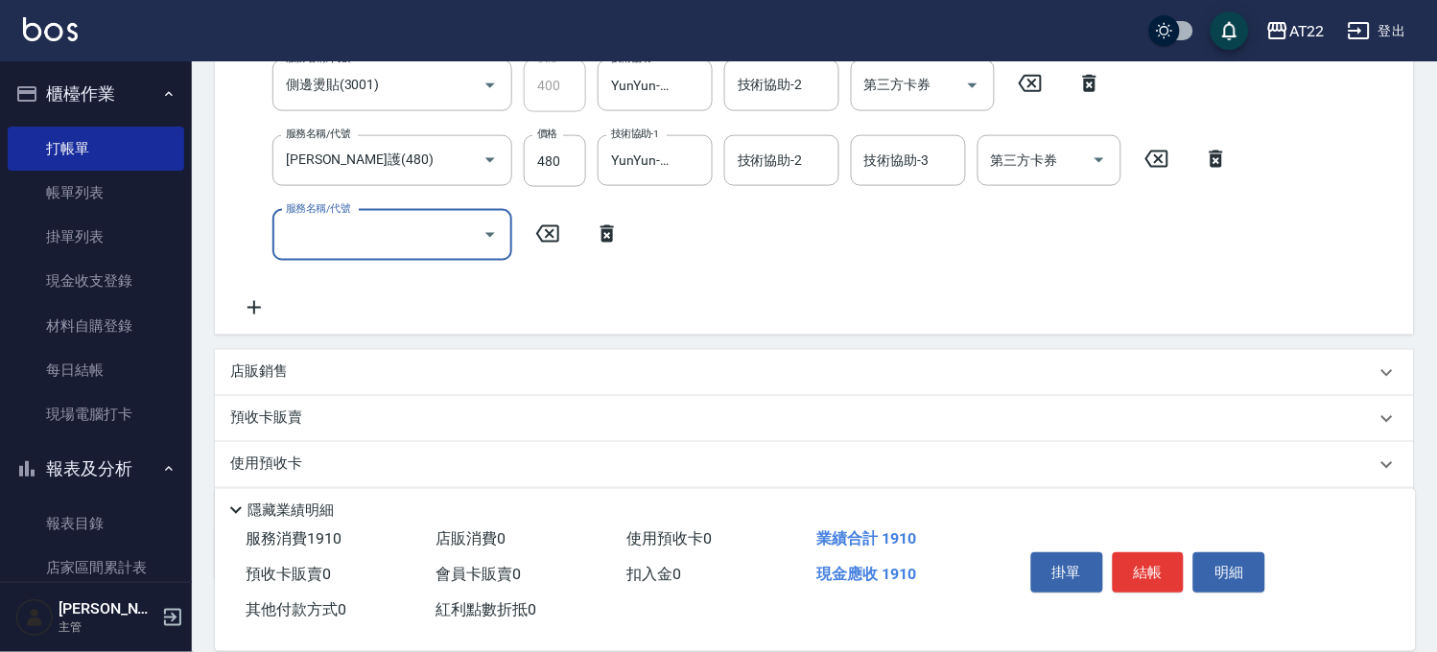
scroll to position [589, 0]
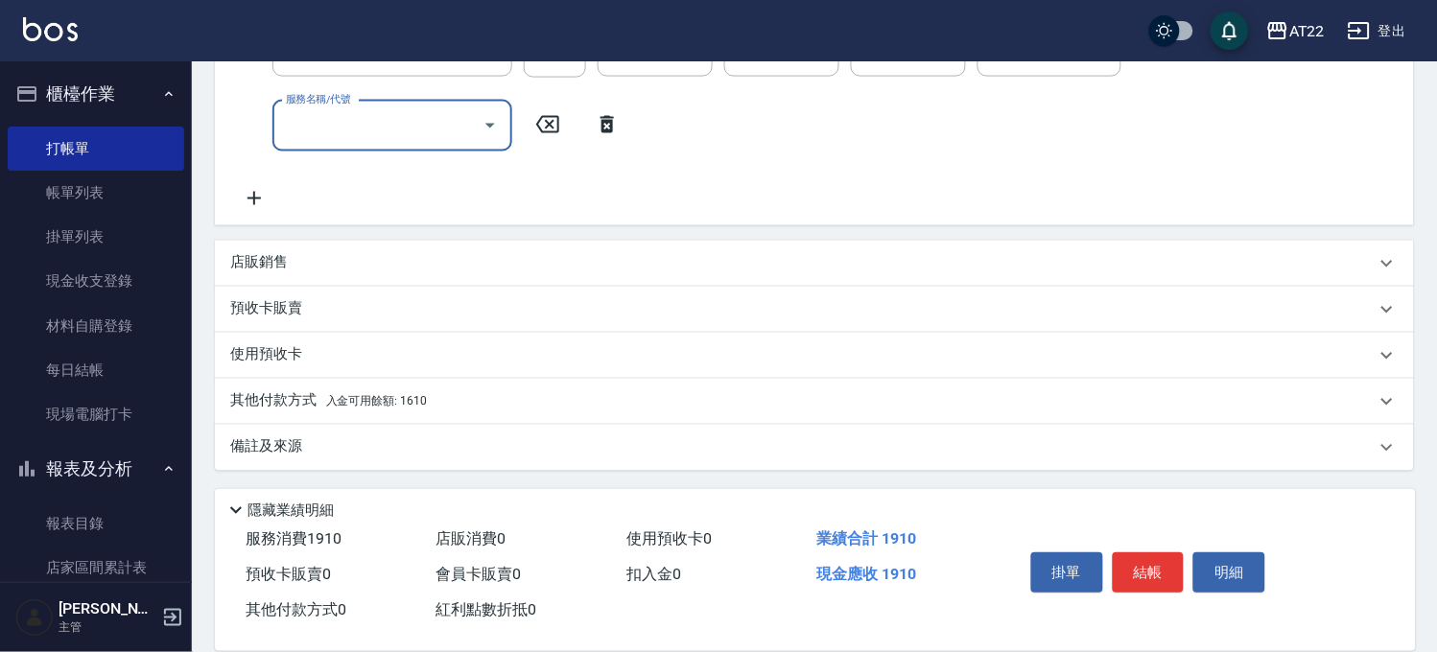
click at [388, 398] on span "入金可用餘額: 1610" at bounding box center [376, 401] width 101 height 13
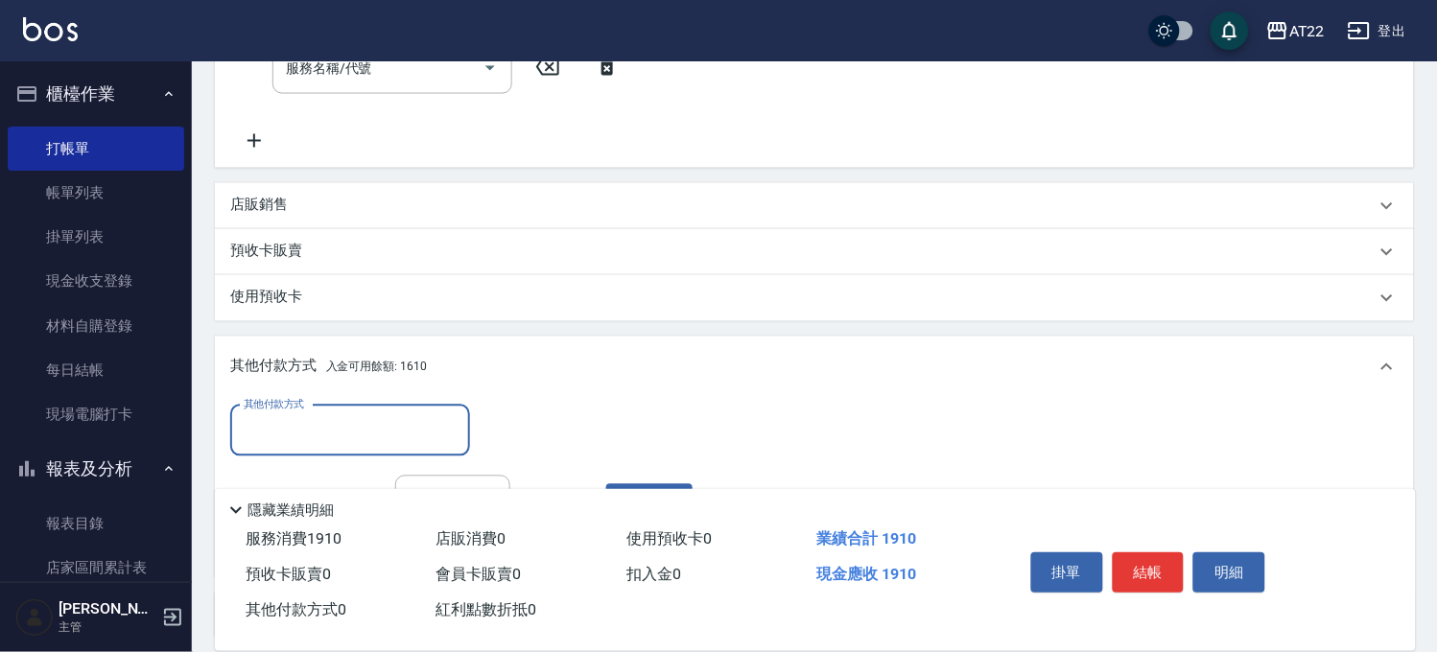
scroll to position [802, 0]
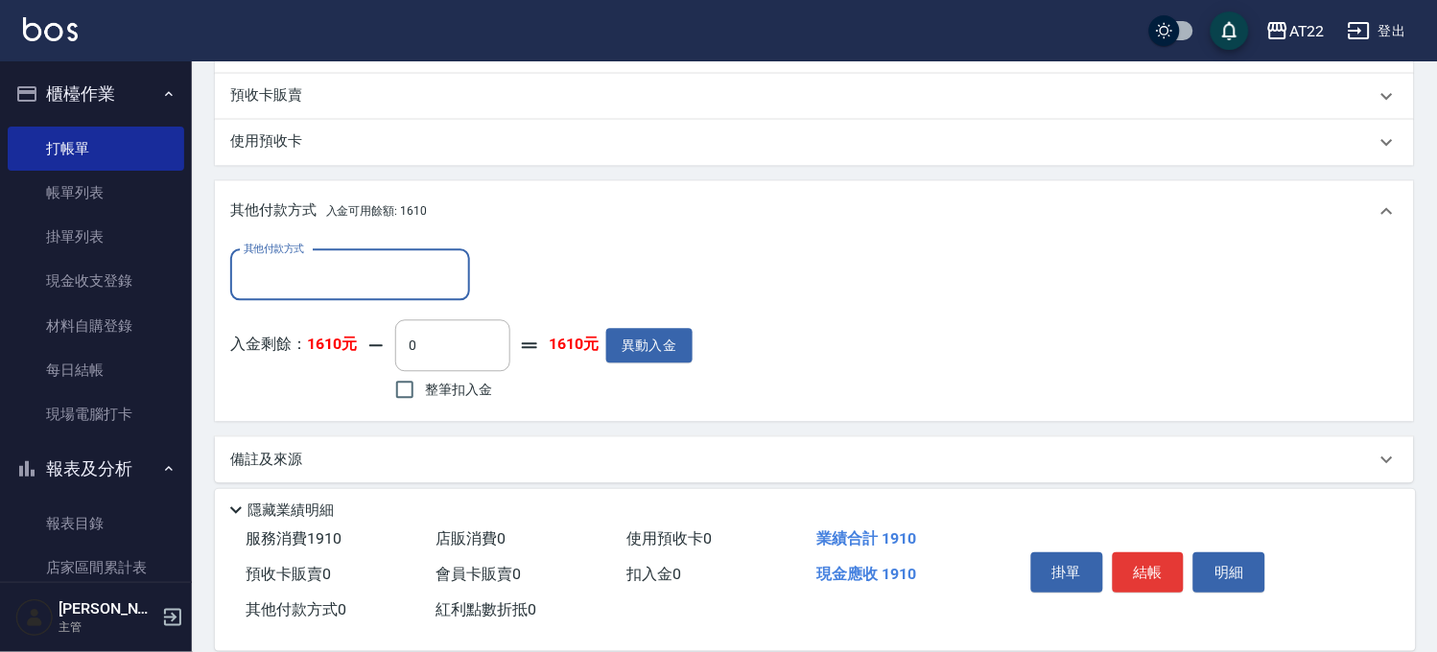
drag, startPoint x: 485, startPoint y: 336, endPoint x: 297, endPoint y: 343, distance: 188.2
click at [297, 343] on div "入金剩餘： 1610元 0 ​ 整筆扣入金 1610元 異動入金" at bounding box center [461, 363] width 462 height 86
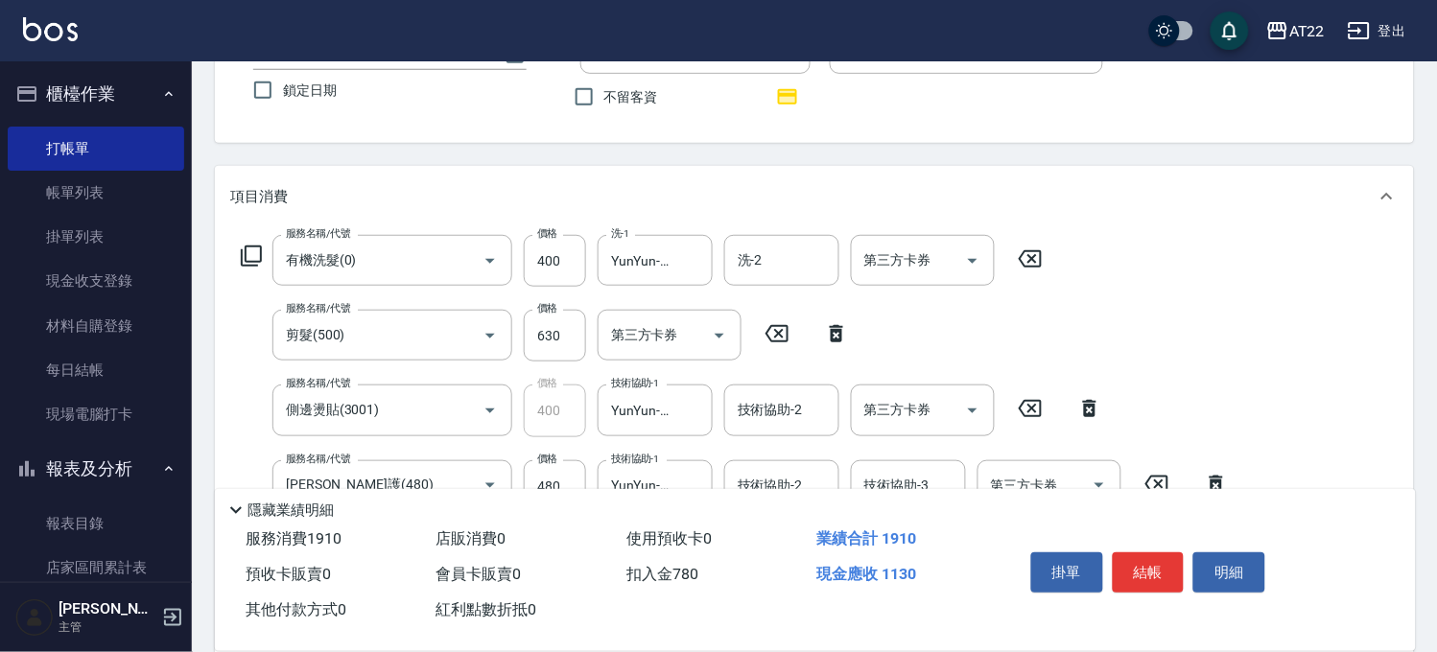
scroll to position [56, 0]
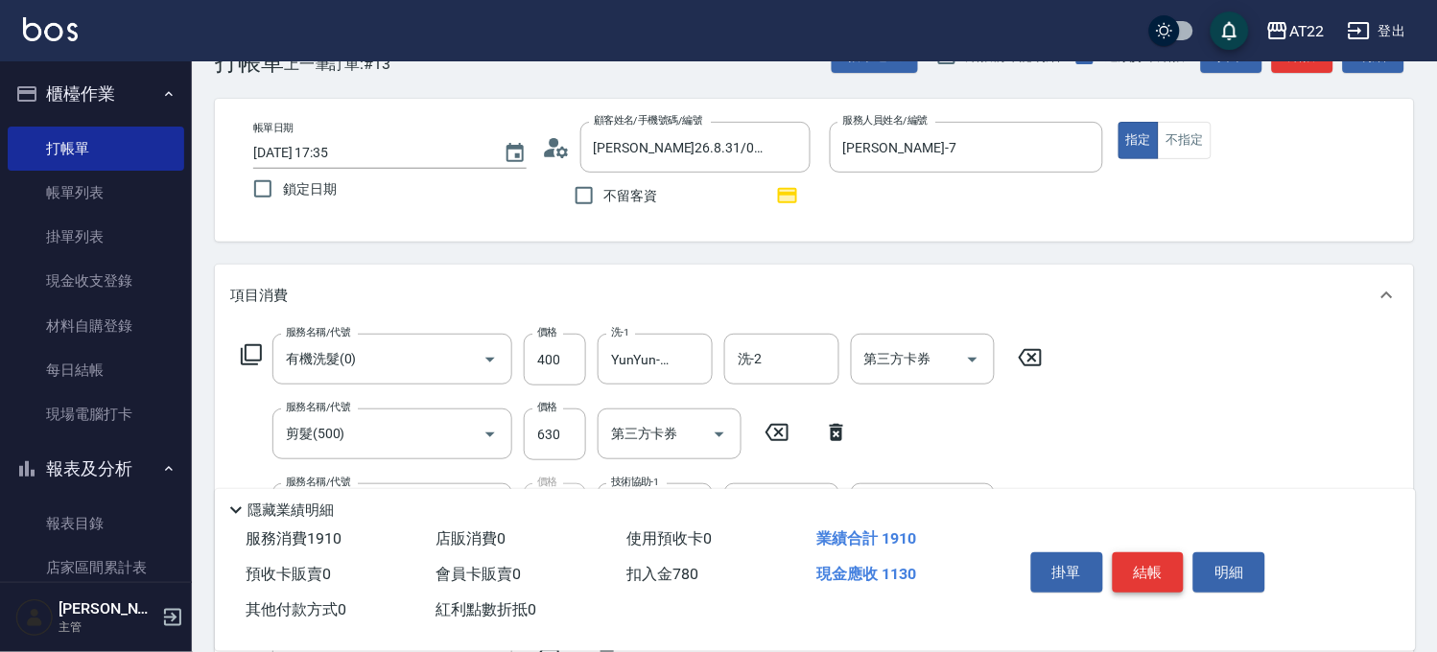
type input "780"
click at [1162, 574] on button "結帳" at bounding box center [1149, 573] width 72 height 40
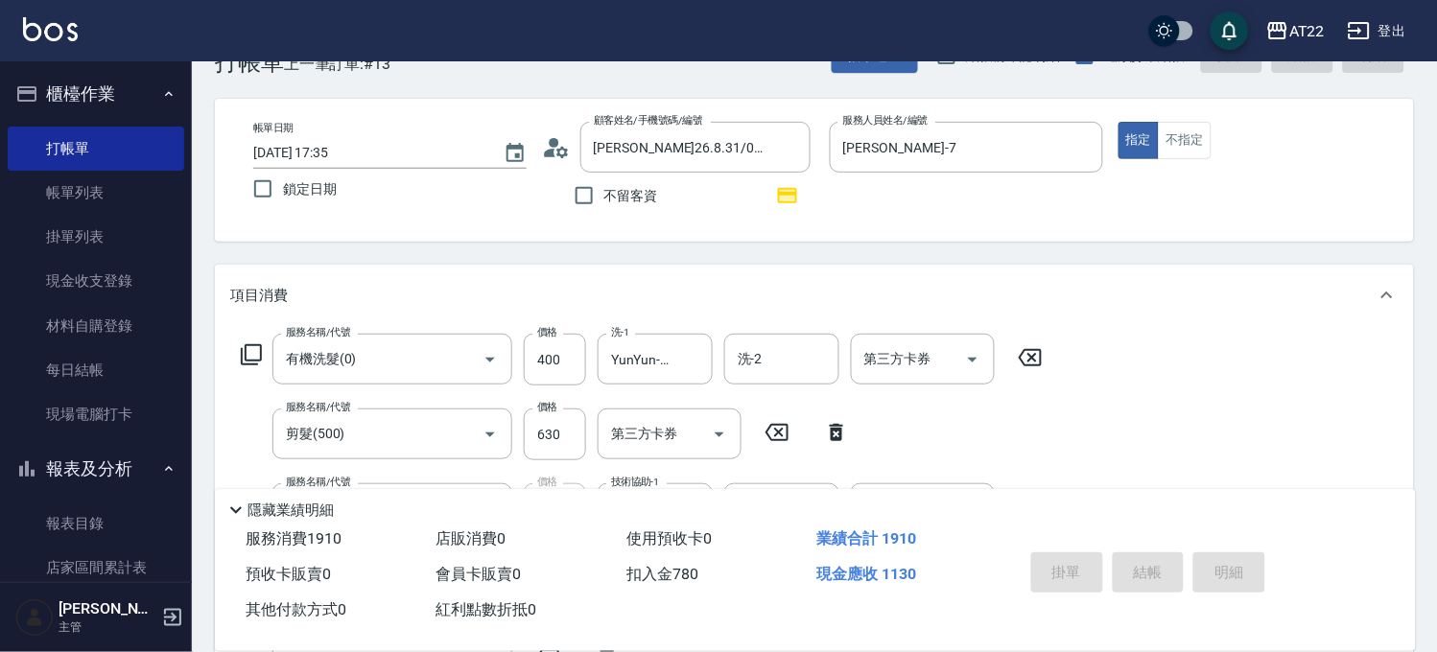
type input "2025/09/24 17:36"
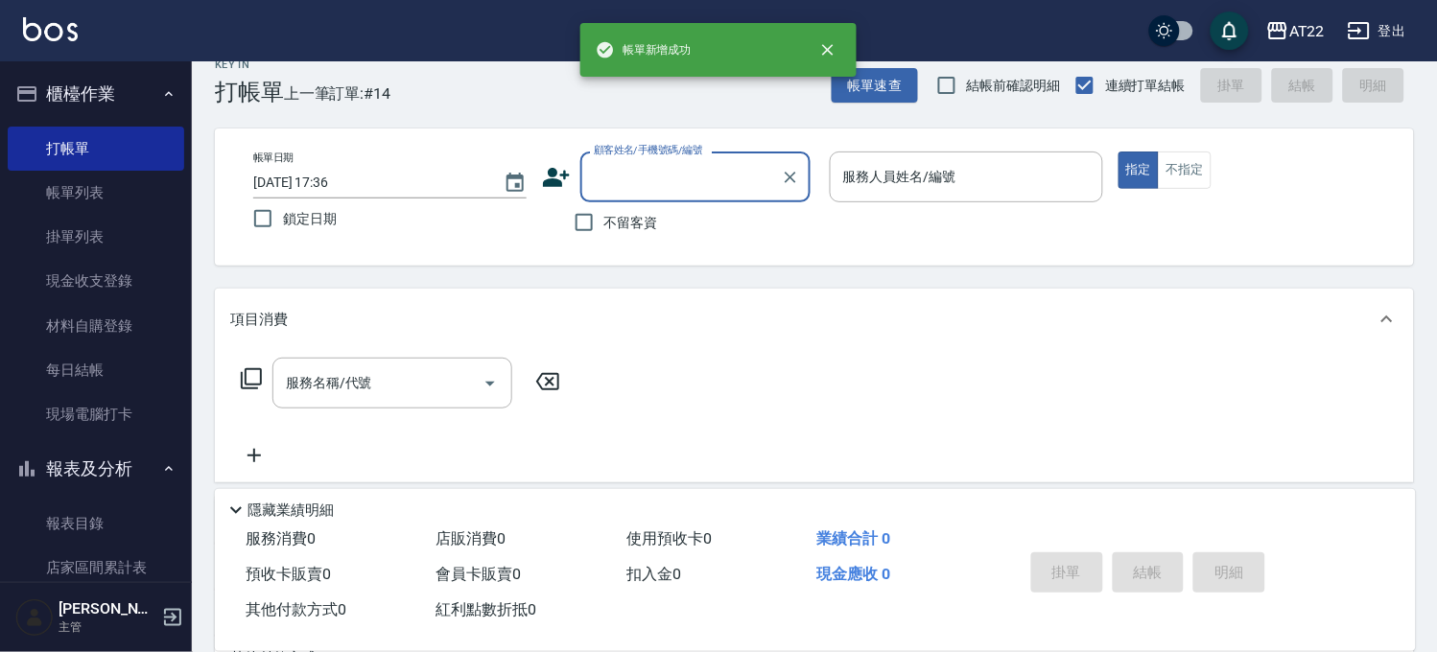
scroll to position [0, 0]
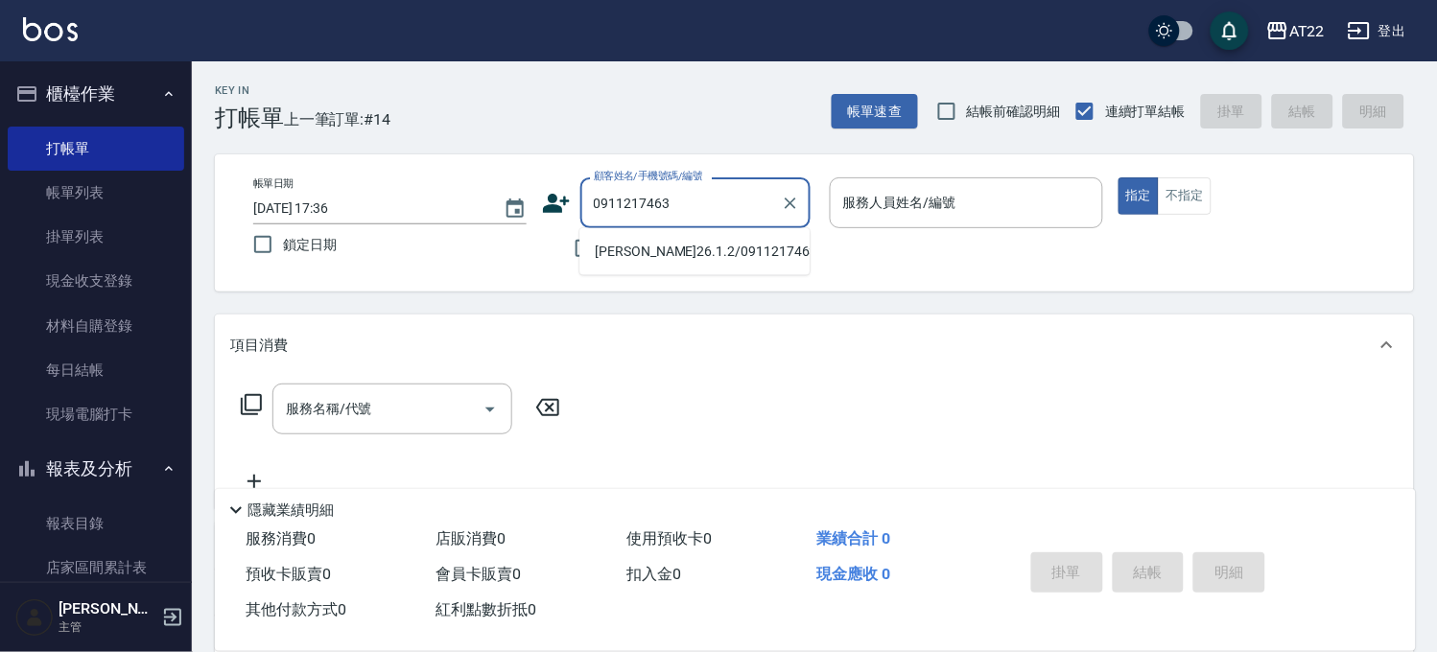
click at [658, 255] on li "林素梅26.1.2/0911217463/t83855/a1169" at bounding box center [694, 252] width 230 height 32
type input "林素梅26.1.2/0911217463/t83855/a1169"
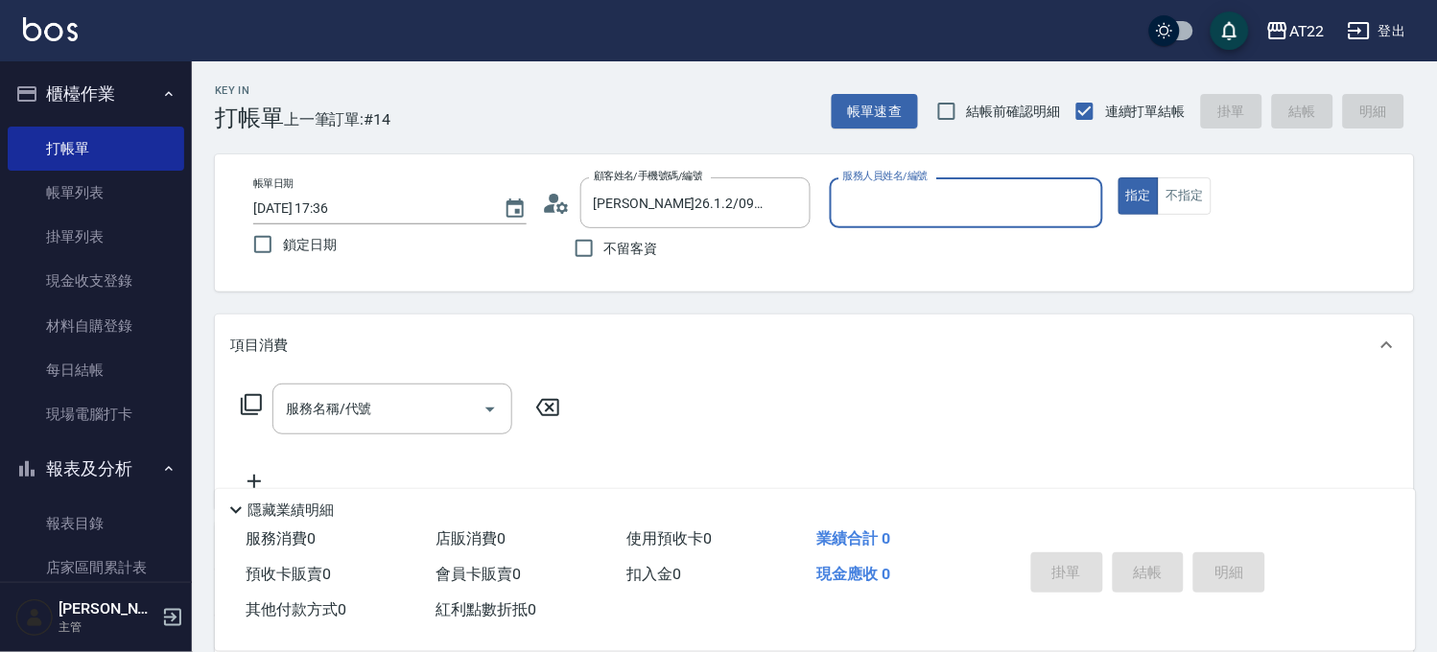
type input "king-5"
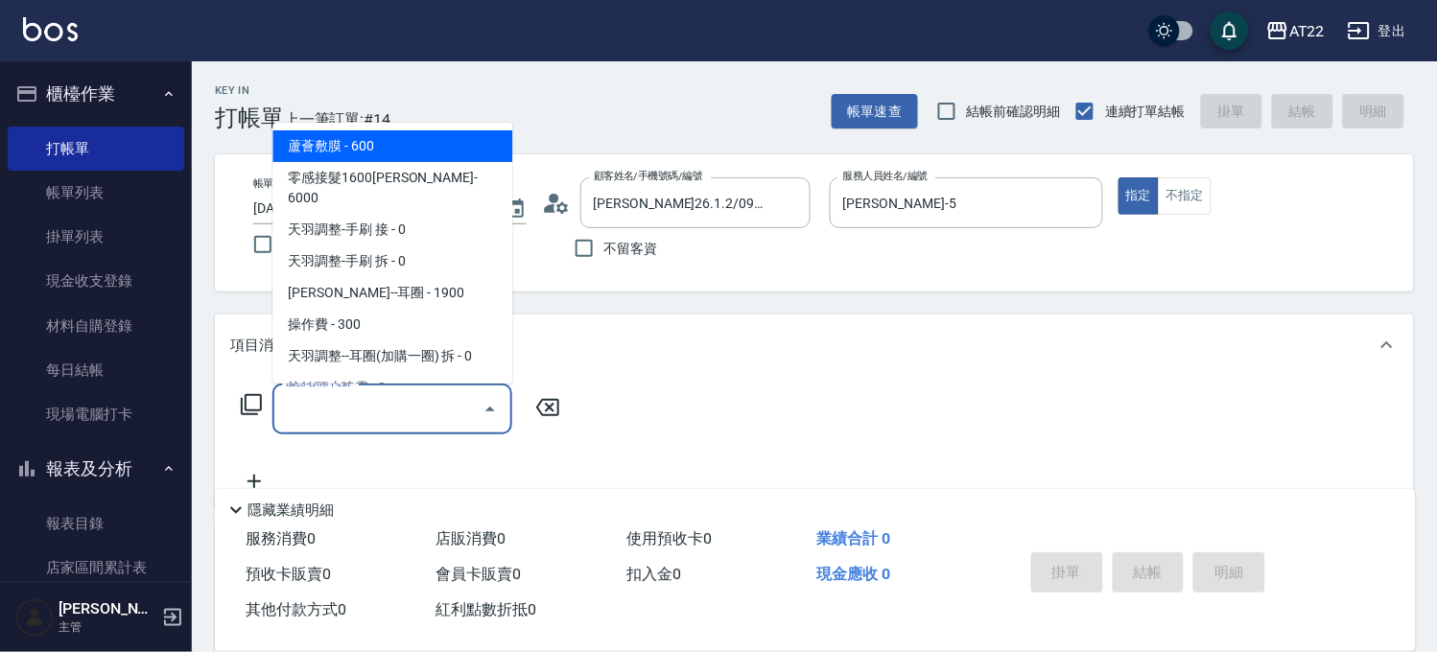
click at [395, 424] on input "服務名稱/代號" at bounding box center [378, 409] width 194 height 34
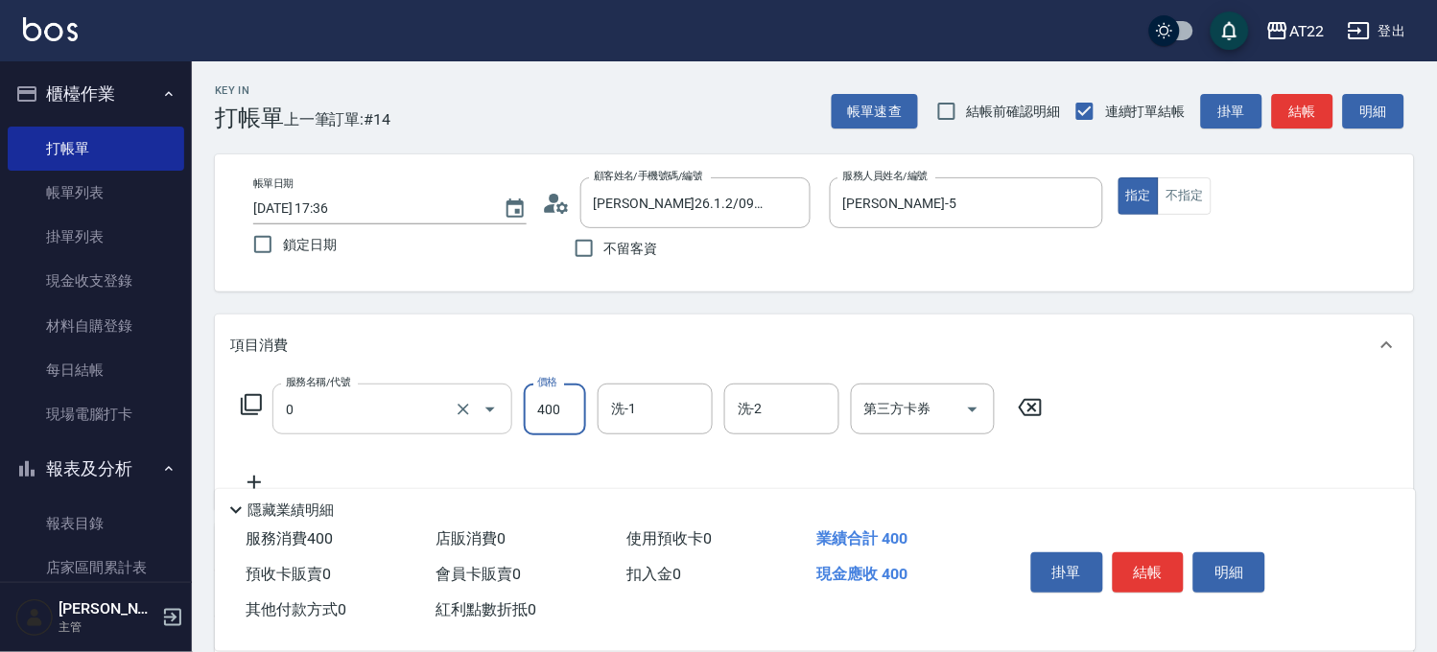
type input "有機洗髮(0)"
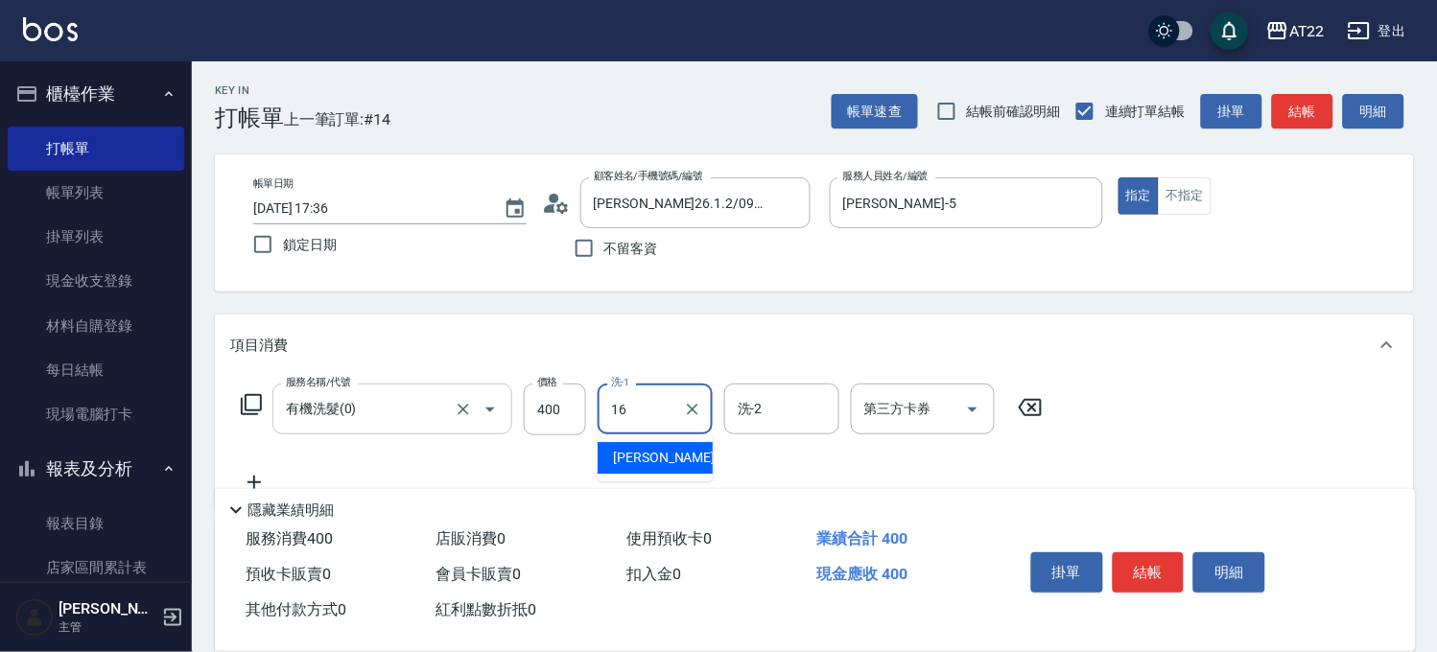
type input "Joe-16"
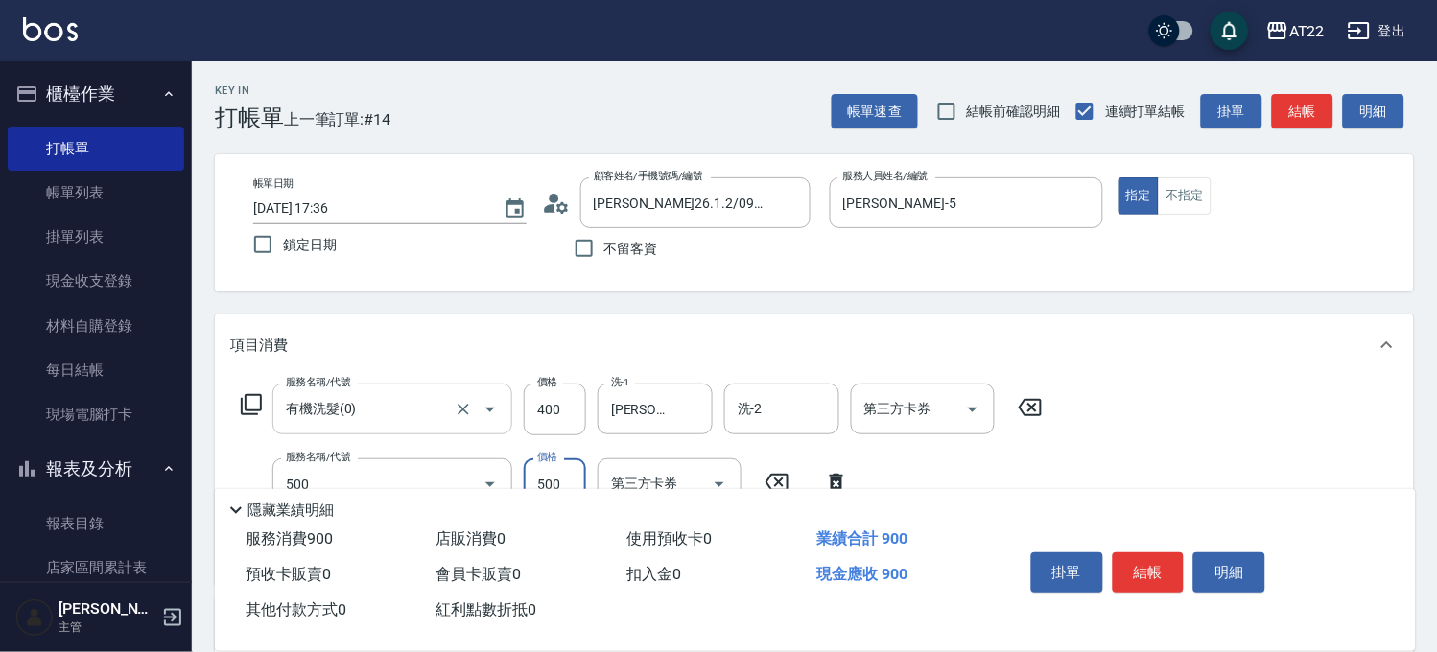
type input "剪髮(500)"
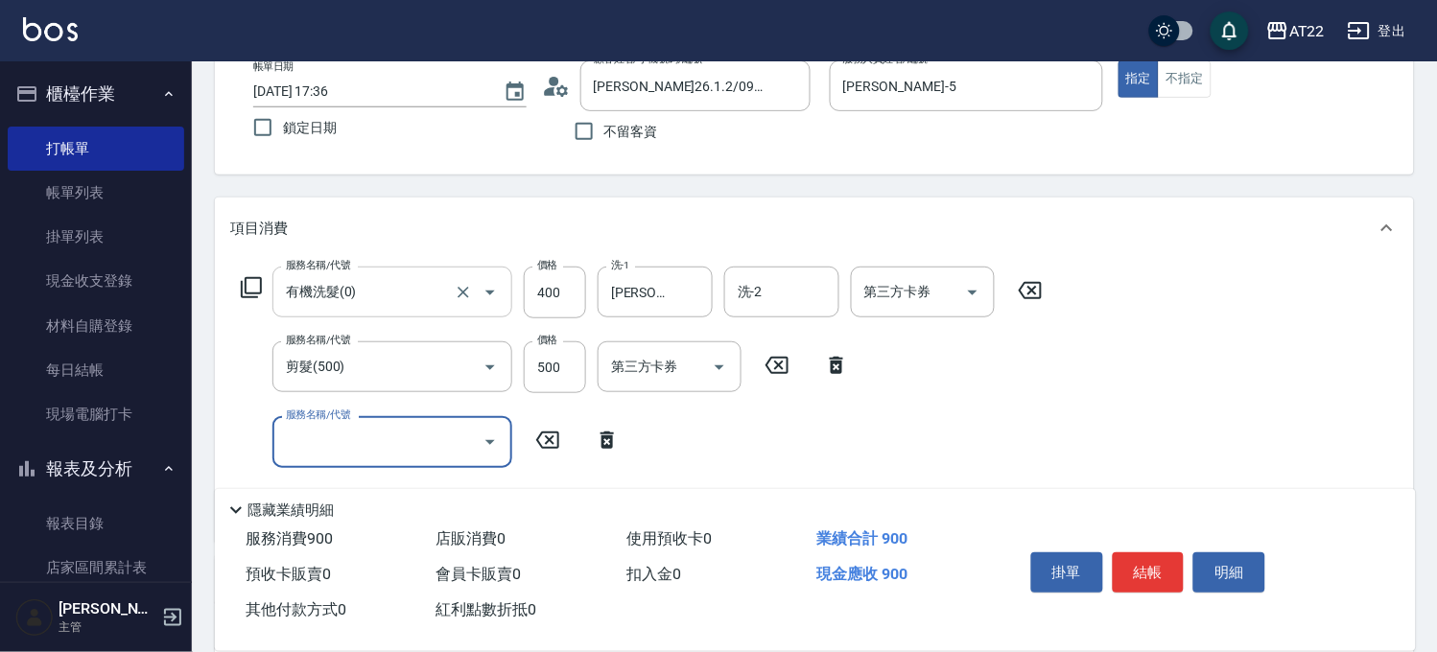
scroll to position [213, 0]
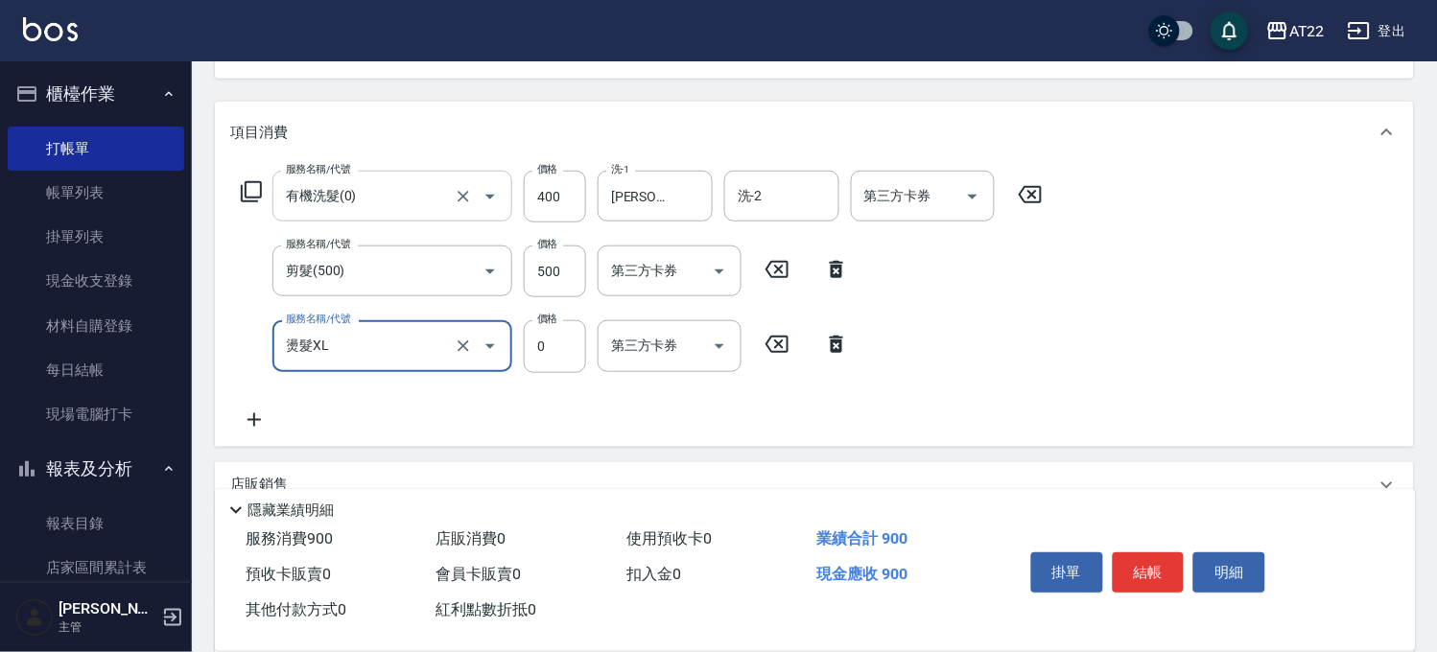
type input "燙髮XL"
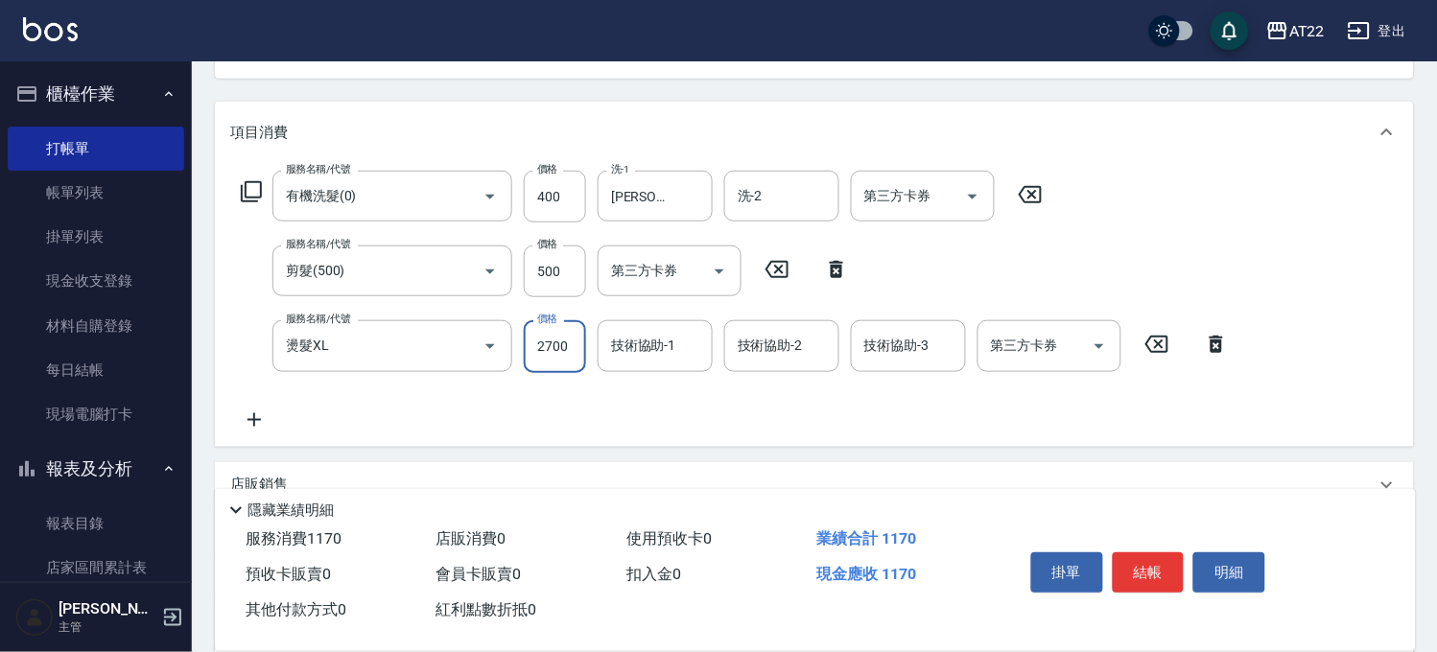
type input "2700"
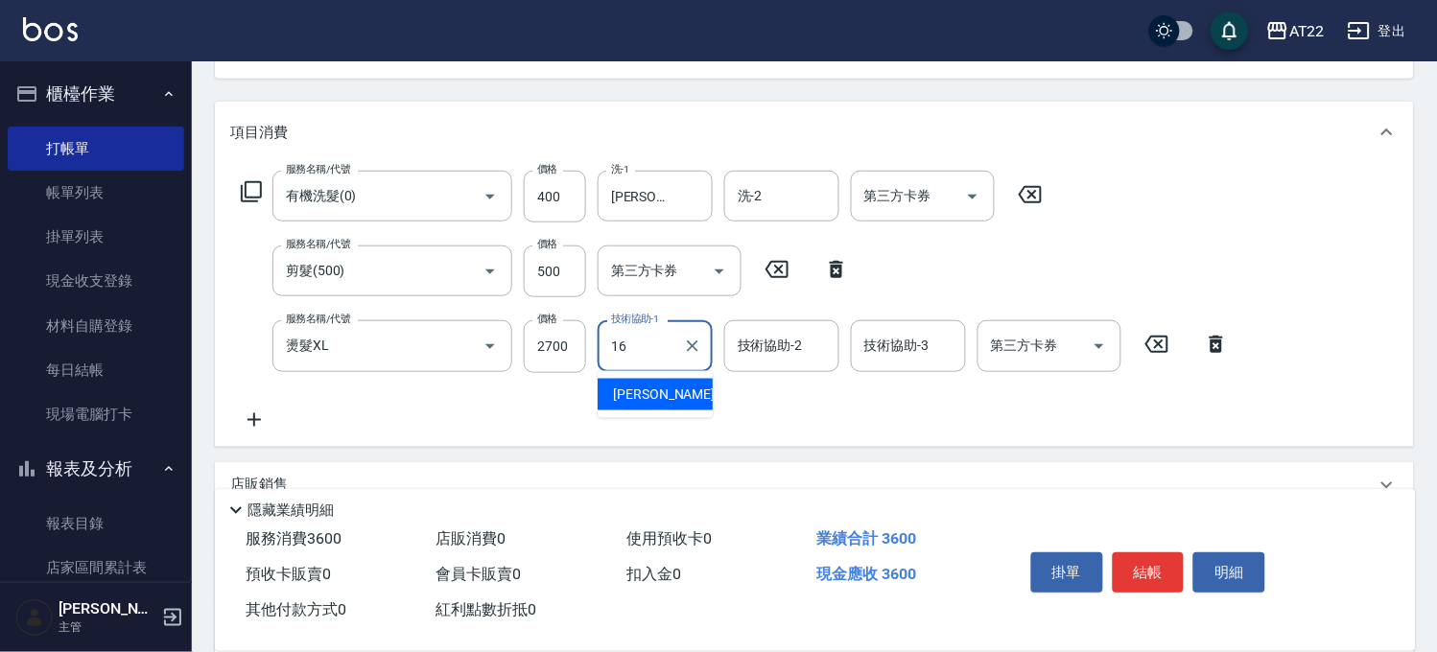
type input "Joe-16"
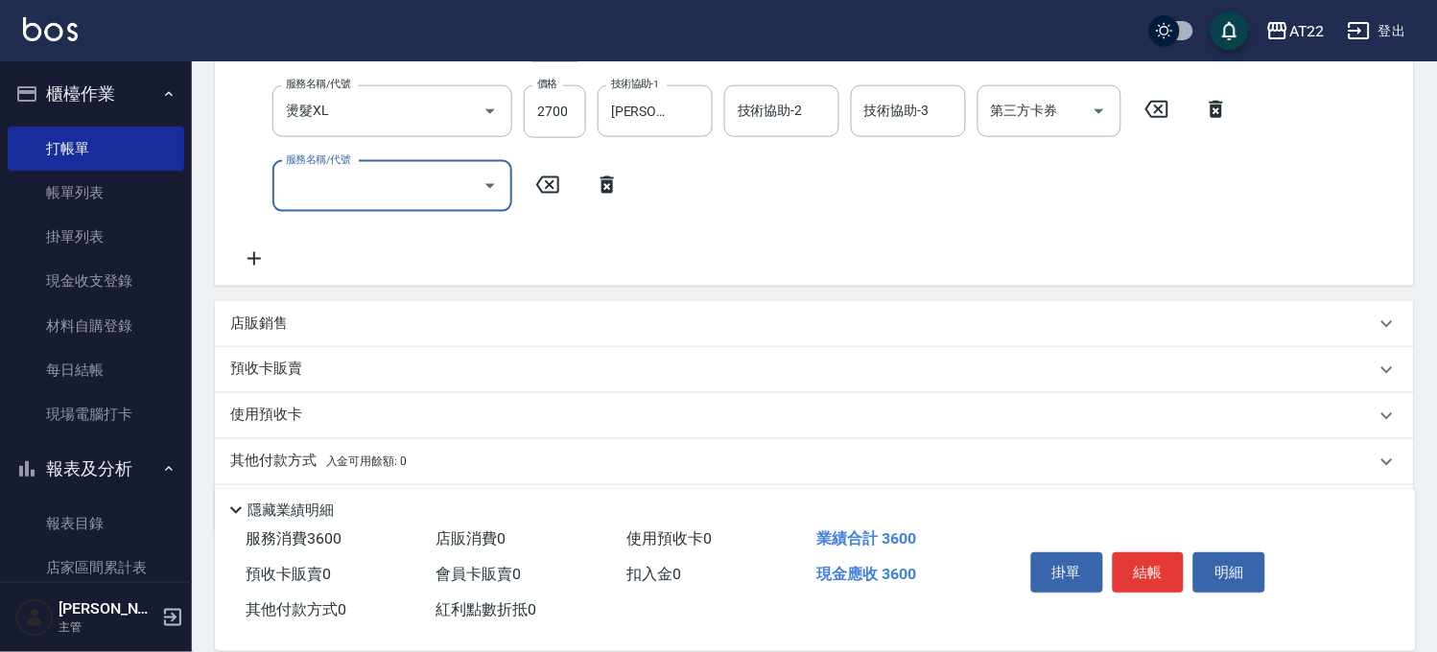
scroll to position [401, 0]
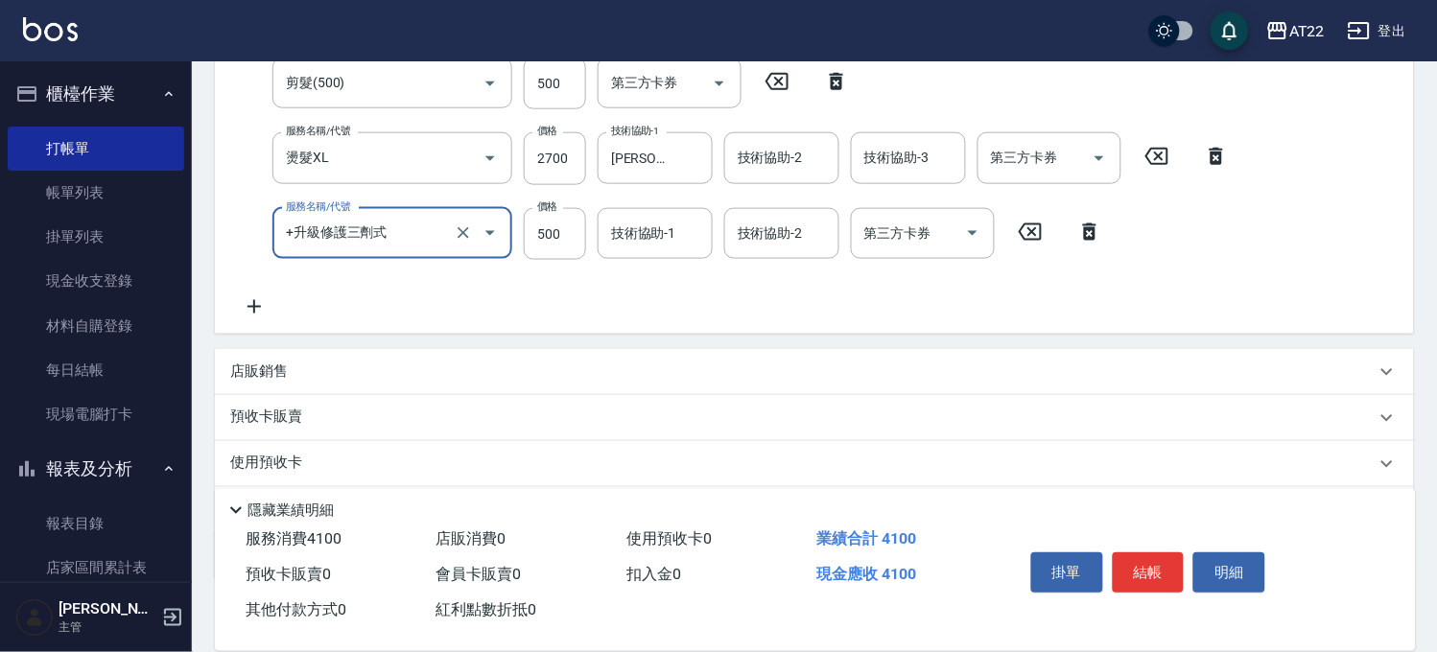
type input "+升級修護三劑式"
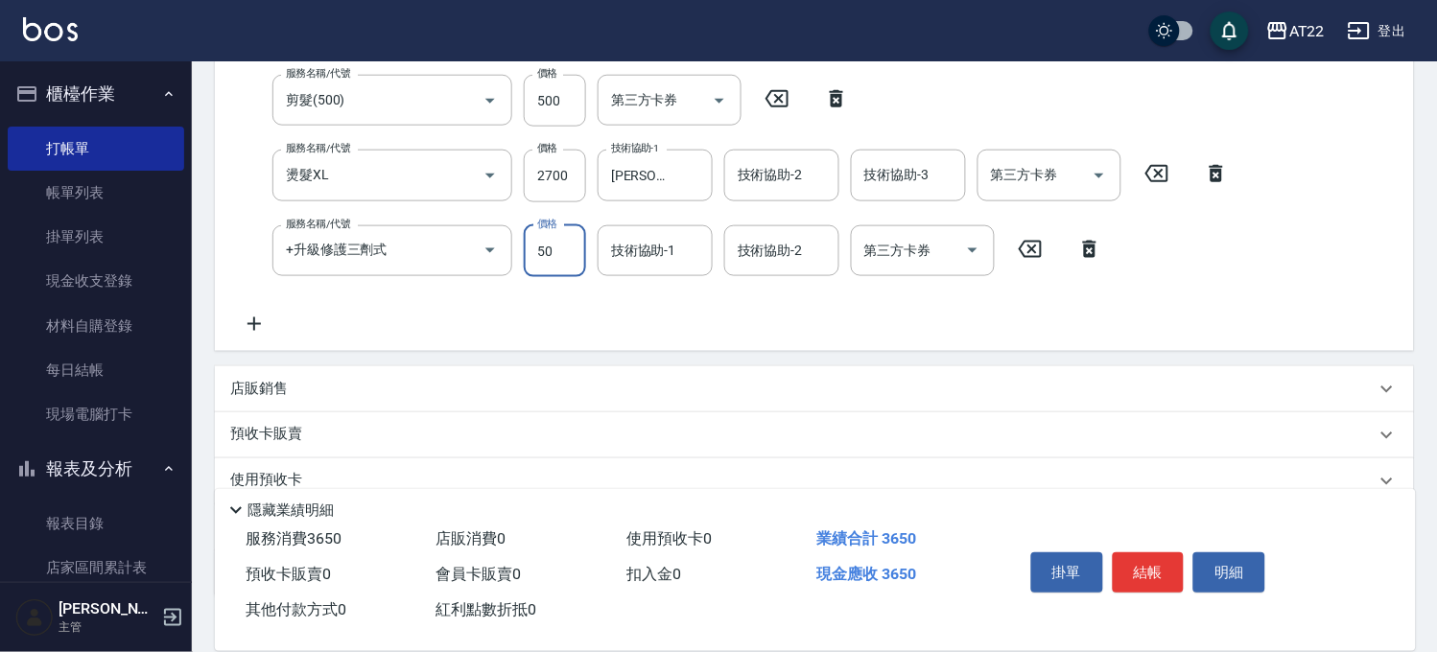
type input "500"
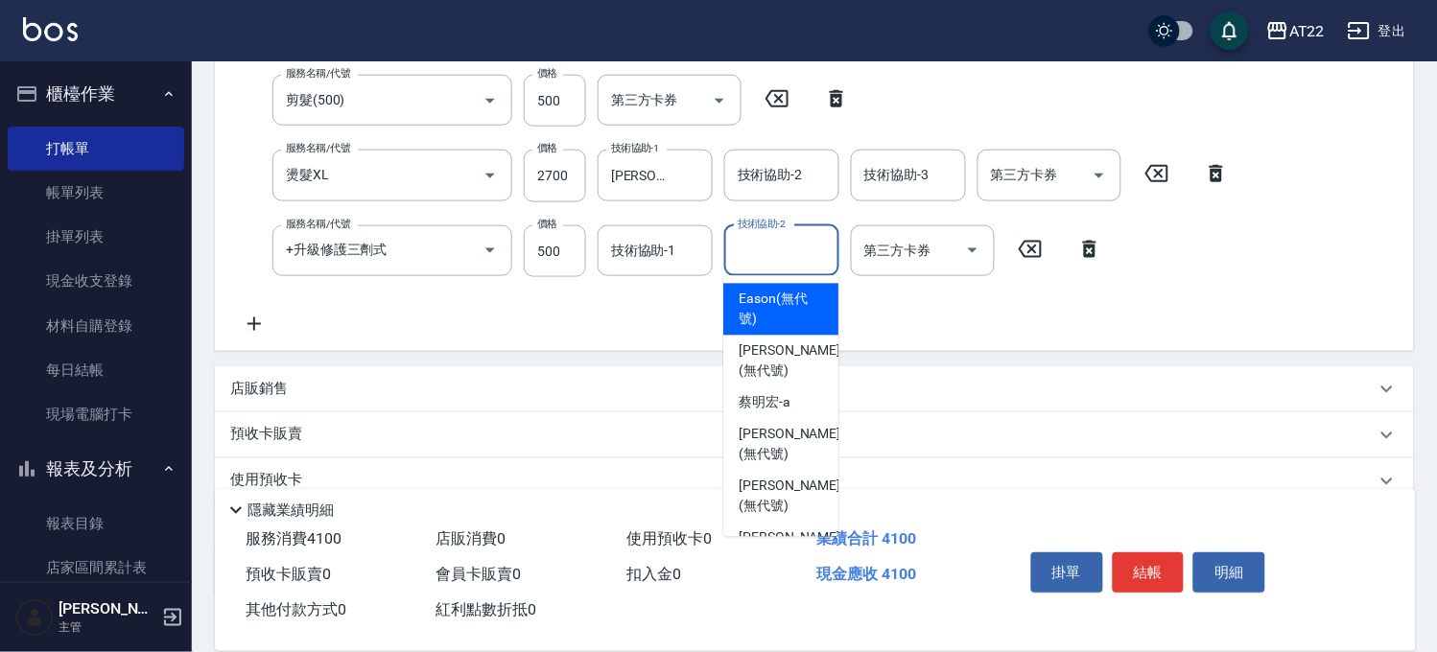
drag, startPoint x: 780, startPoint y: 249, endPoint x: 667, endPoint y: 243, distance: 113.4
click at [779, 251] on div "技術協助-2 技術協助-2" at bounding box center [781, 250] width 115 height 51
click at [667, 243] on div "技術協助-1 技術協助-1" at bounding box center [655, 250] width 115 height 51
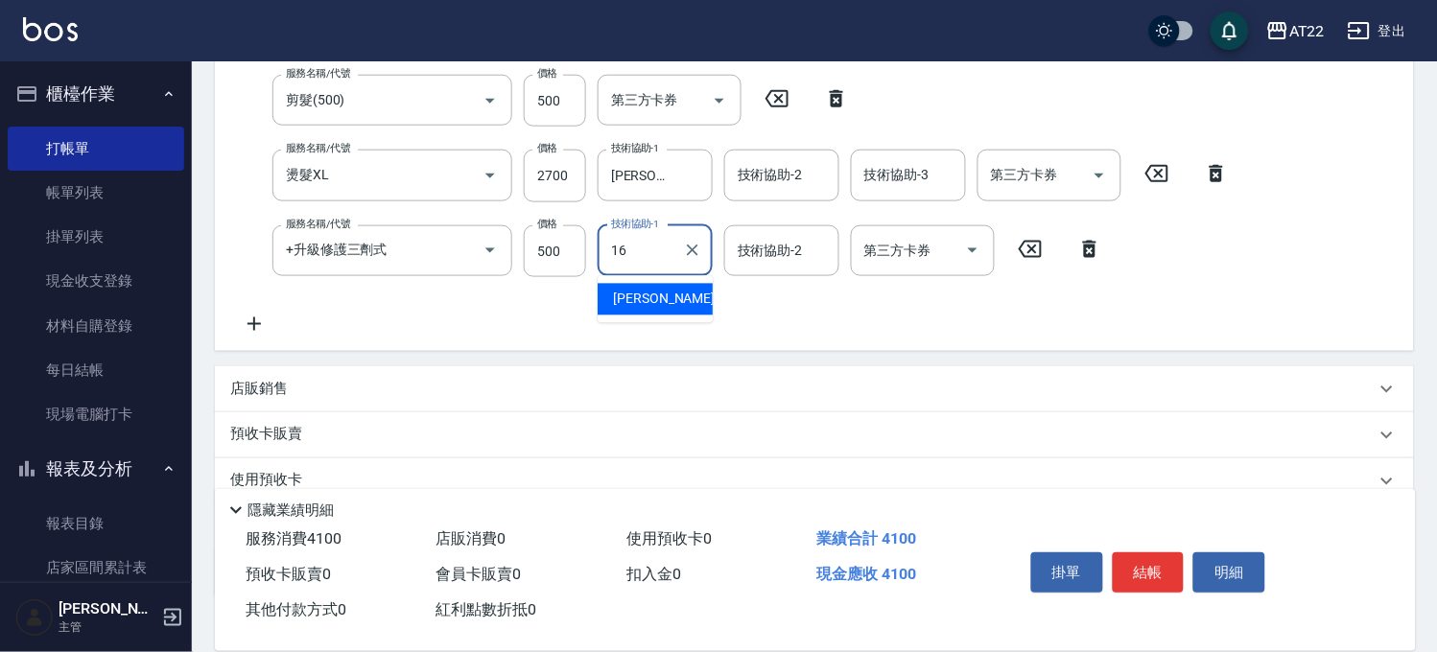
type input "Joe-16"
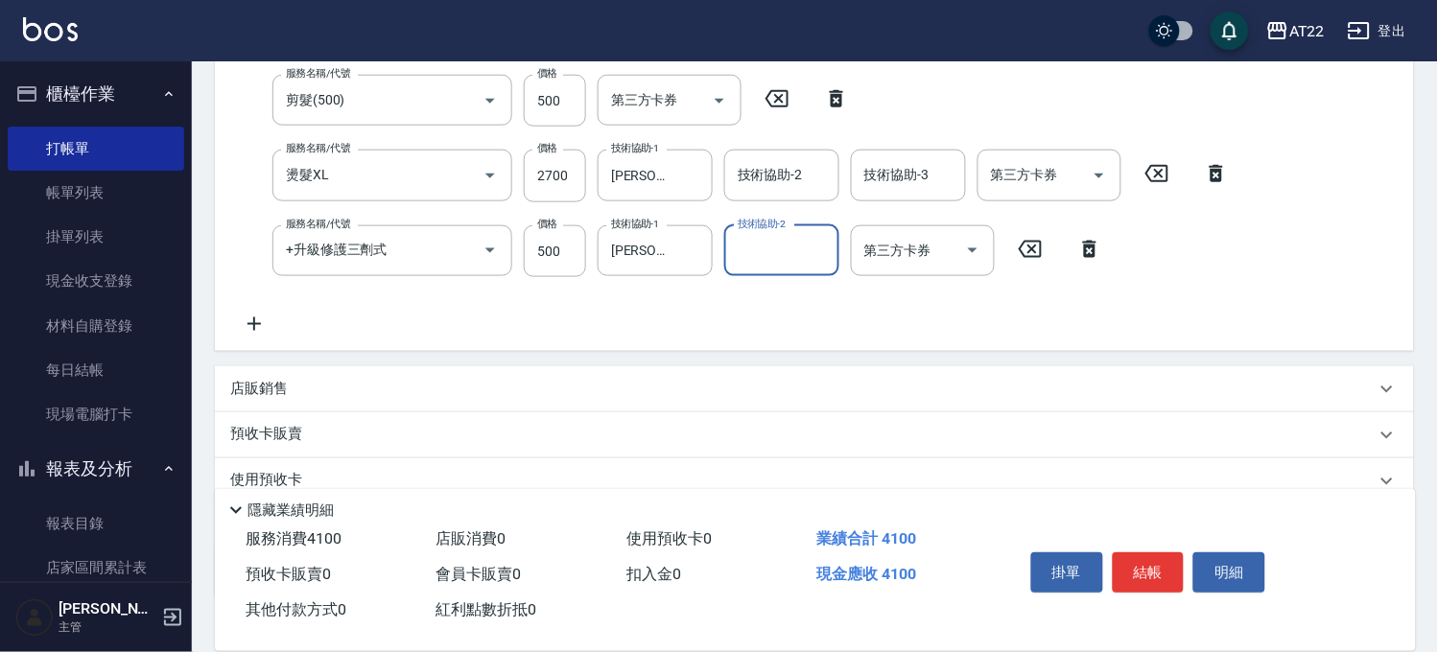
click at [255, 318] on icon at bounding box center [254, 324] width 48 height 23
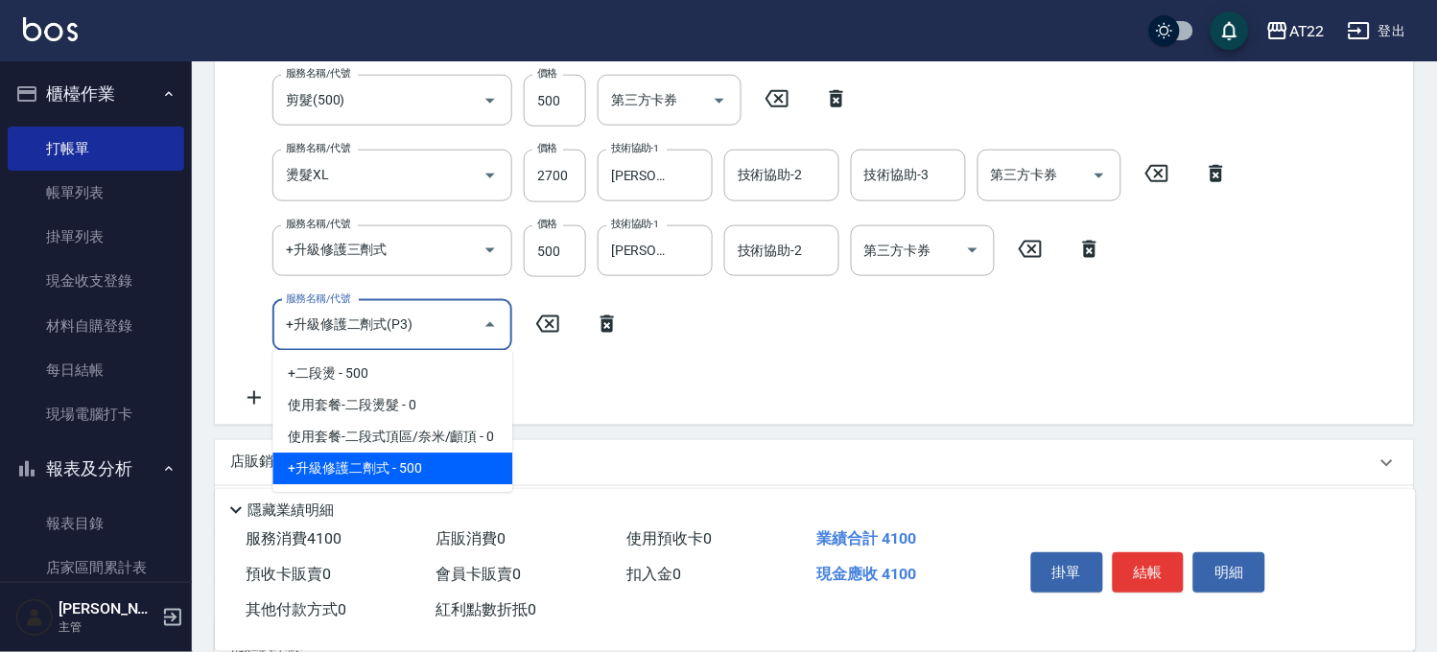
type input "\"
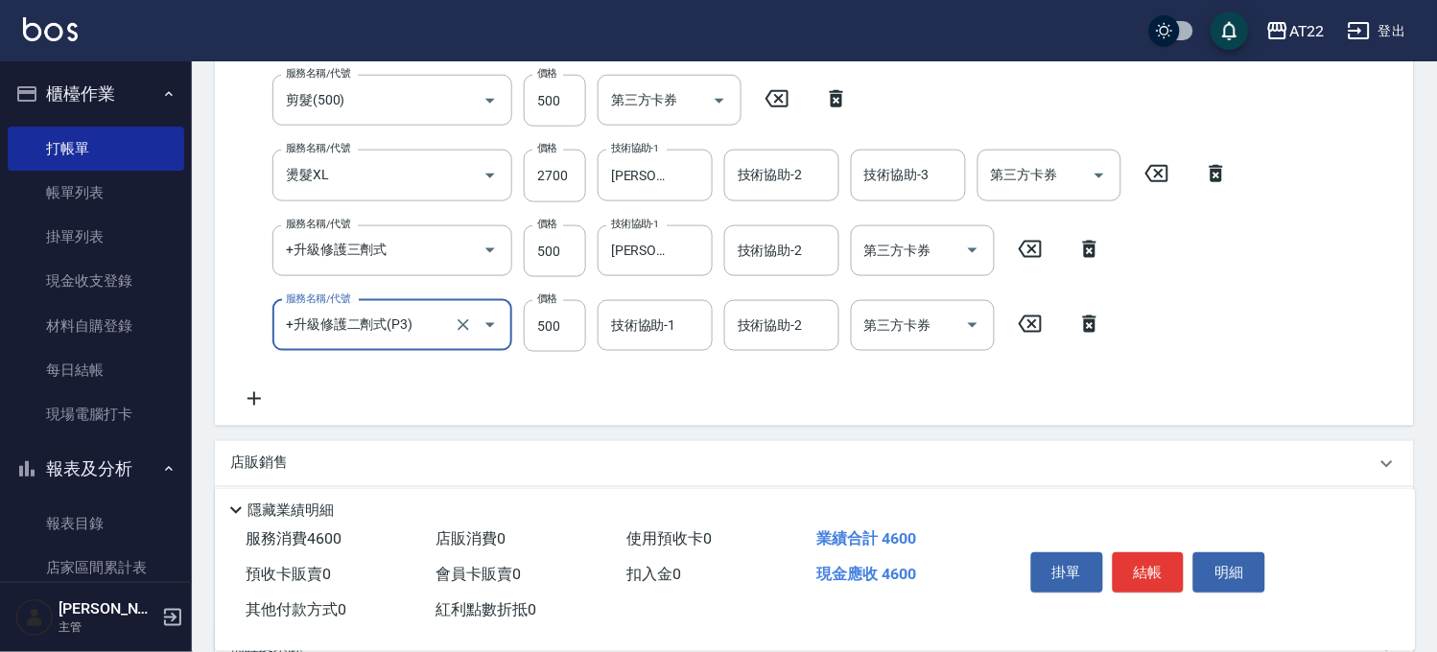
type input "+升級修護二劑式(P3)"
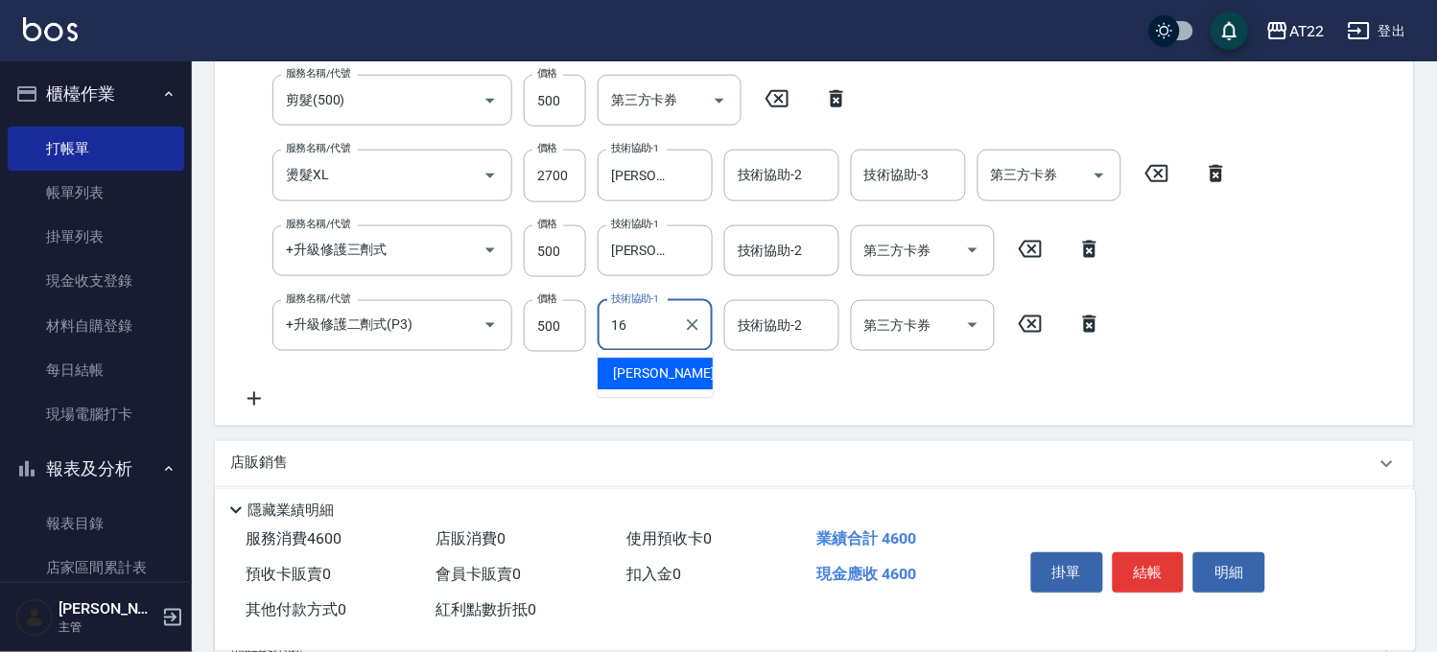
type input "Joe-16"
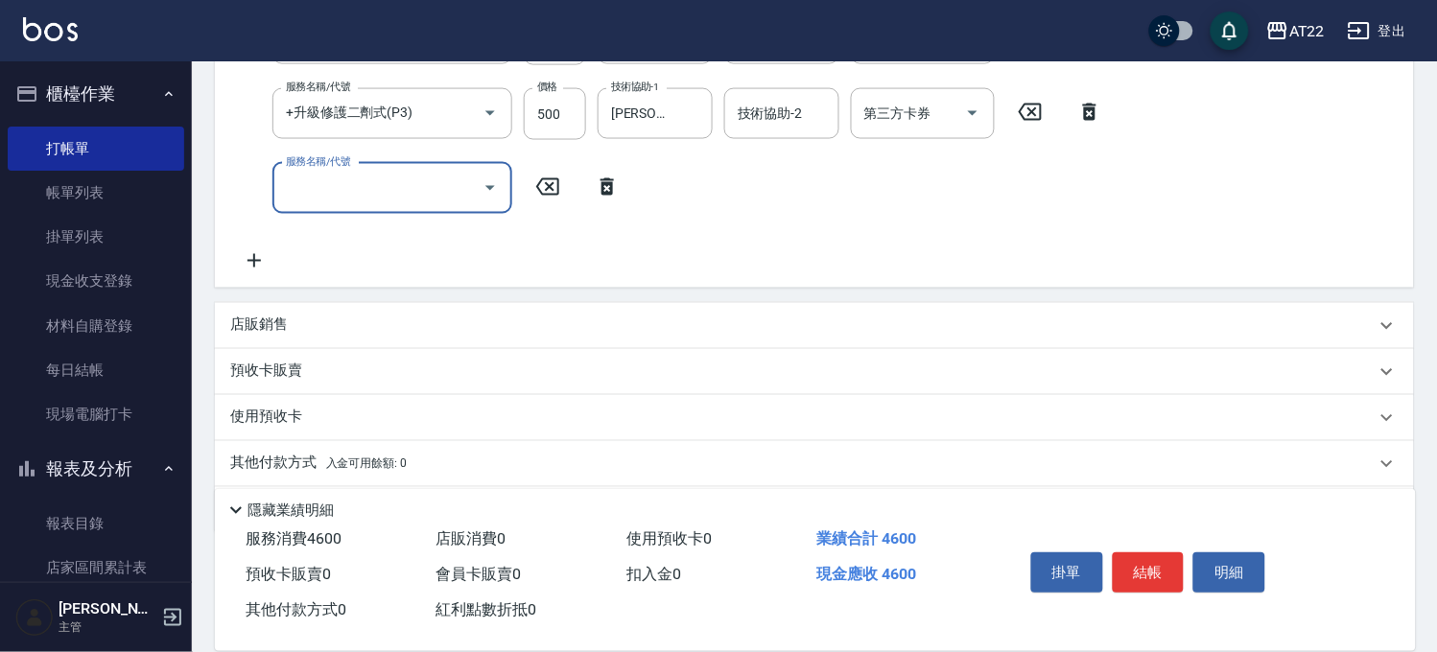
scroll to position [597, 0]
type input "ㄈ"
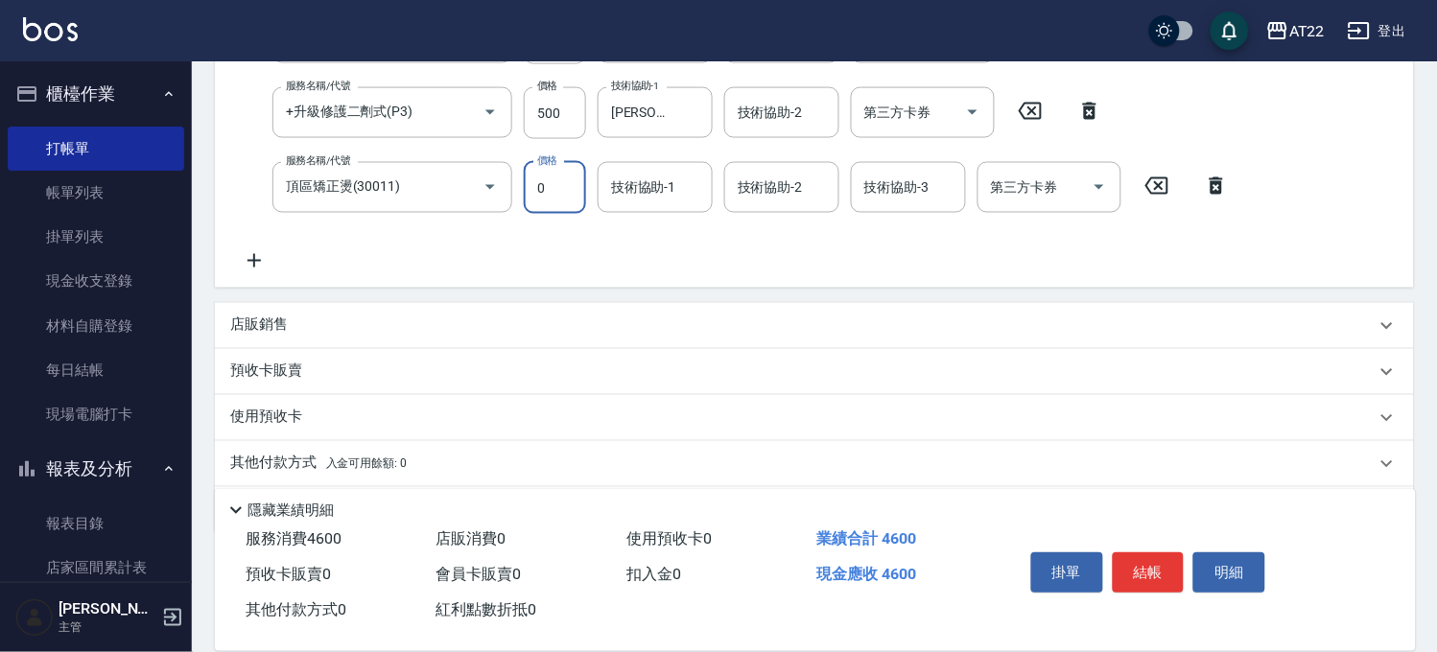
scroll to position [458, 0]
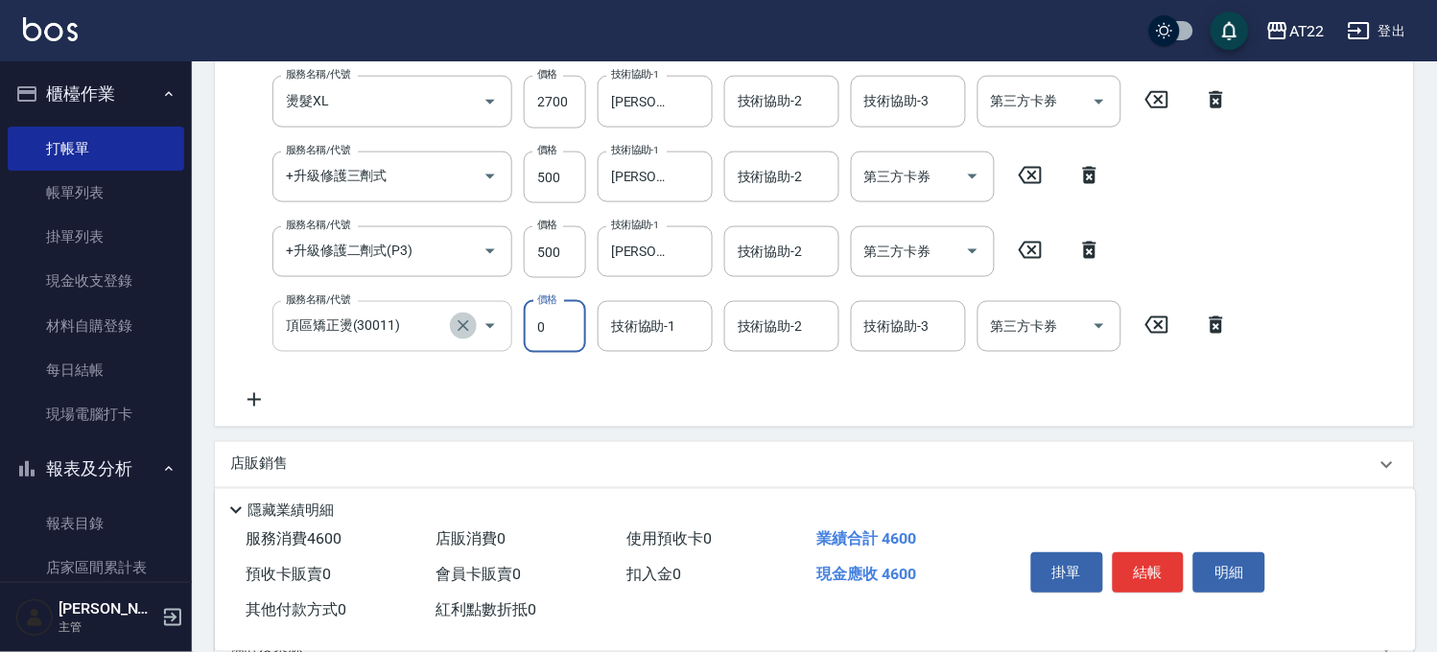
click at [461, 331] on icon "Clear" at bounding box center [463, 326] width 19 height 19
type input "頂區矯正燙(30011)"
click at [460, 324] on icon "Clear" at bounding box center [463, 327] width 19 height 19
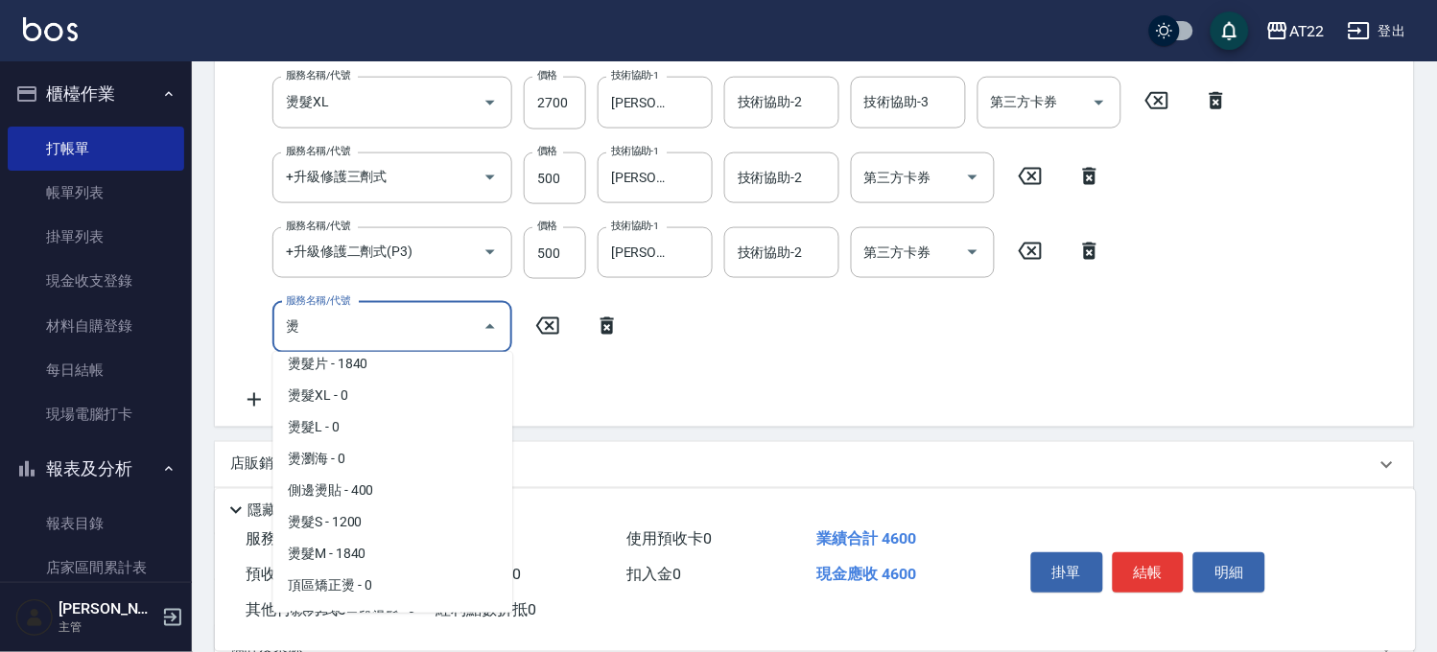
scroll to position [7, 0]
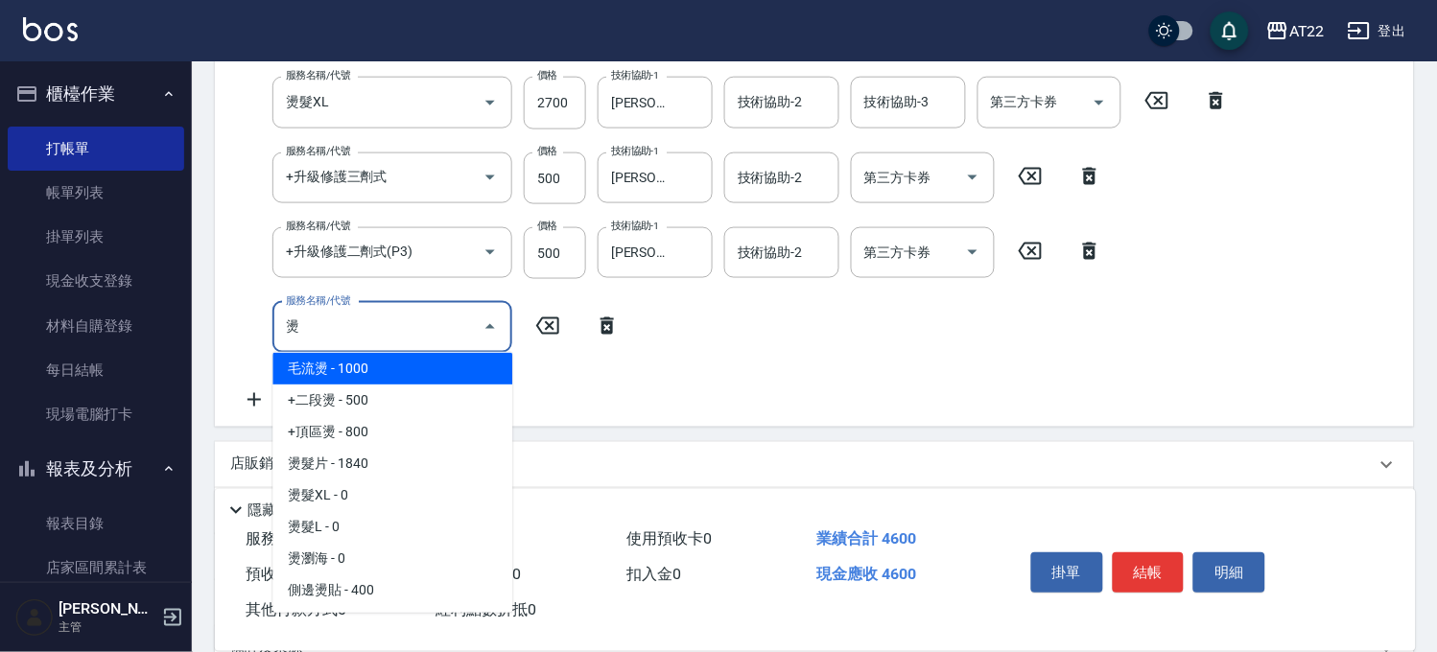
drag, startPoint x: 255, startPoint y: 312, endPoint x: 297, endPoint y: 314, distance: 42.3
click at [297, 314] on input "燙" at bounding box center [378, 328] width 194 height 34
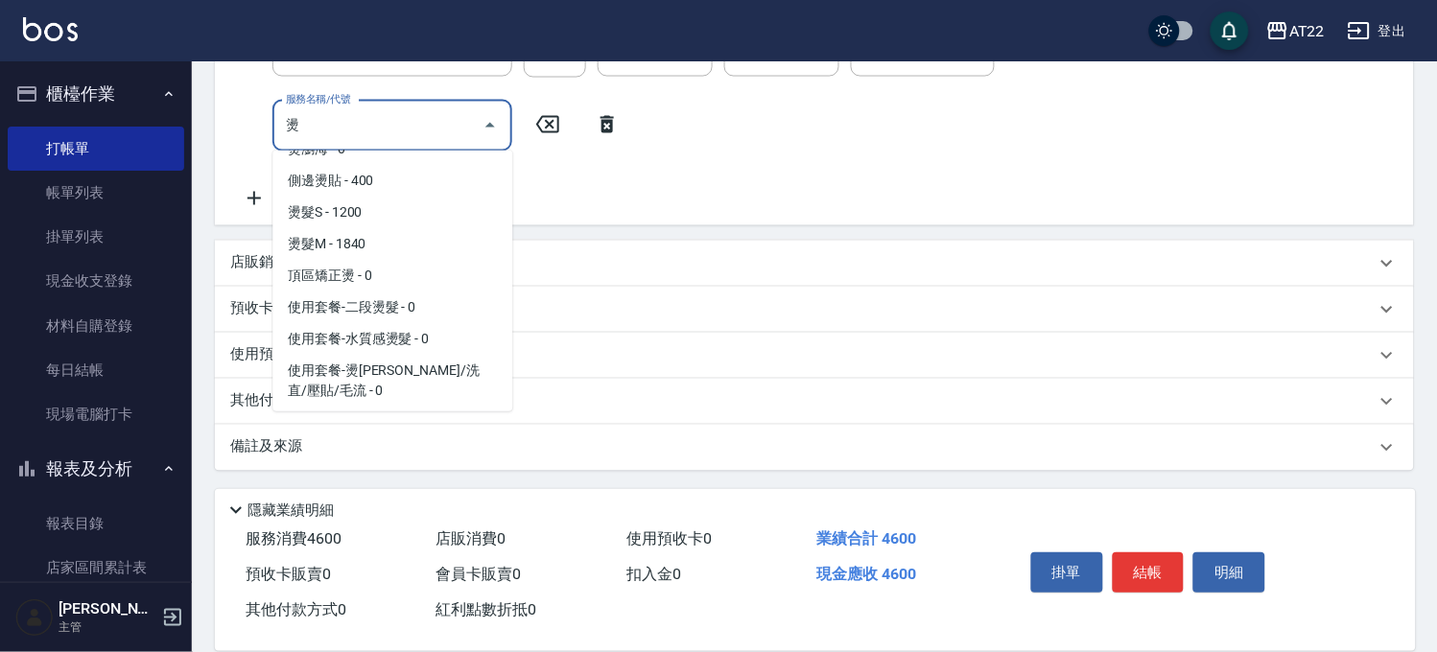
scroll to position [221, 0]
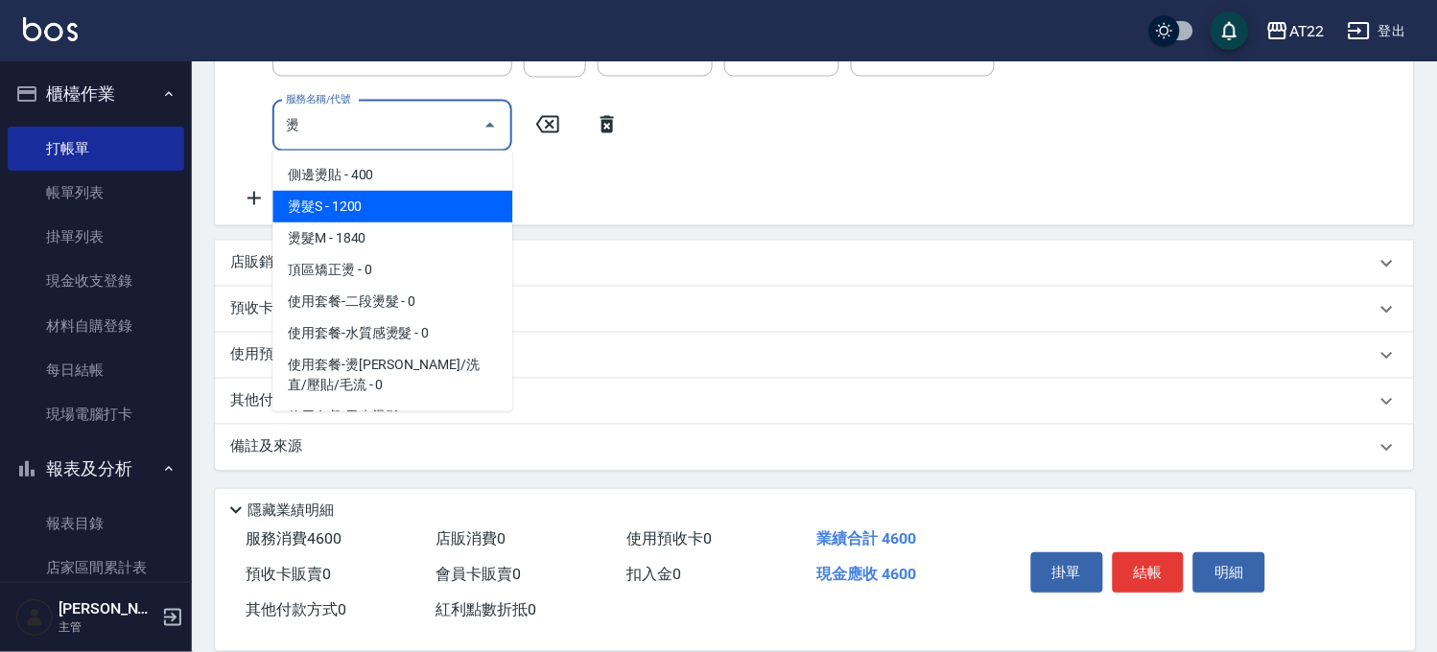
click at [356, 209] on span "燙髮S - 1200" at bounding box center [392, 207] width 240 height 32
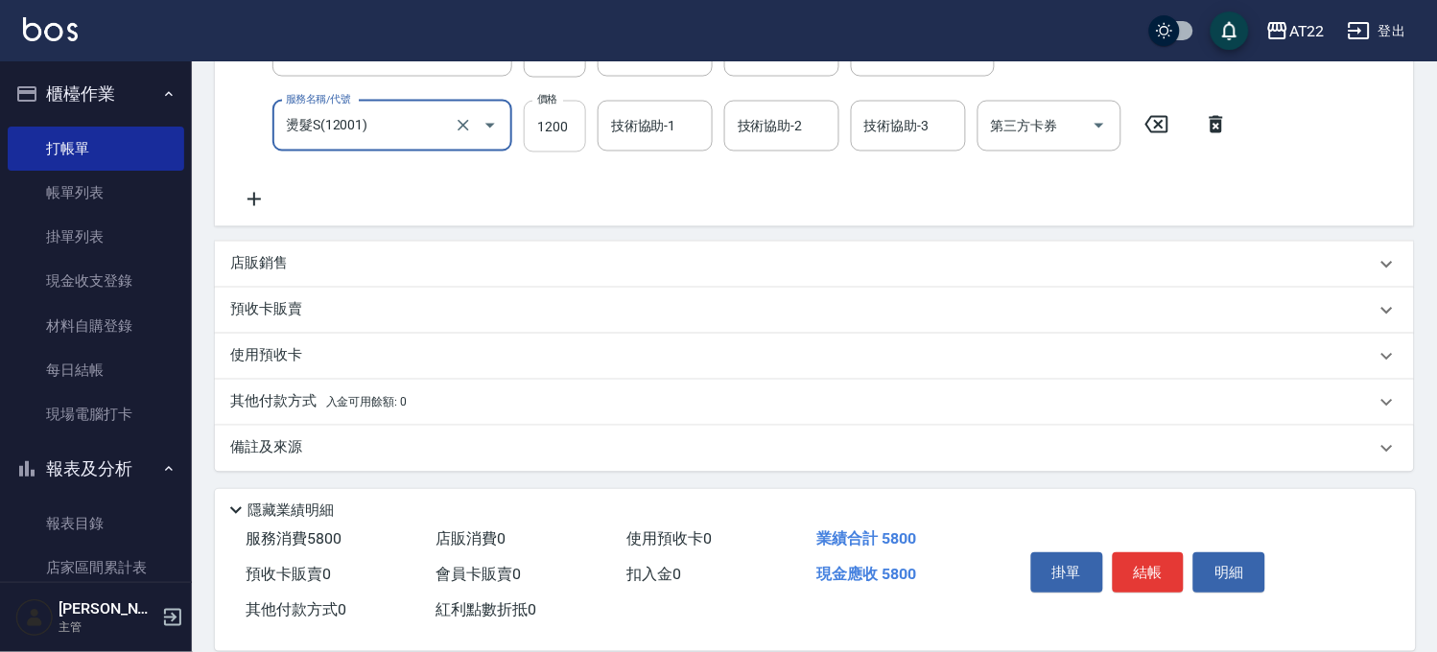
type input "燙髮S(12001)"
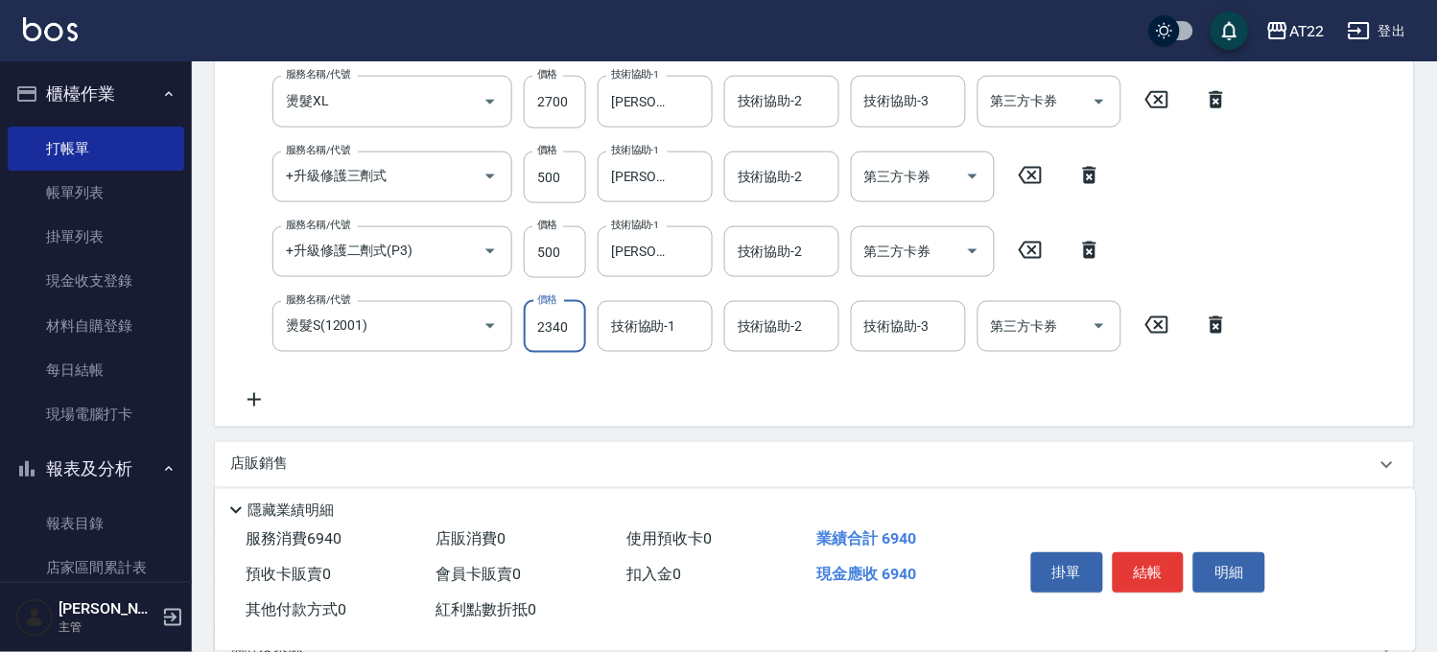
type input "2340"
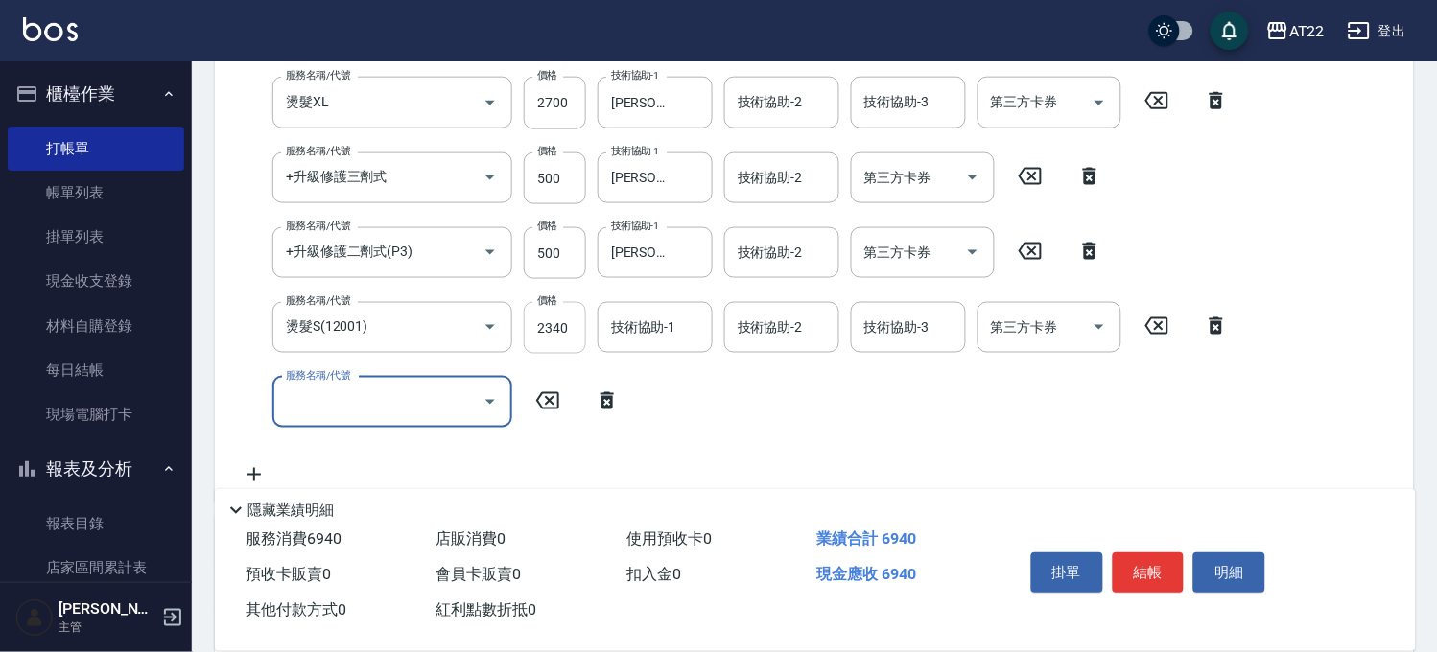
scroll to position [350, 0]
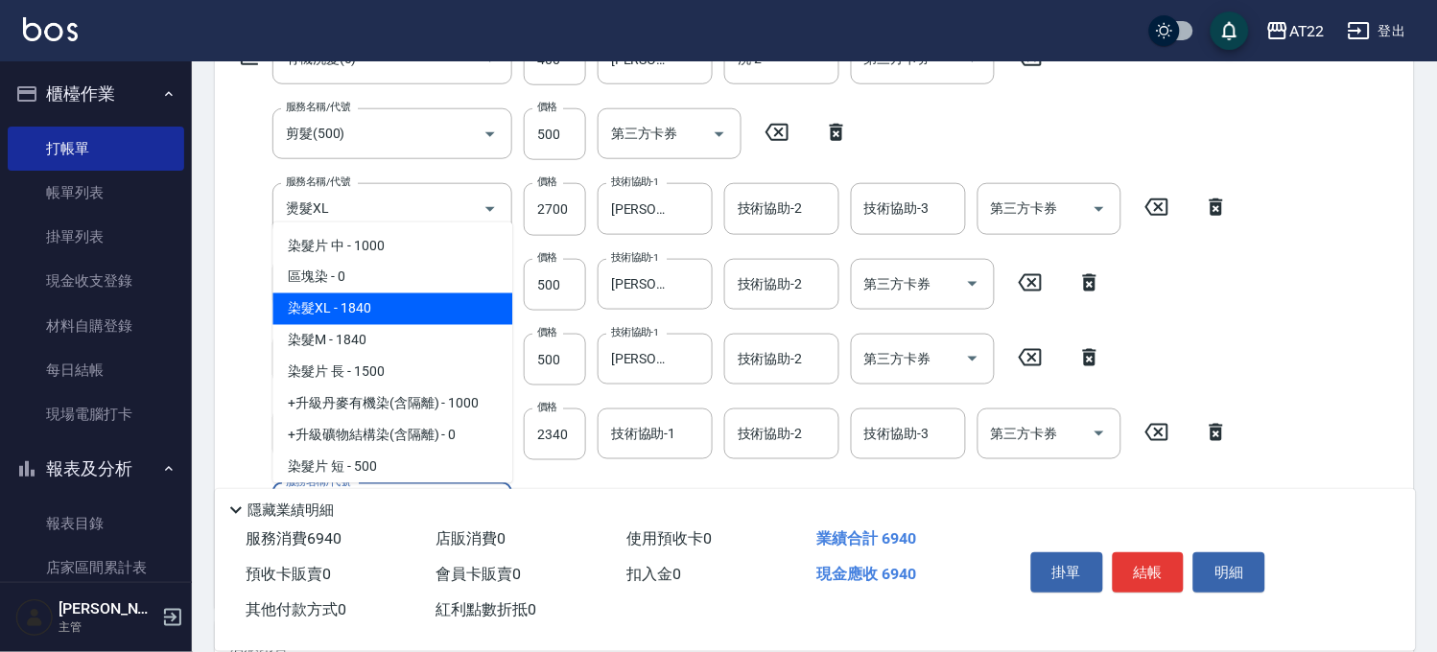
click at [369, 302] on span "染髮XL - 1840" at bounding box center [392, 310] width 240 height 32
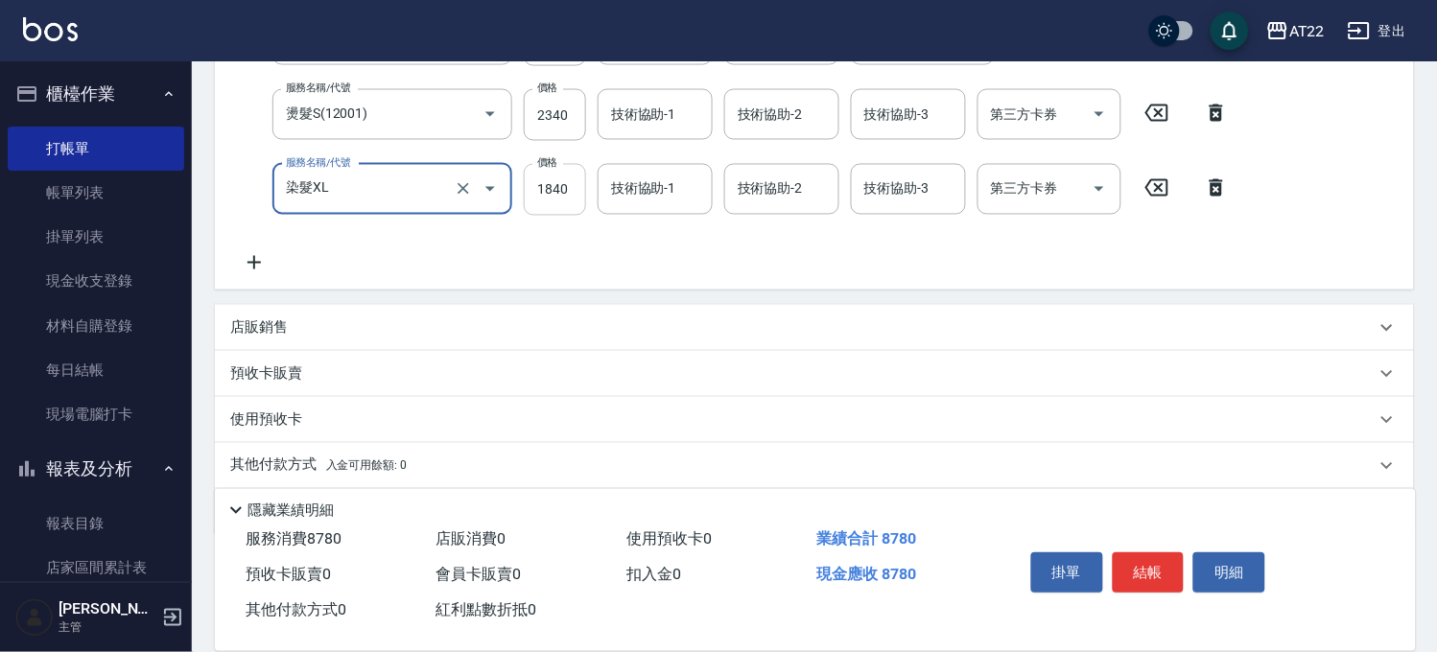
type input "染髮XL"
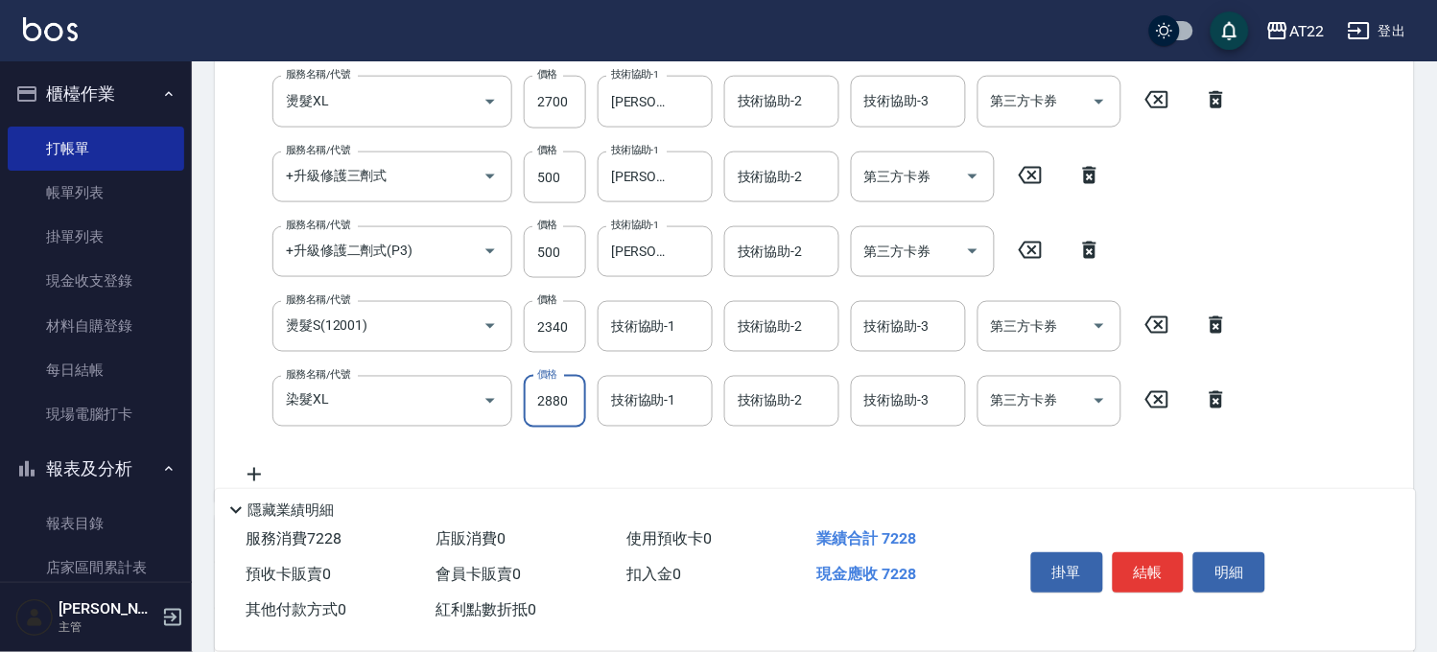
type input "2880"
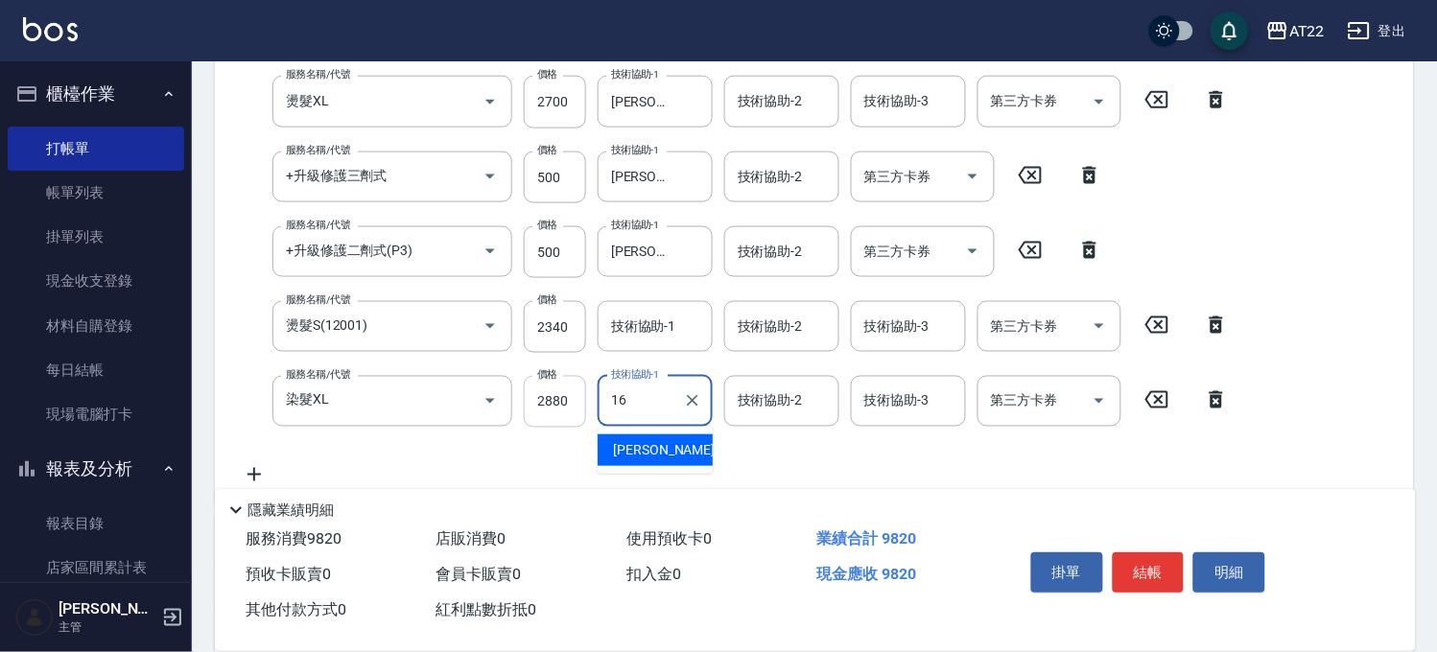
type input "Joe-16"
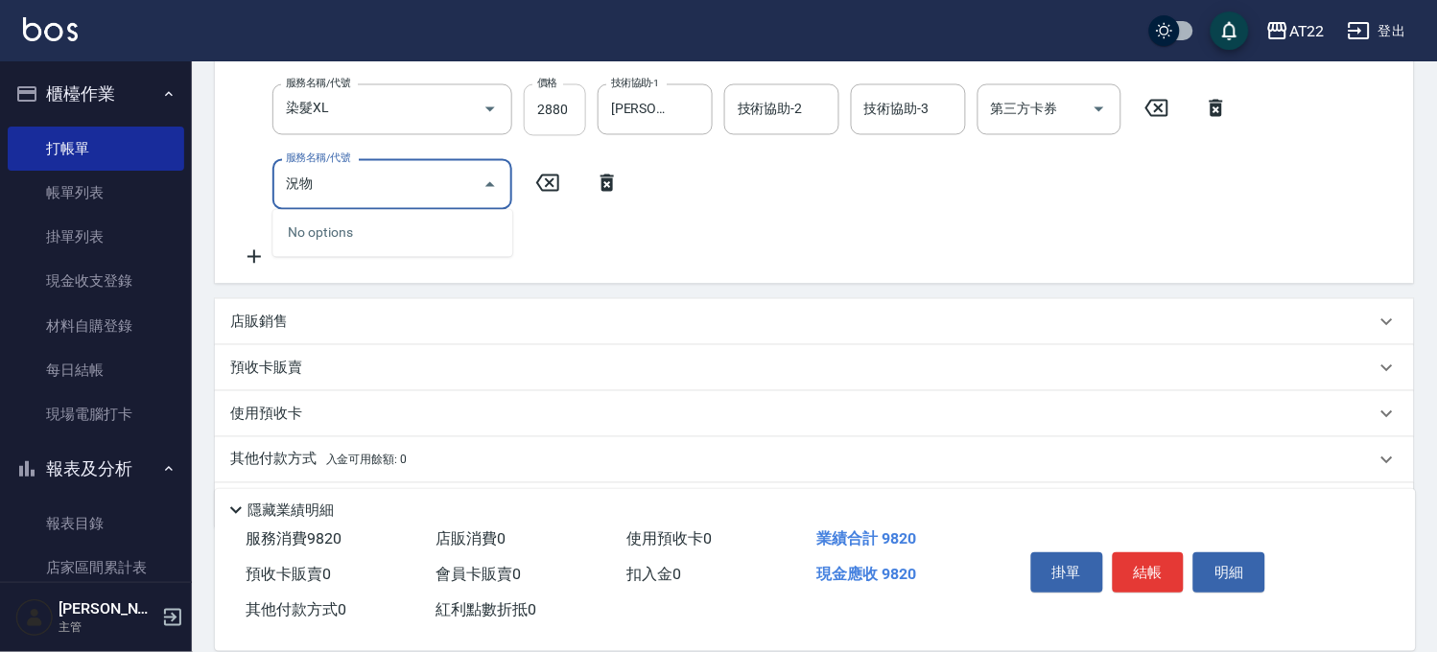
scroll to position [777, 0]
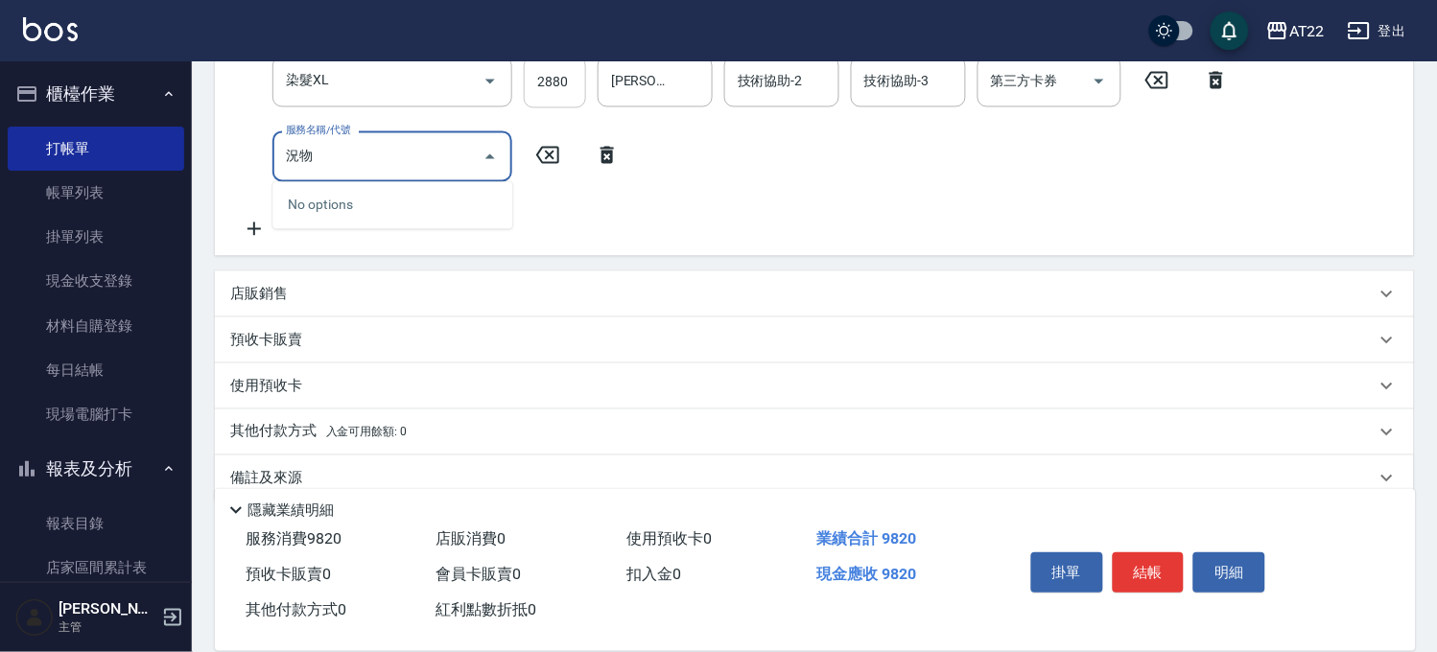
type input "況"
type input "+升級礦物染(含隔離)(32012)"
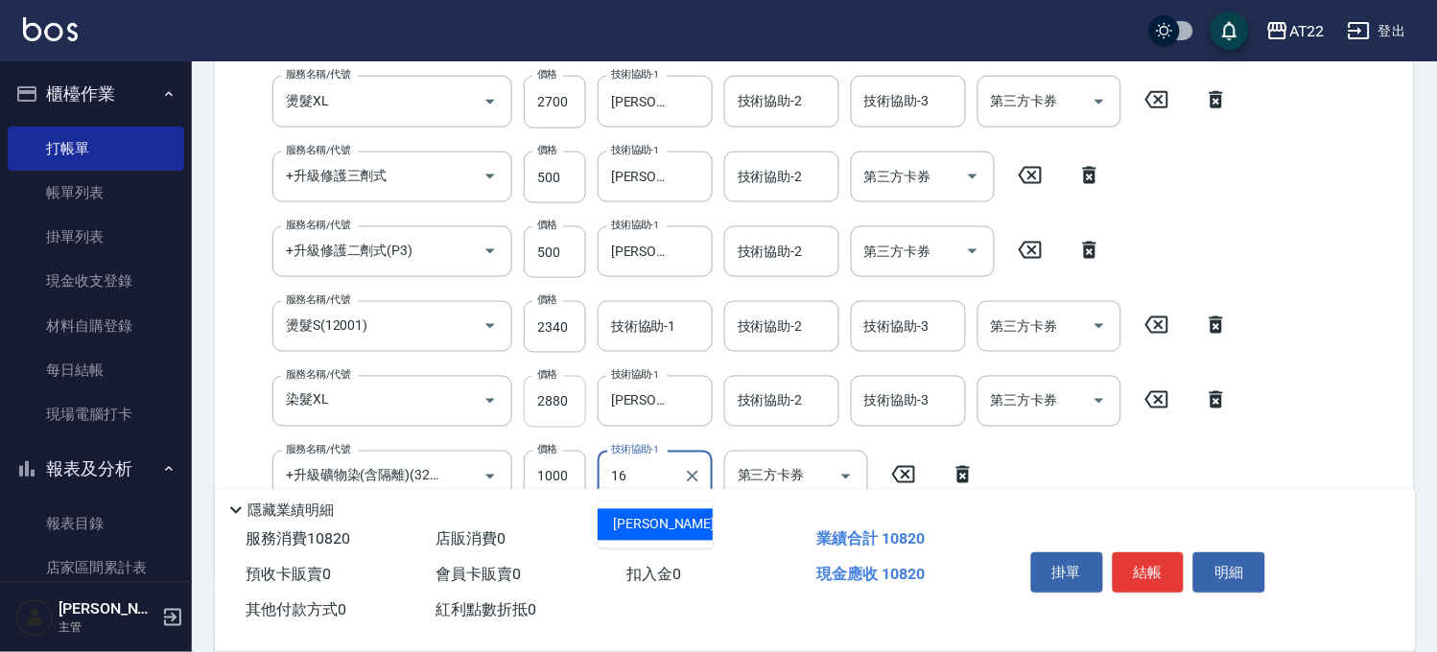
type input "1"
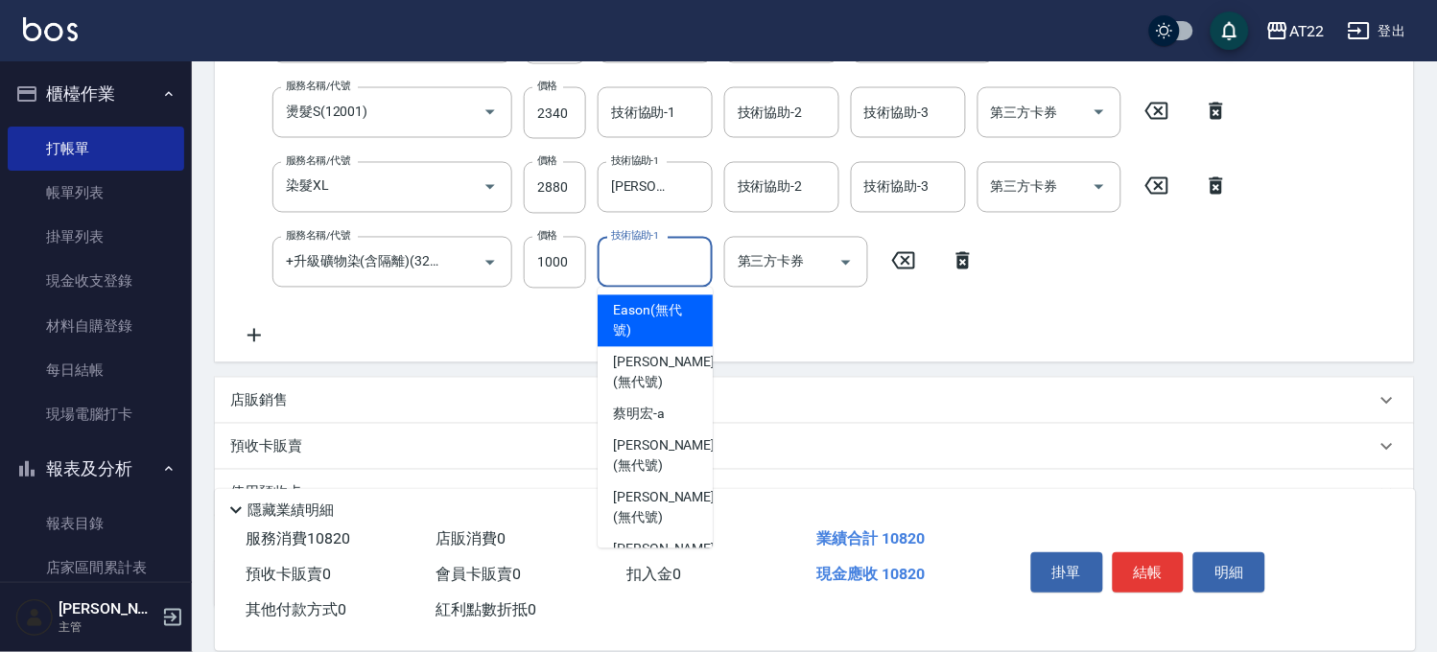
click at [244, 318] on div "服務名稱/代號 有機洗髮(0) 服務名稱/代號 價格 400 價格 洗-1 Joe-16 洗-1 洗-2 洗-2 第三方卡券 第三方卡券 服務名稱/代號 剪髮…" at bounding box center [735, 29] width 1010 height 635
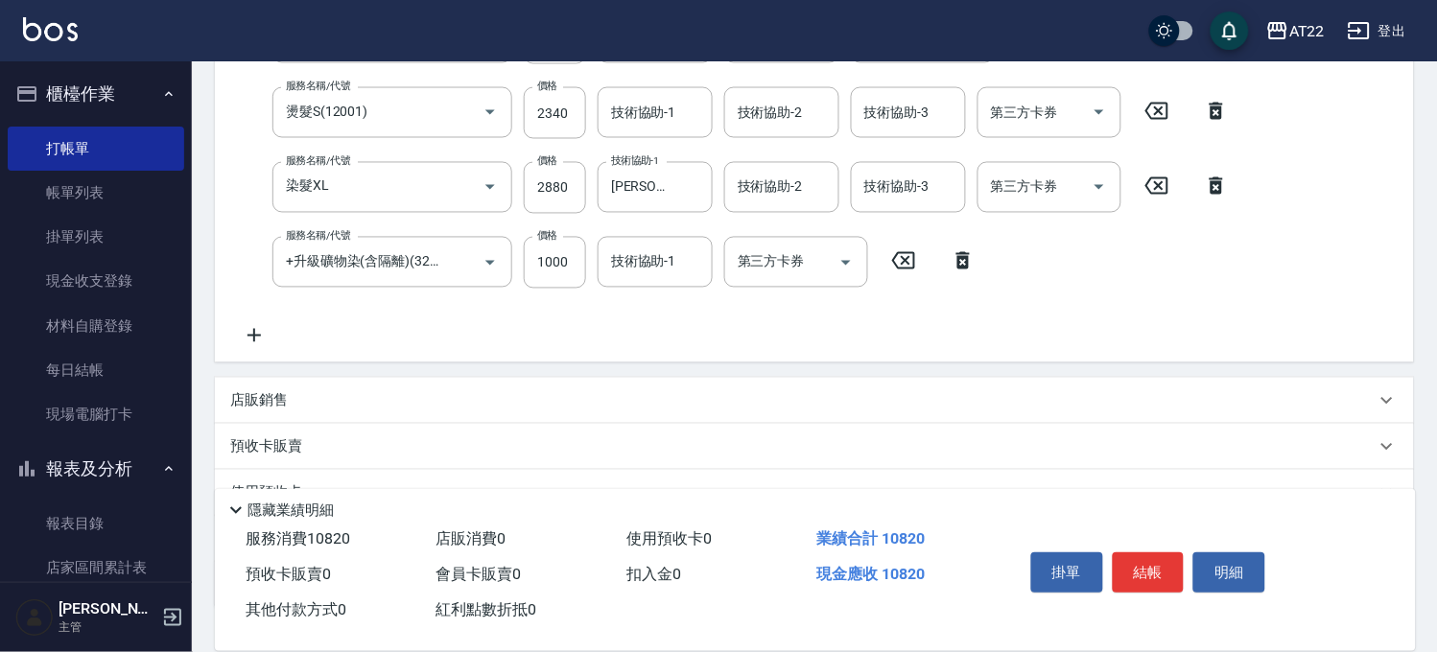
click at [252, 339] on icon at bounding box center [254, 335] width 48 height 23
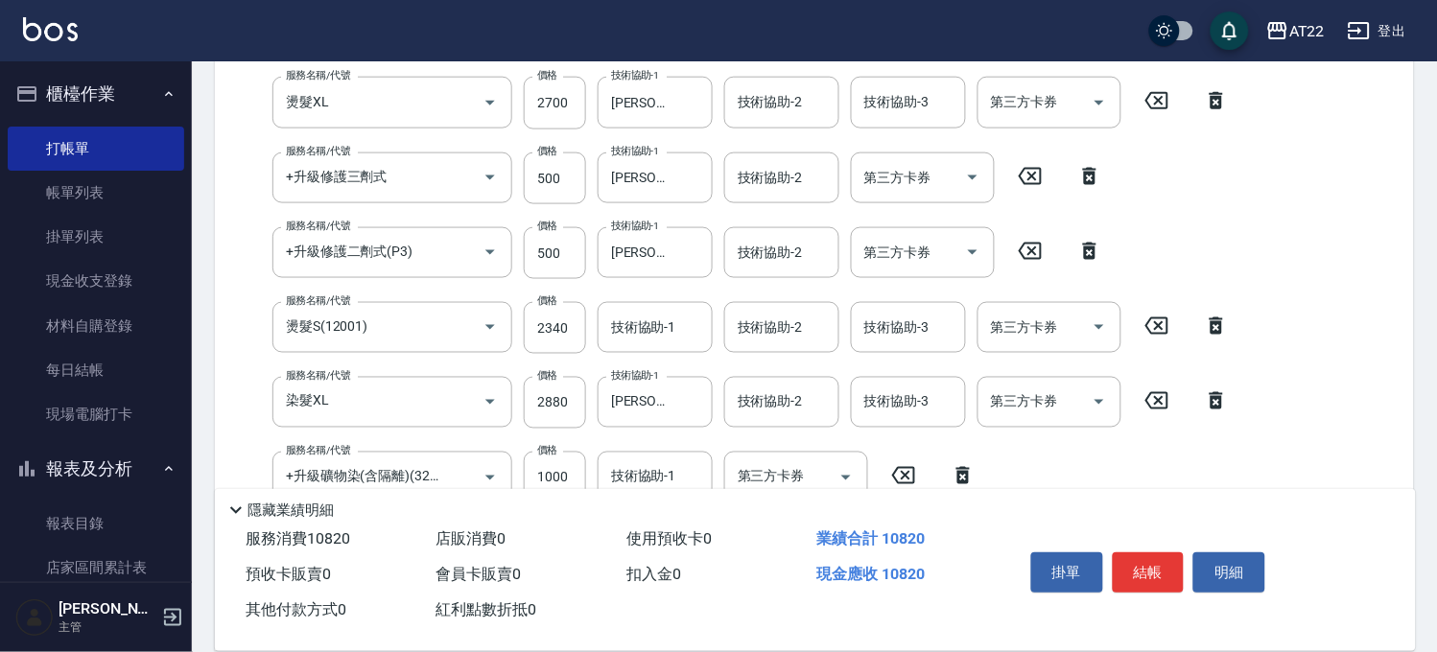
scroll to position [777, 0]
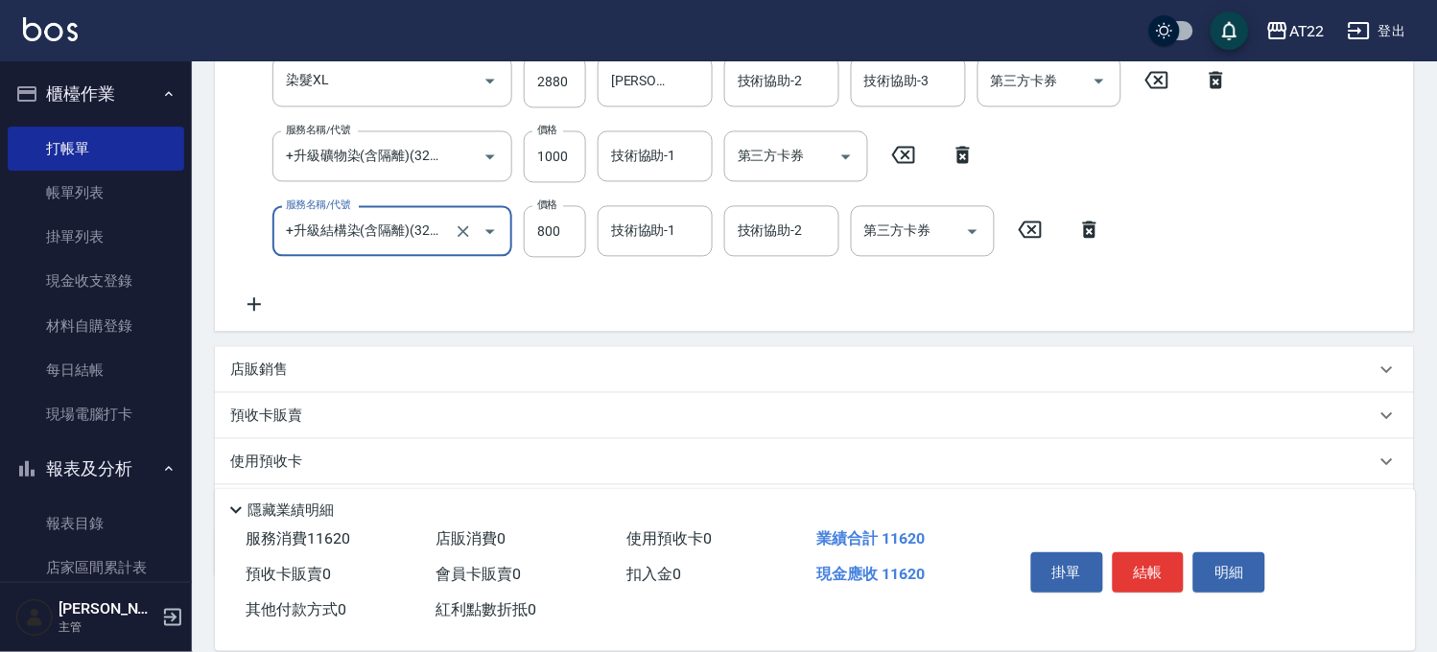
type input "+升級結構染(含隔離)(32011)"
click at [253, 298] on icon at bounding box center [254, 304] width 13 height 13
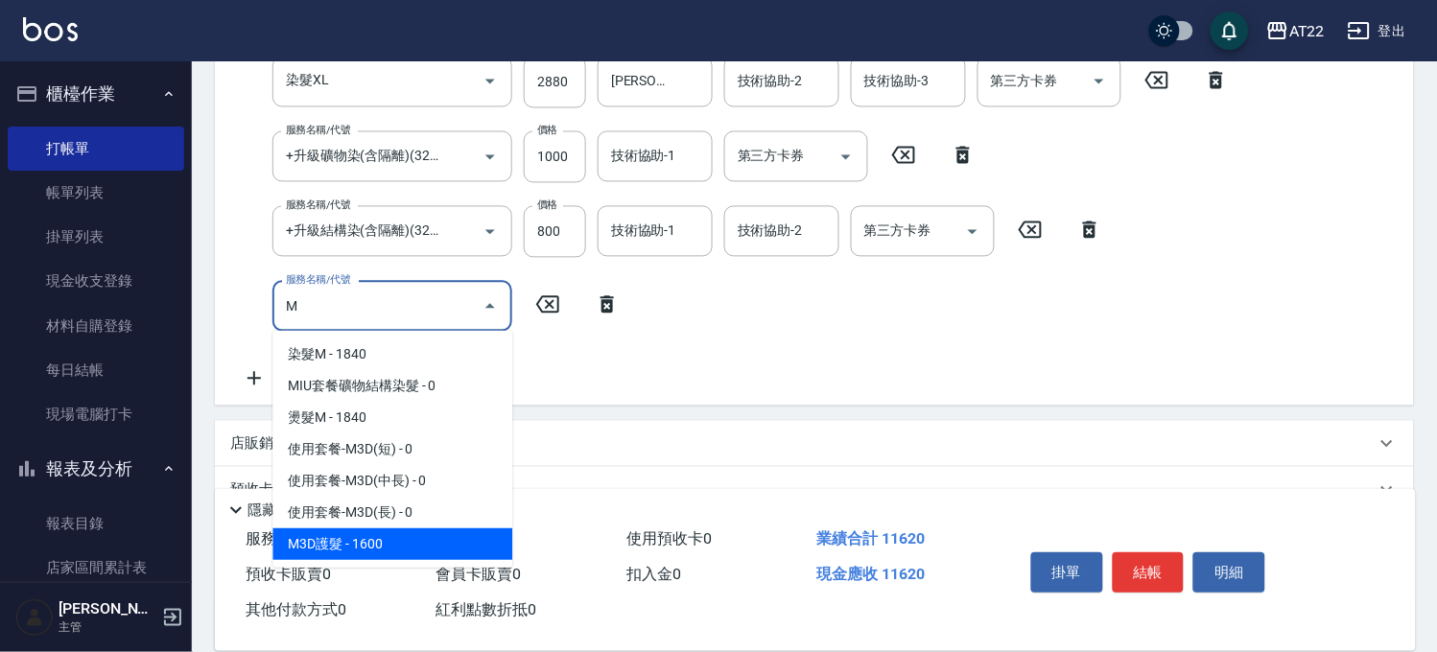
click at [391, 538] on span "M3D護髮 - 1600" at bounding box center [392, 546] width 240 height 32
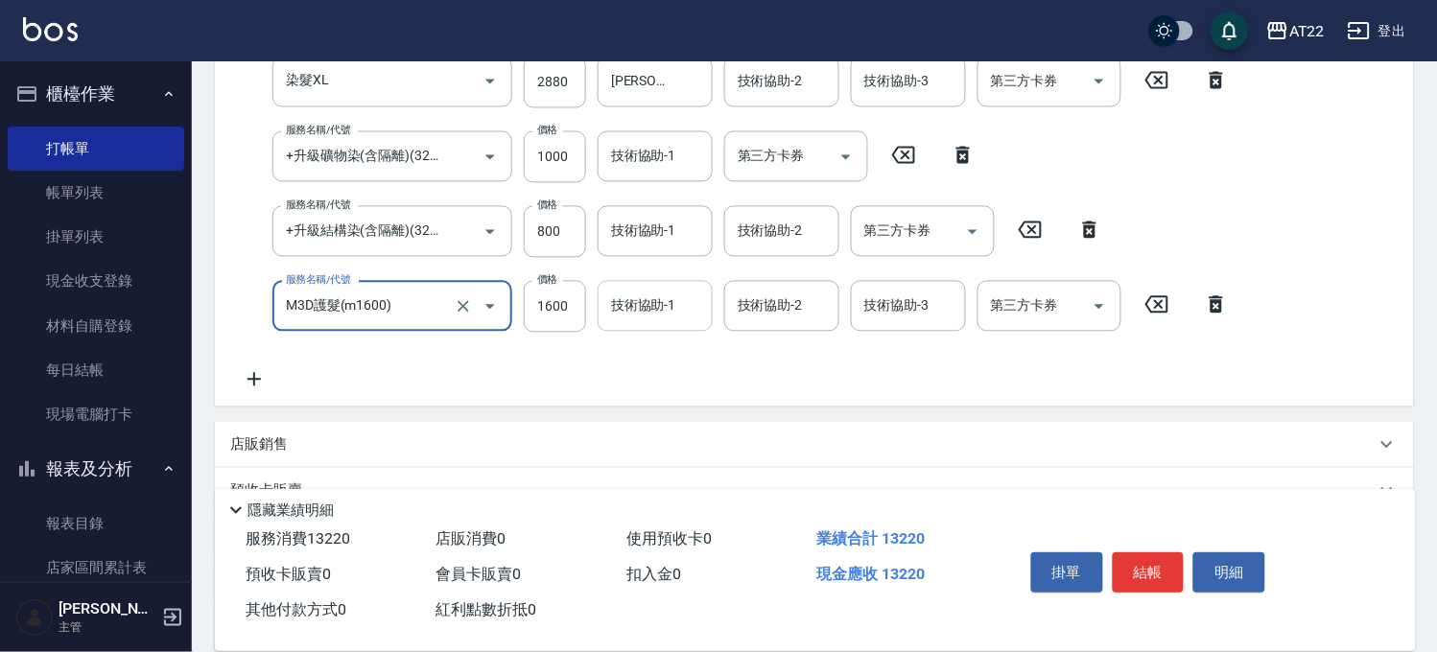
type input "M3D護髮(m1600)"
click at [617, 321] on input "技術協助-1" at bounding box center [655, 307] width 98 height 34
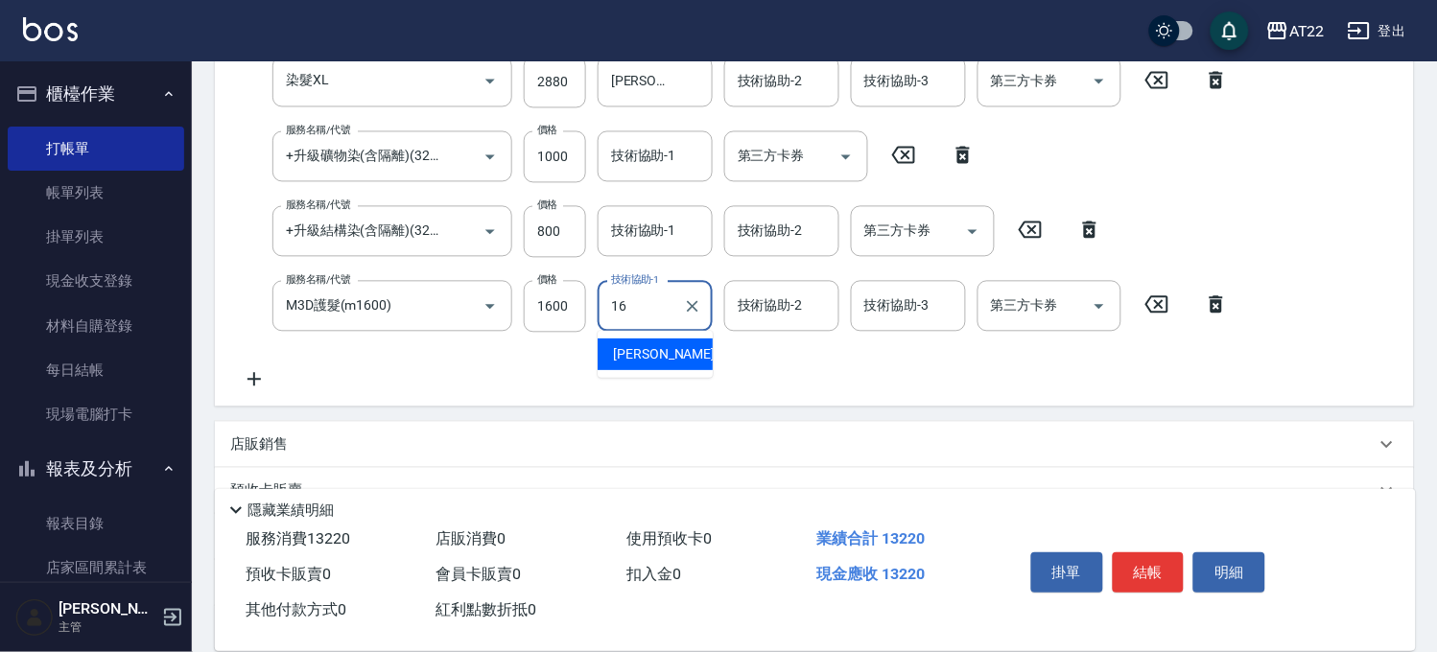
type input "Joe-16"
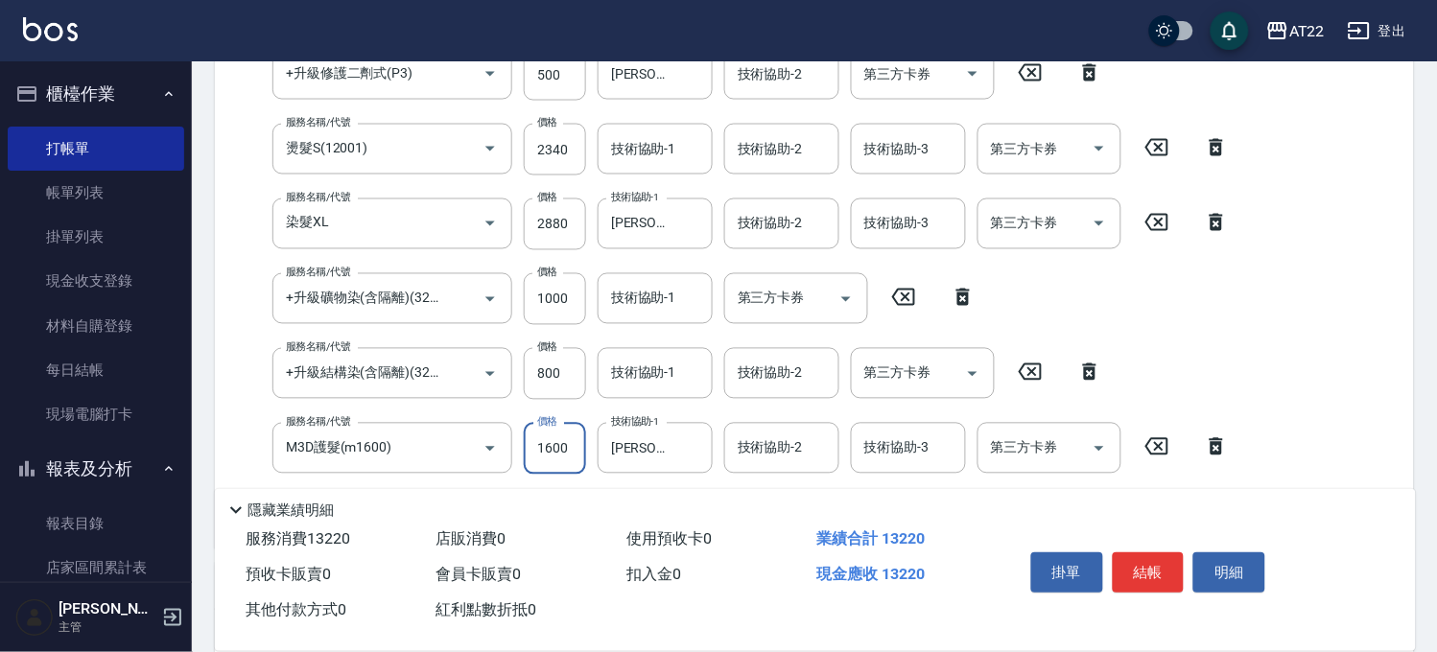
scroll to position [672, 0]
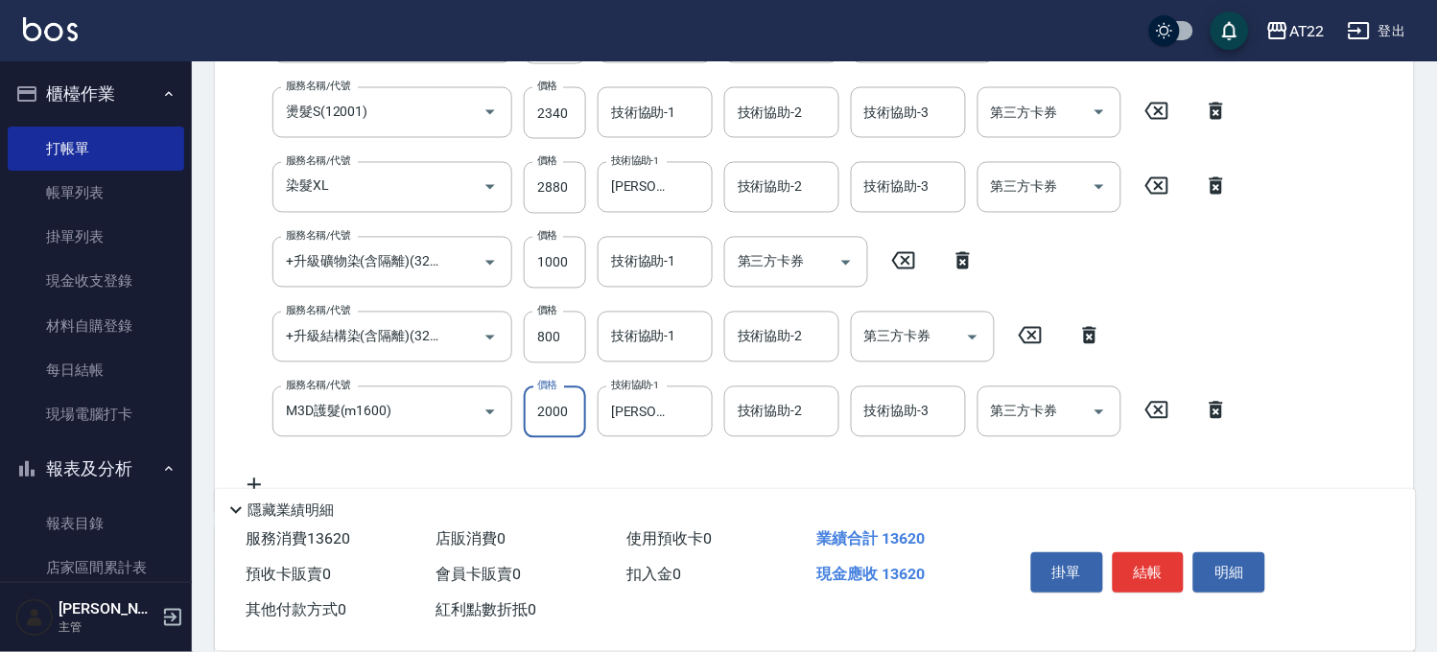
type input "2000"
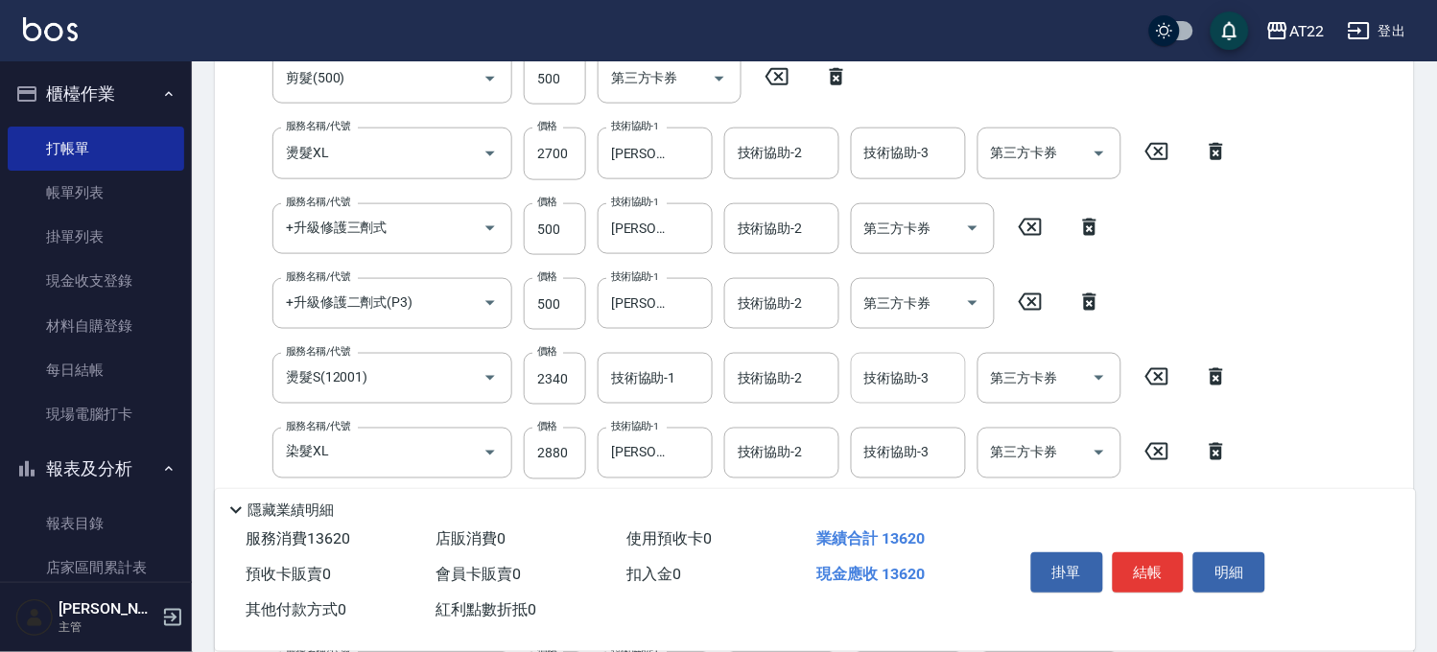
scroll to position [0, 0]
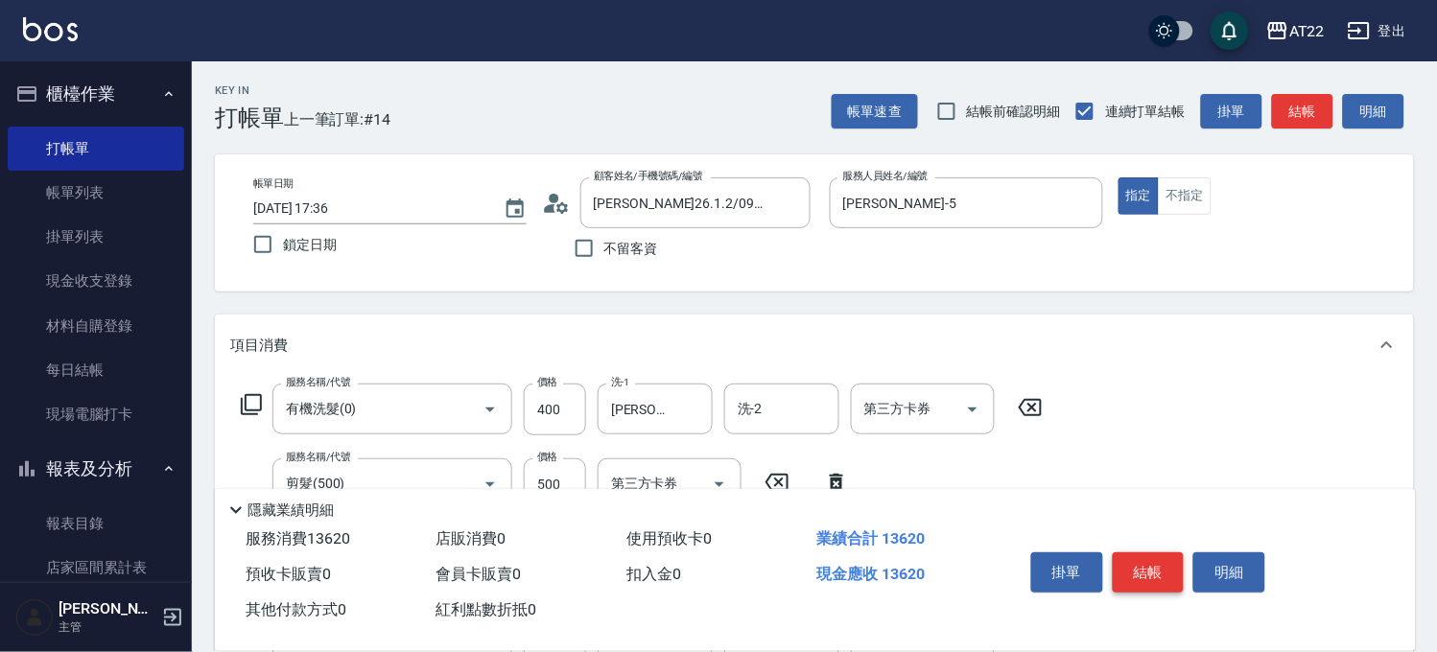
click at [1143, 561] on button "結帳" at bounding box center [1149, 573] width 72 height 40
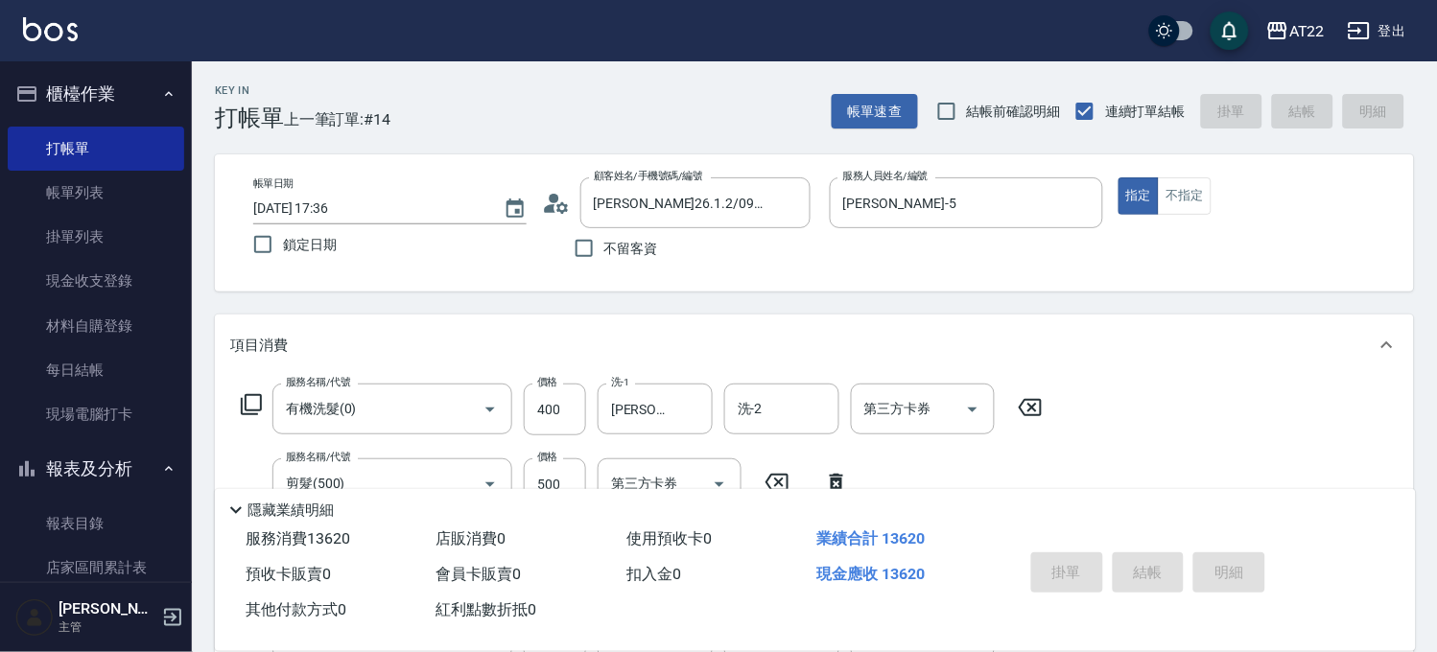
type input "2025/09/24 17:38"
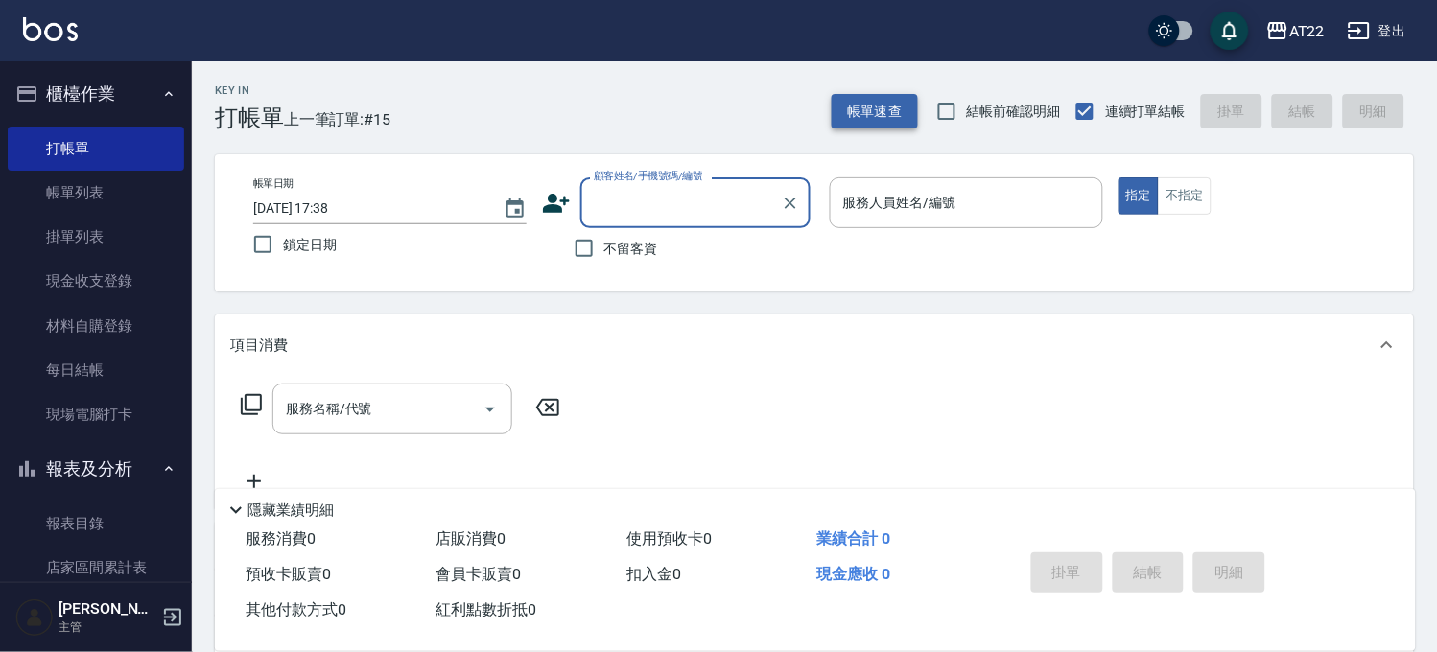
click at [833, 113] on button "帳單速查" at bounding box center [875, 111] width 86 height 35
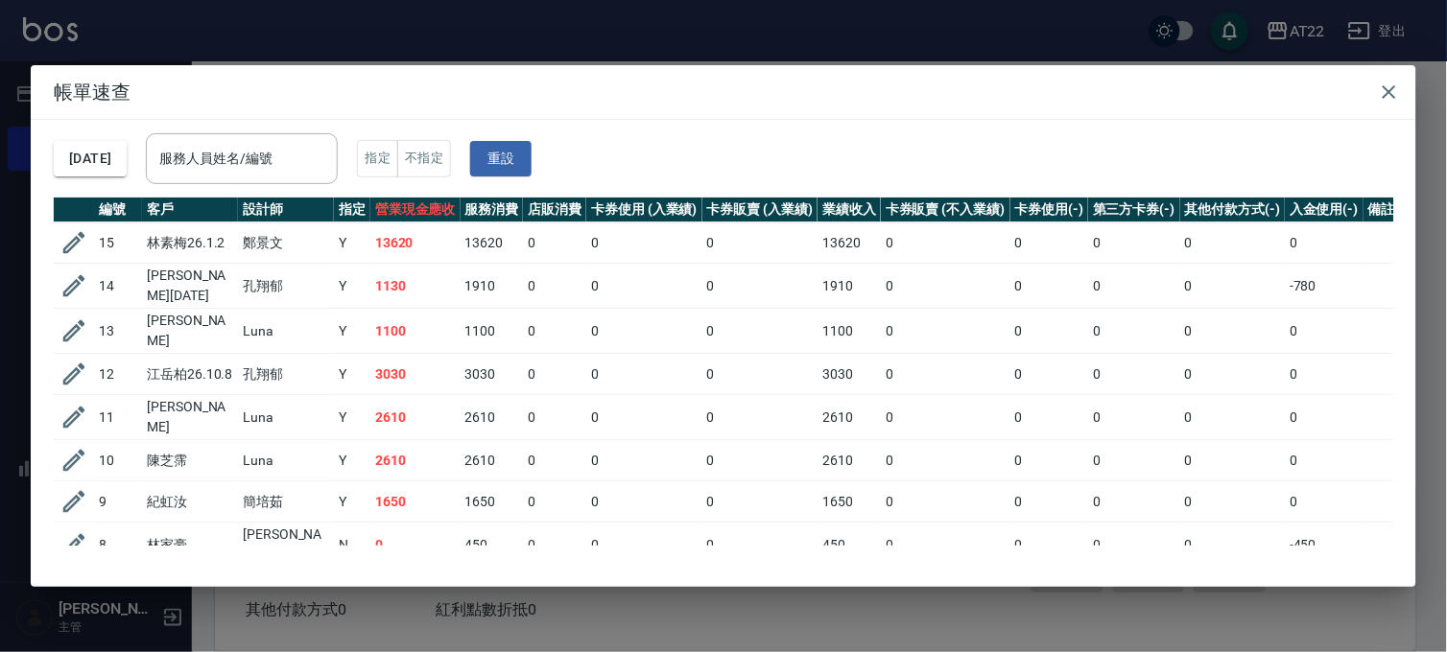
click at [686, 55] on div "帳單速查 2025/09/24 服務人員姓名/編號 服務人員姓名/編號 指定 不指定 重設 編號 客戶 設計師 指定 營業現金應收 服務消費 店販消費 卡券使…" at bounding box center [723, 326] width 1447 height 652
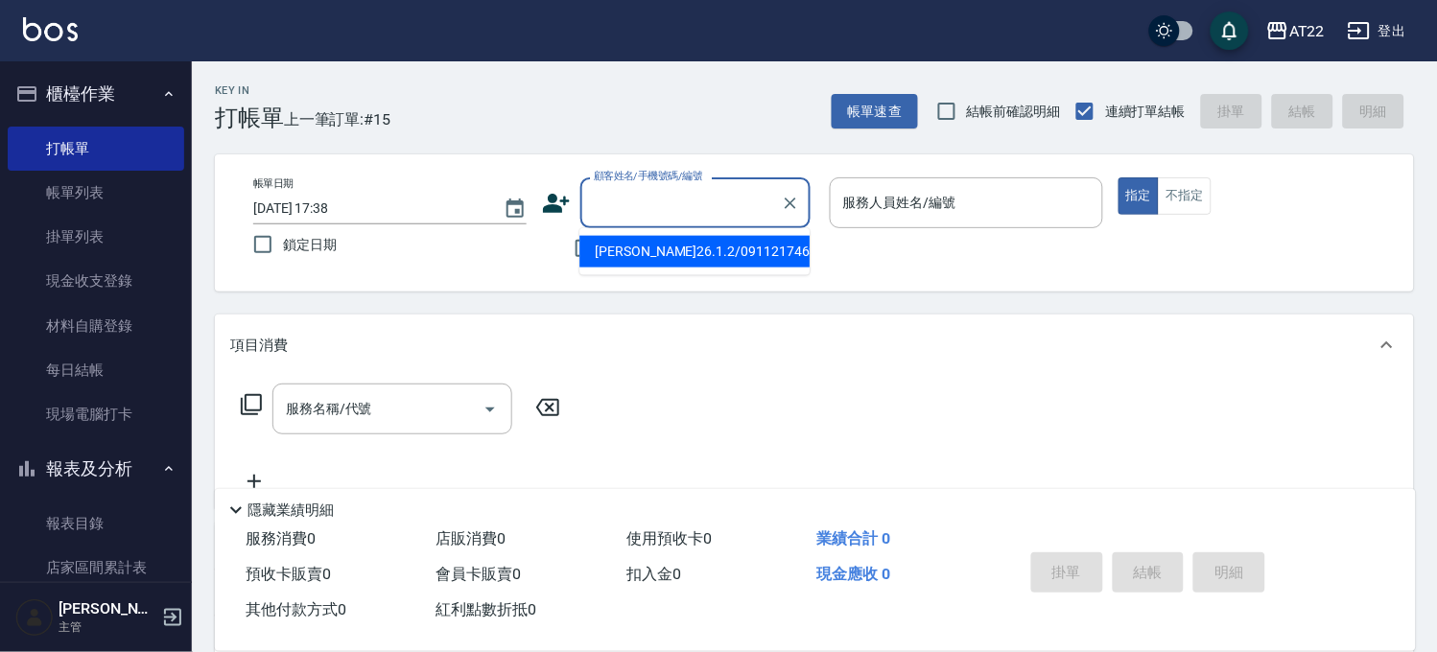
click at [641, 185] on div "顧客姓名/手機號碼/編號 顧客姓名/手機號碼/編號" at bounding box center [695, 202] width 230 height 51
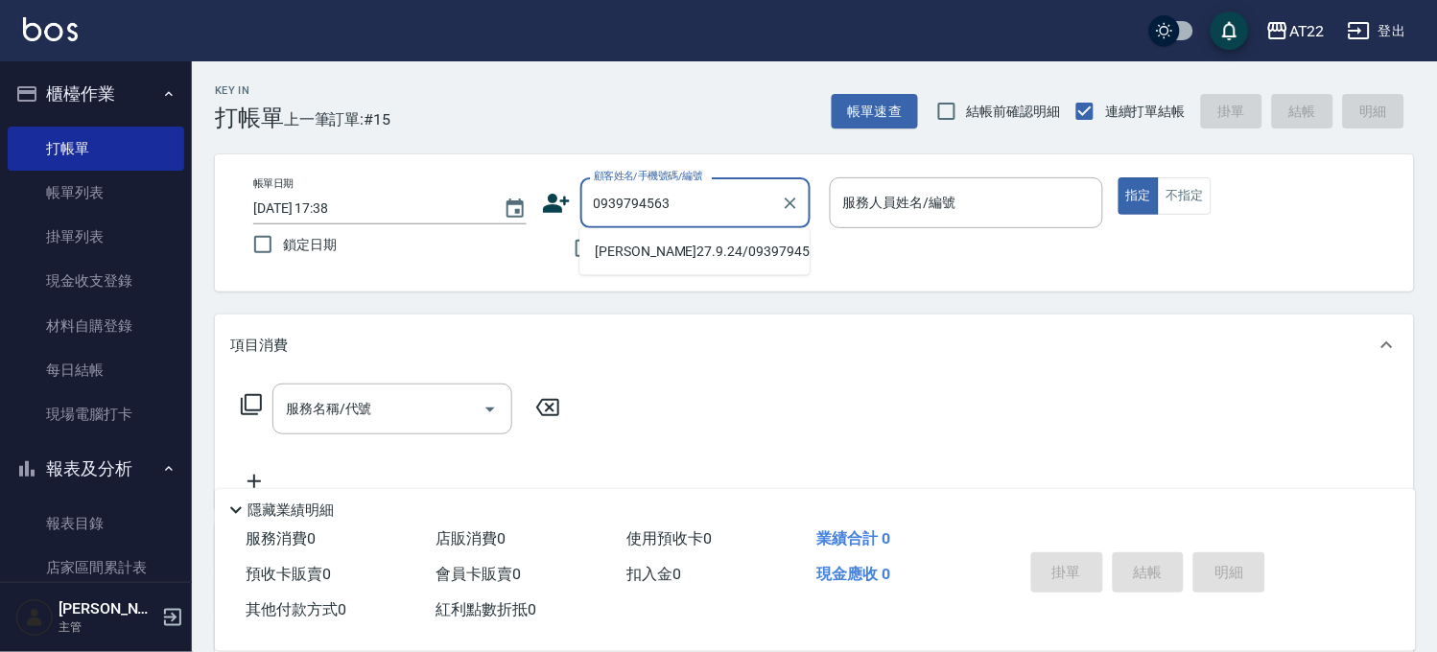
click at [631, 268] on li "王韻佳27.9.24/0939794563/V86516" at bounding box center [694, 252] width 230 height 32
type input "王韻佳27.9.24/0939794563/V86516"
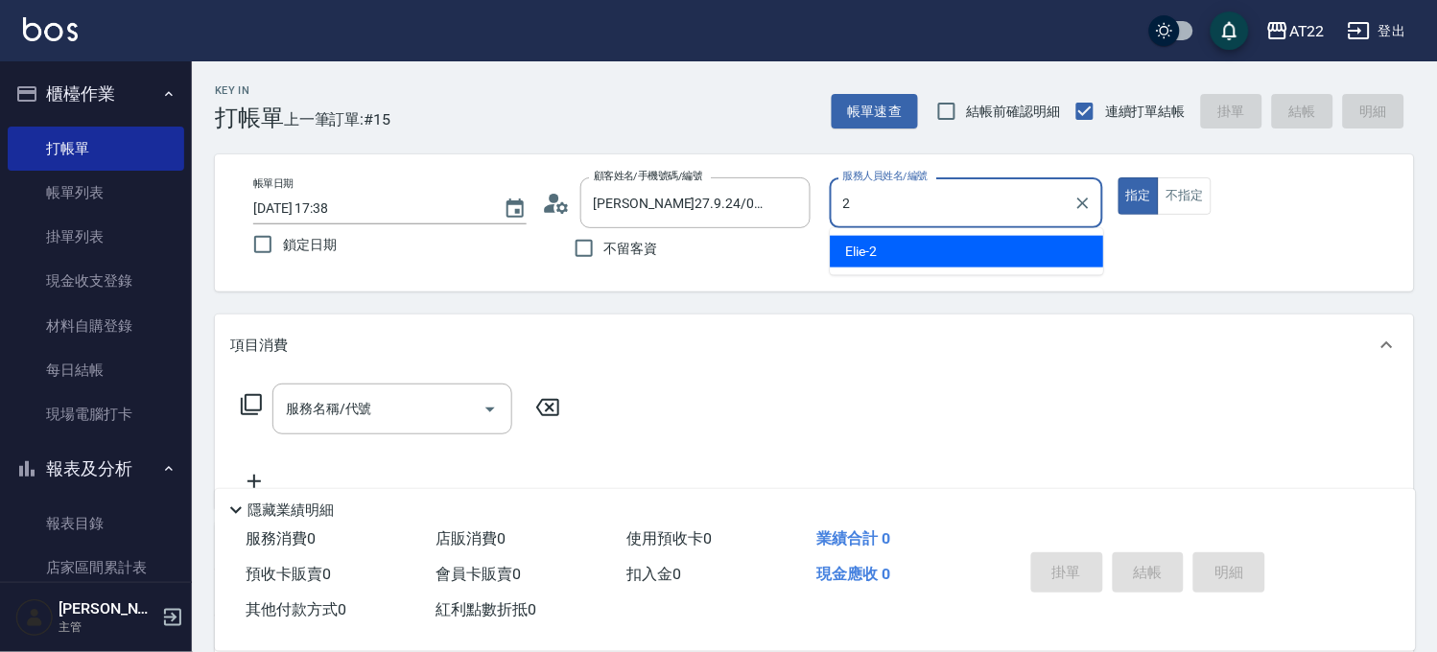
type input "Elie-2"
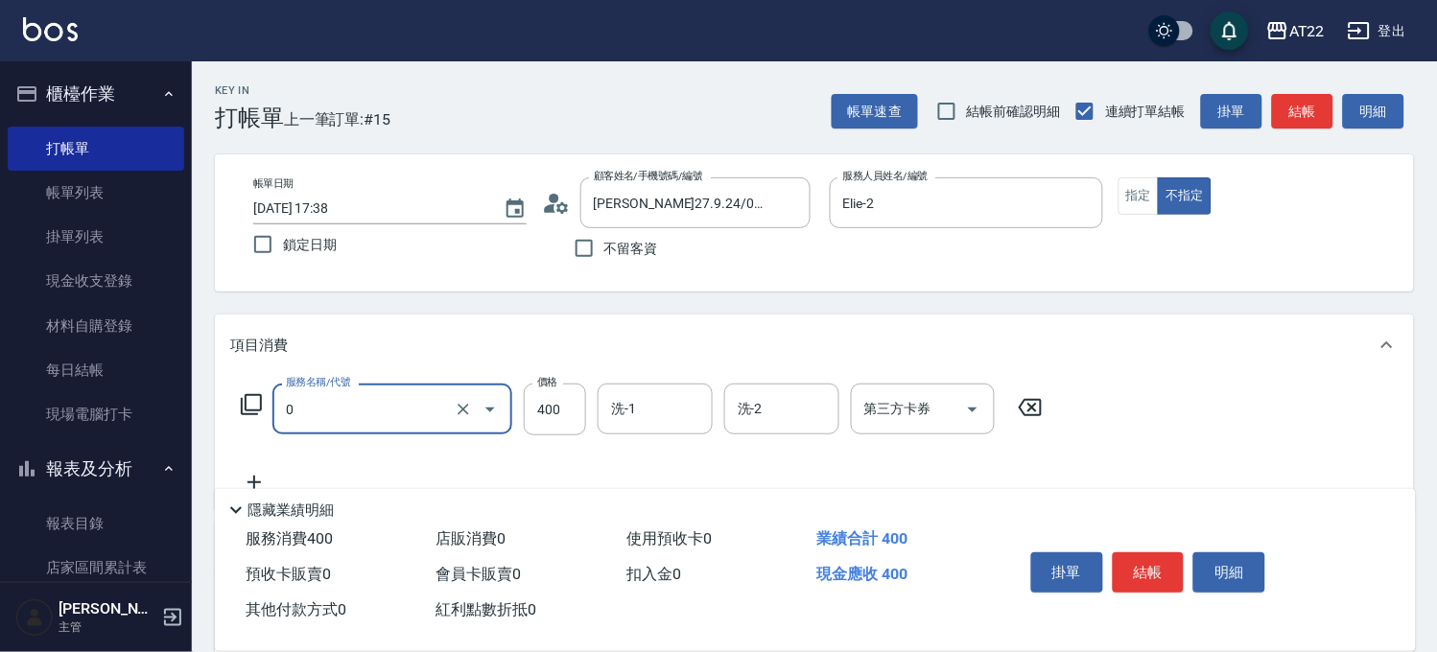
type input "有機洗髮(0)"
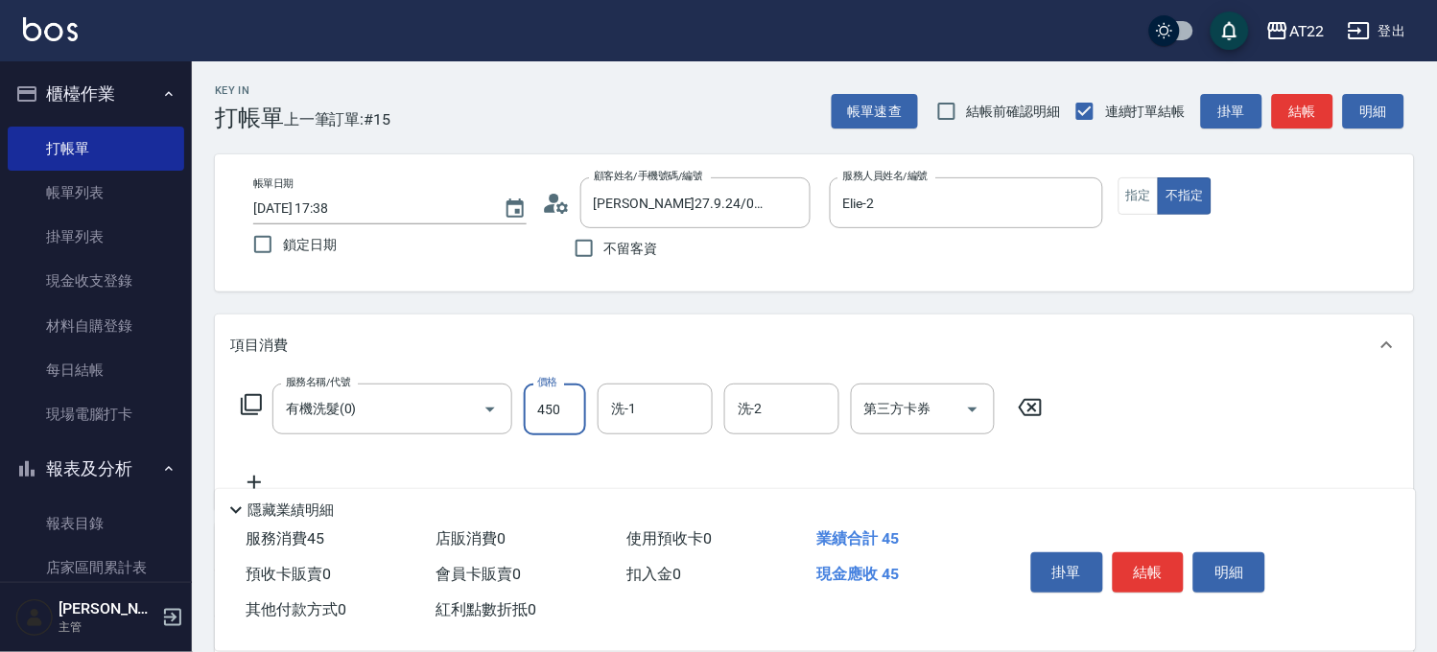
type input "450"
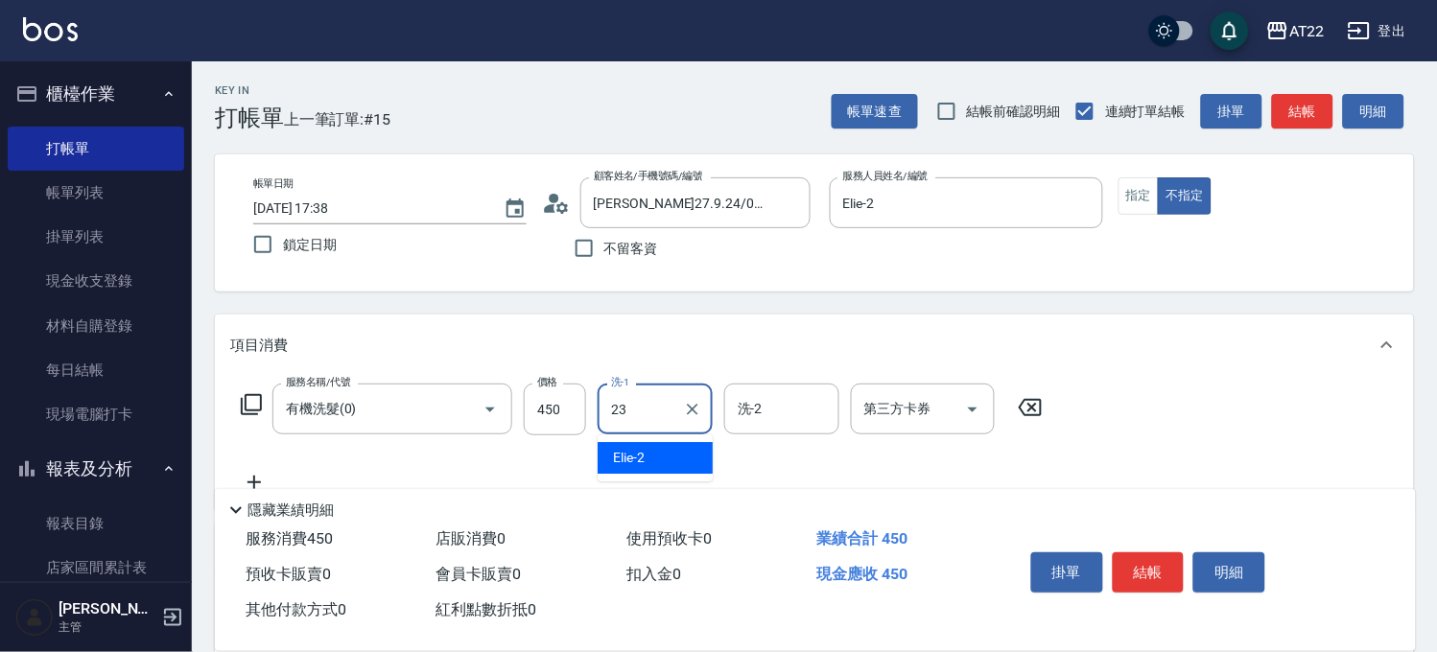
type input "Yuri-23"
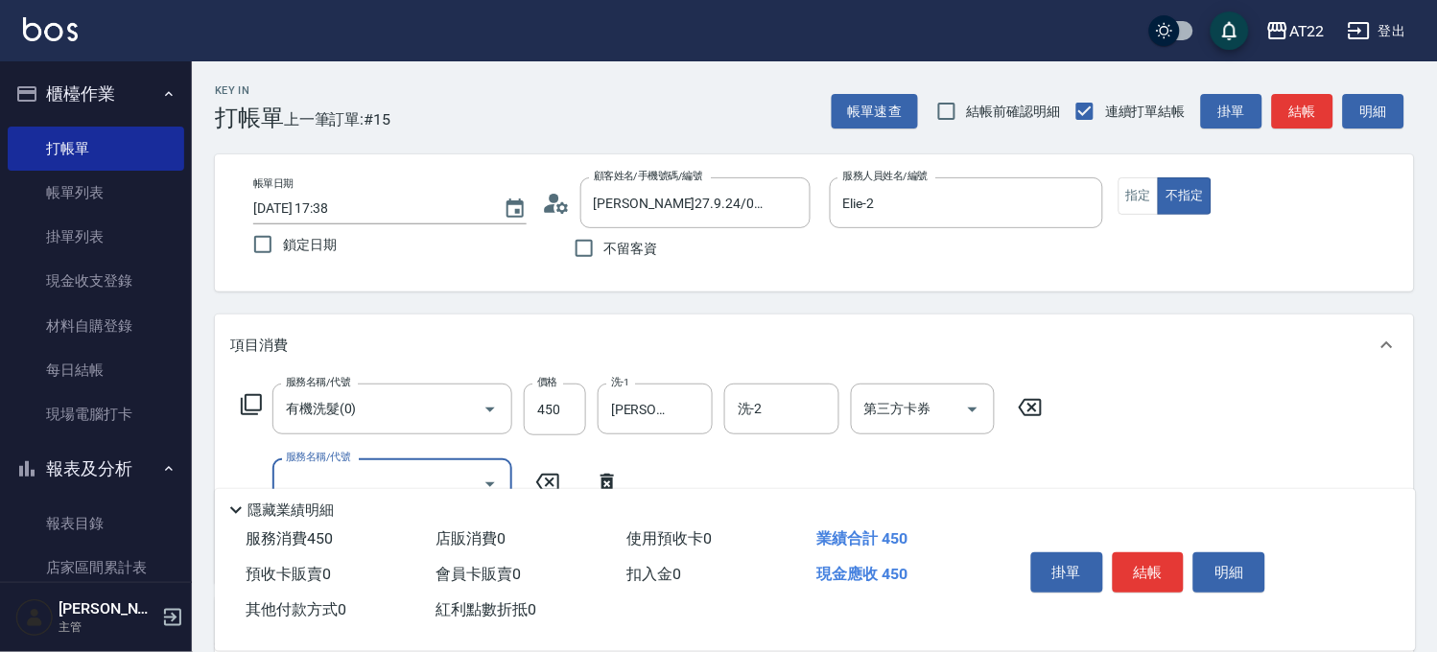
scroll to position [213, 0]
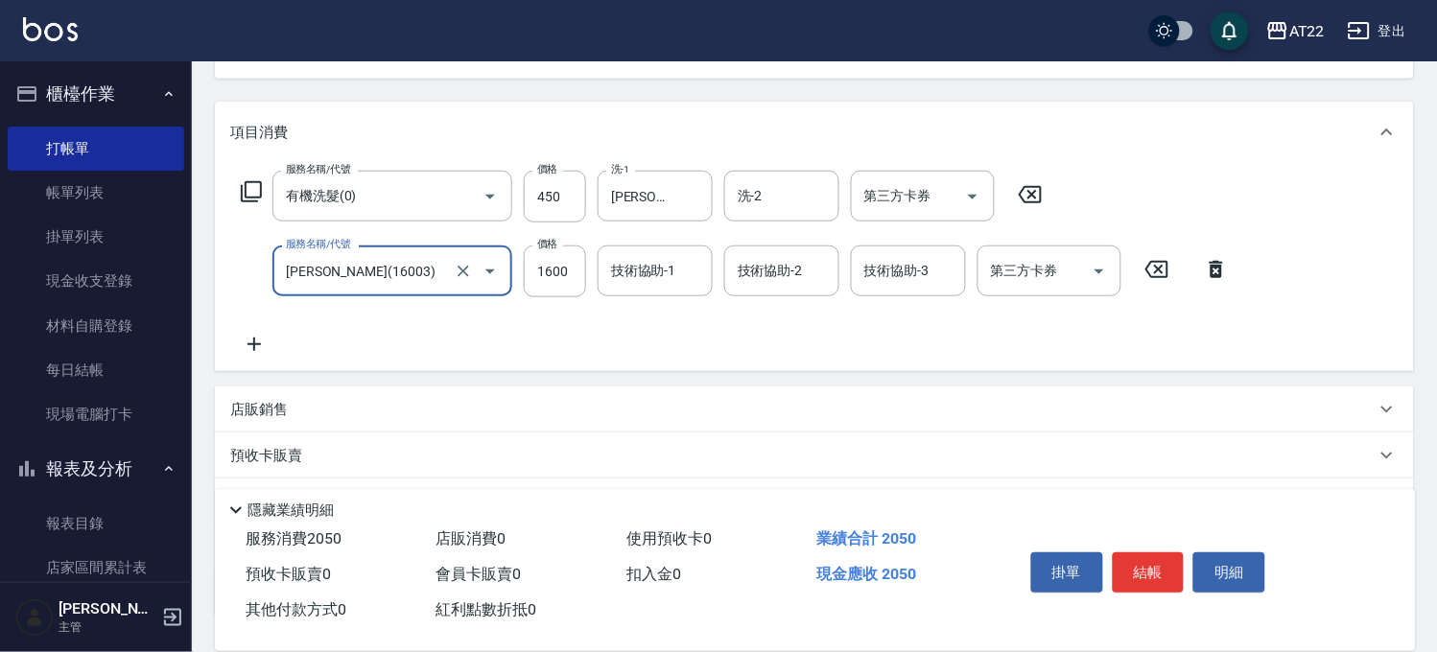
type input "卡碧兒(16003)"
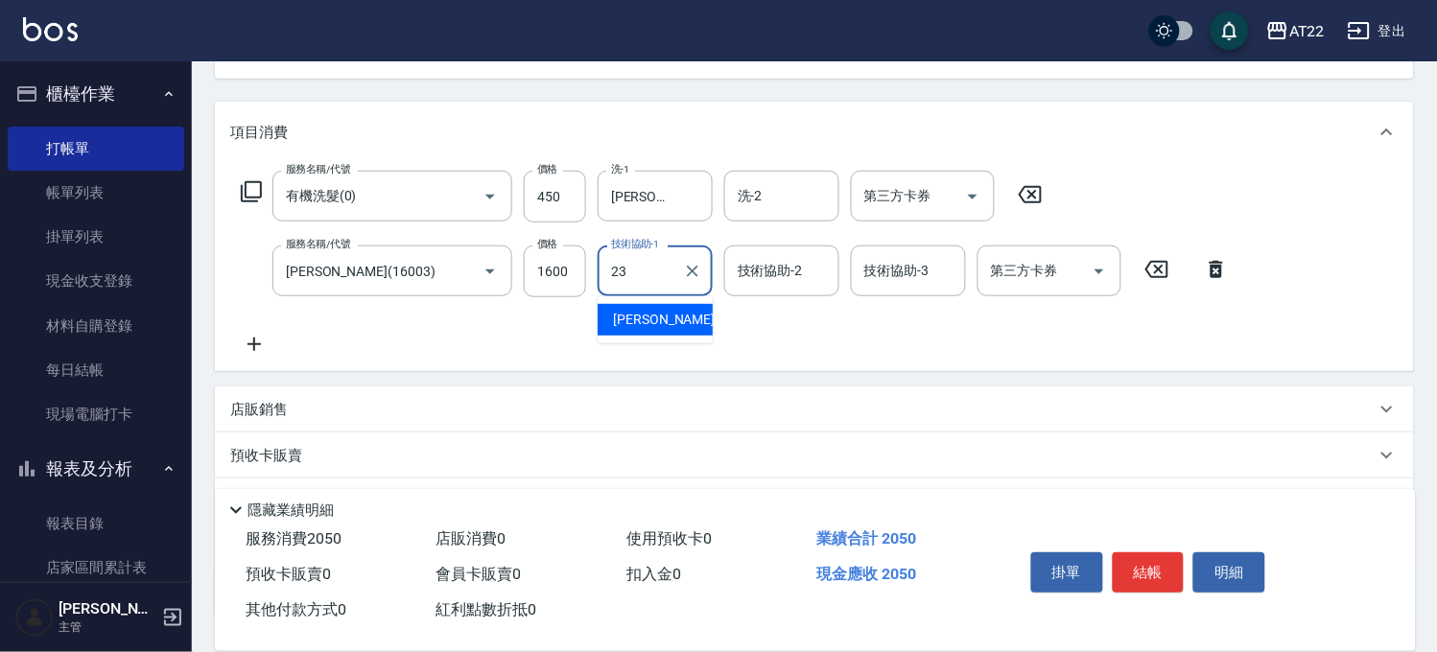
type input "Yuri-23"
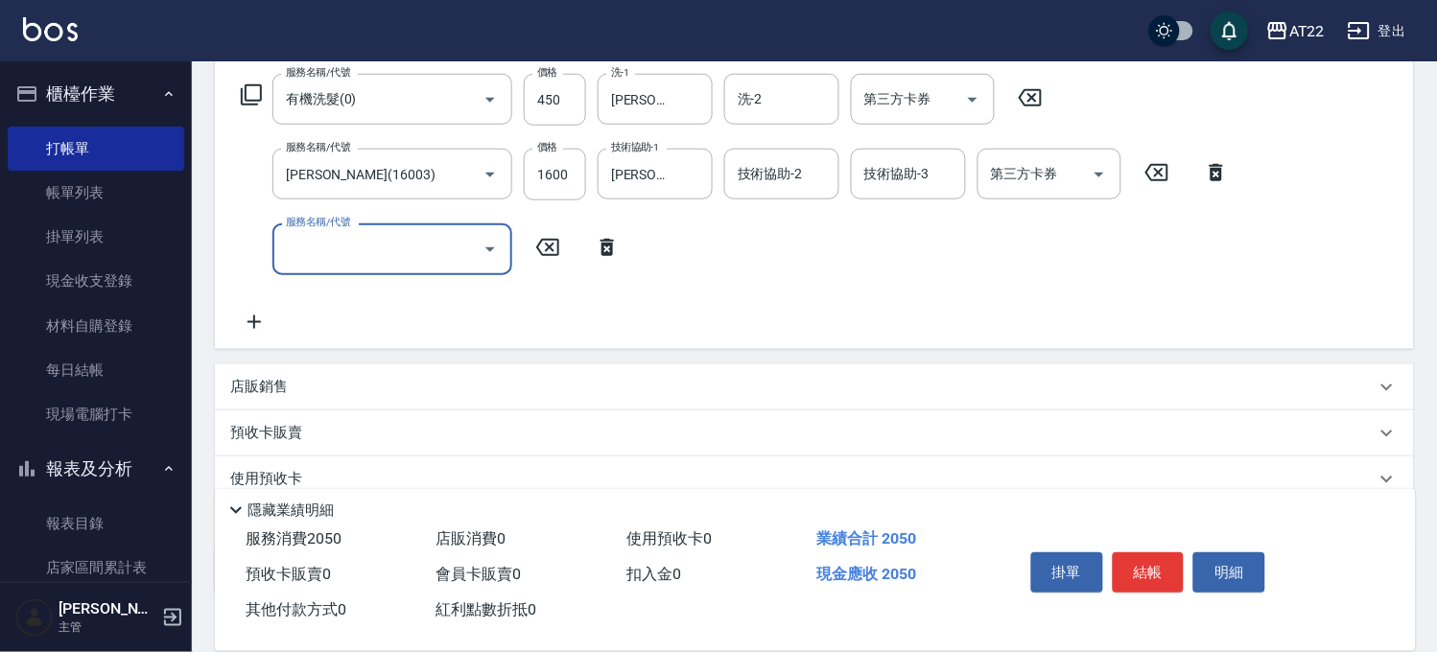
scroll to position [426, 0]
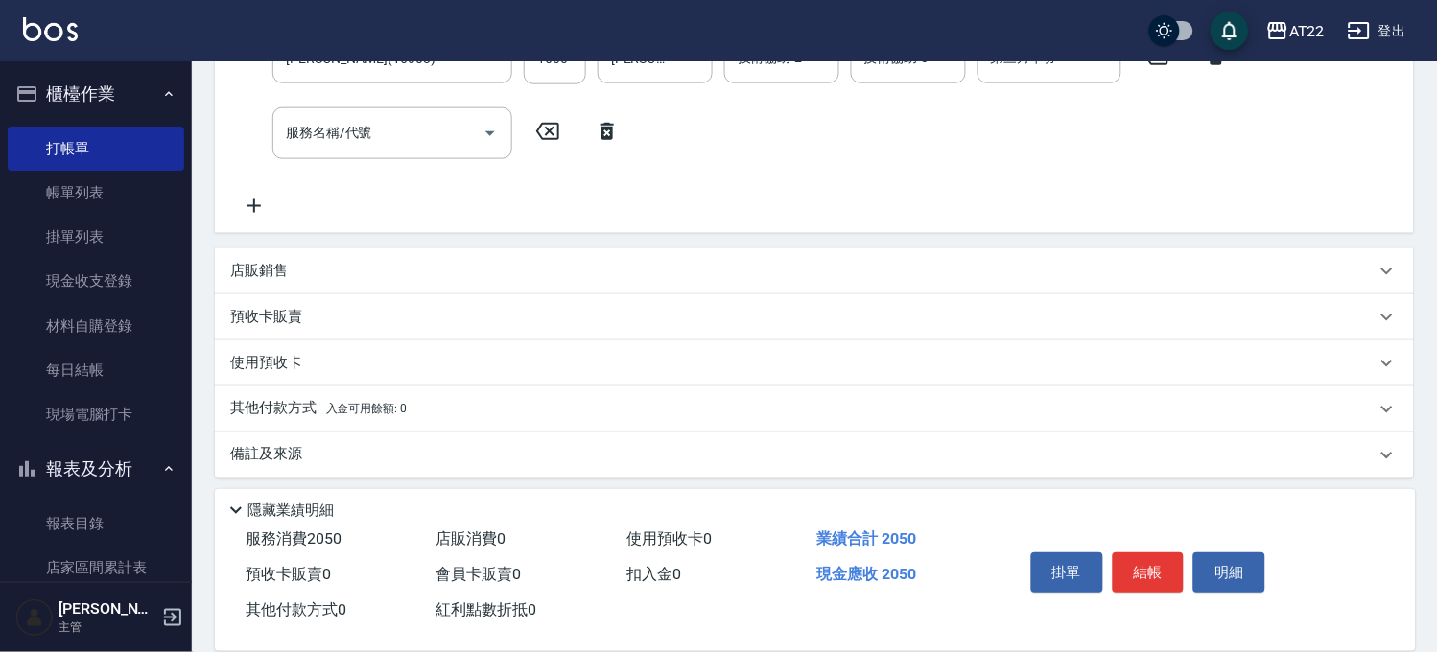
click at [366, 259] on div "店販銷售" at bounding box center [814, 271] width 1199 height 46
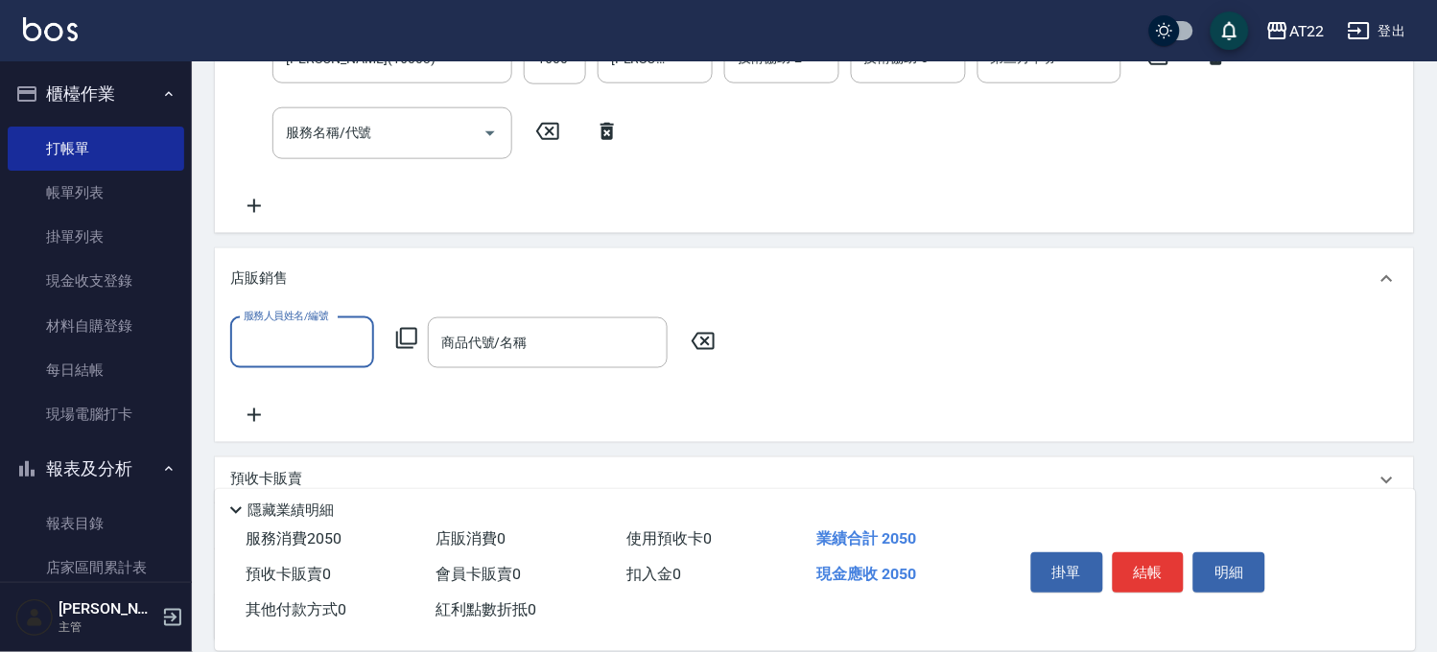
scroll to position [0, 0]
type input "Elie-2"
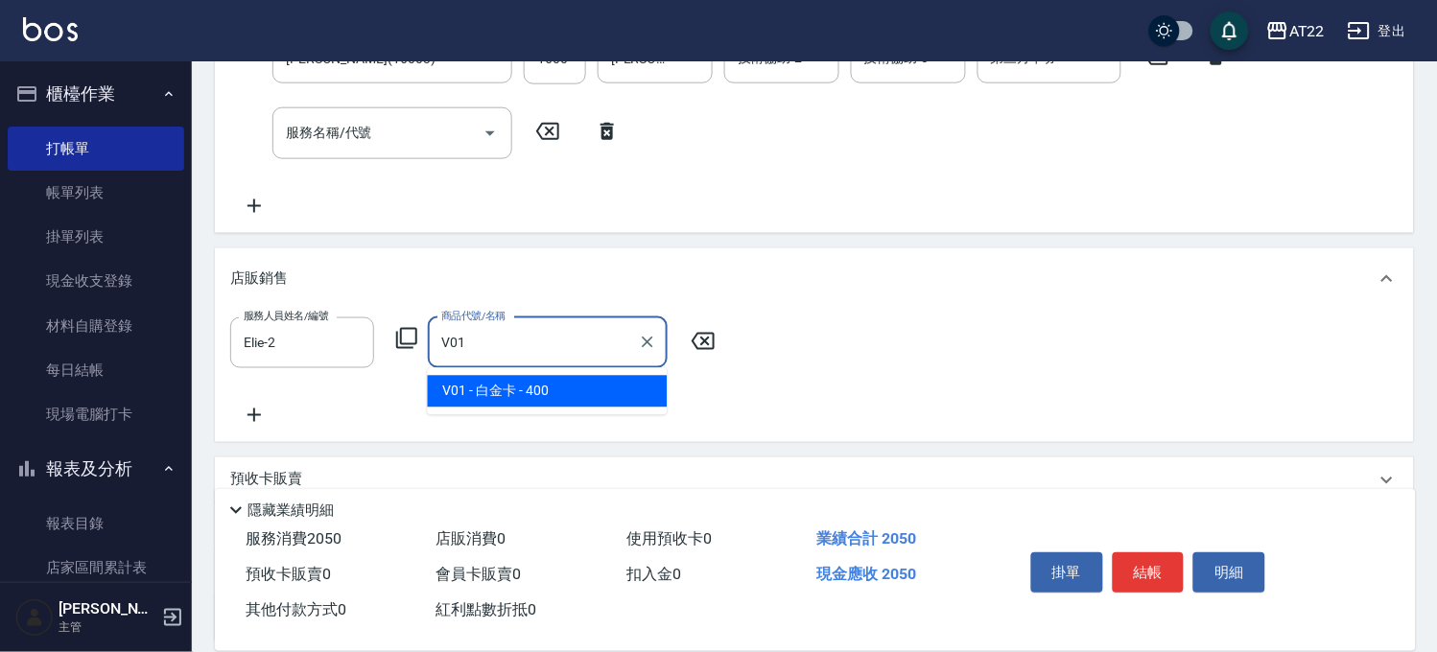
click at [458, 406] on span "V01 - 白金卡 - 400" at bounding box center [548, 392] width 240 height 32
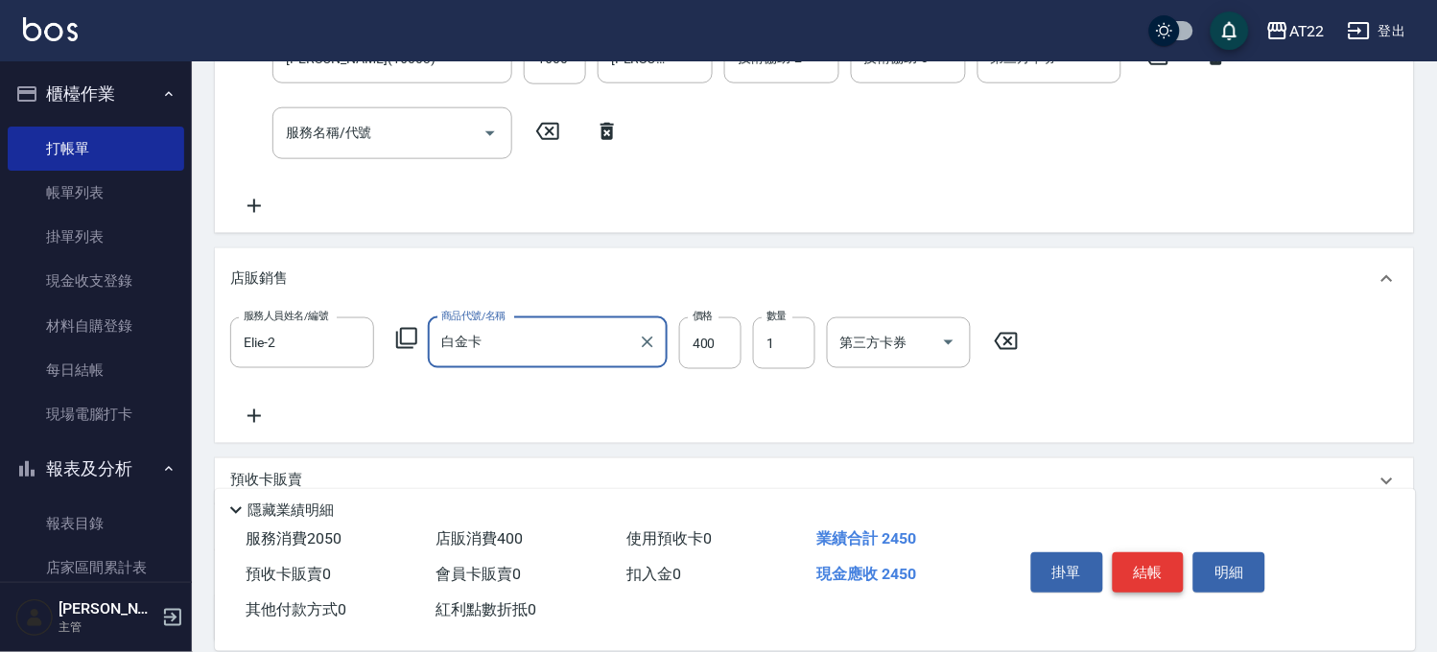
type input "白金卡"
click at [1157, 569] on button "結帳" at bounding box center [1149, 573] width 72 height 40
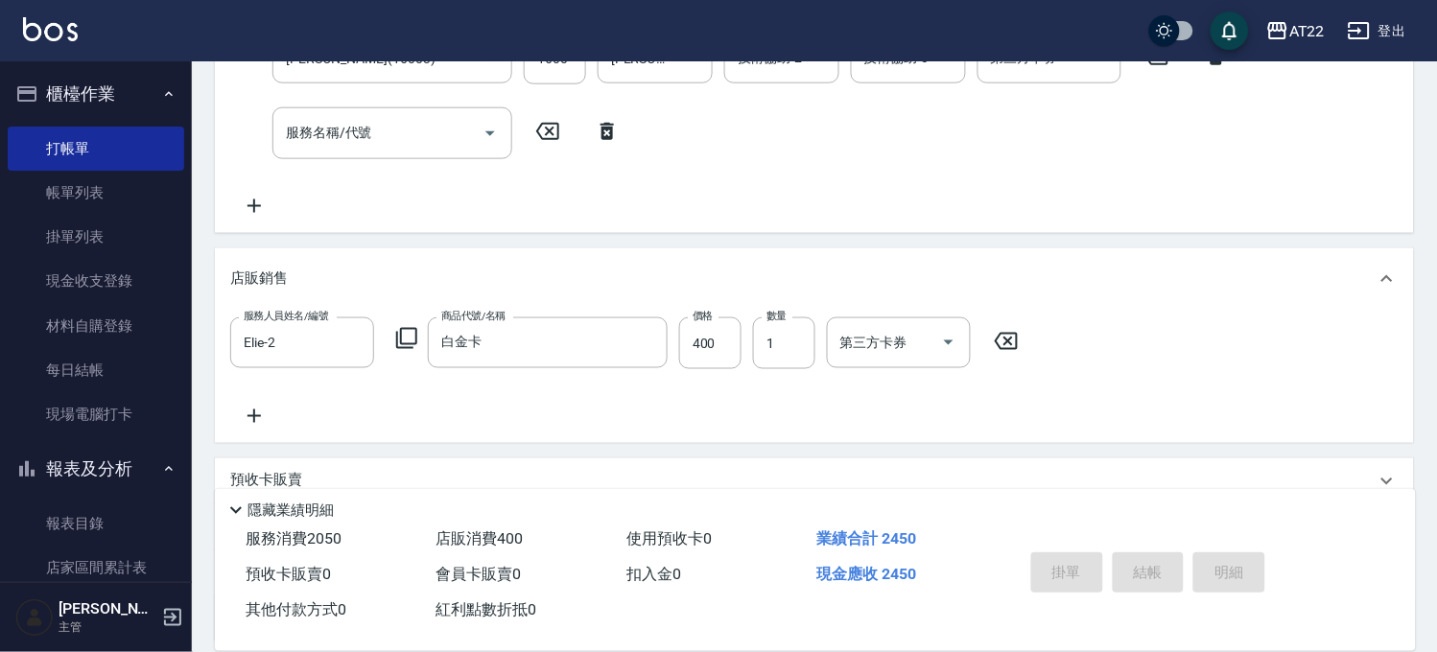
type input "2025/09/24 17:39"
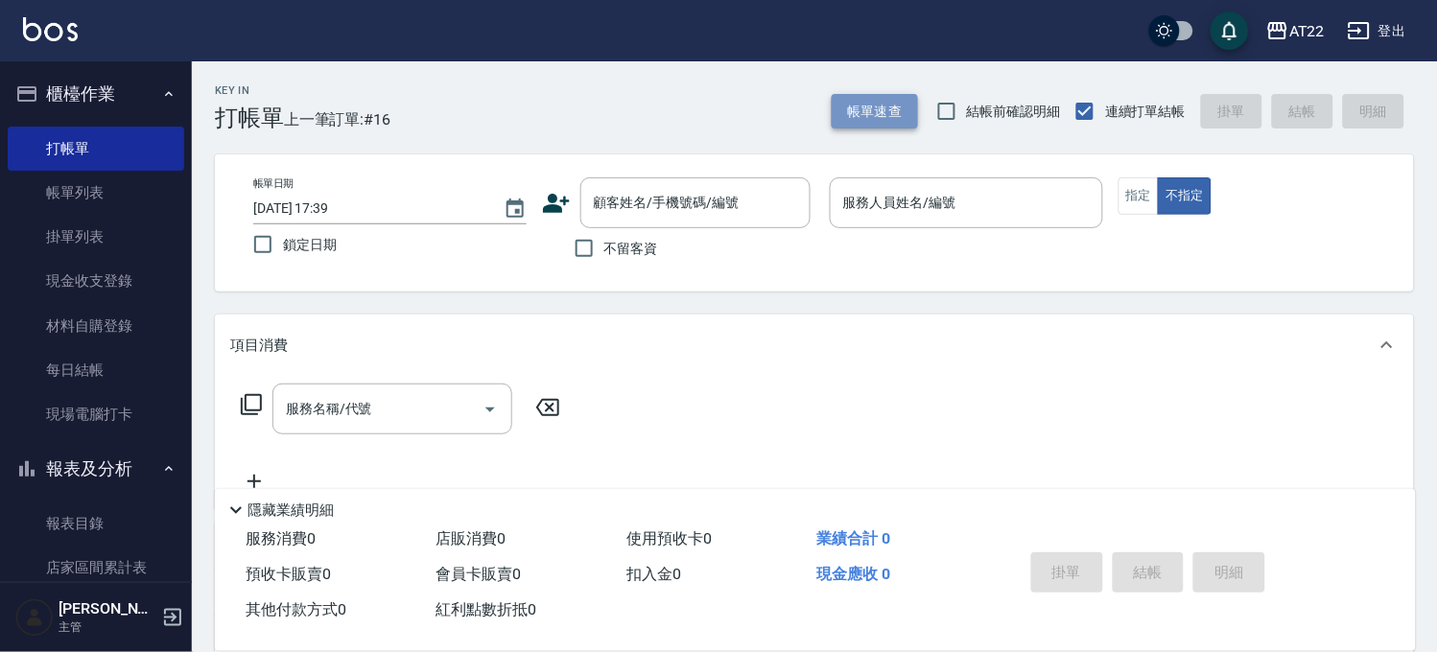
click at [884, 123] on button "帳單速查" at bounding box center [875, 111] width 86 height 35
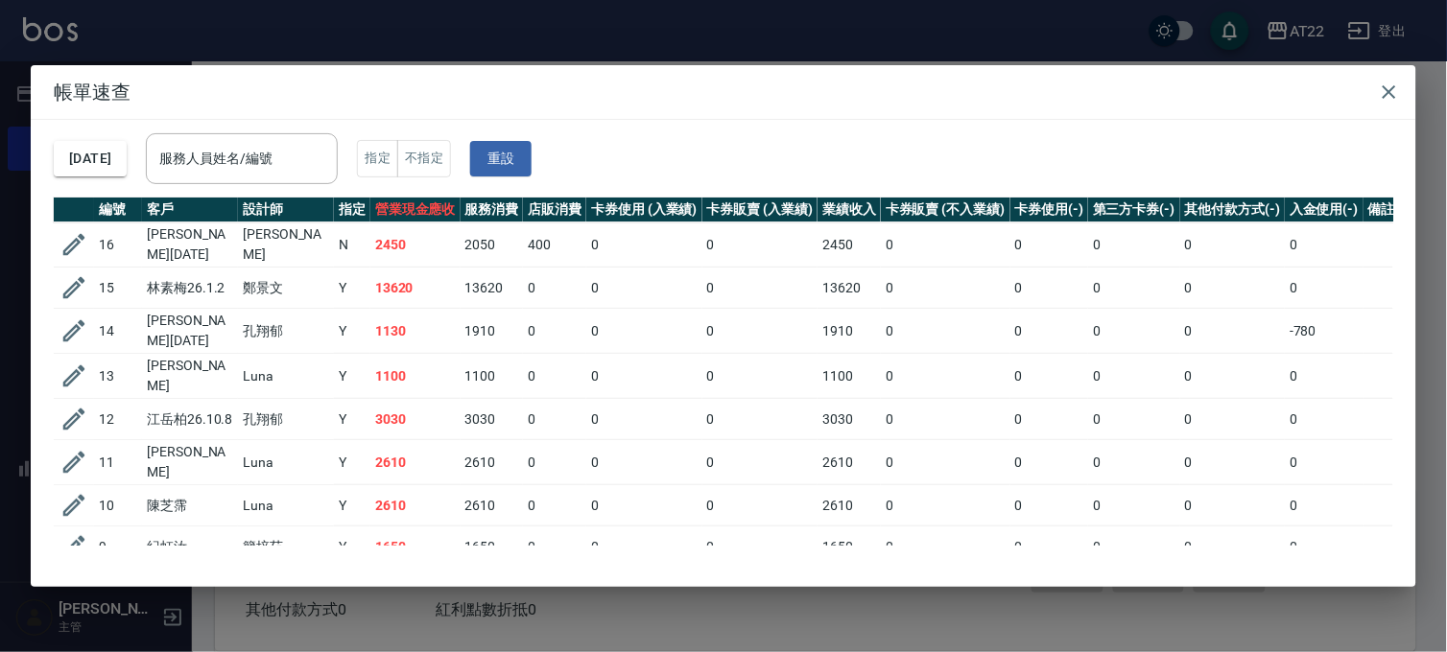
click at [902, 19] on div "帳單速查 2025/09/24 服務人員姓名/編號 服務人員姓名/編號 指定 不指定 重設 編號 客戶 設計師 指定 營業現金應收 服務消費 店販消費 卡券使…" at bounding box center [723, 326] width 1447 height 652
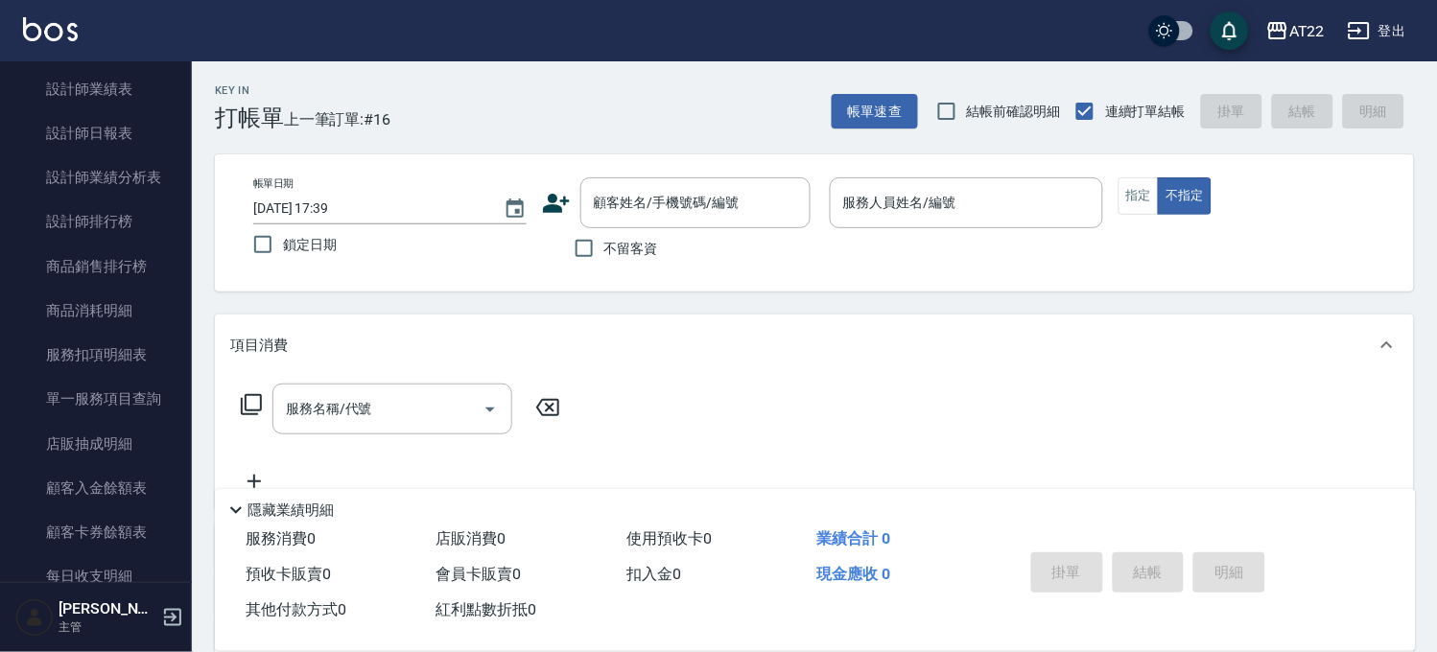
scroll to position [1385, 0]
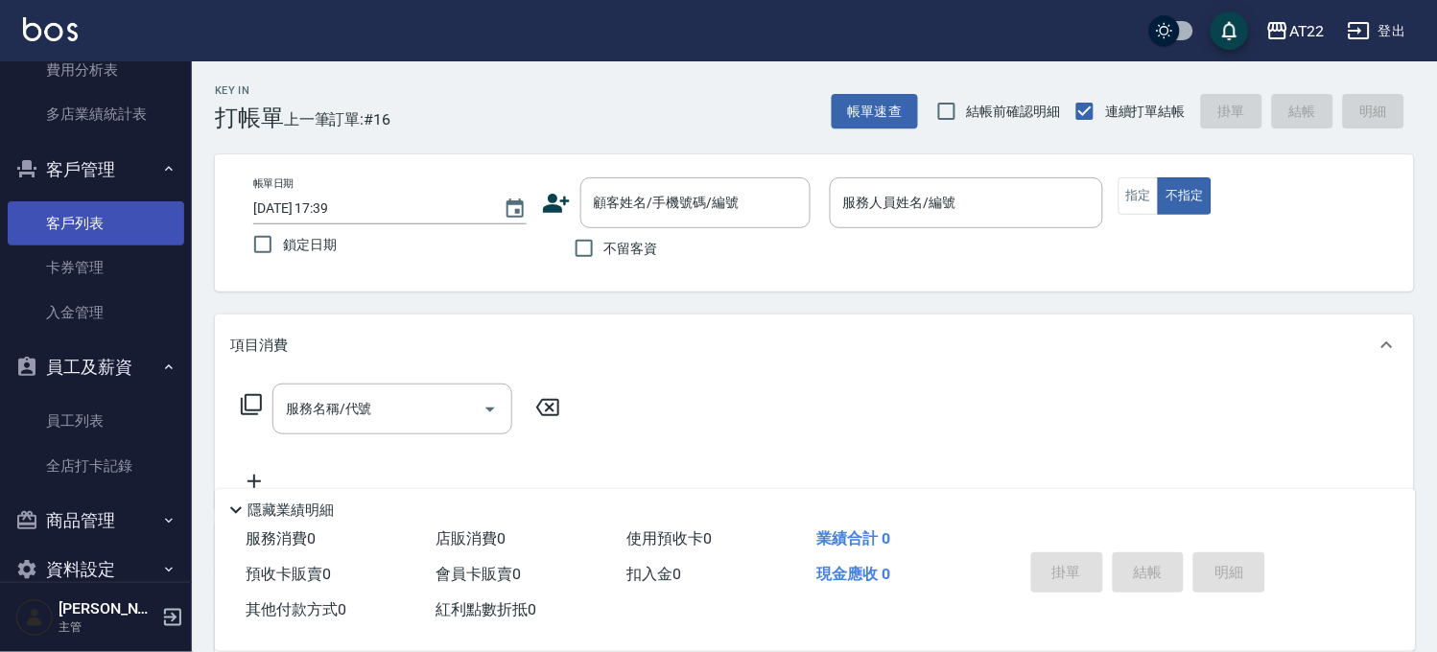
click at [106, 224] on link "客戶列表" at bounding box center [96, 223] width 177 height 44
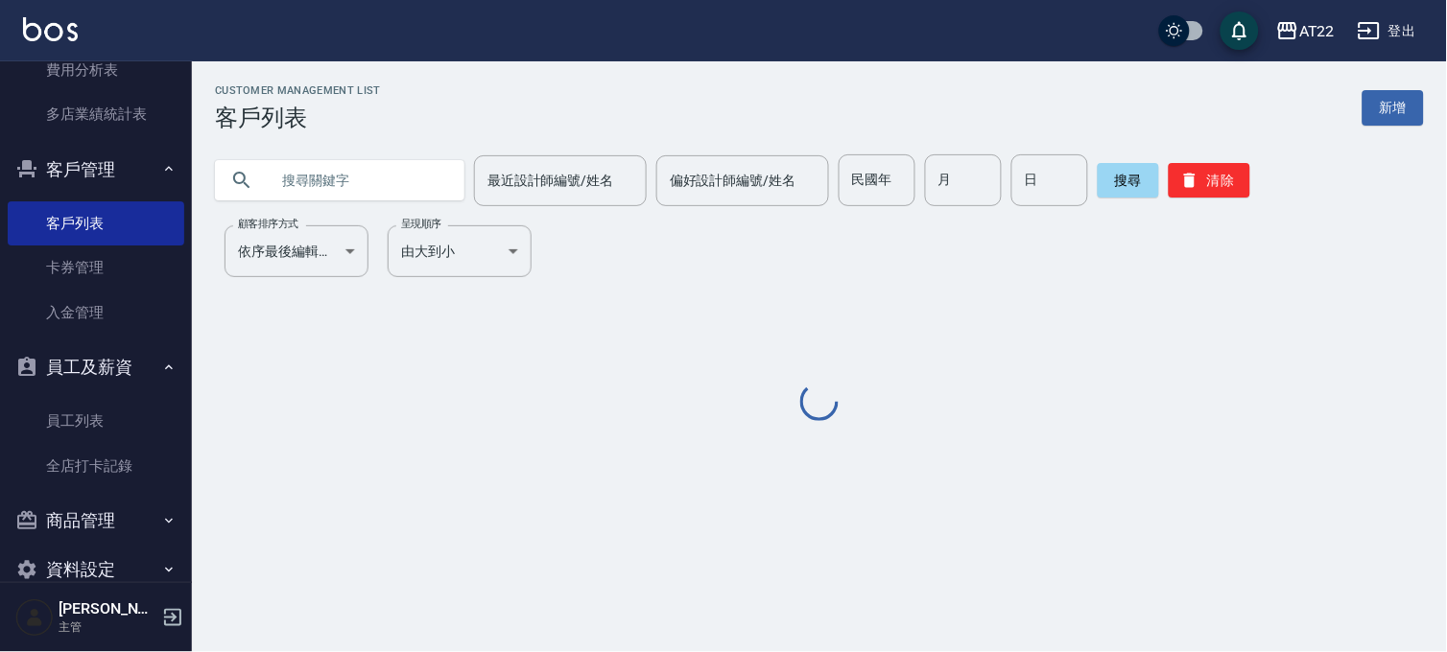
click at [366, 192] on input "text" at bounding box center [359, 180] width 180 height 52
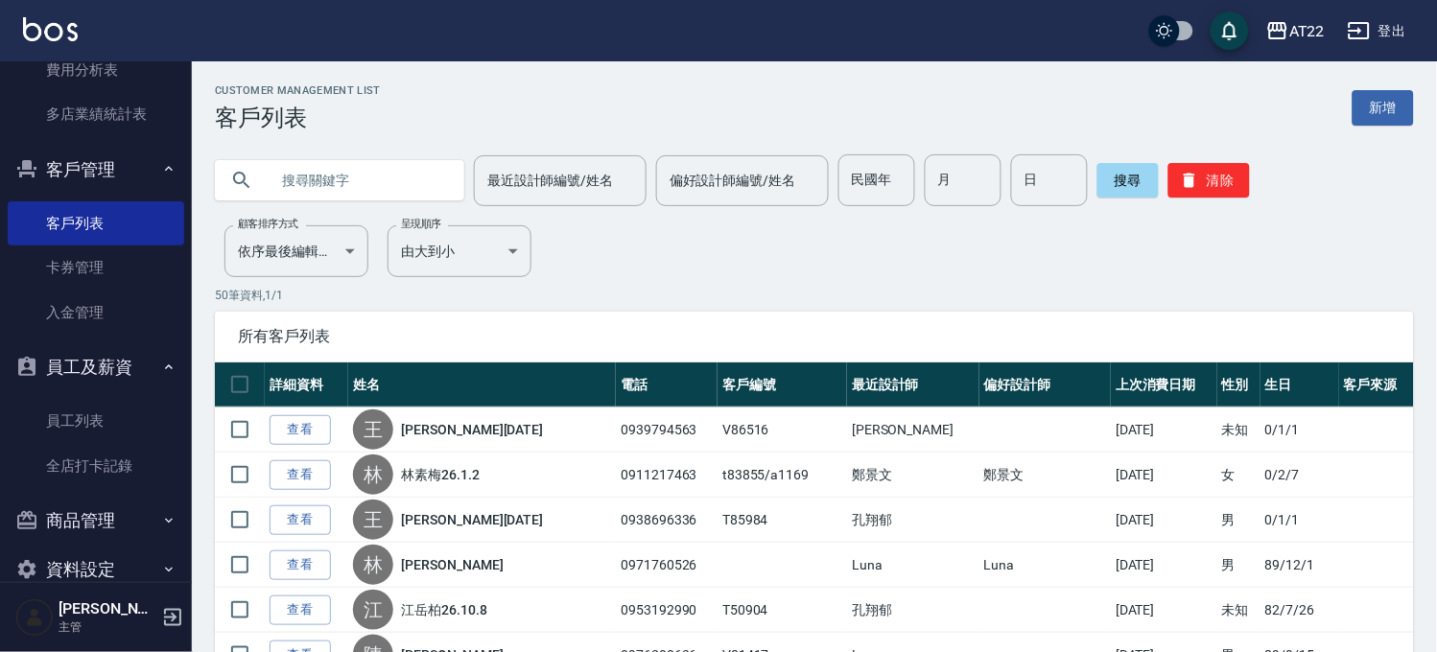
paste input "0975878767"
type input "0975878767"
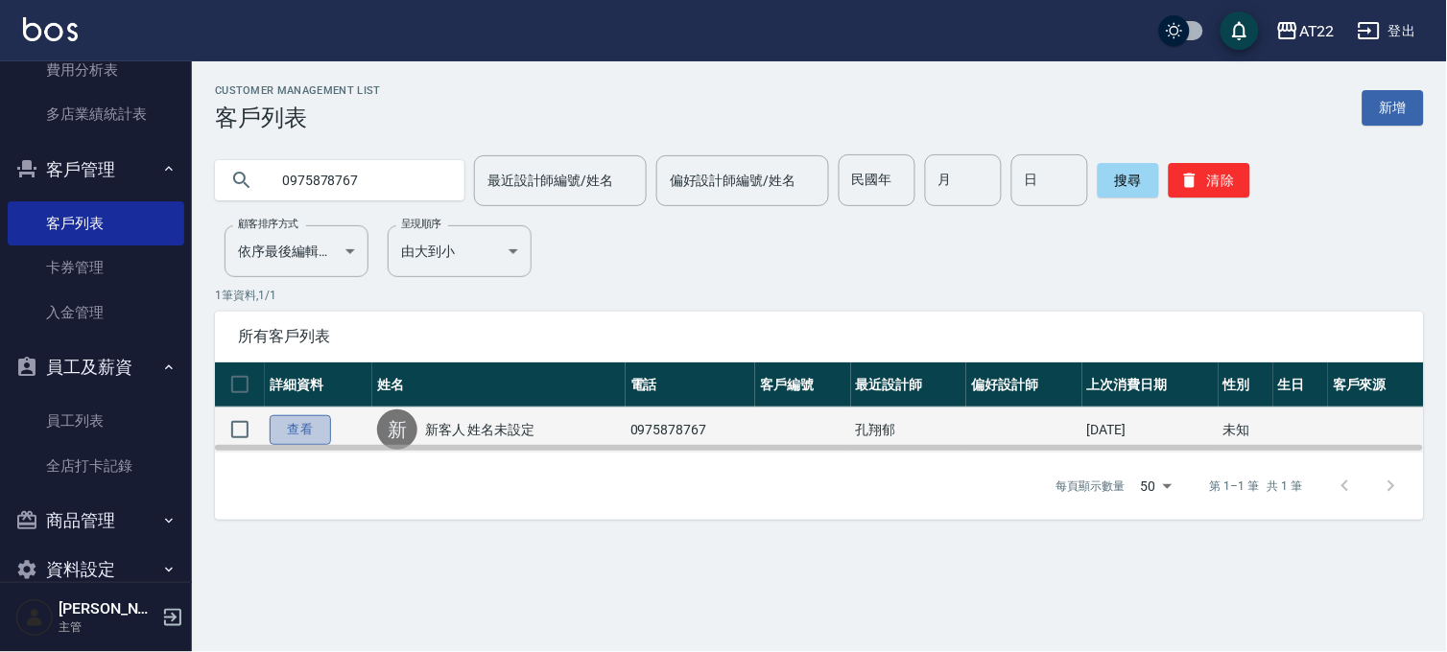
click at [288, 418] on link "查看" at bounding box center [300, 430] width 61 height 30
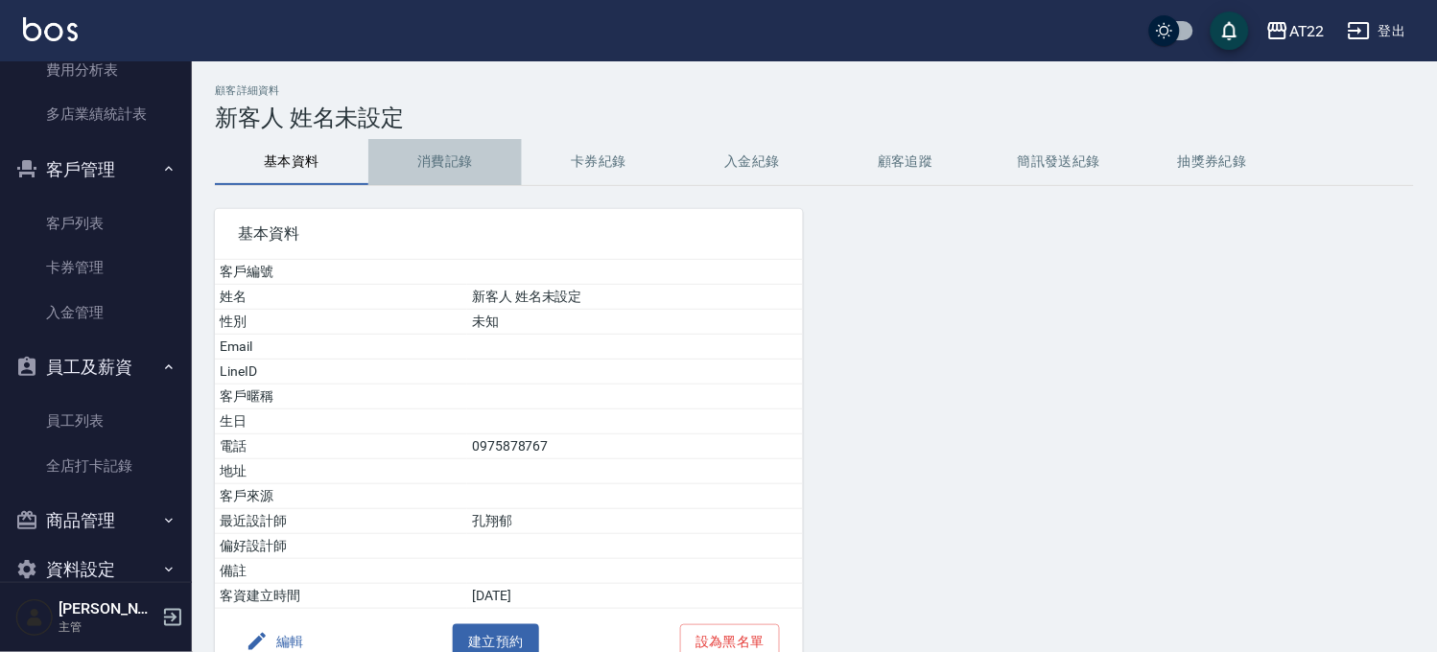
click at [474, 164] on button "消費記錄" at bounding box center [444, 162] width 153 height 46
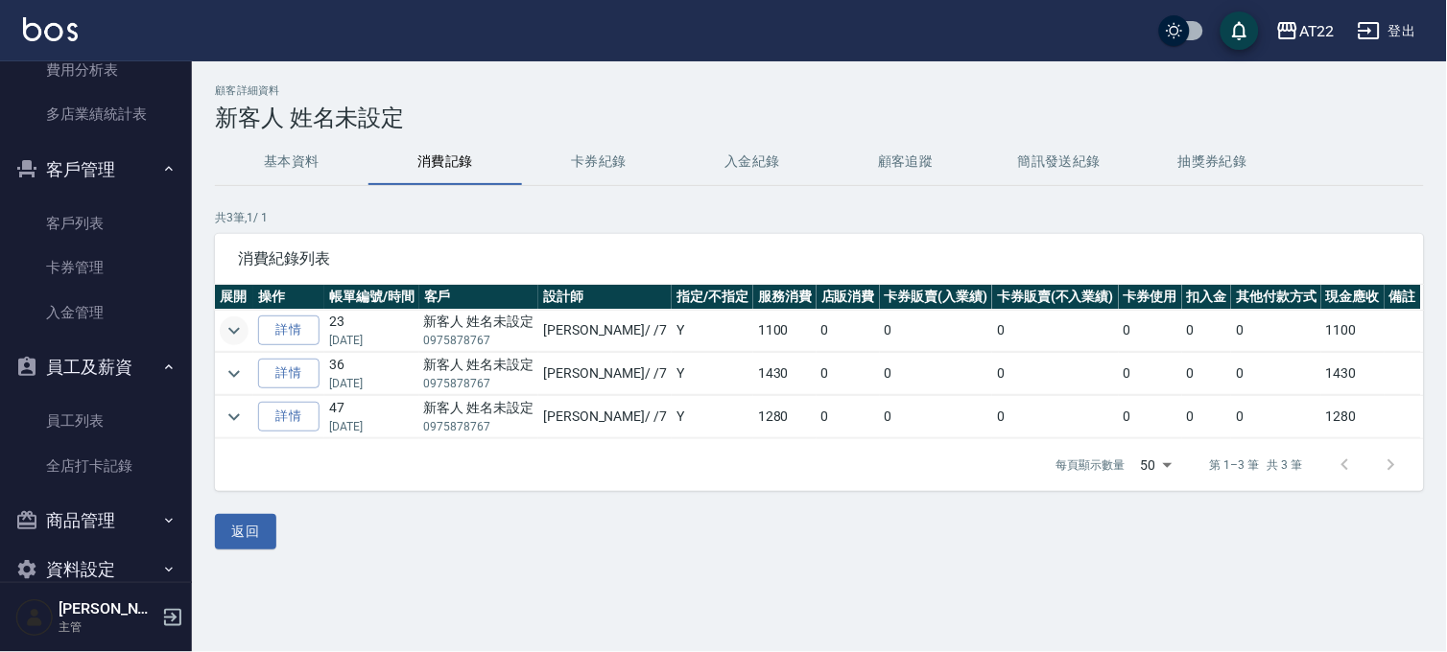
click at [247, 324] on button "expand row" at bounding box center [234, 331] width 29 height 29
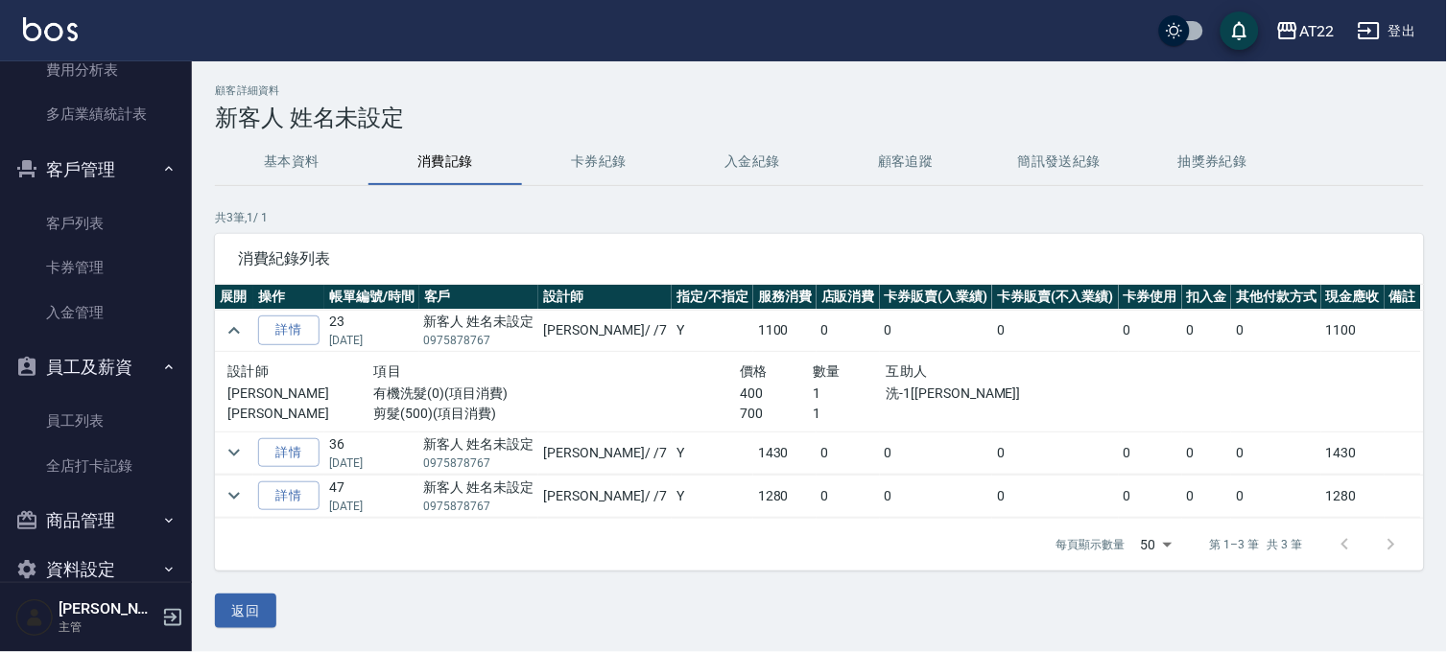
click at [247, 459] on td at bounding box center [234, 453] width 38 height 42
click at [244, 453] on icon "expand row" at bounding box center [234, 452] width 23 height 23
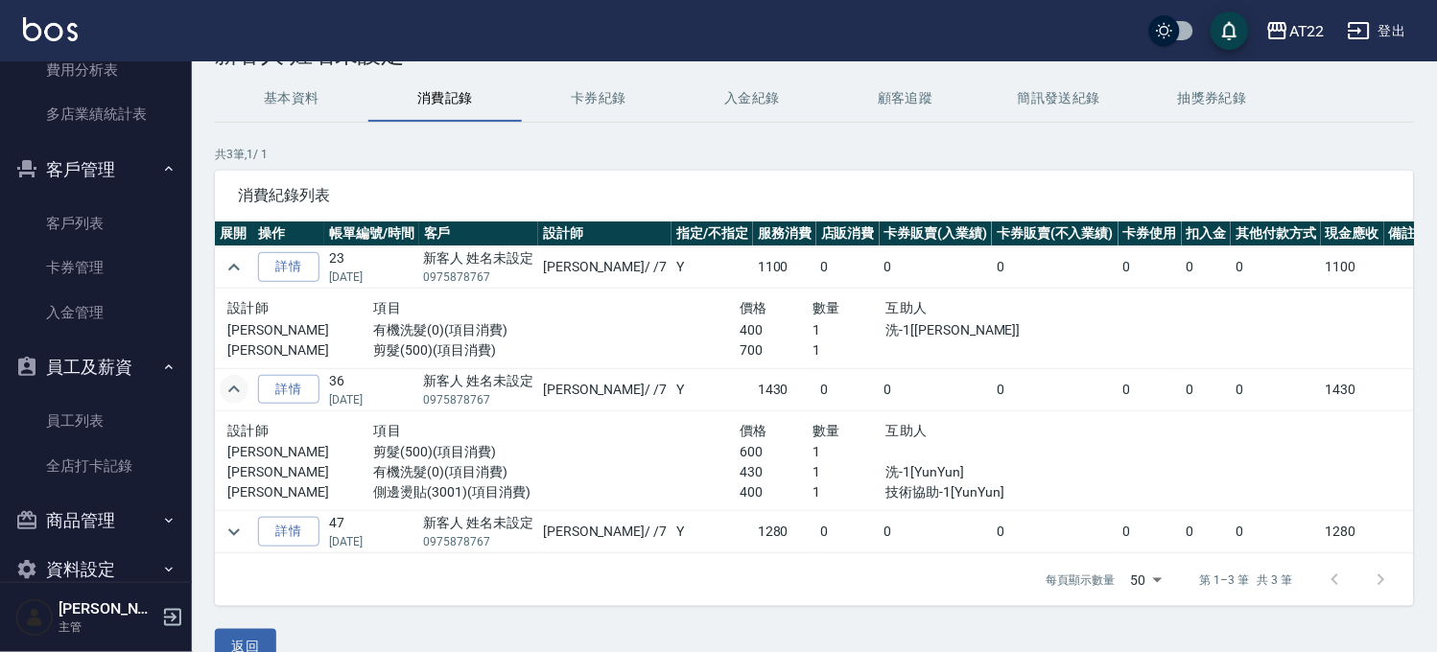
scroll to position [99, 0]
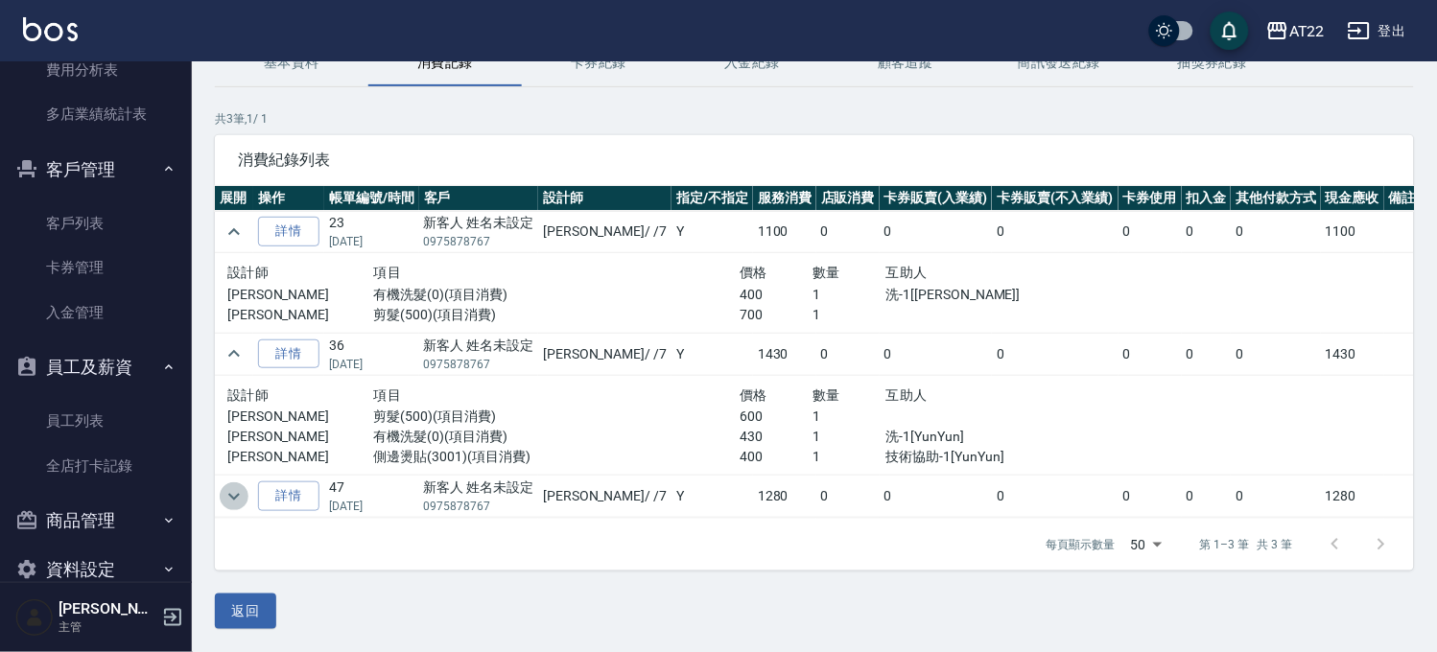
click at [236, 487] on icon "expand row" at bounding box center [234, 496] width 23 height 23
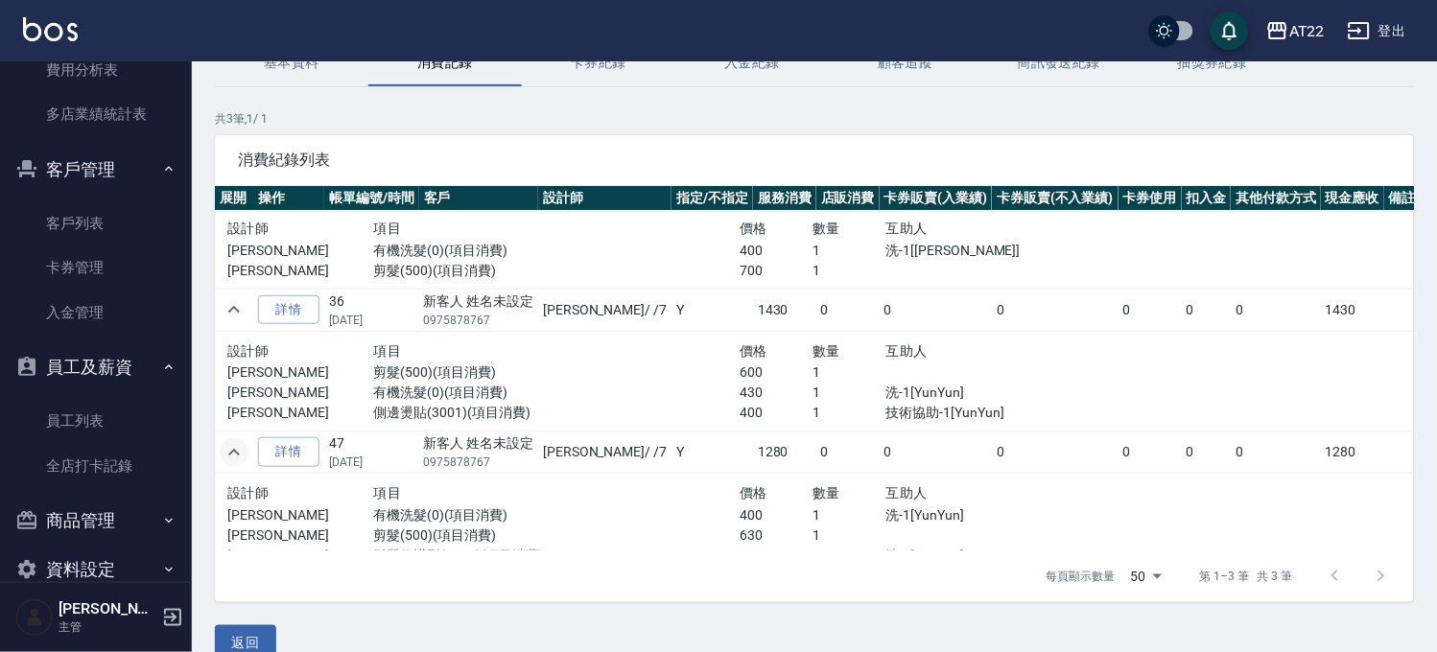
scroll to position [68, 0]
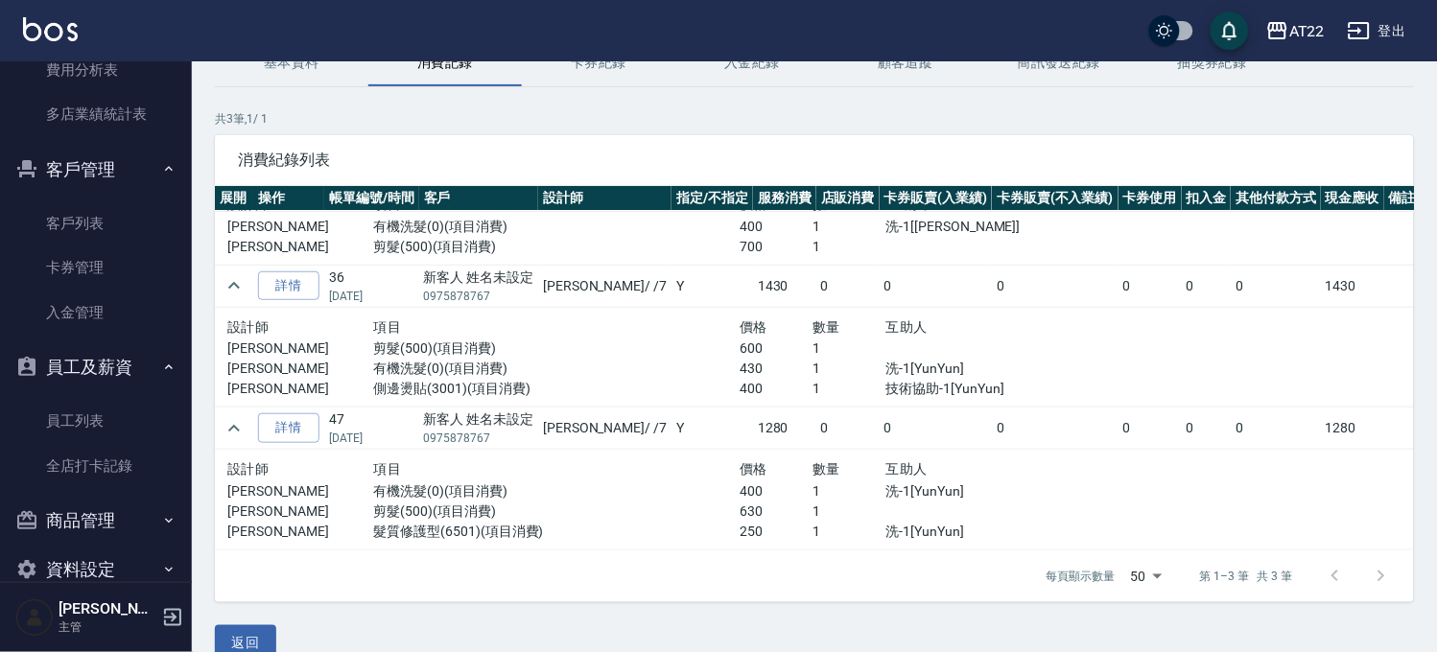
click at [463, 290] on p "0975878767" at bounding box center [479, 296] width 110 height 17
copy p "0975878767"
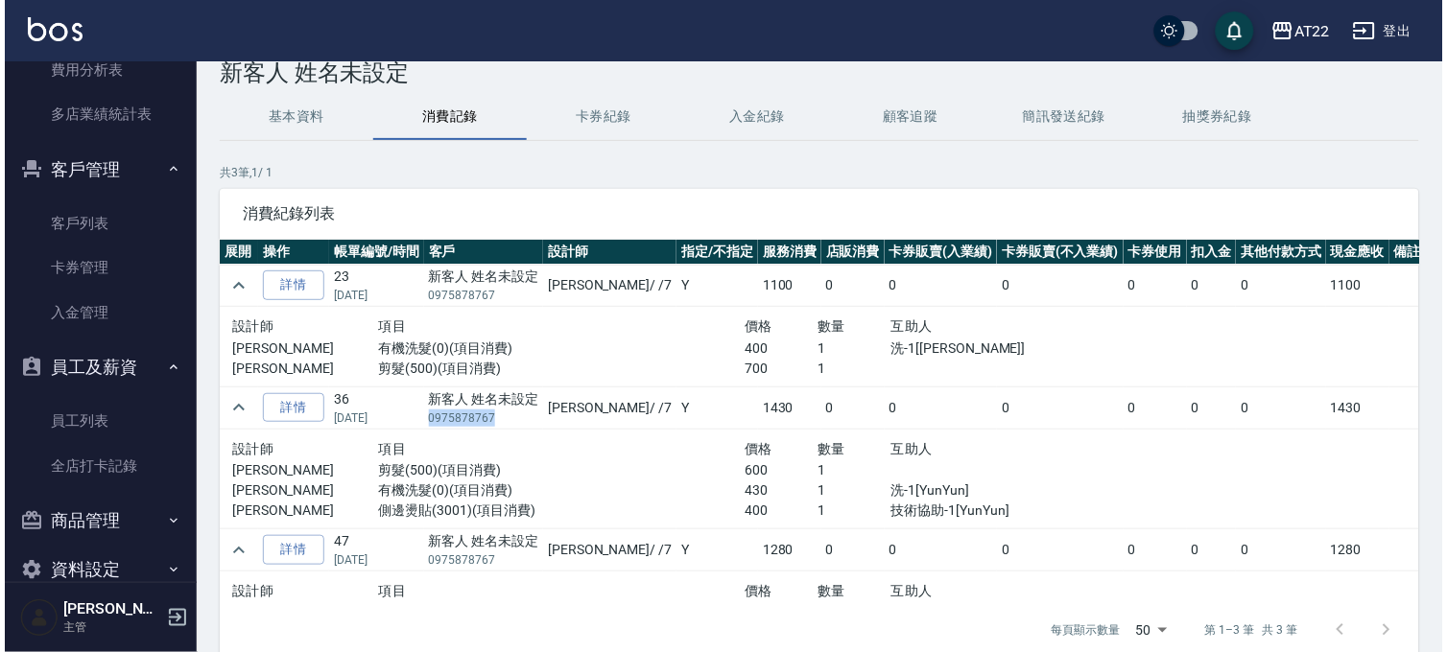
scroll to position [0, 0]
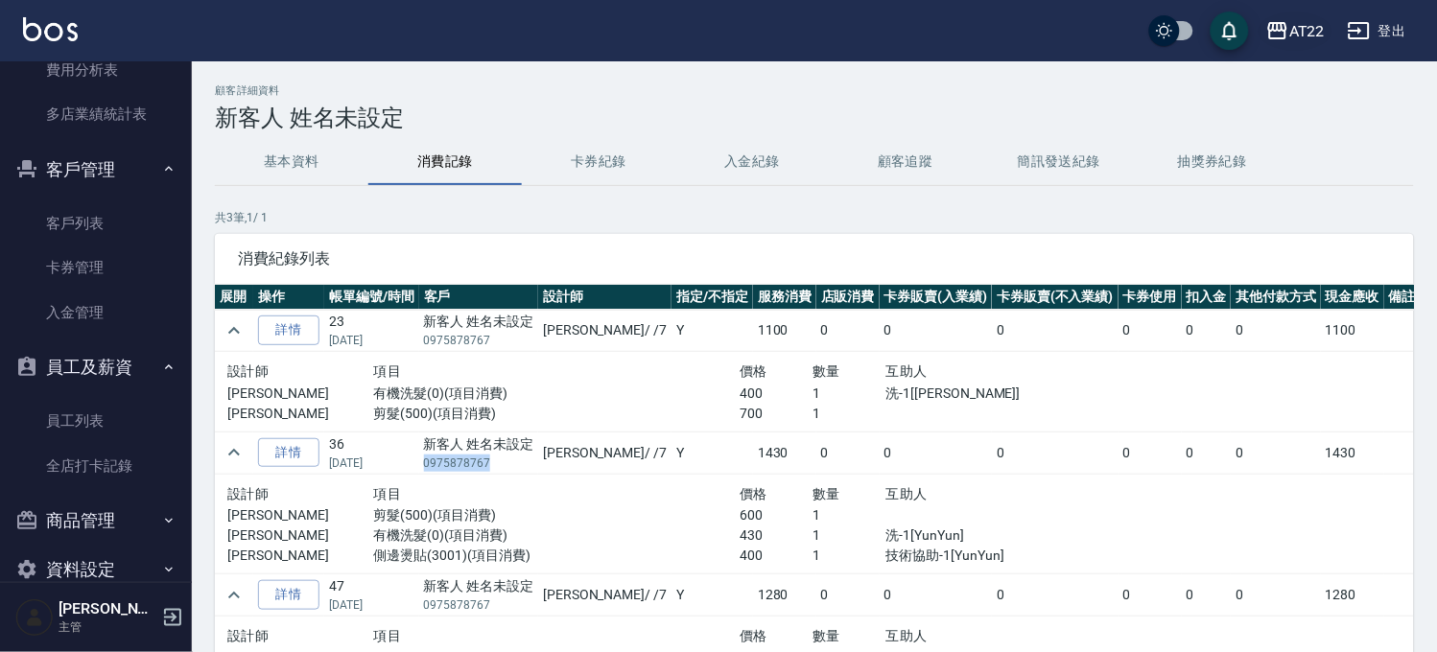
click at [1288, 35] on icon "button" at bounding box center [1277, 30] width 23 height 23
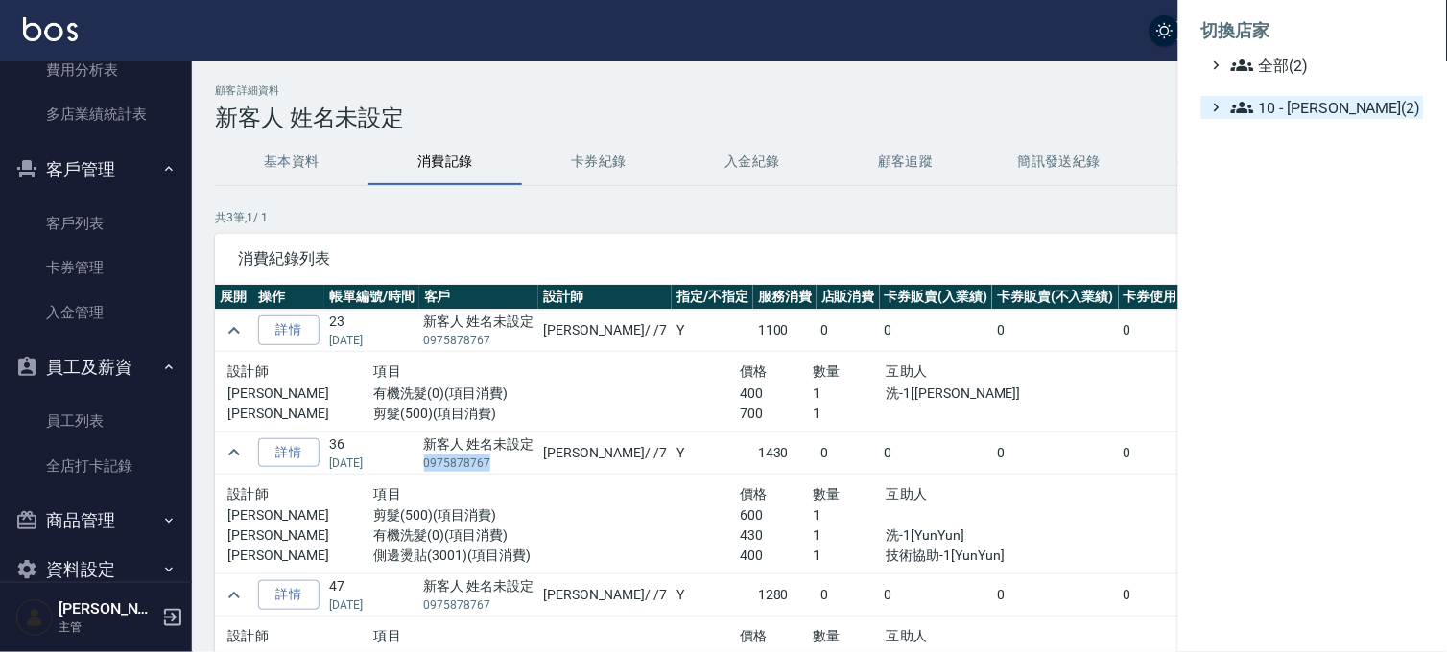
click at [1284, 107] on span "10 - 楊家昕(2)" at bounding box center [1323, 107] width 185 height 23
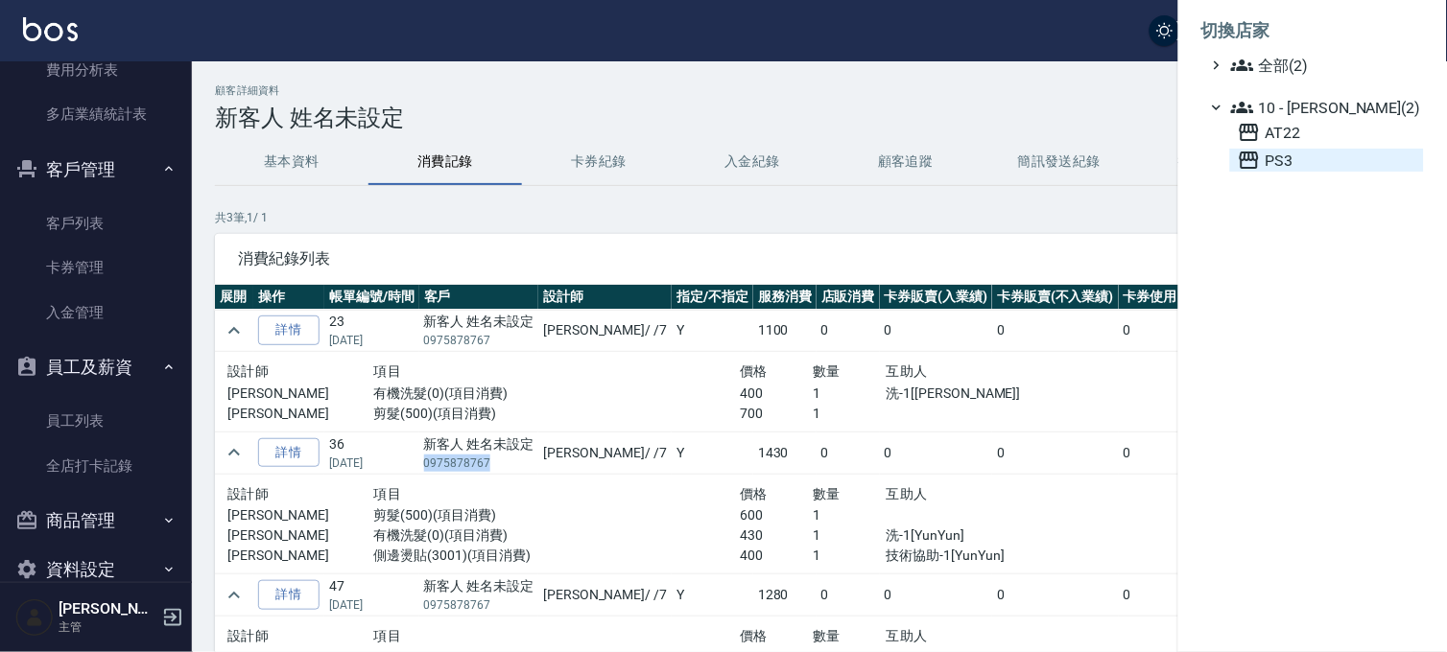
click at [1278, 157] on span "PS3" at bounding box center [1327, 160] width 178 height 23
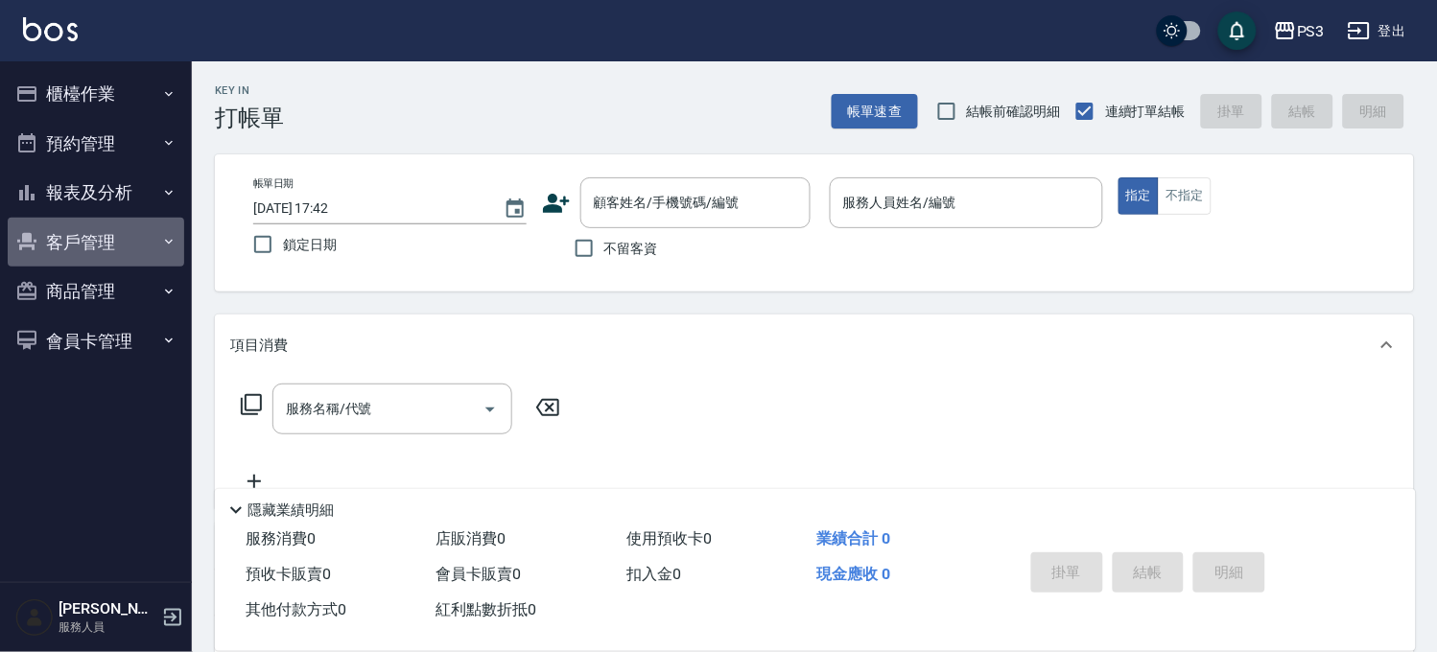
click at [102, 232] on button "客戶管理" at bounding box center [96, 243] width 177 height 50
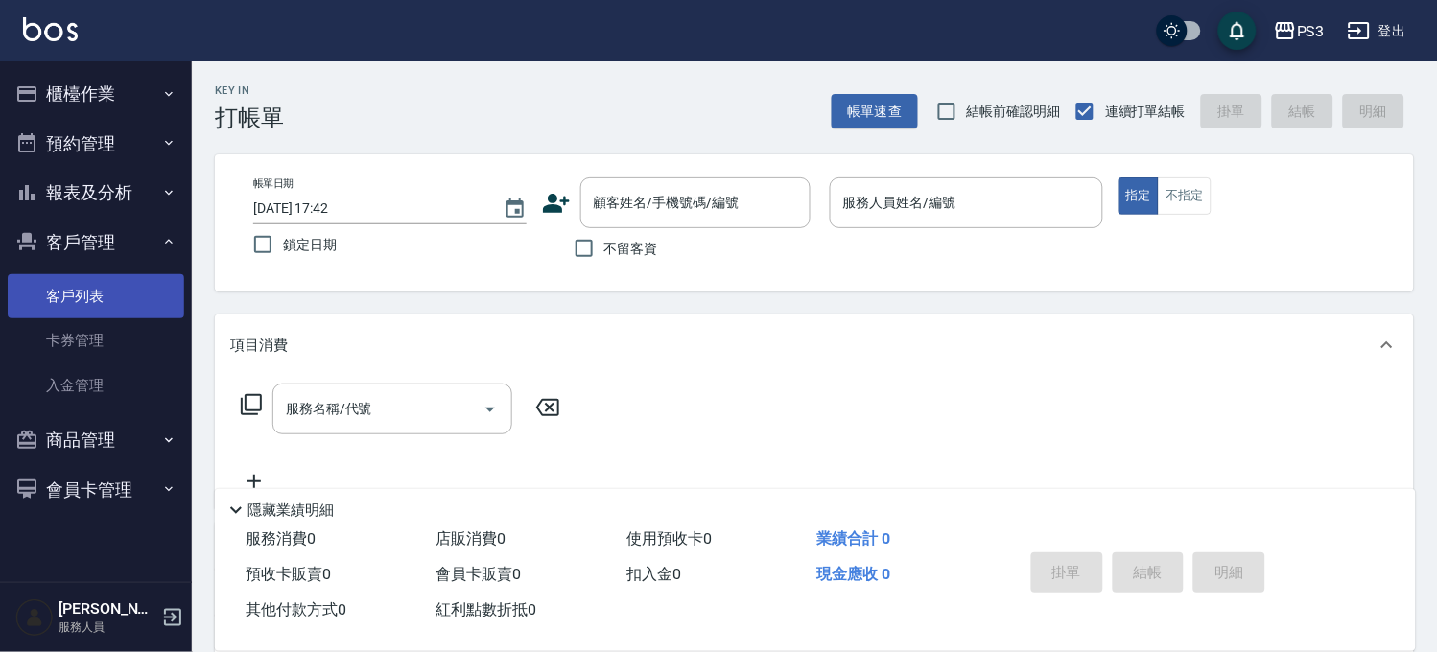
click at [104, 288] on link "客戶列表" at bounding box center [96, 296] width 177 height 44
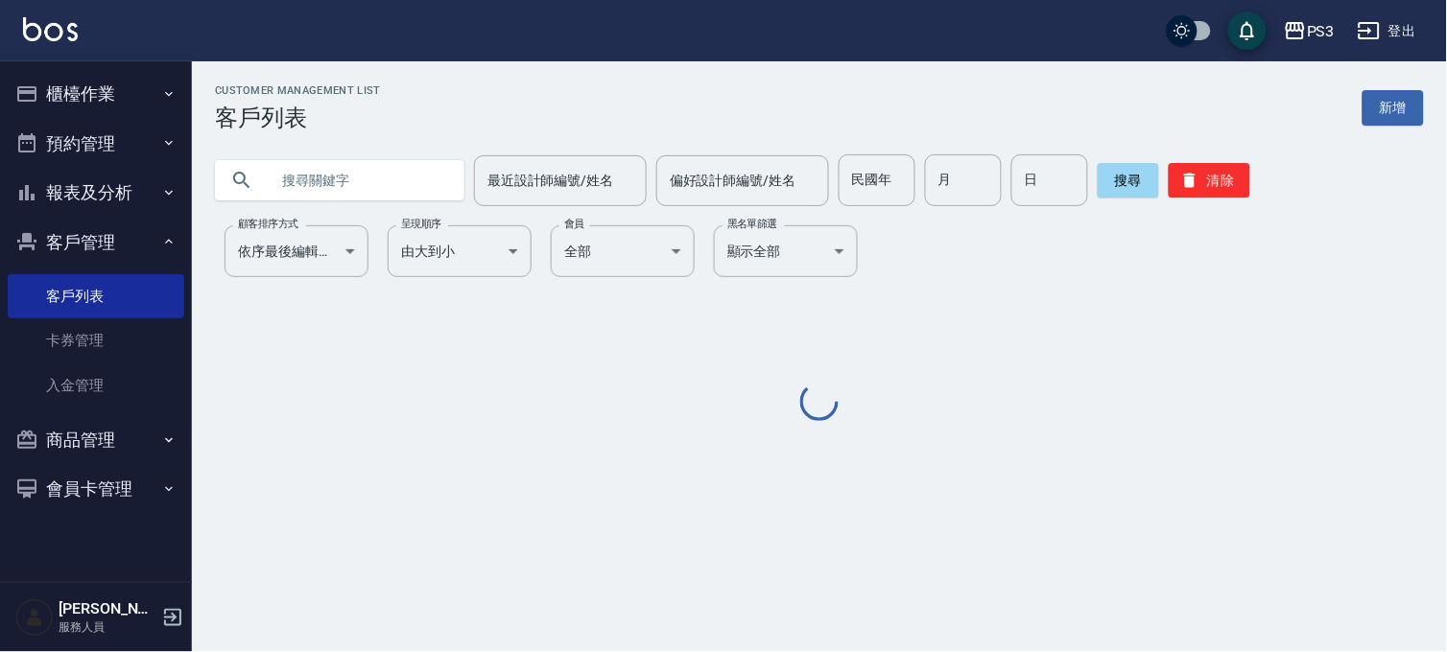
click at [315, 184] on input "text" at bounding box center [359, 180] width 180 height 52
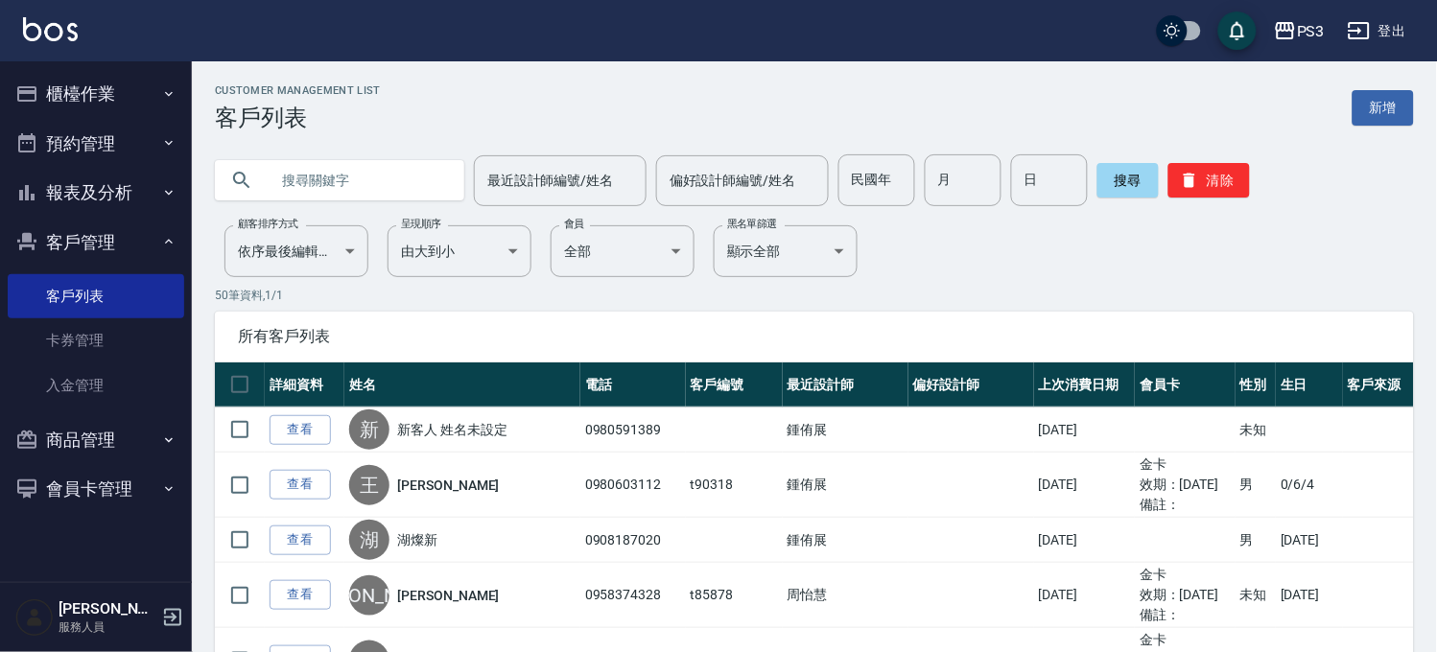
paste input "0975878767"
type input "0975878767"
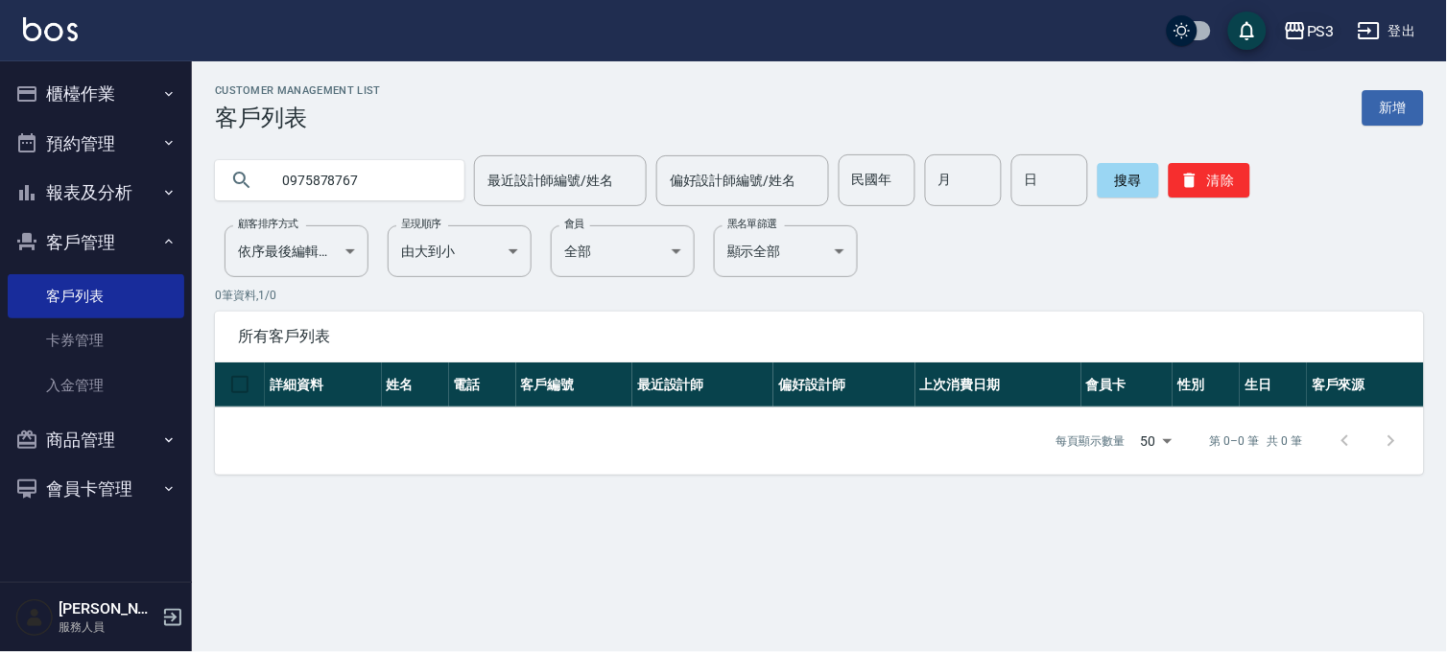
click at [1312, 27] on div "PS3" at bounding box center [1321, 31] width 28 height 24
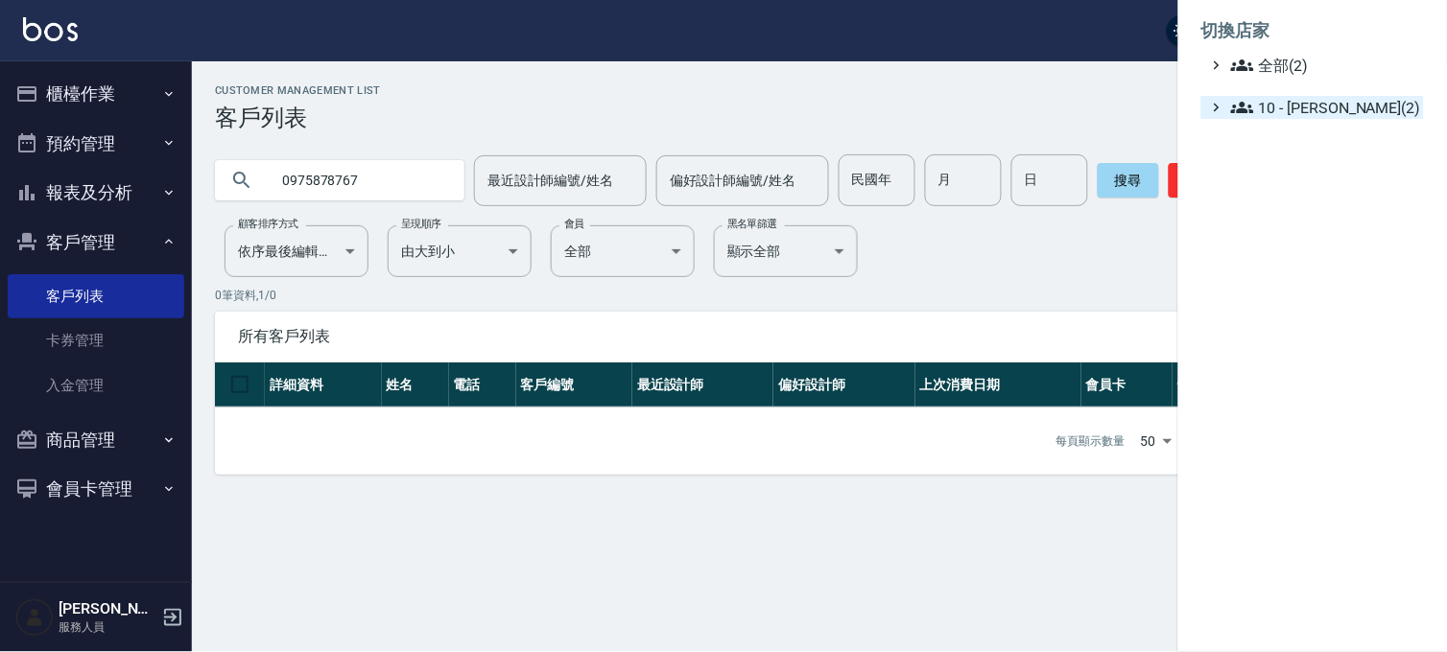
click at [1309, 109] on span "10 - 楊家昕(2)" at bounding box center [1323, 107] width 185 height 23
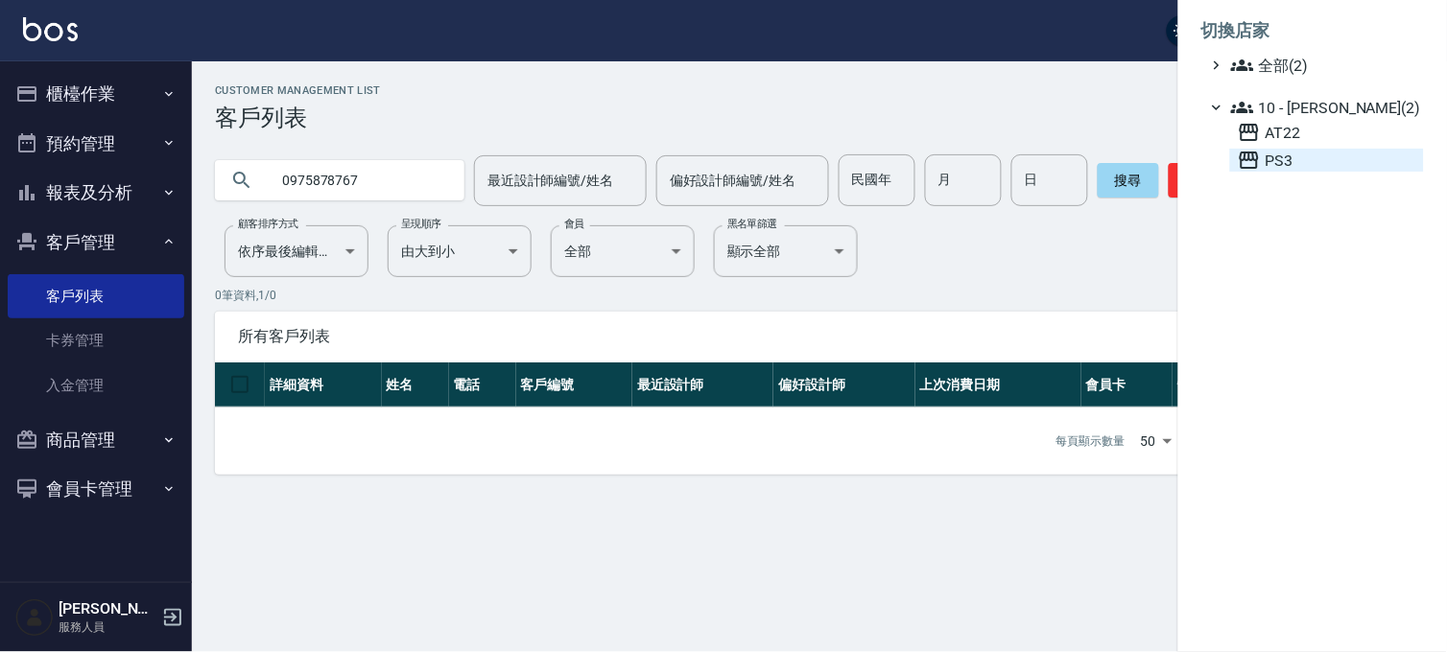
click at [1272, 157] on span "PS3" at bounding box center [1327, 160] width 178 height 23
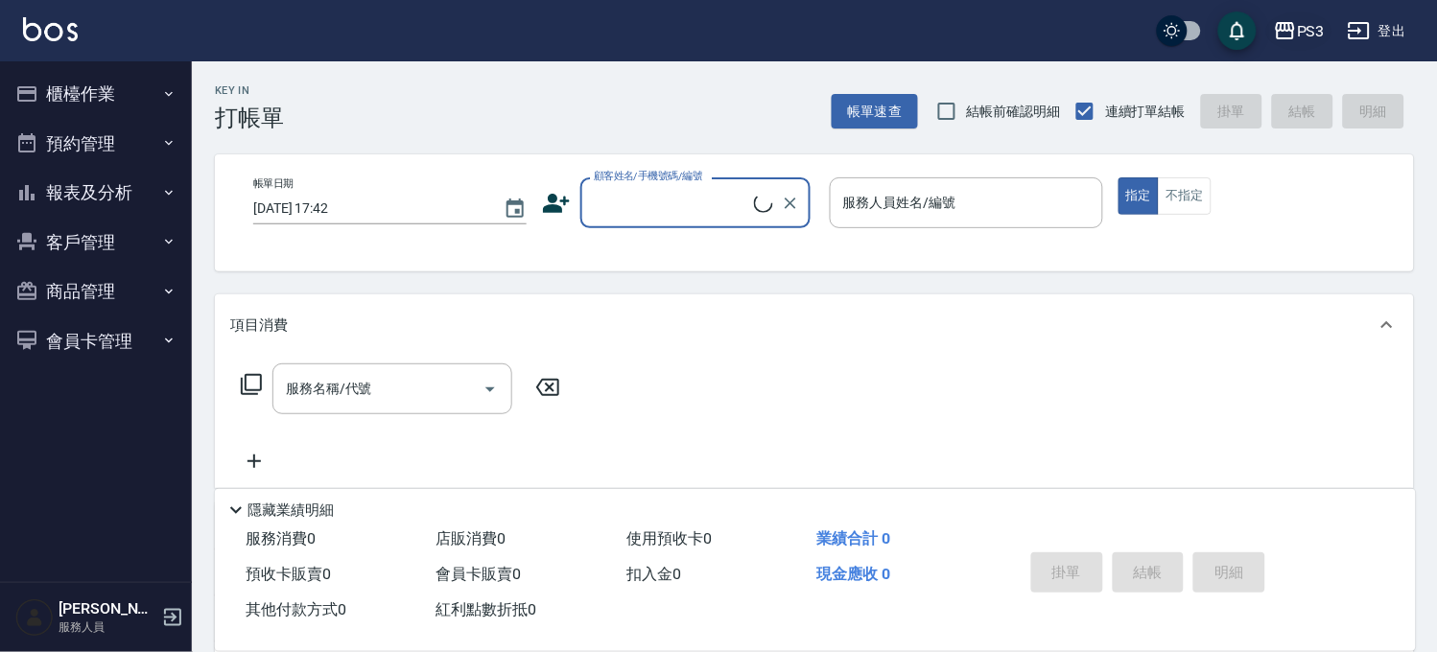
click at [1286, 38] on icon "button" at bounding box center [1285, 30] width 19 height 17
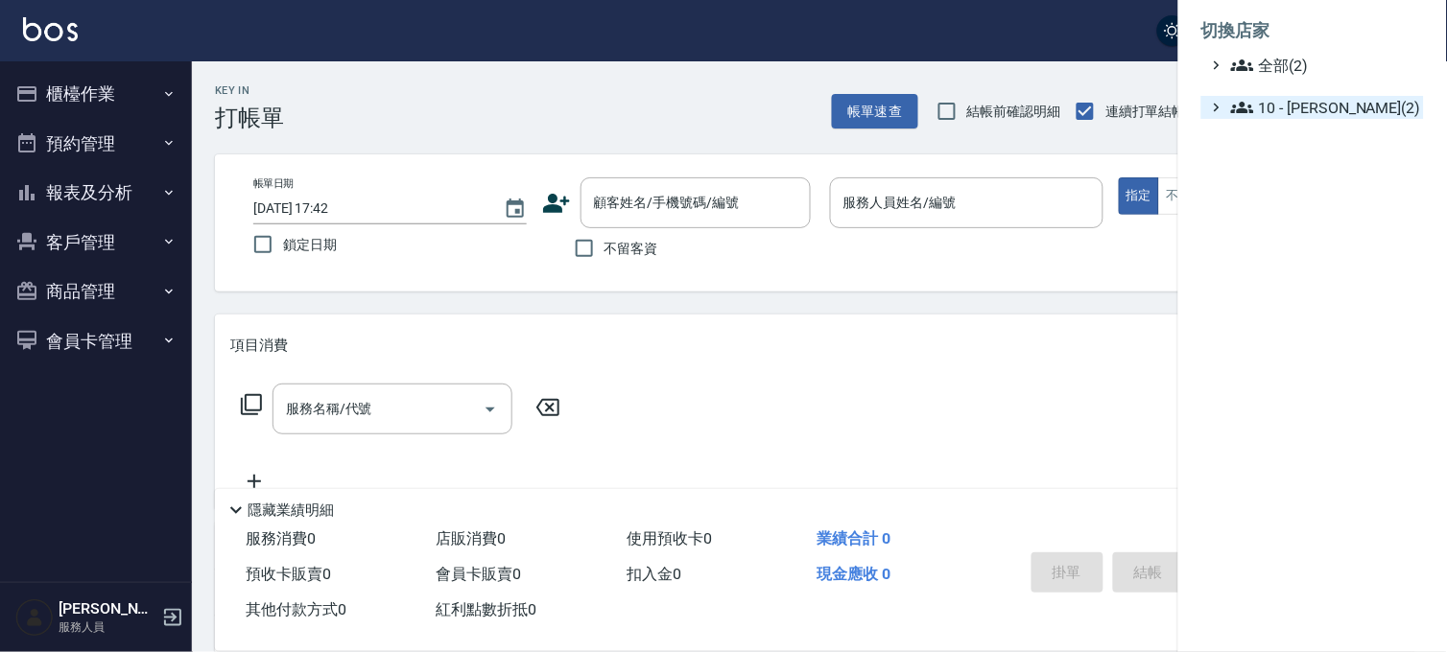
click at [1277, 104] on span "10 - [PERSON_NAME](2)" at bounding box center [1323, 107] width 185 height 23
click at [1277, 135] on span "AT22" at bounding box center [1327, 132] width 178 height 23
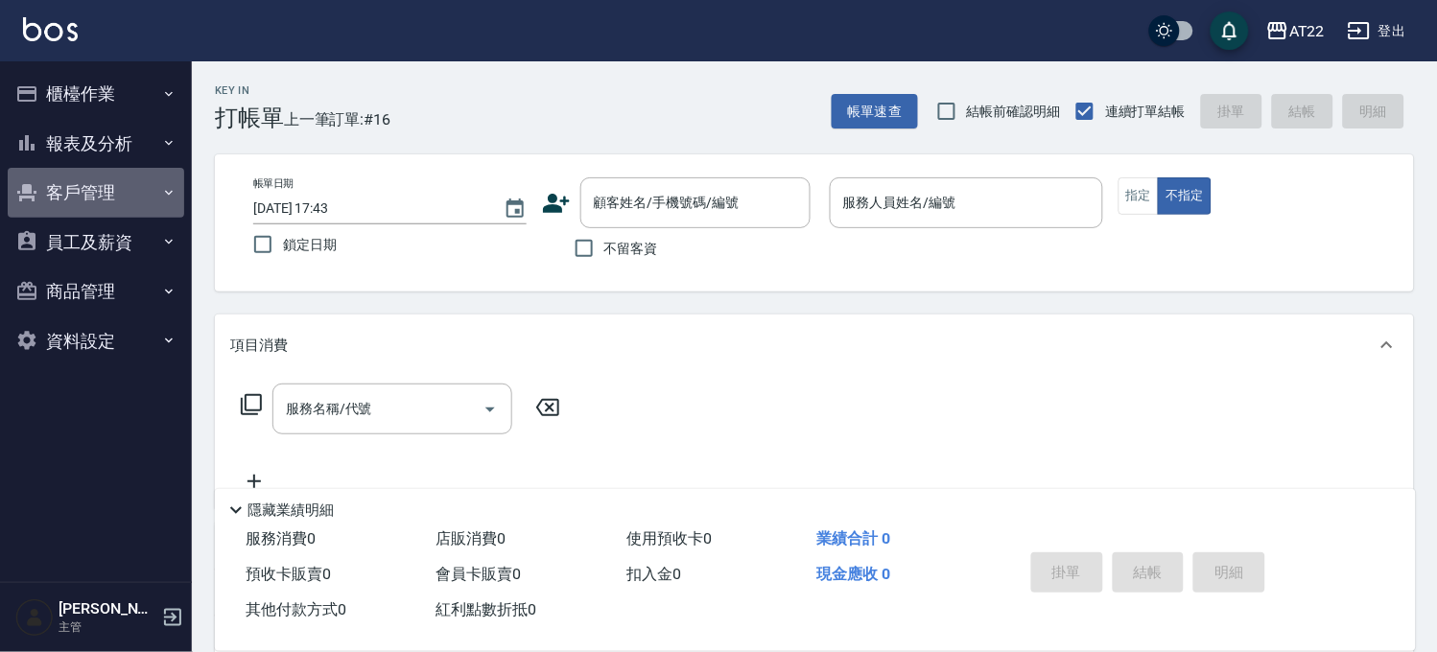
click at [123, 202] on button "客戶管理" at bounding box center [96, 193] width 177 height 50
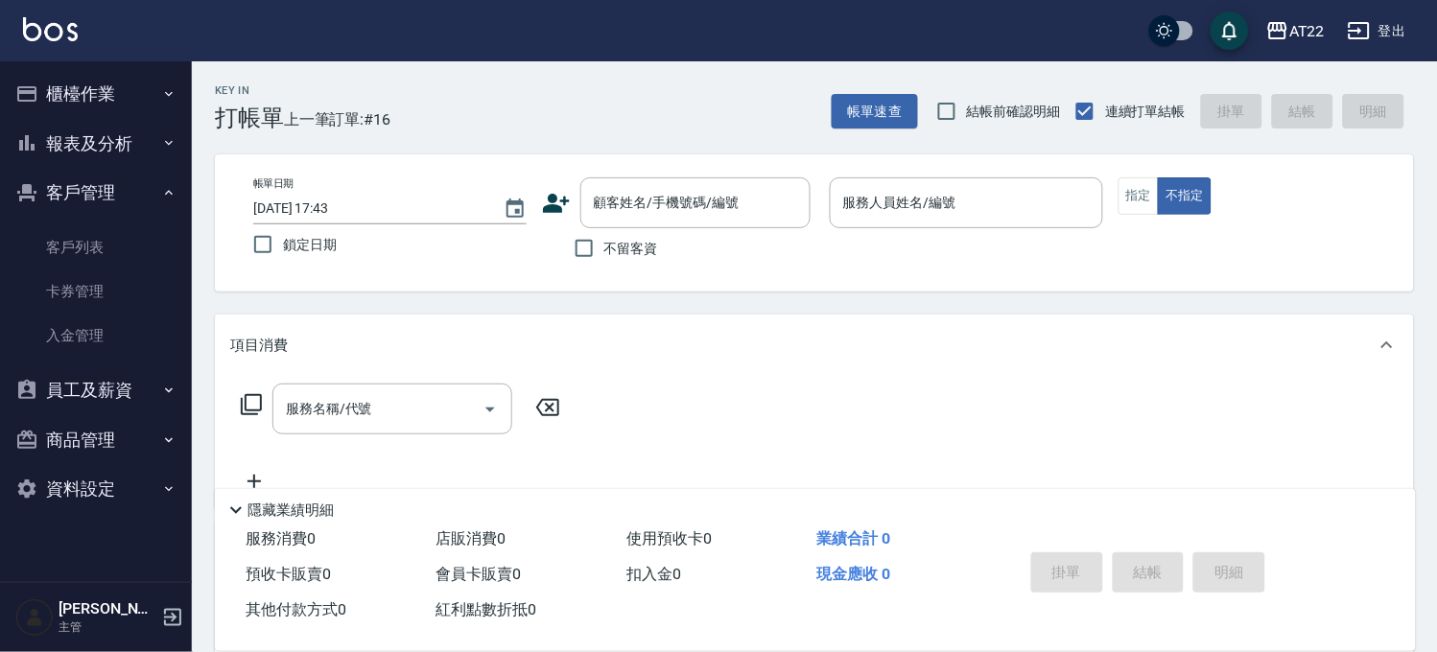
click at [119, 156] on button "報表及分析" at bounding box center [96, 144] width 177 height 50
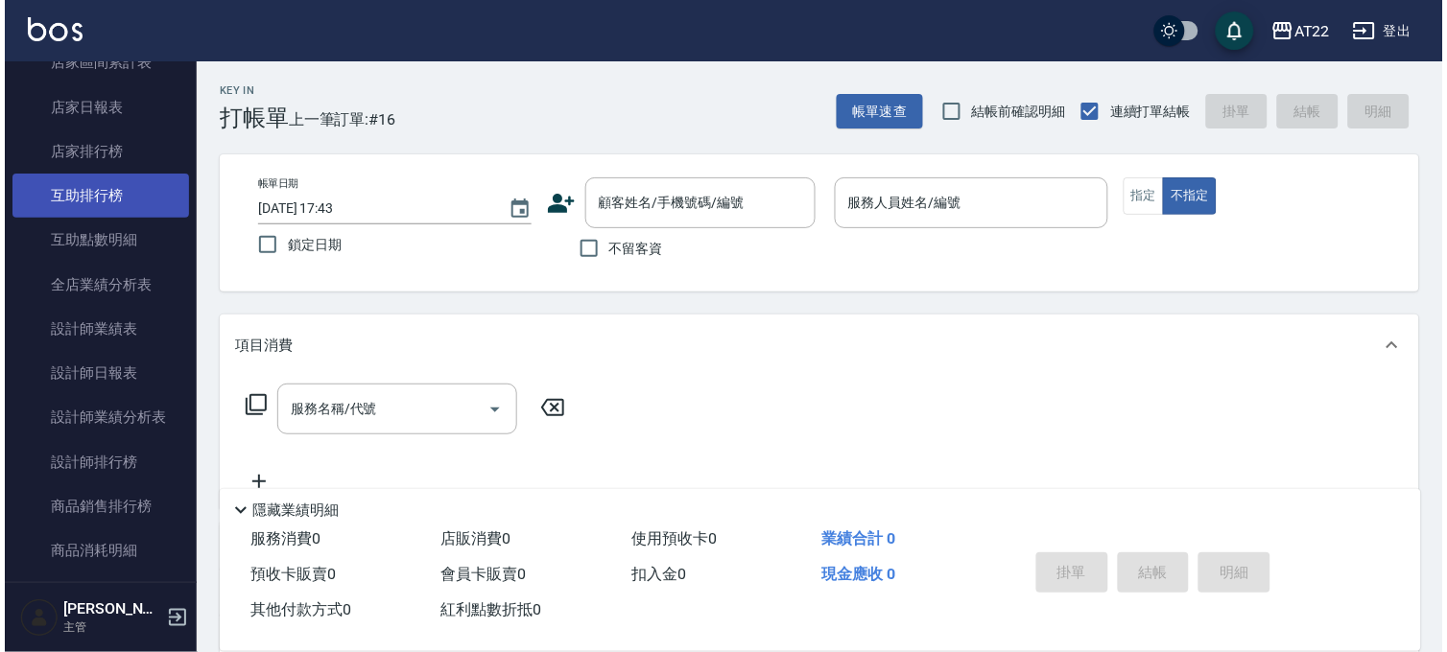
scroll to position [319, 0]
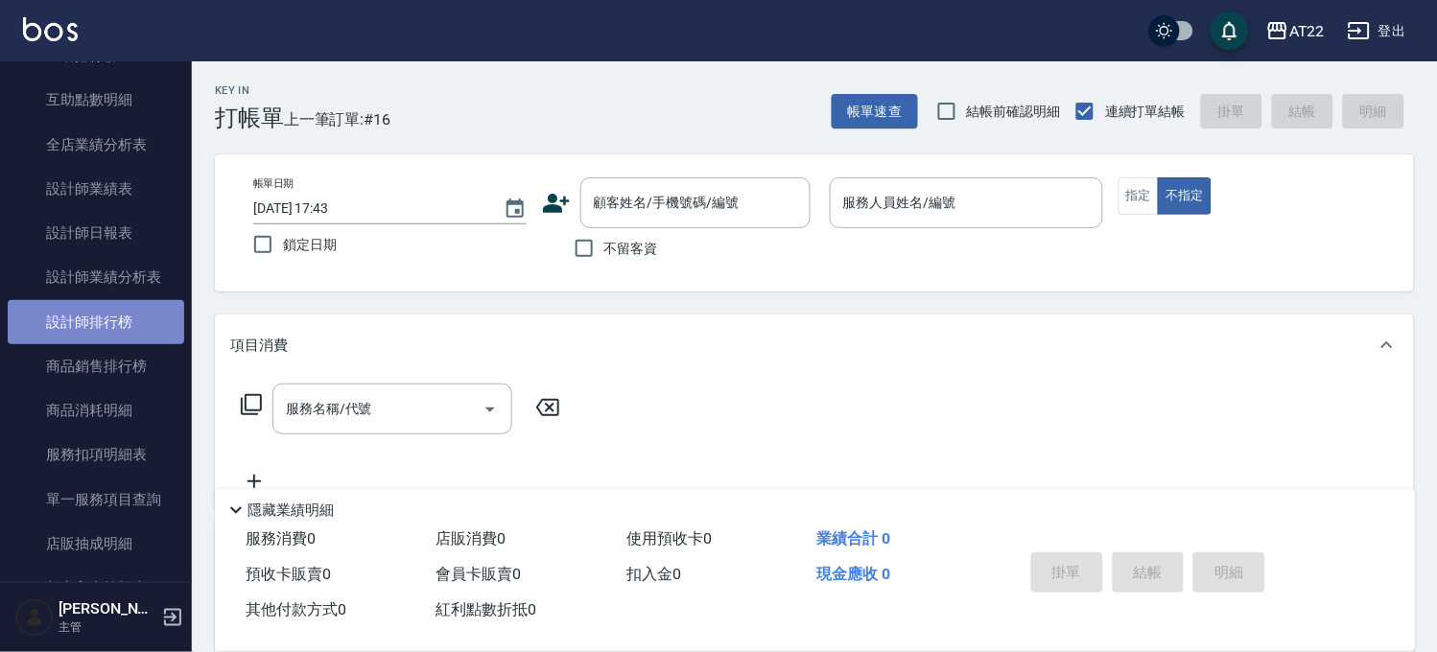
click at [111, 313] on link "設計師排行榜" at bounding box center [96, 322] width 177 height 44
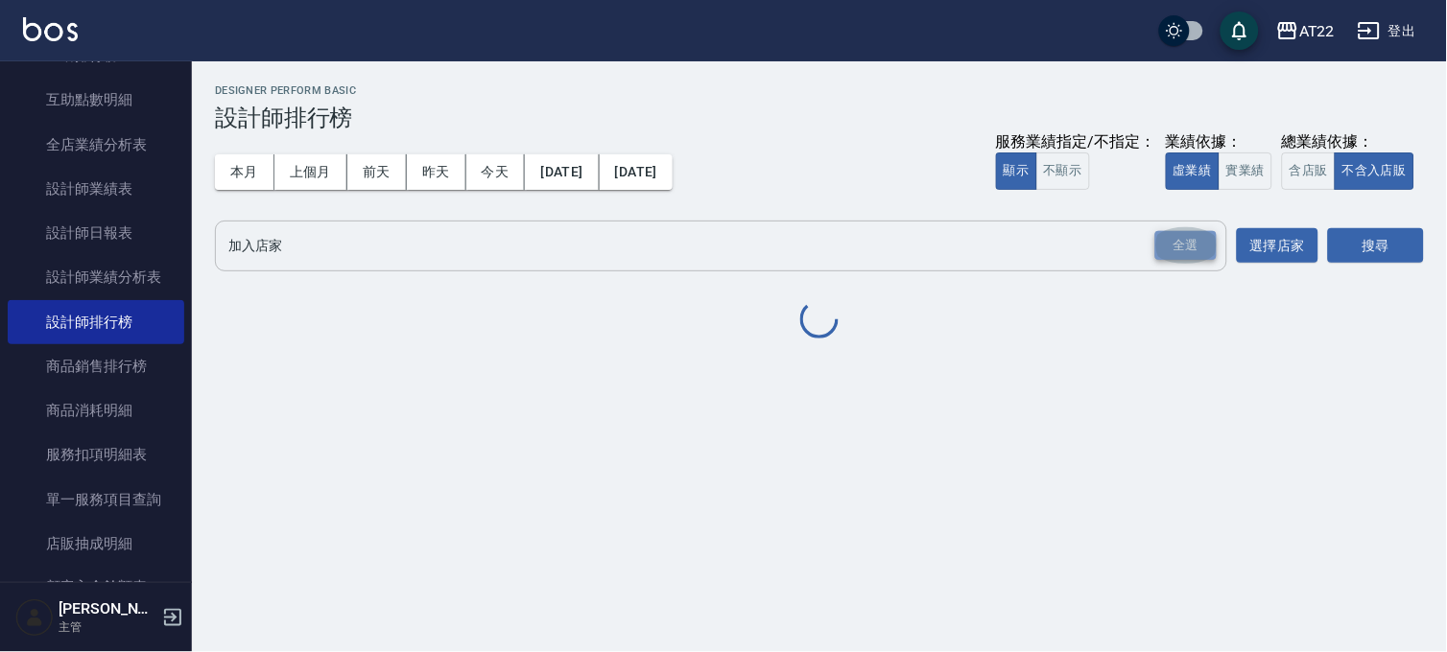
click at [1201, 255] on div "全選" at bounding box center [1185, 246] width 61 height 30
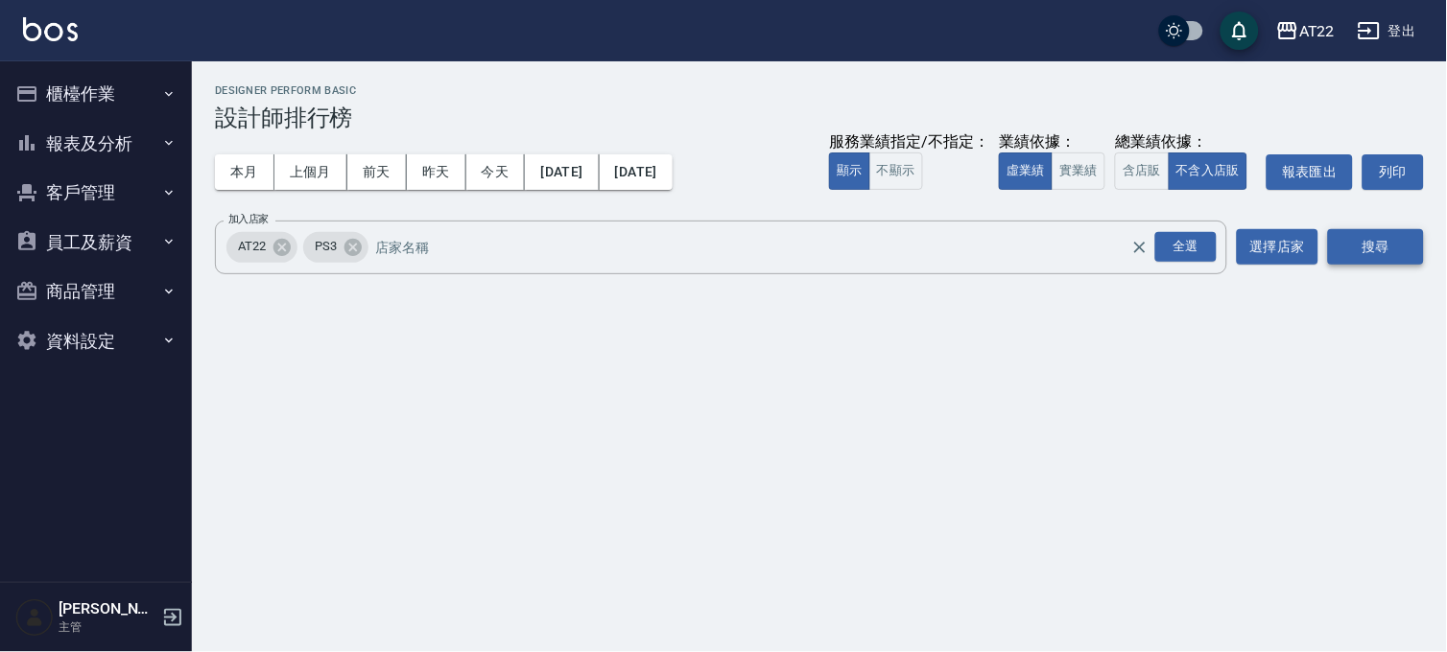
click at [1329, 235] on button "搜尋" at bounding box center [1376, 246] width 96 height 35
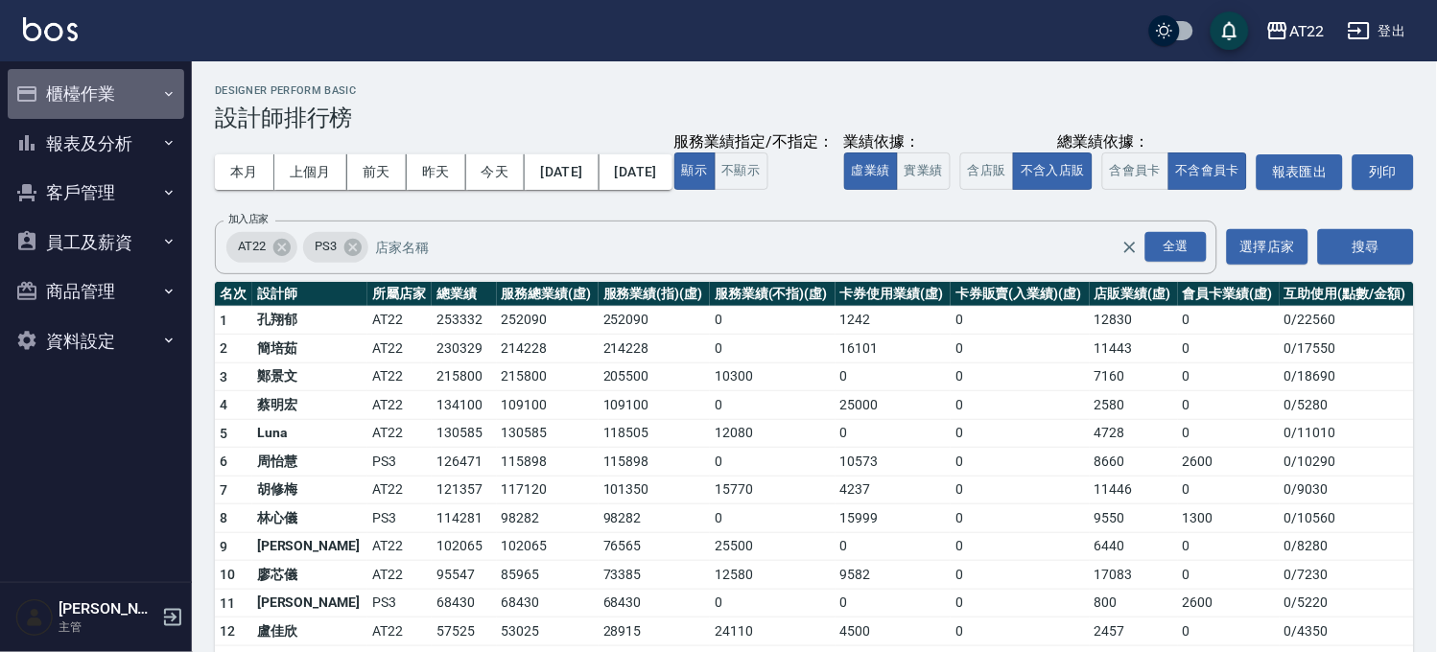
click at [58, 73] on button "櫃檯作業" at bounding box center [96, 94] width 177 height 50
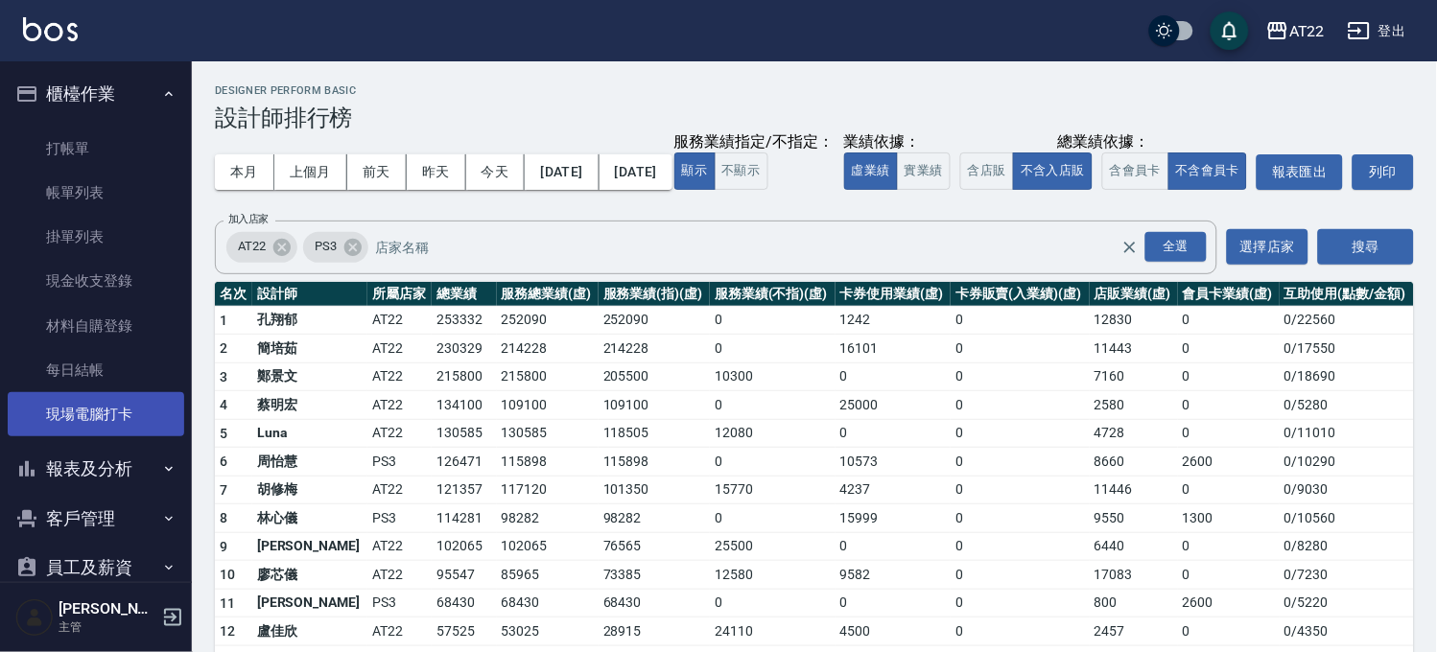
scroll to position [131, 0]
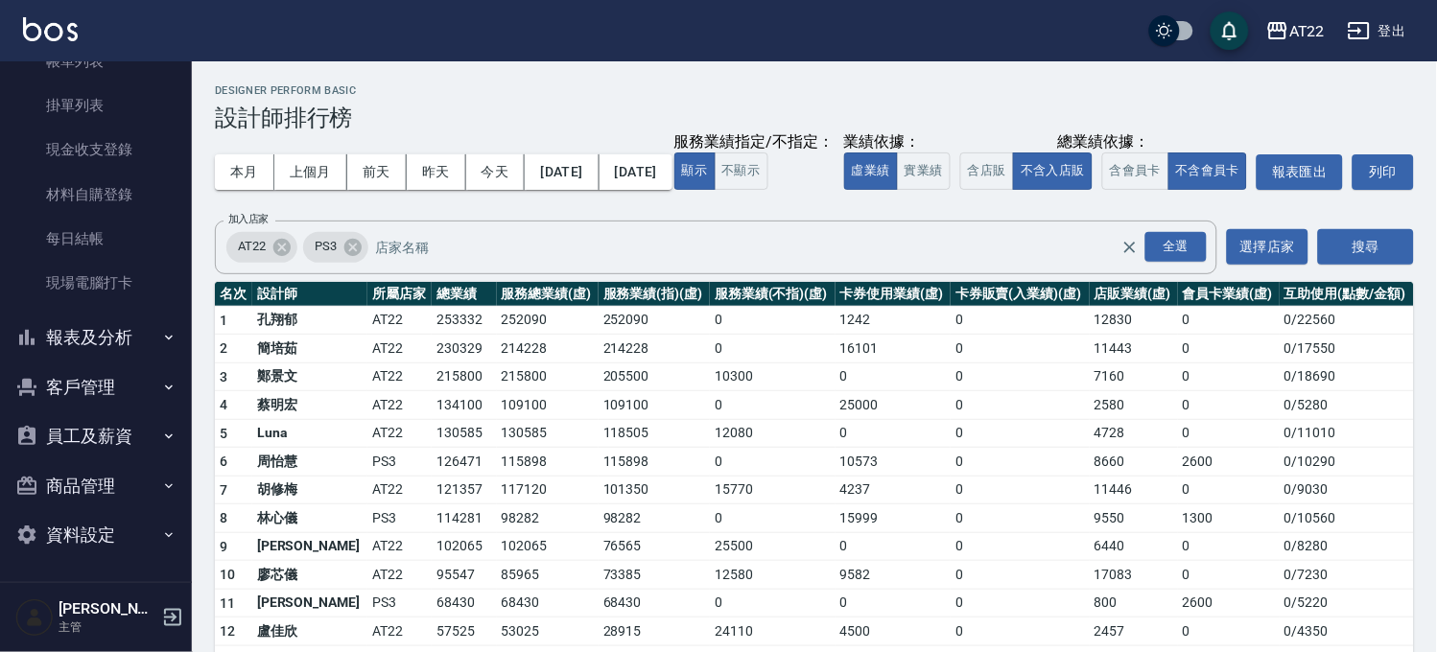
click at [110, 400] on button "客戶管理" at bounding box center [96, 388] width 177 height 50
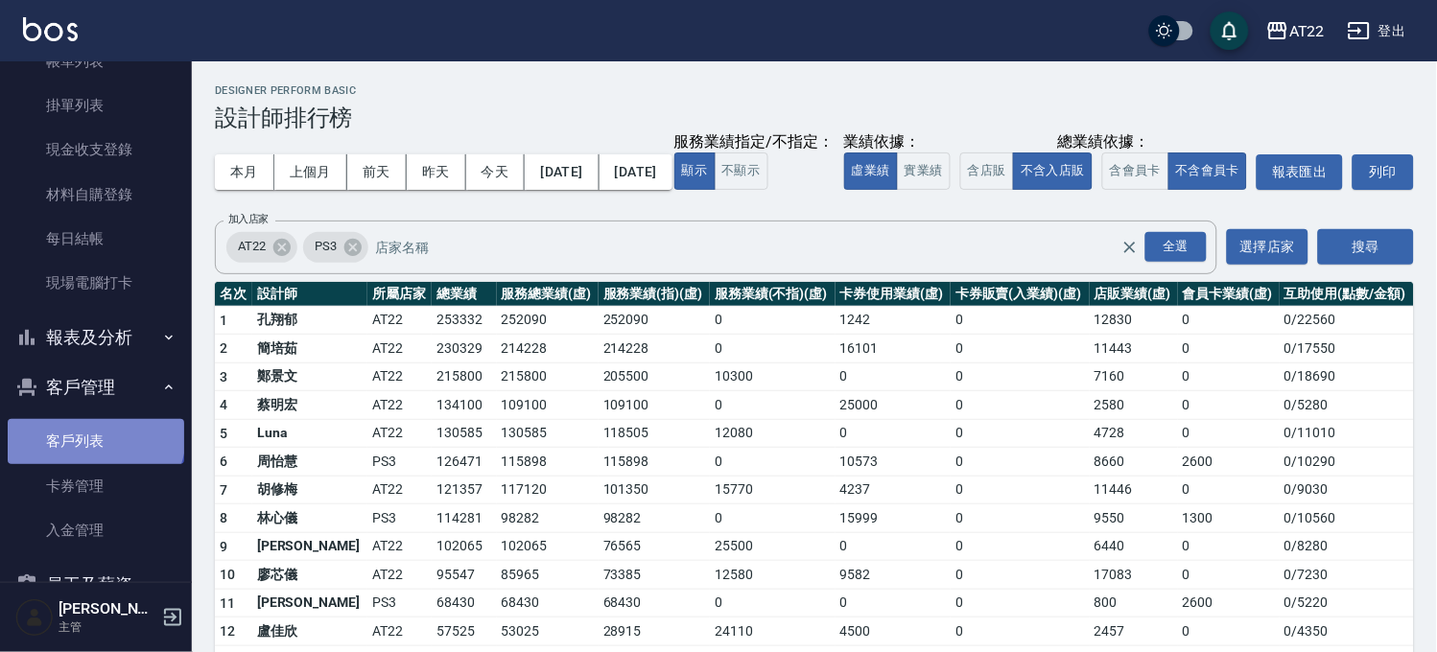
click at [94, 435] on link "客戶列表" at bounding box center [96, 441] width 177 height 44
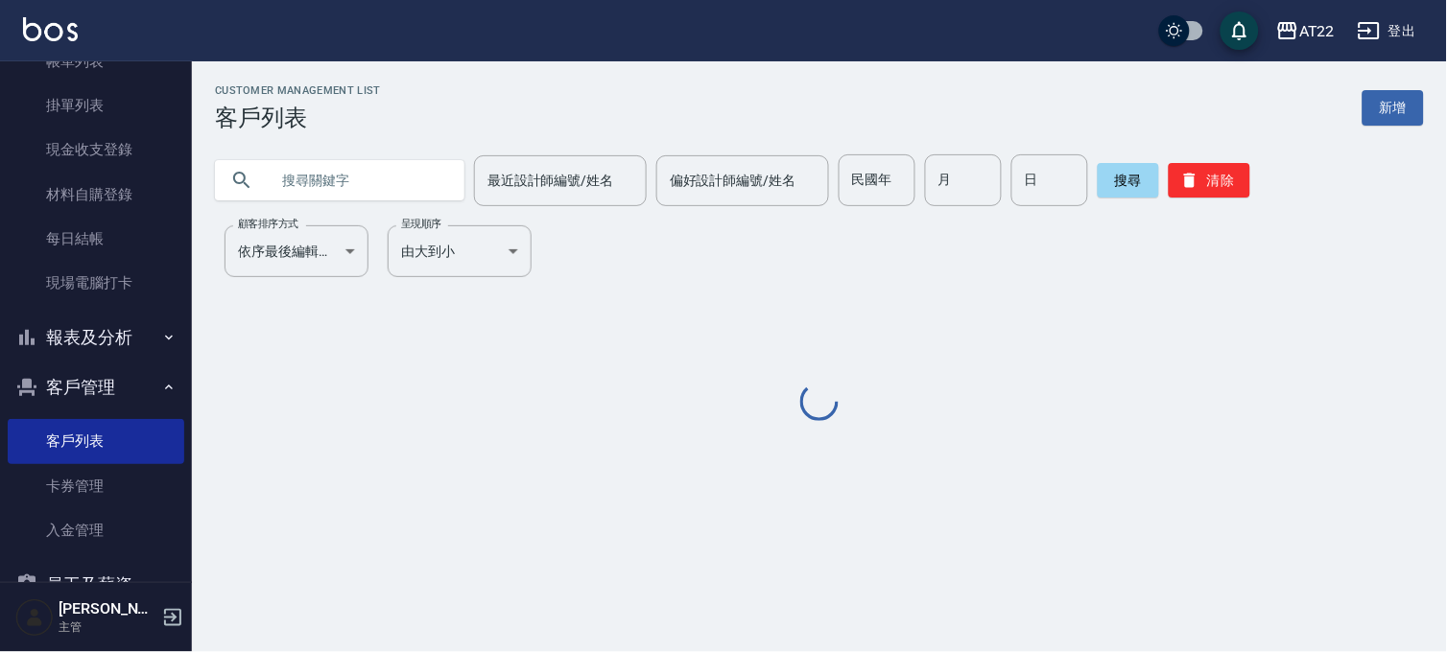
click at [376, 209] on div "Customer Management List 客戶列表 新增 最近設計師編號/姓名 最近設計師編號/姓名 偏好設計師編號/姓名 偏好設計師編號/姓名 民國…" at bounding box center [819, 254] width 1255 height 341
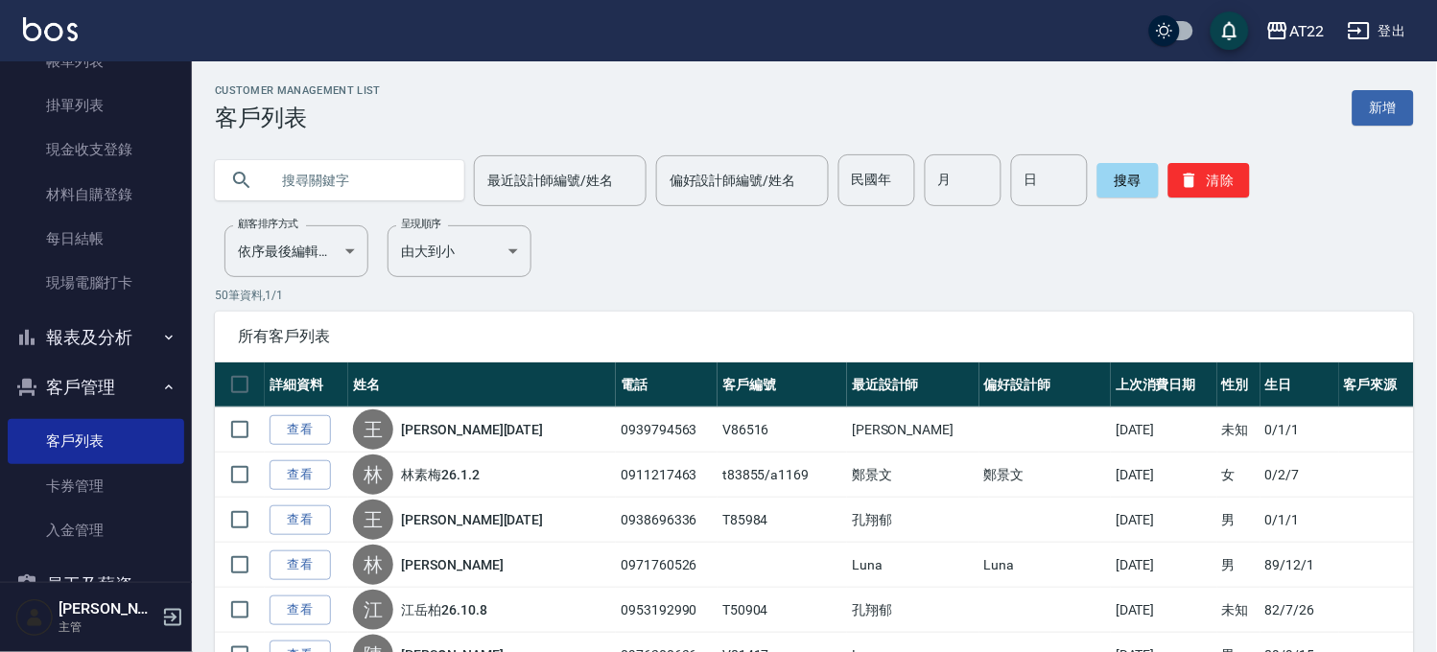
click at [376, 201] on input "text" at bounding box center [359, 180] width 180 height 52
type input "0973227395"
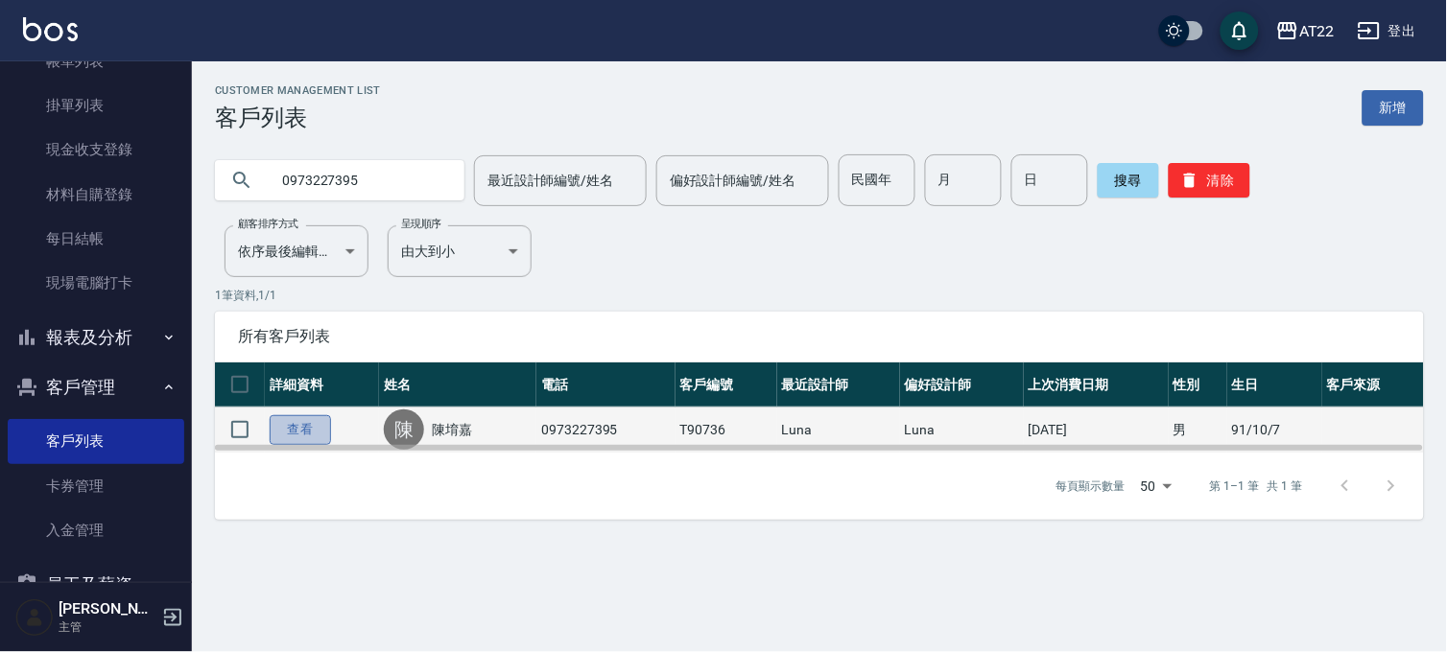
click at [278, 432] on link "查看" at bounding box center [300, 430] width 61 height 30
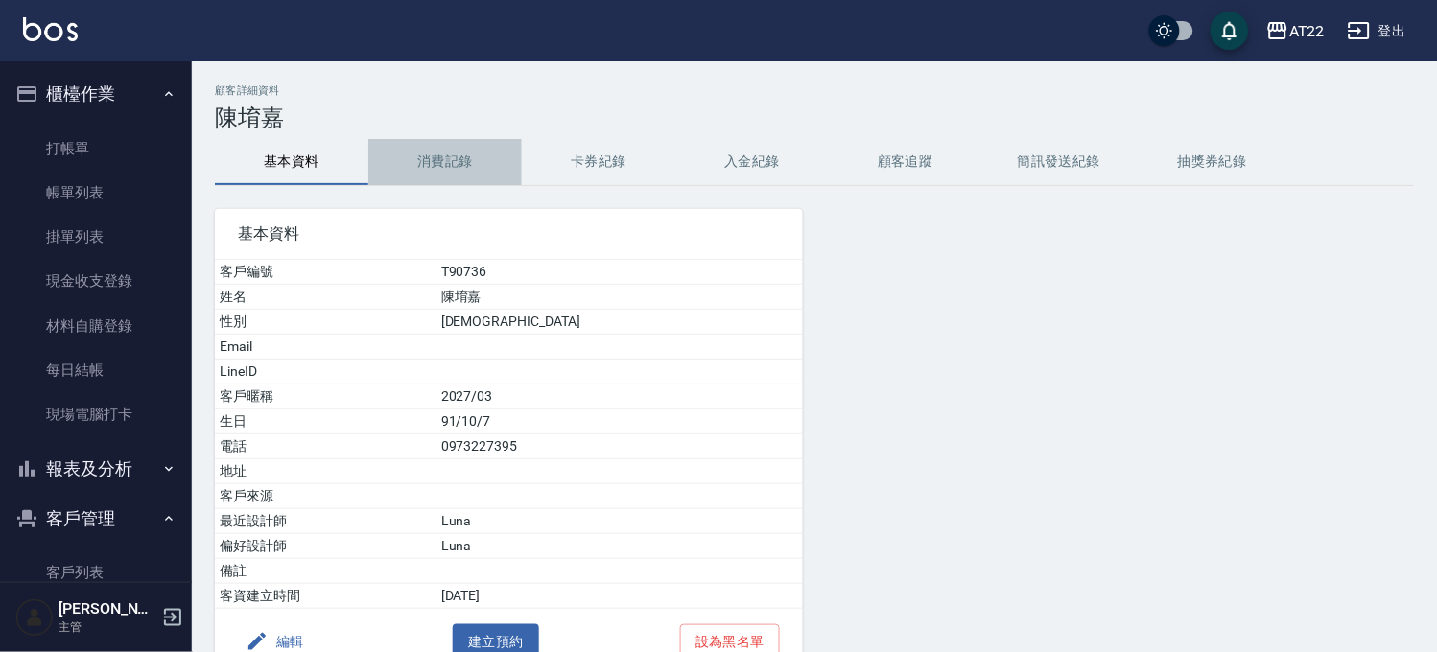
click at [452, 161] on button "消費記錄" at bounding box center [444, 162] width 153 height 46
